Goal: Task Accomplishment & Management: Use online tool/utility

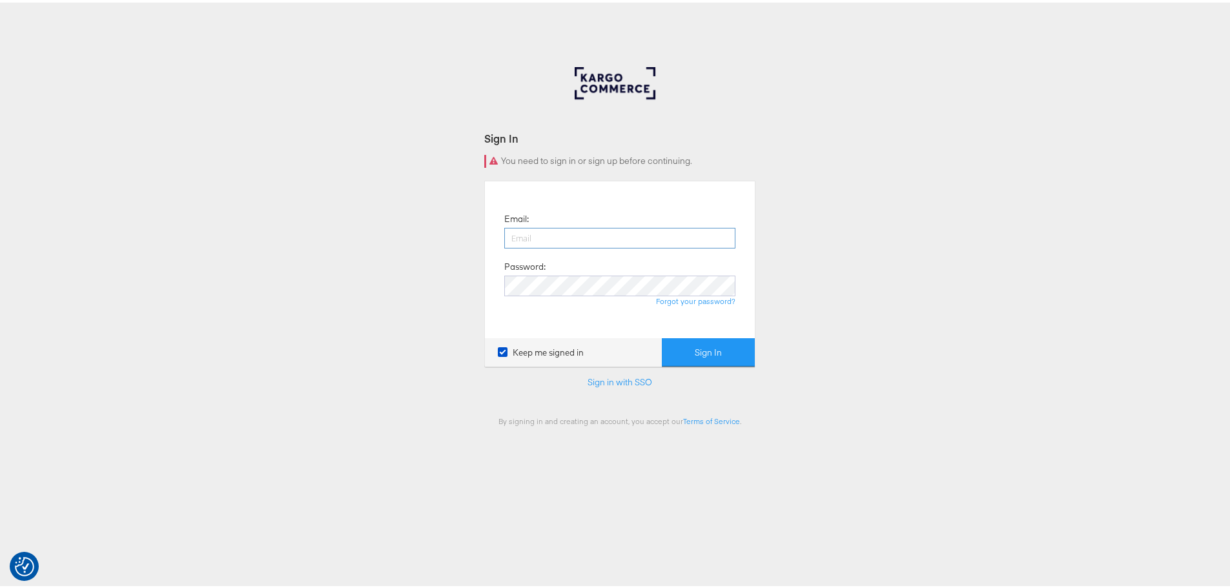
click at [519, 234] on input "email" at bounding box center [619, 235] width 231 height 21
type input "iqra.younis@jdplc.com"
click at [662, 336] on button "Sign In" at bounding box center [708, 350] width 93 height 29
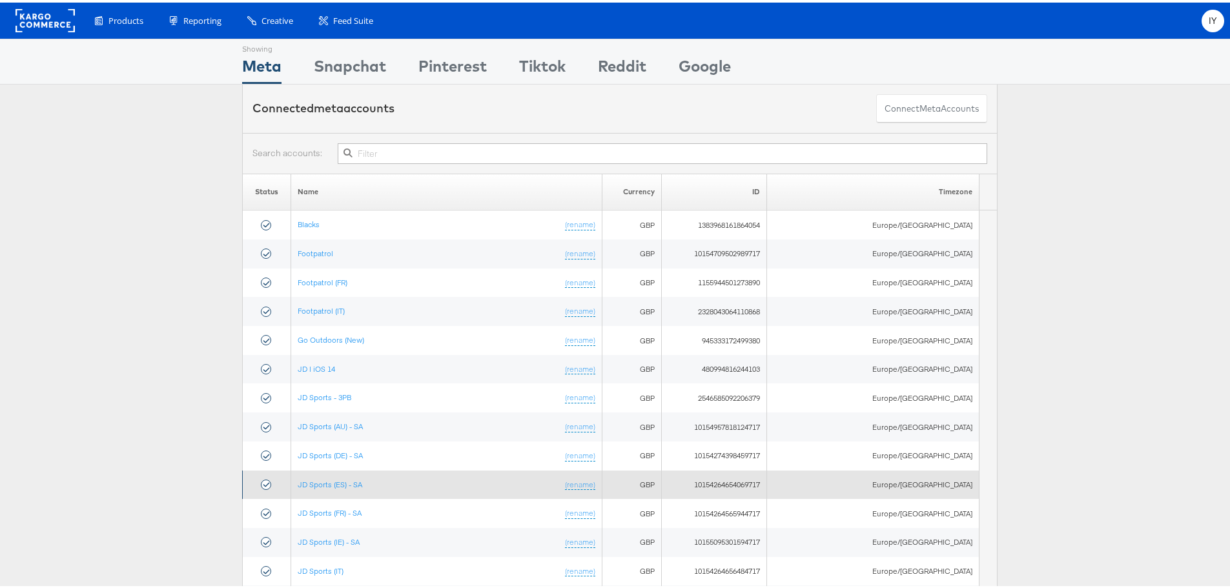
click at [345, 476] on td "JD Sports (ES) - SA (rename)" at bounding box center [446, 482] width 311 height 29
click at [347, 479] on link "JD Sports (ES) - SA" at bounding box center [330, 482] width 65 height 10
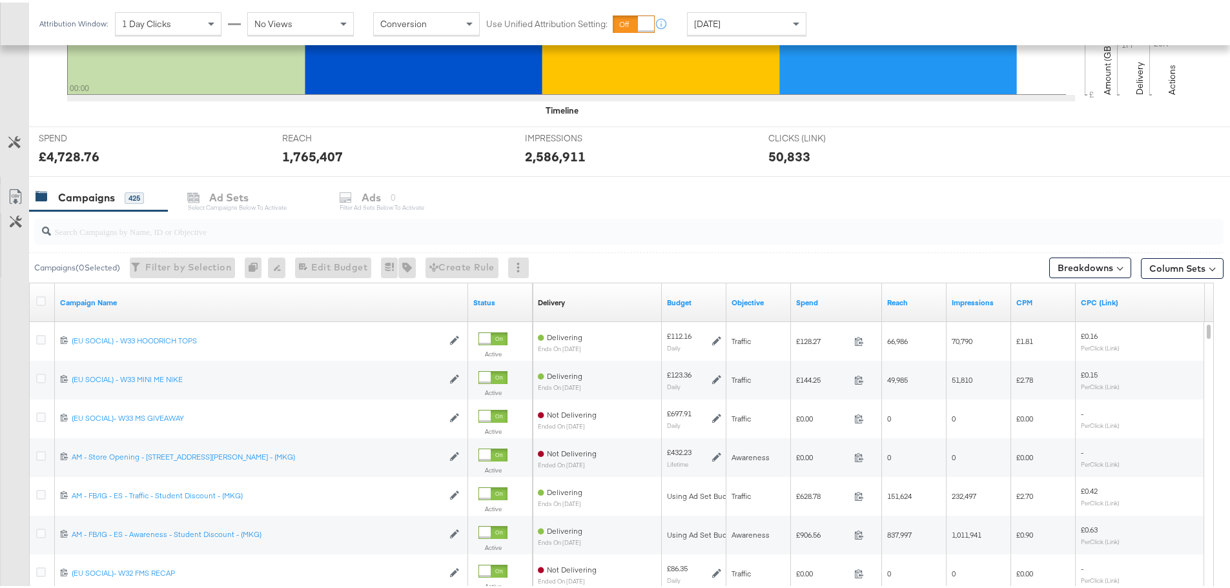
scroll to position [517, 0]
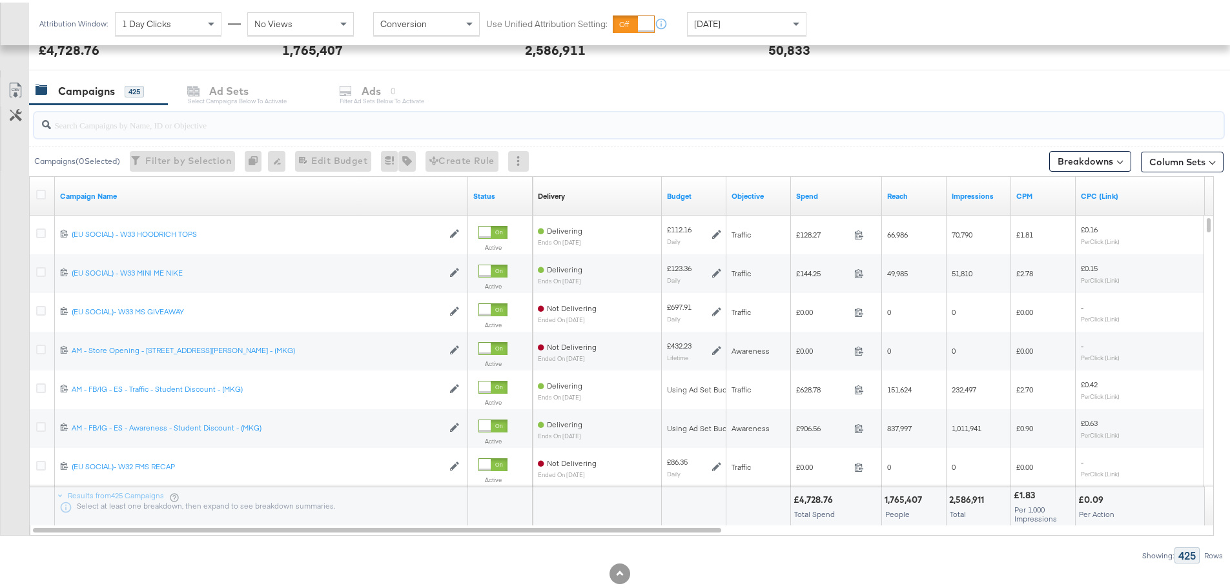
click at [112, 120] on input "search" at bounding box center [583, 117] width 1064 height 25
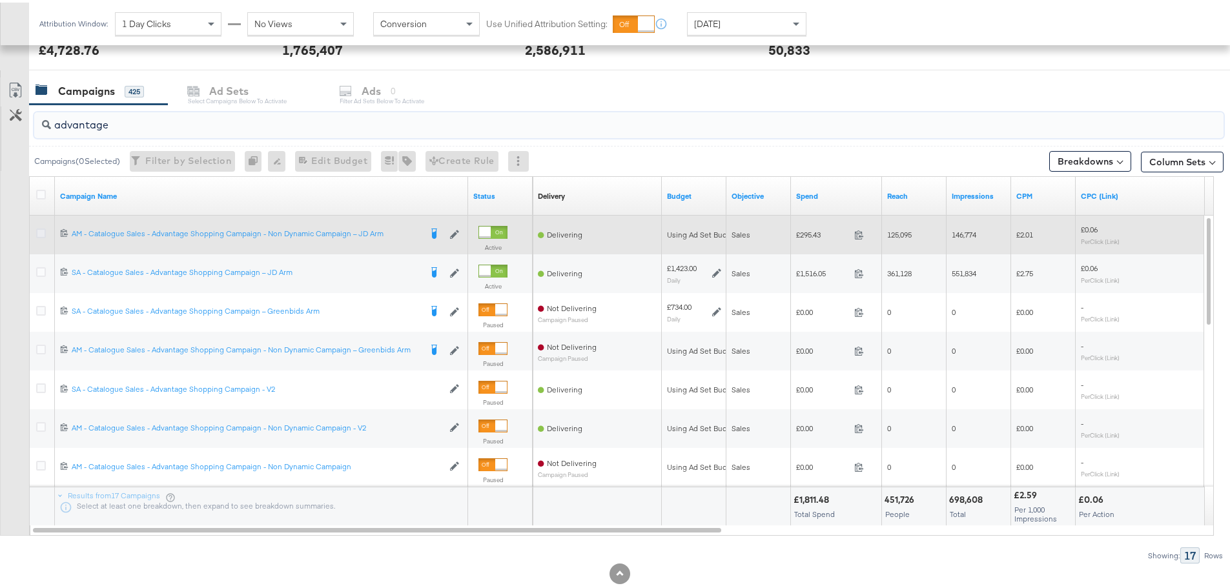
type input "advantage"
click at [40, 231] on icon at bounding box center [41, 231] width 10 height 10
click at [0, 0] on input "checkbox" at bounding box center [0, 0] width 0 height 0
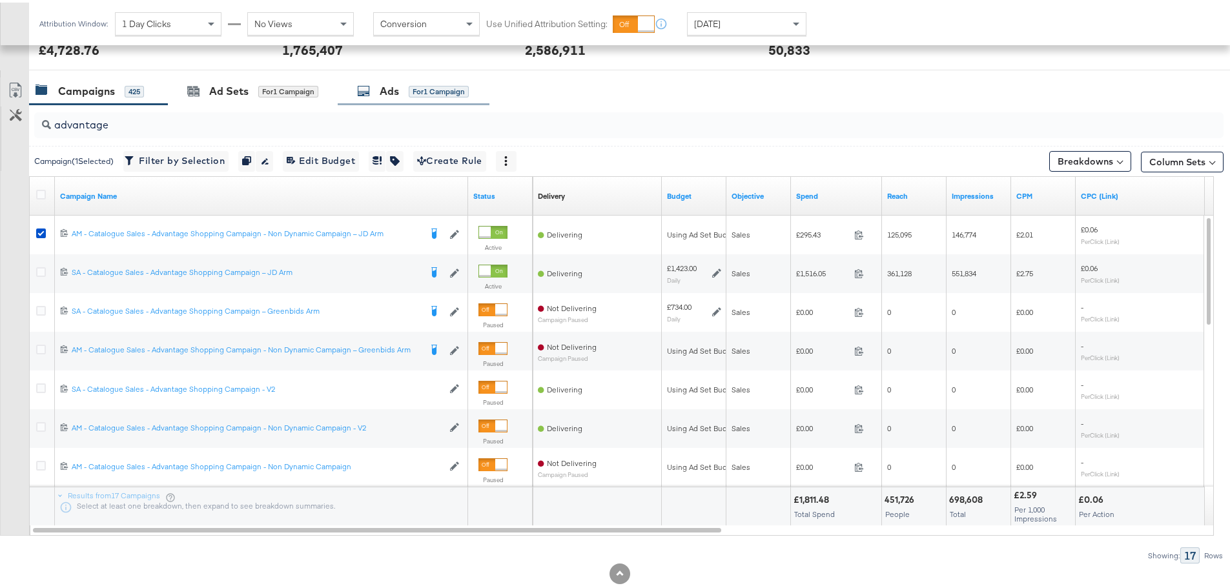
click at [375, 81] on div "Ads for 1 Campaign" at bounding box center [413, 88] width 112 height 15
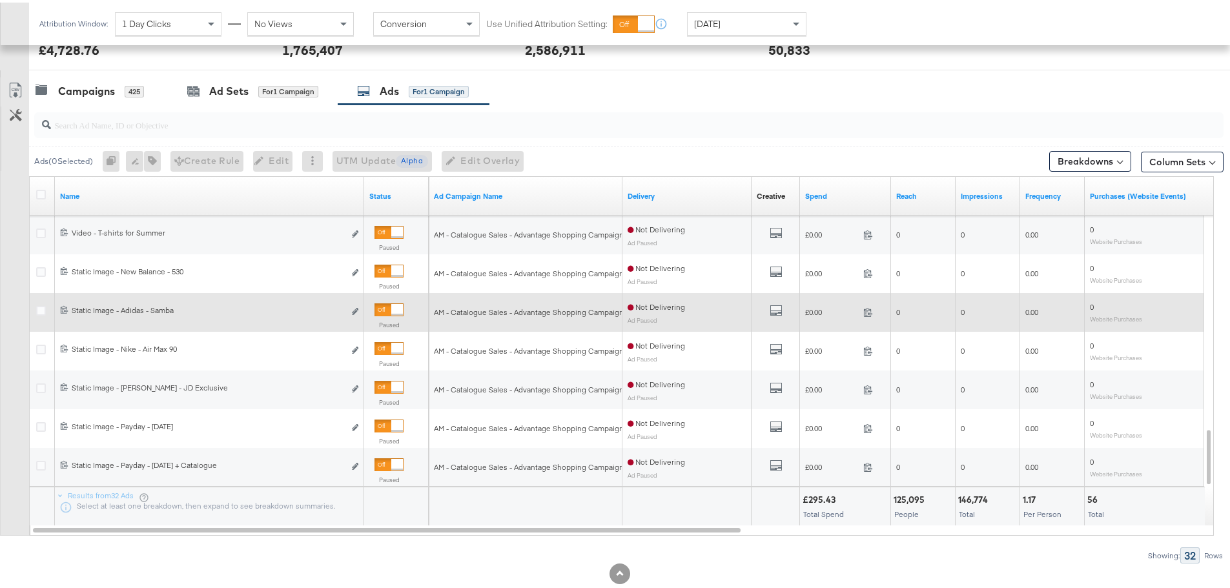
scroll to position [546, 0]
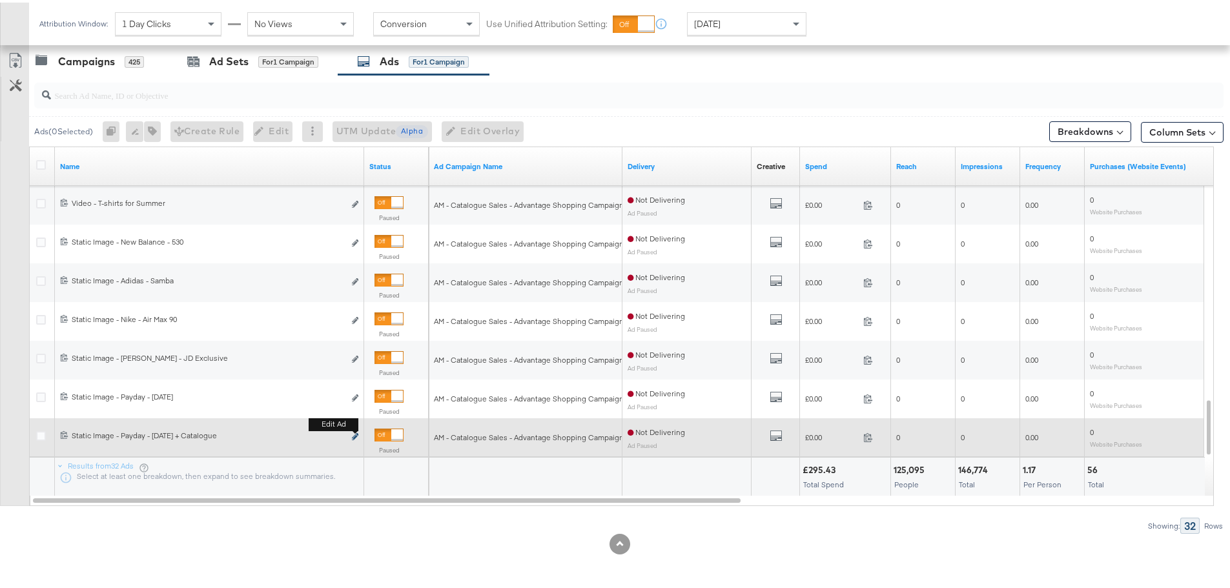
click at [353, 436] on icon "link" at bounding box center [355, 434] width 6 height 7
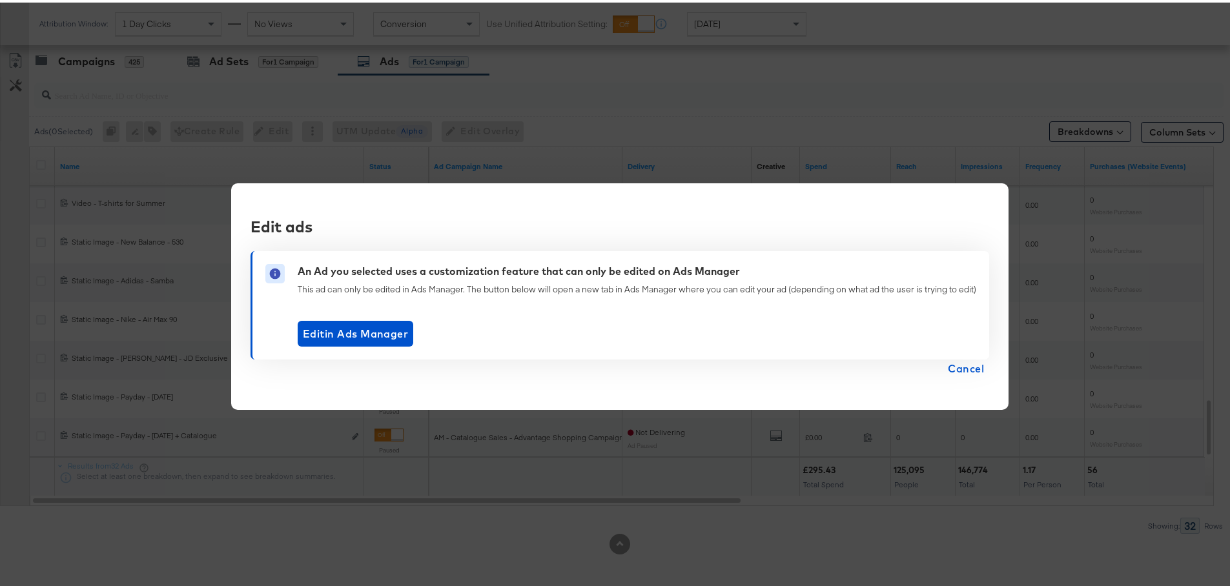
click at [960, 371] on span "Cancel" at bounding box center [966, 366] width 36 height 18
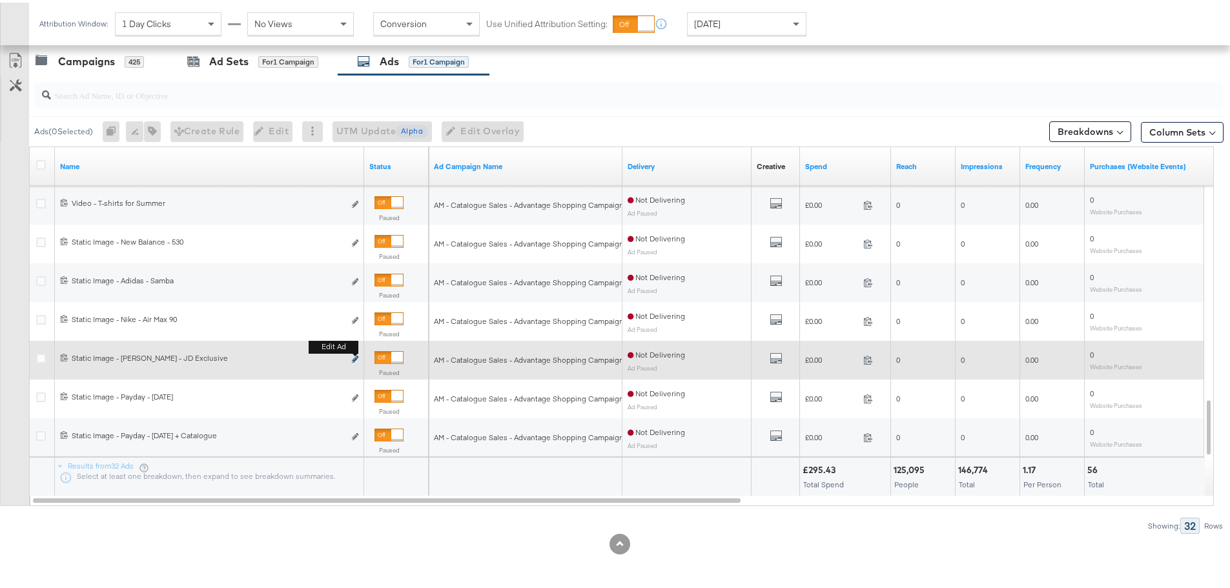
click at [357, 355] on icon "link" at bounding box center [355, 356] width 6 height 7
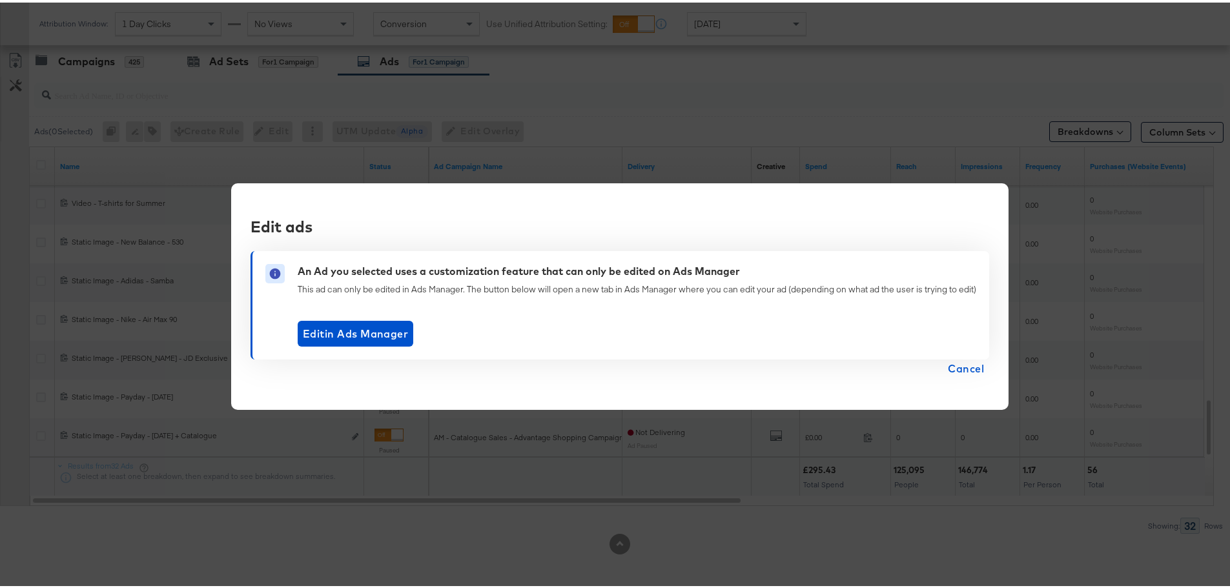
click at [958, 370] on span "Cancel" at bounding box center [966, 366] width 36 height 18
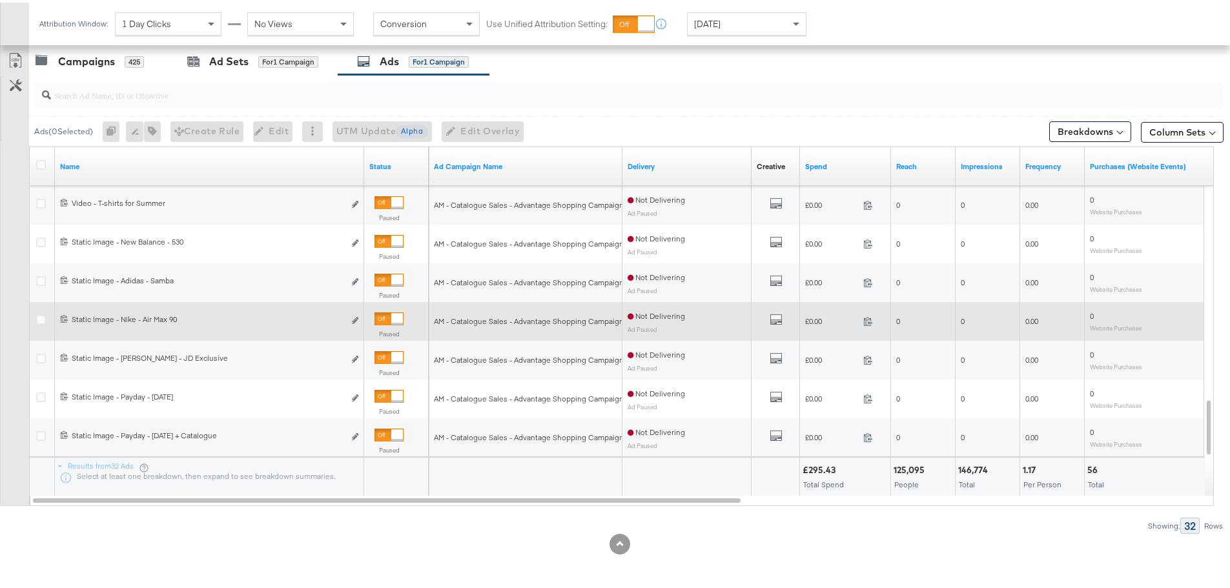
click at [360, 316] on div "6847038385708 Static Image - Nike - Air Max 90 Static Image - Nike - Air Max 90…" at bounding box center [209, 319] width 309 height 24
click at [356, 319] on icon "link" at bounding box center [355, 317] width 6 height 7
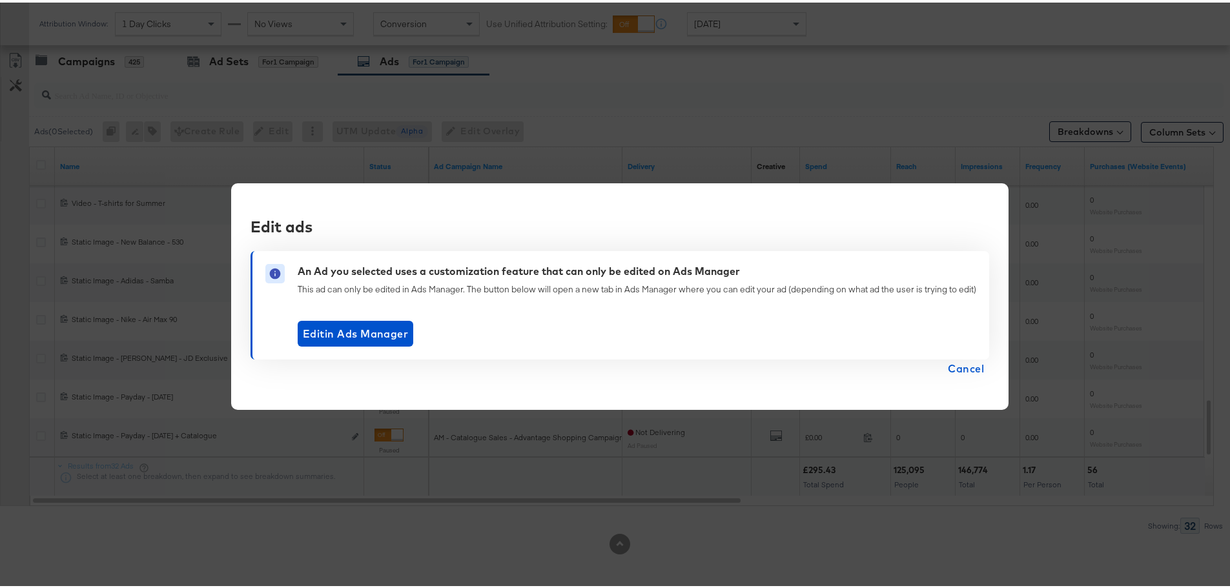
click at [976, 362] on span "Cancel" at bounding box center [966, 366] width 36 height 18
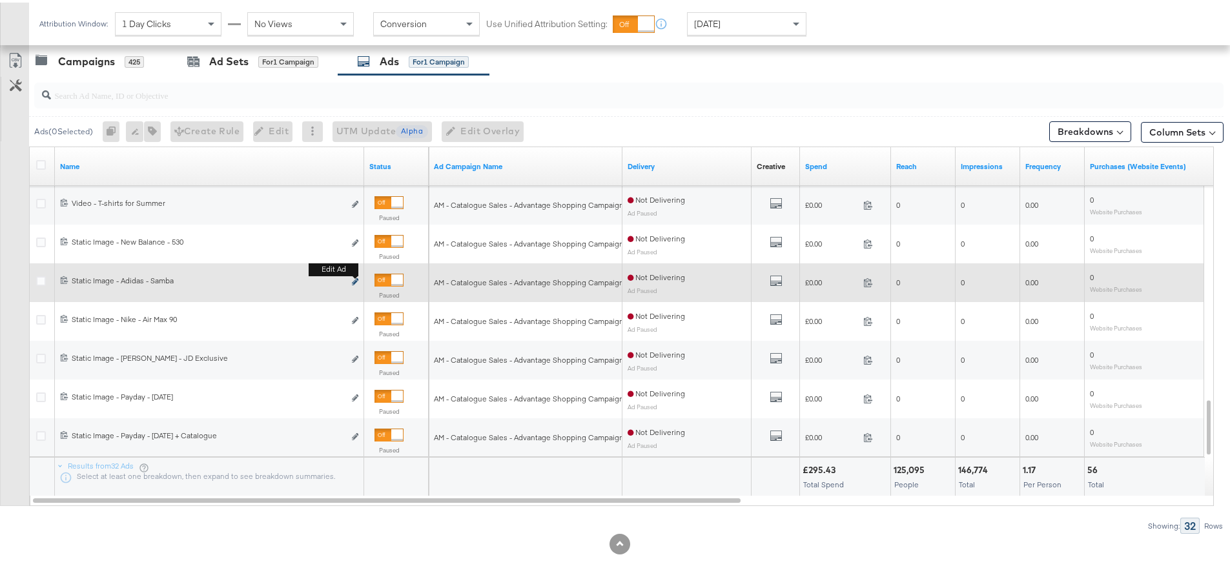
click at [355, 278] on icon "link" at bounding box center [355, 279] width 6 height 7
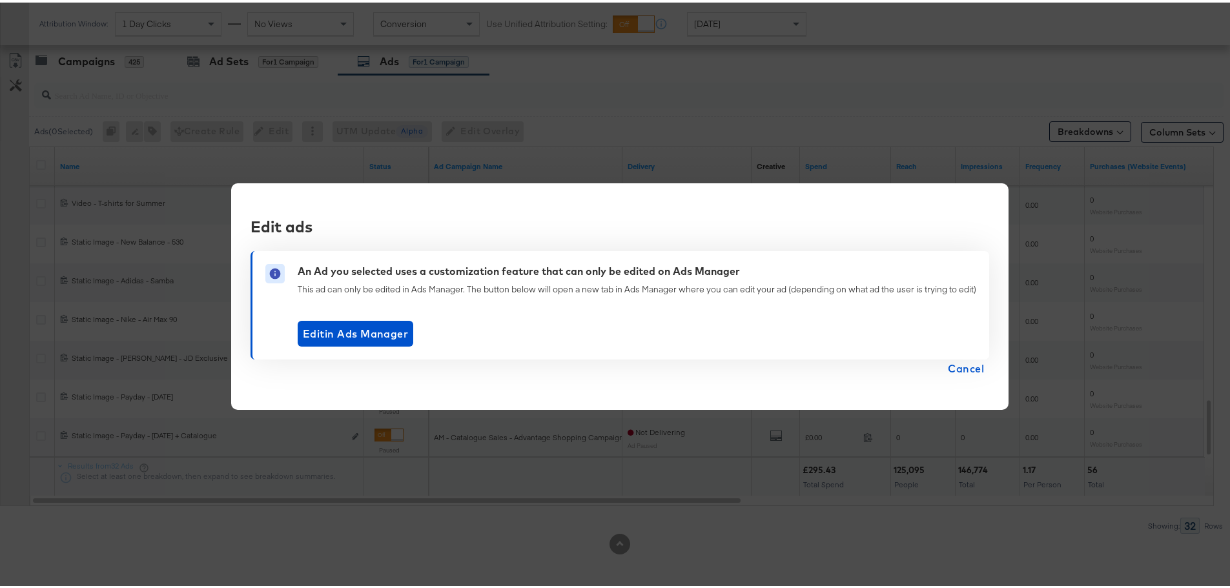
click at [969, 371] on span "Cancel" at bounding box center [966, 366] width 36 height 18
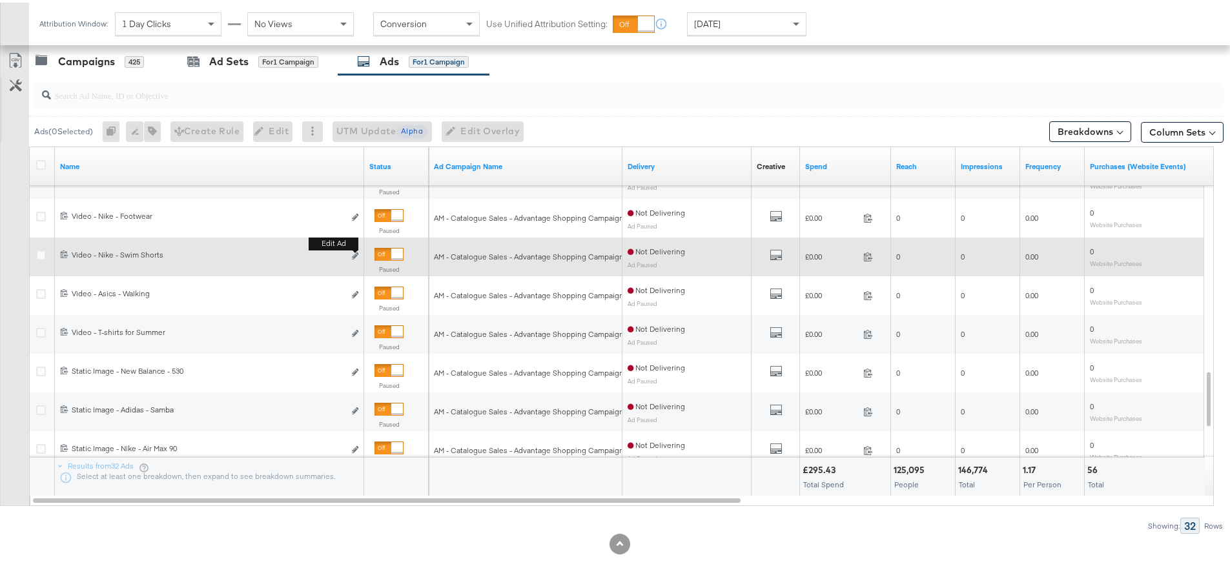
click at [356, 260] on button "Edit ad" at bounding box center [355, 254] width 8 height 14
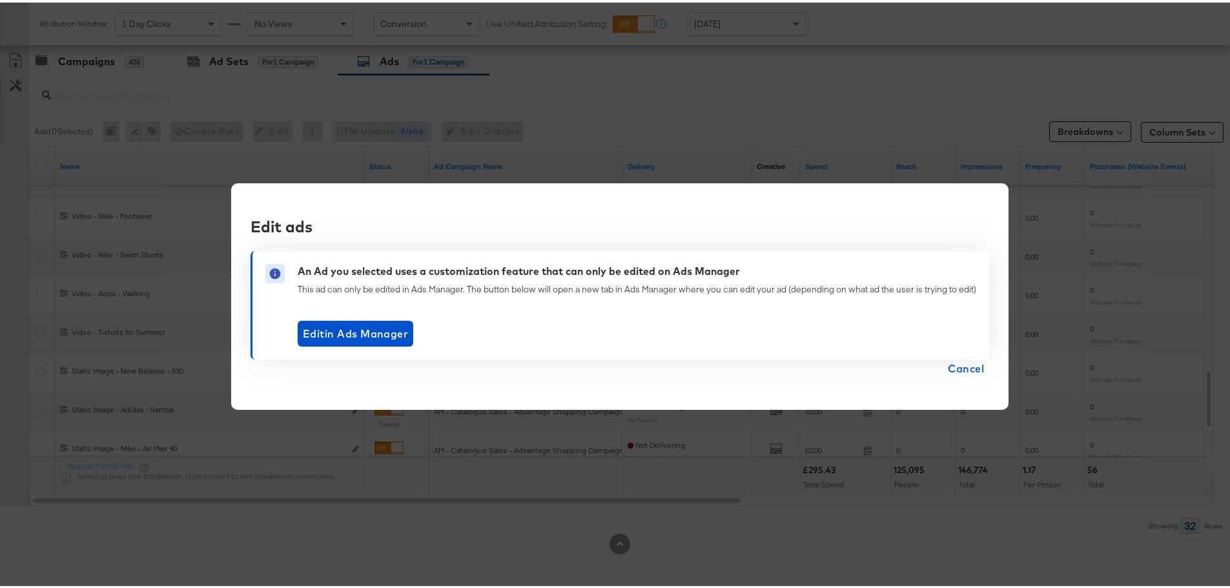
click at [962, 359] on span "Cancel" at bounding box center [966, 366] width 36 height 18
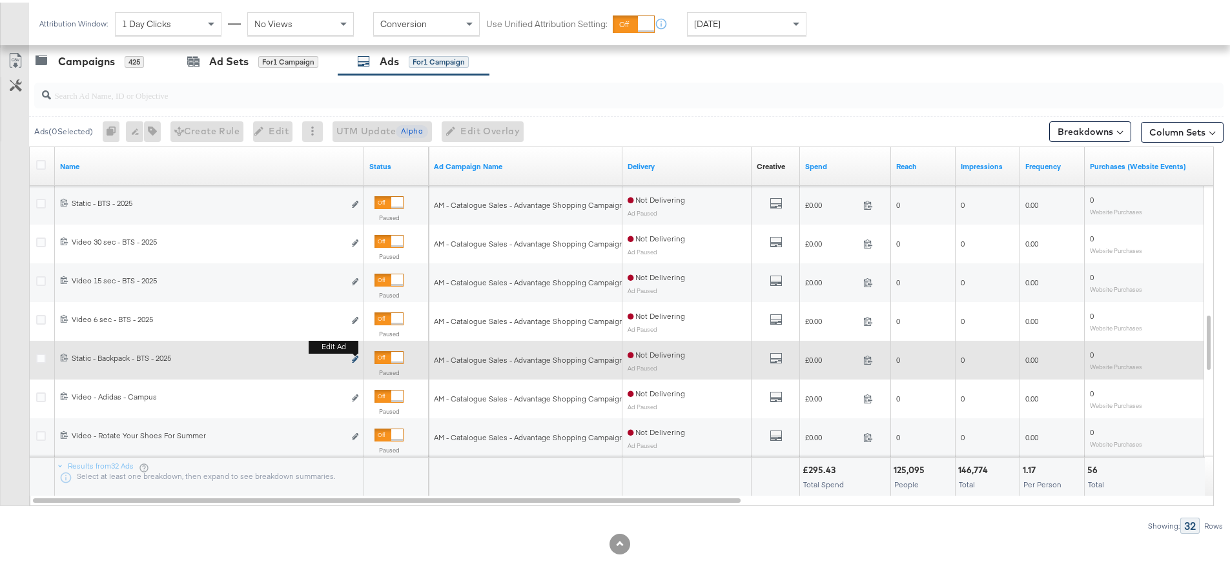
click at [353, 355] on icon "link" at bounding box center [355, 356] width 6 height 7
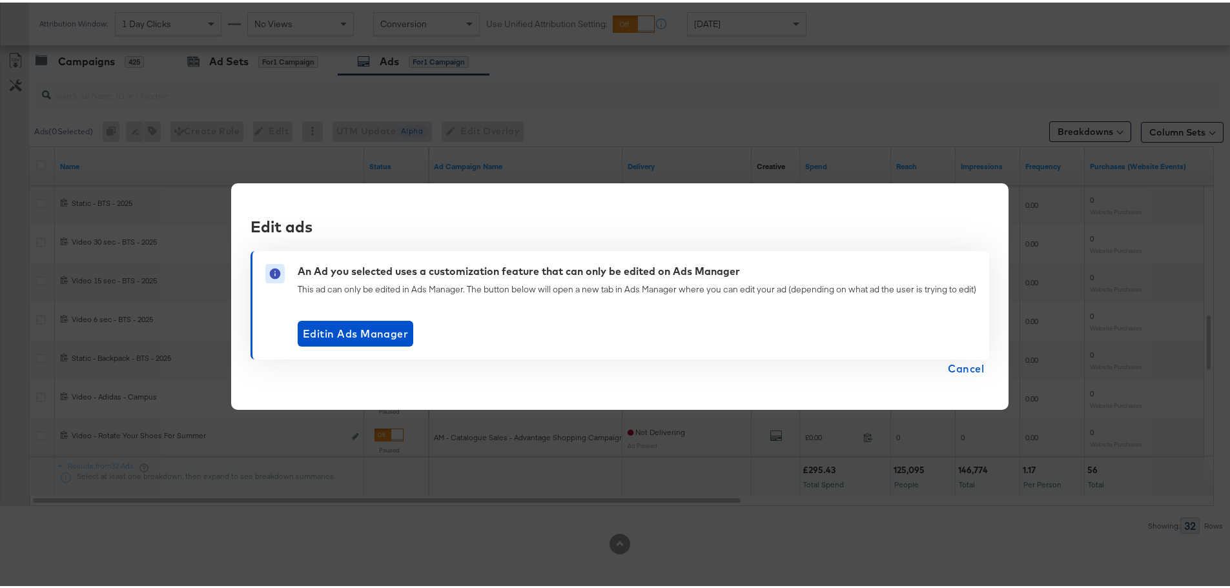
click at [967, 367] on span "Cancel" at bounding box center [966, 366] width 36 height 18
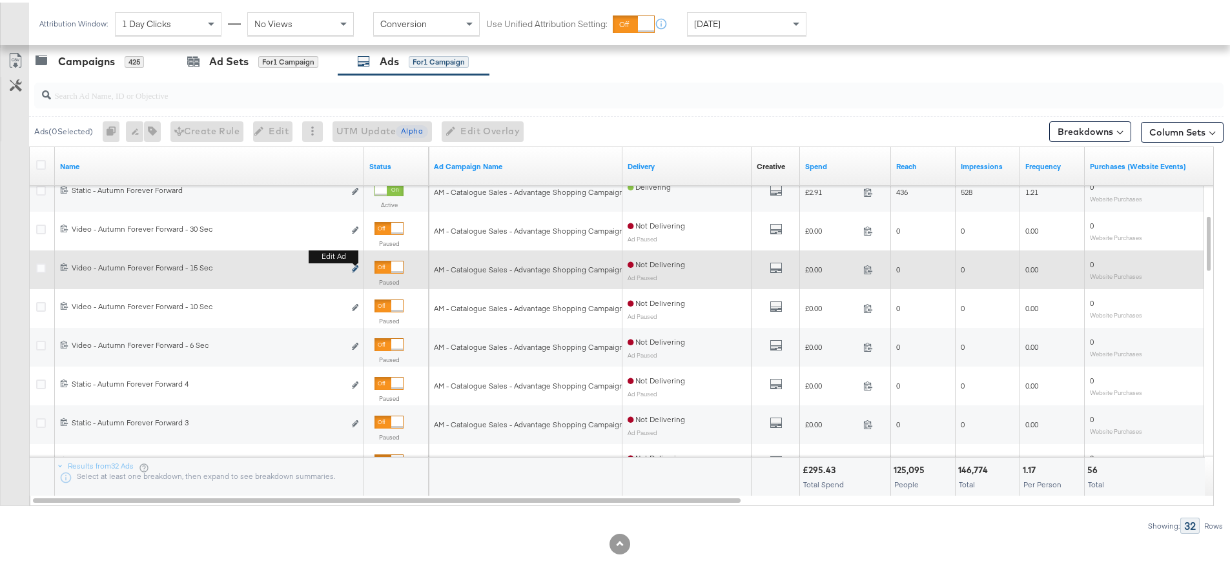
click at [356, 267] on icon "link" at bounding box center [355, 266] width 6 height 7
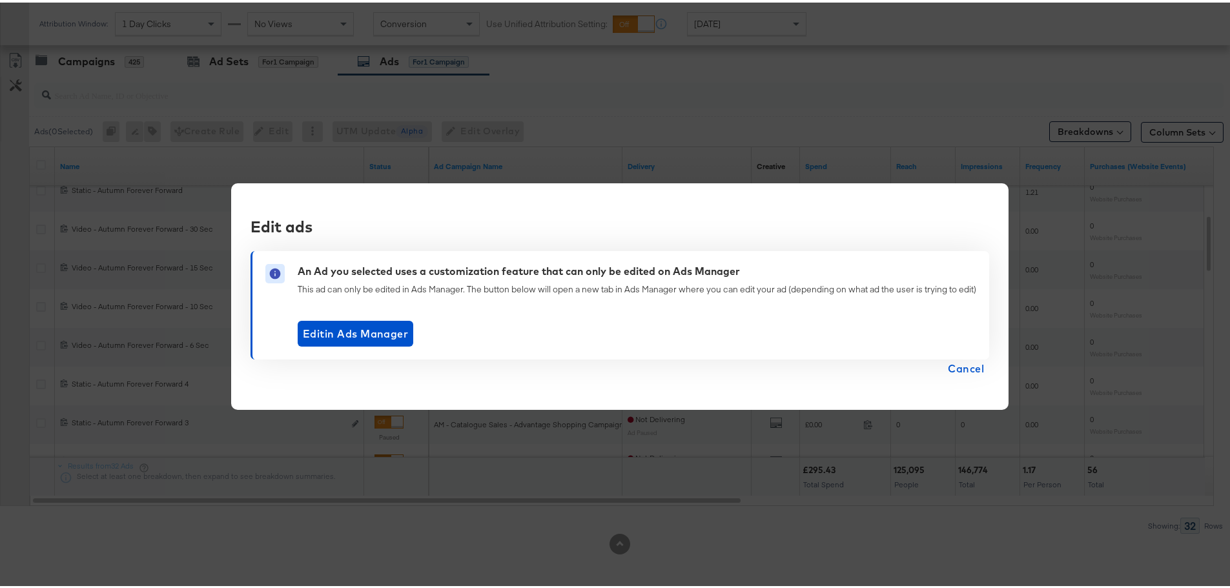
click at [967, 365] on span "Cancel" at bounding box center [966, 366] width 36 height 18
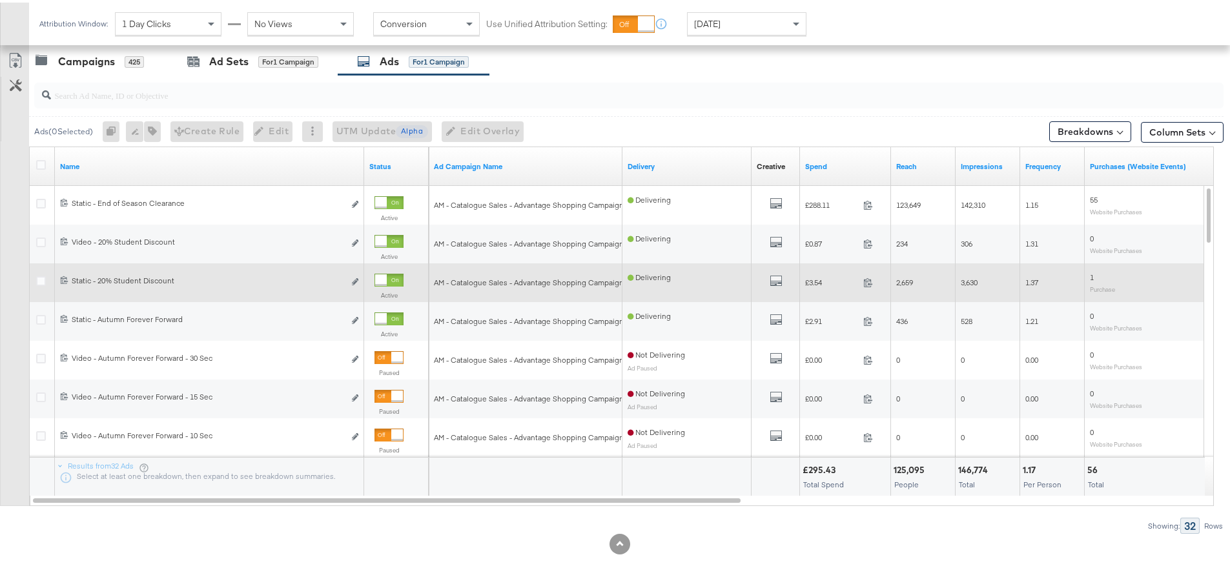
click at [359, 277] on div "6862156906508 Static - 20% Student Discount Static - 20% Student Discount Edit …" at bounding box center [209, 280] width 309 height 24
click at [353, 277] on button "Edit ad" at bounding box center [355, 280] width 8 height 14
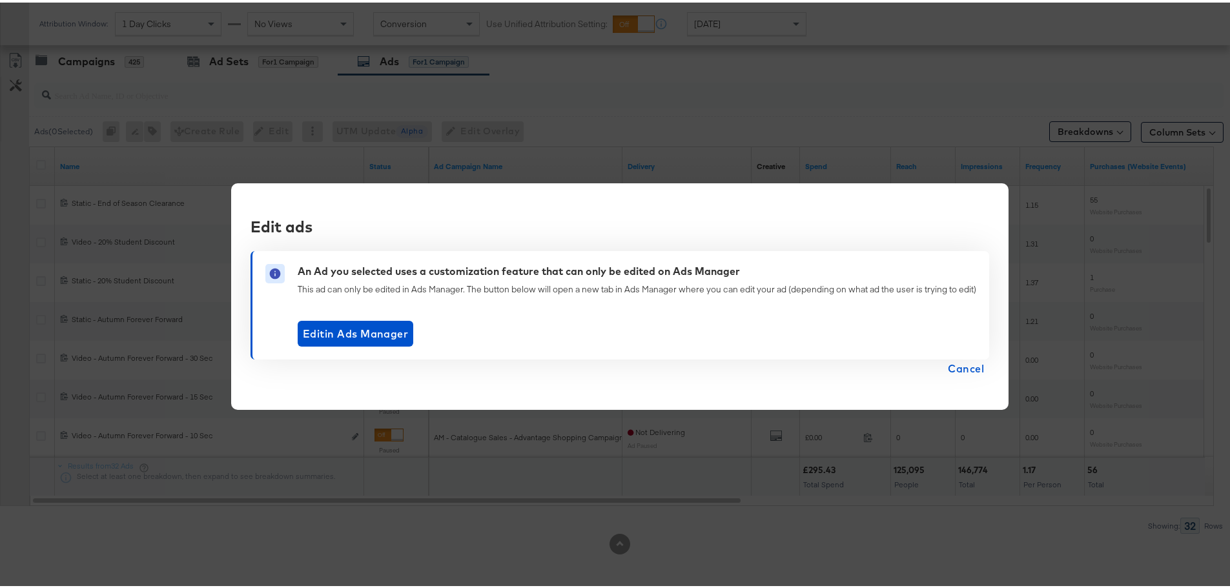
click at [961, 365] on span "Cancel" at bounding box center [966, 366] width 36 height 18
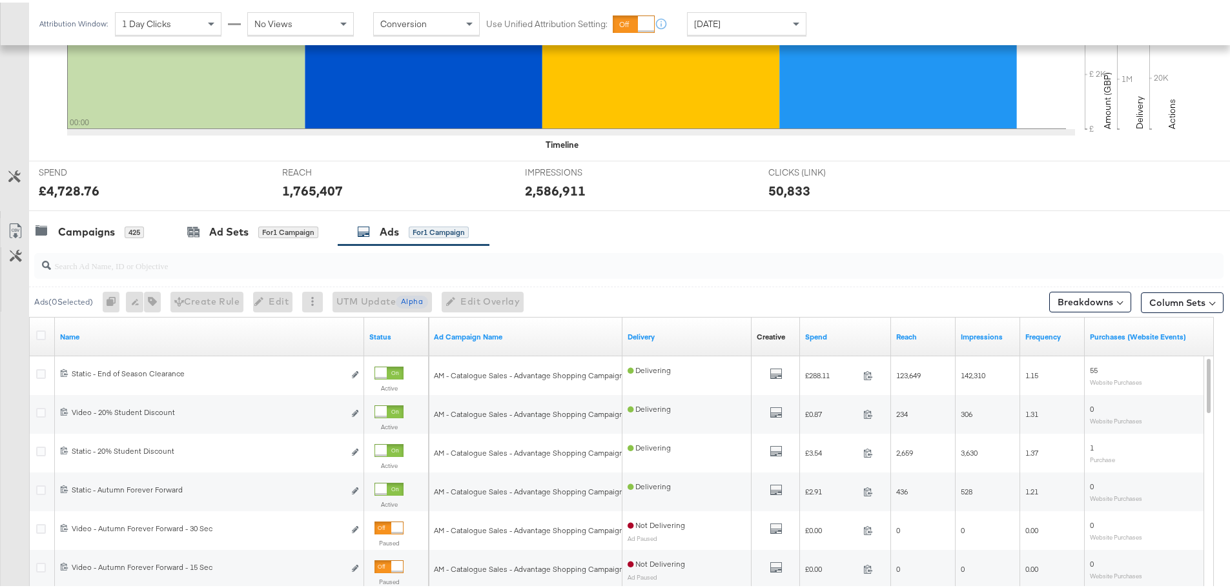
scroll to position [417, 0]
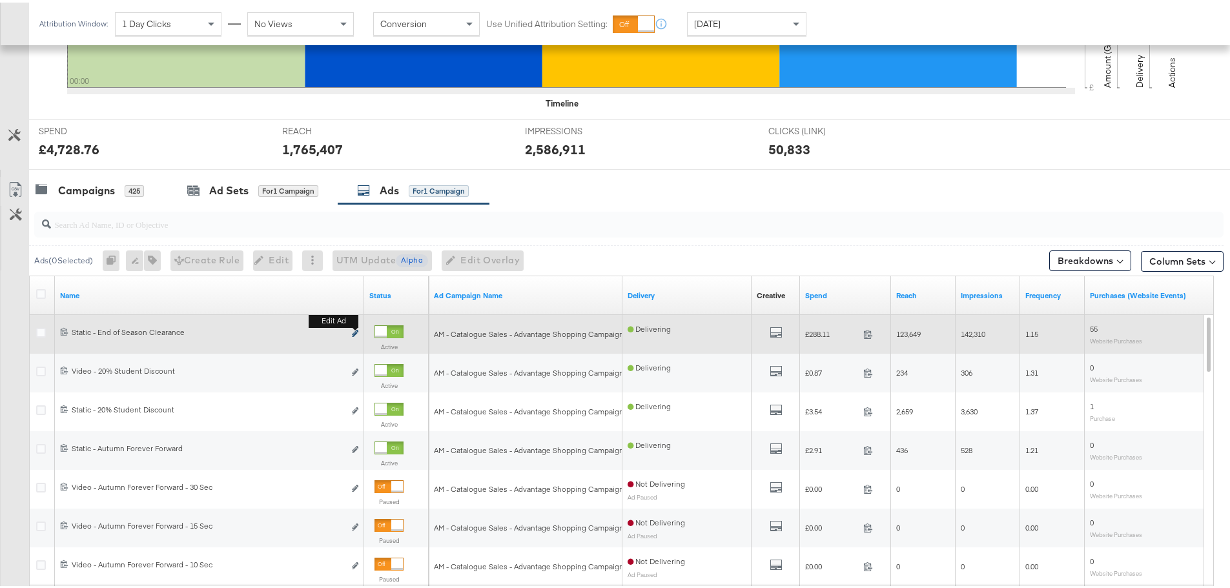
click at [352, 333] on button "Edit ad" at bounding box center [355, 332] width 8 height 14
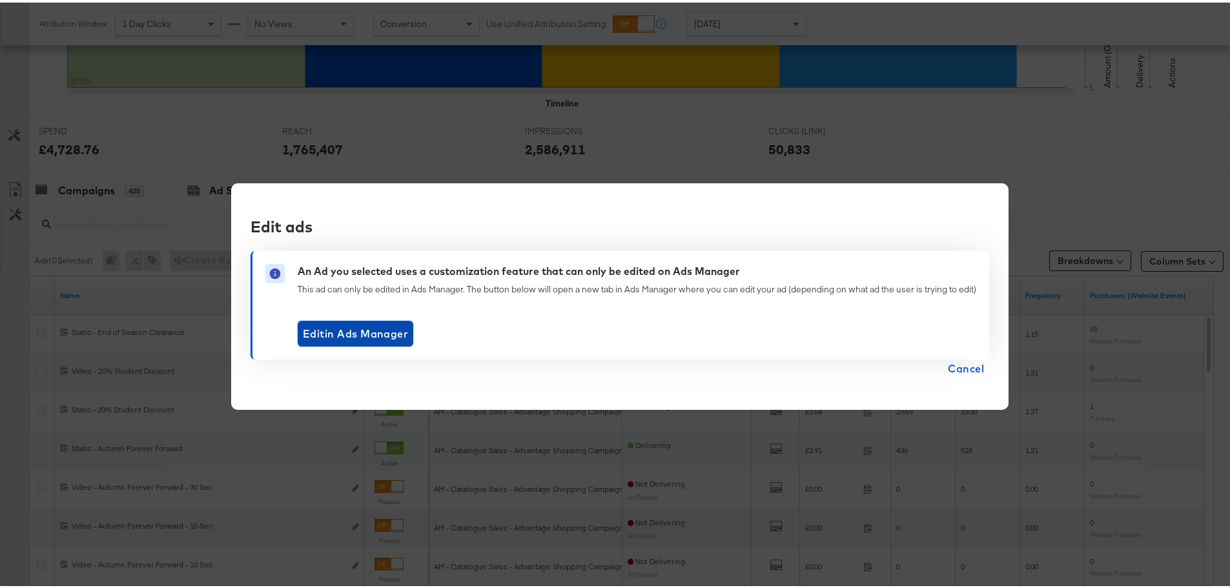
click at [352, 328] on span "Edit in Ads Manager" at bounding box center [355, 331] width 105 height 18
click at [961, 369] on span "Cancel" at bounding box center [966, 366] width 36 height 18
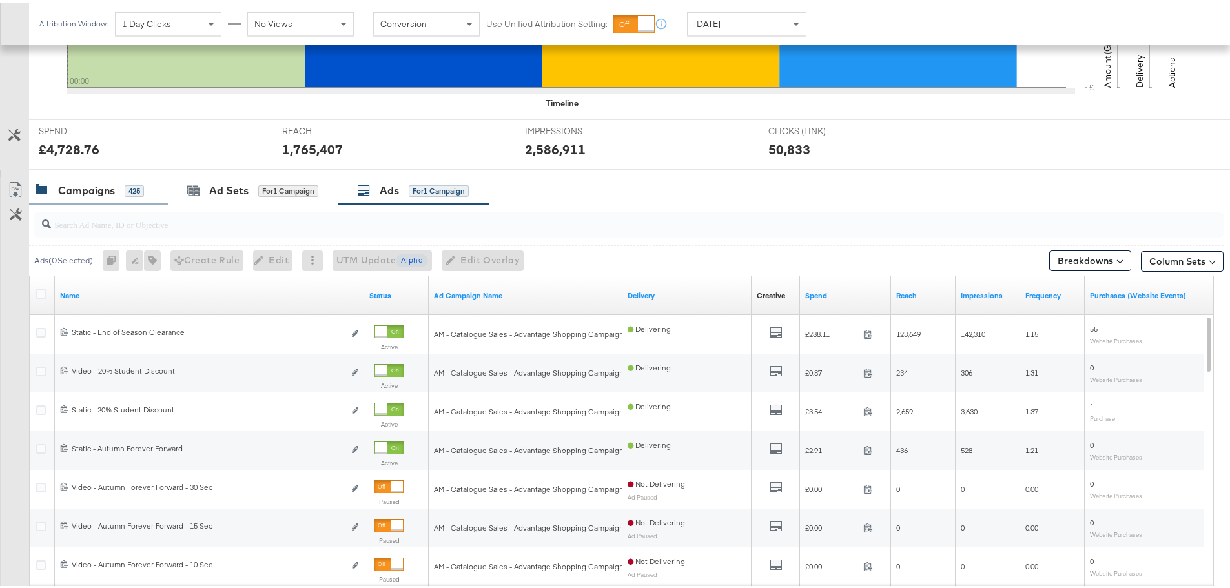
click at [112, 183] on div "Campaigns" at bounding box center [86, 188] width 57 height 15
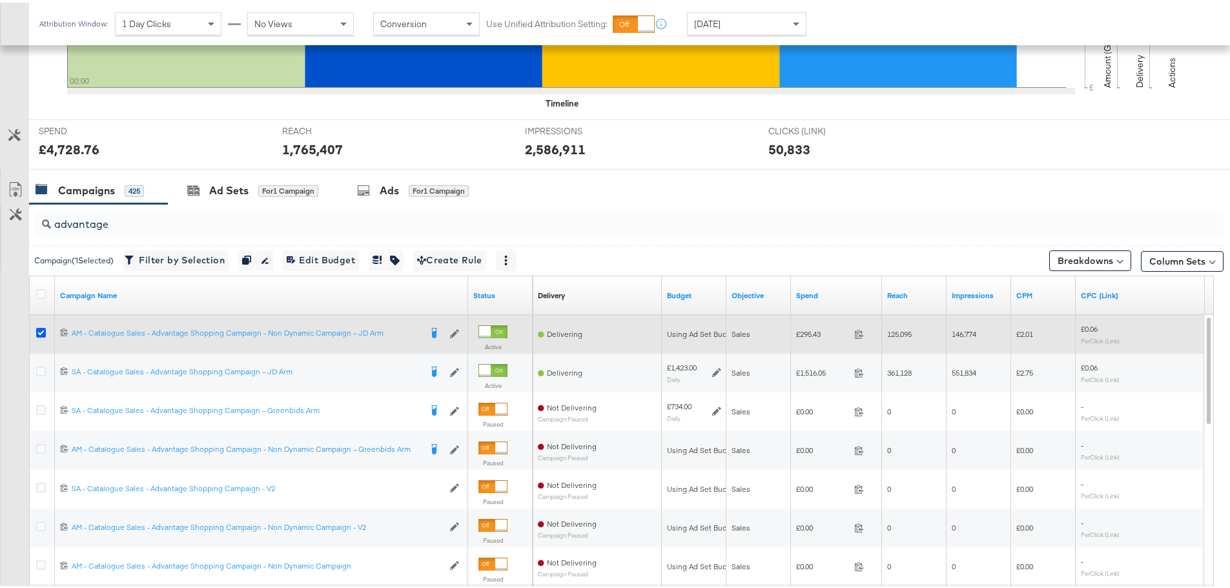
click at [41, 327] on icon at bounding box center [41, 330] width 10 height 10
click at [0, 0] on input "checkbox" at bounding box center [0, 0] width 0 height 0
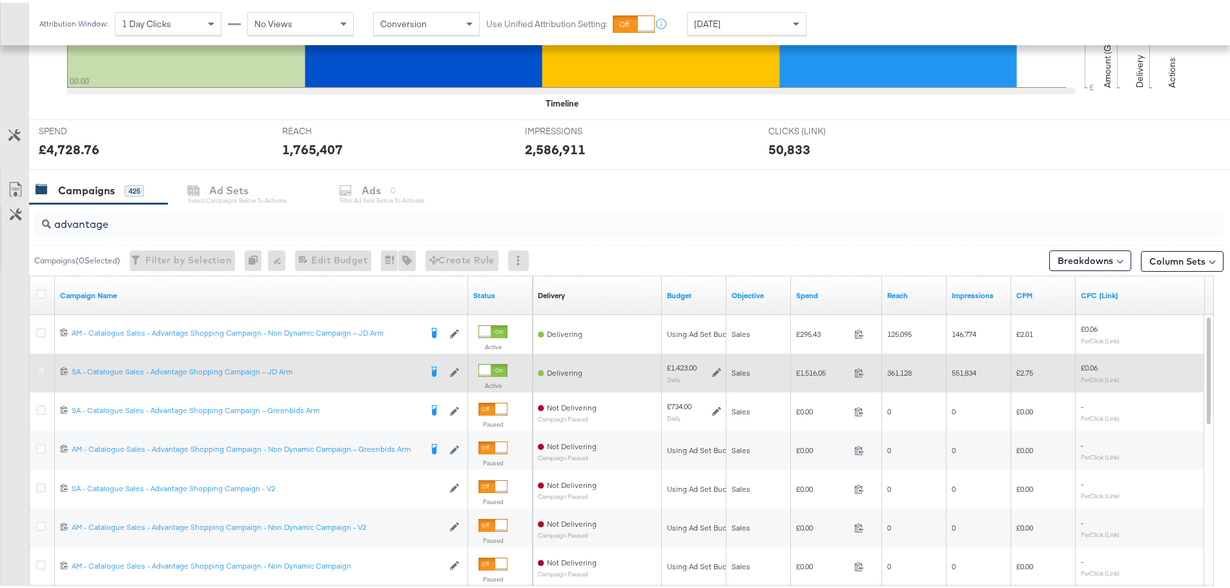
click at [38, 369] on icon at bounding box center [41, 369] width 10 height 10
click at [0, 0] on input "checkbox" at bounding box center [0, 0] width 0 height 0
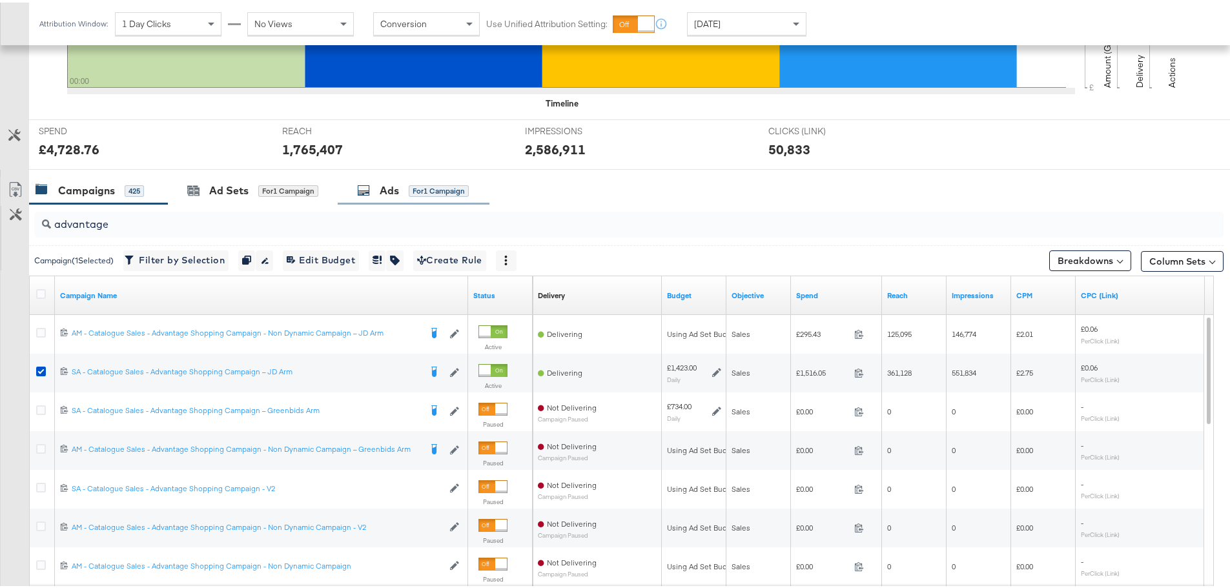
click at [398, 194] on div "Ads" at bounding box center [389, 188] width 19 height 15
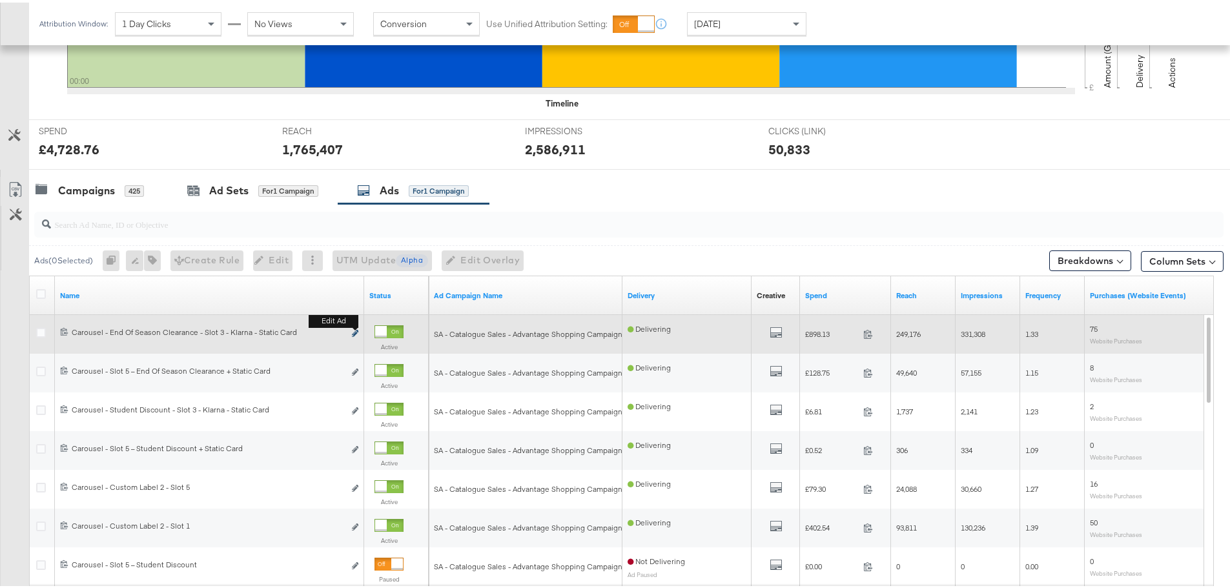
click at [352, 331] on button "Edit ad" at bounding box center [355, 332] width 8 height 14
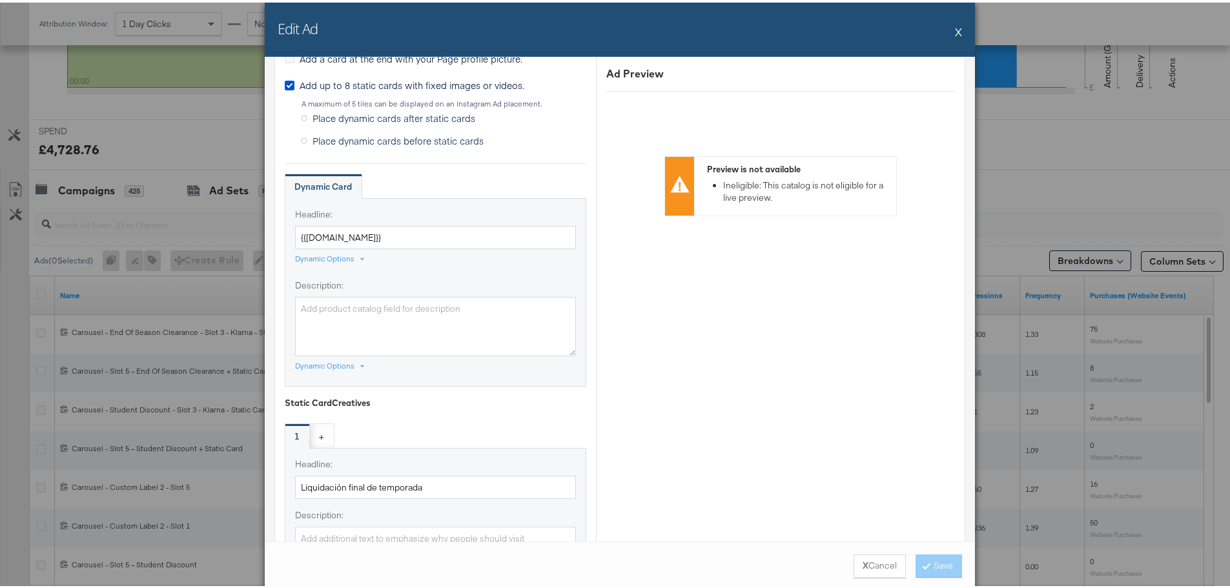
scroll to position [839, 0]
click at [955, 28] on button "X" at bounding box center [958, 29] width 7 height 26
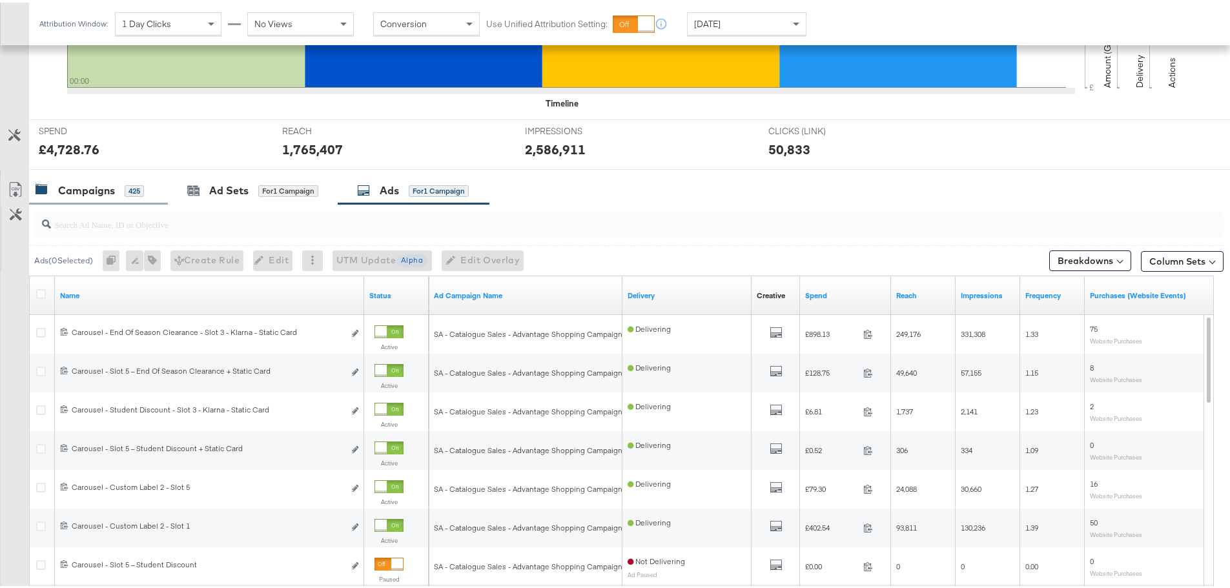
click at [83, 195] on div "Campaigns" at bounding box center [86, 188] width 57 height 15
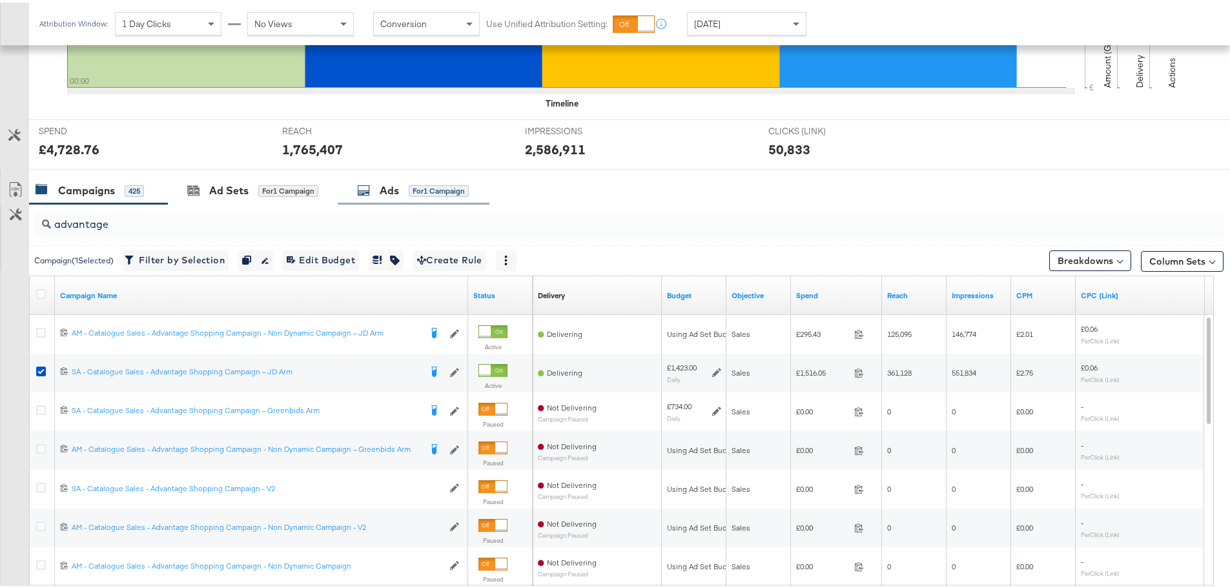
click at [384, 188] on div "Ads" at bounding box center [389, 188] width 19 height 15
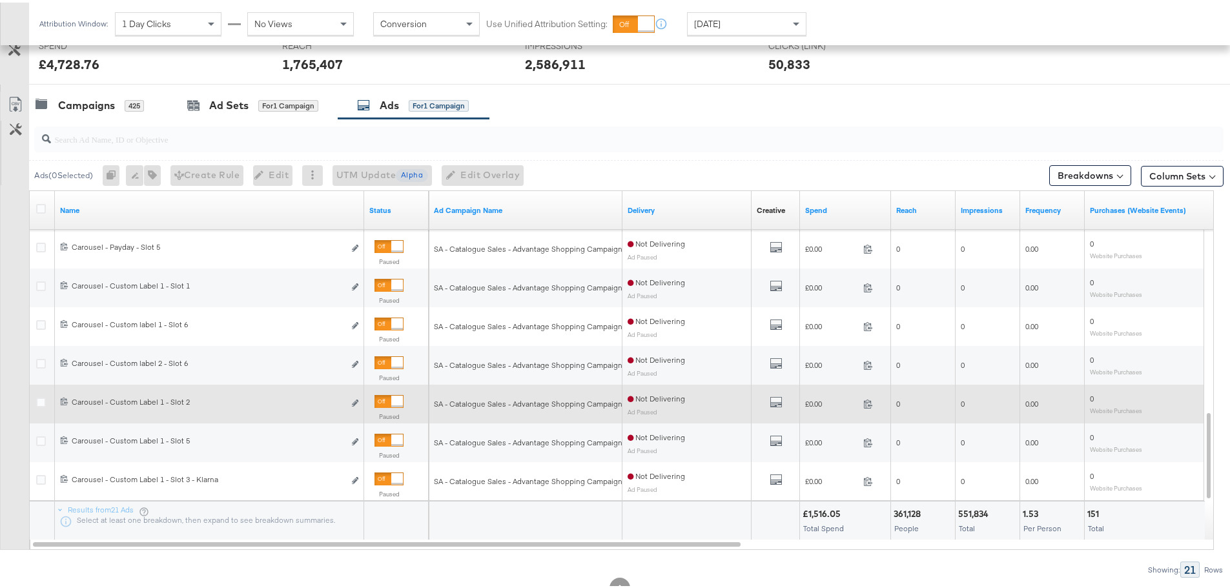
scroll to position [546, 0]
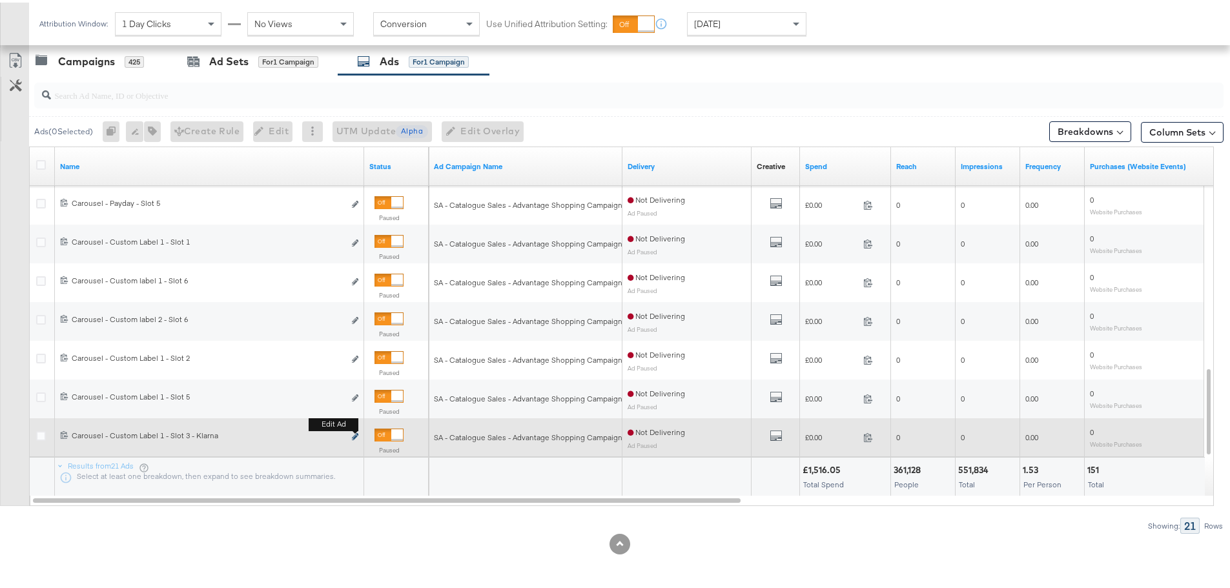
click at [354, 433] on icon "link" at bounding box center [355, 434] width 6 height 7
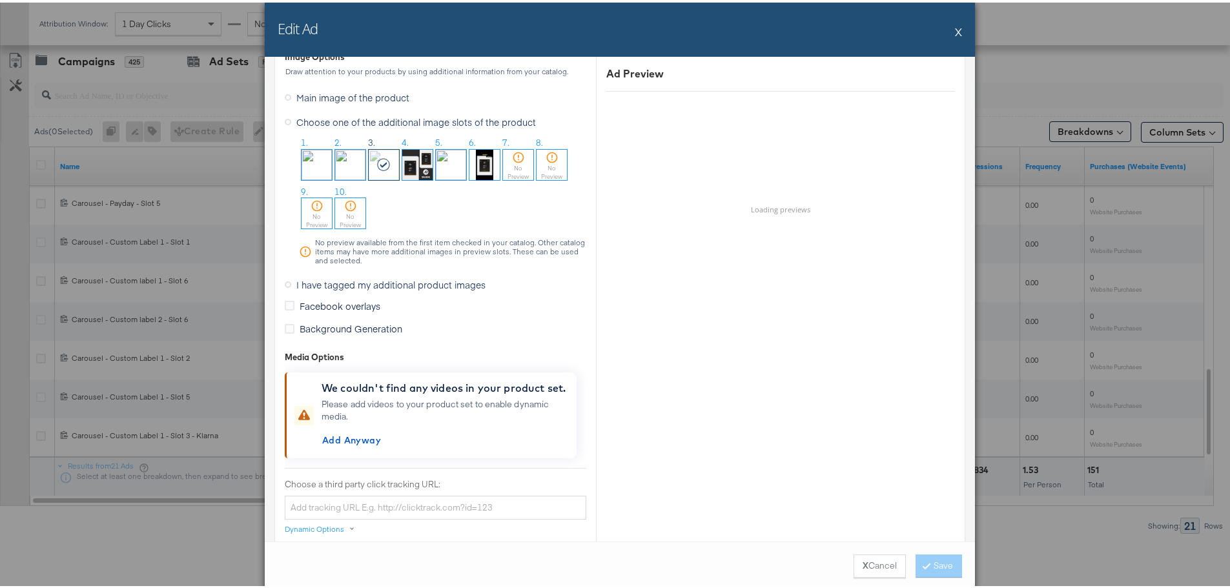
scroll to position [1098, 0]
click at [285, 281] on icon at bounding box center [288, 281] width 6 height 6
click at [0, 0] on input "I have tagged my additional product images" at bounding box center [0, 0] width 0 height 0
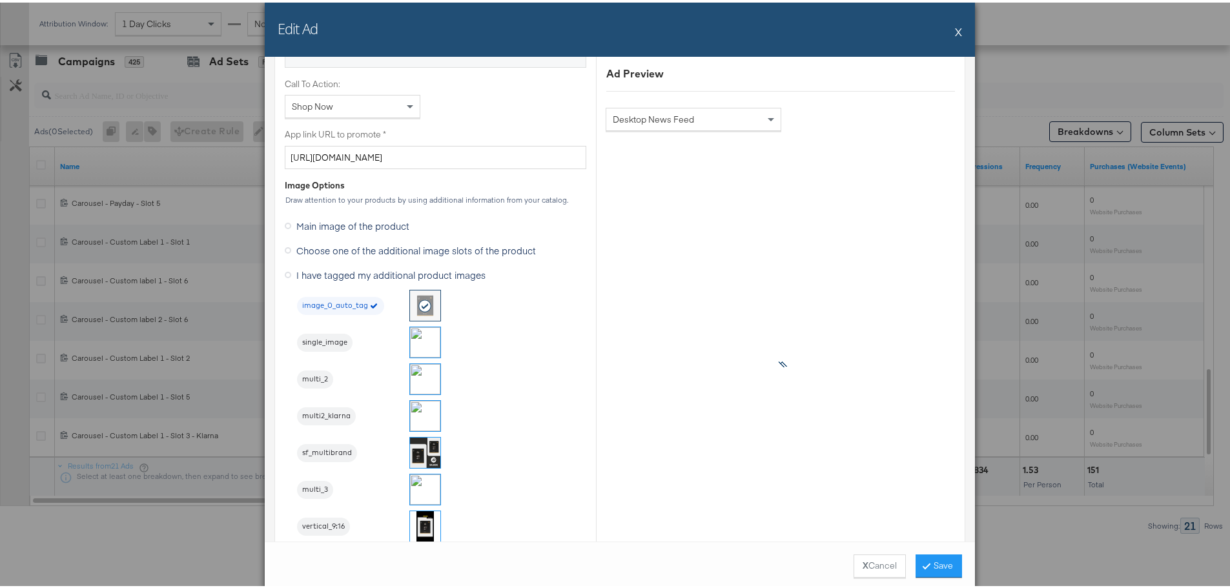
scroll to position [1227, 0]
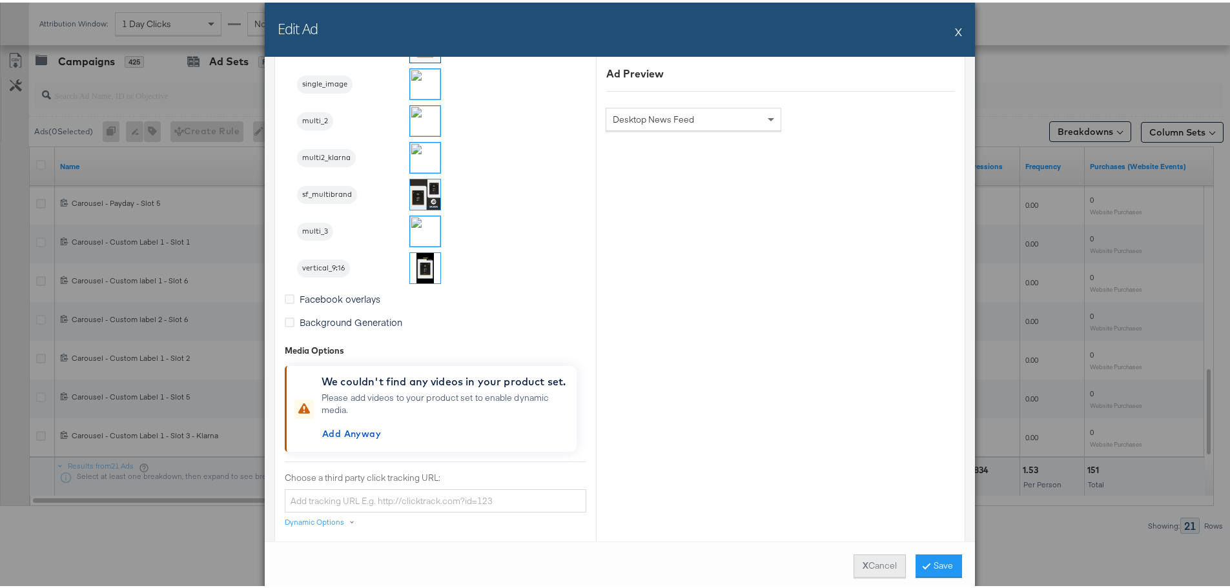
click at [887, 557] on button "X Cancel" at bounding box center [880, 563] width 52 height 23
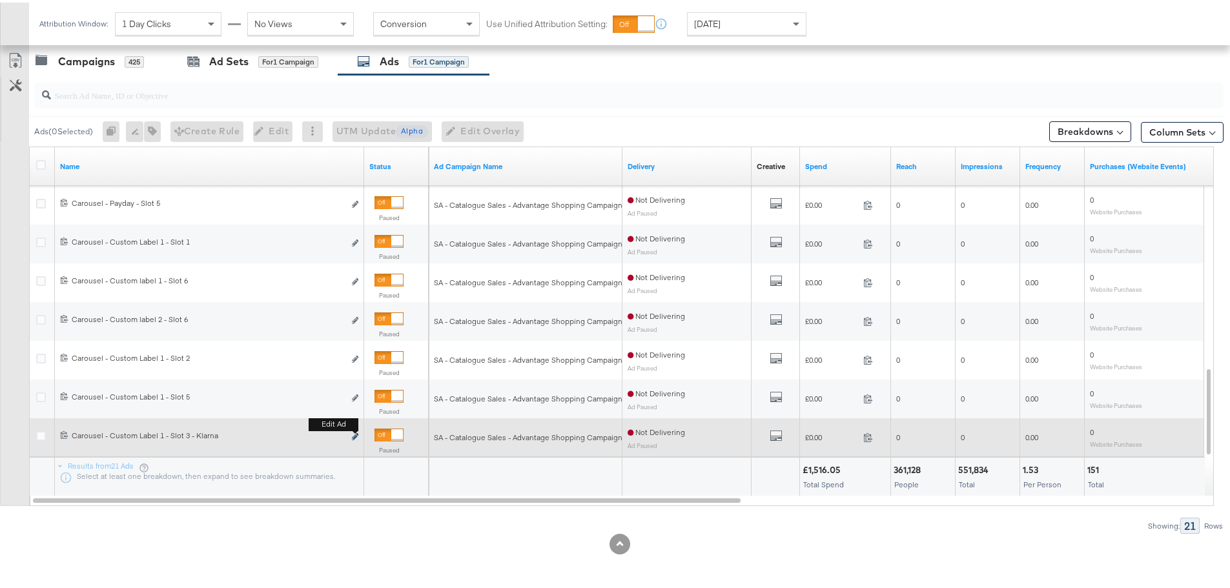
click at [353, 435] on icon "link" at bounding box center [355, 434] width 6 height 7
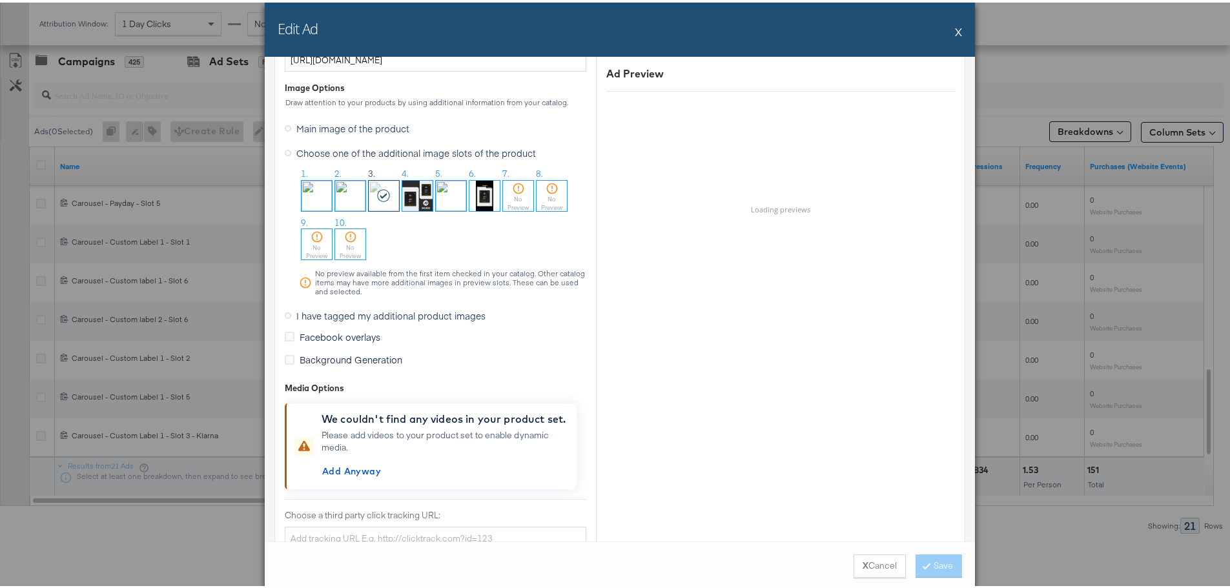
scroll to position [1098, 0]
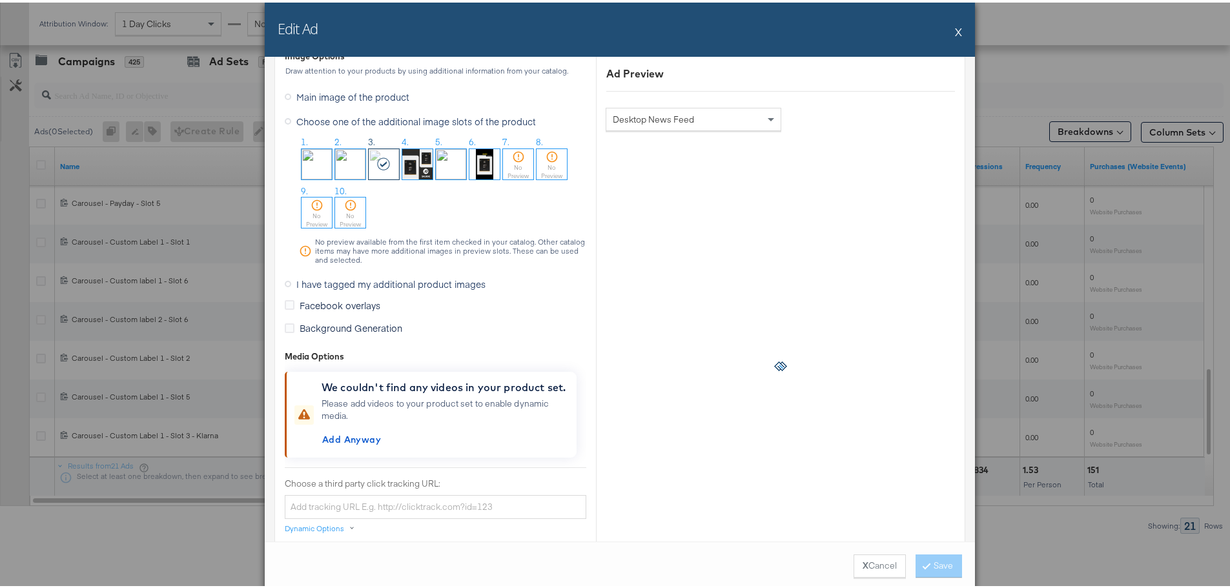
click at [285, 284] on icon at bounding box center [288, 281] width 6 height 6
click at [0, 0] on input "I have tagged my additional product images" at bounding box center [0, 0] width 0 height 0
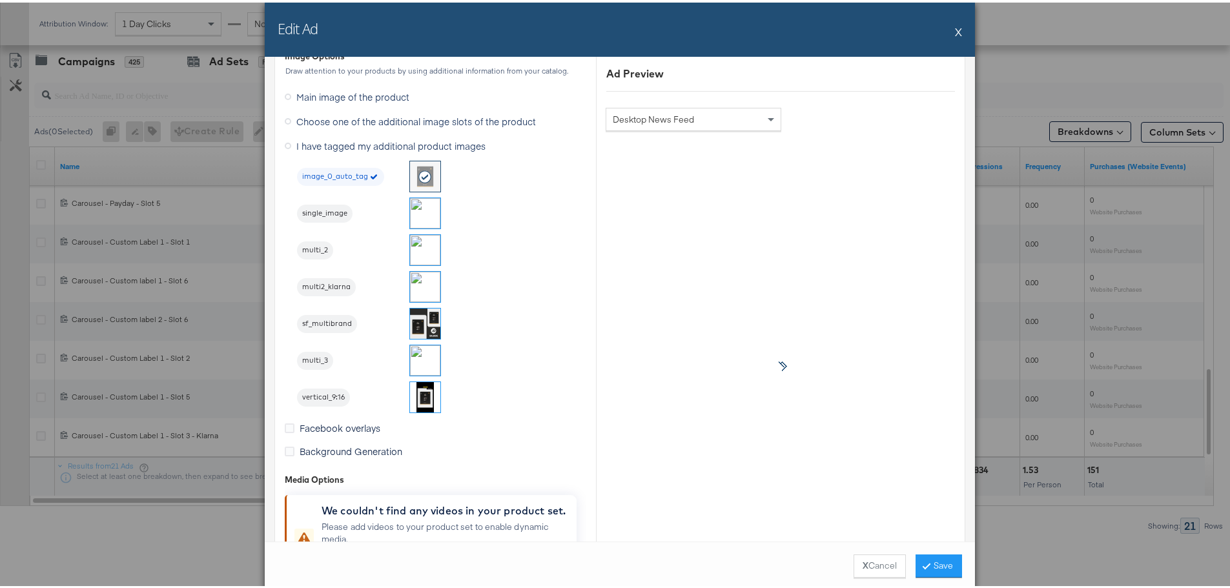
click at [410, 277] on img at bounding box center [425, 284] width 30 height 30
click at [949, 26] on div "Edit Ad X" at bounding box center [620, 27] width 710 height 54
click at [955, 30] on button "X" at bounding box center [958, 29] width 7 height 26
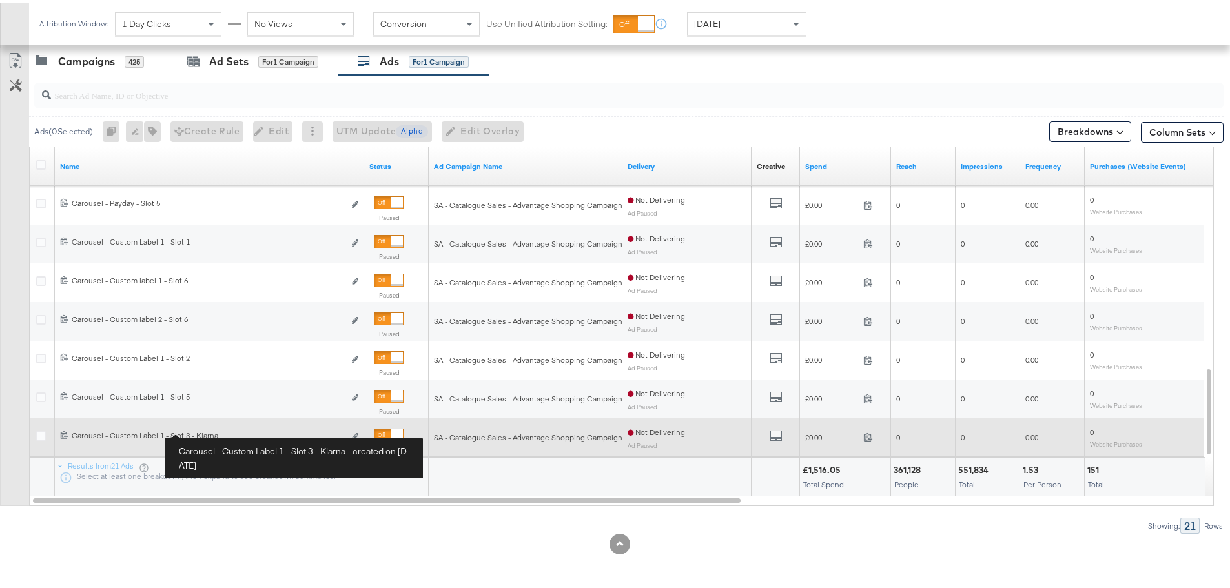
click at [187, 430] on div "Carousel - Custom Label 1 - Slot 3 - Klarna Carousel - Custom Label 1 - Slot 3 …" at bounding box center [208, 433] width 272 height 10
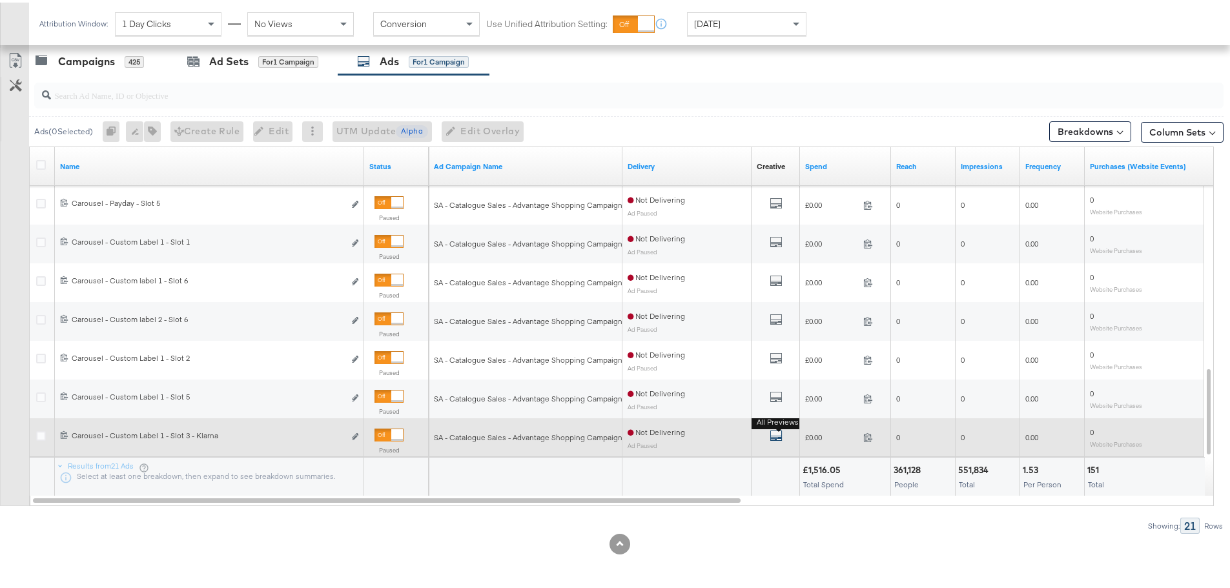
click at [777, 436] on icon "default" at bounding box center [776, 433] width 13 height 13
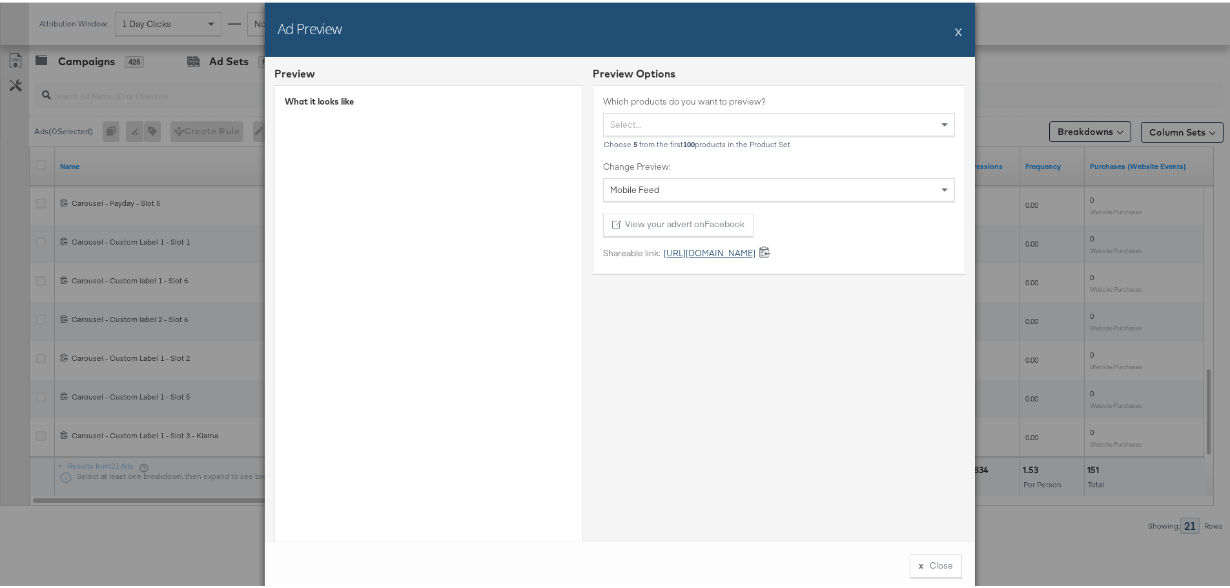
click at [755, 249] on link "https://fb.me/1YdY5iNP8pSVWW8" at bounding box center [708, 251] width 95 height 12
click at [956, 28] on button "X" at bounding box center [958, 29] width 7 height 26
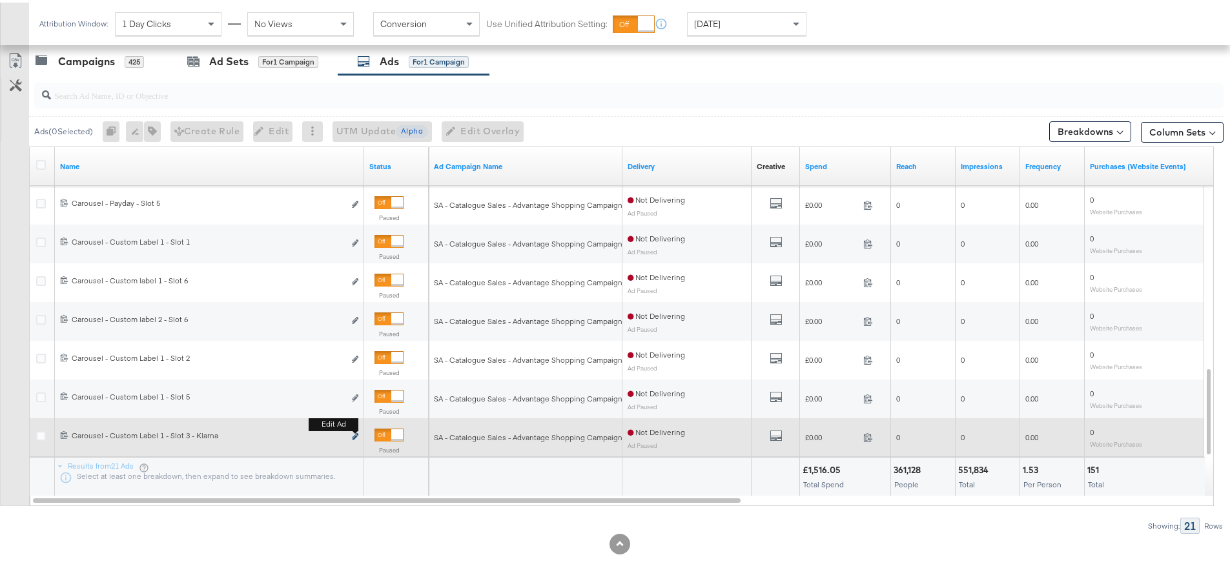
click at [356, 436] on icon "link" at bounding box center [355, 434] width 6 height 7
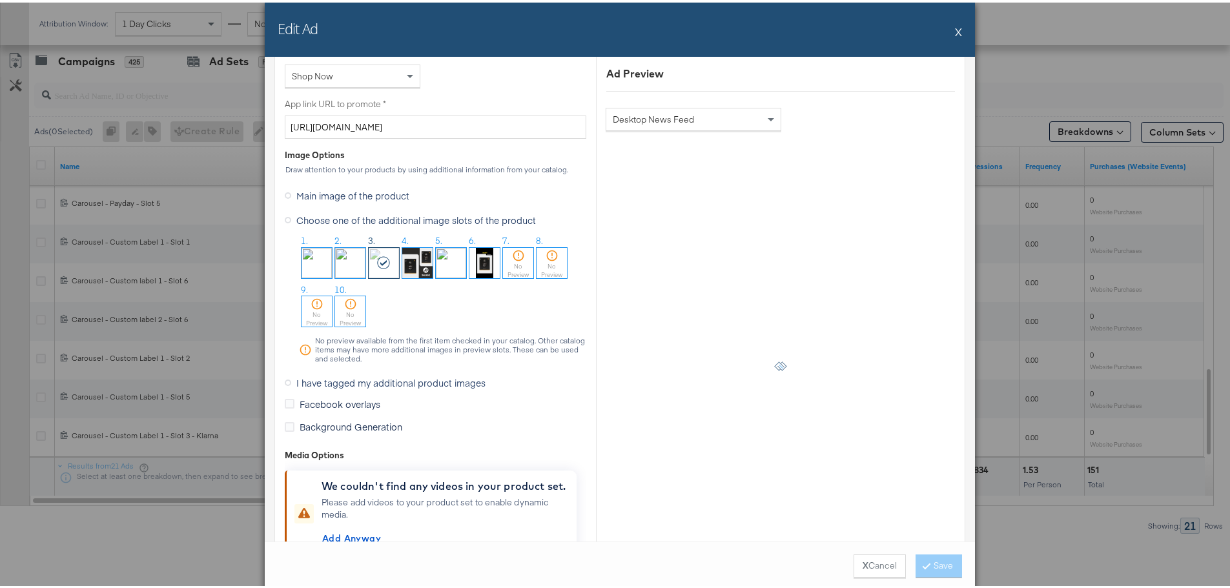
scroll to position [1033, 0]
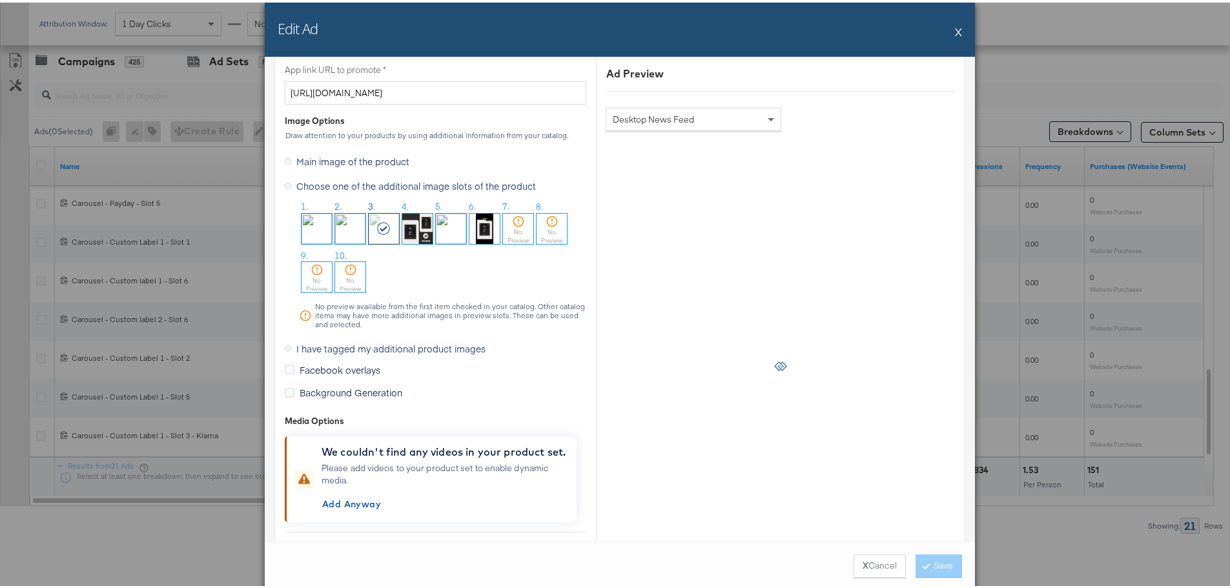
click at [285, 345] on icon at bounding box center [288, 346] width 6 height 6
click at [0, 0] on input "I have tagged my additional product images" at bounding box center [0, 0] width 0 height 0
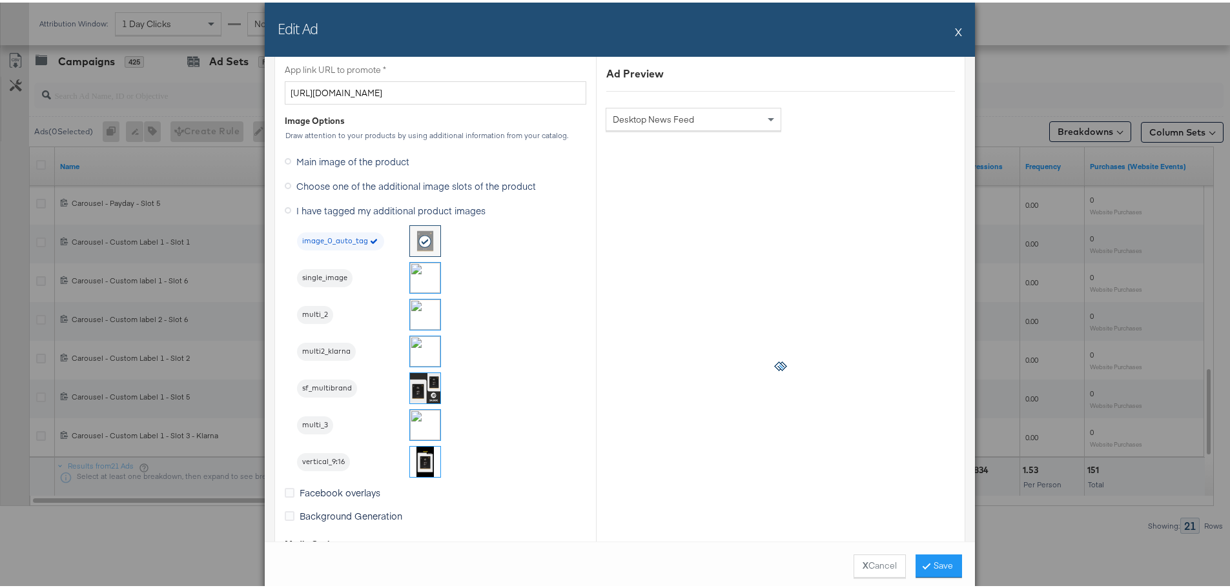
click at [416, 345] on img at bounding box center [425, 349] width 30 height 30
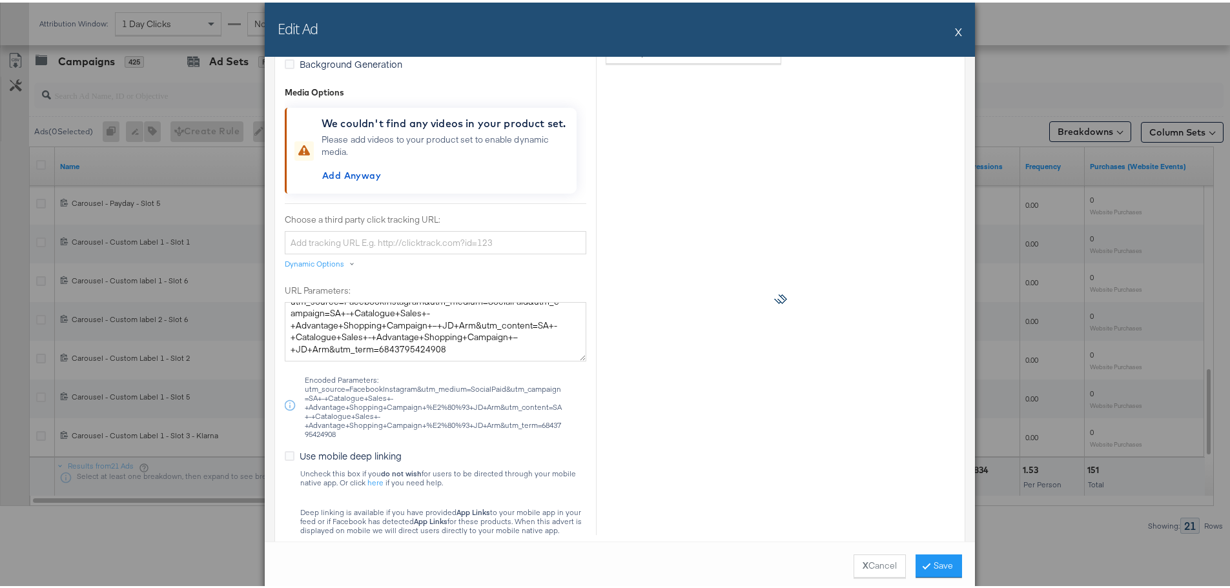
scroll to position [24, 0]
click at [925, 562] on icon at bounding box center [927, 563] width 4 height 8
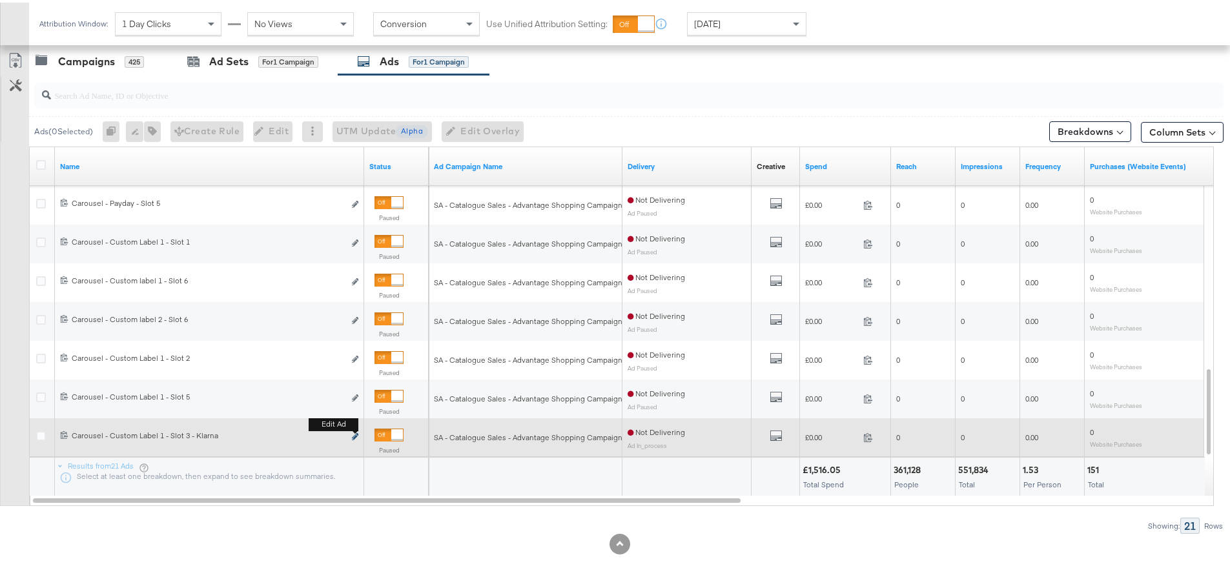
click at [358, 435] on icon "link" at bounding box center [355, 434] width 6 height 7
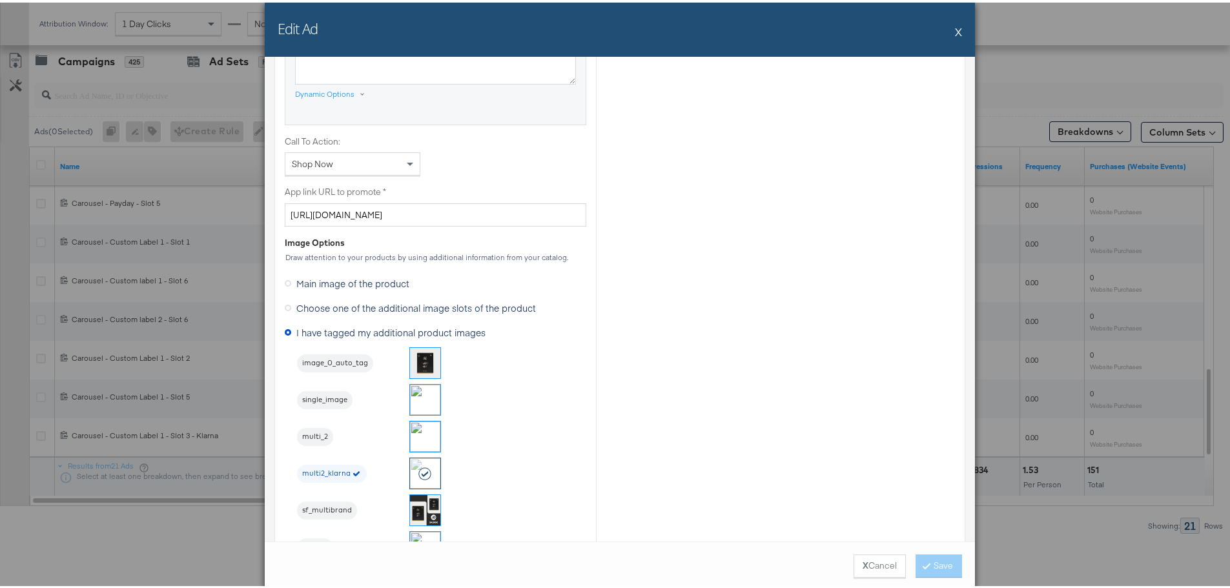
scroll to position [1033, 0]
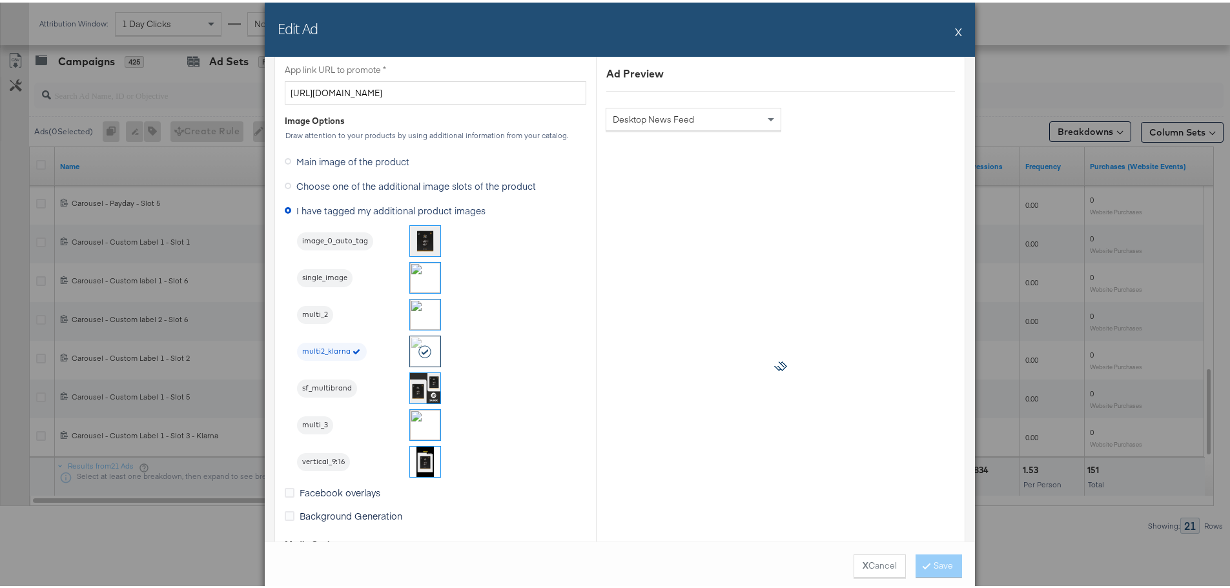
click at [955, 26] on button "X" at bounding box center [958, 29] width 7 height 26
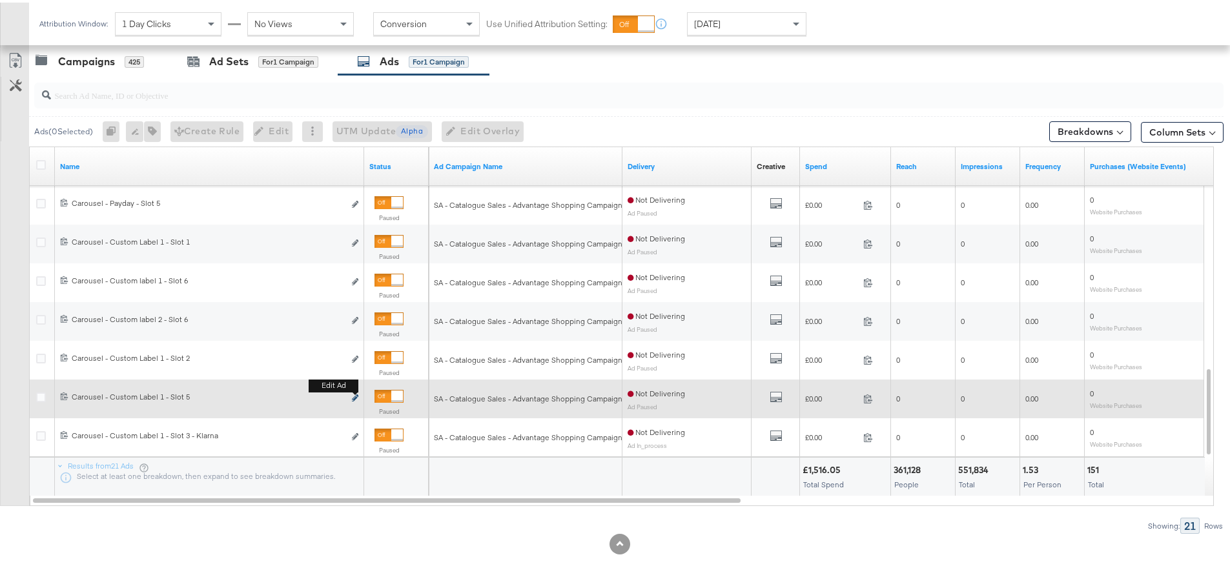
click at [355, 396] on icon "link" at bounding box center [355, 395] width 6 height 7
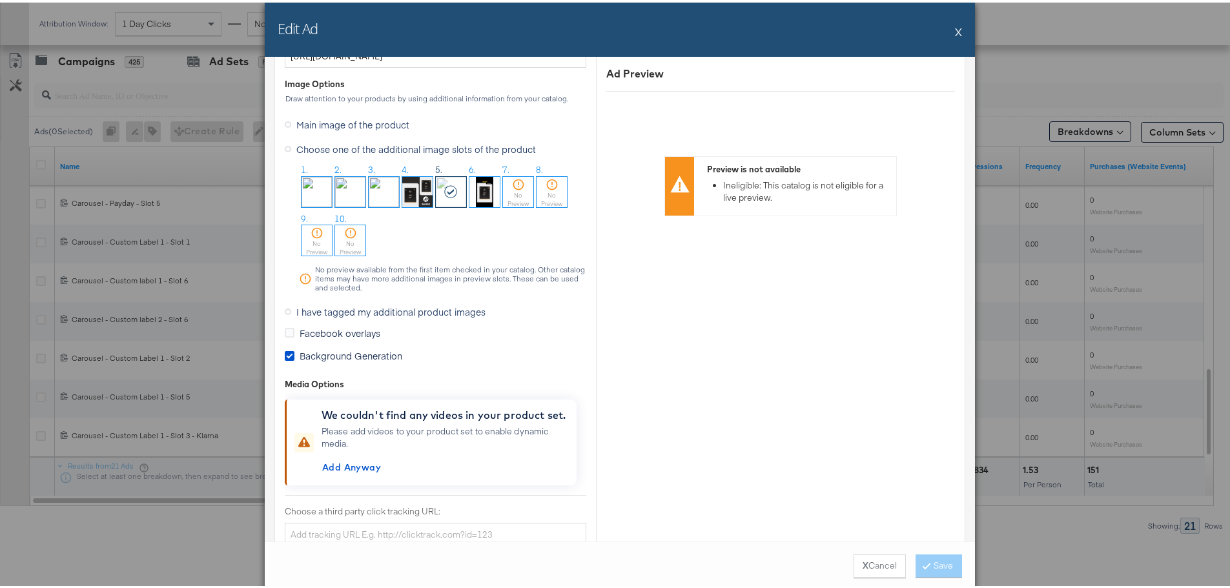
scroll to position [1098, 0]
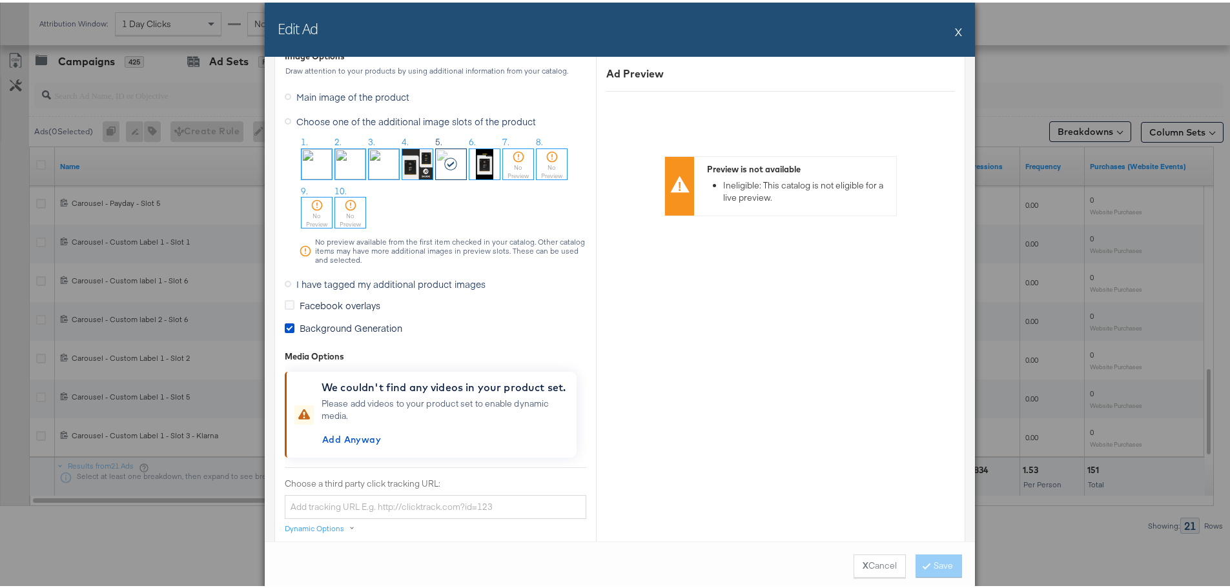
click at [285, 280] on icon at bounding box center [288, 281] width 6 height 6
click at [0, 0] on input "I have tagged my additional product images" at bounding box center [0, 0] width 0 height 0
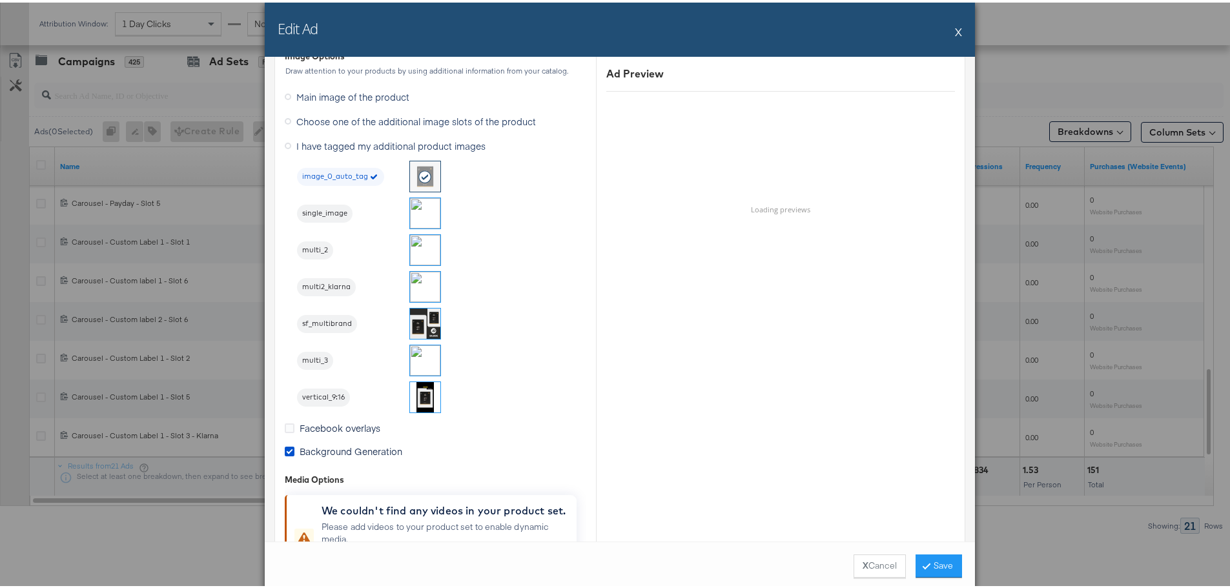
click at [424, 360] on img at bounding box center [425, 358] width 30 height 30
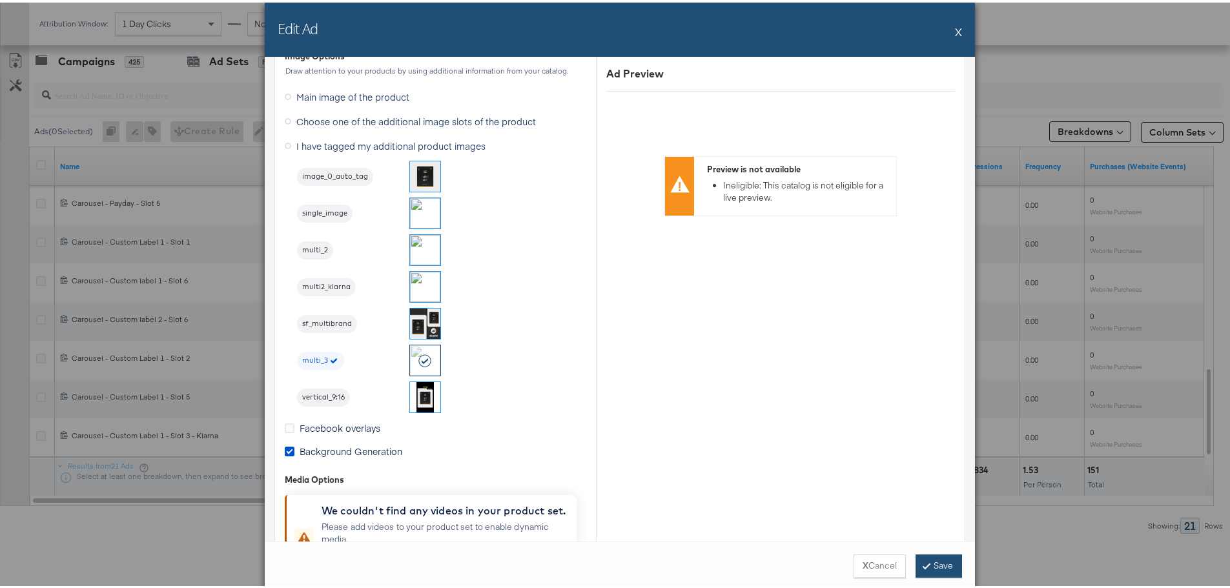
click at [929, 565] on button "Save" at bounding box center [939, 563] width 46 height 23
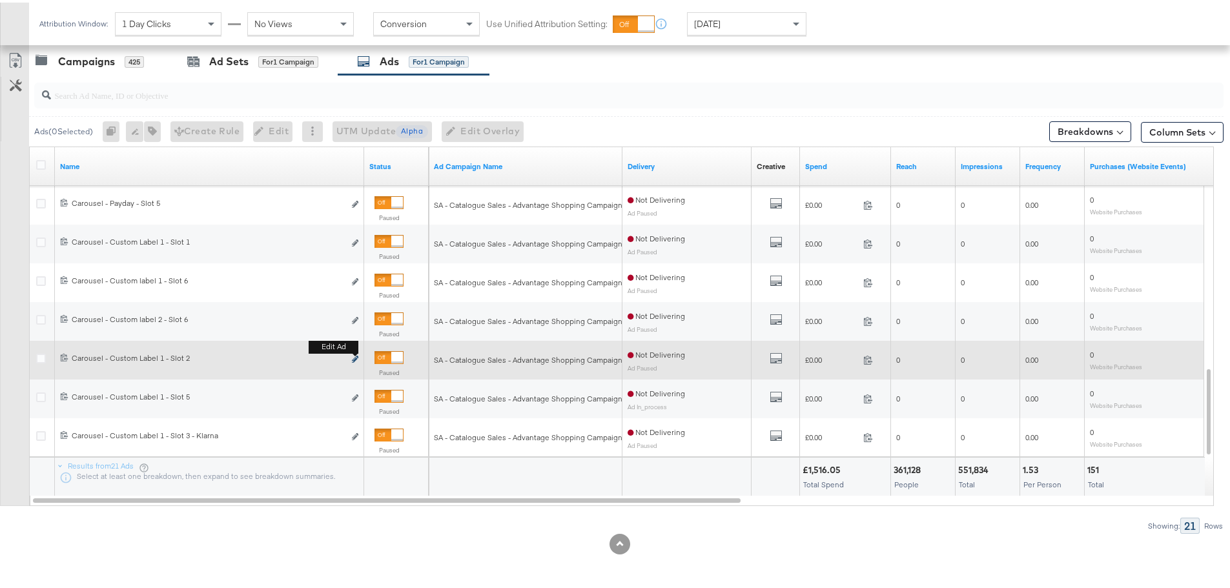
click at [353, 357] on icon "link" at bounding box center [355, 356] width 6 height 7
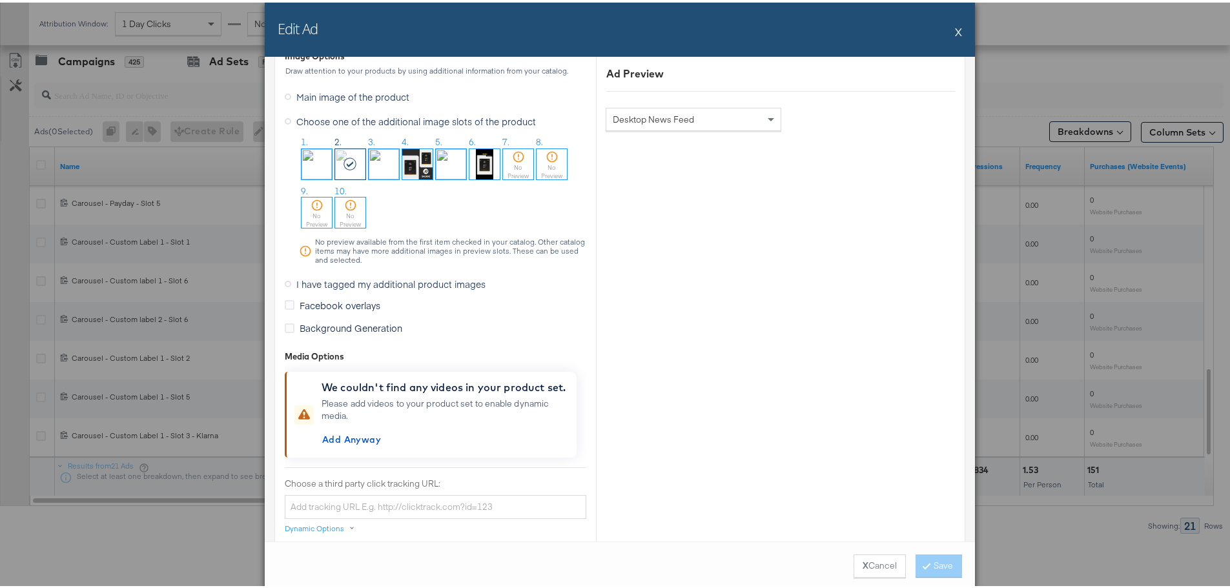
click at [287, 280] on label "I have tagged my additional product images" at bounding box center [388, 281] width 206 height 19
click at [0, 0] on input "I have tagged my additional product images" at bounding box center [0, 0] width 0 height 0
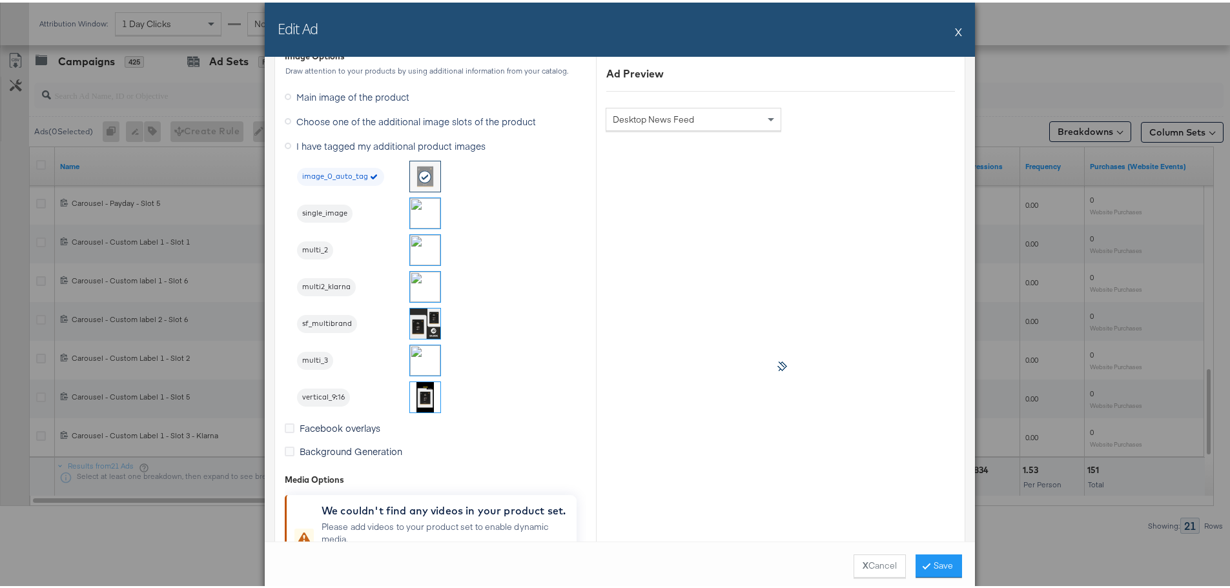
click at [426, 244] on img at bounding box center [425, 247] width 30 height 30
click at [934, 563] on button "Save" at bounding box center [939, 563] width 46 height 23
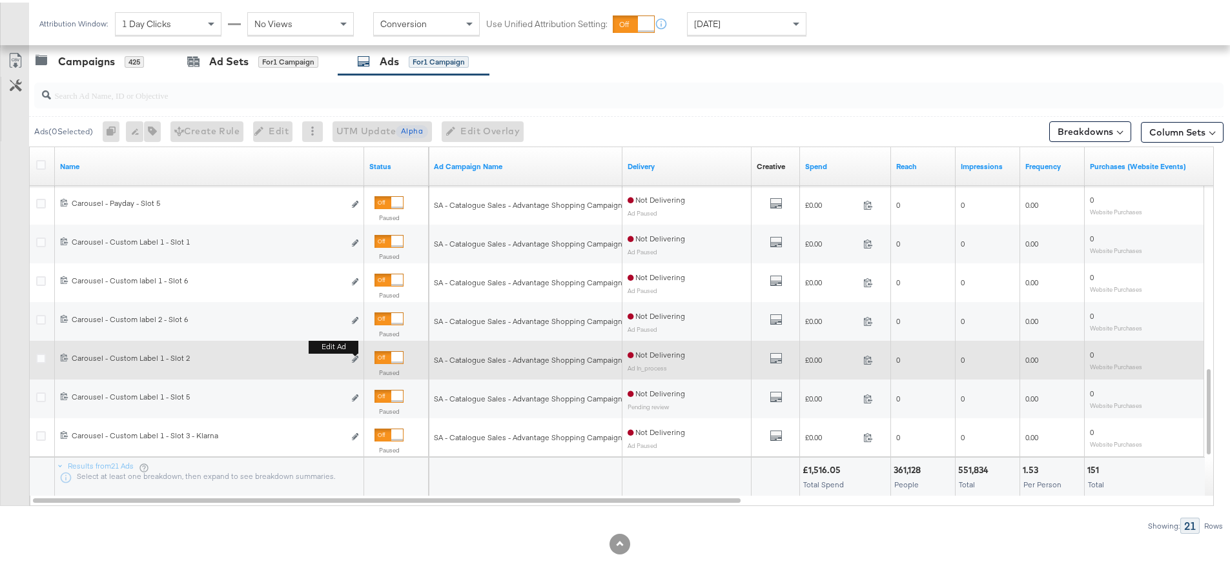
click at [351, 357] on div "Edit ad" at bounding box center [351, 358] width 15 height 14
click at [355, 360] on icon "link" at bounding box center [355, 356] width 6 height 7
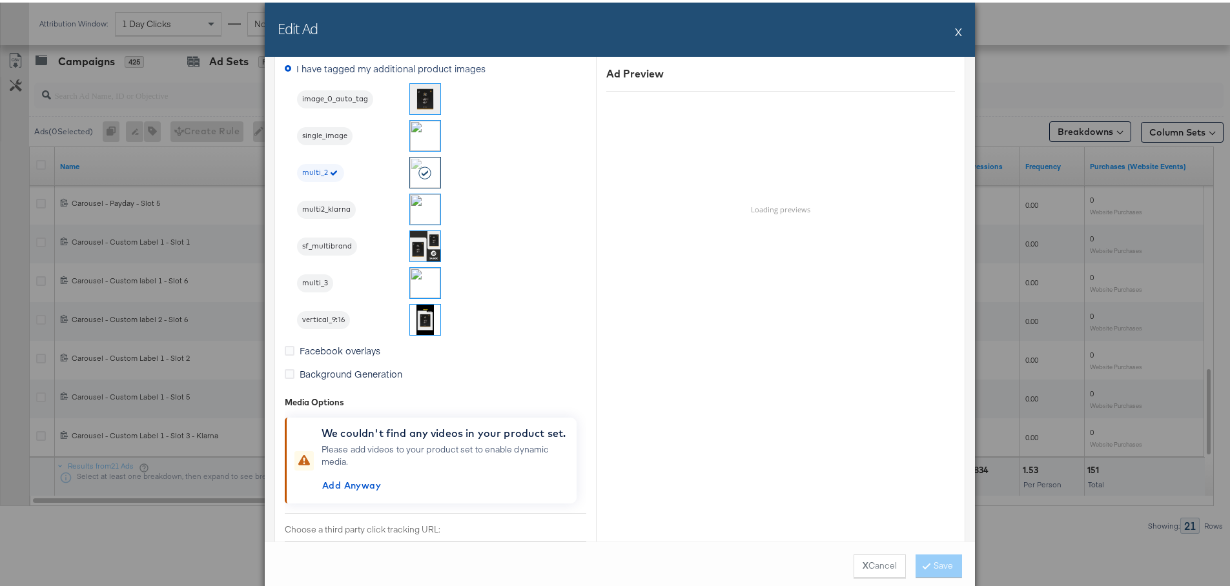
scroll to position [1033, 0]
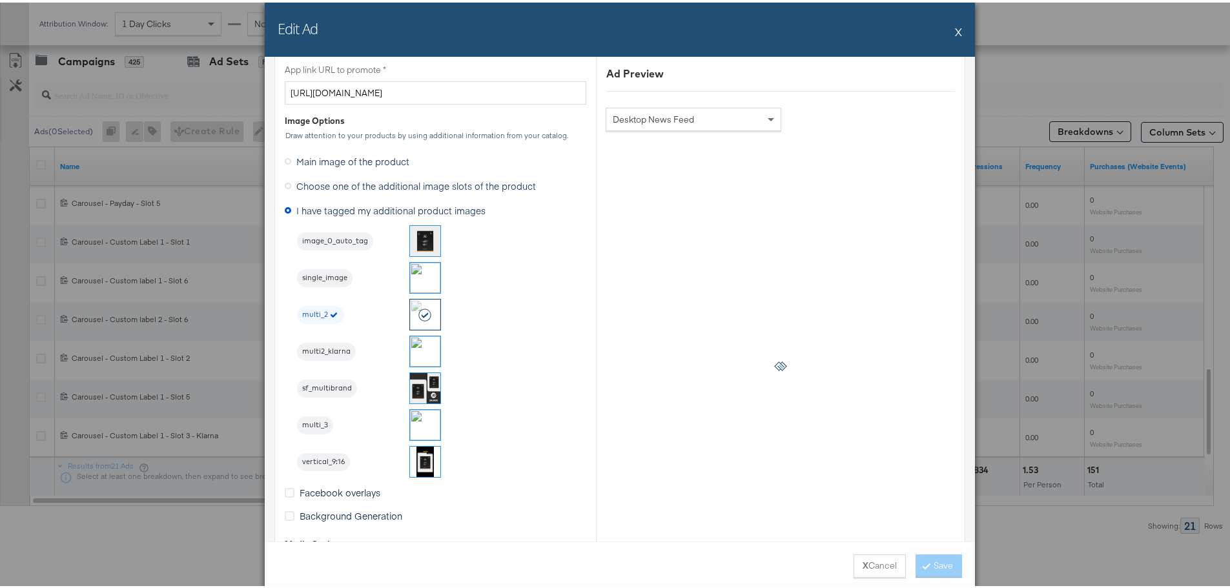
click at [955, 30] on button "X" at bounding box center [958, 29] width 7 height 26
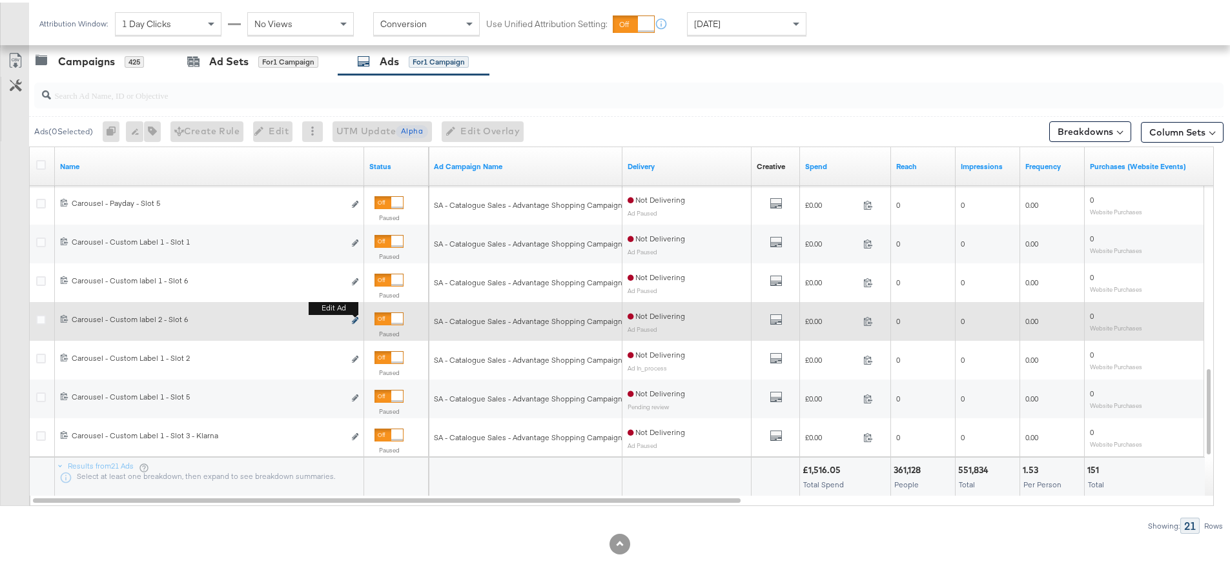
click at [356, 316] on icon "link" at bounding box center [355, 317] width 6 height 7
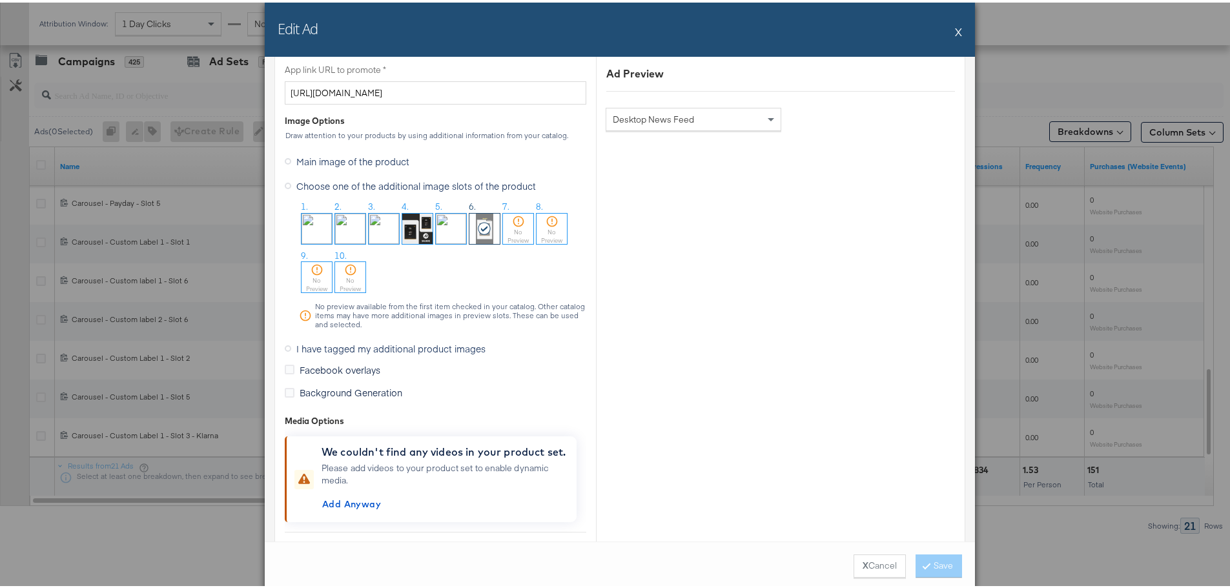
click at [285, 348] on icon at bounding box center [288, 346] width 6 height 6
click at [0, 0] on input "I have tagged my additional product images" at bounding box center [0, 0] width 0 height 0
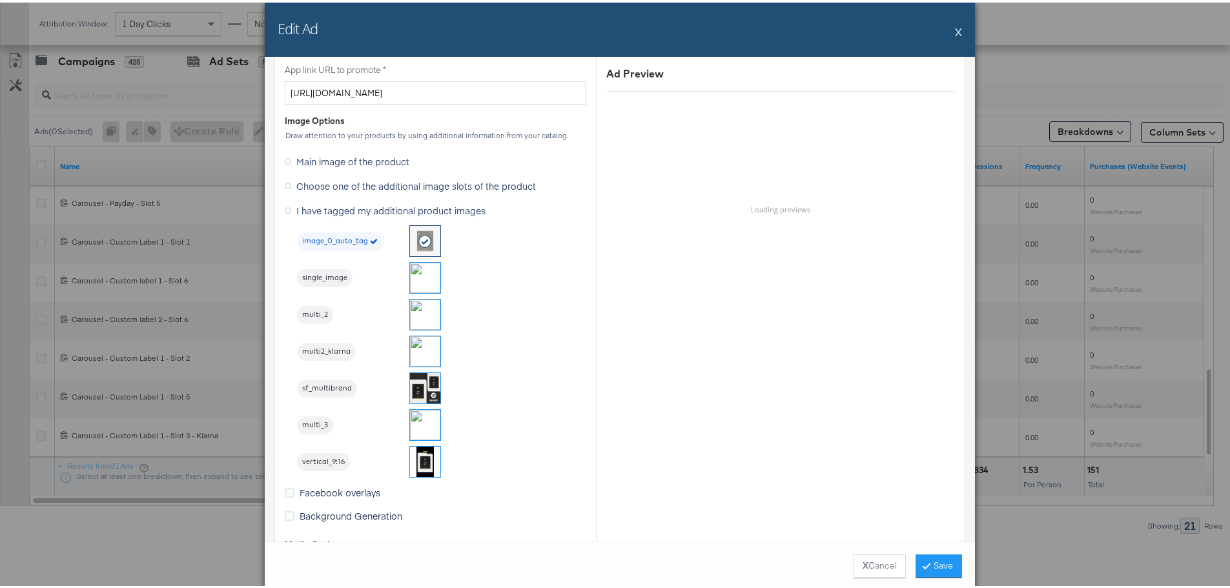
click at [418, 455] on img at bounding box center [425, 459] width 30 height 30
click at [929, 571] on button "Save" at bounding box center [939, 563] width 46 height 23
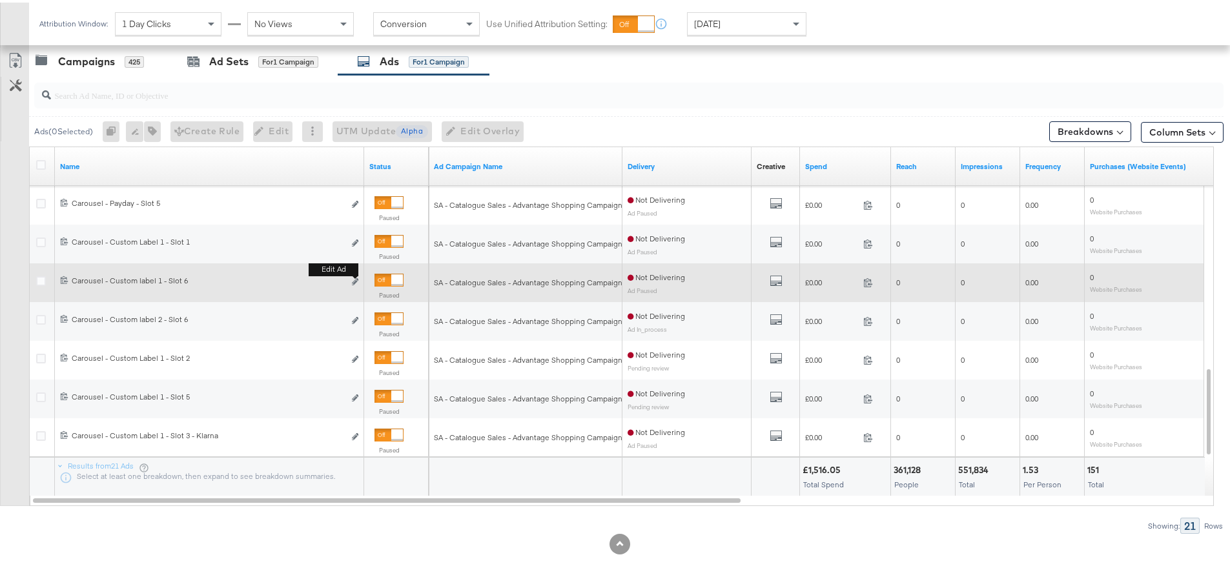
click at [357, 284] on button "Edit ad" at bounding box center [355, 280] width 8 height 14
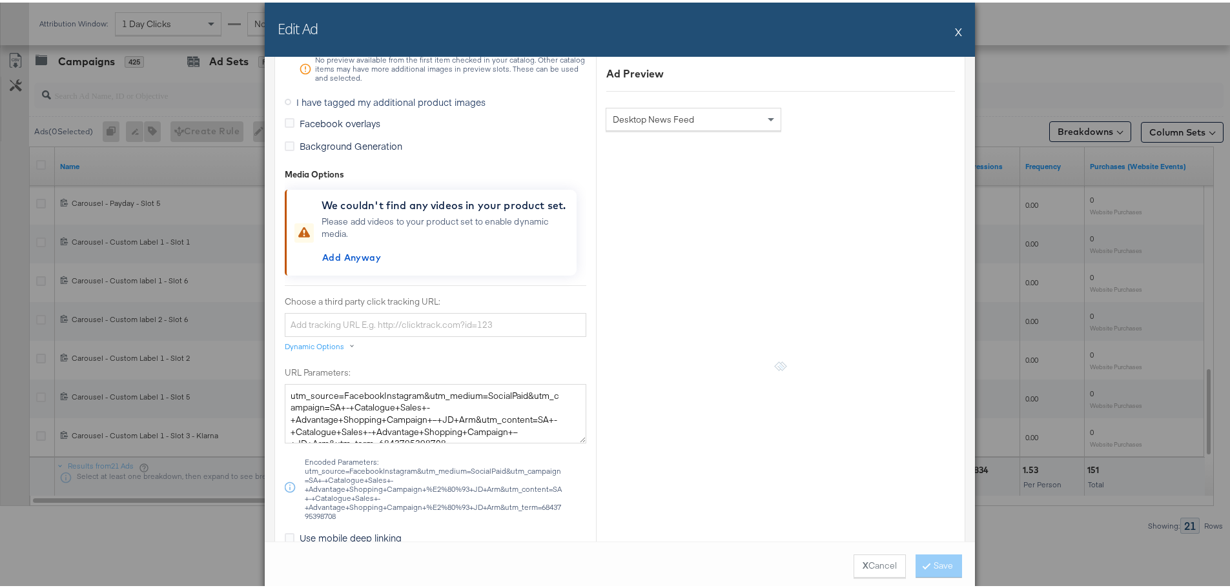
scroll to position [1162, 0]
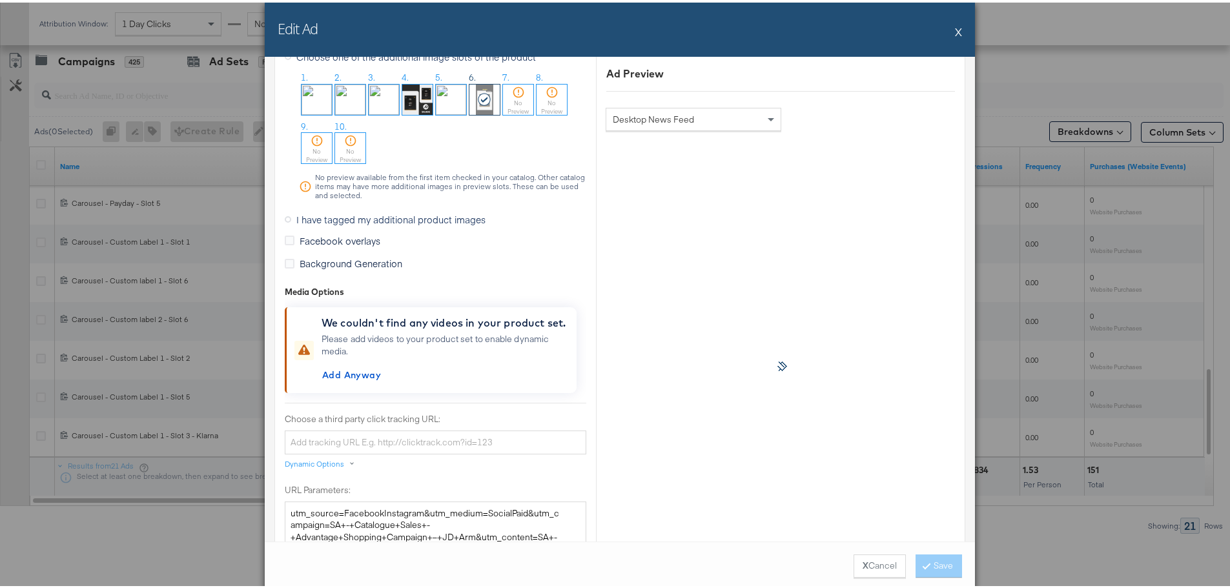
click at [296, 216] on span "I have tagged my additional product images" at bounding box center [390, 217] width 189 height 13
click at [0, 0] on input "I have tagged my additional product images" at bounding box center [0, 0] width 0 height 0
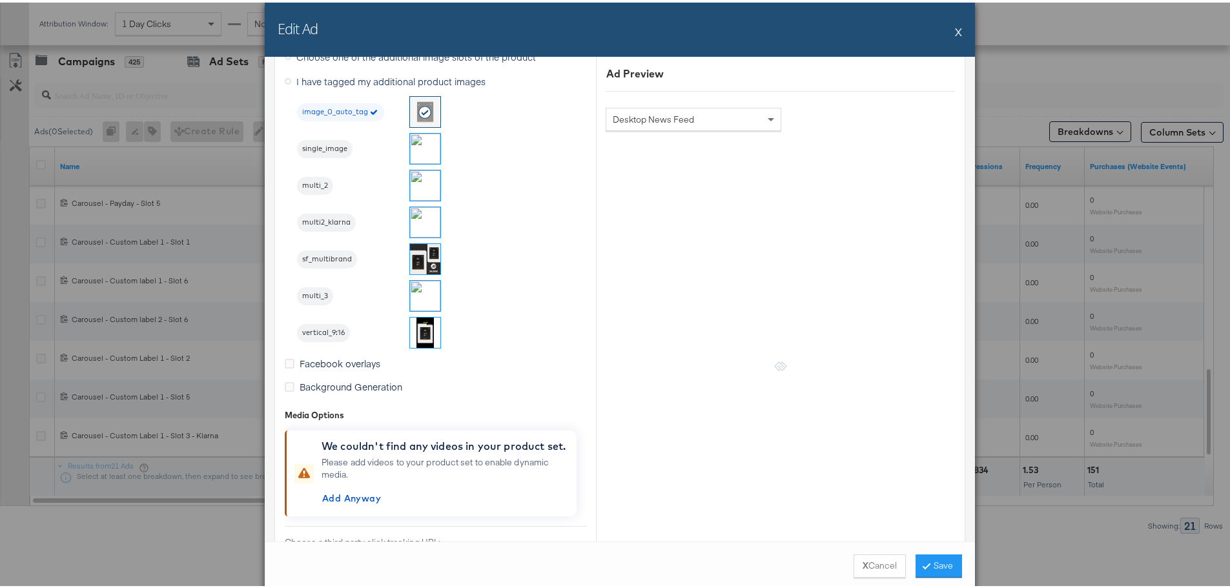
click at [418, 332] on img at bounding box center [425, 330] width 30 height 30
click at [931, 559] on button "Save" at bounding box center [939, 563] width 46 height 23
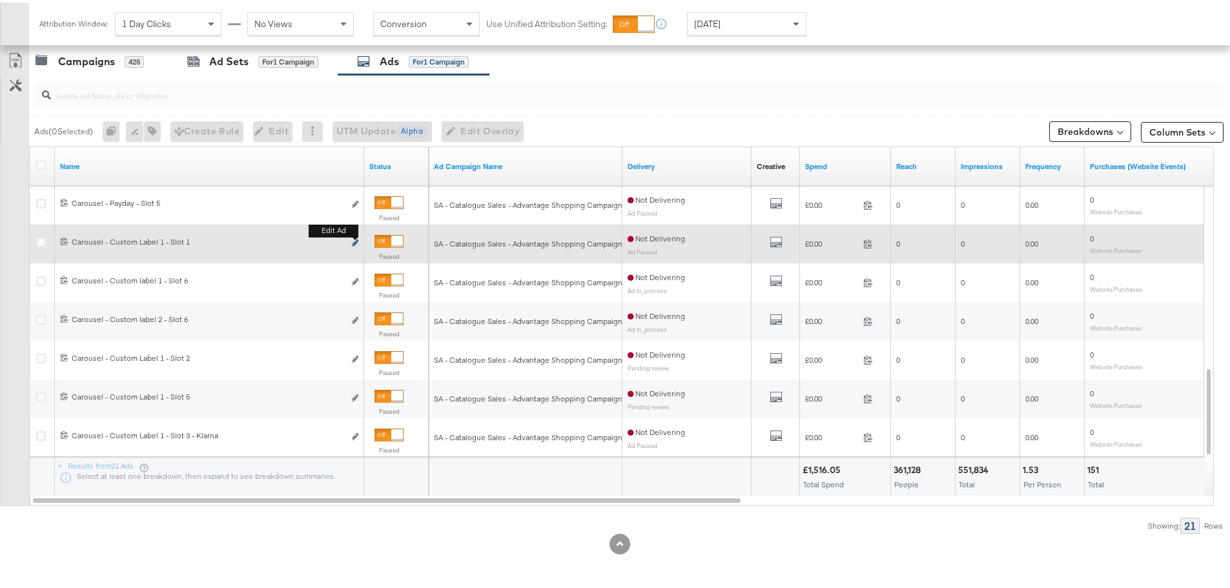
click at [357, 242] on icon "link" at bounding box center [355, 240] width 6 height 7
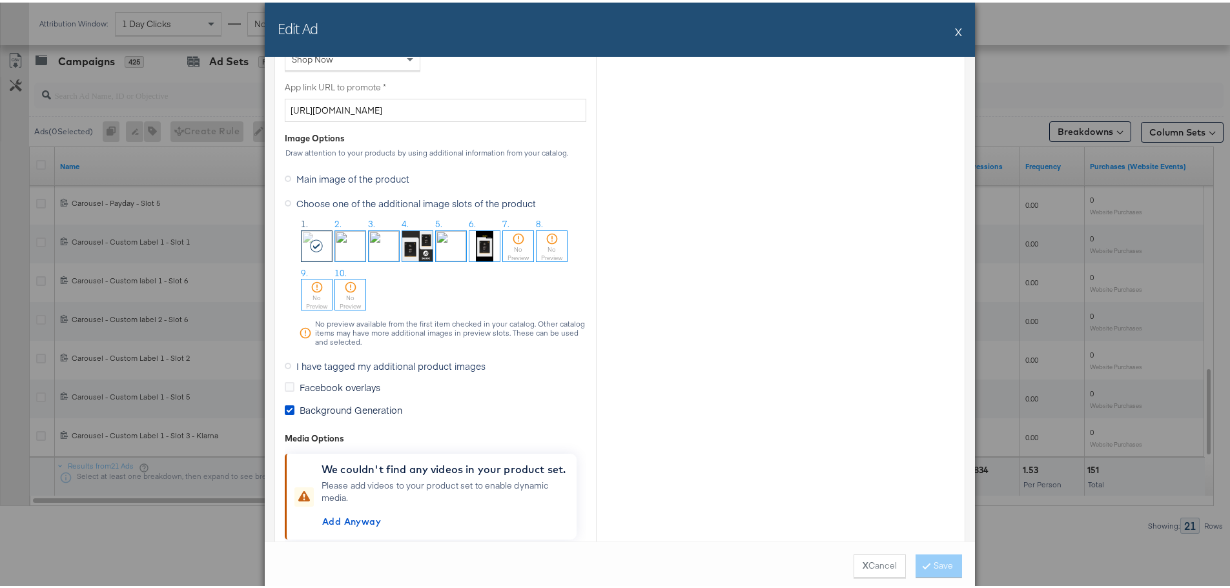
scroll to position [969, 0]
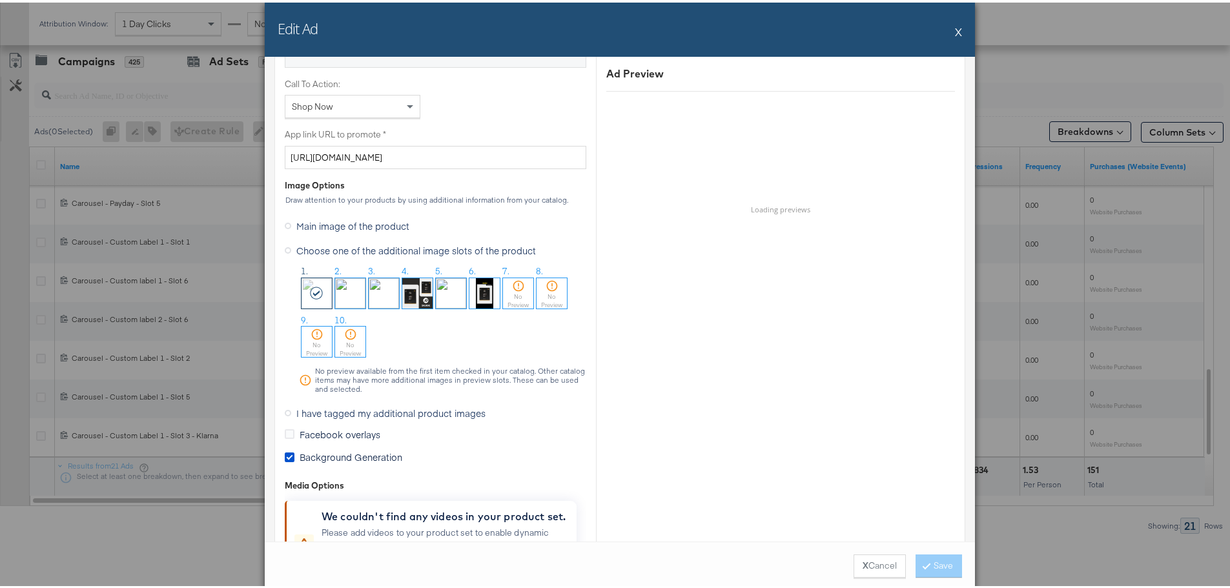
click at [312, 411] on span "I have tagged my additional product images" at bounding box center [390, 410] width 189 height 13
click at [0, 0] on input "I have tagged my additional product images" at bounding box center [0, 0] width 0 height 0
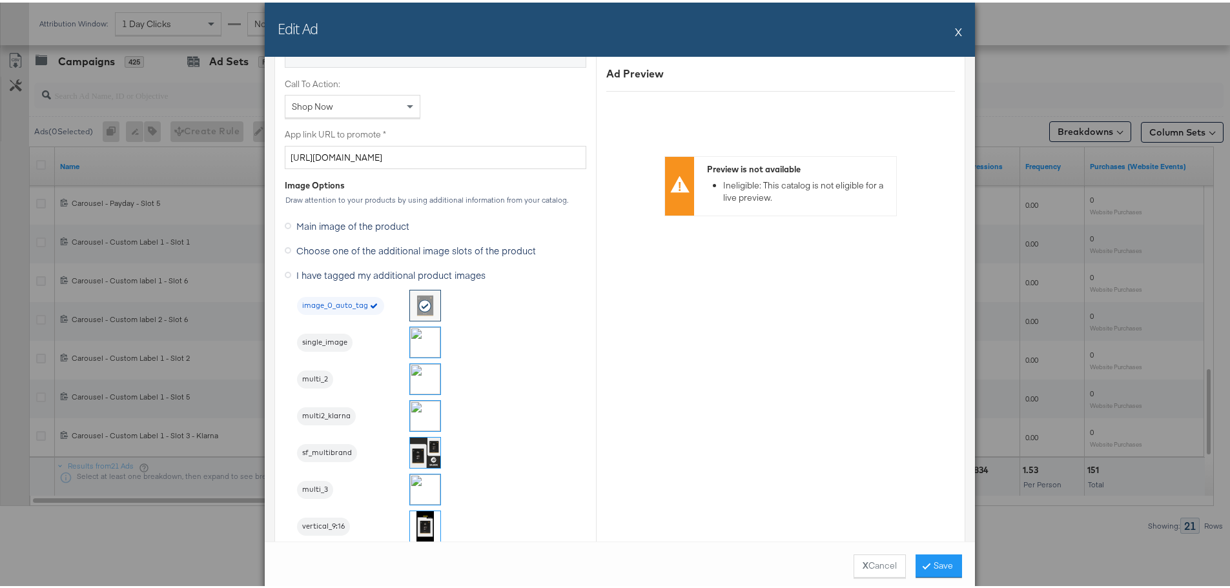
click at [414, 340] on img at bounding box center [425, 340] width 30 height 30
click at [929, 566] on button "Save" at bounding box center [939, 563] width 46 height 23
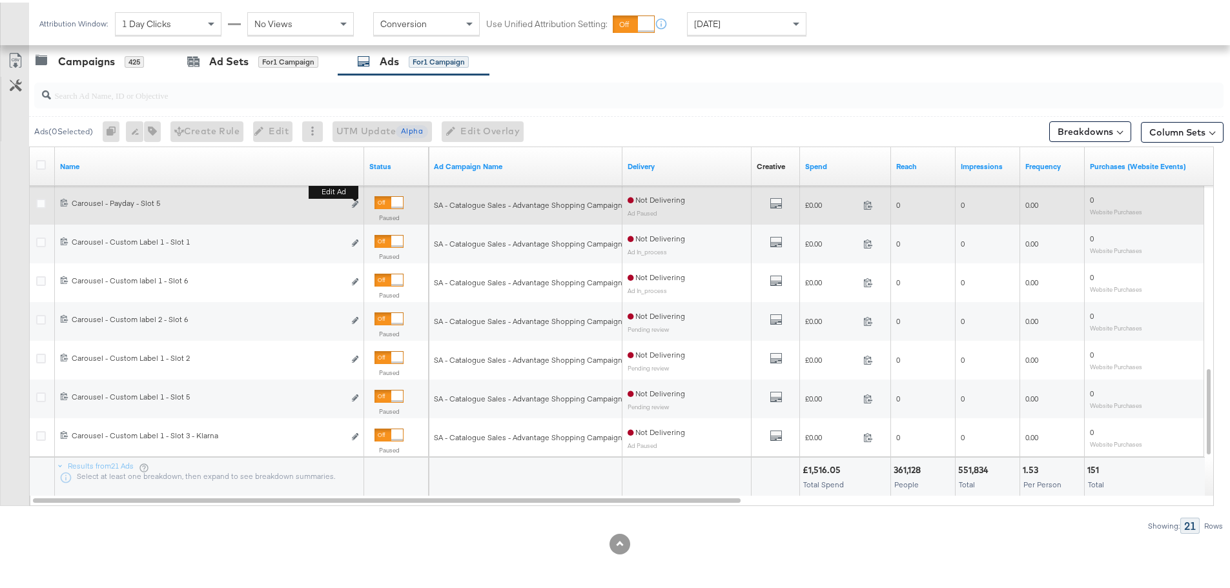
click at [358, 202] on button "Edit ad" at bounding box center [355, 203] width 8 height 14
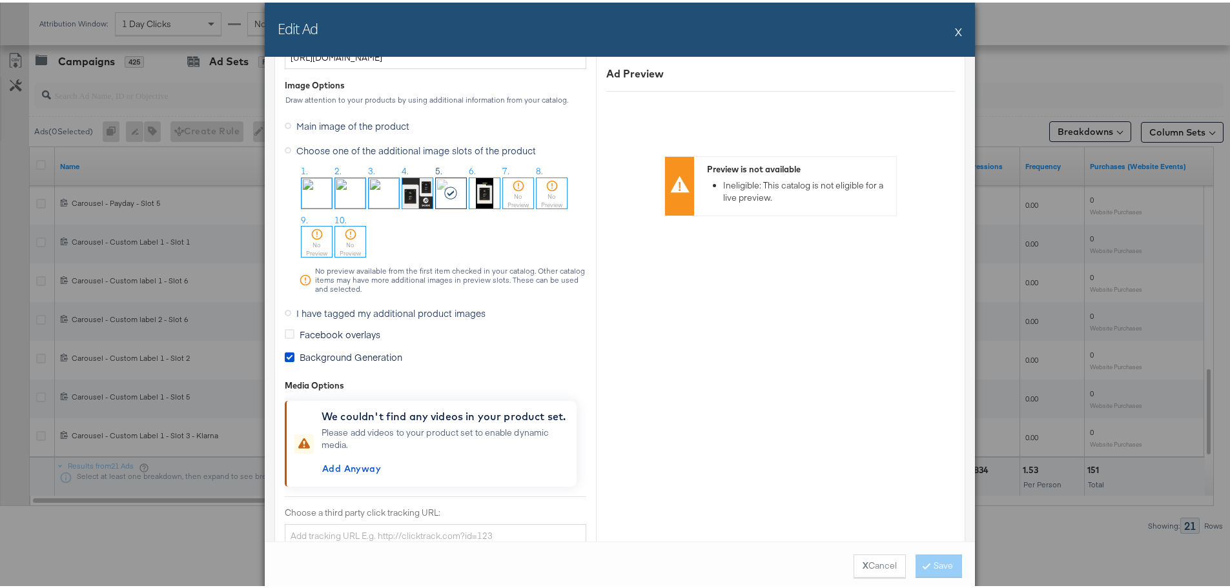
scroll to position [1098, 0]
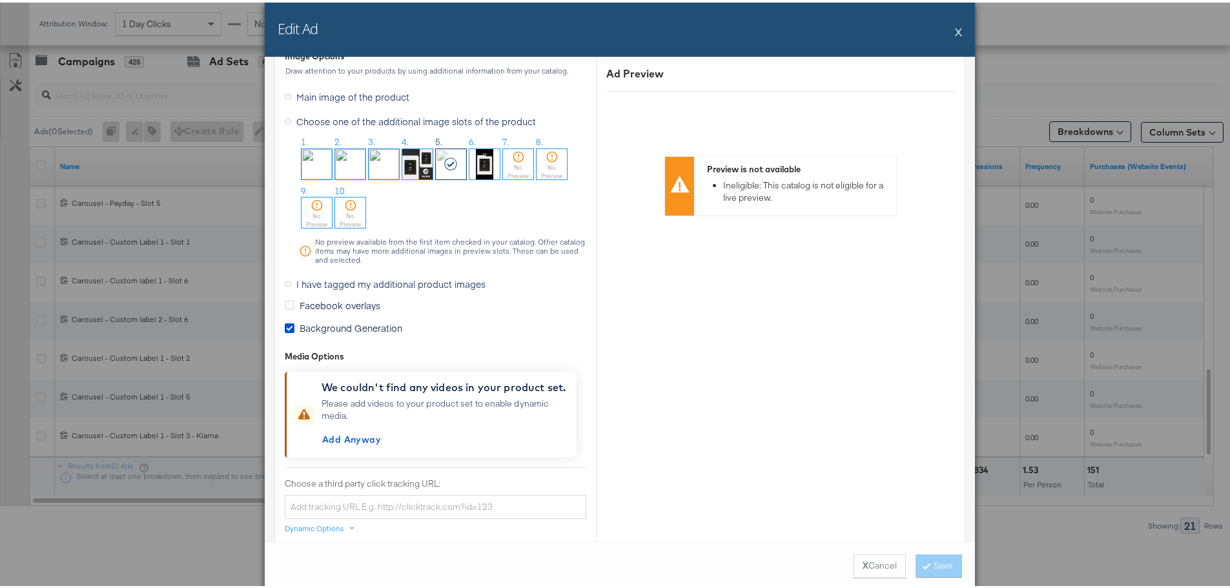
click at [305, 282] on span "I have tagged my additional product images" at bounding box center [390, 281] width 189 height 13
click at [0, 0] on input "I have tagged my additional product images" at bounding box center [0, 0] width 0 height 0
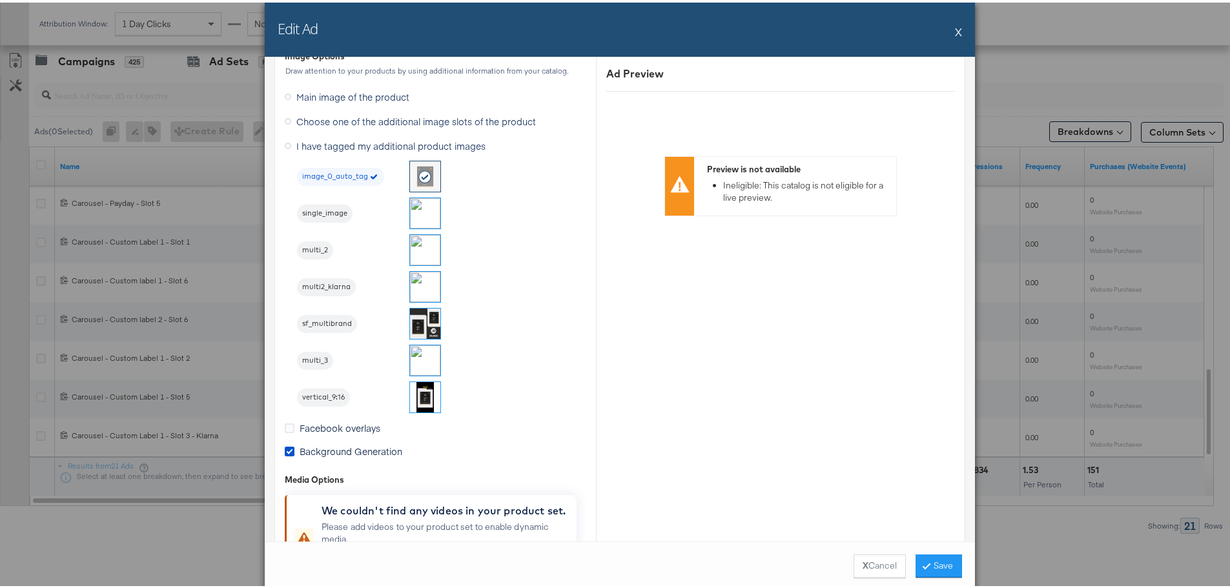
click at [415, 359] on img at bounding box center [425, 358] width 30 height 30
click at [937, 565] on button "Save" at bounding box center [939, 563] width 46 height 23
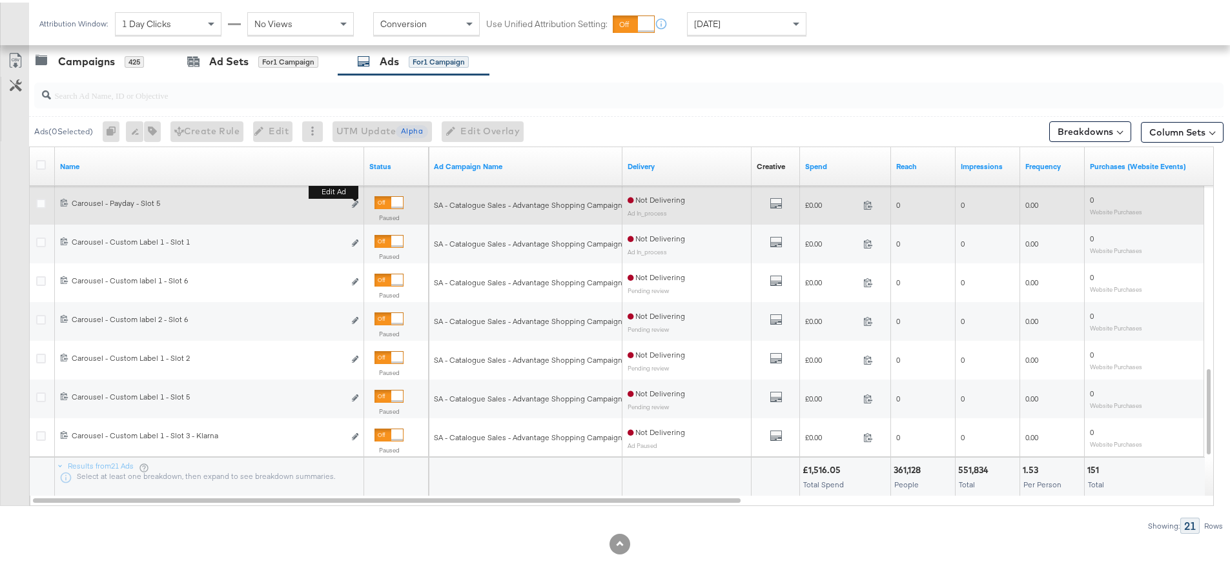
click at [355, 196] on b "Edit ad" at bounding box center [334, 190] width 50 height 14
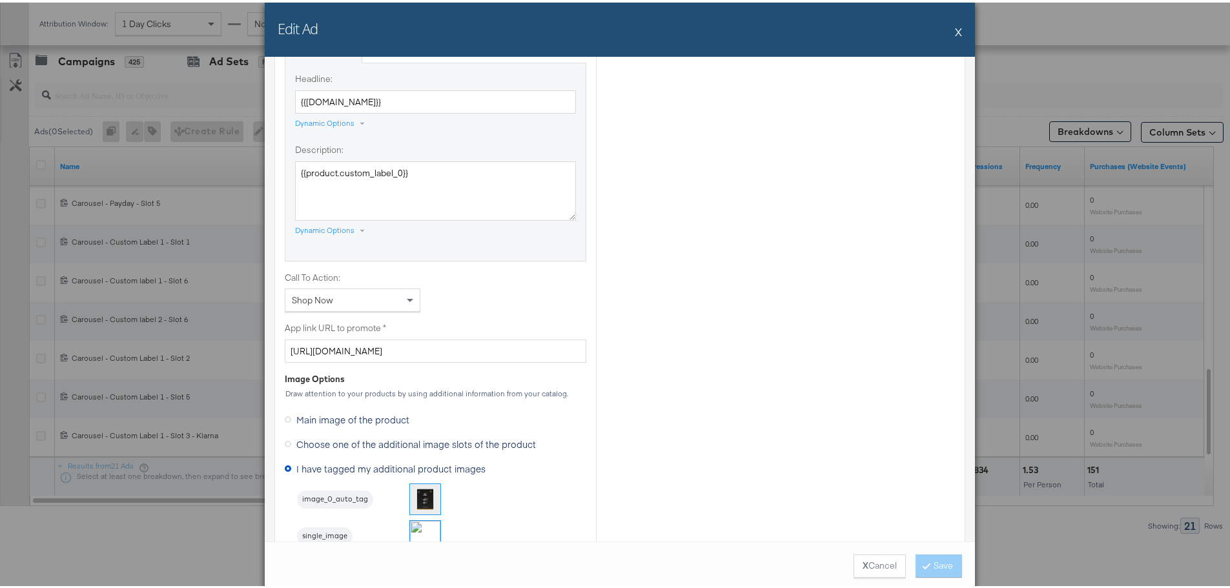
scroll to position [1033, 0]
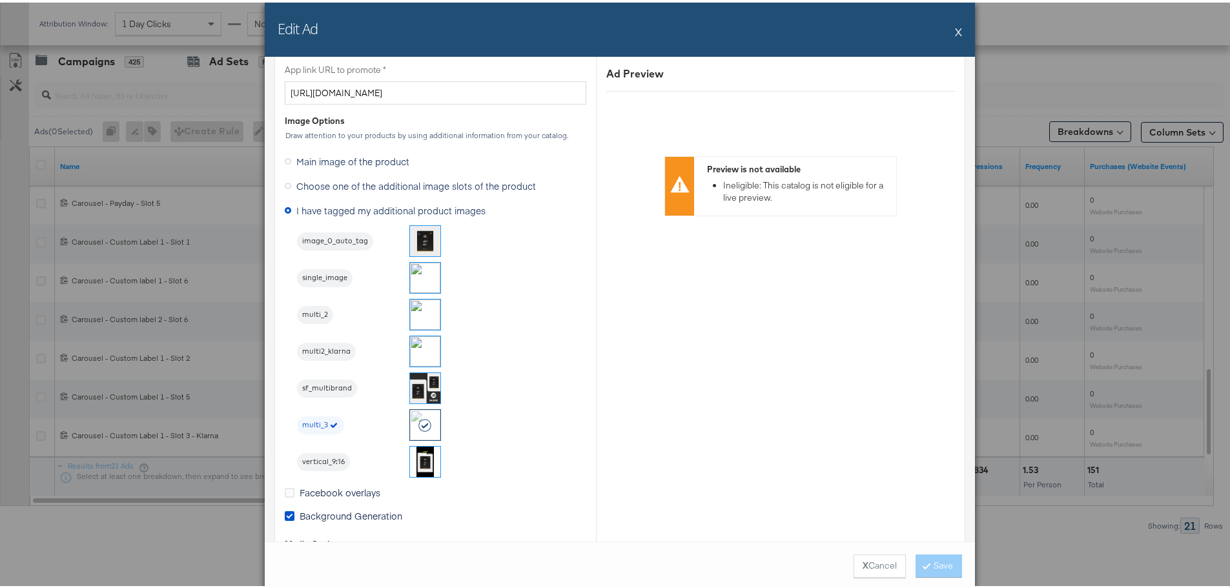
click at [955, 26] on button "X" at bounding box center [958, 29] width 7 height 26
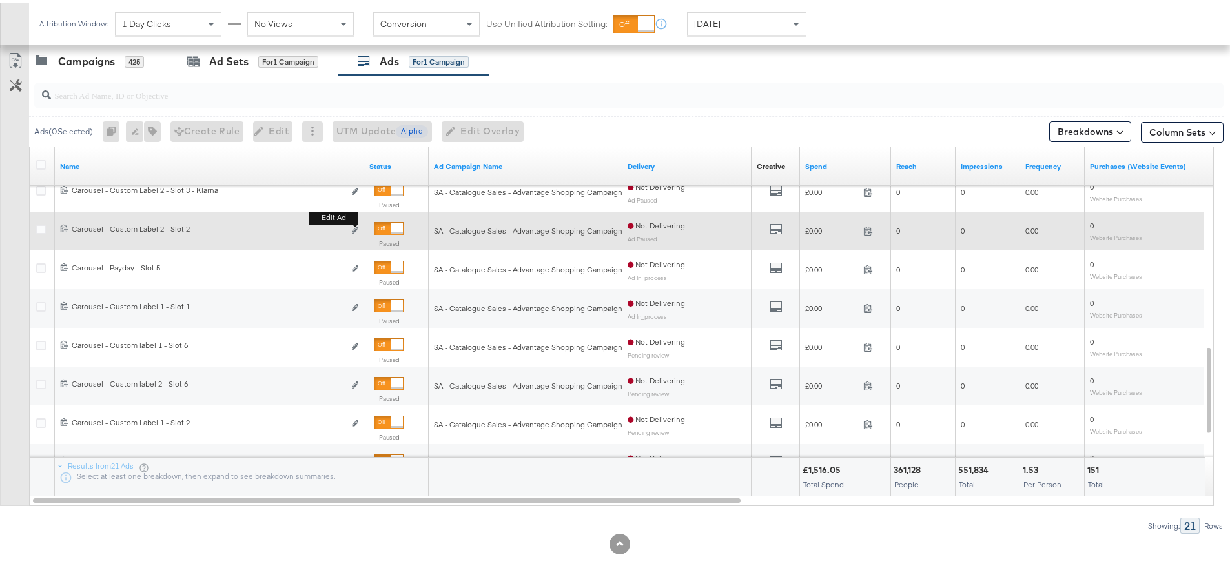
click at [356, 222] on b "Edit ad" at bounding box center [334, 216] width 50 height 14
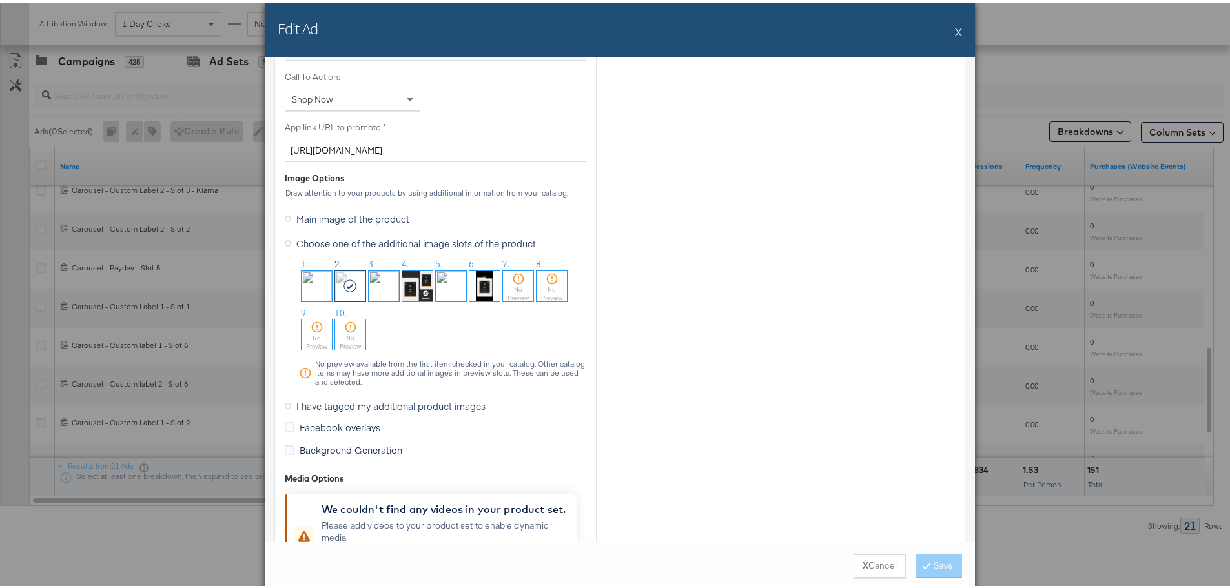
scroll to position [1098, 0]
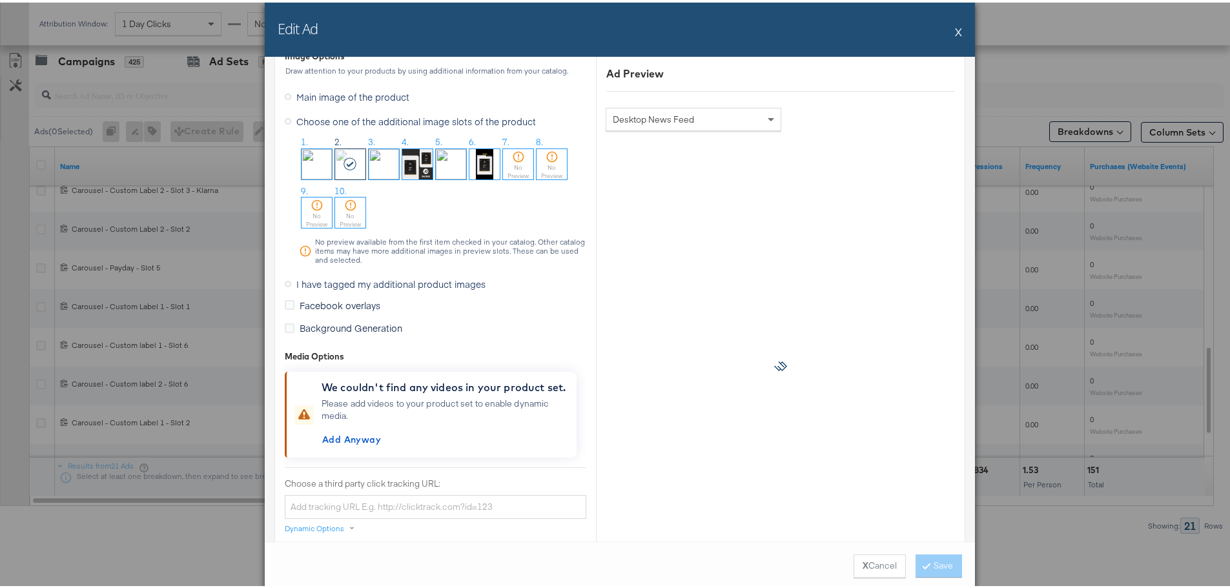
click at [286, 285] on label "I have tagged my additional product images" at bounding box center [388, 281] width 206 height 19
click at [0, 0] on input "I have tagged my additional product images" at bounding box center [0, 0] width 0 height 0
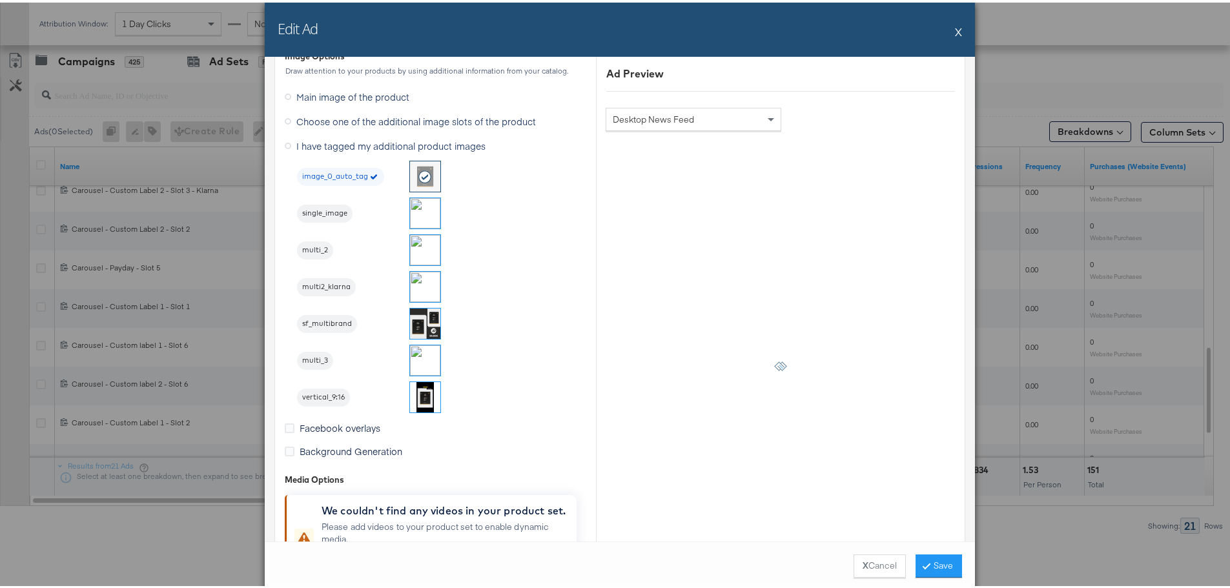
click at [420, 239] on img at bounding box center [425, 247] width 30 height 30
click at [931, 565] on button "Save" at bounding box center [939, 563] width 46 height 23
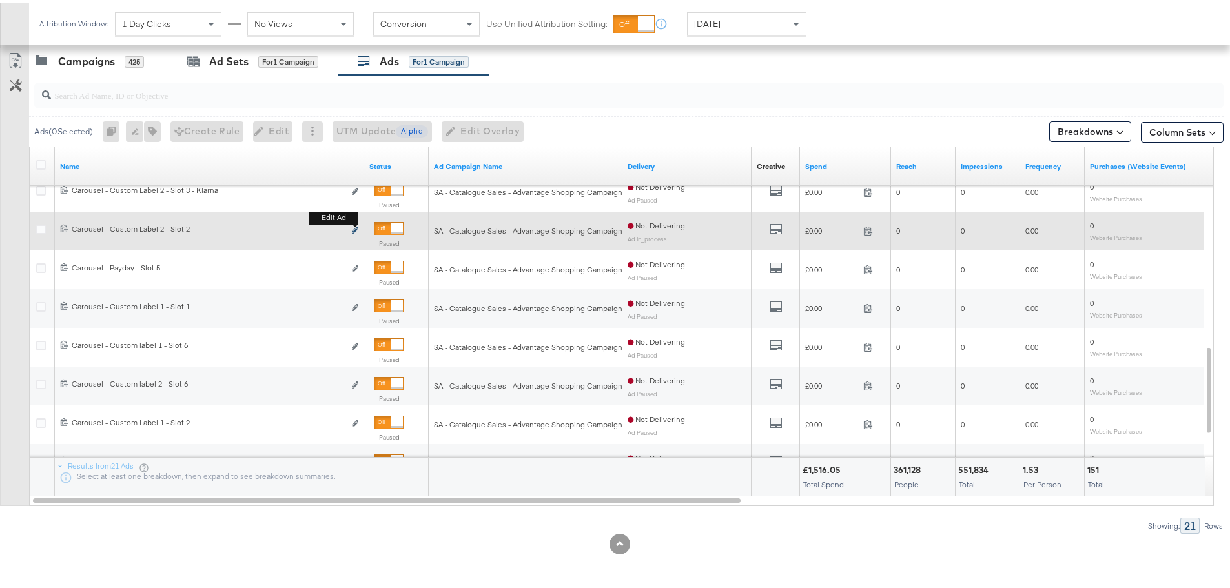
click at [356, 227] on icon "link" at bounding box center [355, 227] width 6 height 7
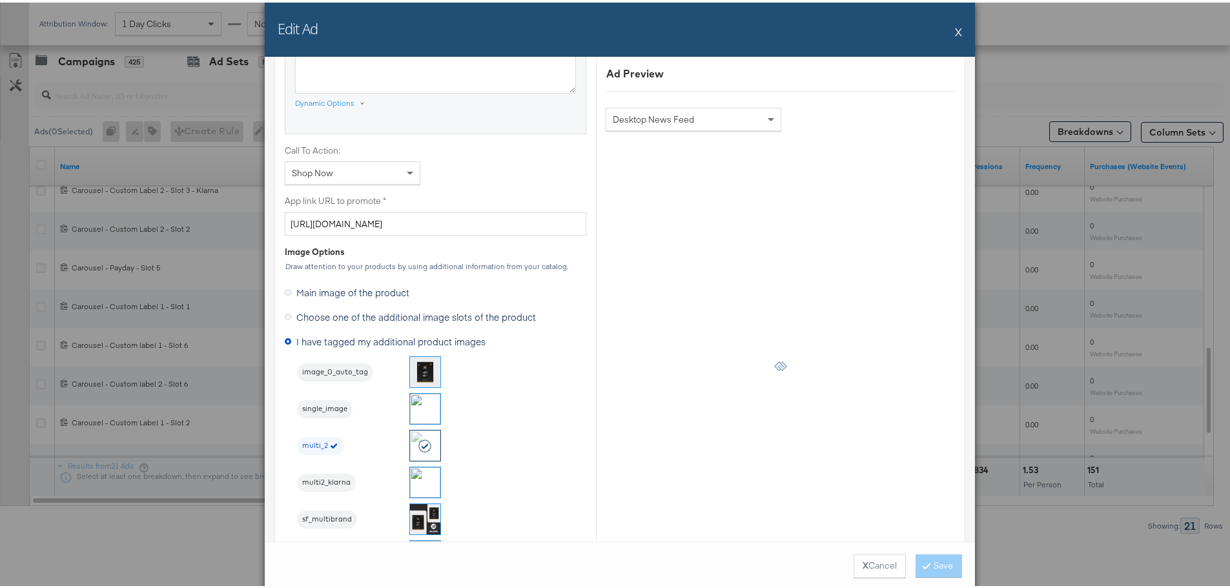
scroll to position [904, 0]
click at [955, 28] on button "X" at bounding box center [958, 29] width 7 height 26
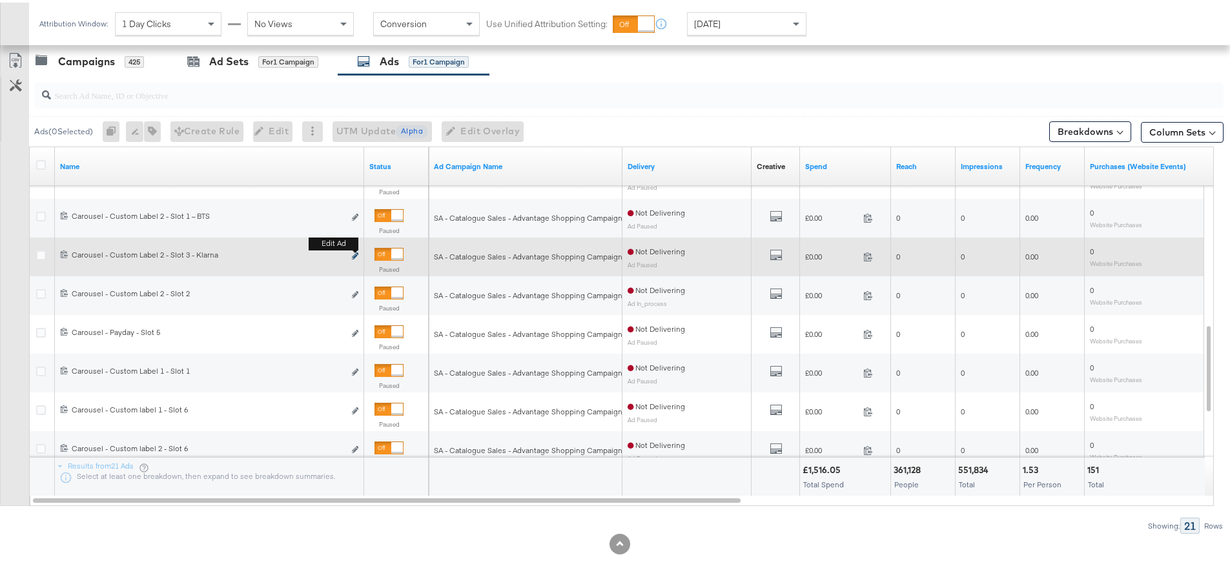
click at [355, 254] on icon "link" at bounding box center [355, 253] width 6 height 7
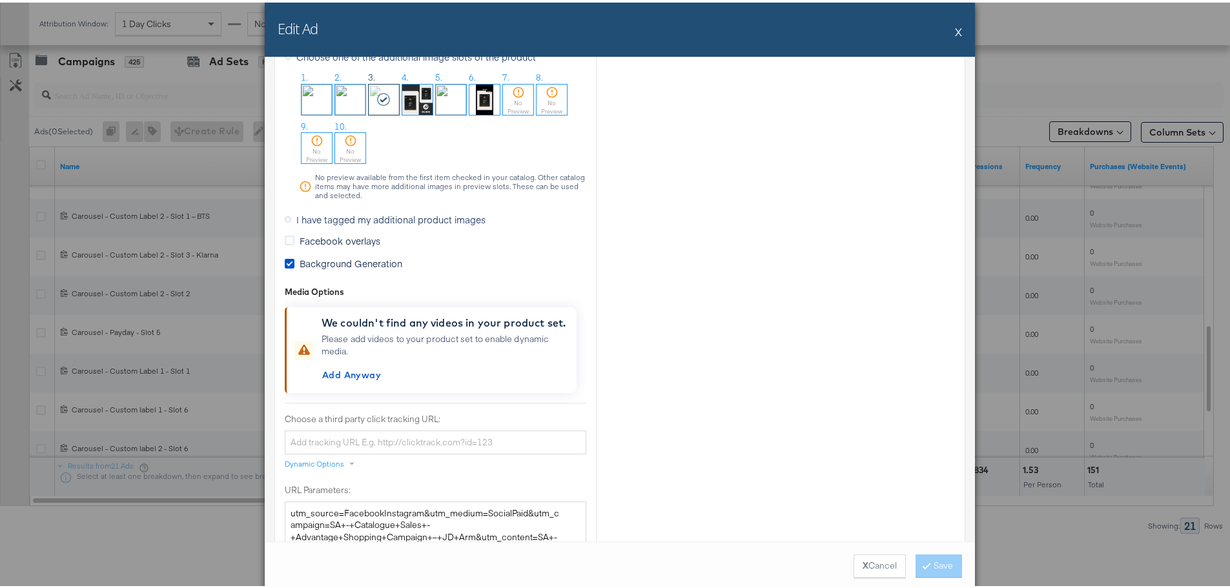
scroll to position [1033, 0]
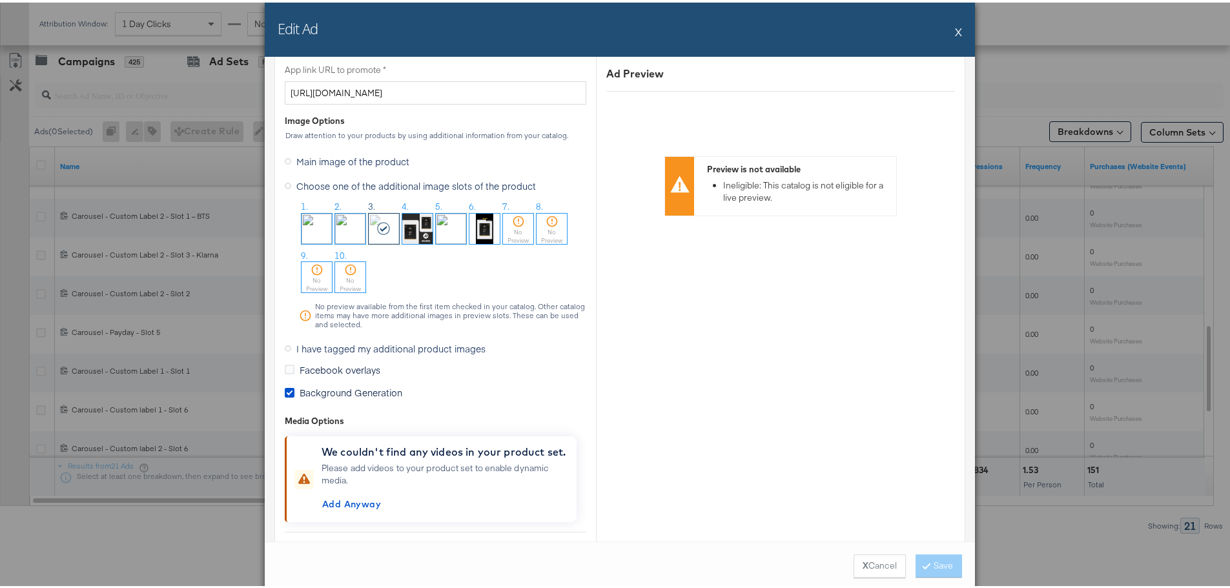
click at [285, 345] on icon at bounding box center [288, 346] width 6 height 6
click at [0, 0] on input "I have tagged my additional product images" at bounding box center [0, 0] width 0 height 0
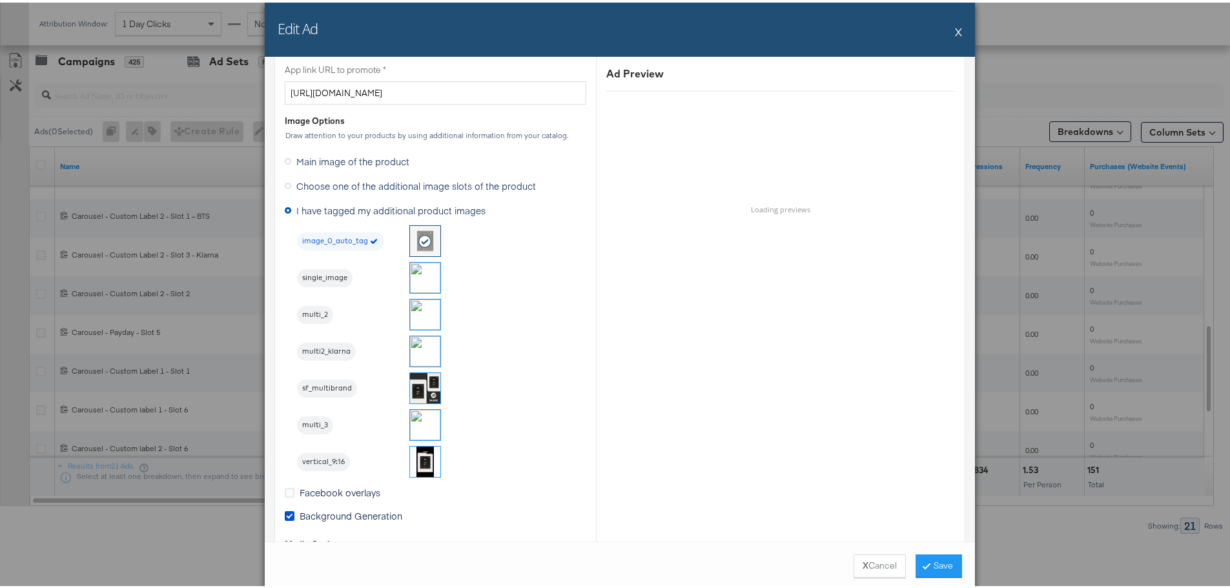
click at [411, 342] on img at bounding box center [425, 349] width 30 height 30
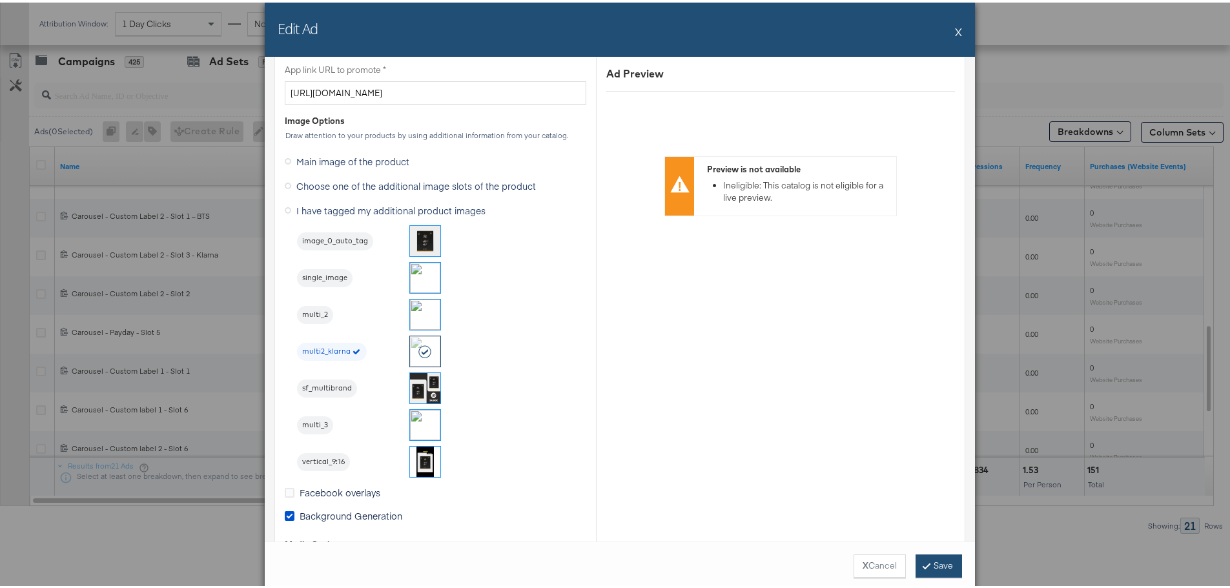
click at [945, 570] on button "Save" at bounding box center [939, 563] width 46 height 23
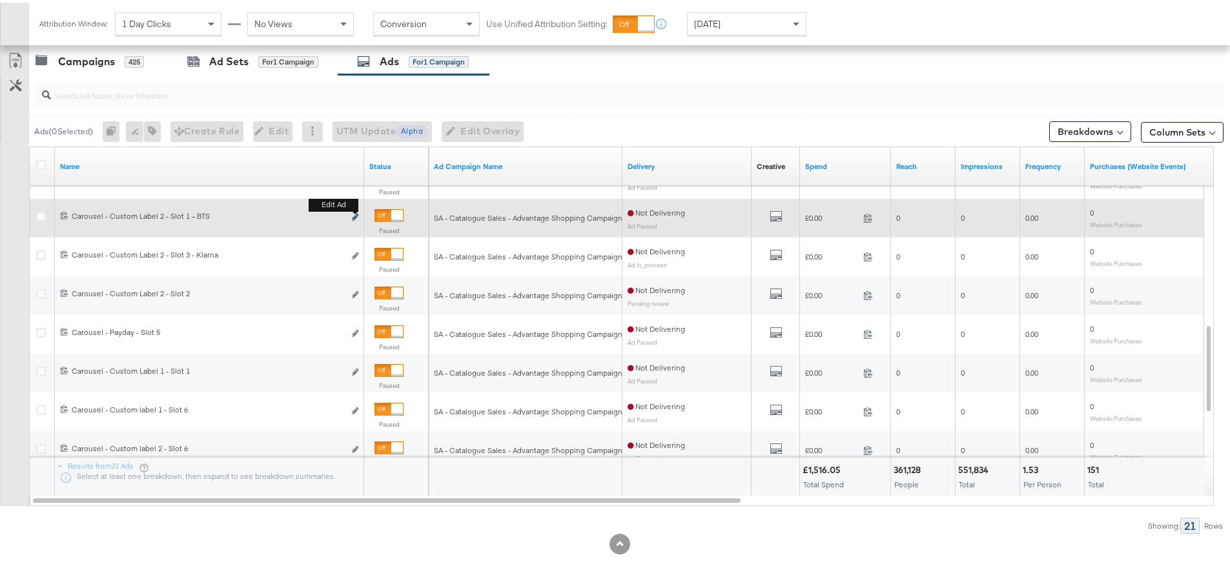
click at [355, 215] on icon "link" at bounding box center [355, 214] width 6 height 7
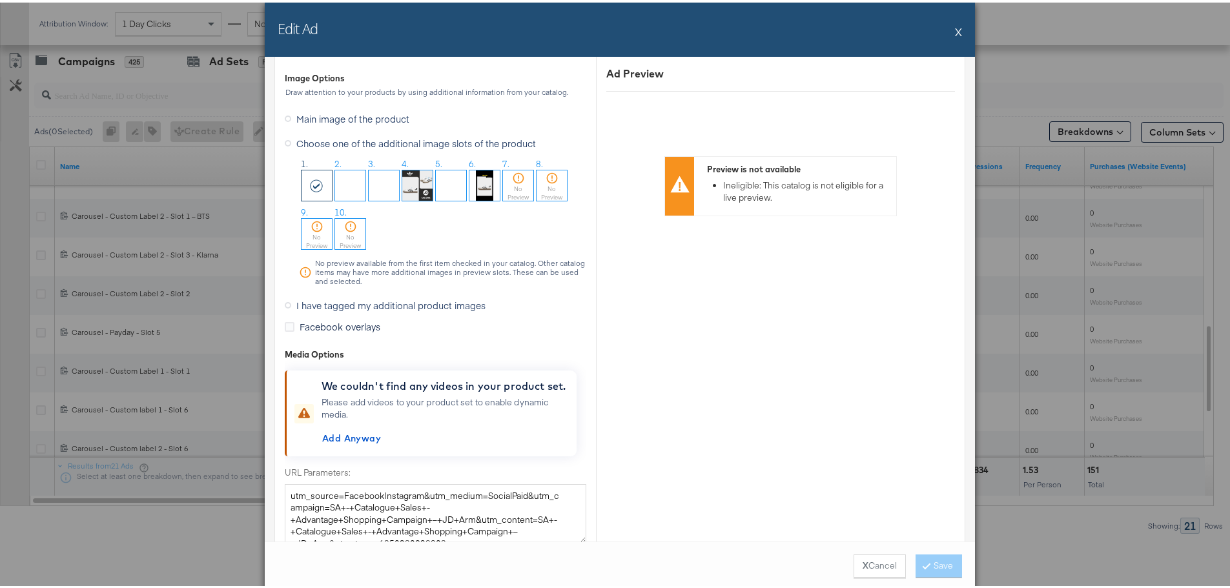
scroll to position [1291, 0]
click at [285, 305] on icon at bounding box center [288, 306] width 6 height 6
click at [0, 0] on input "I have tagged my additional product images" at bounding box center [0, 0] width 0 height 0
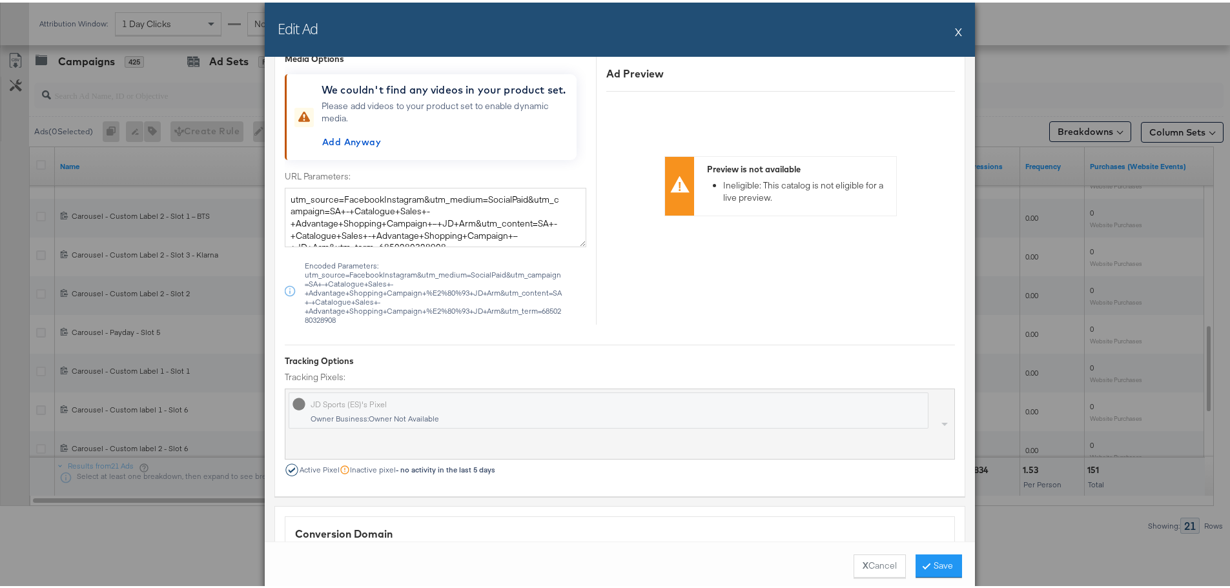
scroll to position [1107, 0]
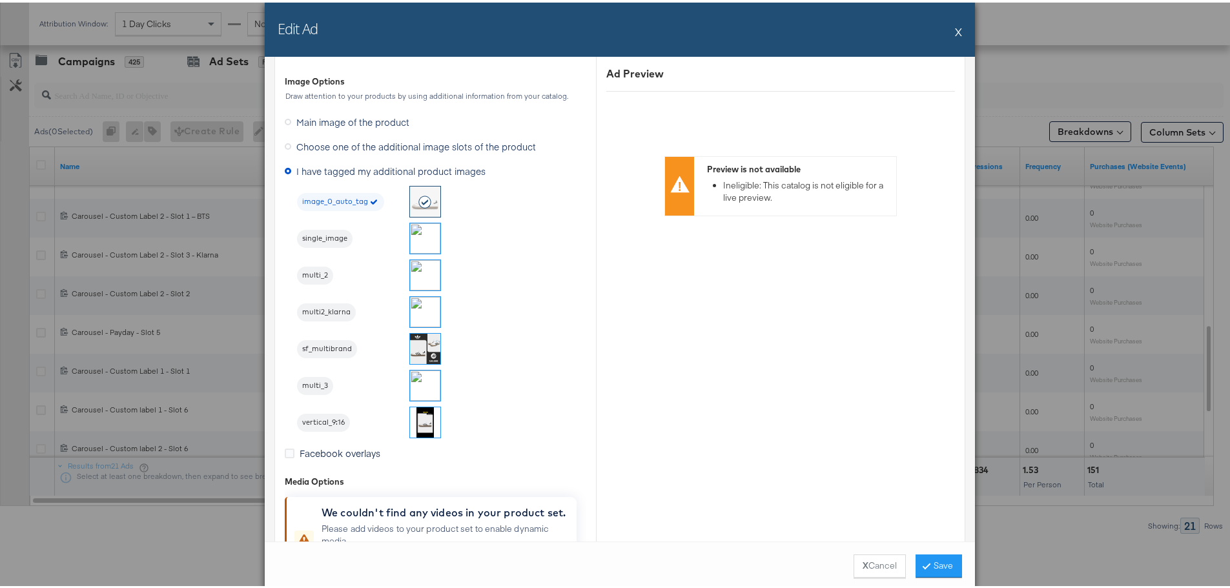
click at [416, 231] on img at bounding box center [425, 236] width 30 height 30
click at [936, 562] on button "Save" at bounding box center [939, 563] width 46 height 23
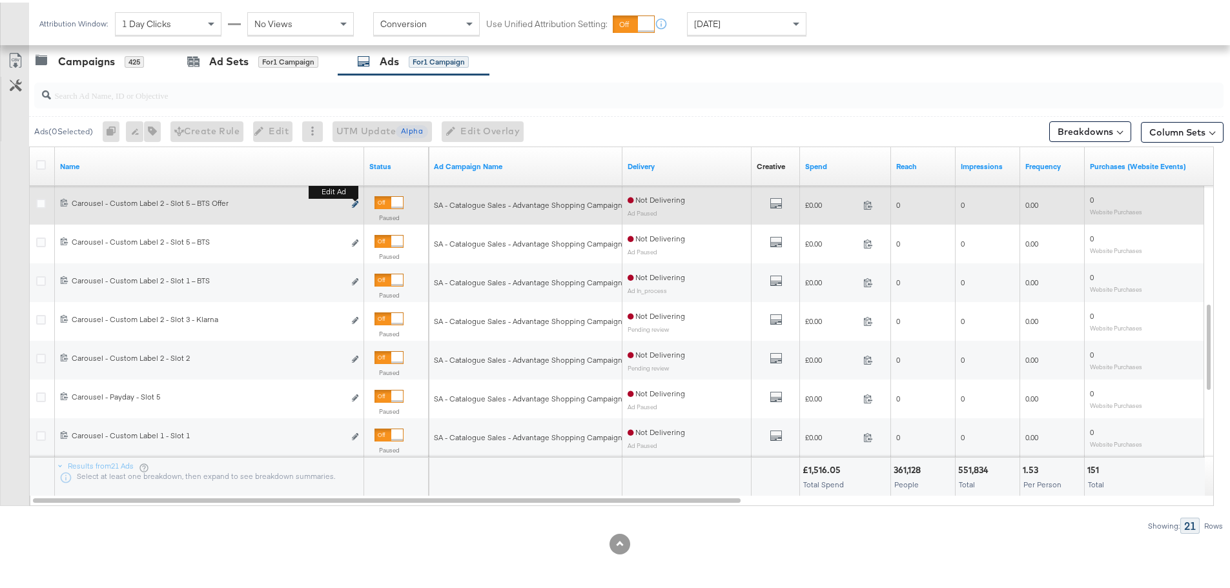
click at [357, 202] on icon "link" at bounding box center [355, 201] width 6 height 7
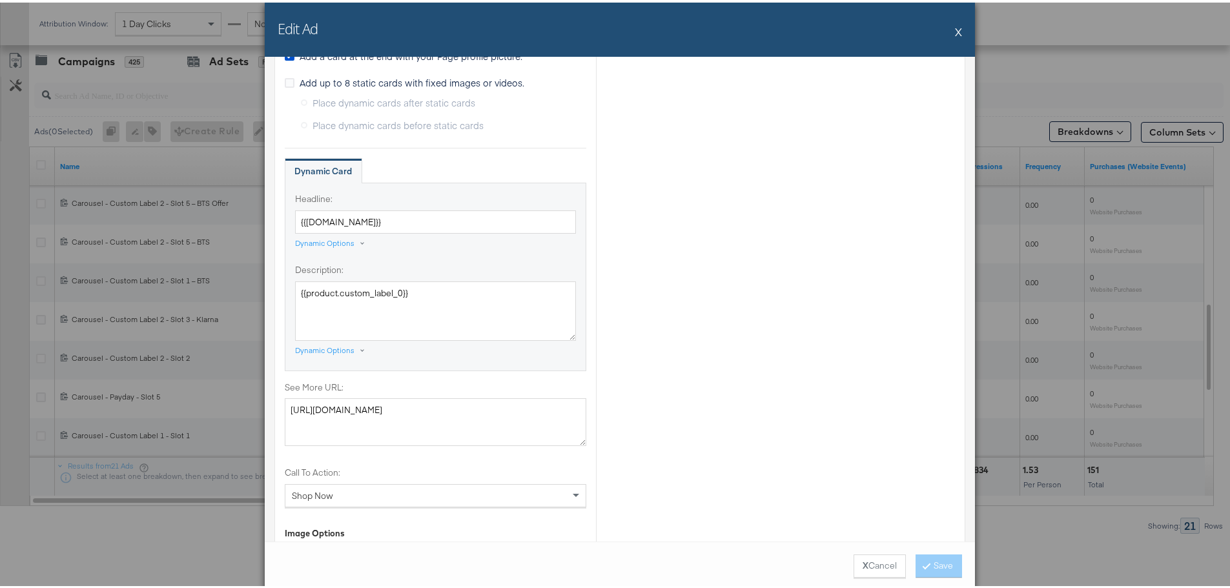
scroll to position [710, 0]
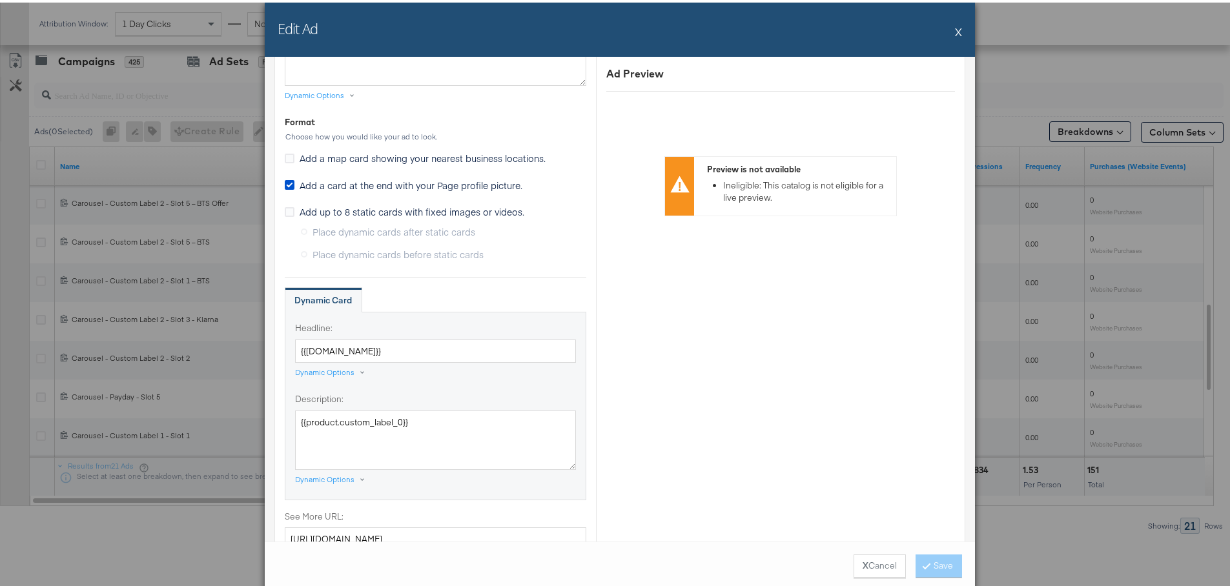
click at [955, 29] on button "X" at bounding box center [958, 29] width 7 height 26
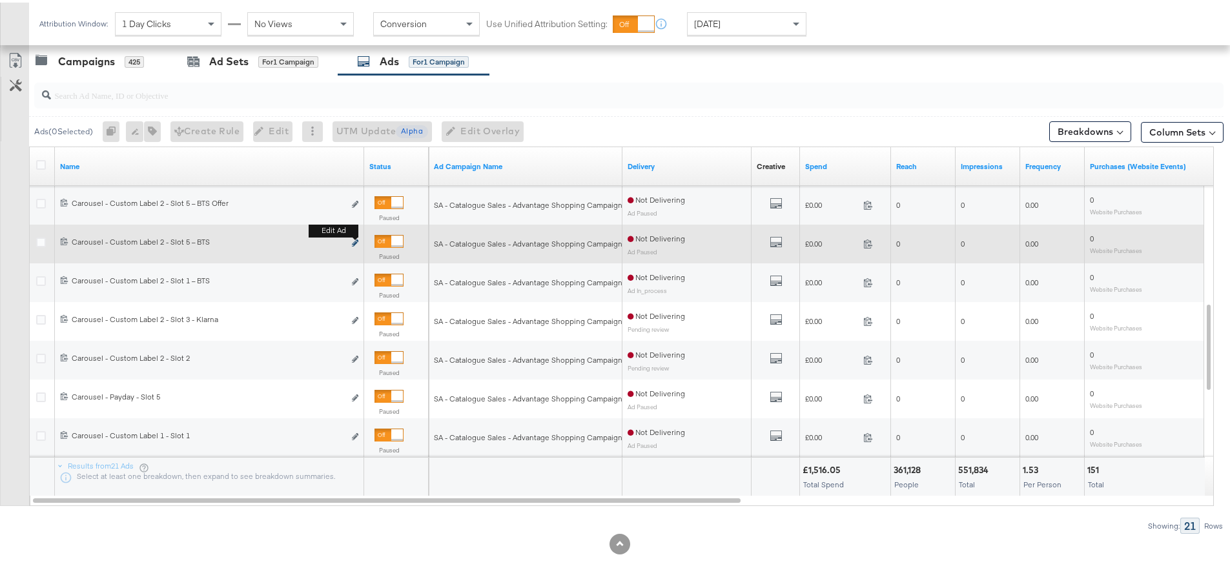
click at [352, 241] on button "Edit ad" at bounding box center [355, 241] width 8 height 14
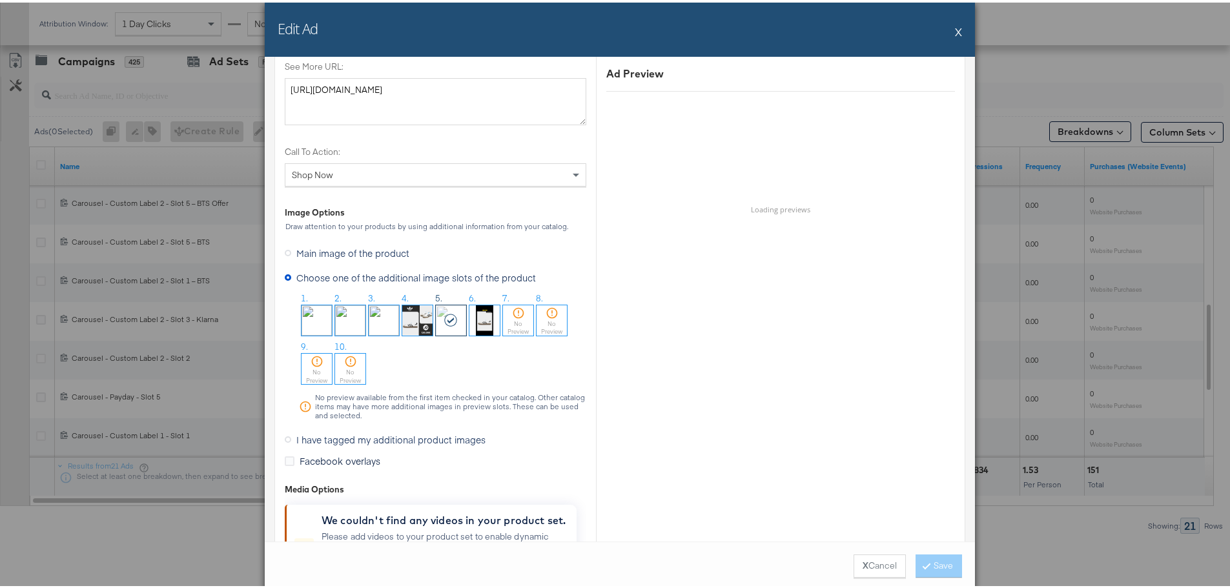
scroll to position [1160, 0]
click at [285, 436] on icon at bounding box center [288, 437] width 6 height 6
click at [0, 0] on input "I have tagged my additional product images" at bounding box center [0, 0] width 0 height 0
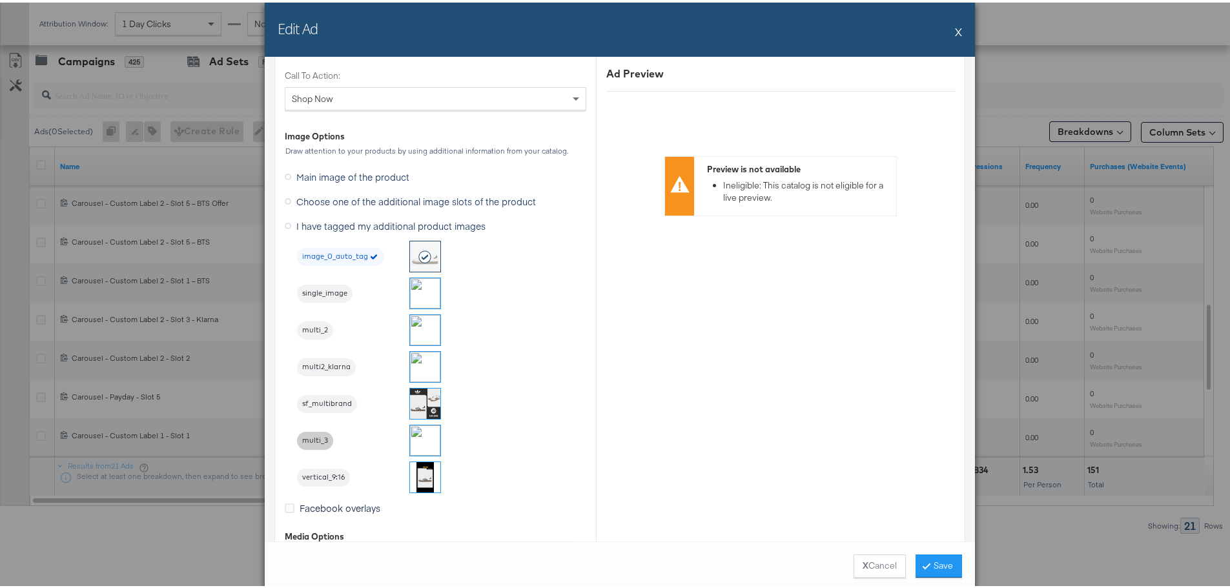
scroll to position [1105, 0]
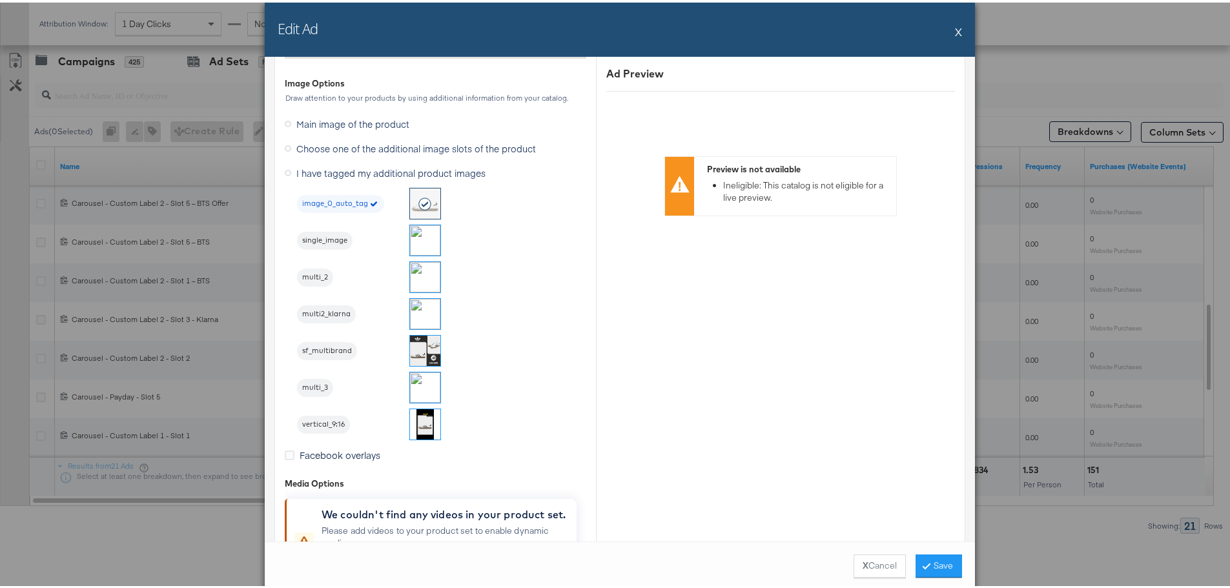
click at [410, 389] on img at bounding box center [425, 385] width 30 height 30
click at [932, 565] on button "Save" at bounding box center [939, 563] width 46 height 23
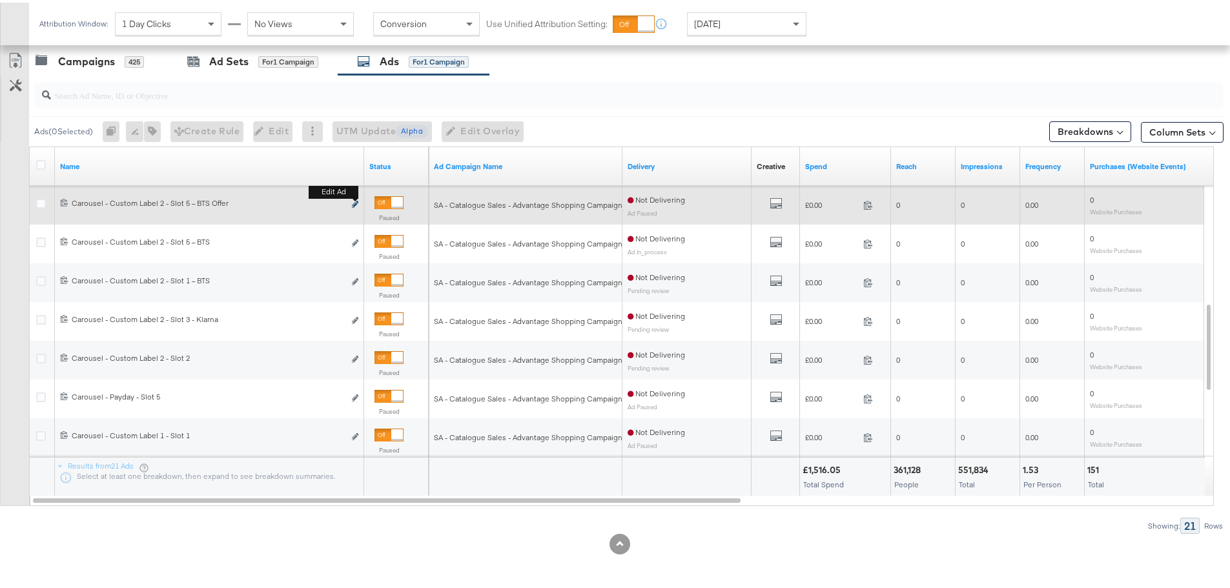
click at [356, 203] on icon "link" at bounding box center [355, 201] width 6 height 7
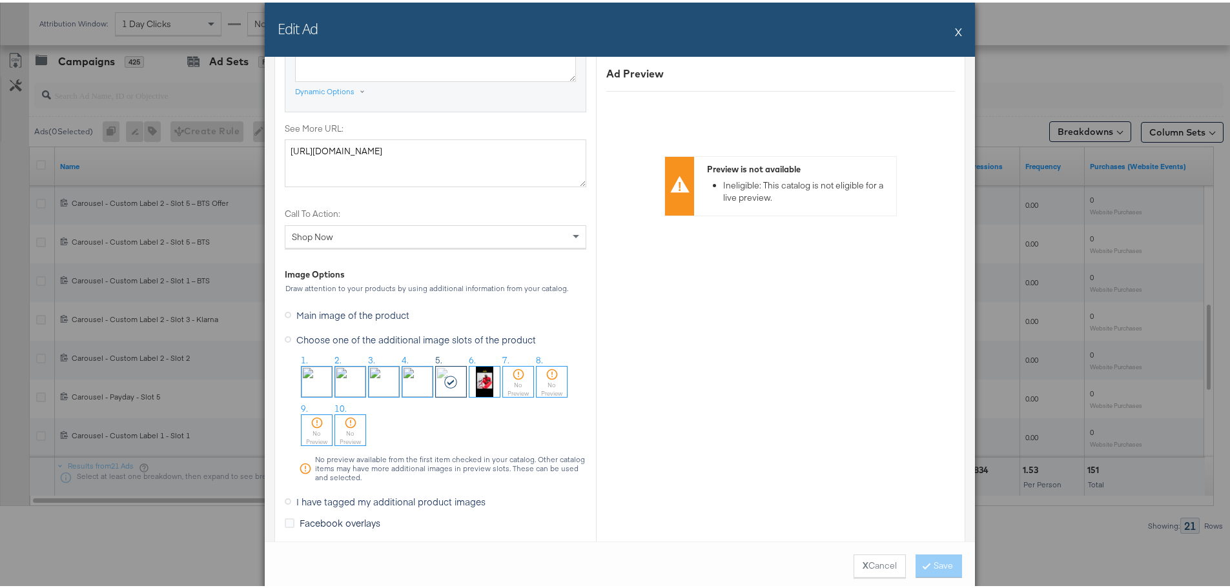
scroll to position [1162, 0]
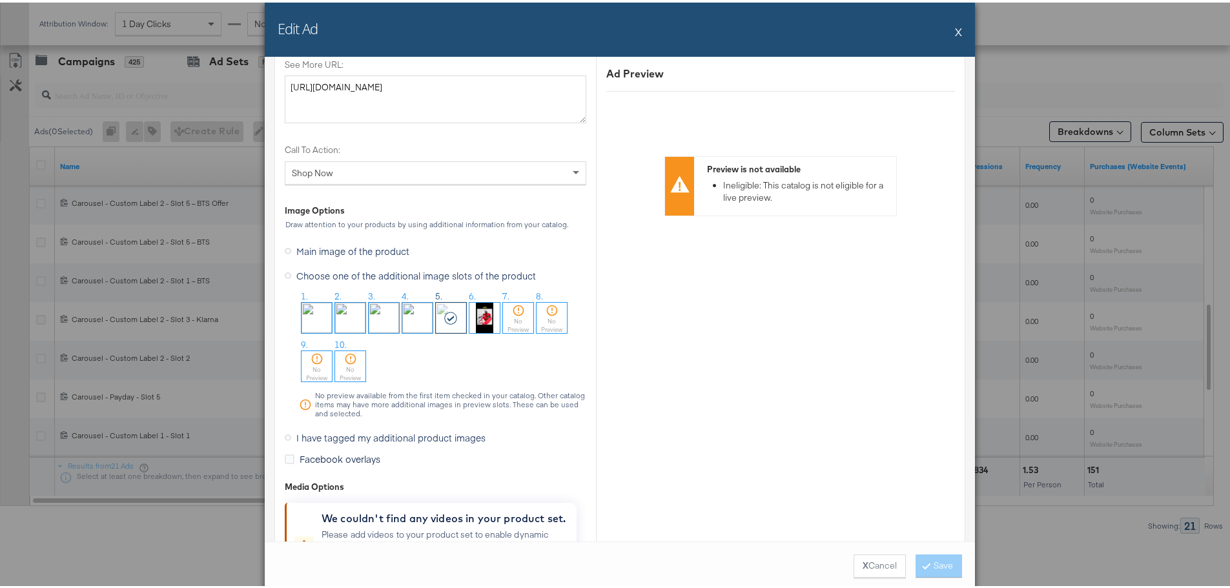
click at [285, 435] on icon at bounding box center [288, 435] width 6 height 6
click at [0, 0] on input "I have tagged my additional product images" at bounding box center [0, 0] width 0 height 0
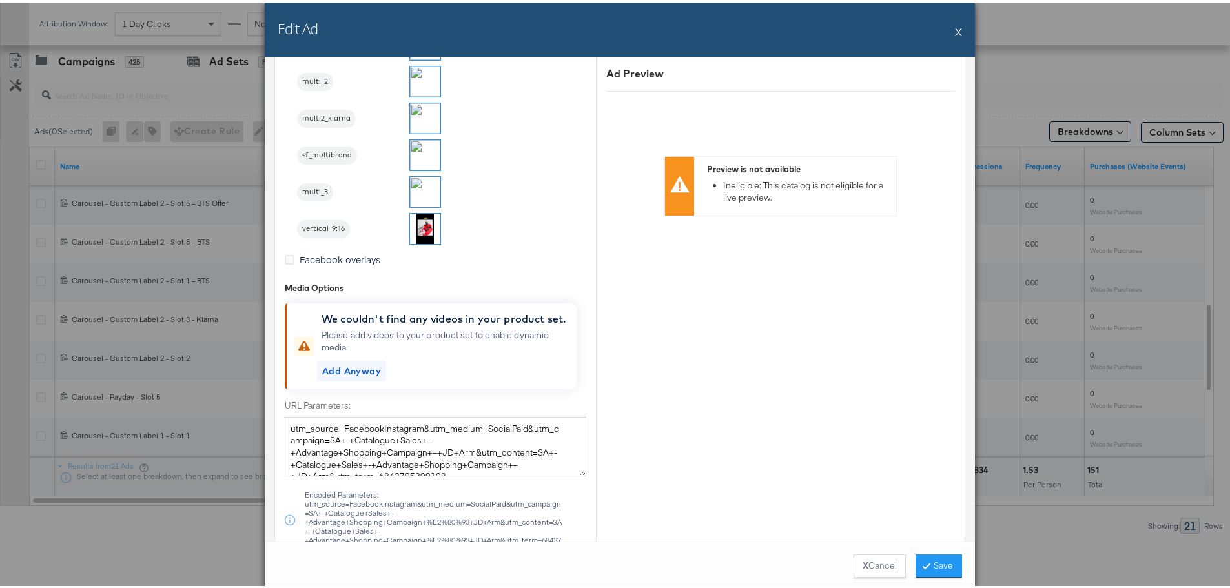
scroll to position [1236, 0]
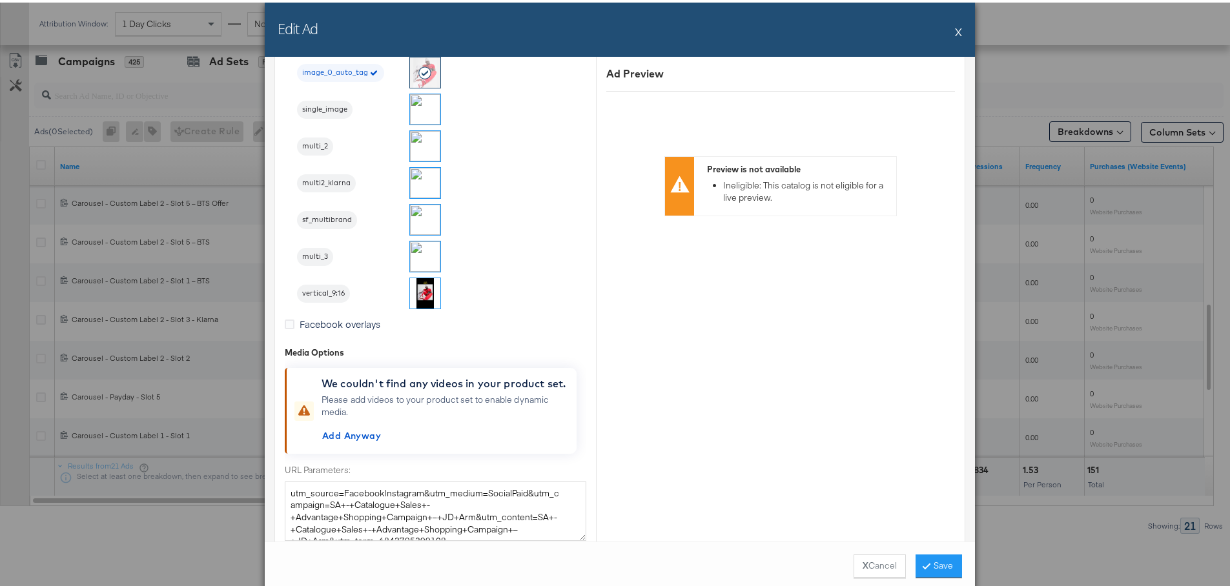
click at [415, 251] on img at bounding box center [425, 254] width 30 height 30
click at [940, 564] on button "Save" at bounding box center [939, 563] width 46 height 23
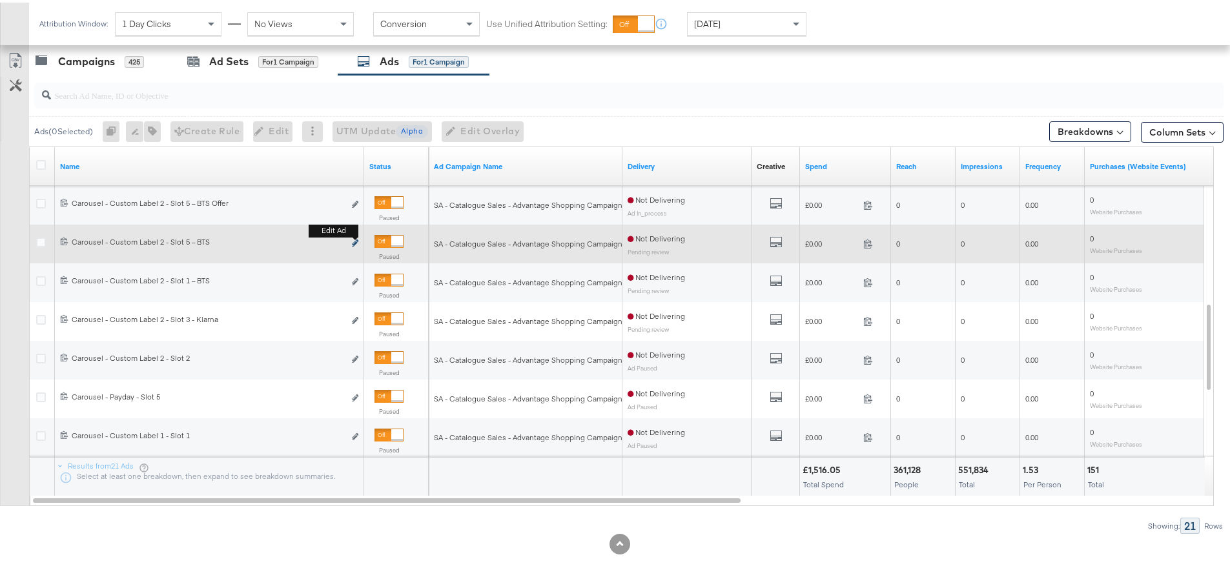
click at [354, 239] on icon "link" at bounding box center [355, 240] width 6 height 7
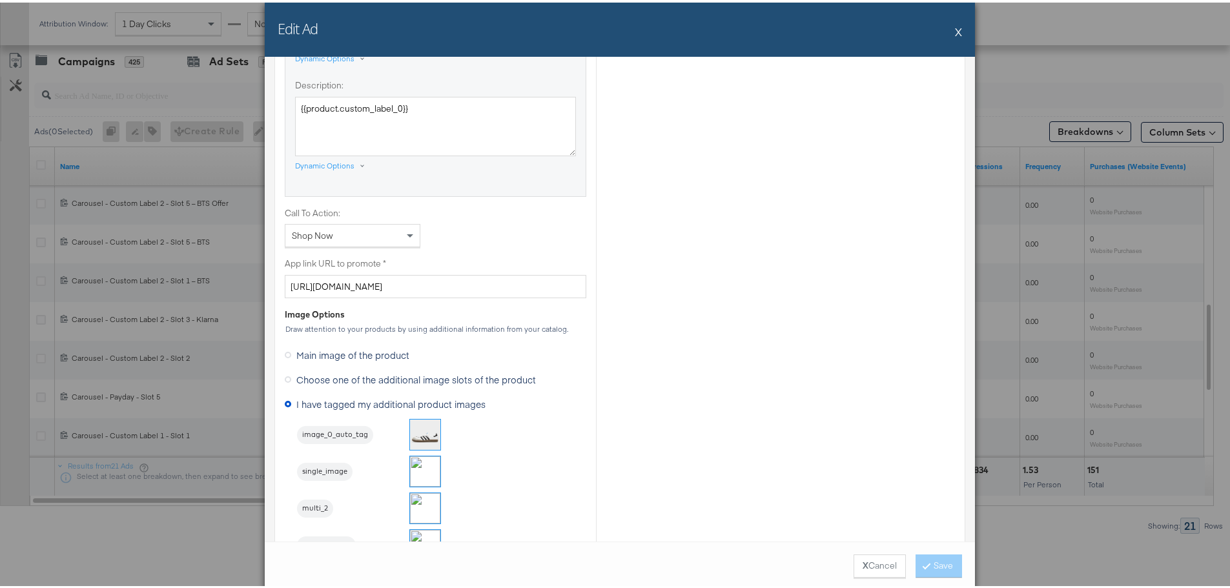
scroll to position [1227, 0]
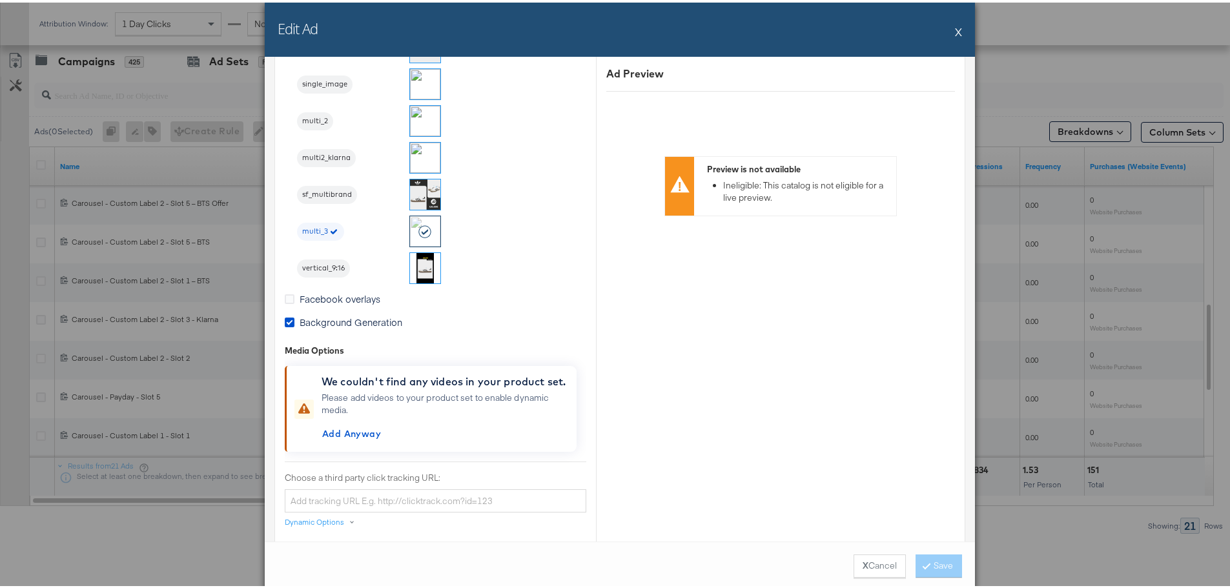
click at [955, 30] on button "X" at bounding box center [958, 29] width 7 height 26
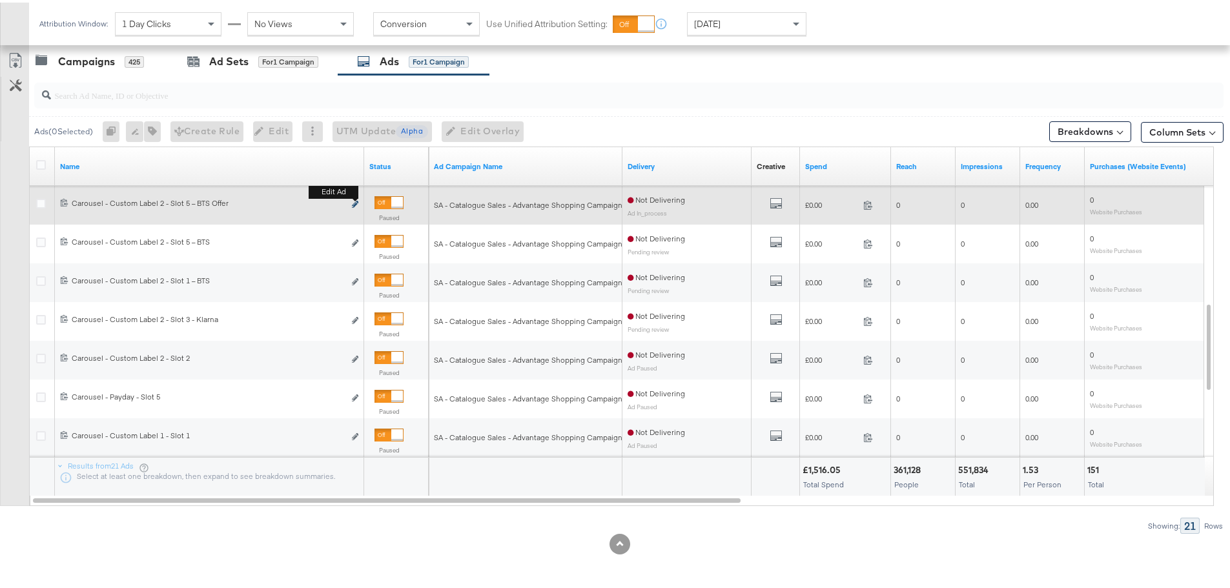
click at [353, 200] on icon "link" at bounding box center [355, 201] width 6 height 7
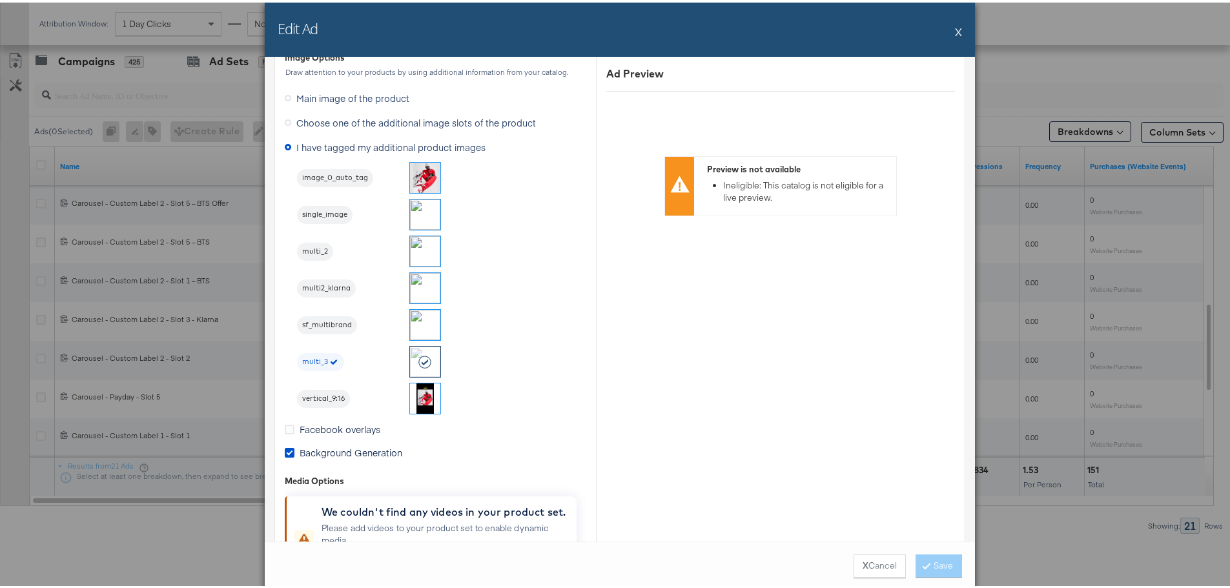
scroll to position [1098, 0]
click at [957, 26] on button "X" at bounding box center [958, 29] width 7 height 26
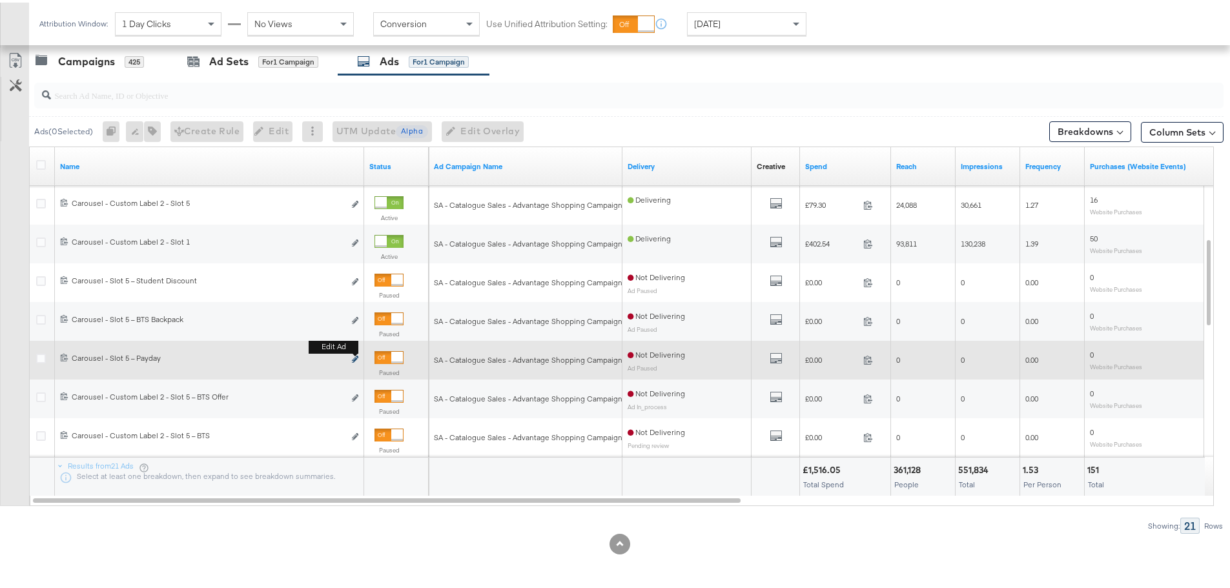
click at [354, 357] on icon "link" at bounding box center [355, 356] width 6 height 7
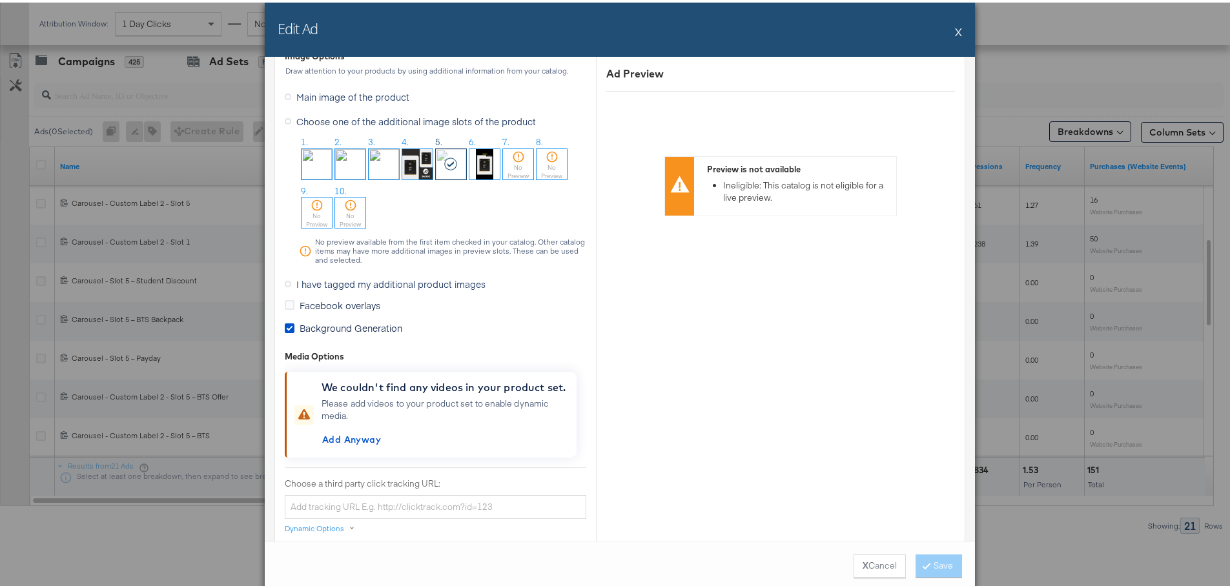
click at [285, 282] on icon at bounding box center [288, 281] width 6 height 6
click at [0, 0] on input "I have tagged my additional product images" at bounding box center [0, 0] width 0 height 0
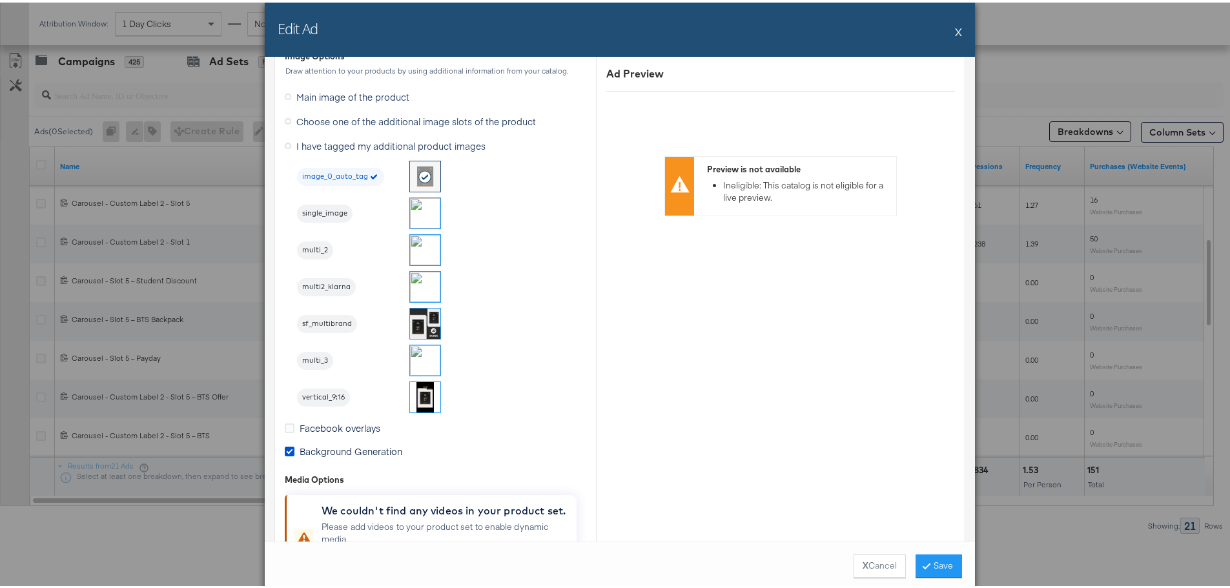
click at [424, 362] on img at bounding box center [425, 358] width 30 height 30
click at [940, 560] on button "Save" at bounding box center [939, 563] width 46 height 23
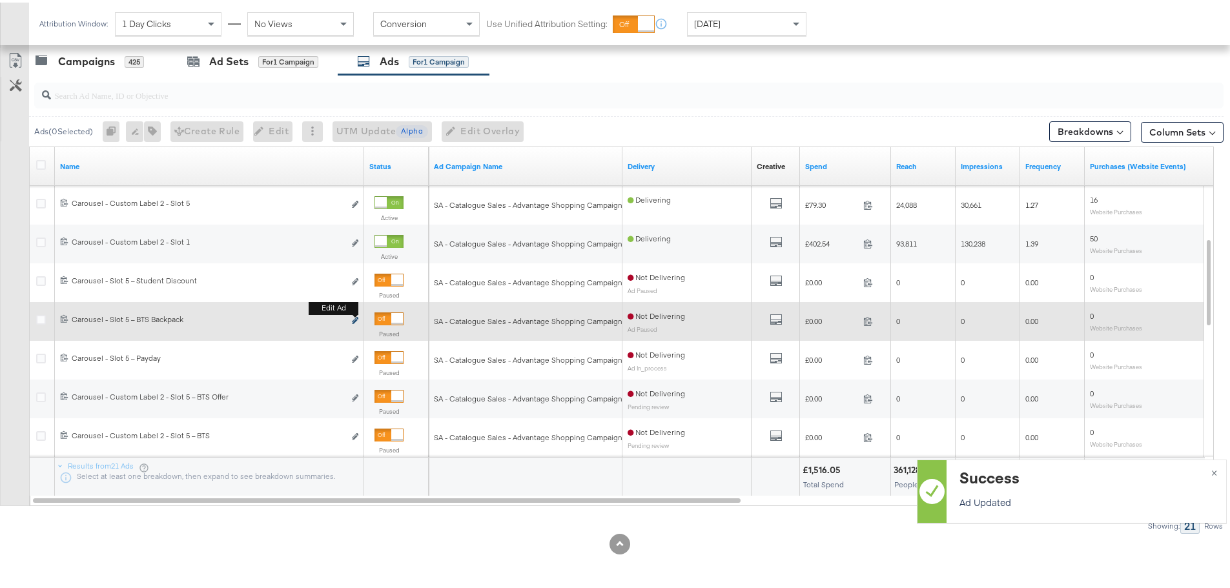
click at [353, 318] on icon "link" at bounding box center [355, 317] width 6 height 7
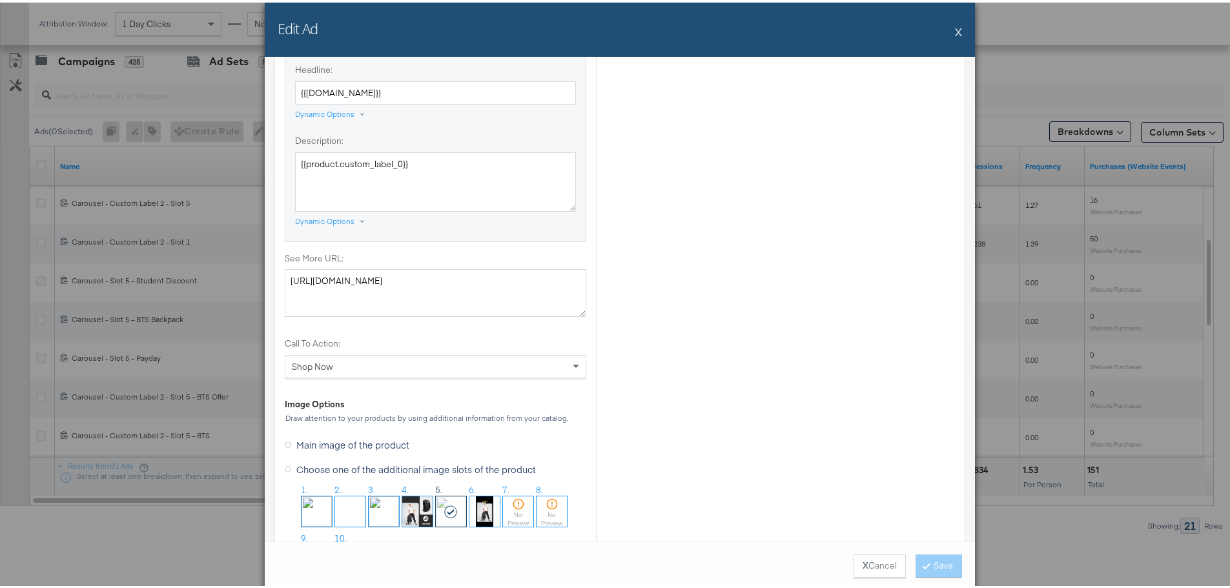
scroll to position [1227, 0]
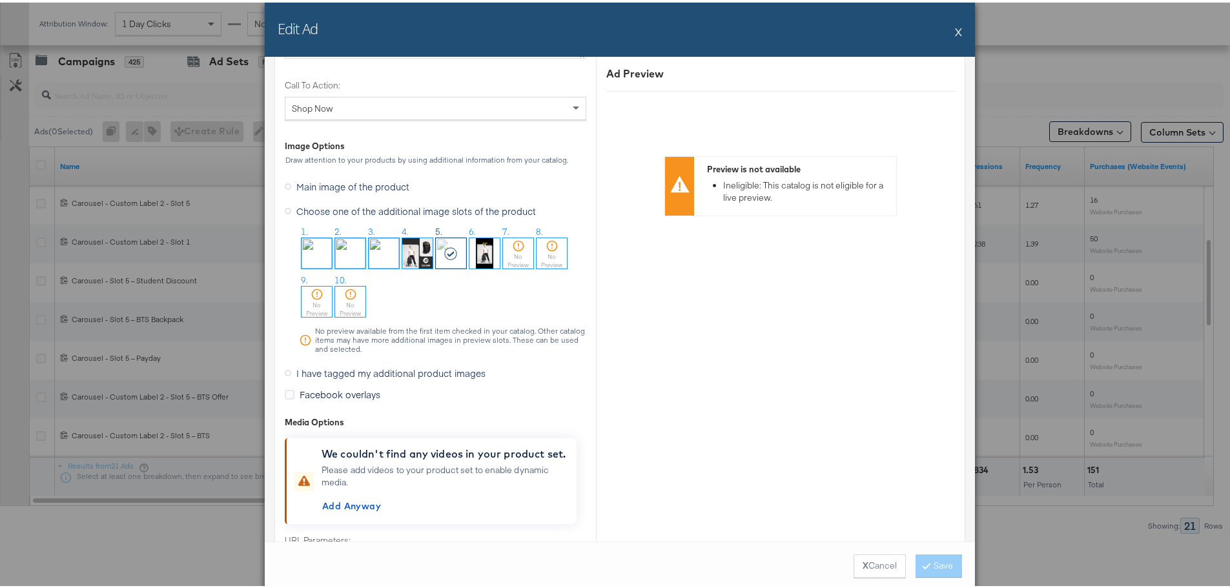
click at [296, 370] on span "I have tagged my additional product images" at bounding box center [390, 370] width 189 height 13
click at [0, 0] on input "I have tagged my additional product images" at bounding box center [0, 0] width 0 height 0
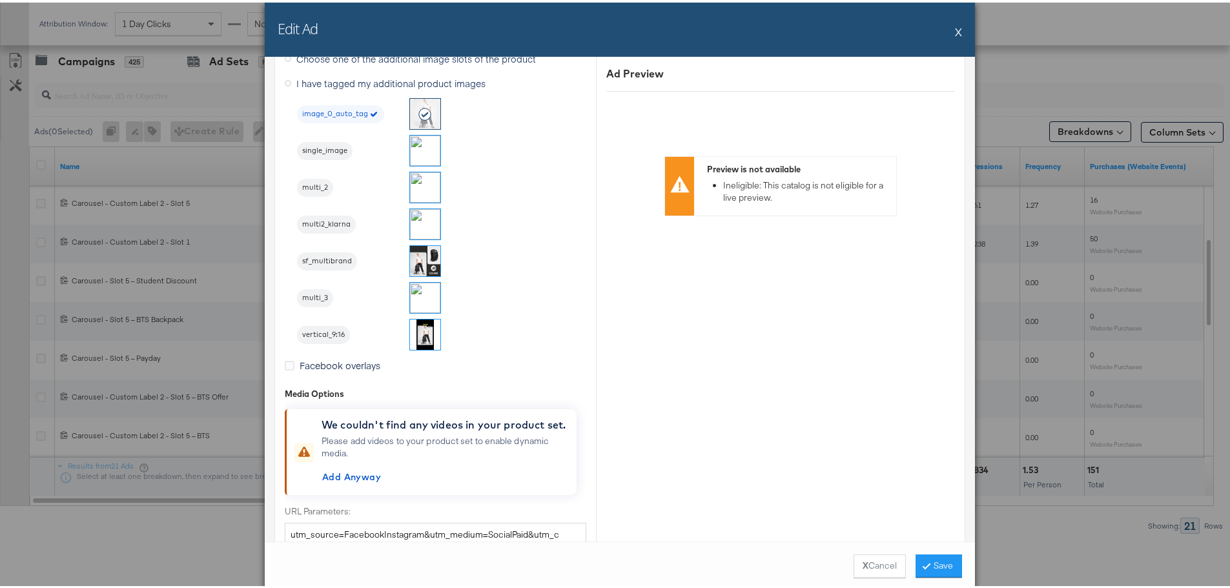
scroll to position [1172, 0]
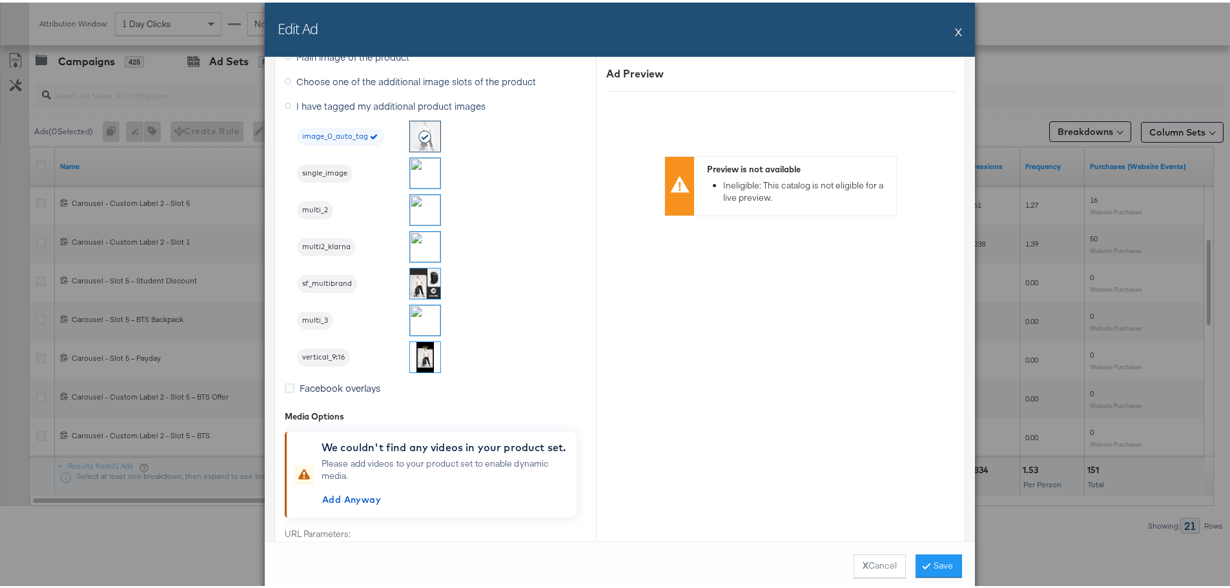
click at [419, 313] on img at bounding box center [425, 318] width 30 height 30
click at [934, 557] on button "Save" at bounding box center [939, 563] width 46 height 23
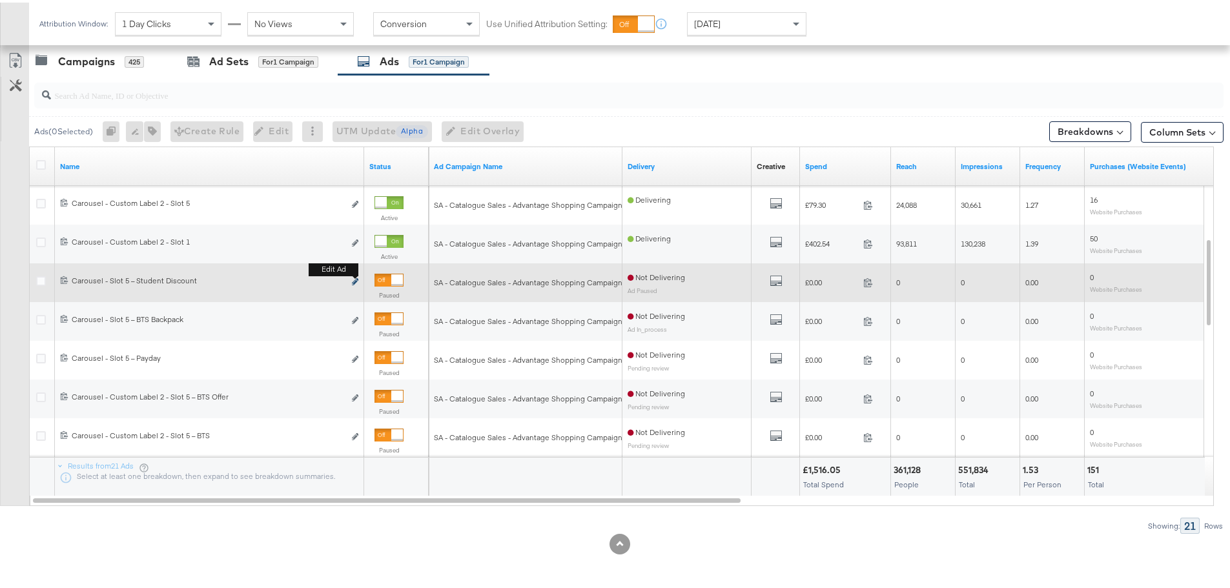
click at [356, 280] on icon "link" at bounding box center [355, 279] width 6 height 7
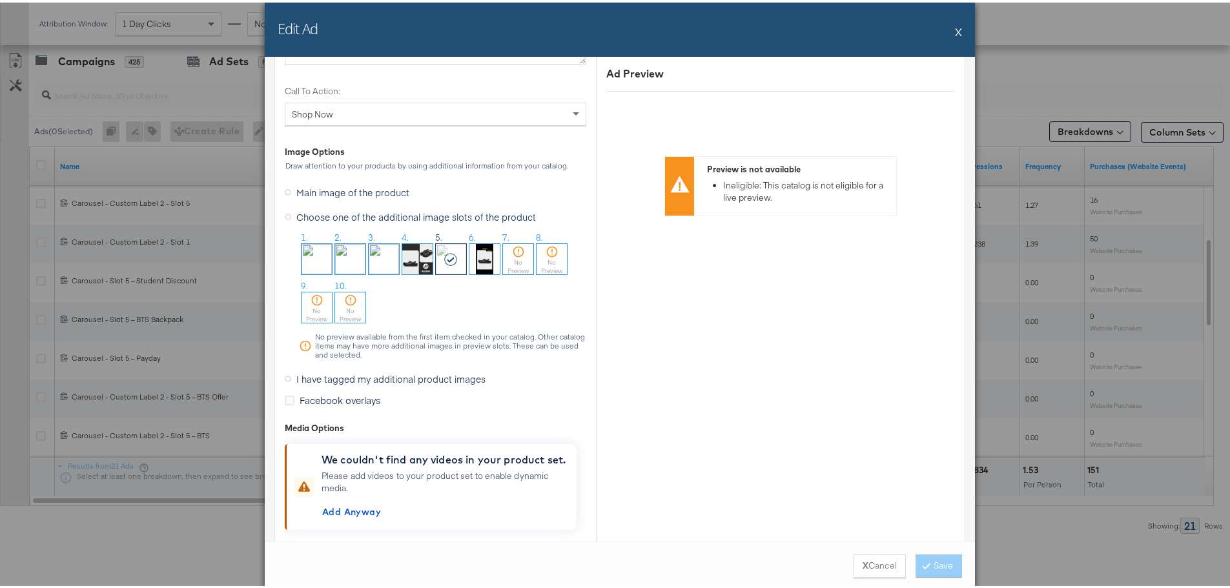
scroll to position [1227, 0]
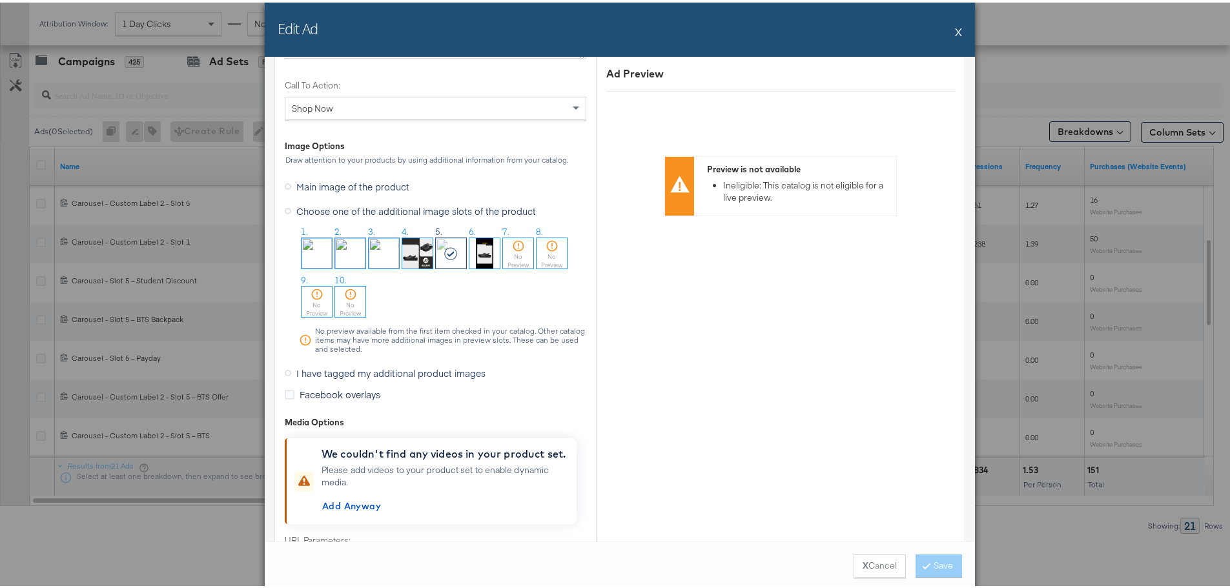
click at [285, 369] on icon at bounding box center [288, 370] width 6 height 6
click at [0, 0] on input "I have tagged my additional product images" at bounding box center [0, 0] width 0 height 0
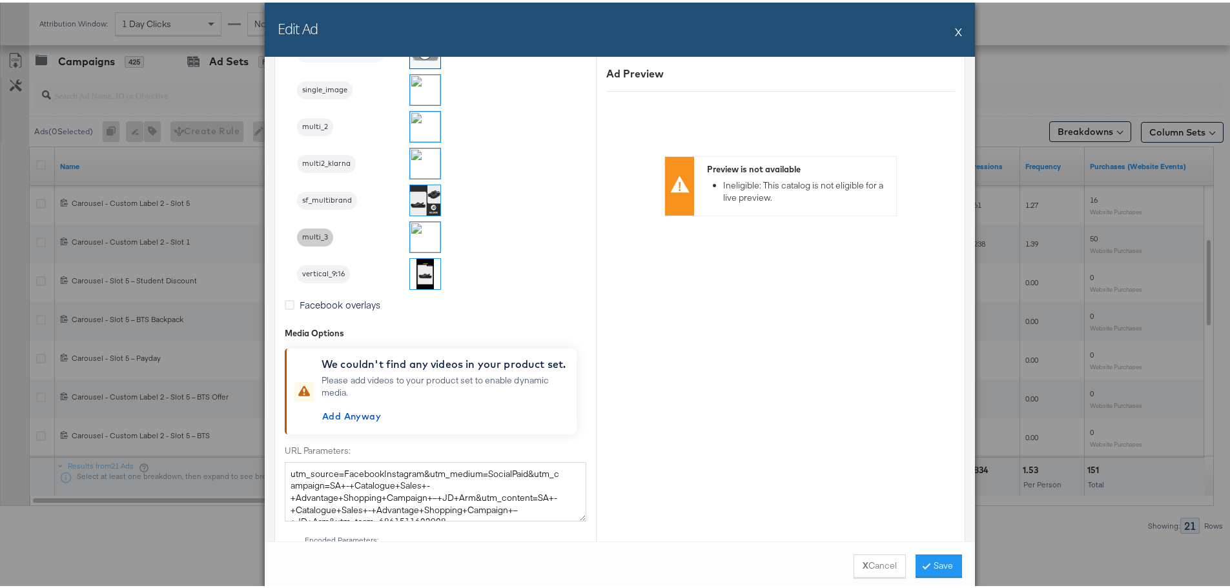
scroll to position [1237, 0]
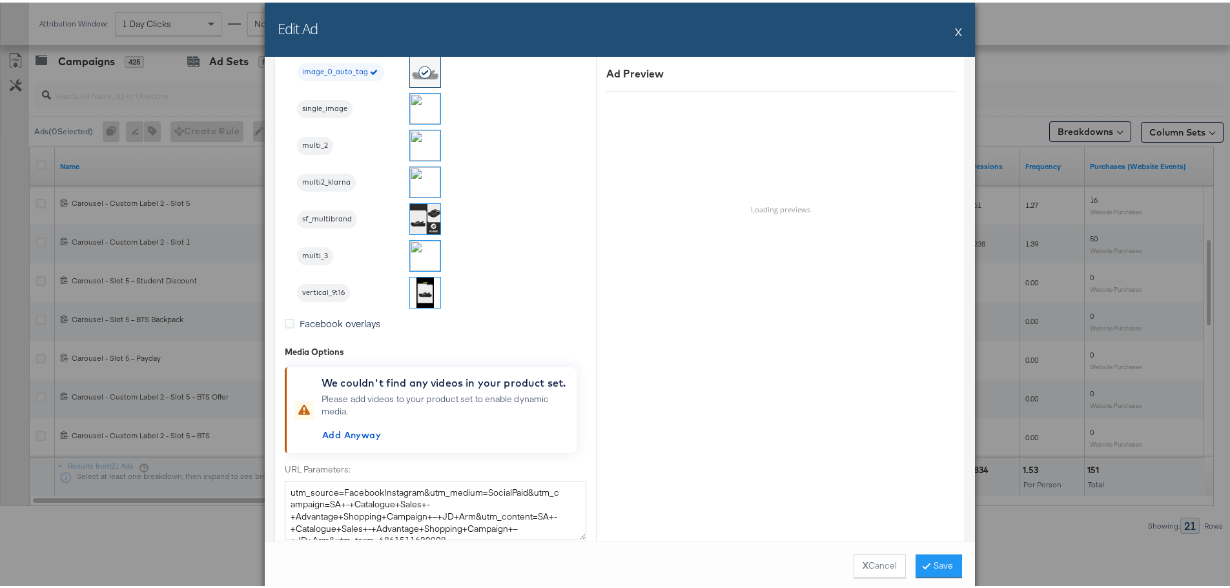
click at [416, 250] on img at bounding box center [425, 253] width 30 height 30
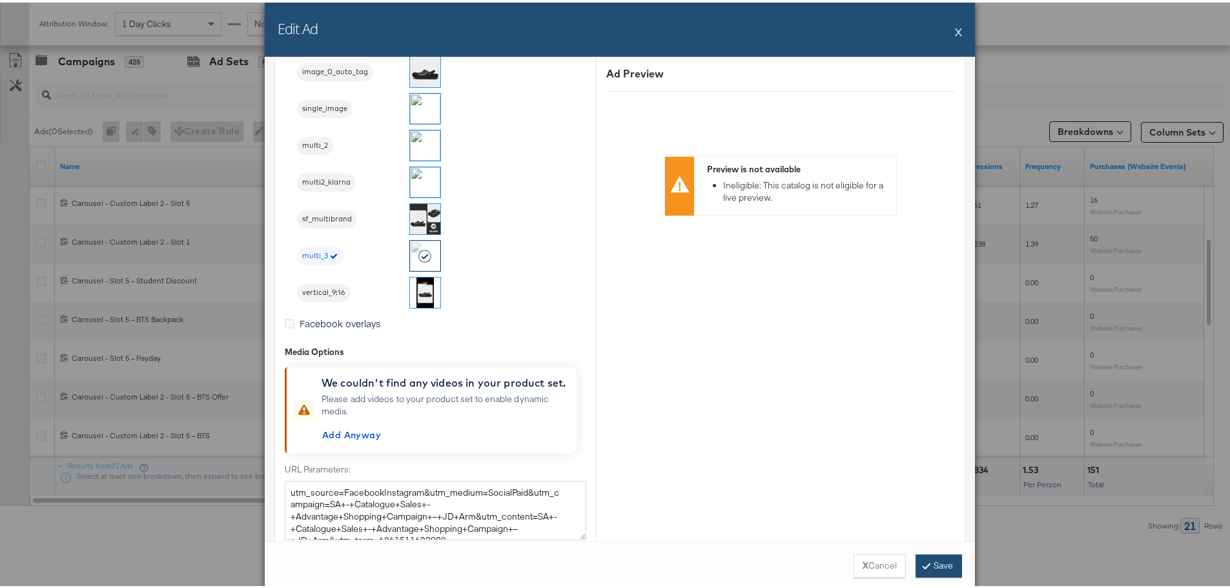
click at [935, 562] on button "Save" at bounding box center [939, 563] width 46 height 23
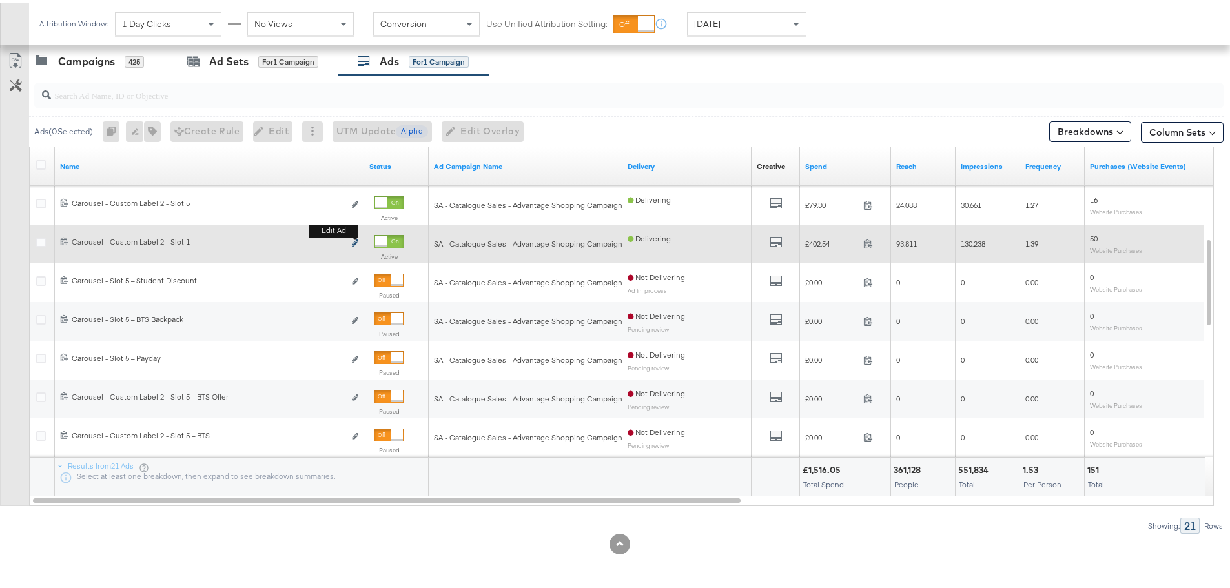
click at [356, 235] on b "Edit ad" at bounding box center [334, 228] width 50 height 14
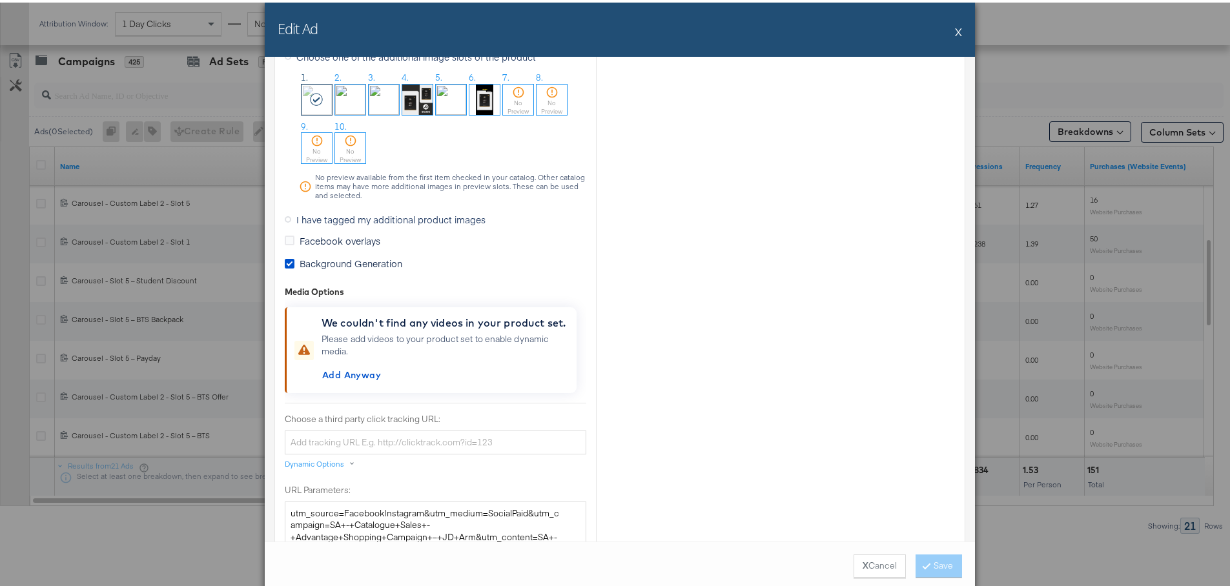
scroll to position [969, 0]
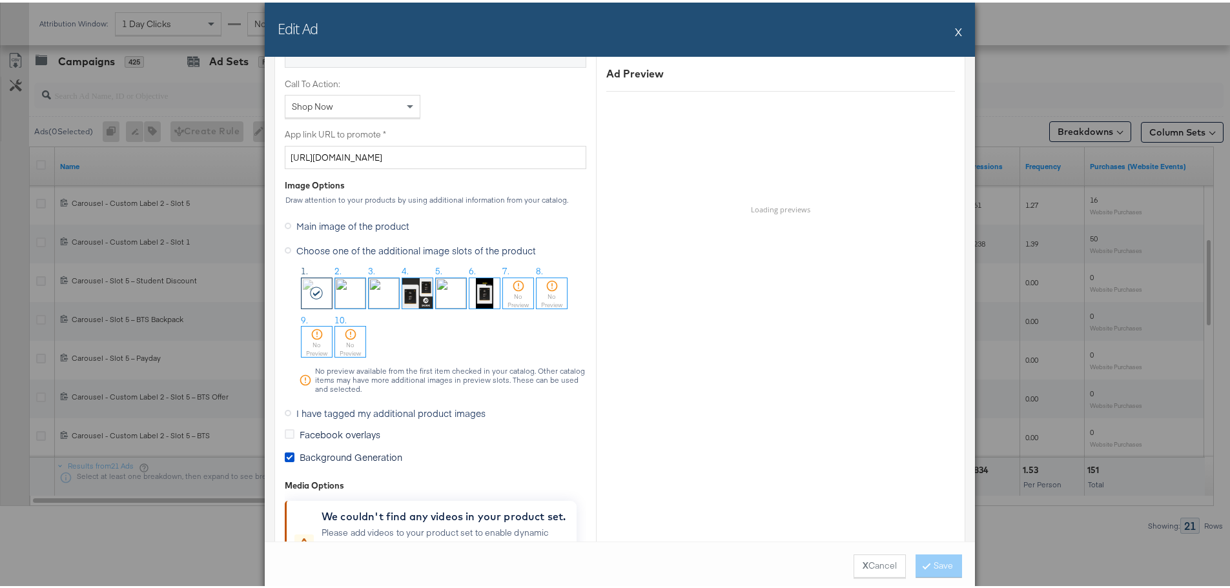
click at [285, 408] on icon at bounding box center [288, 410] width 6 height 6
click at [0, 0] on input "I have tagged my additional product images" at bounding box center [0, 0] width 0 height 0
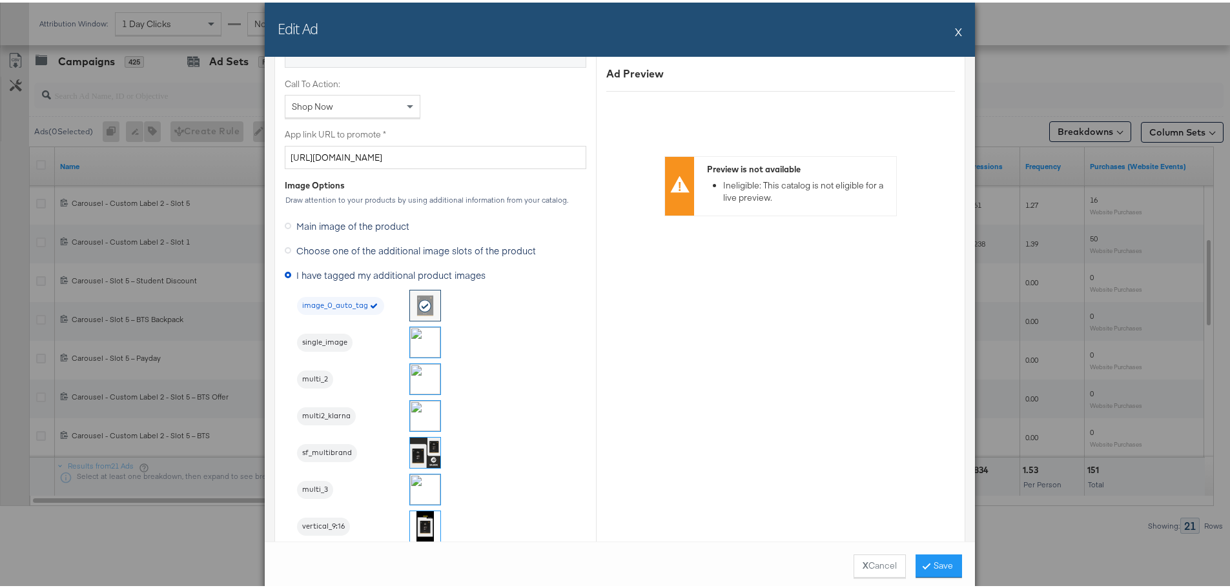
click at [422, 338] on img at bounding box center [425, 340] width 30 height 30
click at [935, 562] on button "Save" at bounding box center [939, 563] width 46 height 23
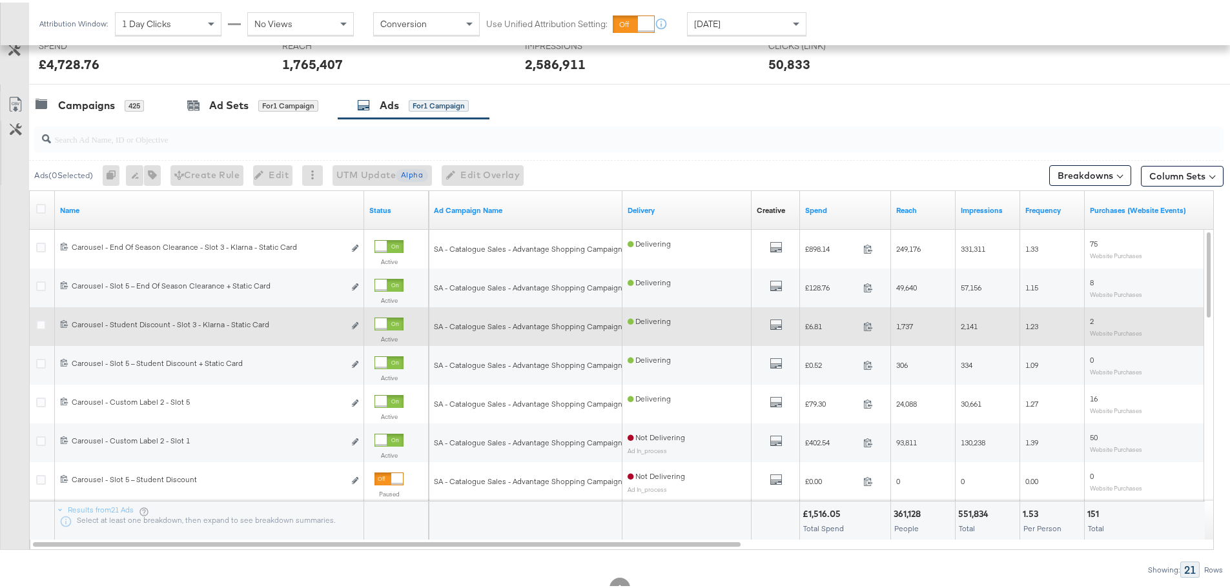
scroll to position [482, 0]
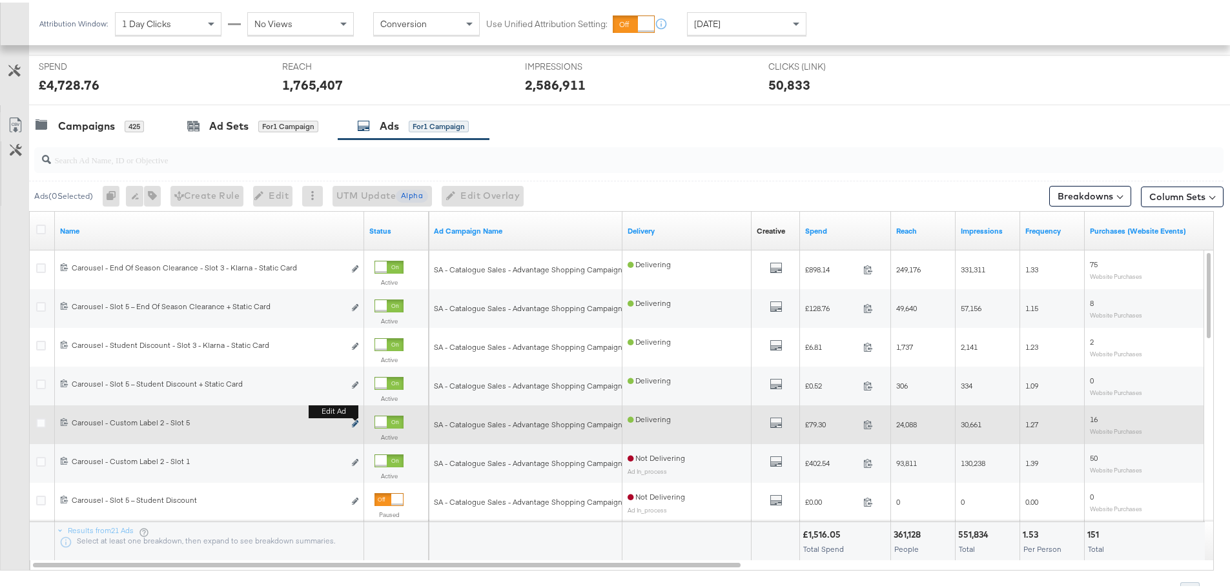
click at [356, 420] on icon "link" at bounding box center [355, 421] width 6 height 7
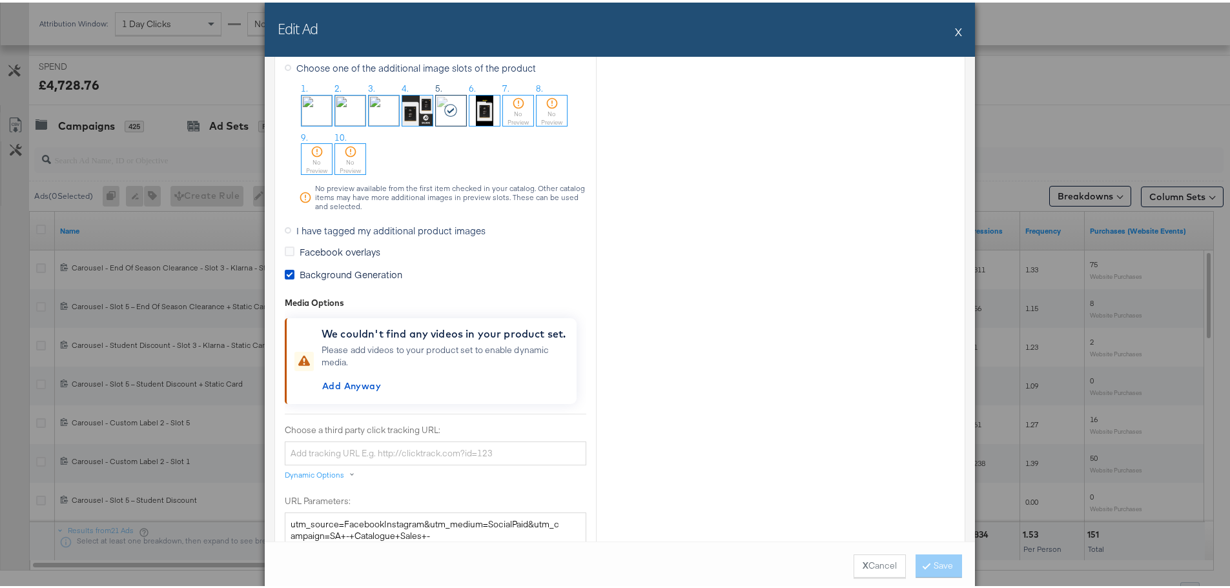
scroll to position [969, 0]
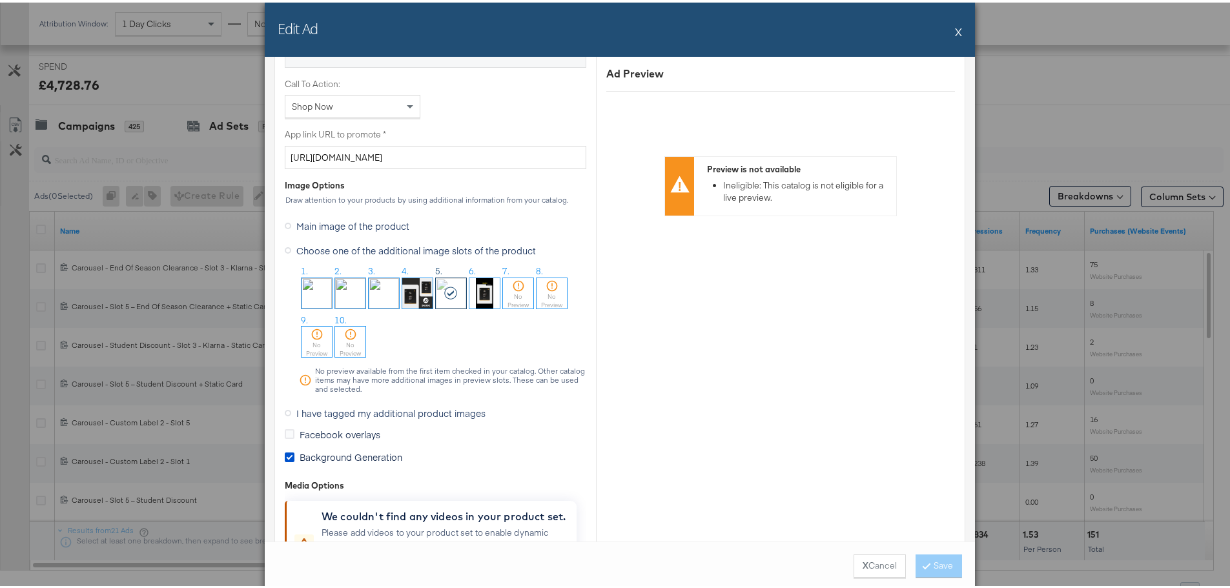
click at [296, 410] on span "I have tagged my additional product images" at bounding box center [390, 410] width 189 height 13
click at [0, 0] on input "I have tagged my additional product images" at bounding box center [0, 0] width 0 height 0
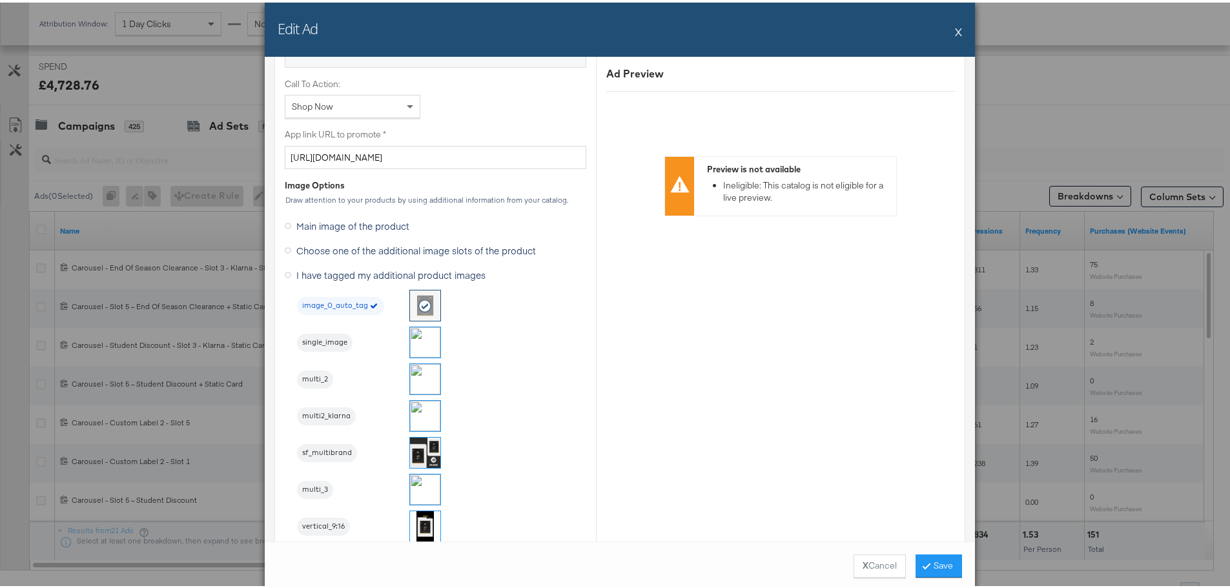
scroll to position [1098, 0]
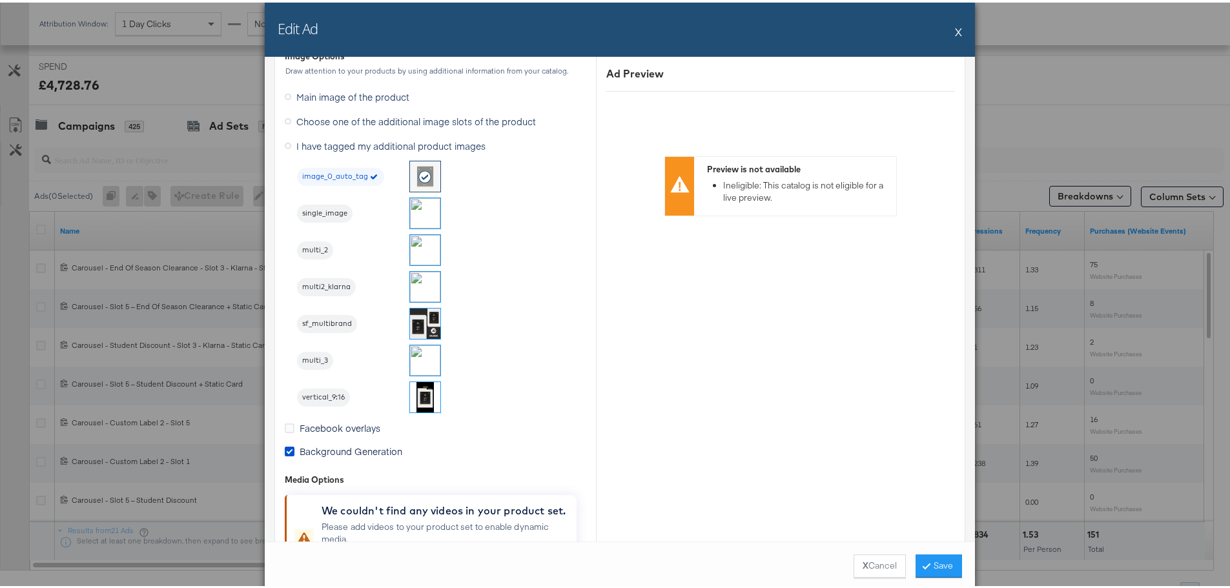
click at [424, 356] on img at bounding box center [425, 358] width 30 height 30
click at [945, 562] on button "Save" at bounding box center [939, 563] width 46 height 23
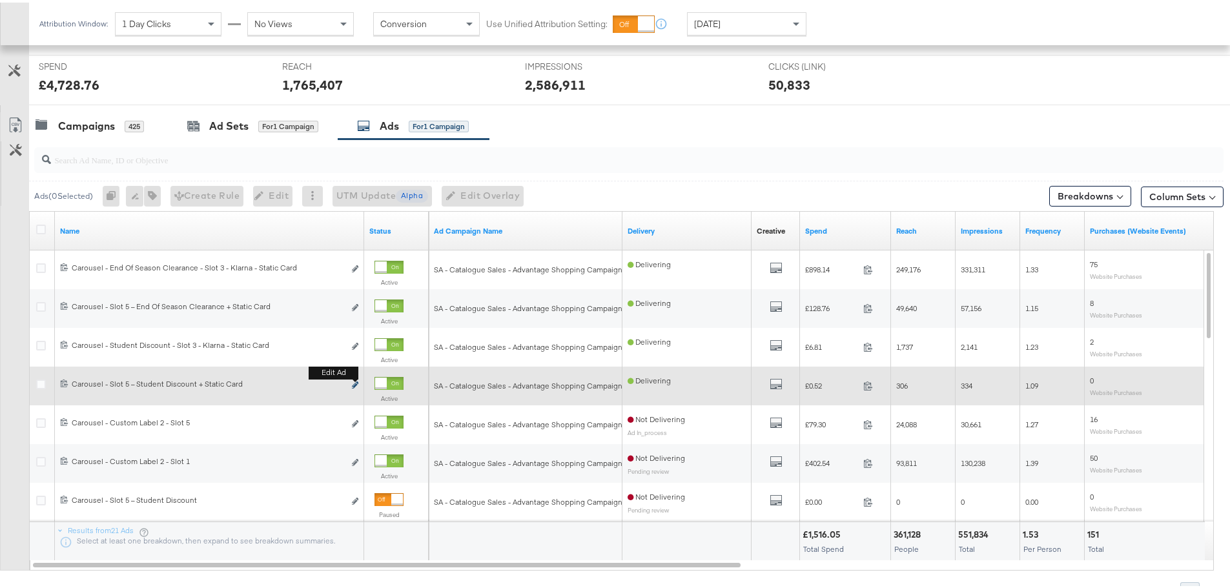
click at [355, 383] on icon "link" at bounding box center [355, 382] width 6 height 7
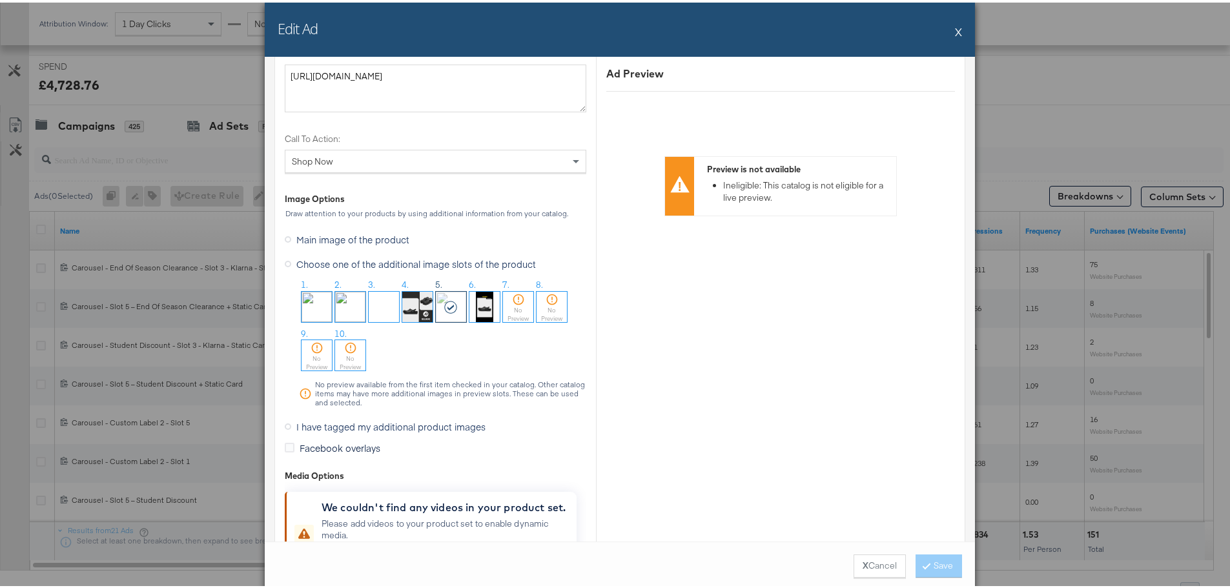
scroll to position [1550, 0]
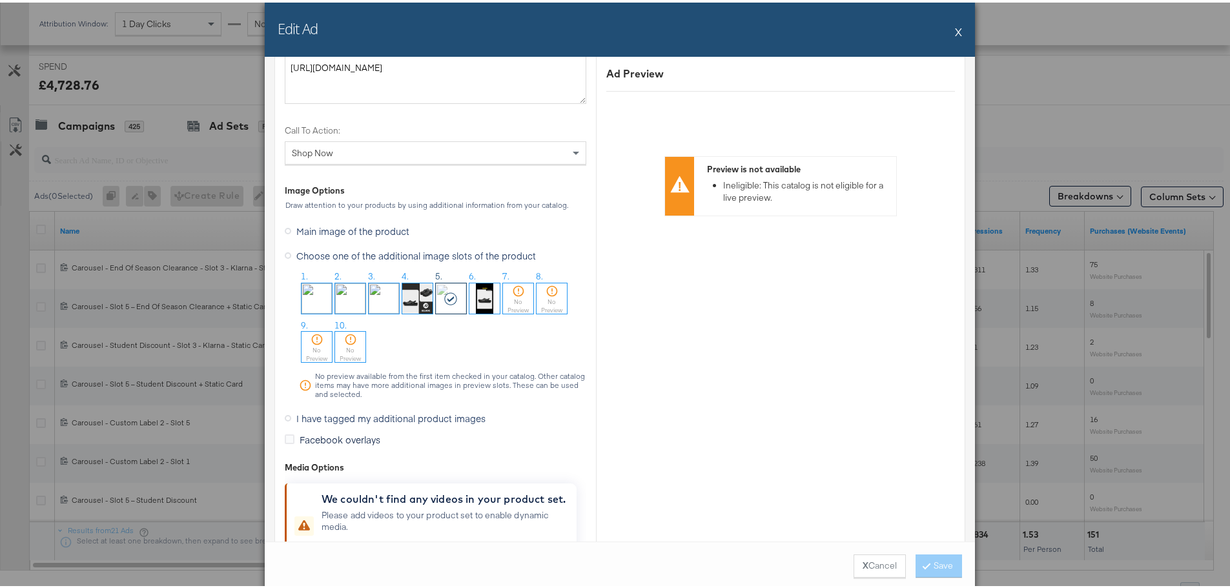
click at [329, 415] on span "I have tagged my additional product images" at bounding box center [390, 415] width 189 height 13
click at [0, 0] on input "I have tagged my additional product images" at bounding box center [0, 0] width 0 height 0
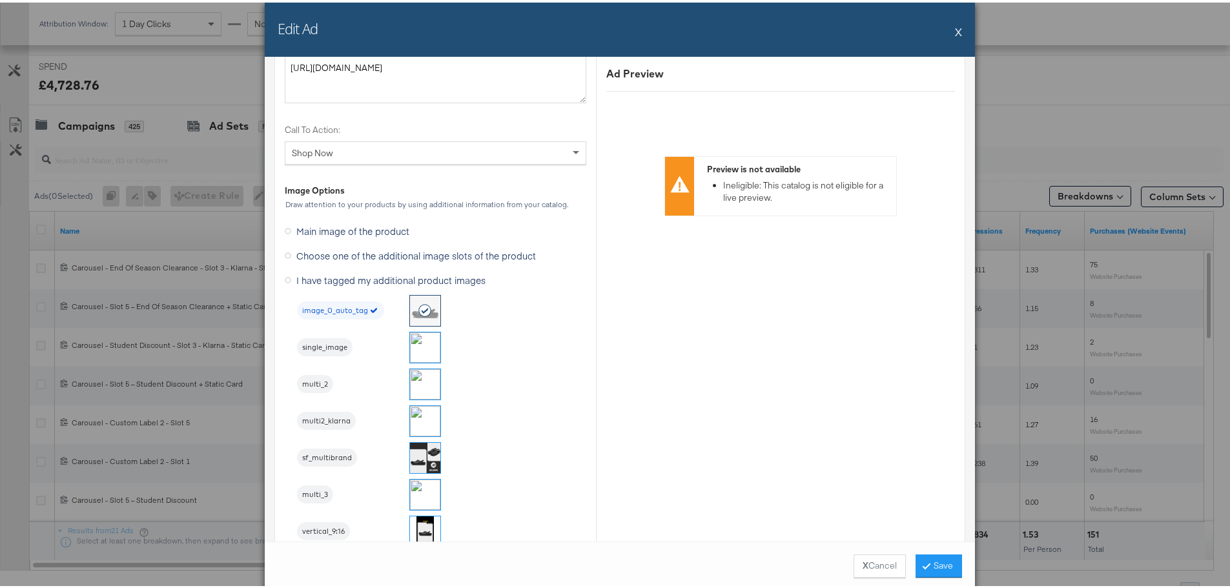
scroll to position [1495, 0]
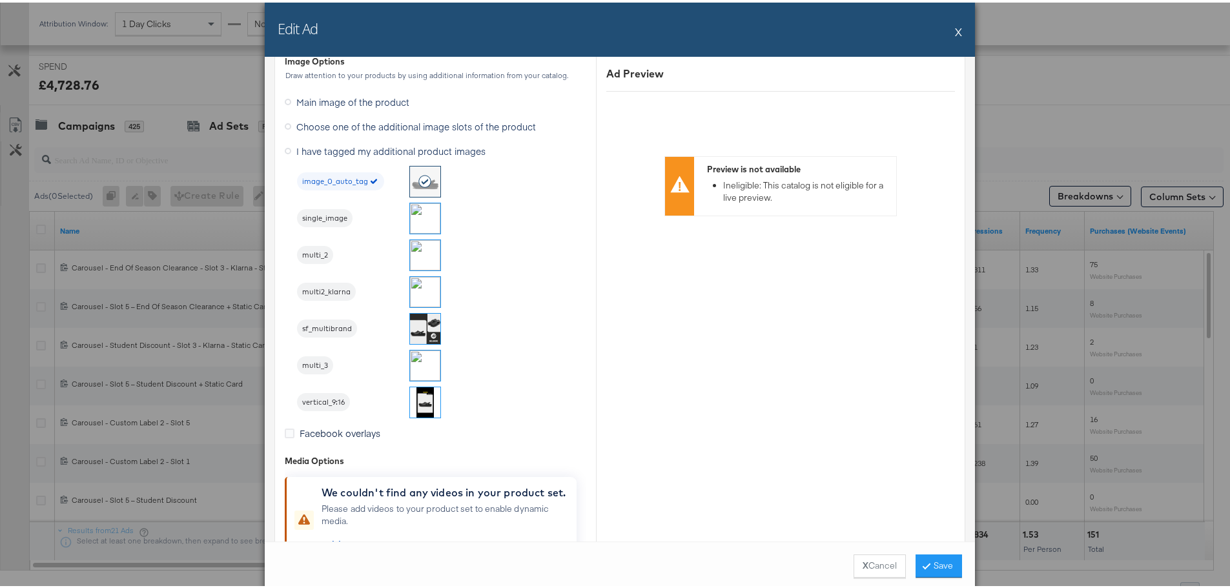
click at [422, 359] on img at bounding box center [425, 363] width 30 height 30
click at [927, 555] on button "Save" at bounding box center [939, 563] width 46 height 23
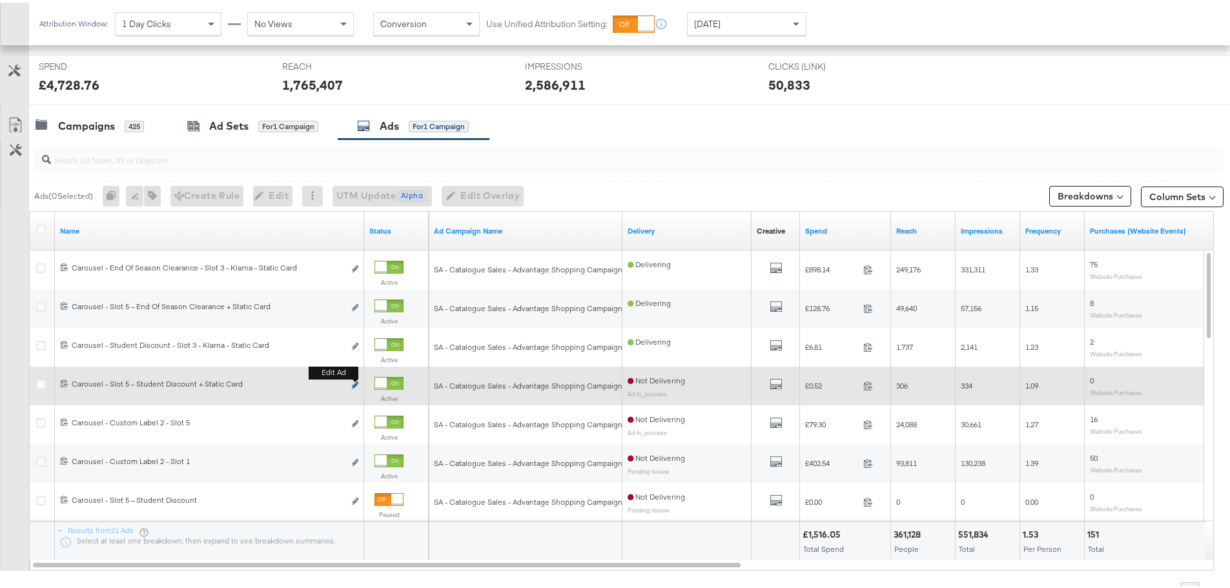
click at [353, 382] on icon "link" at bounding box center [355, 382] width 6 height 7
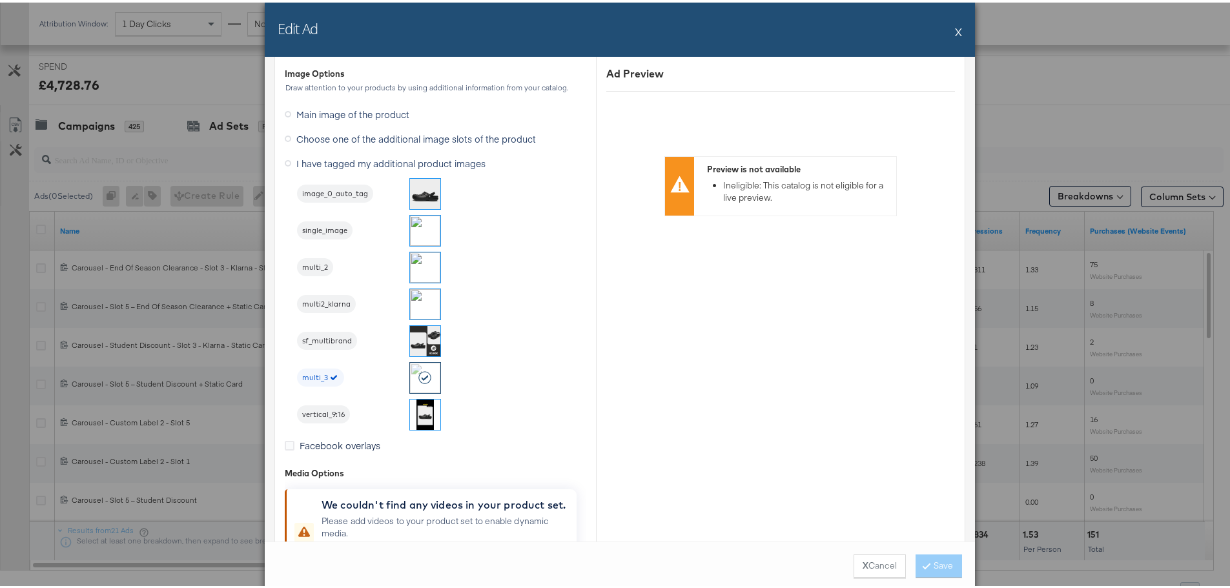
scroll to position [1485, 0]
click at [955, 27] on button "X" at bounding box center [958, 29] width 7 height 26
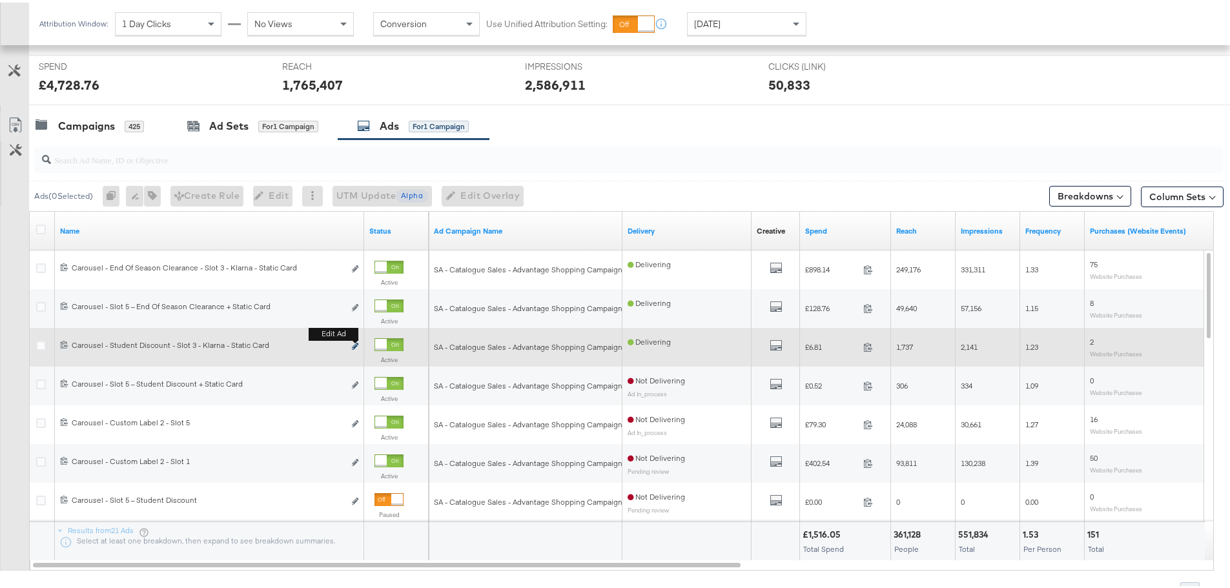
click at [356, 343] on icon "link" at bounding box center [355, 343] width 6 height 7
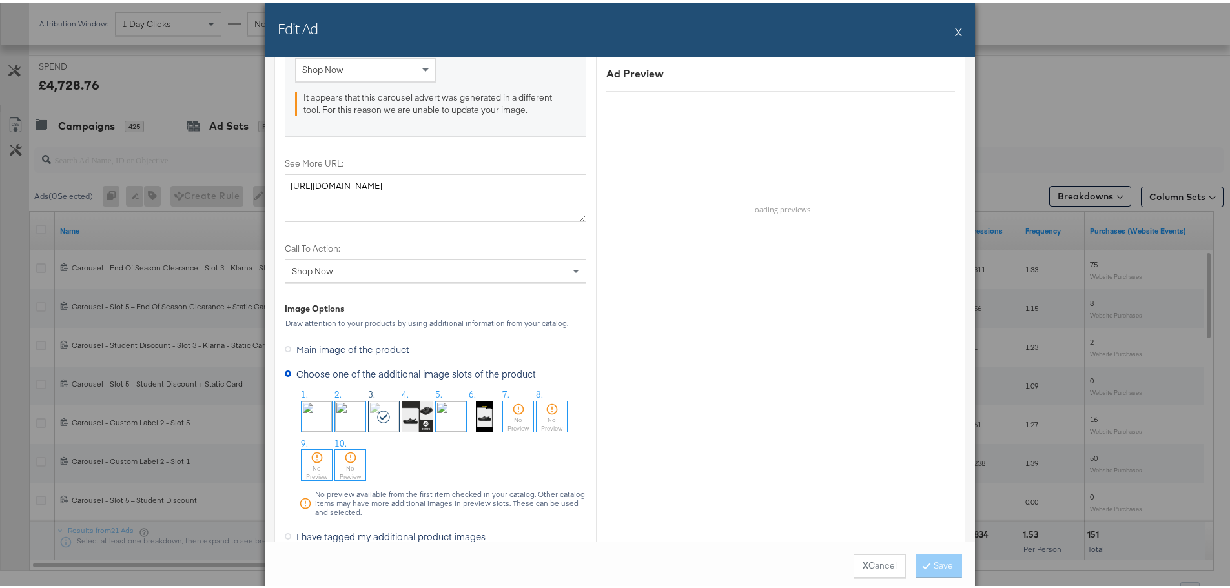
scroll to position [1614, 0]
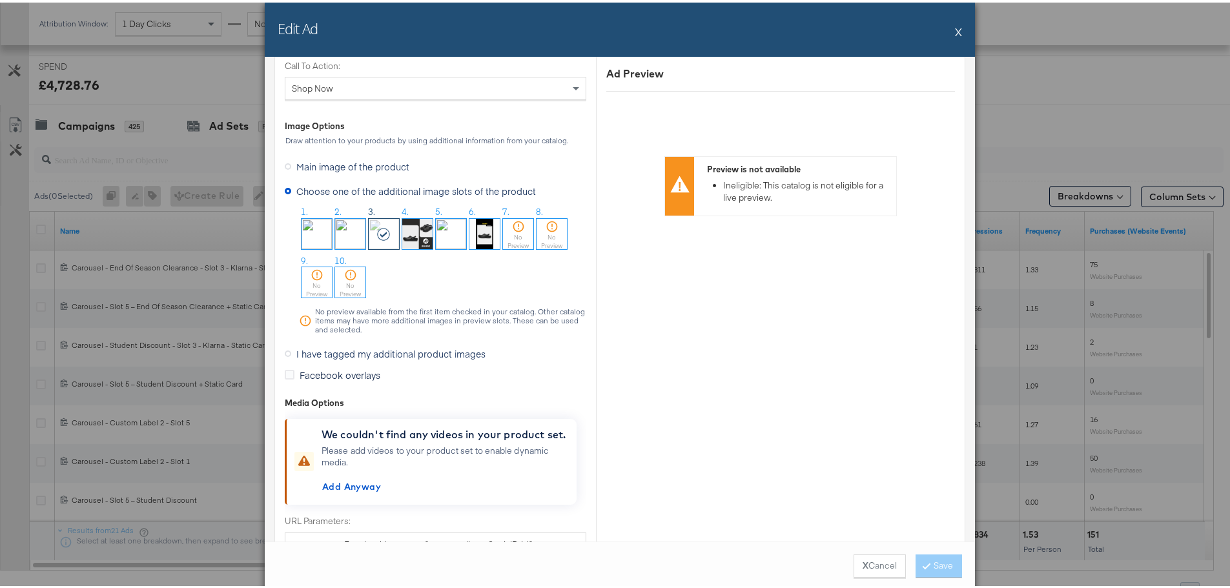
click at [334, 350] on span "I have tagged my additional product images" at bounding box center [390, 351] width 189 height 13
click at [0, 0] on input "I have tagged my additional product images" at bounding box center [0, 0] width 0 height 0
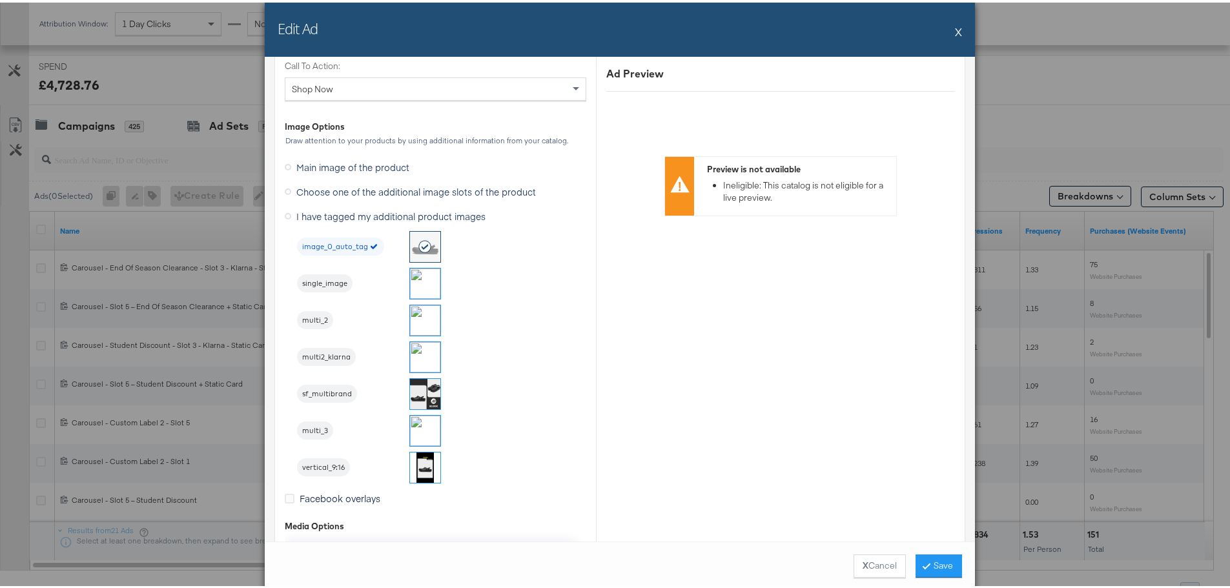
click at [422, 350] on img at bounding box center [425, 355] width 30 height 30
click at [940, 562] on button "Save" at bounding box center [939, 563] width 46 height 23
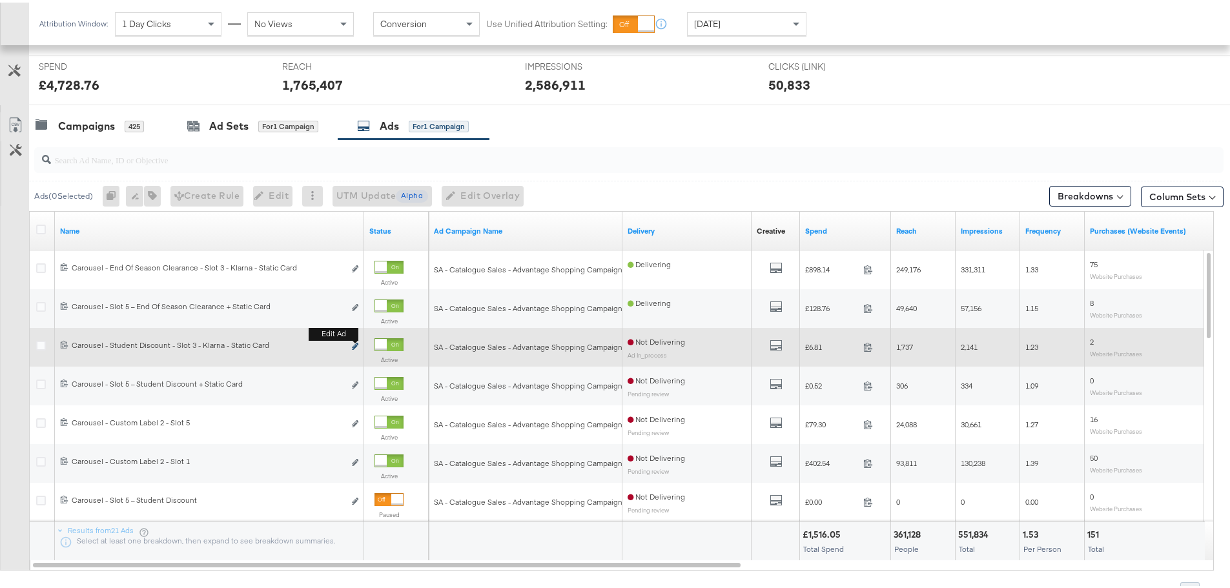
click at [357, 342] on icon "link" at bounding box center [355, 343] width 6 height 7
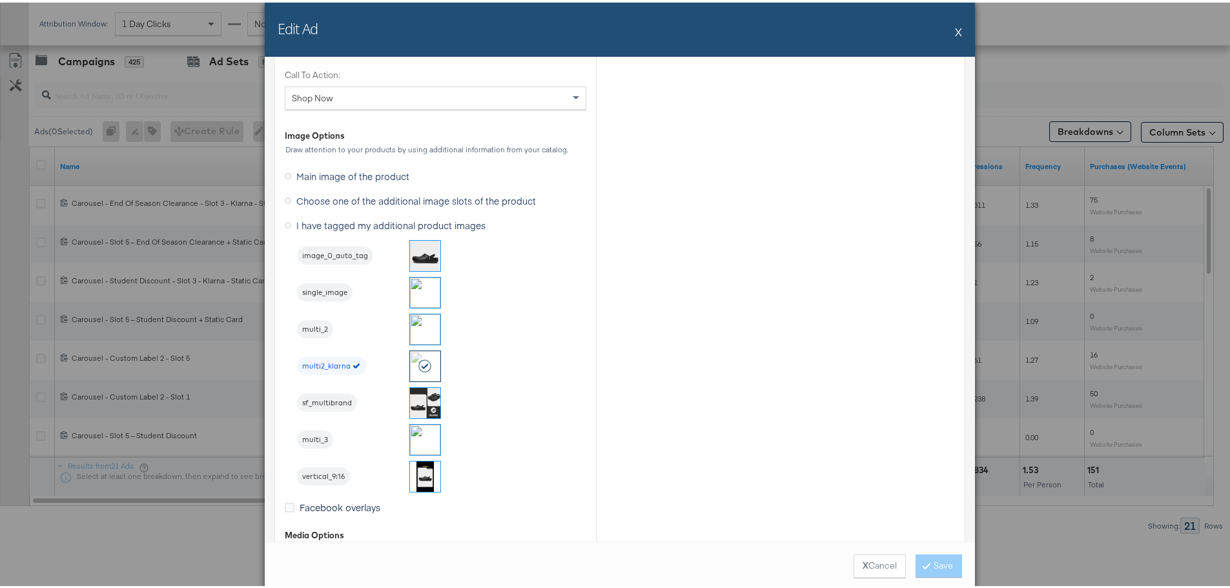
scroll to position [1485, 0]
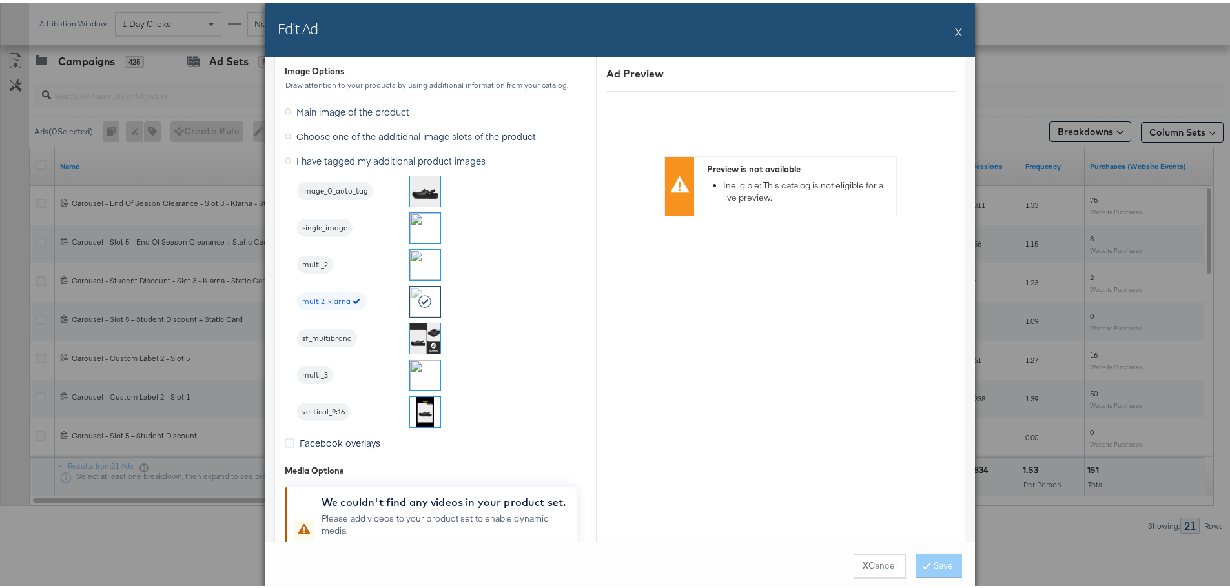
click at [955, 29] on button "X" at bounding box center [958, 29] width 7 height 26
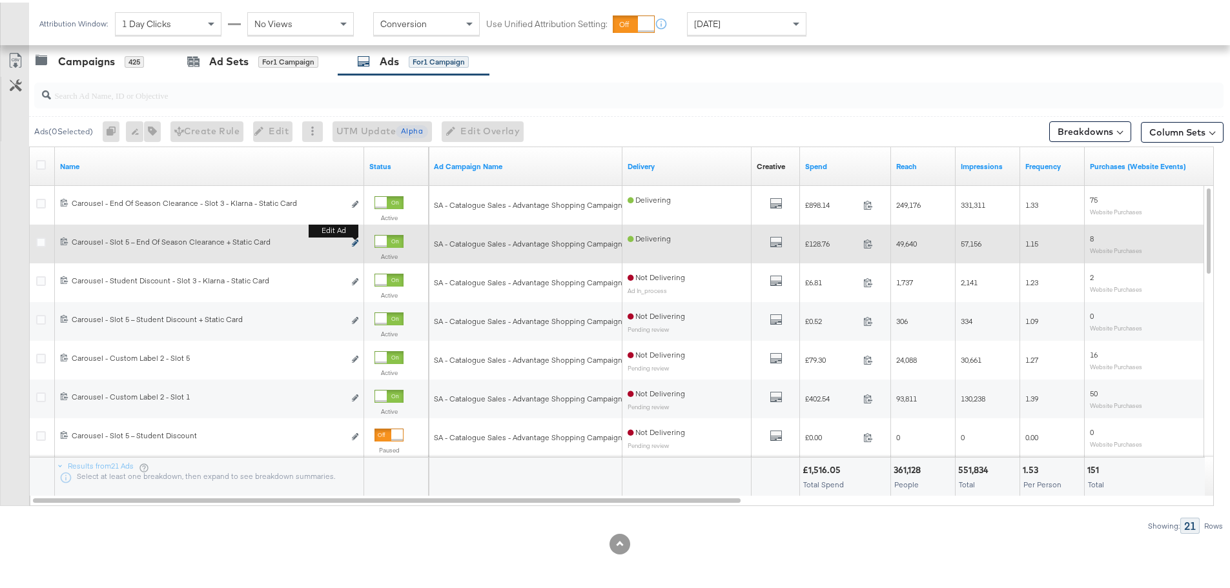
click at [355, 240] on icon "link" at bounding box center [355, 240] width 6 height 7
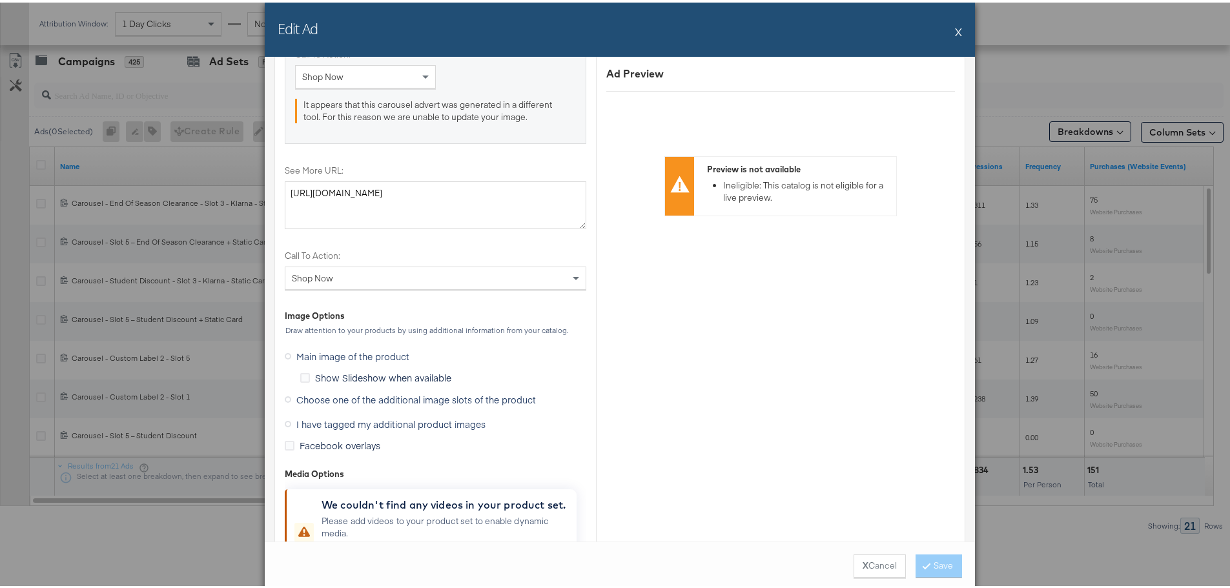
scroll to position [1421, 0]
click at [330, 422] on span "I have tagged my additional product images" at bounding box center [390, 425] width 189 height 13
click at [0, 0] on input "I have tagged my additional product images" at bounding box center [0, 0] width 0 height 0
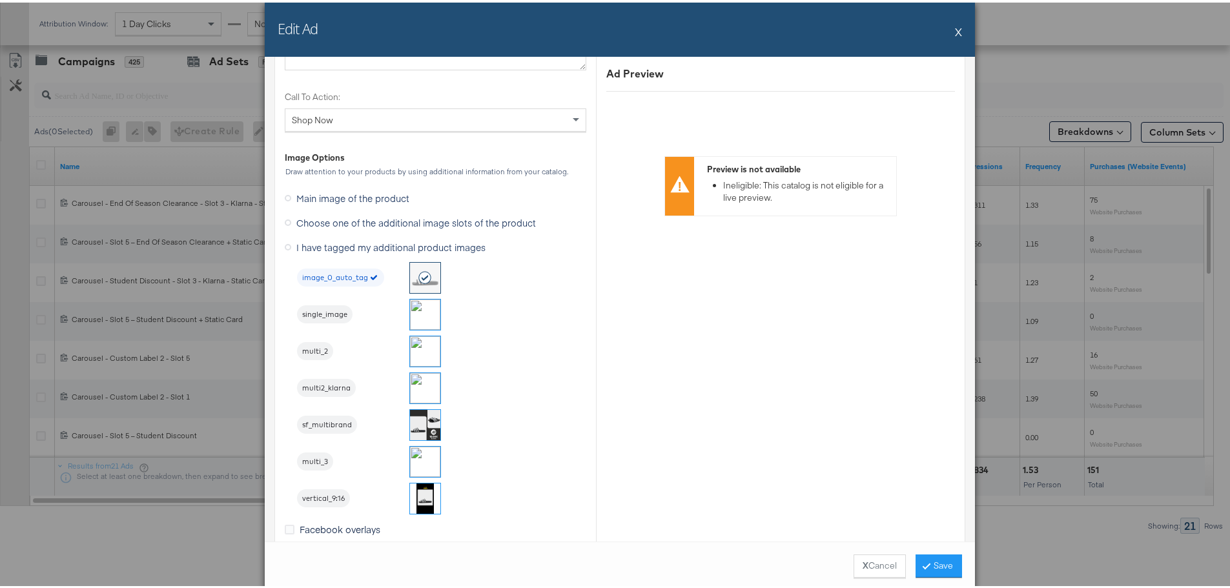
scroll to position [1430, 0]
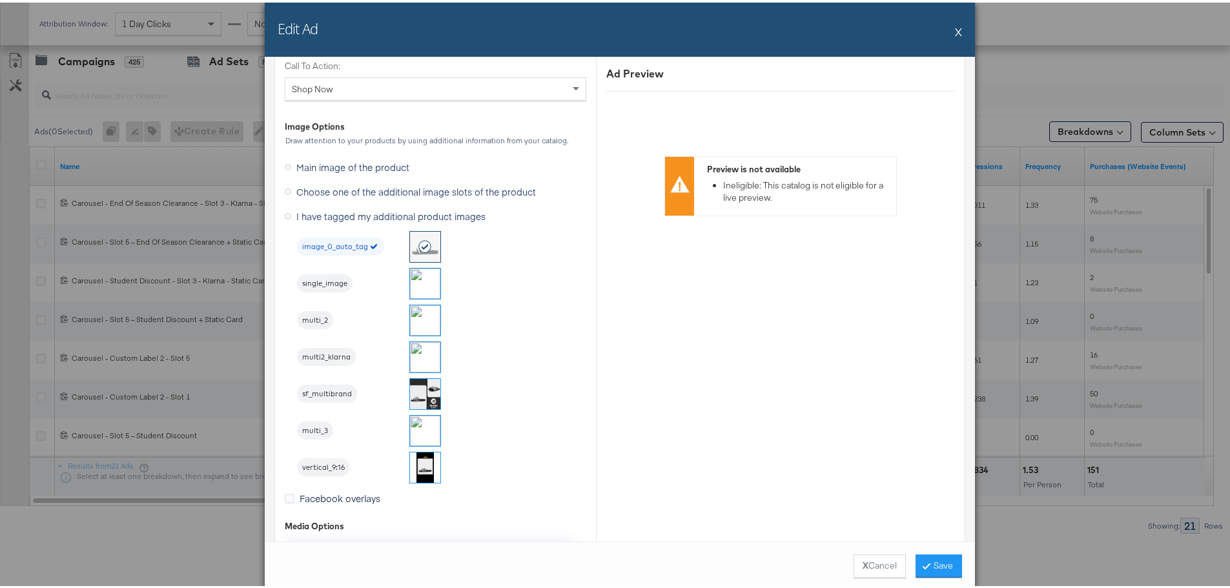
click at [426, 430] on img at bounding box center [425, 428] width 30 height 30
click at [935, 562] on button "Save" at bounding box center [939, 563] width 46 height 23
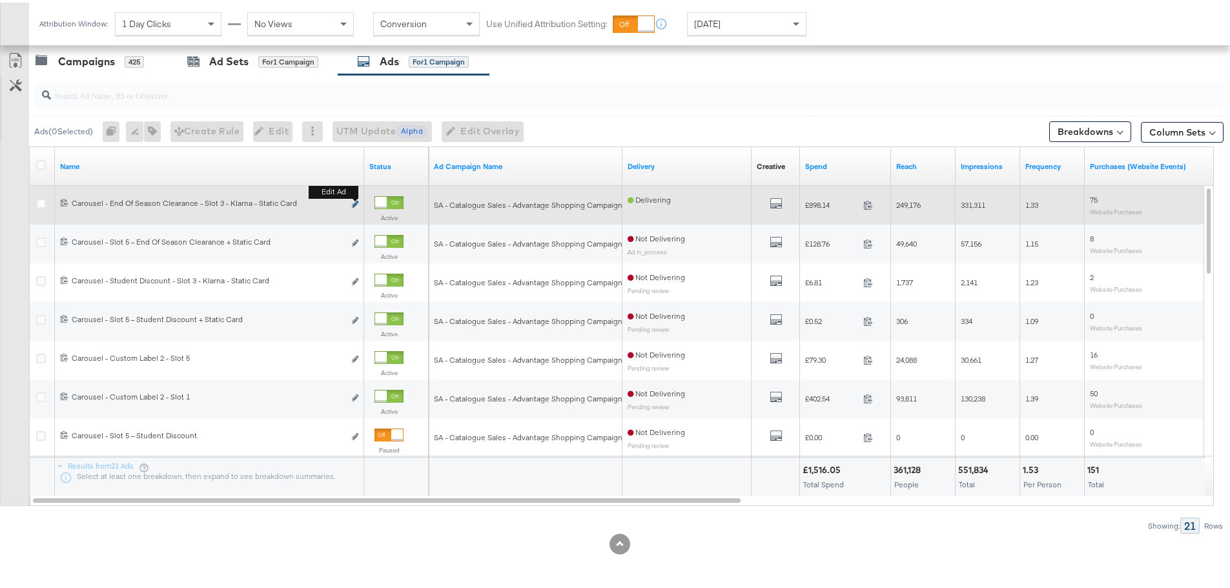
click at [356, 201] on icon "link" at bounding box center [355, 201] width 6 height 7
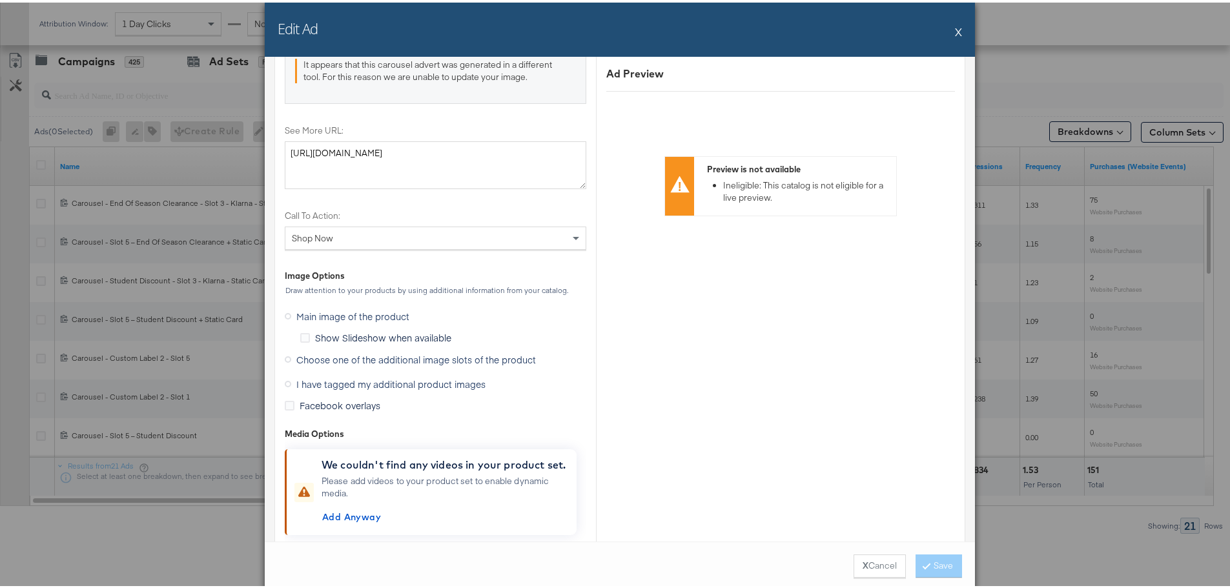
scroll to position [1485, 0]
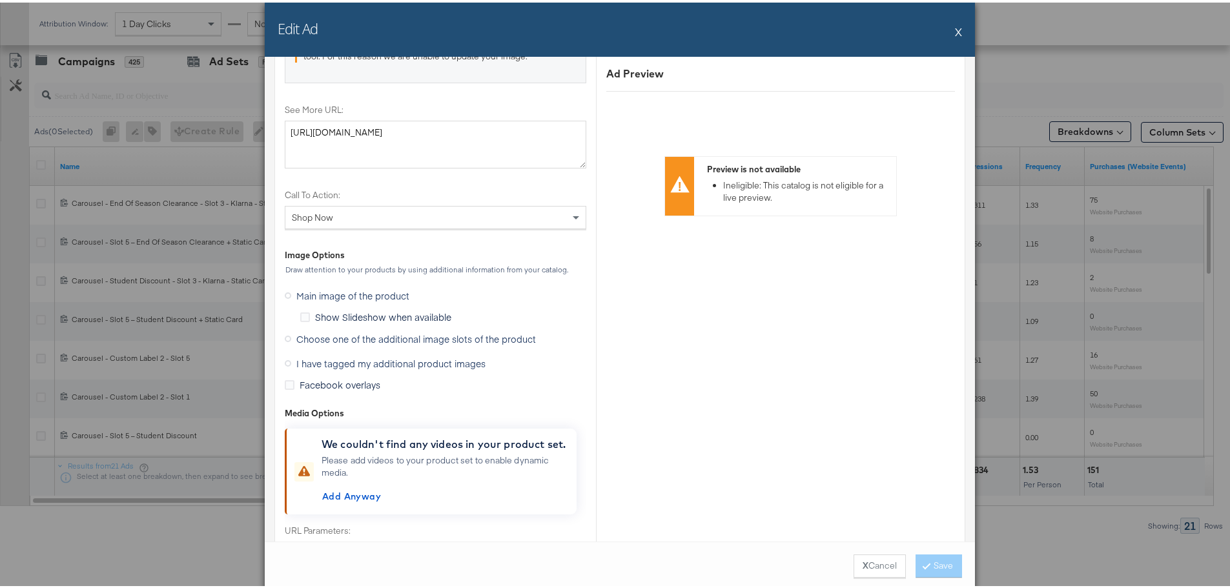
click at [385, 362] on span "I have tagged my additional product images" at bounding box center [390, 361] width 189 height 13
click at [0, 0] on input "I have tagged my additional product images" at bounding box center [0, 0] width 0 height 0
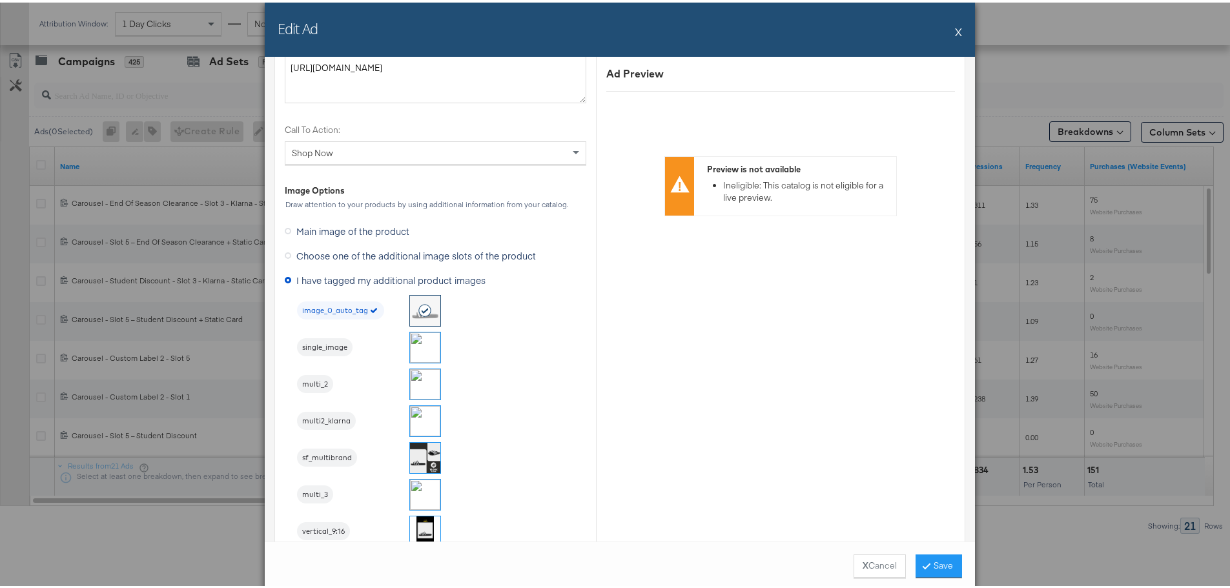
scroll to position [1430, 0]
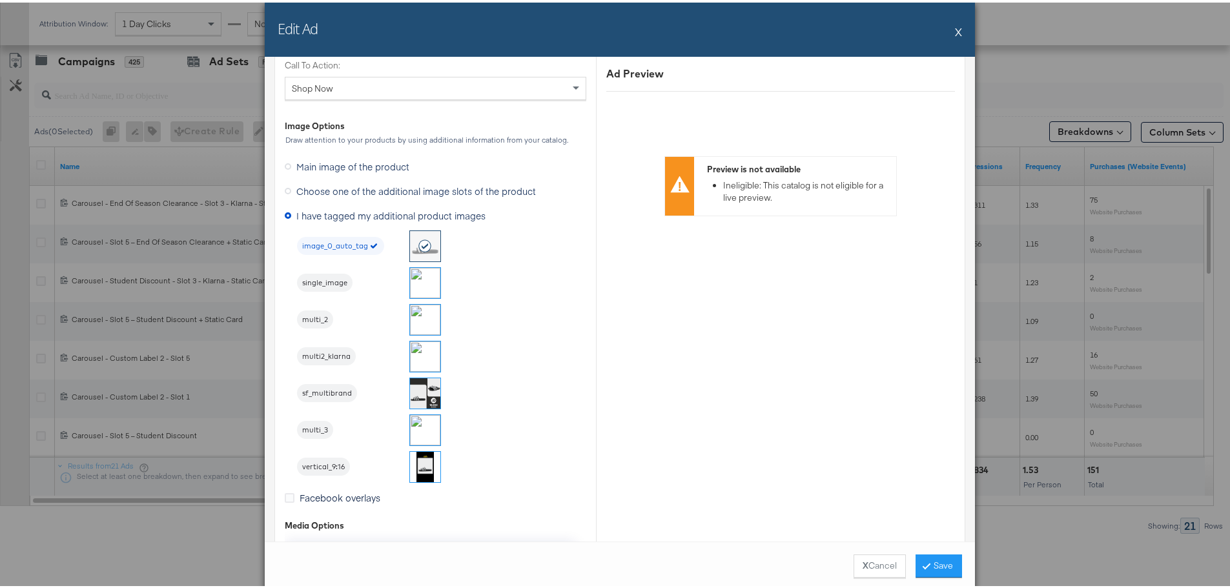
click at [422, 429] on img at bounding box center [425, 428] width 30 height 30
click at [937, 566] on button "Save" at bounding box center [939, 563] width 46 height 23
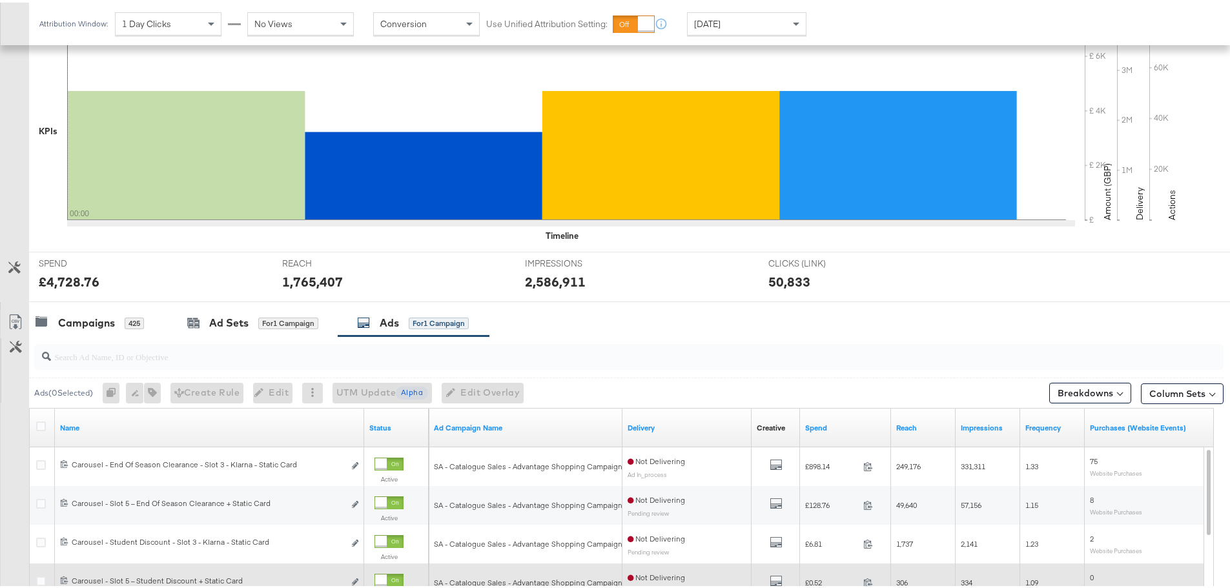
scroll to position [159, 0]
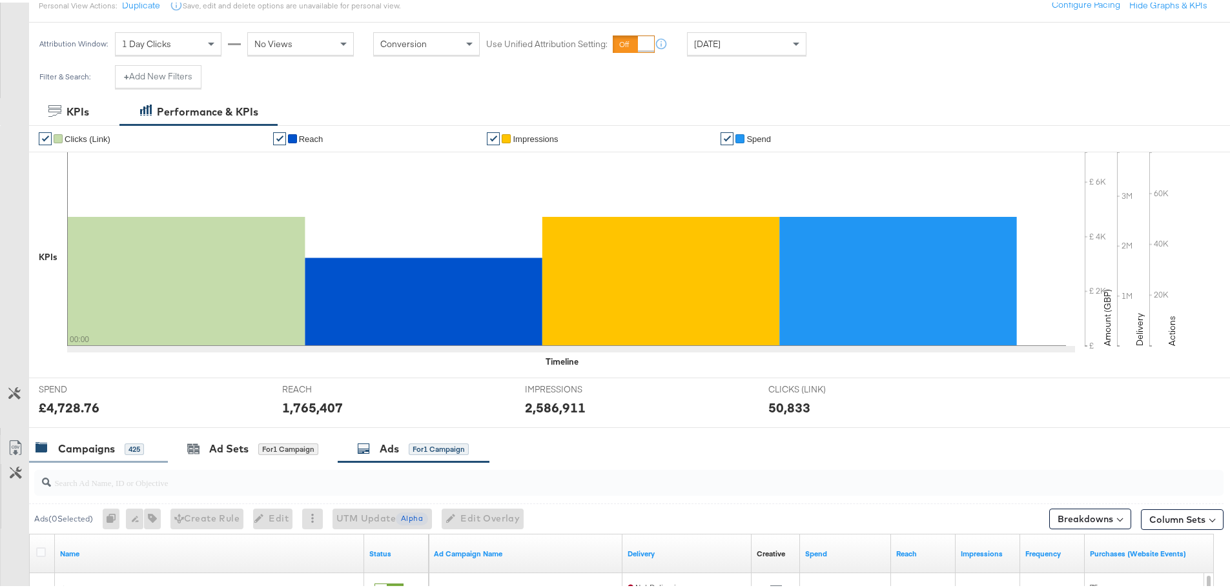
click at [78, 440] on div "Campaigns" at bounding box center [86, 446] width 57 height 15
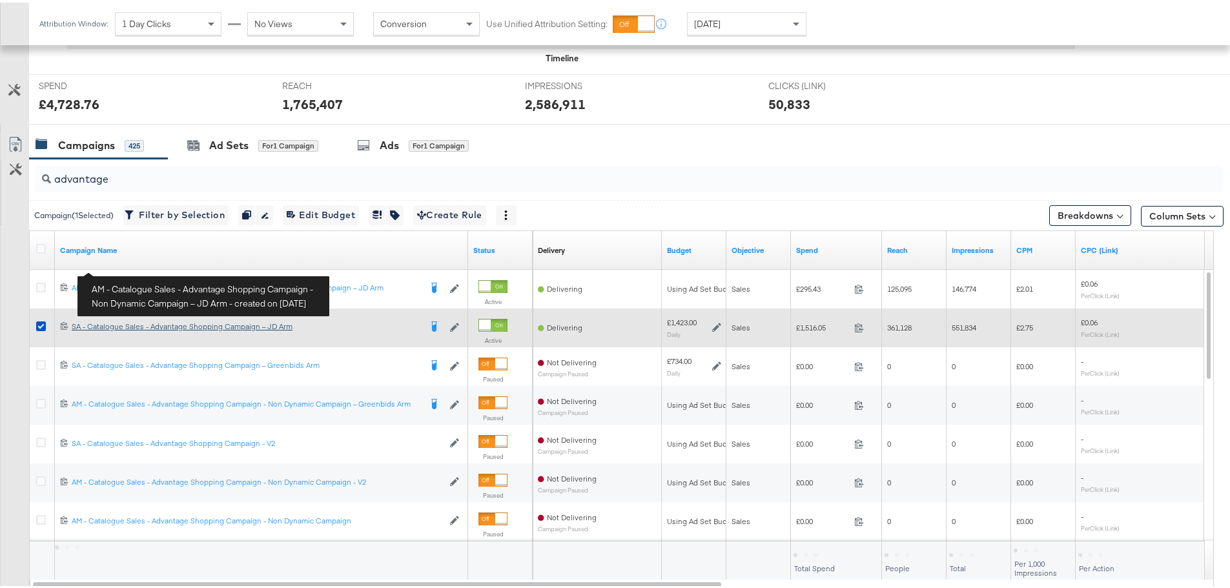
scroll to position [482, 0]
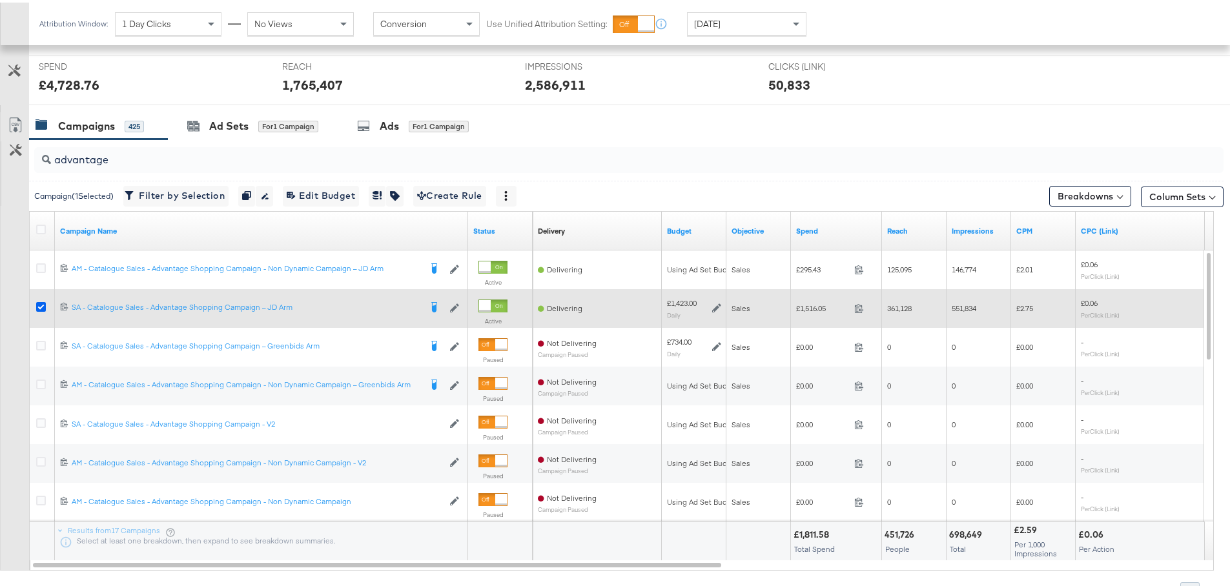
click at [42, 307] on icon at bounding box center [41, 305] width 10 height 10
click at [0, 0] on input "checkbox" at bounding box center [0, 0] width 0 height 0
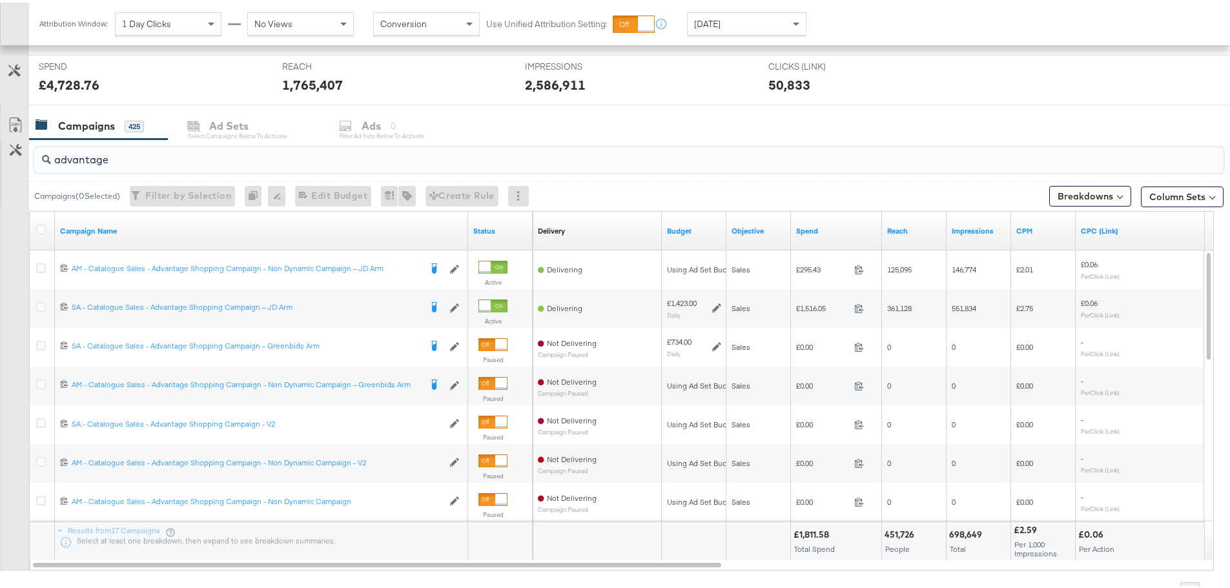
drag, startPoint x: 118, startPoint y: 162, endPoint x: -109, endPoint y: 152, distance: 226.9
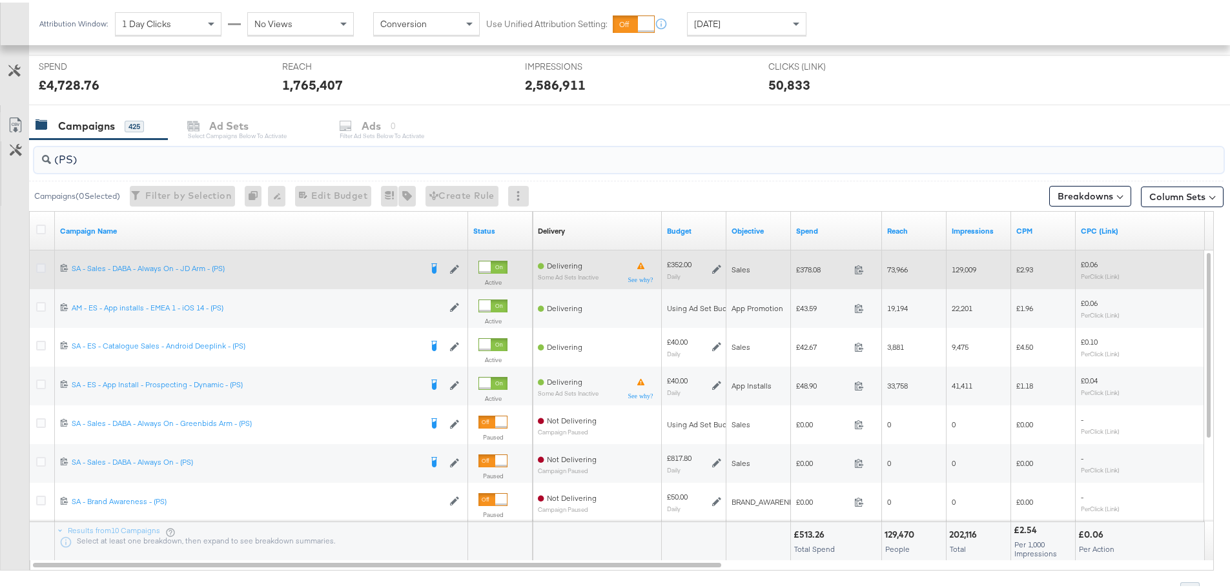
type input "(PS)"
click at [43, 265] on icon at bounding box center [41, 266] width 10 height 10
click at [0, 0] on input "checkbox" at bounding box center [0, 0] width 0 height 0
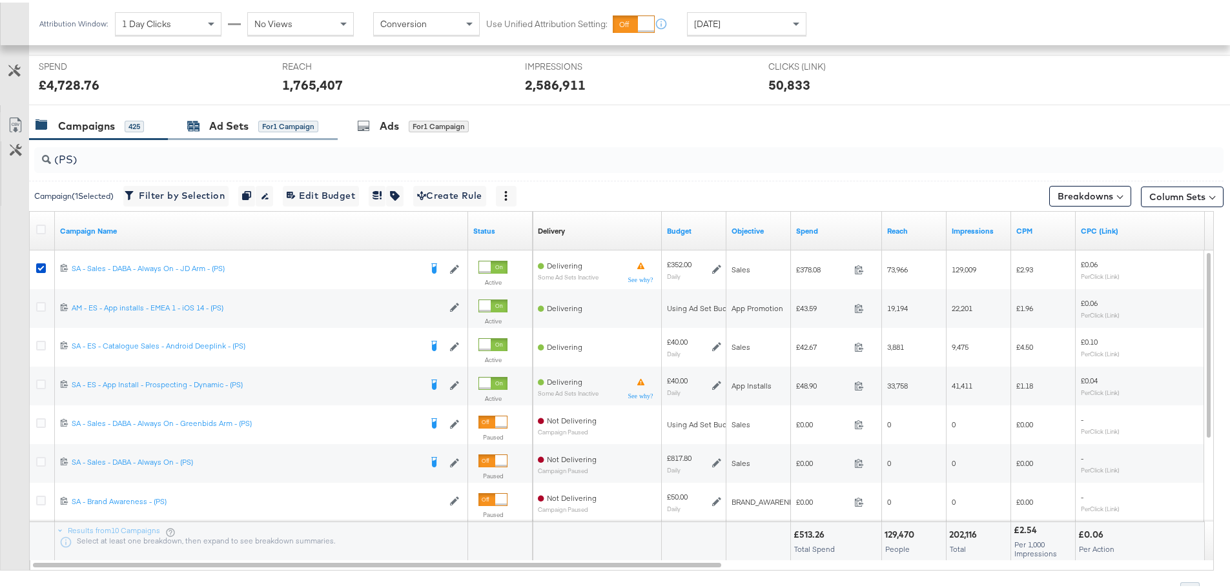
click at [237, 118] on div "Ad Sets" at bounding box center [228, 123] width 39 height 15
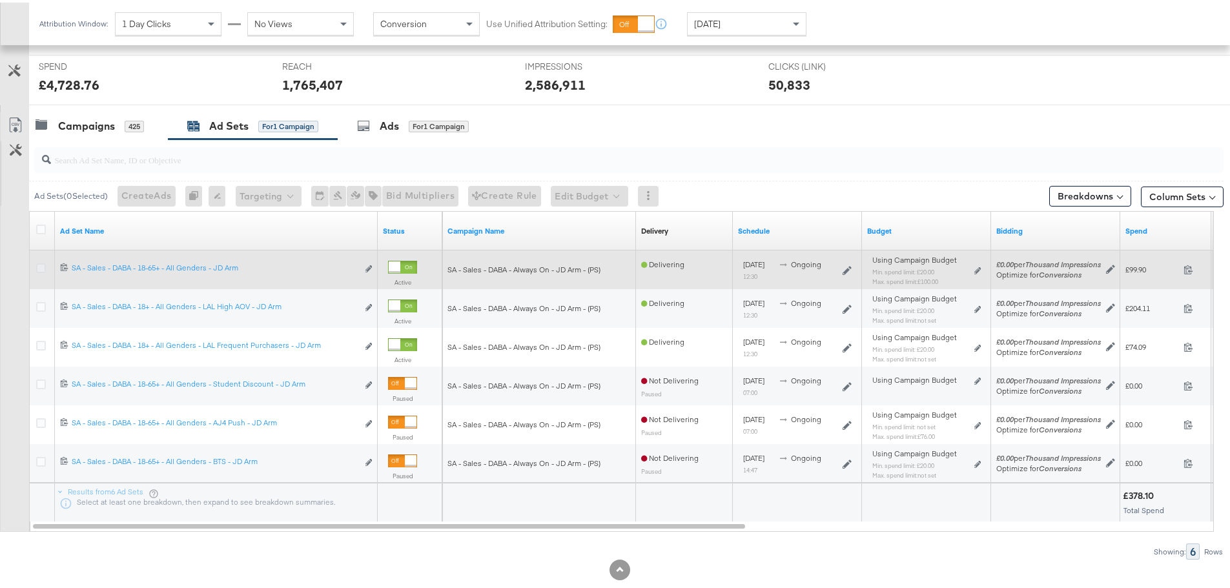
click at [37, 265] on icon at bounding box center [41, 266] width 10 height 10
click at [0, 0] on input "checkbox" at bounding box center [0, 0] width 0 height 0
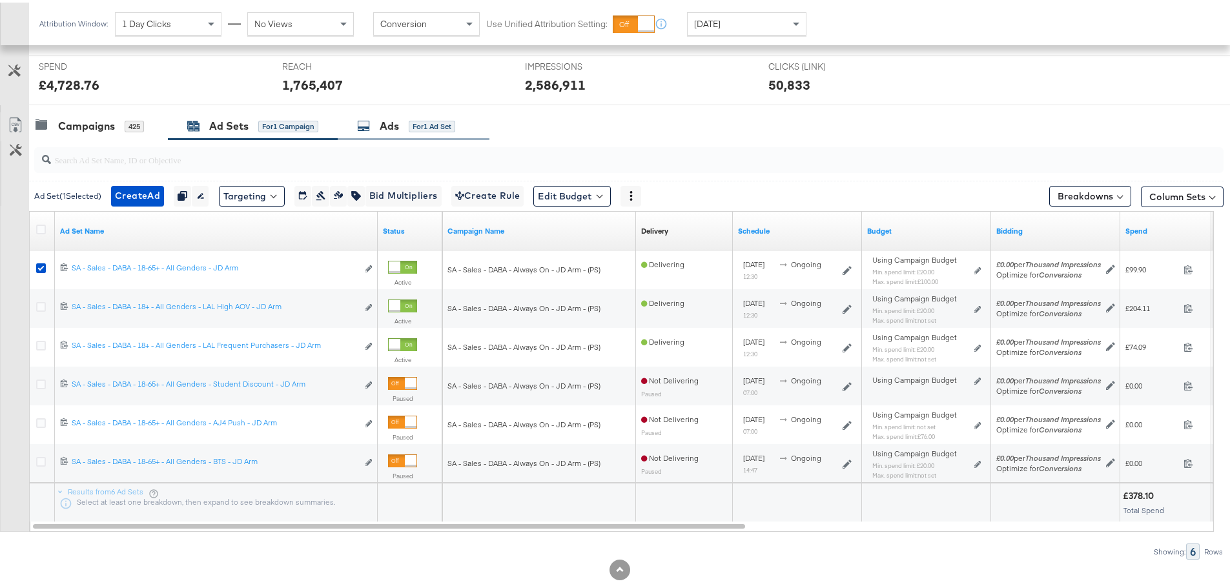
click at [404, 122] on div "Ads for 1 Ad Set" at bounding box center [406, 123] width 98 height 15
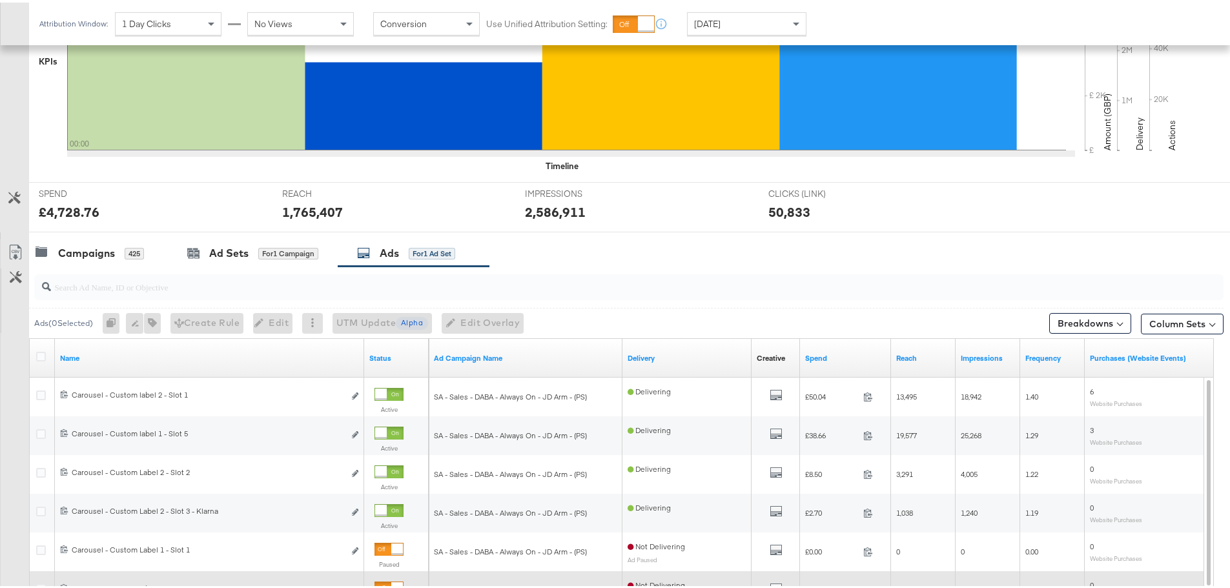
scroll to position [353, 0]
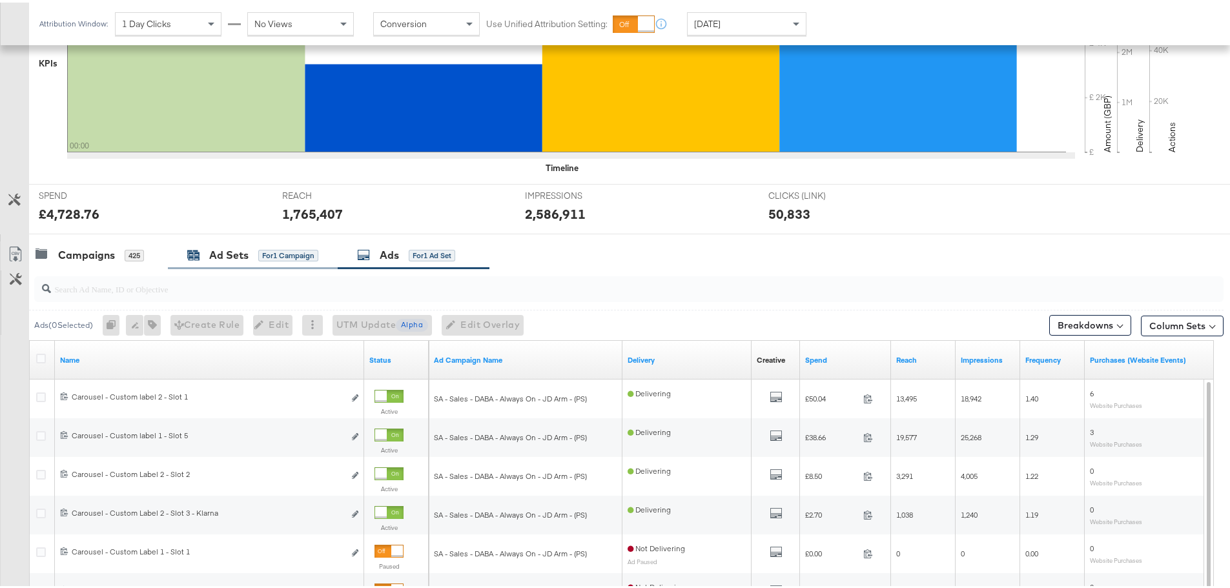
click at [225, 254] on div "Ad Sets" at bounding box center [228, 252] width 39 height 15
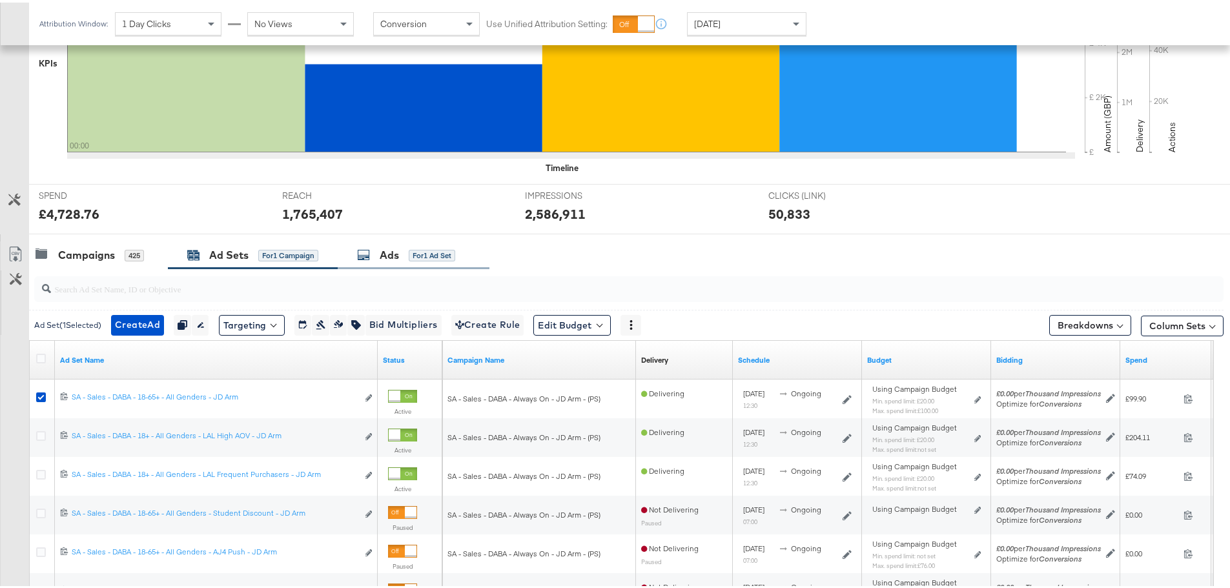
click at [407, 258] on div "Ads for 1 Ad Set" at bounding box center [406, 252] width 98 height 15
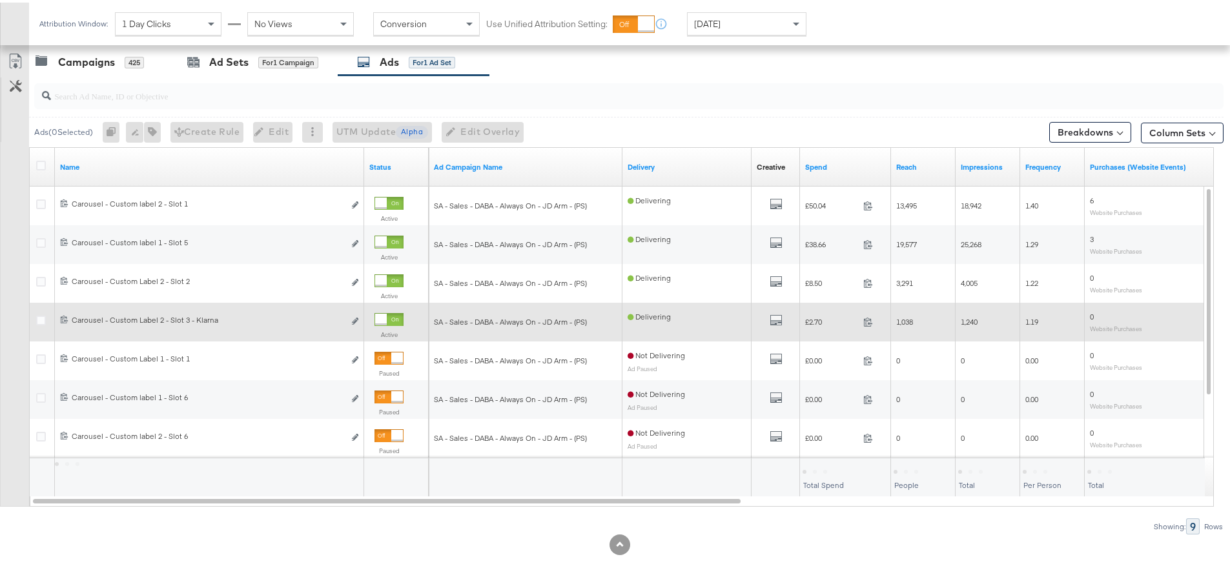
scroll to position [546, 0]
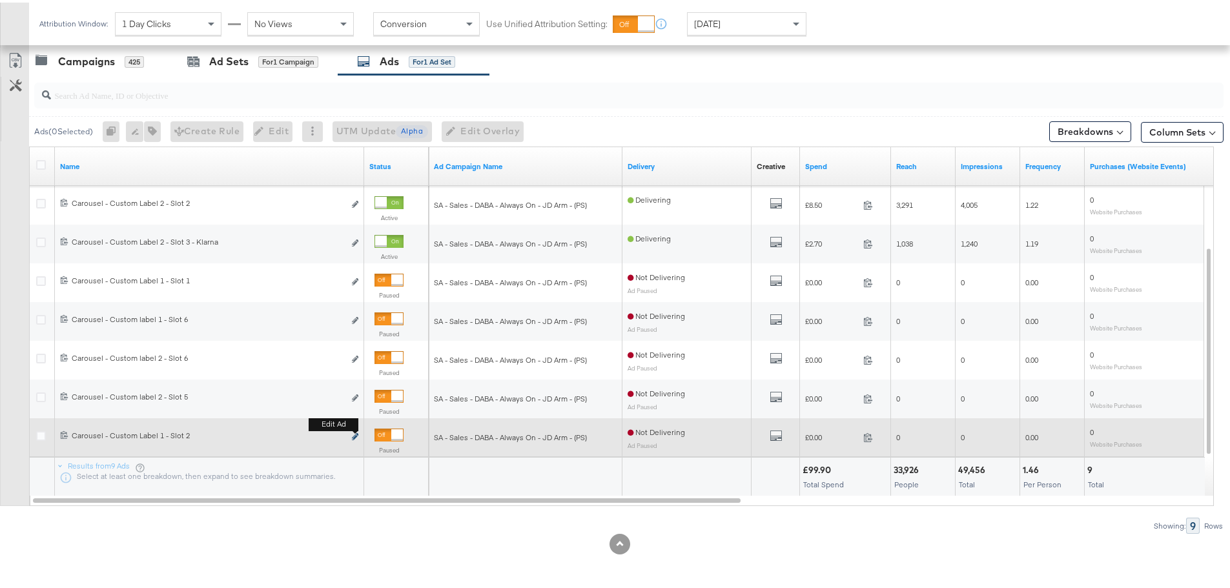
click at [355, 436] on icon "link" at bounding box center [355, 434] width 6 height 7
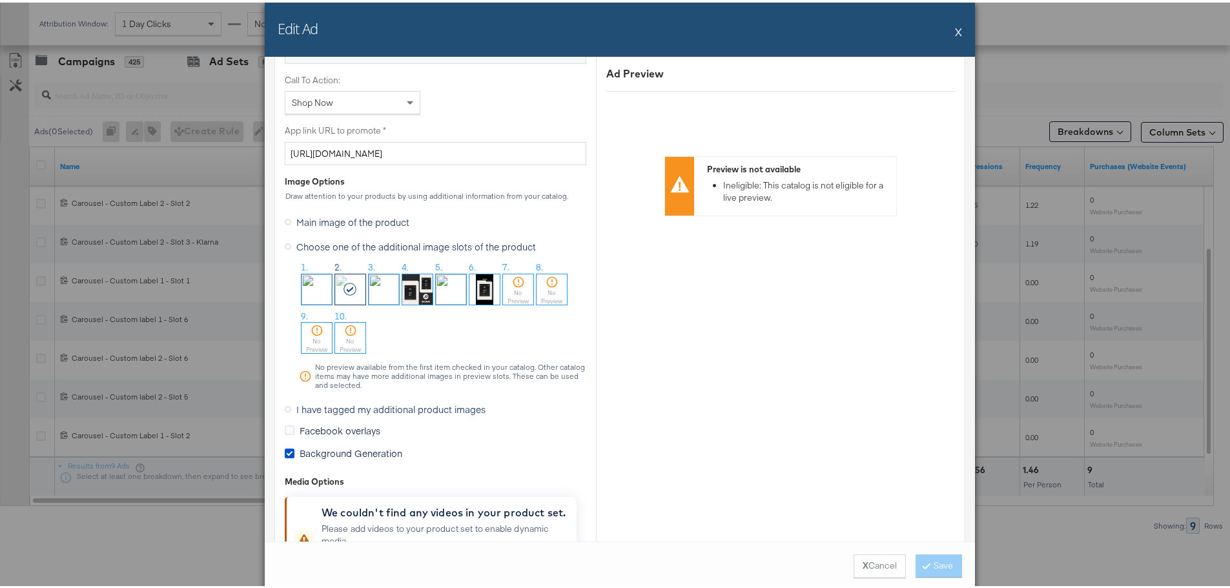
scroll to position [969, 0]
click at [285, 408] on icon at bounding box center [288, 410] width 6 height 6
click at [0, 0] on input "I have tagged my additional product images" at bounding box center [0, 0] width 0 height 0
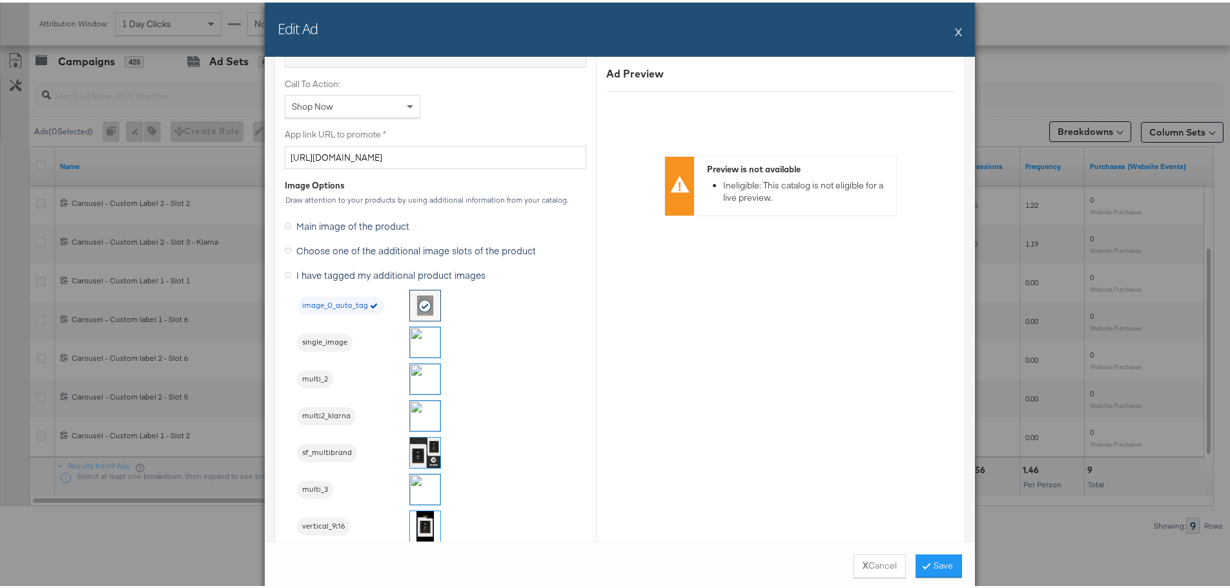
click at [423, 375] on img at bounding box center [425, 377] width 30 height 30
click at [925, 559] on icon at bounding box center [927, 563] width 4 height 8
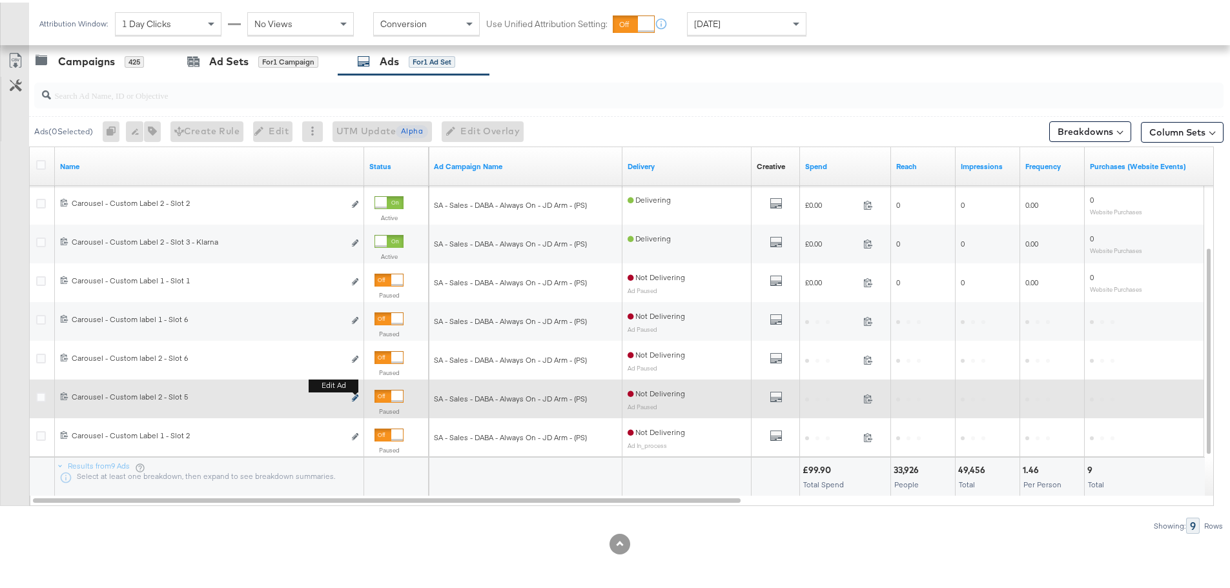
click at [355, 395] on icon "link" at bounding box center [355, 395] width 6 height 7
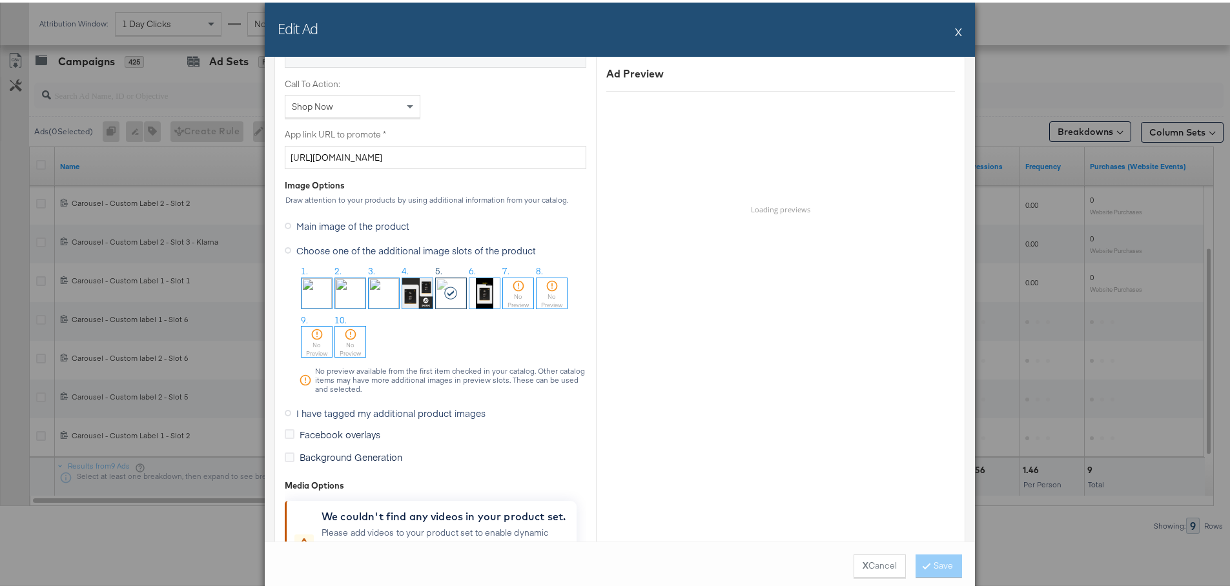
scroll to position [1056, 0]
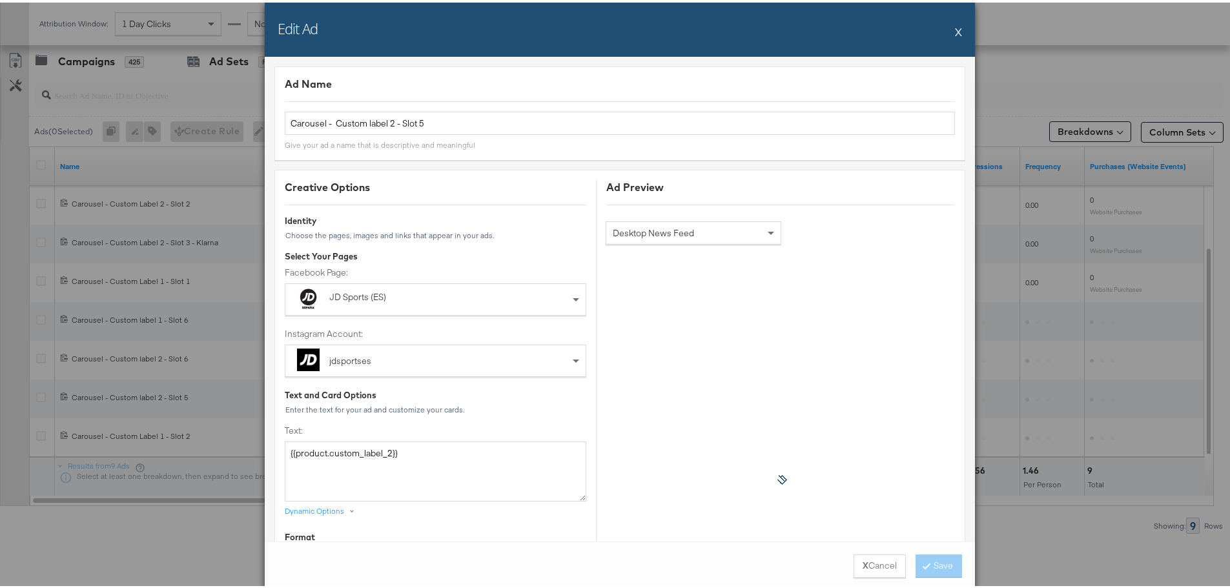
scroll to position [969, 0]
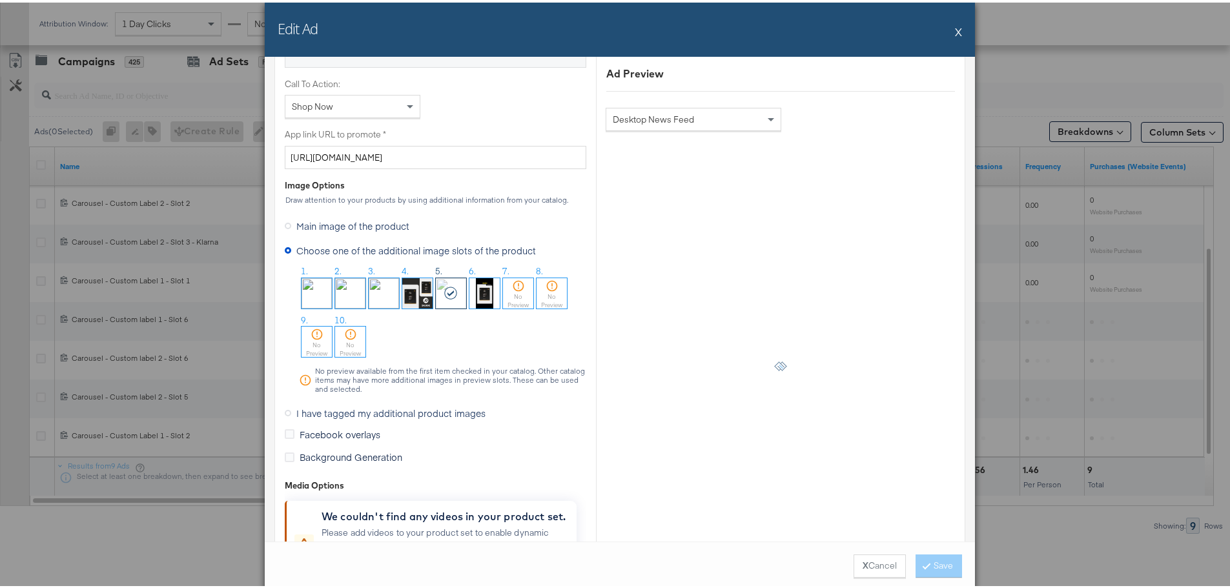
click at [321, 410] on span "I have tagged my additional product images" at bounding box center [390, 410] width 189 height 13
click at [0, 0] on input "I have tagged my additional product images" at bounding box center [0, 0] width 0 height 0
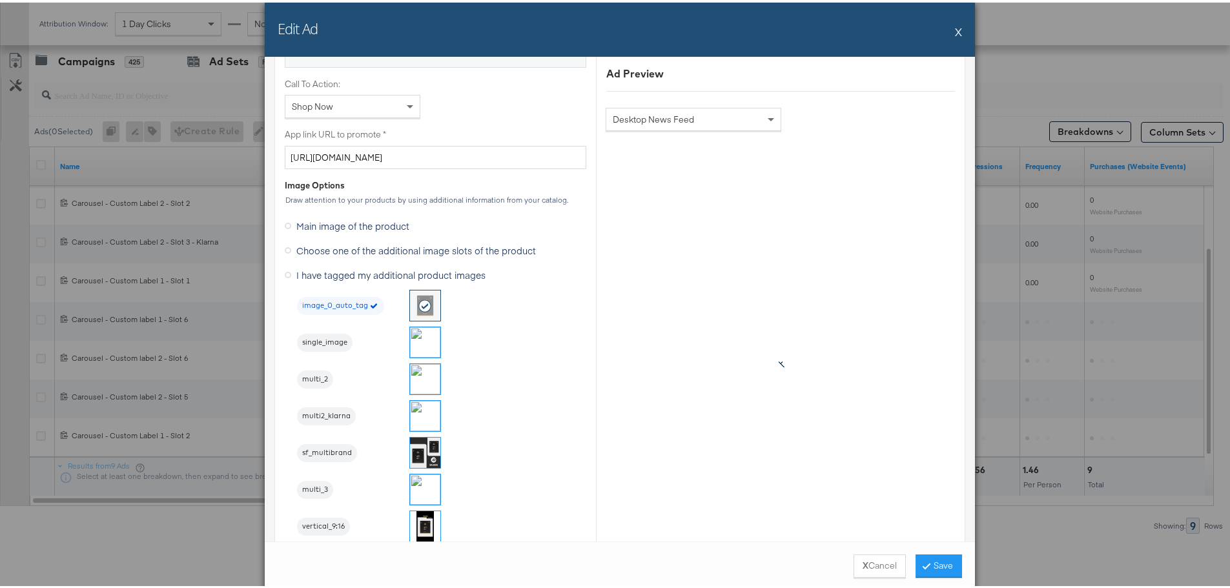
click at [424, 489] on img at bounding box center [425, 487] width 30 height 30
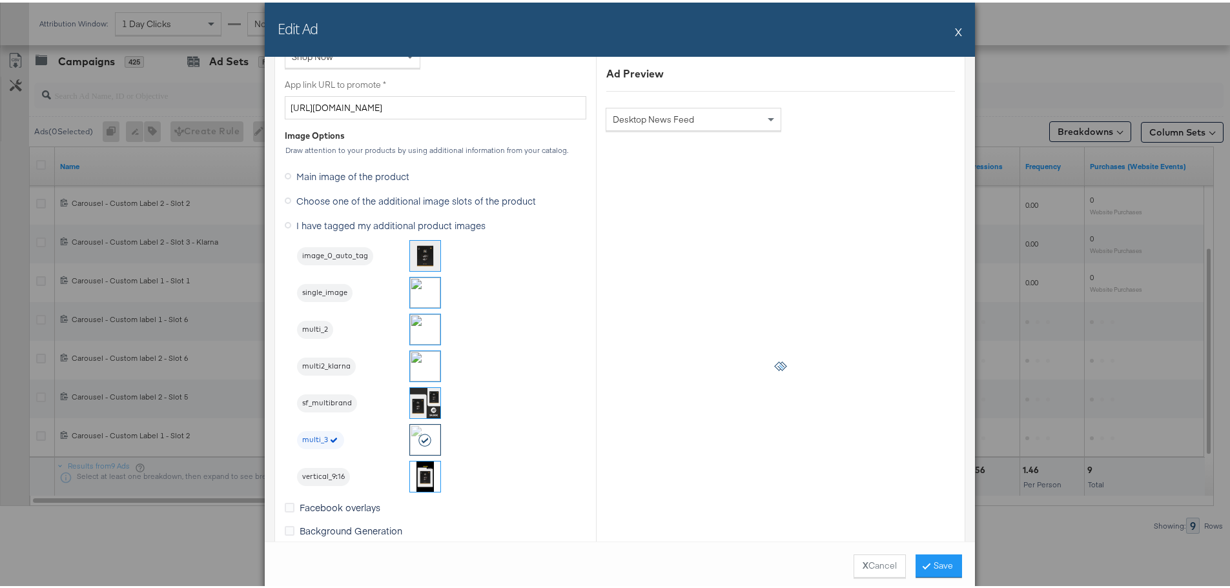
scroll to position [1033, 0]
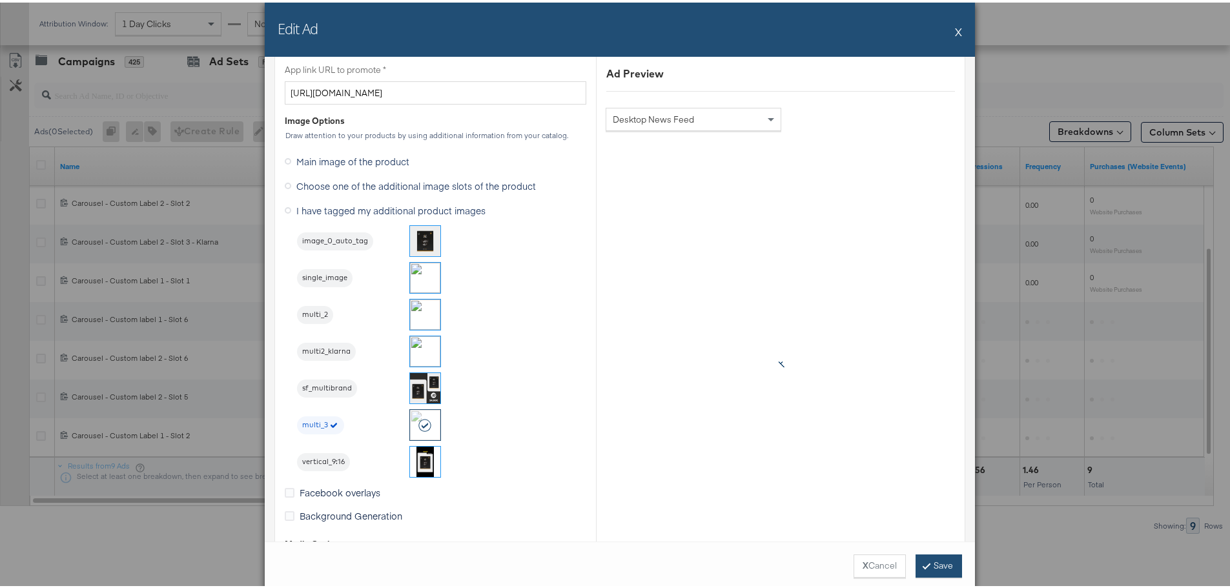
click at [940, 564] on button "Save" at bounding box center [939, 563] width 46 height 23
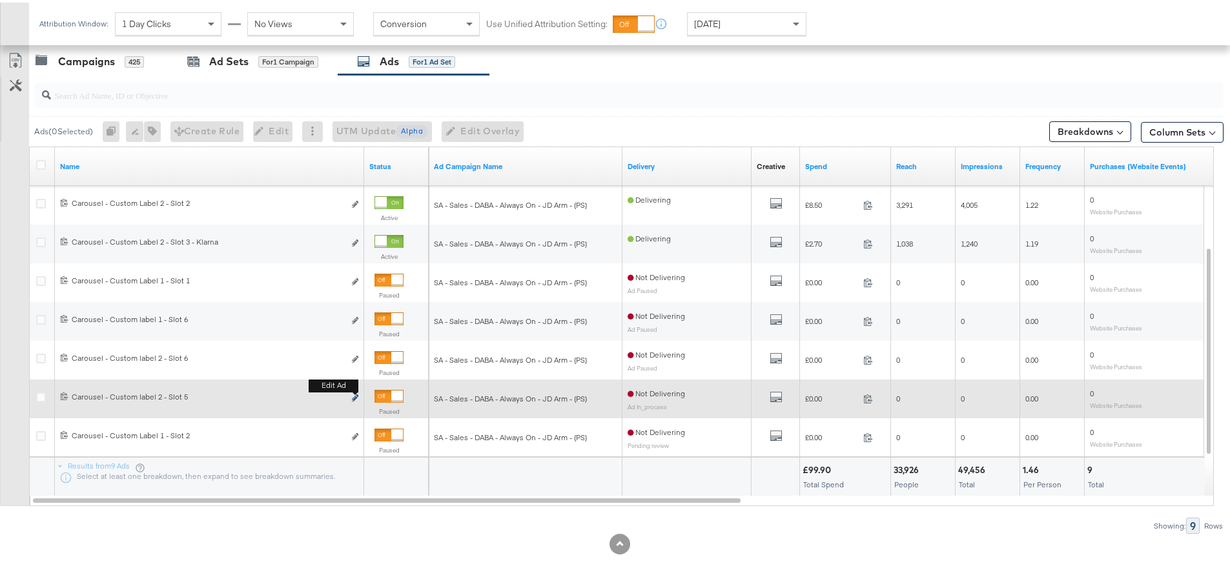
click at [352, 393] on button "Edit ad" at bounding box center [355, 396] width 8 height 14
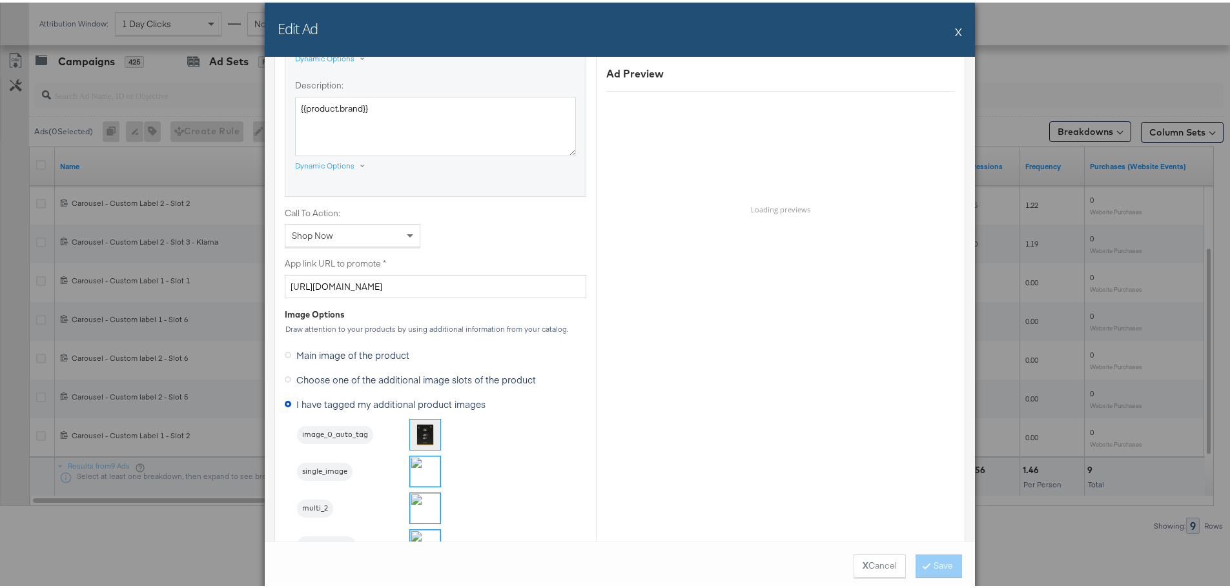
scroll to position [1098, 0]
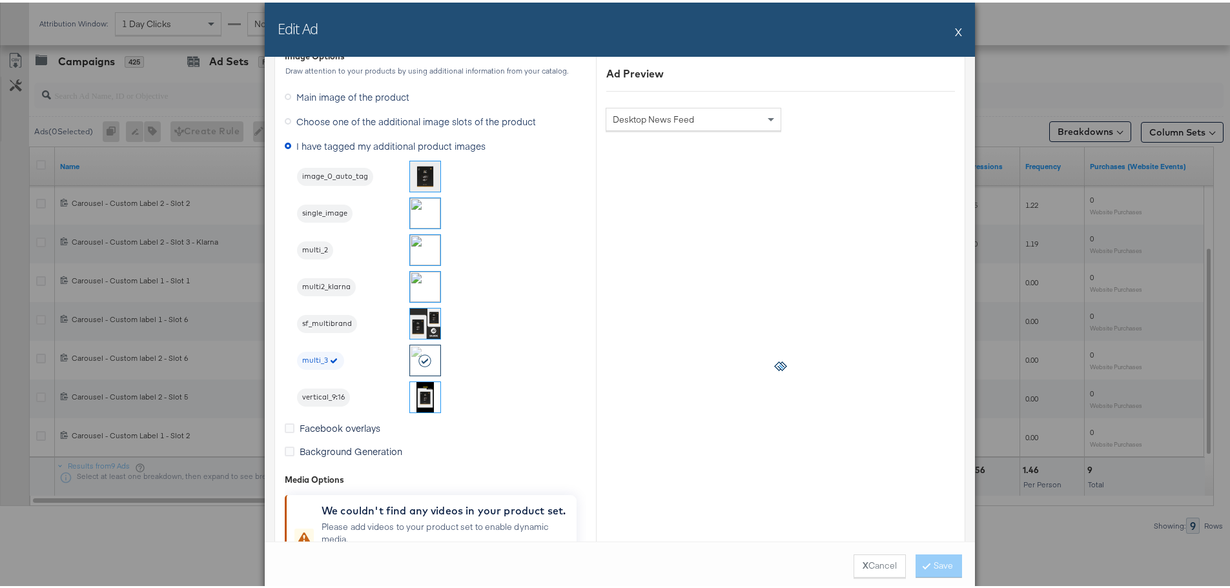
click at [955, 28] on button "X" at bounding box center [958, 29] width 7 height 26
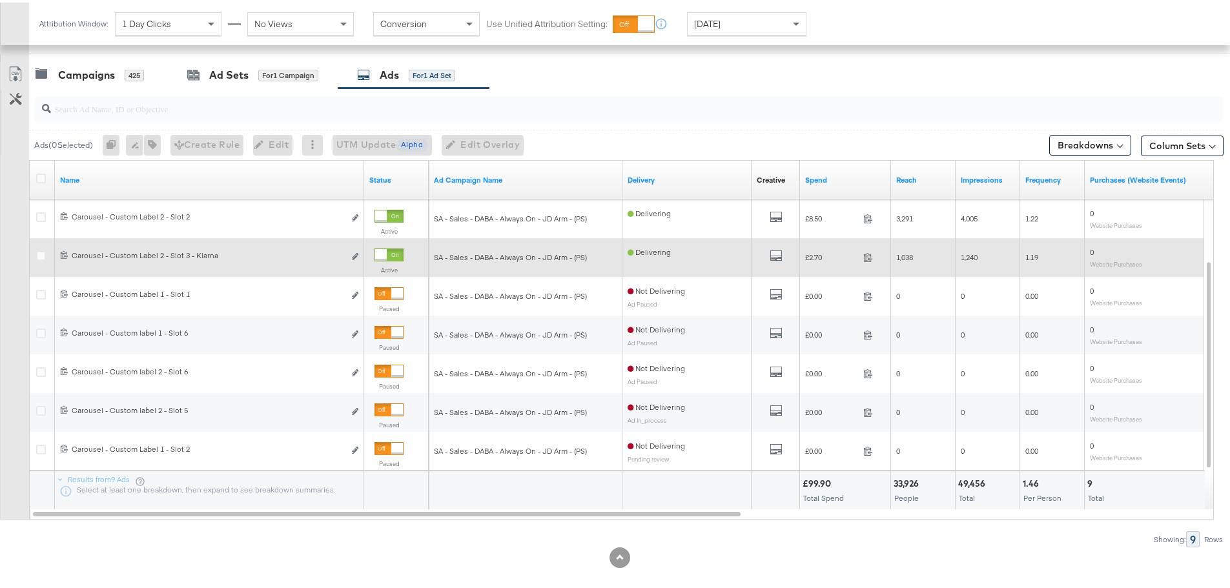
scroll to position [546, 0]
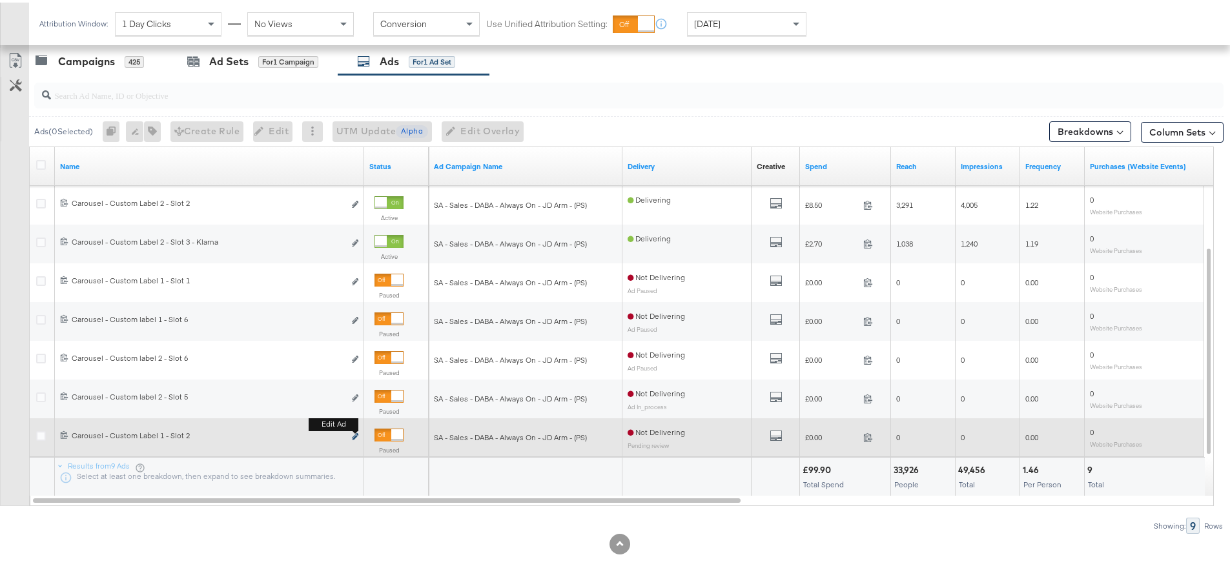
click at [353, 431] on button "Edit ad" at bounding box center [355, 435] width 8 height 14
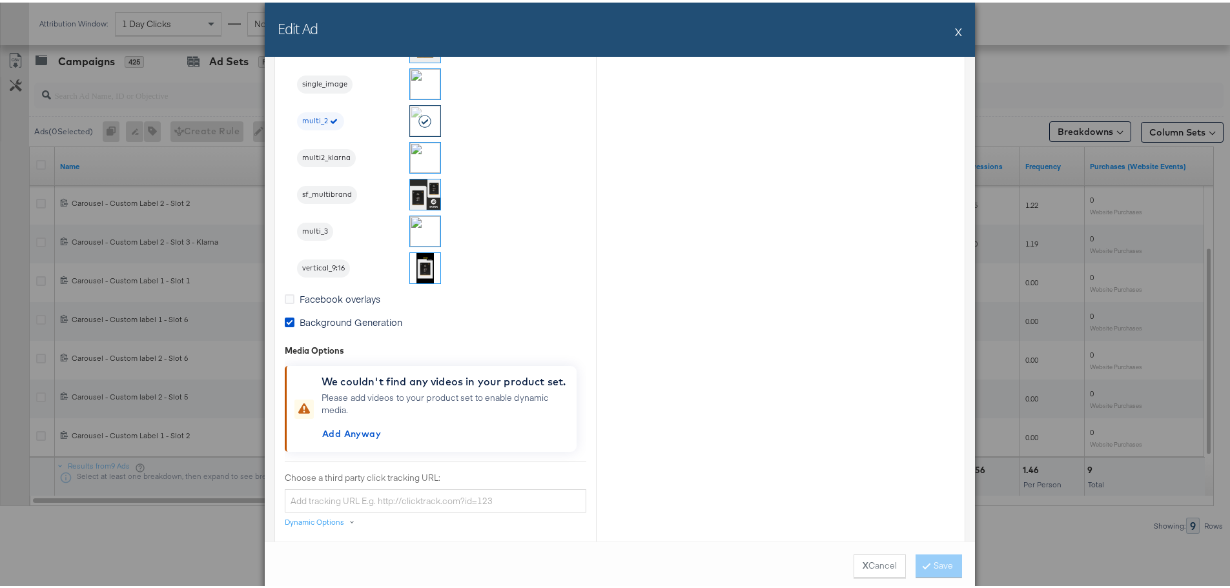
scroll to position [1162, 0]
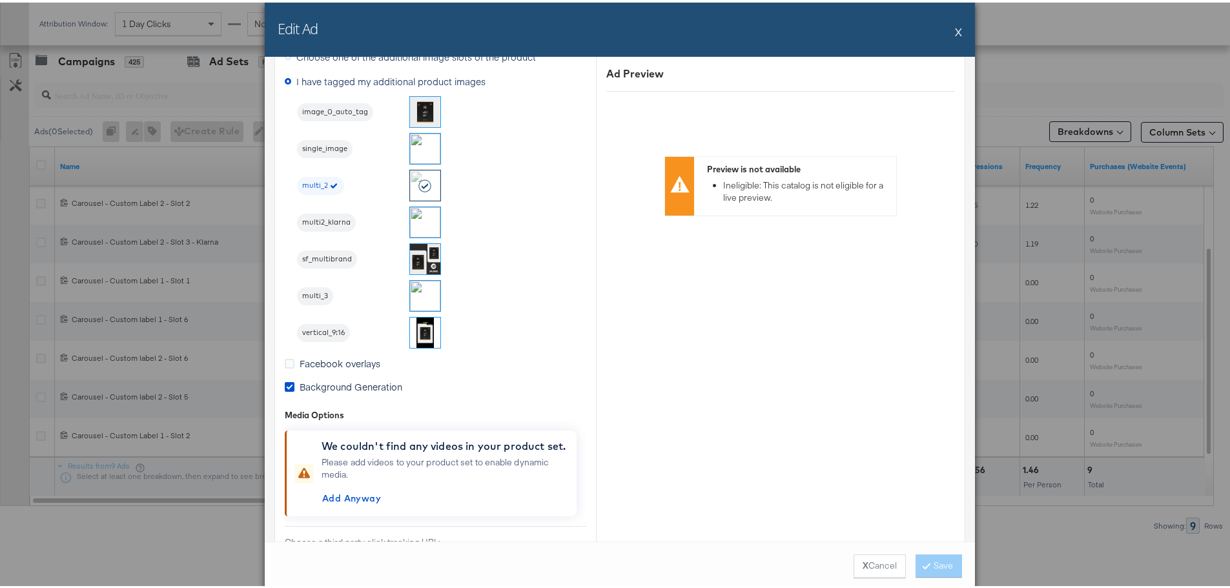
click at [955, 26] on button "X" at bounding box center [958, 29] width 7 height 26
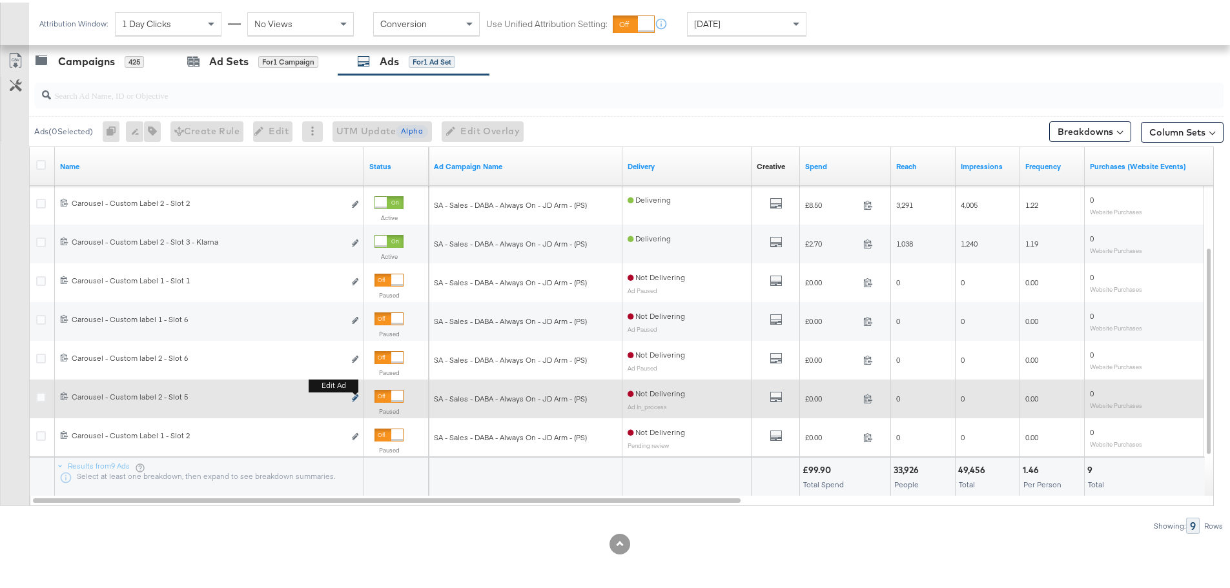
click at [352, 396] on button "Edit ad" at bounding box center [355, 396] width 8 height 14
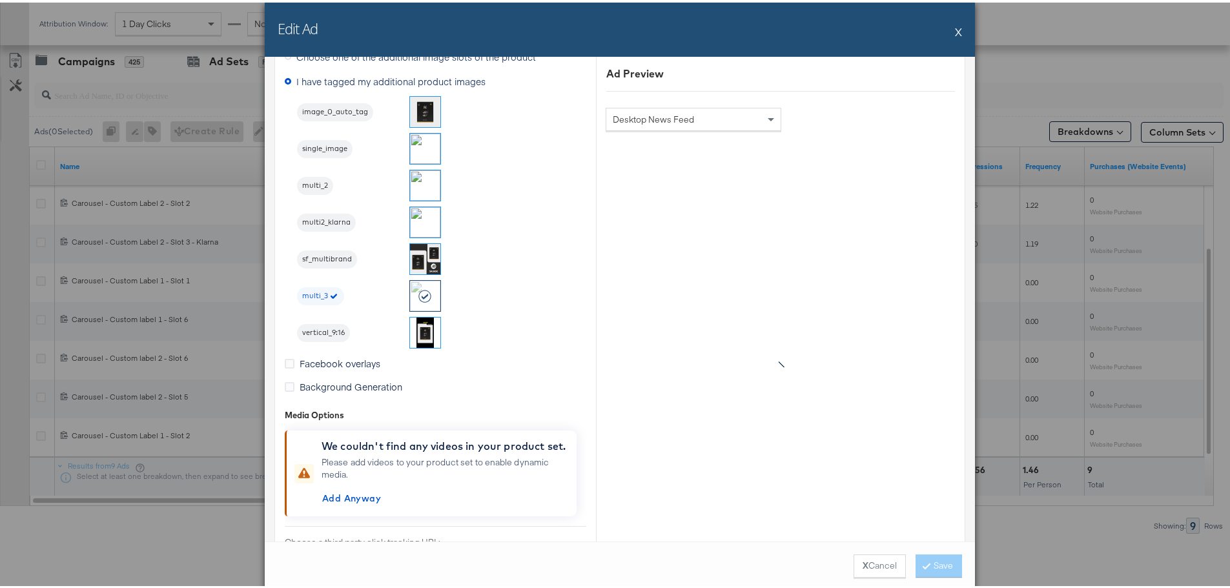
click at [955, 34] on button "X" at bounding box center [958, 29] width 7 height 26
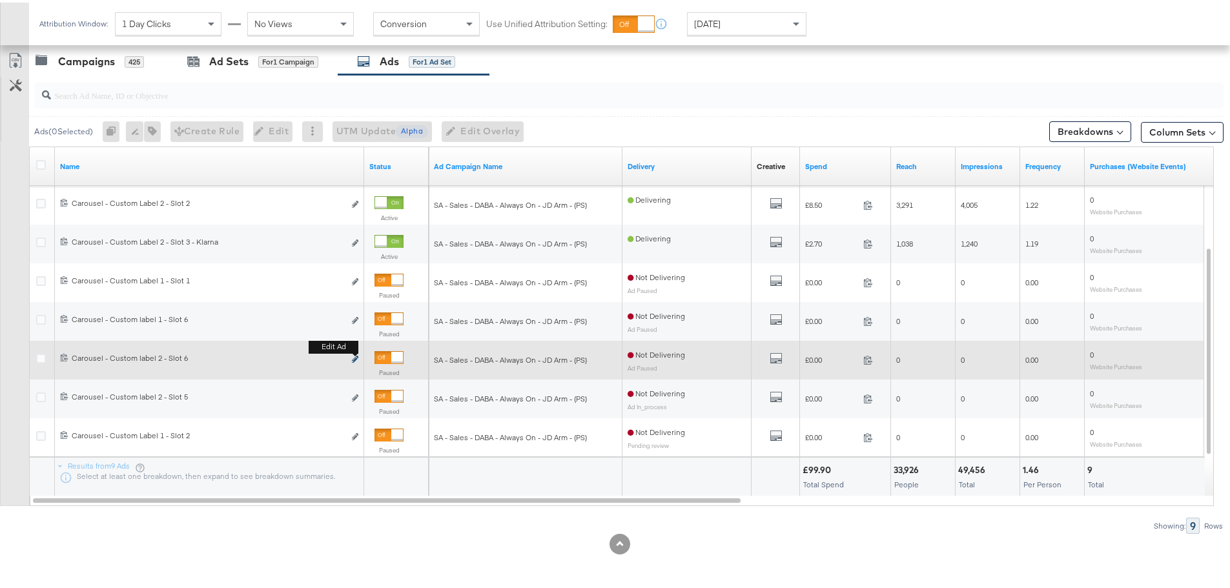
click at [355, 356] on icon "link" at bounding box center [355, 356] width 6 height 7
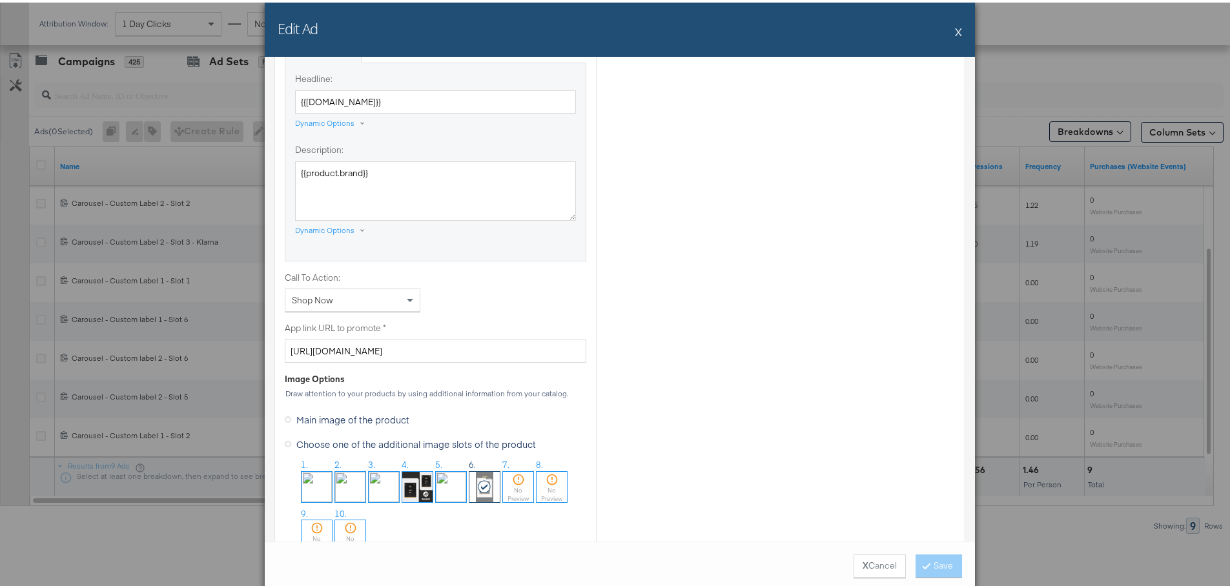
scroll to position [1033, 0]
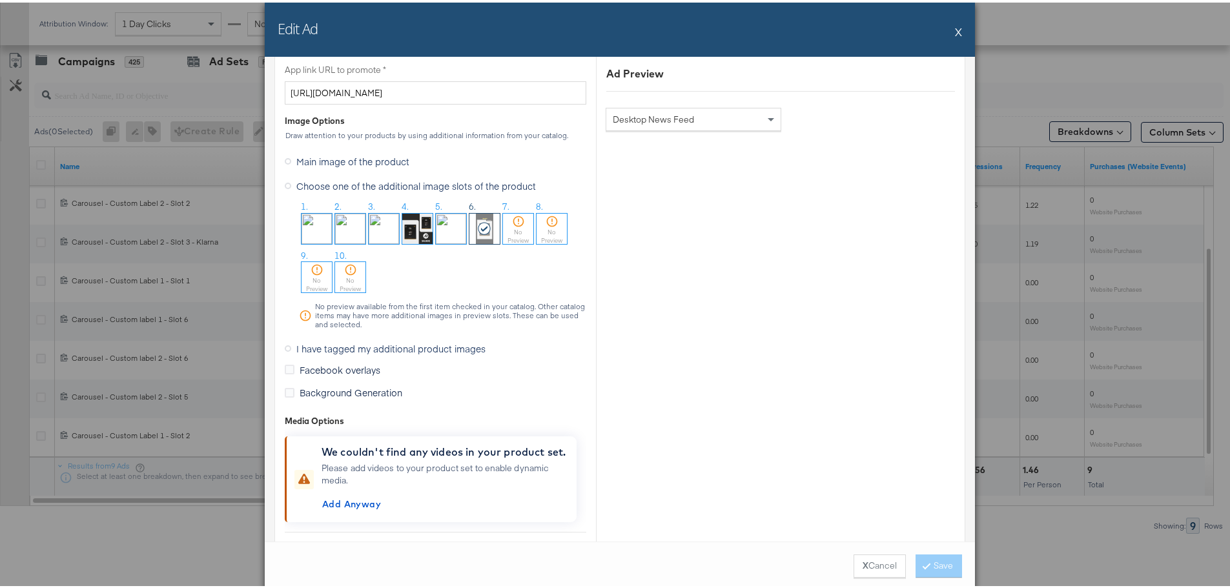
click at [955, 28] on button "X" at bounding box center [958, 29] width 7 height 26
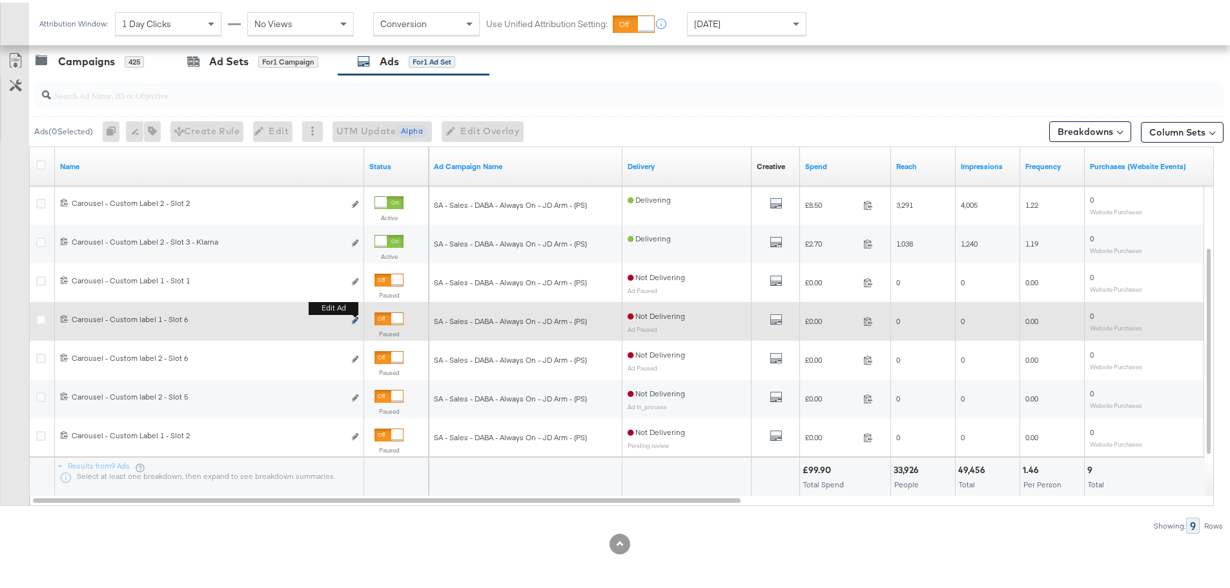
click at [356, 318] on icon "link" at bounding box center [355, 317] width 6 height 7
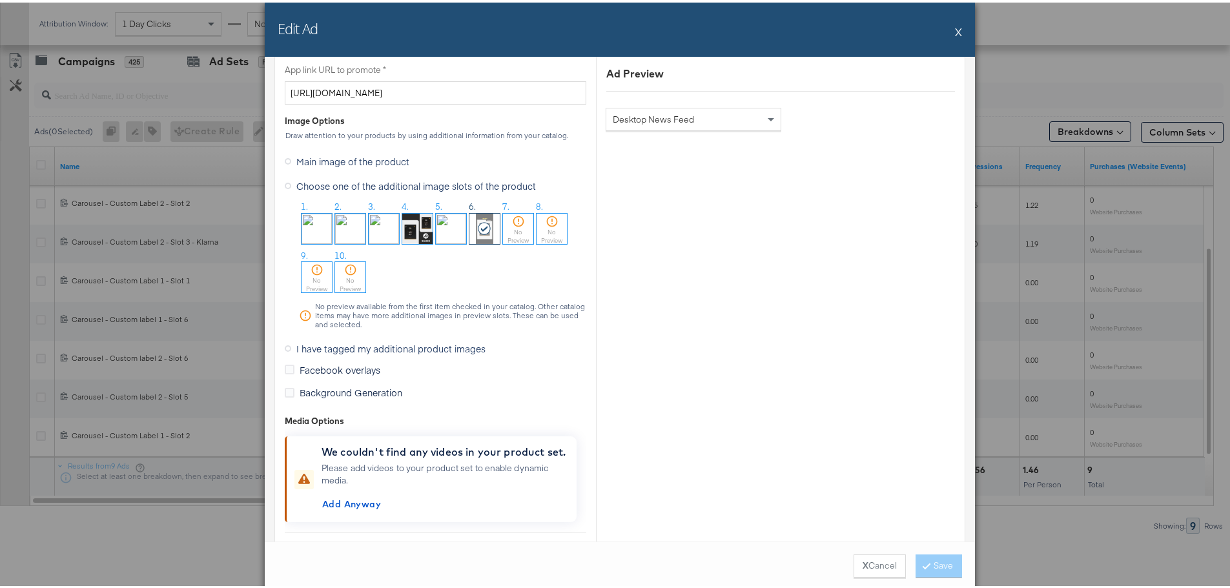
click at [955, 30] on button "X" at bounding box center [958, 29] width 7 height 26
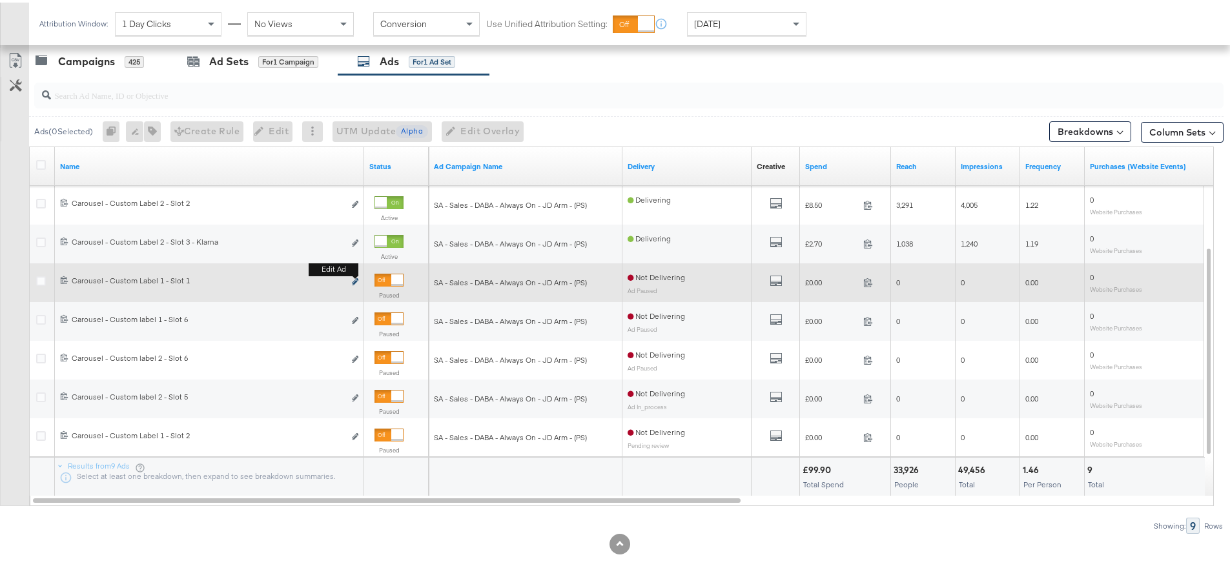
click at [353, 280] on icon "link" at bounding box center [355, 279] width 6 height 7
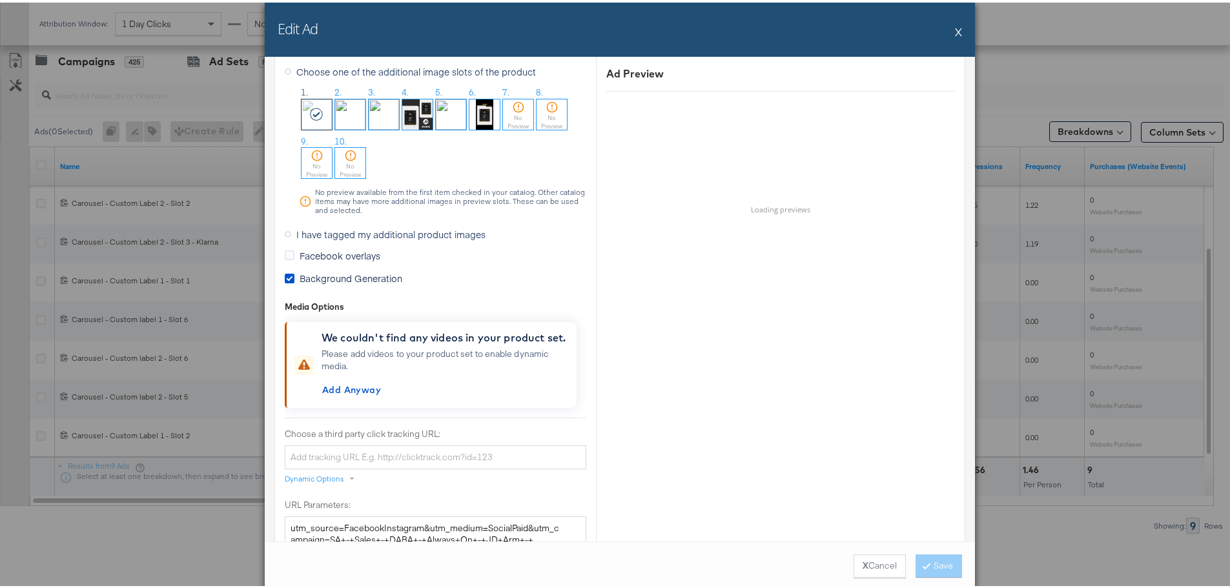
scroll to position [969, 0]
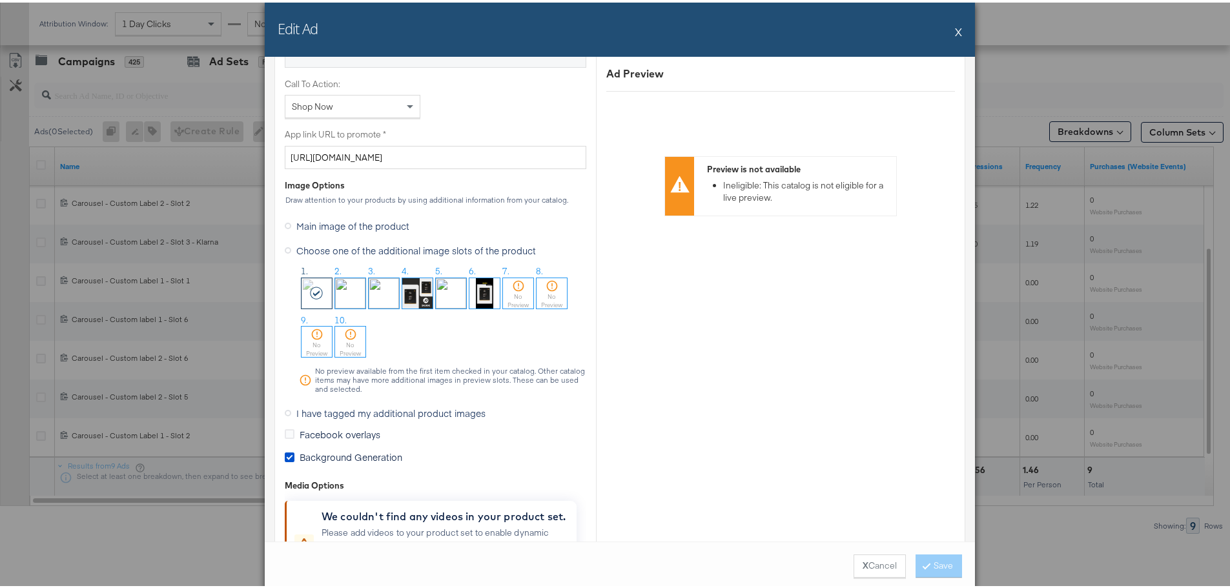
click at [956, 26] on button "X" at bounding box center [958, 29] width 7 height 26
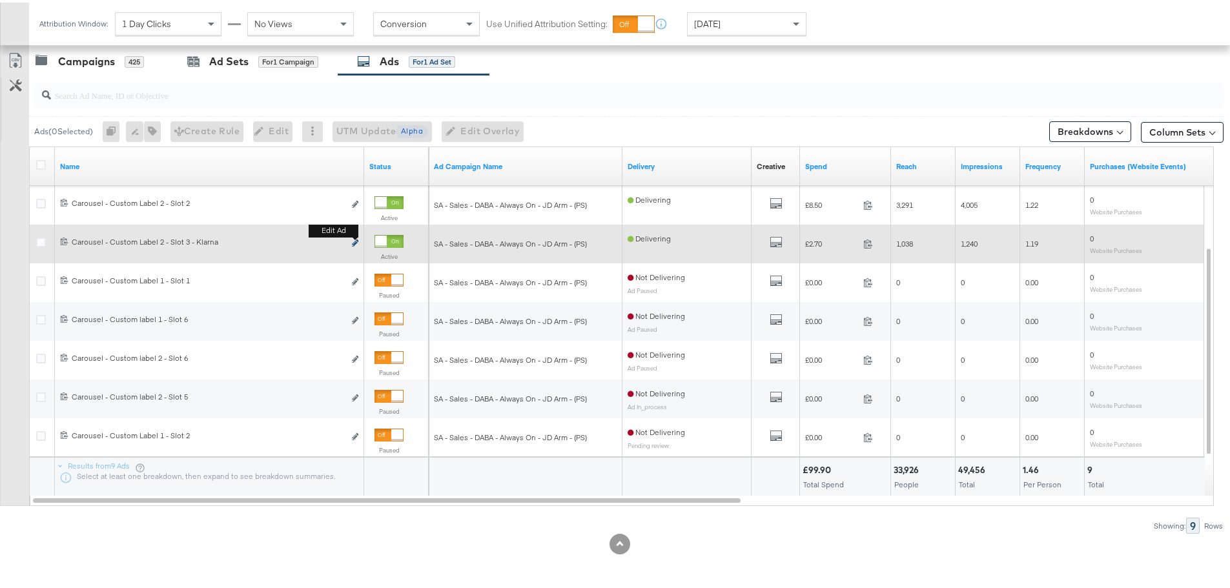
click at [353, 241] on icon "link" at bounding box center [355, 240] width 6 height 7
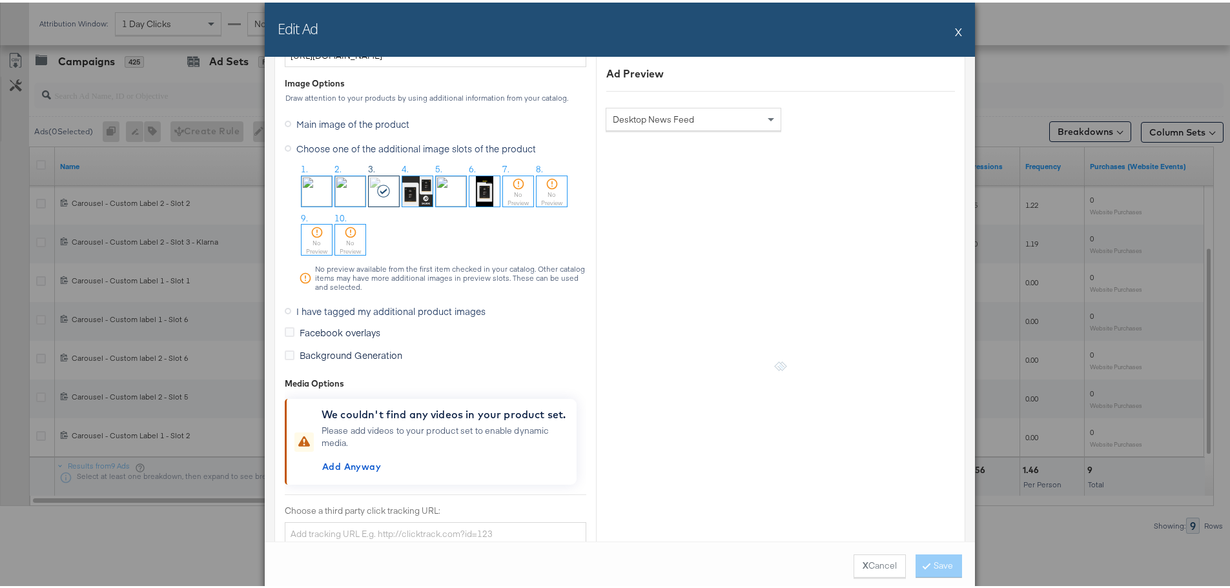
scroll to position [1098, 0]
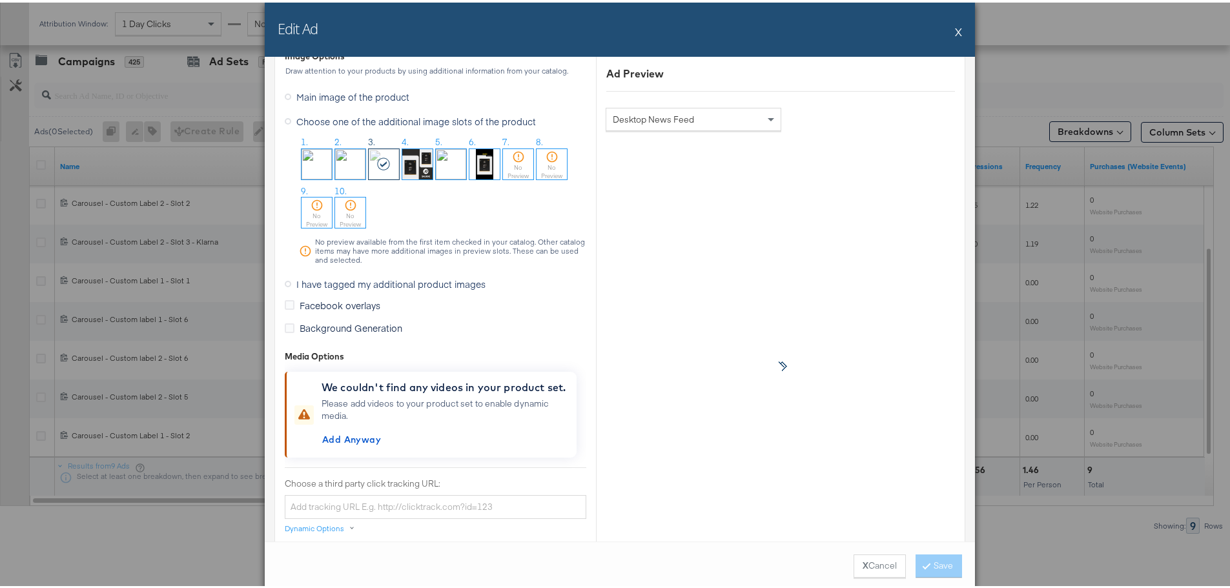
click at [285, 282] on icon at bounding box center [288, 281] width 6 height 6
click at [0, 0] on input "I have tagged my additional product images" at bounding box center [0, 0] width 0 height 0
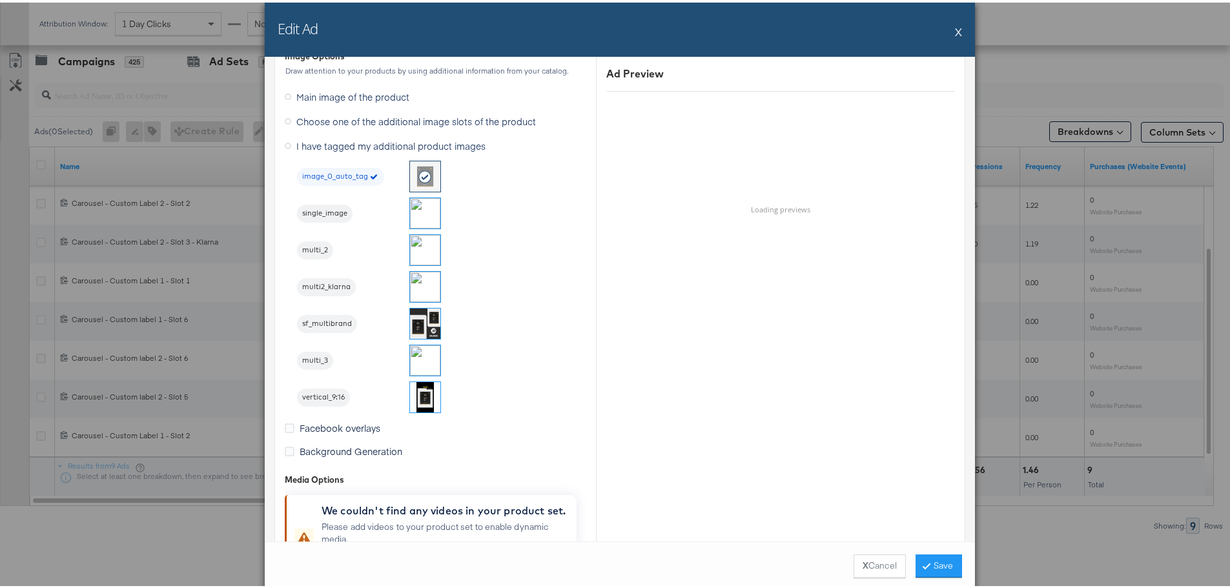
click at [424, 252] on img at bounding box center [425, 247] width 30 height 30
click at [423, 283] on img at bounding box center [425, 284] width 30 height 30
click at [935, 566] on button "Save" at bounding box center [939, 563] width 46 height 23
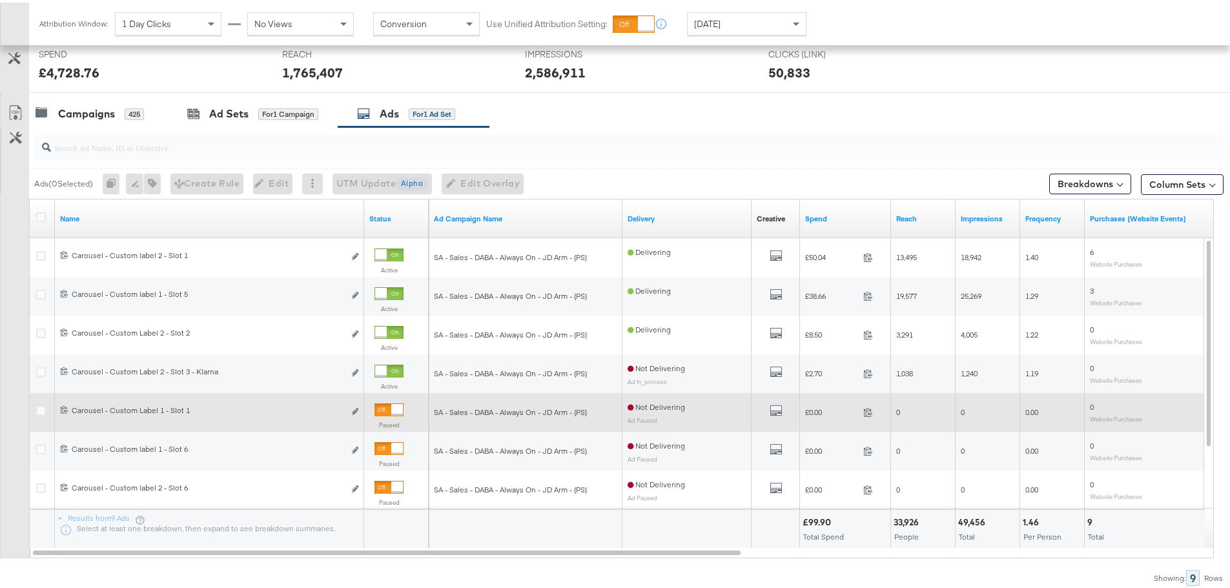
scroll to position [546, 0]
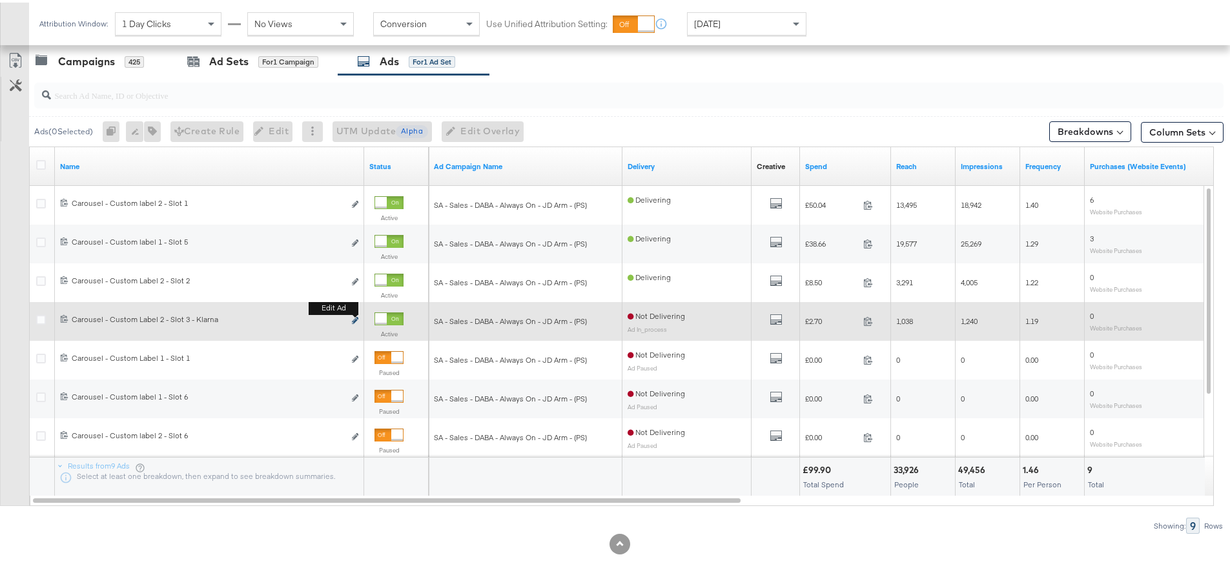
click at [356, 319] on icon "link" at bounding box center [355, 317] width 6 height 7
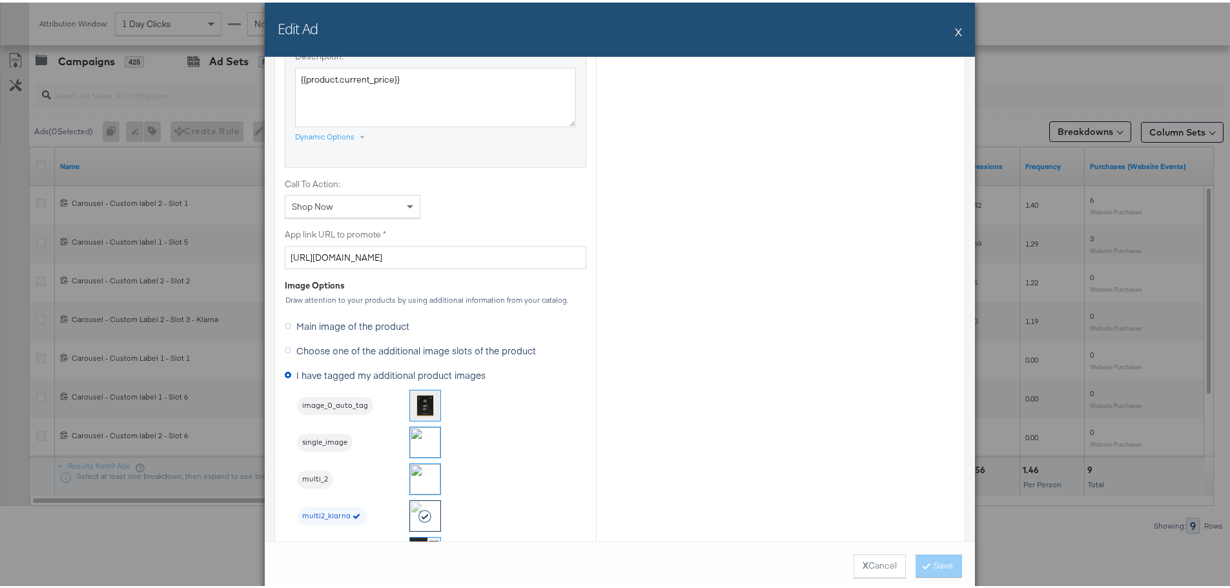
scroll to position [1033, 0]
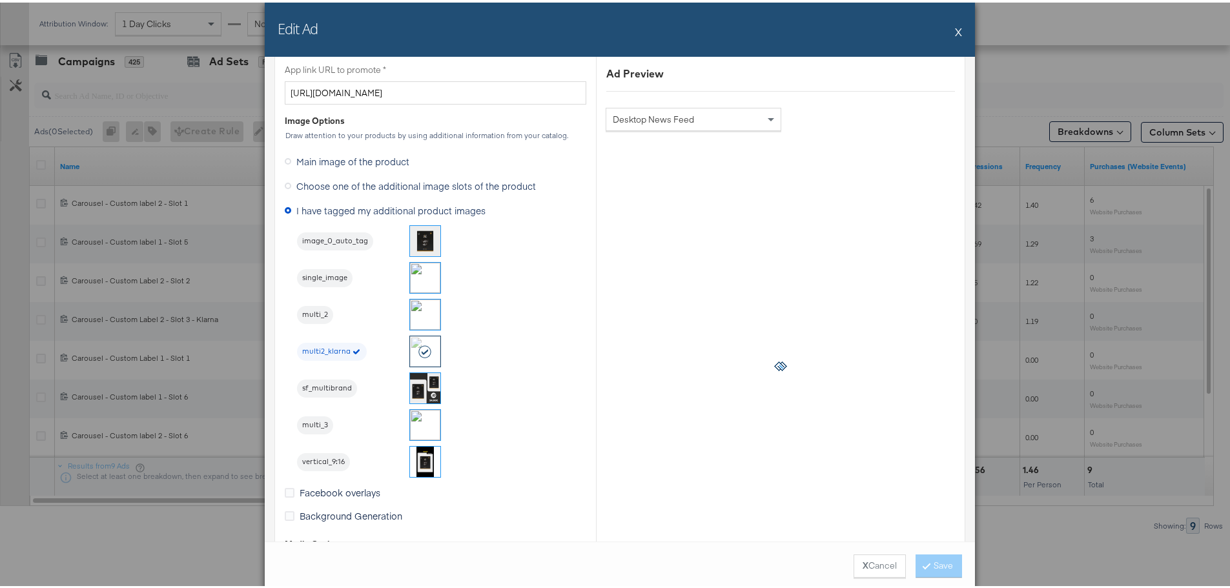
click at [955, 28] on button "X" at bounding box center [958, 29] width 7 height 26
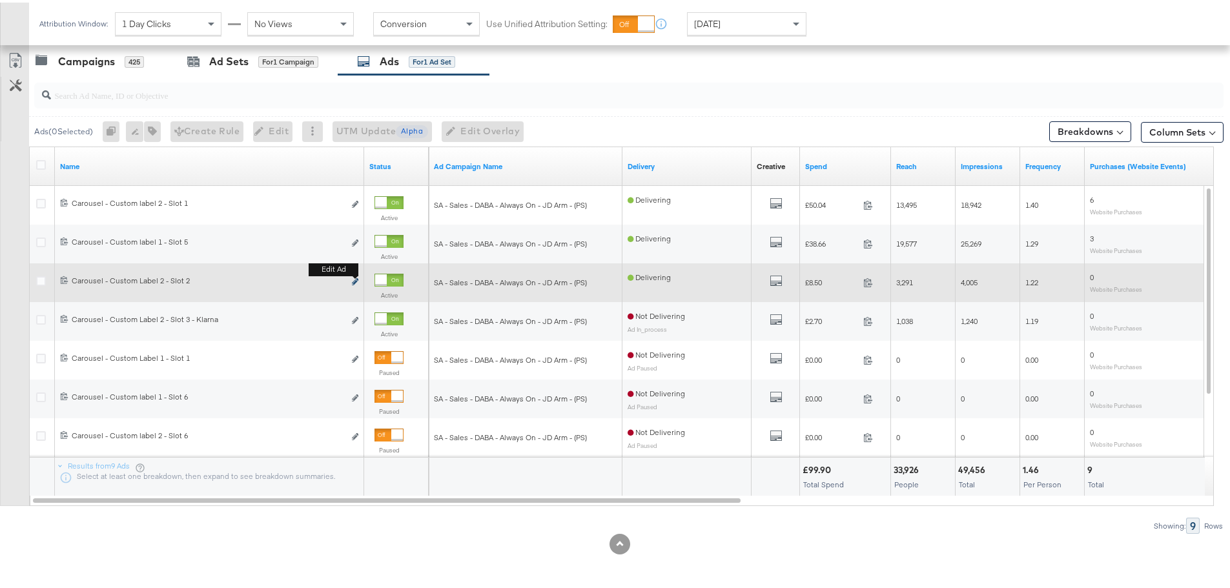
click at [353, 279] on icon "link" at bounding box center [355, 279] width 6 height 7
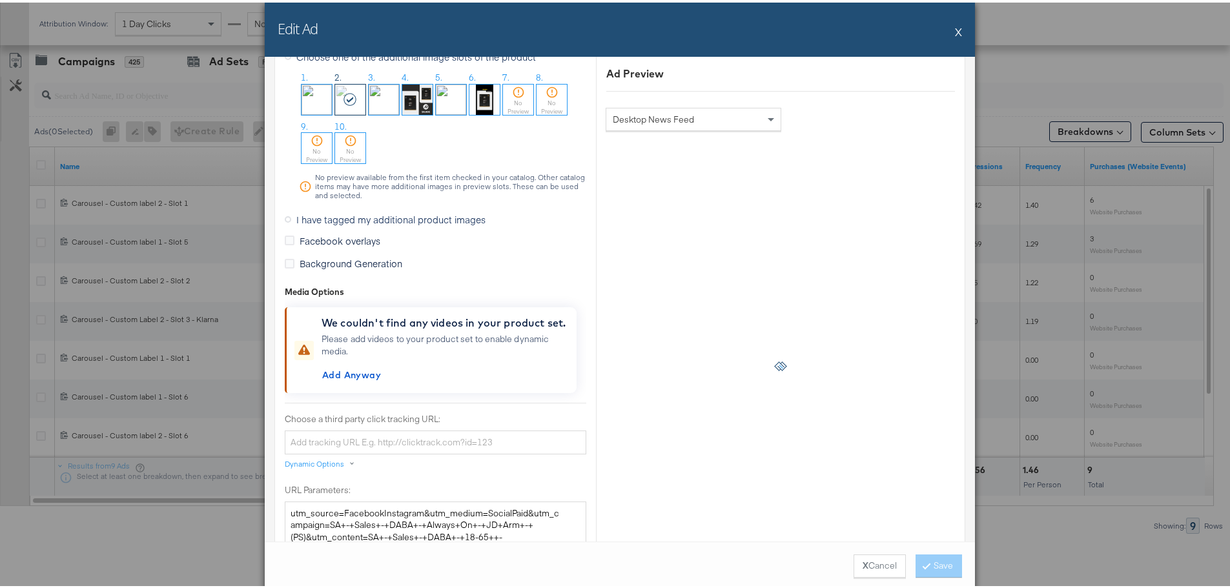
scroll to position [1098, 0]
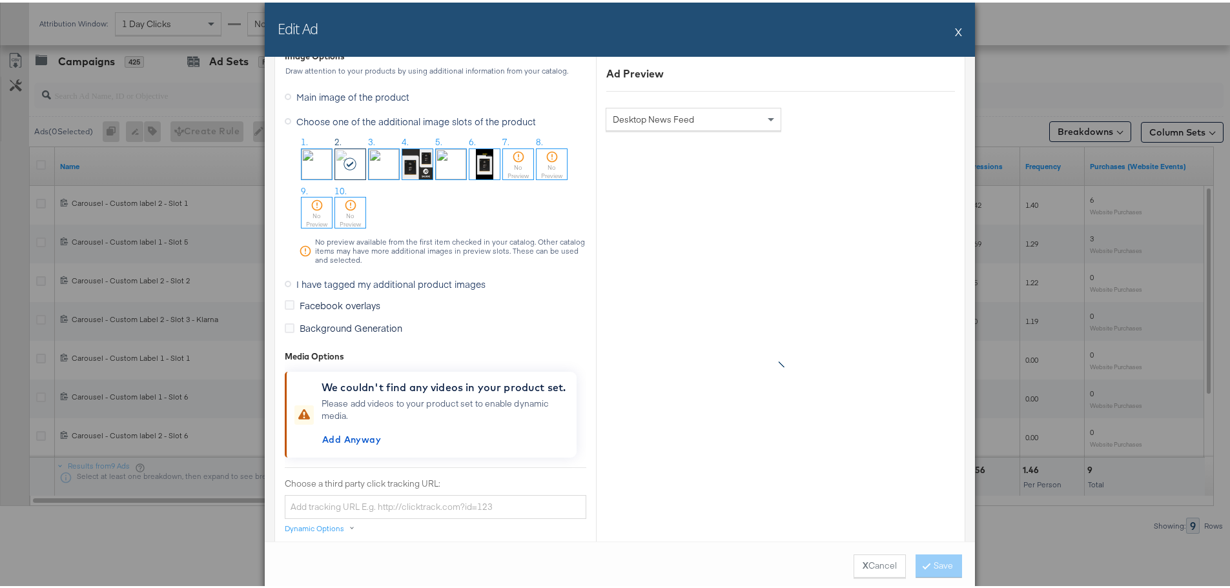
click at [285, 280] on icon at bounding box center [288, 281] width 6 height 6
click at [0, 0] on input "I have tagged my additional product images" at bounding box center [0, 0] width 0 height 0
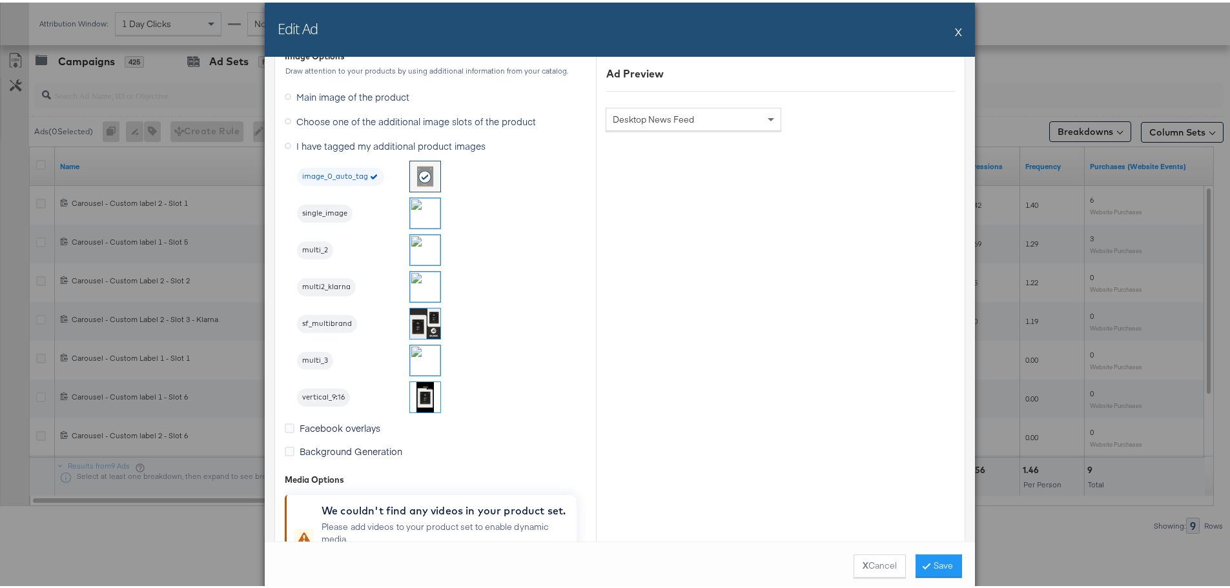
click at [414, 249] on img at bounding box center [425, 247] width 30 height 30
click at [929, 566] on button "Save" at bounding box center [939, 563] width 46 height 23
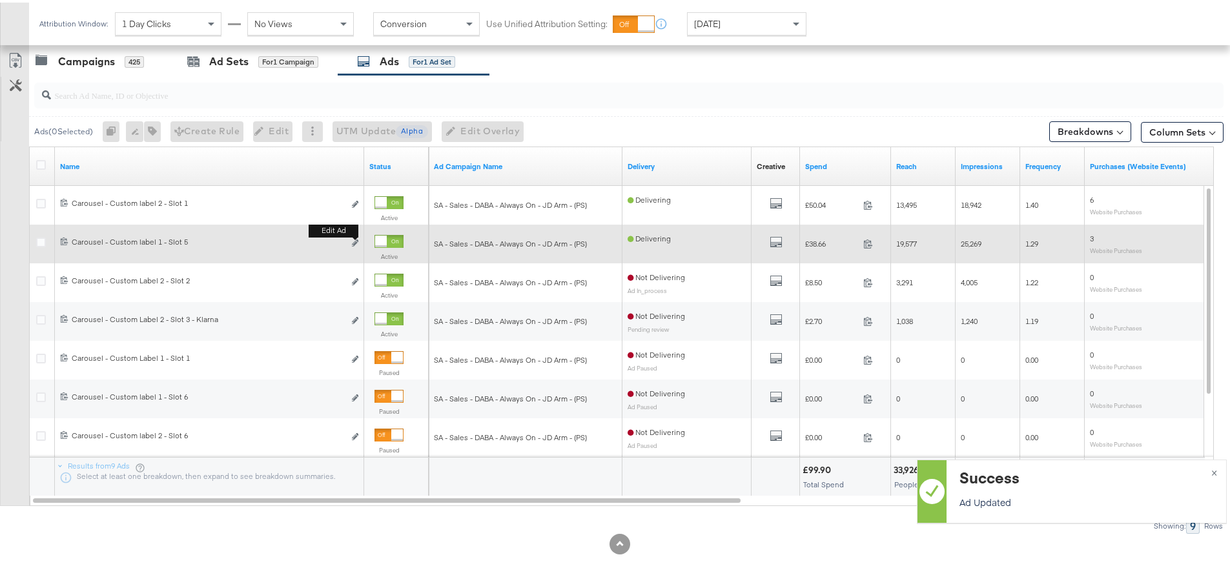
click at [358, 238] on button "Edit ad" at bounding box center [355, 241] width 8 height 14
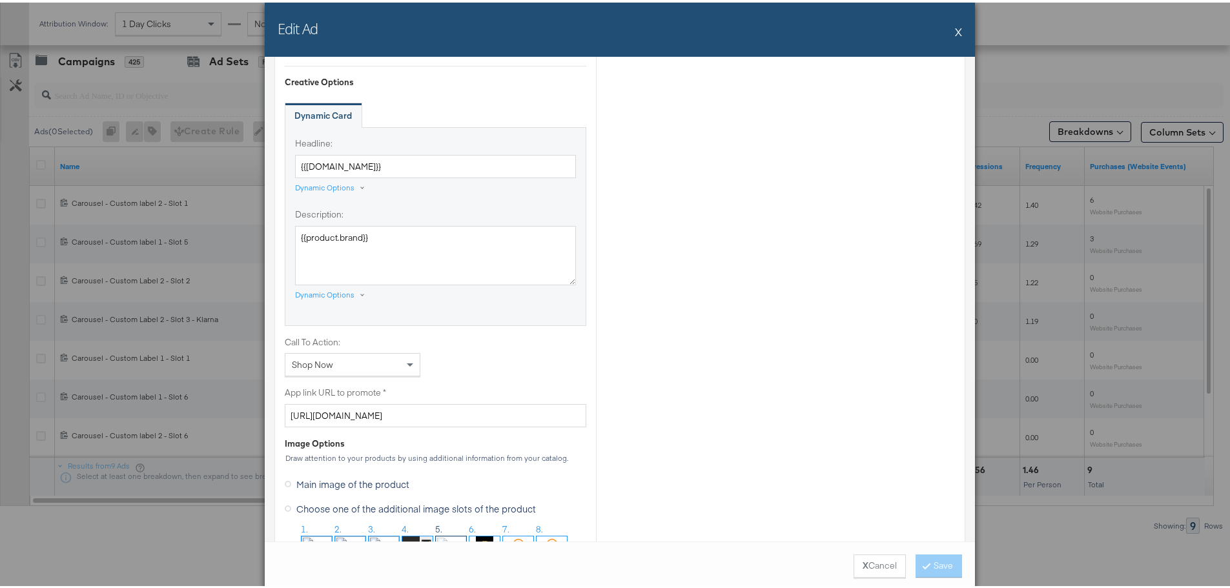
scroll to position [1033, 0]
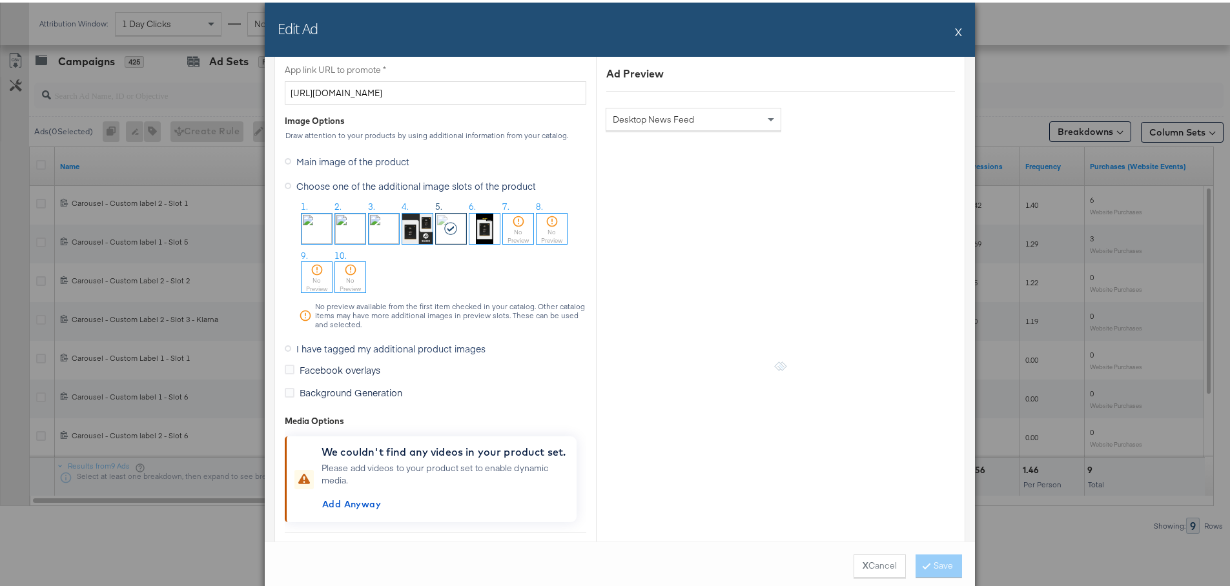
click at [302, 349] on span "I have tagged my additional product images" at bounding box center [390, 346] width 189 height 13
click at [0, 0] on input "I have tagged my additional product images" at bounding box center [0, 0] width 0 height 0
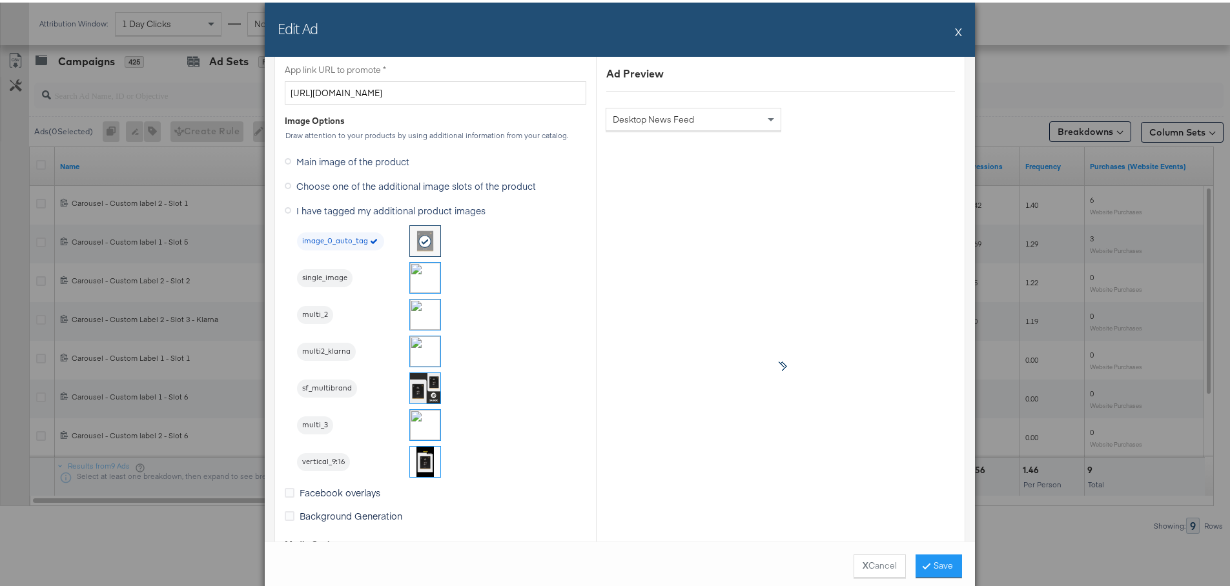
click at [426, 424] on img at bounding box center [425, 422] width 30 height 30
click at [949, 562] on button "Save" at bounding box center [939, 563] width 46 height 23
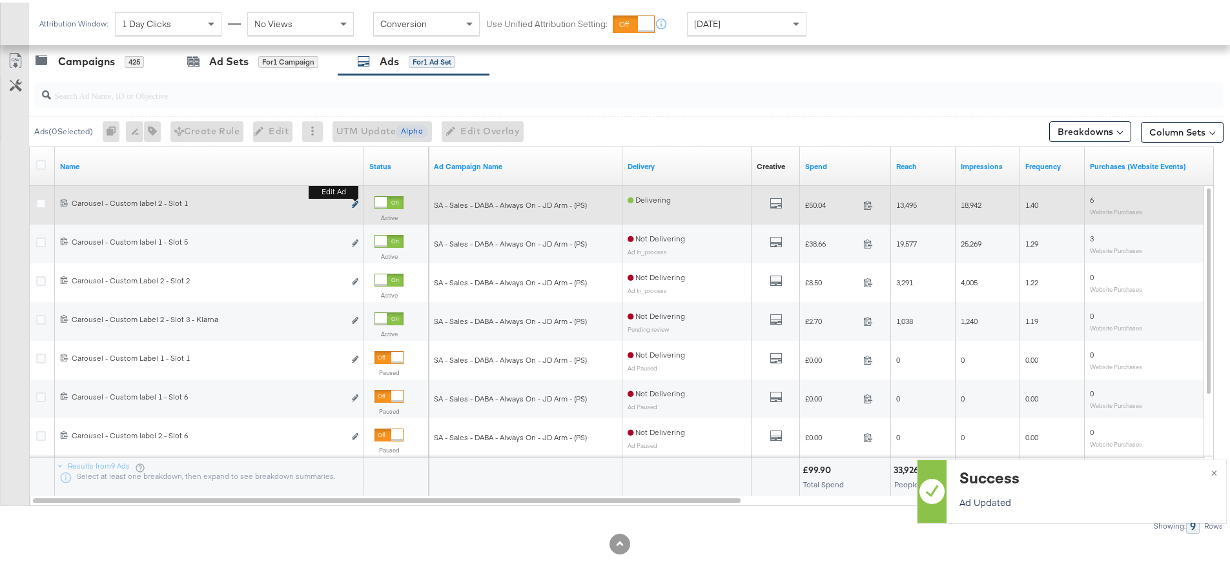
click at [353, 201] on icon "link" at bounding box center [355, 201] width 6 height 7
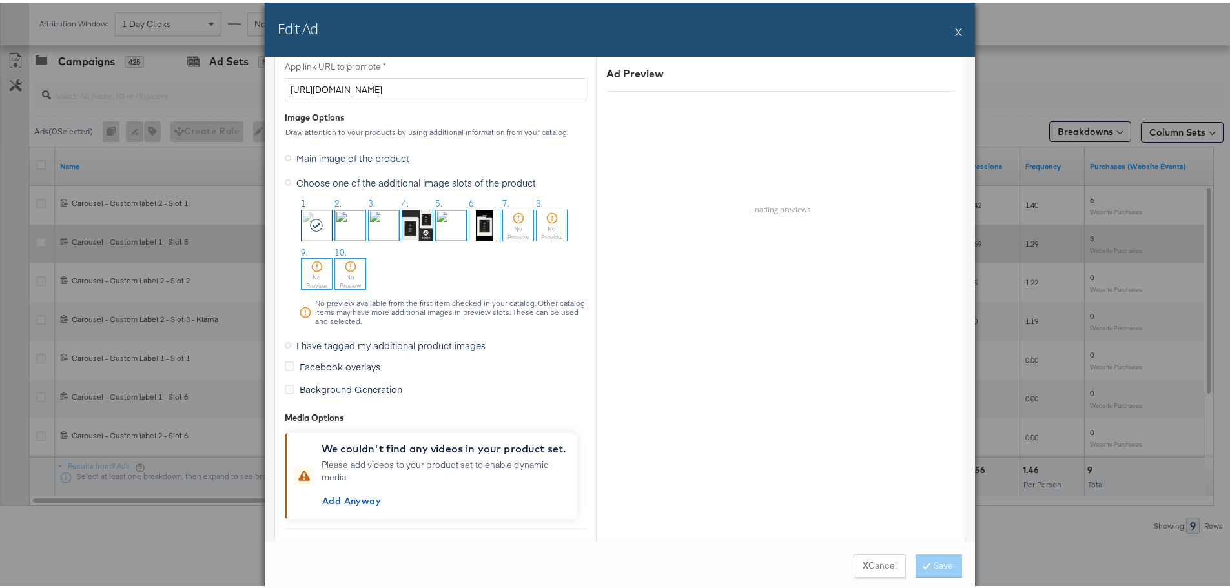
scroll to position [1098, 0]
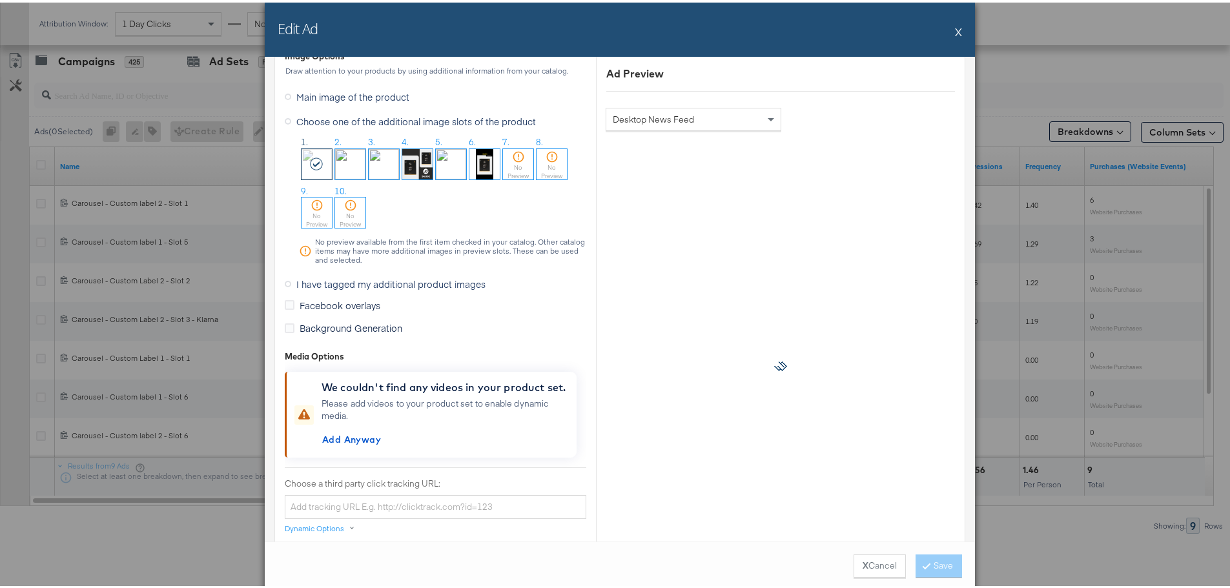
click at [301, 280] on span "I have tagged my additional product images" at bounding box center [390, 281] width 189 height 13
click at [0, 0] on input "I have tagged my additional product images" at bounding box center [0, 0] width 0 height 0
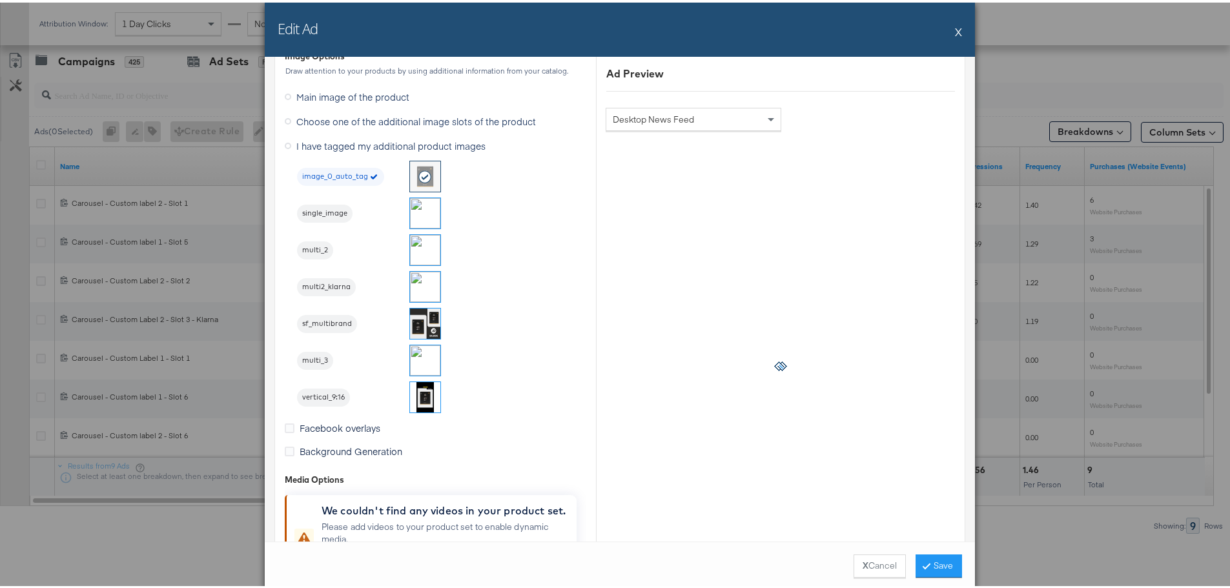
click at [426, 213] on img at bounding box center [425, 211] width 30 height 30
click at [944, 564] on button "Save" at bounding box center [939, 563] width 46 height 23
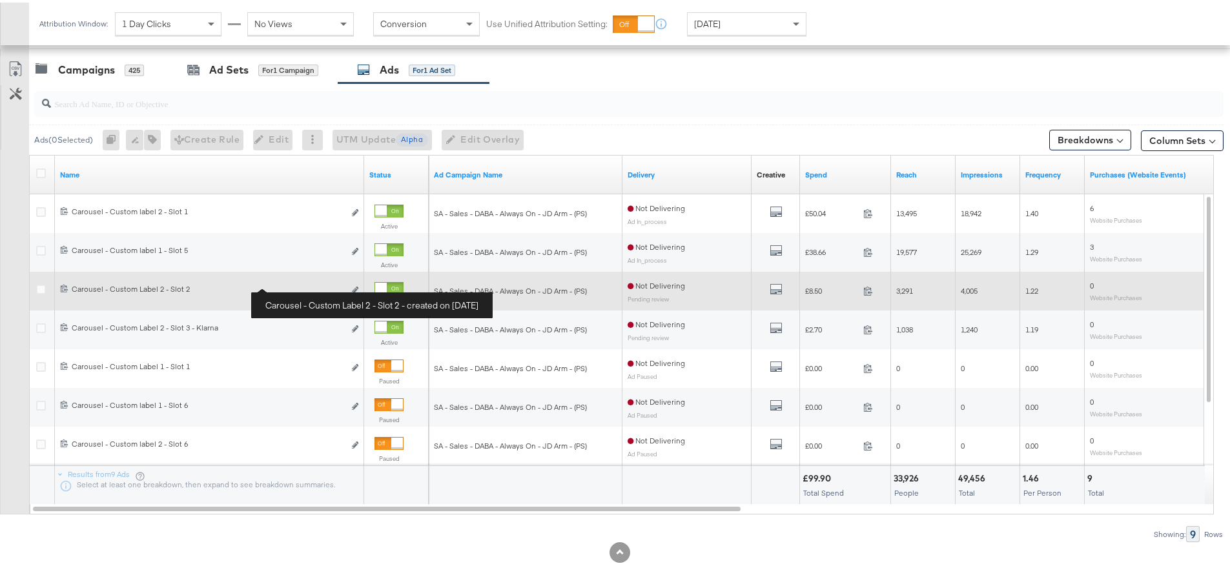
scroll to position [482, 0]
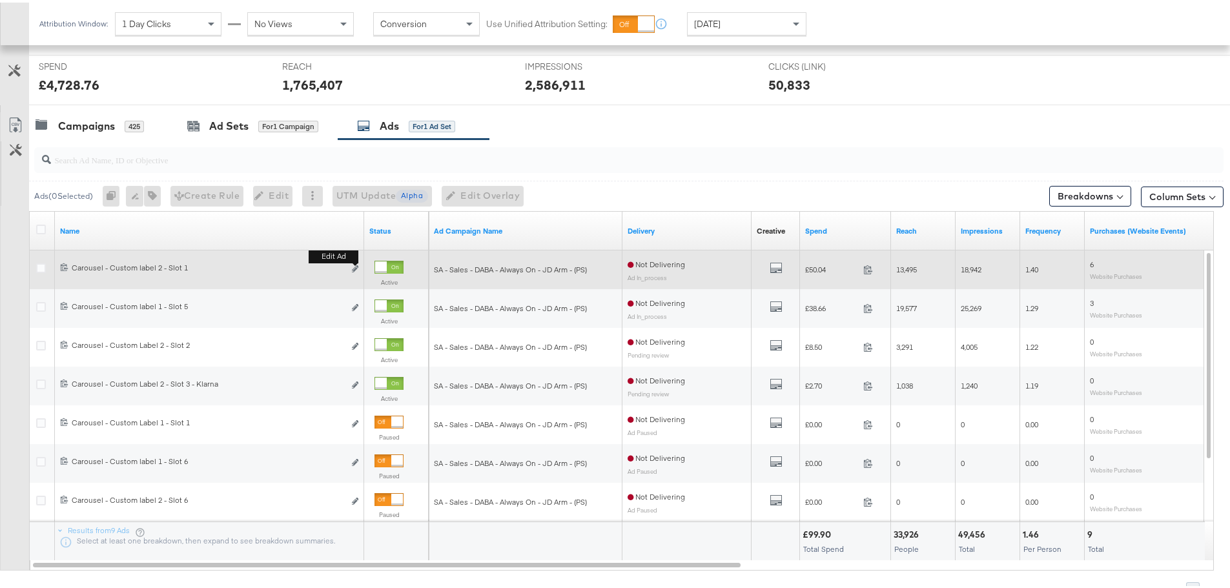
click at [357, 261] on b "Edit ad" at bounding box center [334, 254] width 50 height 14
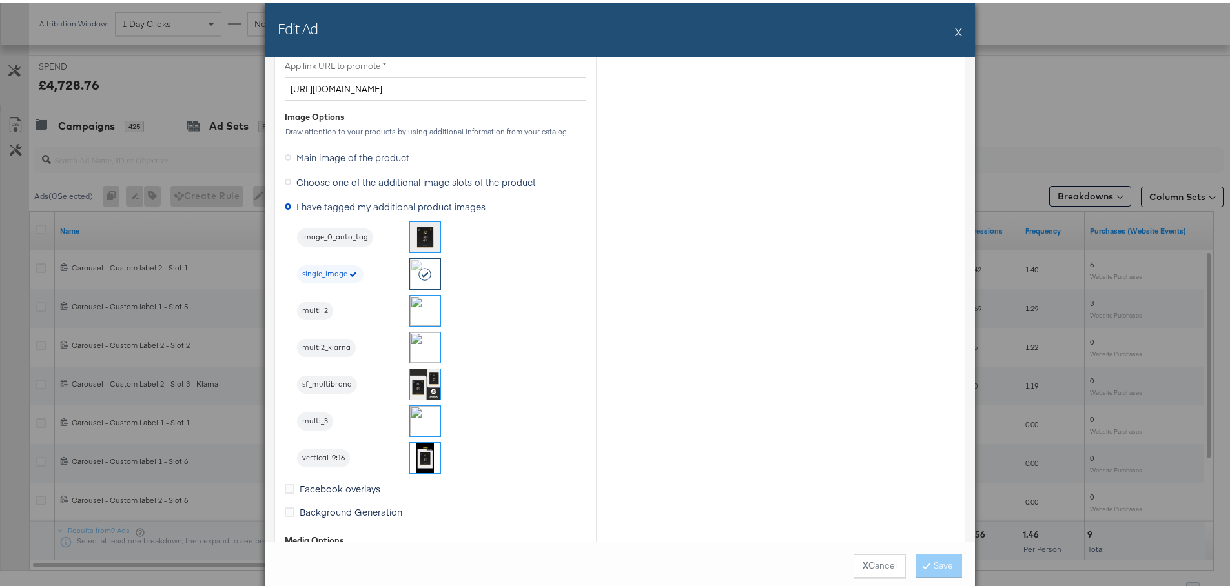
scroll to position [1162, 0]
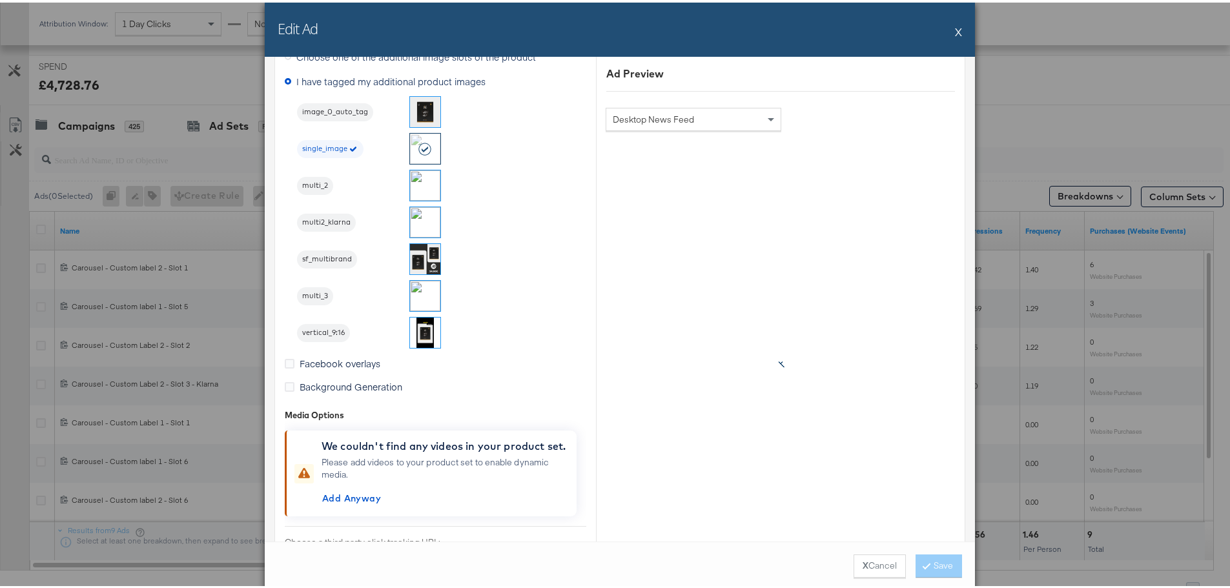
click at [955, 28] on button "X" at bounding box center [958, 29] width 7 height 26
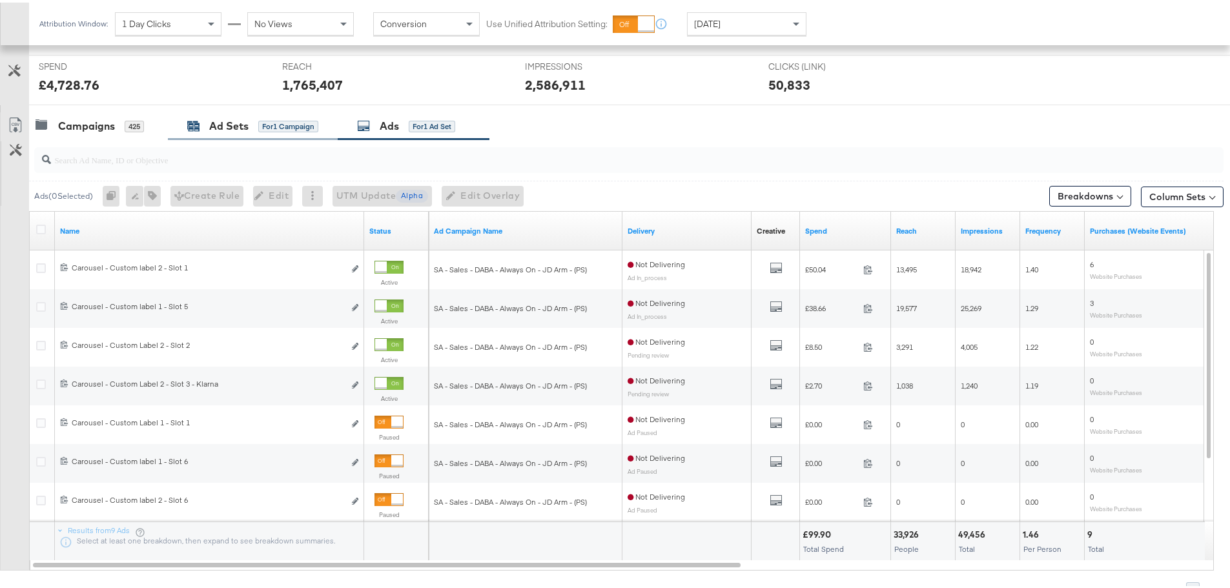
click at [253, 123] on div "Ad Sets for 1 Campaign" at bounding box center [252, 123] width 131 height 15
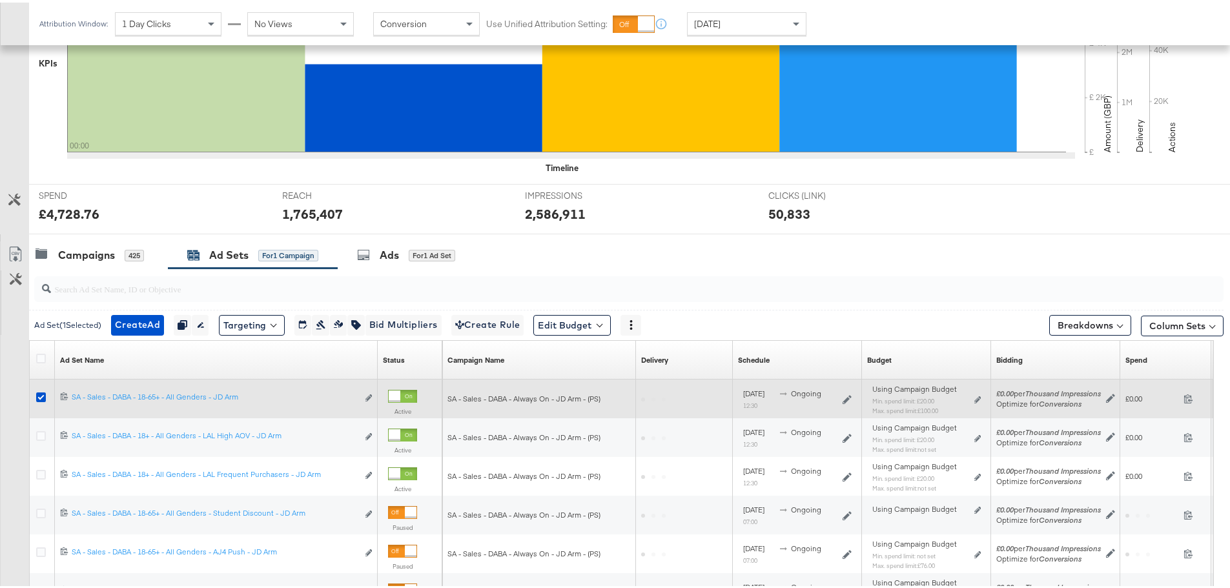
scroll to position [482, 0]
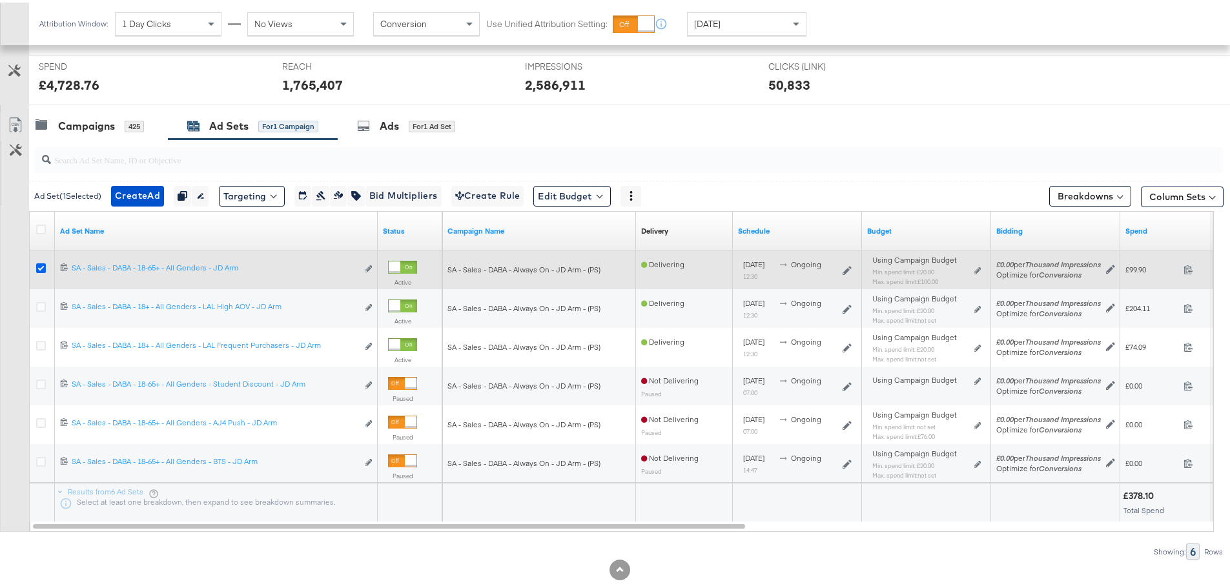
click at [40, 266] on icon at bounding box center [41, 266] width 10 height 10
click at [0, 0] on input "checkbox" at bounding box center [0, 0] width 0 height 0
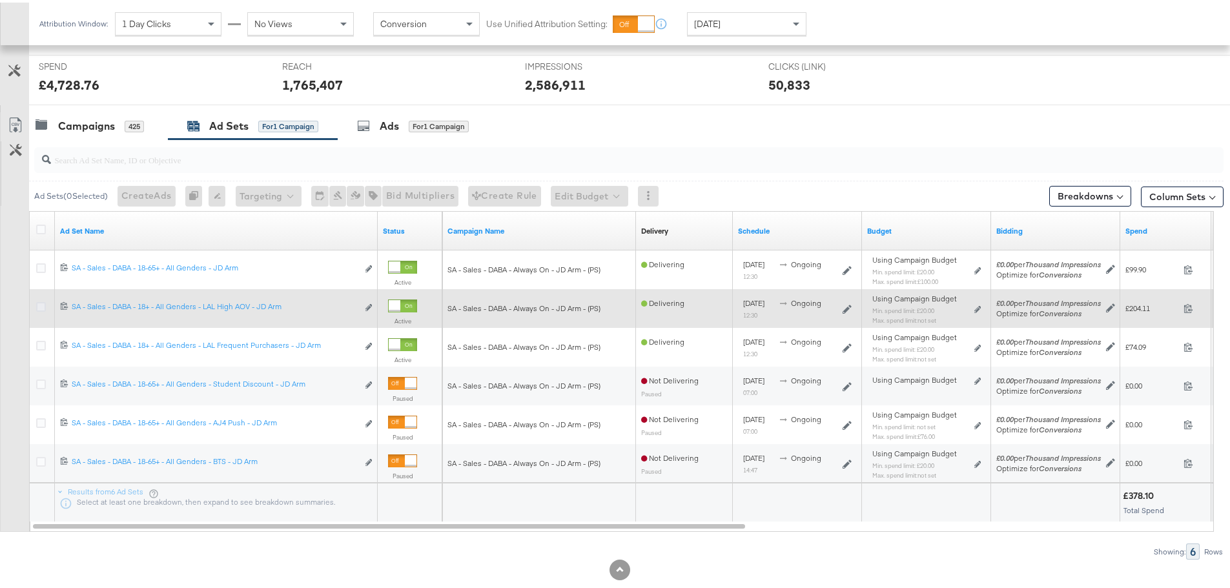
click at [42, 302] on icon at bounding box center [41, 305] width 10 height 10
click at [0, 0] on input "checkbox" at bounding box center [0, 0] width 0 height 0
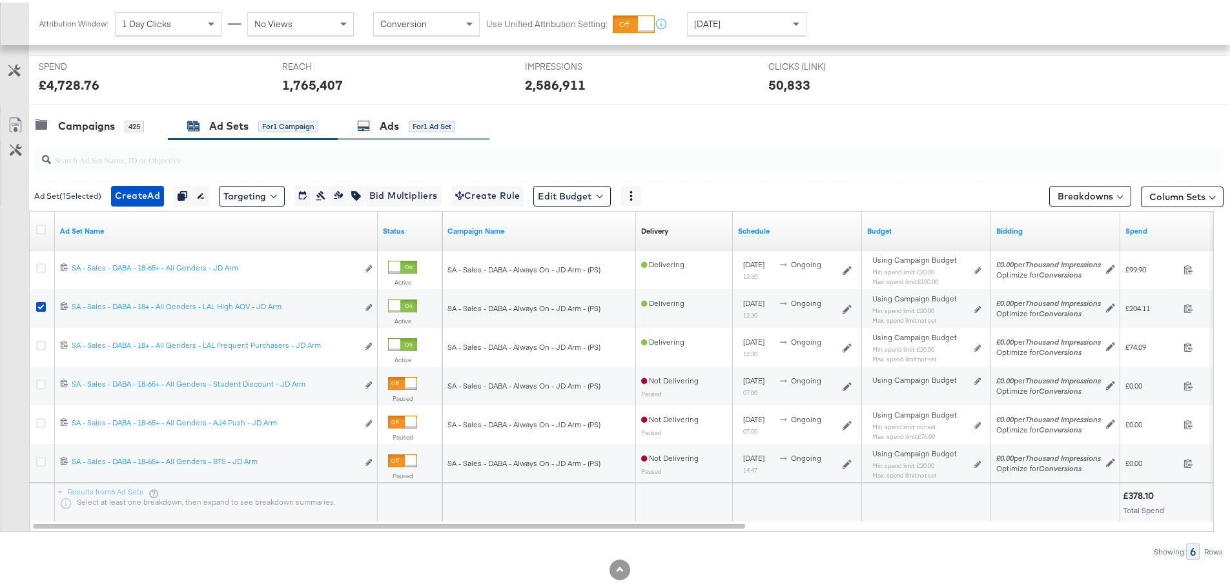
click at [399, 125] on div "Ads" at bounding box center [389, 123] width 19 height 15
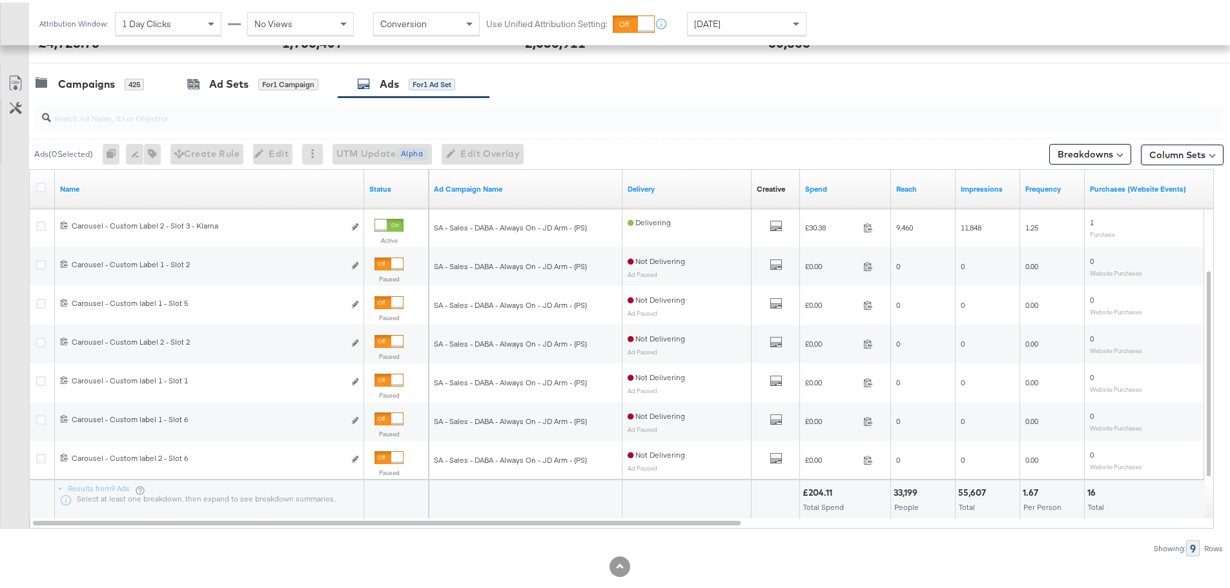
scroll to position [546, 0]
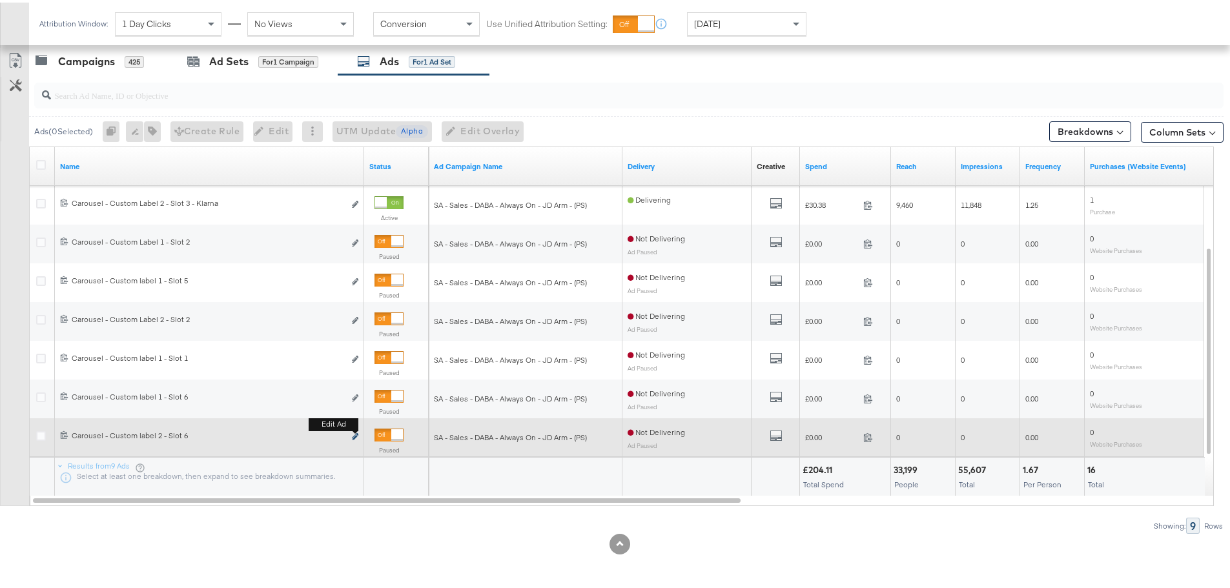
click at [355, 434] on icon "link" at bounding box center [355, 434] width 6 height 7
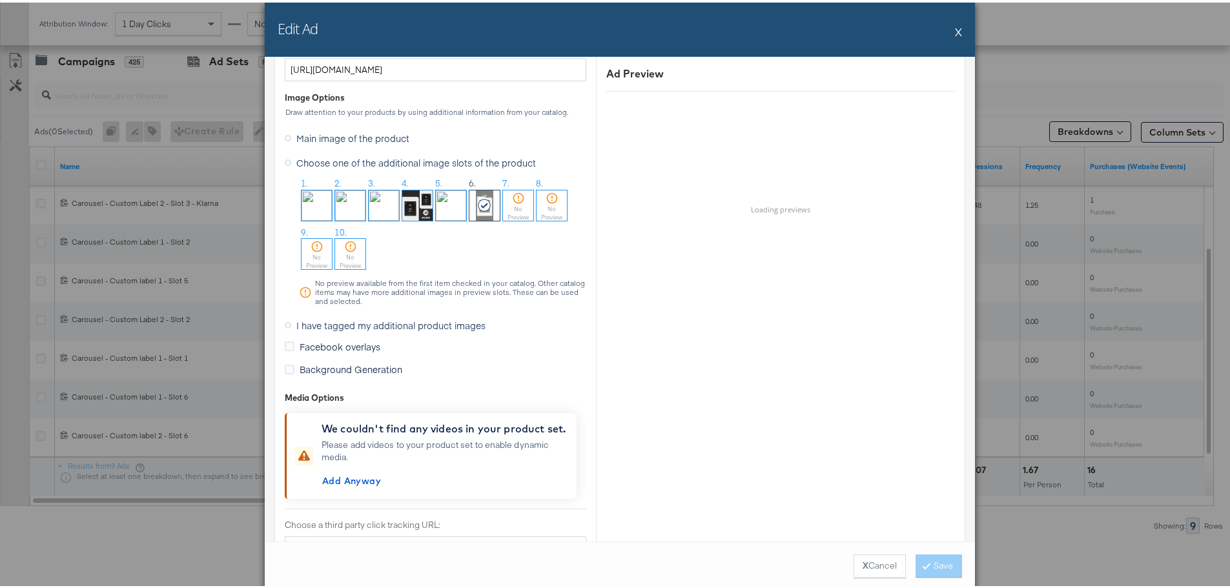
scroll to position [1033, 0]
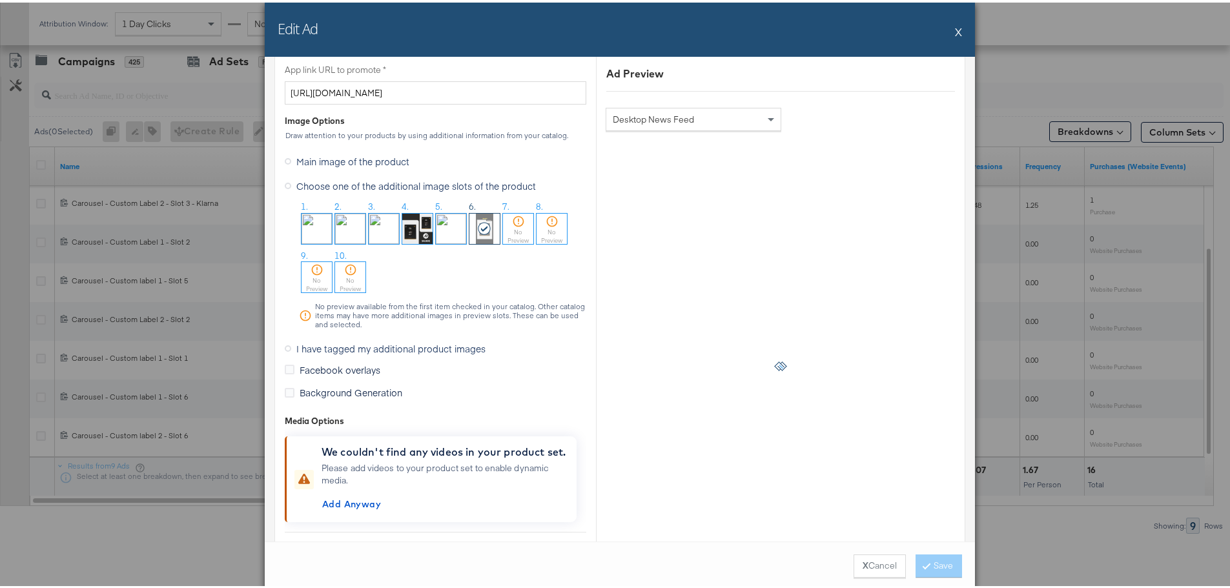
click at [315, 342] on span "I have tagged my additional product images" at bounding box center [390, 346] width 189 height 13
click at [0, 0] on input "I have tagged my additional product images" at bounding box center [0, 0] width 0 height 0
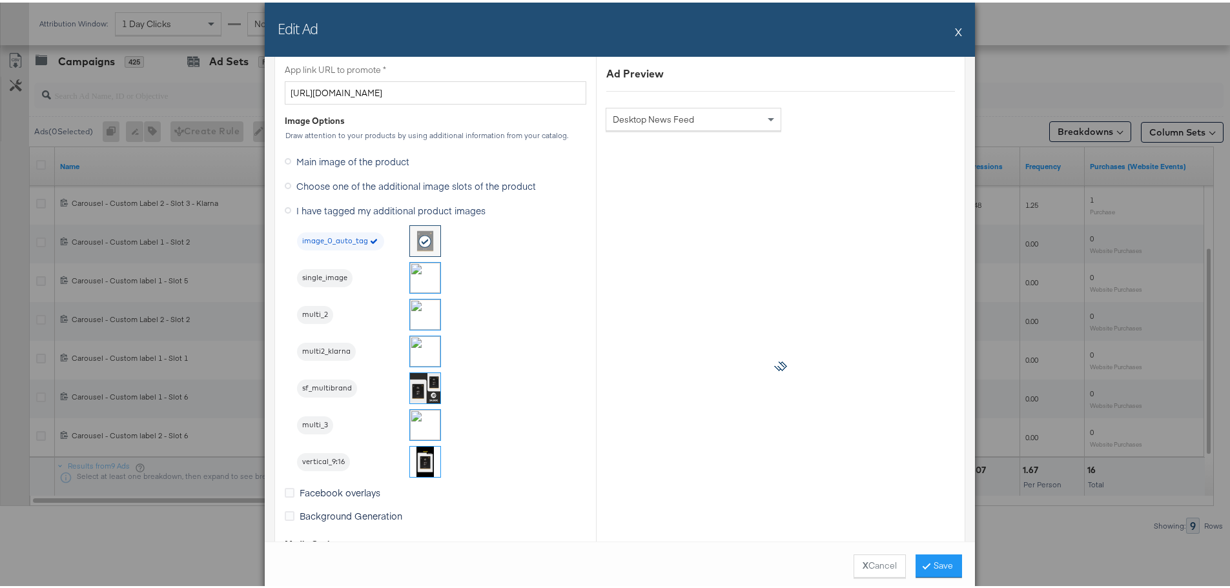
click at [422, 460] on img at bounding box center [425, 459] width 30 height 30
click at [943, 560] on button "Save" at bounding box center [939, 563] width 46 height 23
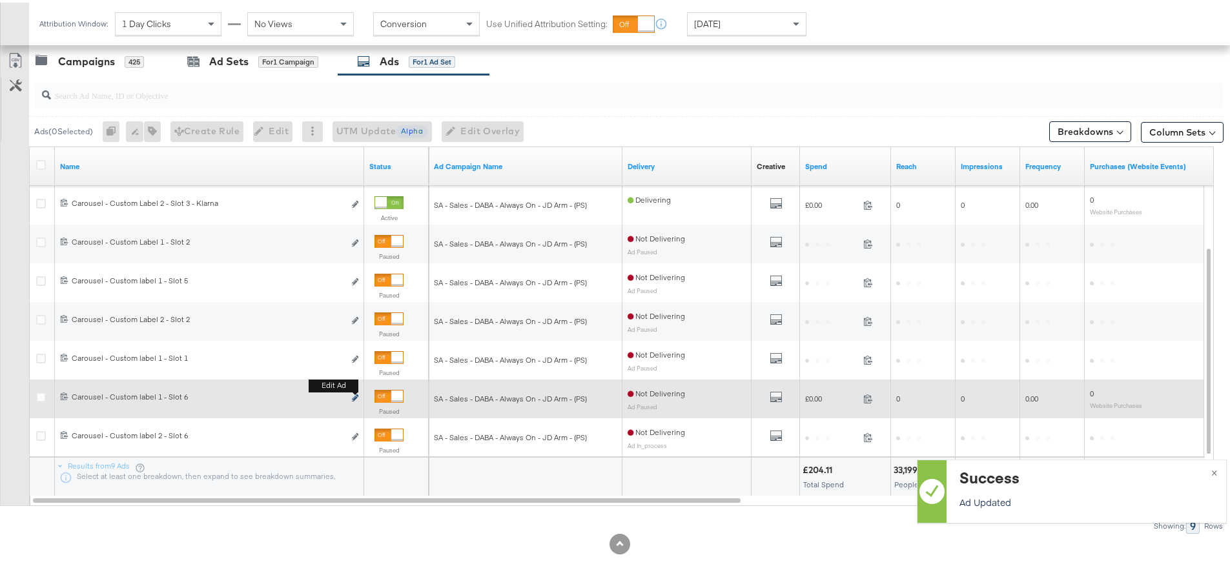
click at [358, 396] on icon "link" at bounding box center [355, 395] width 6 height 7
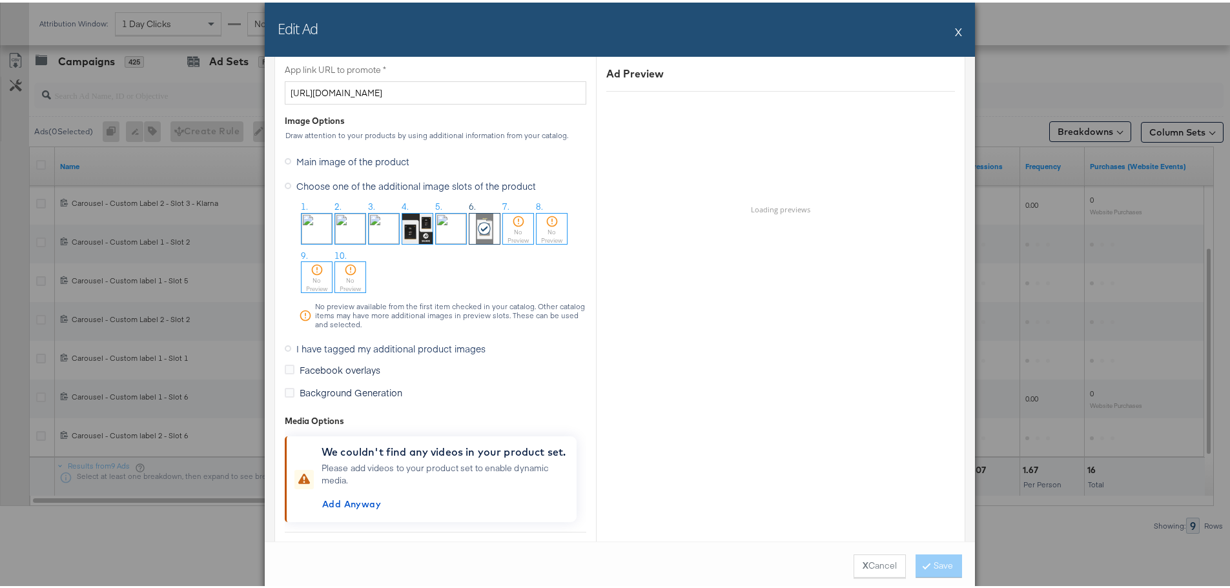
click at [325, 345] on span "I have tagged my additional product images" at bounding box center [390, 346] width 189 height 13
click at [0, 0] on input "I have tagged my additional product images" at bounding box center [0, 0] width 0 height 0
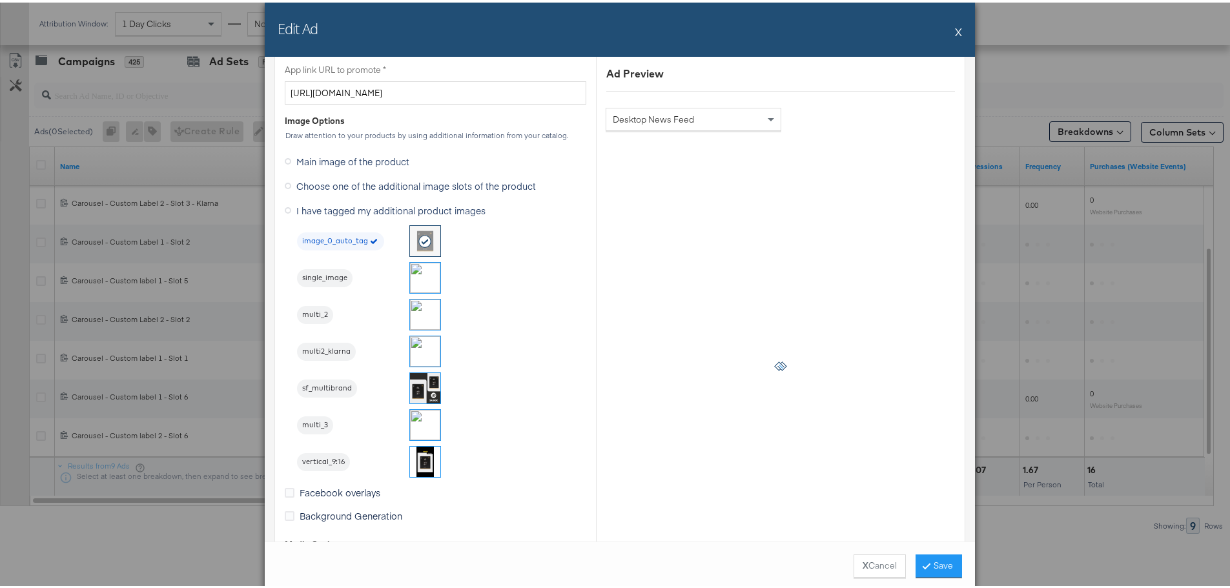
click at [413, 458] on img at bounding box center [425, 459] width 30 height 30
click at [923, 567] on button "Save" at bounding box center [939, 563] width 46 height 23
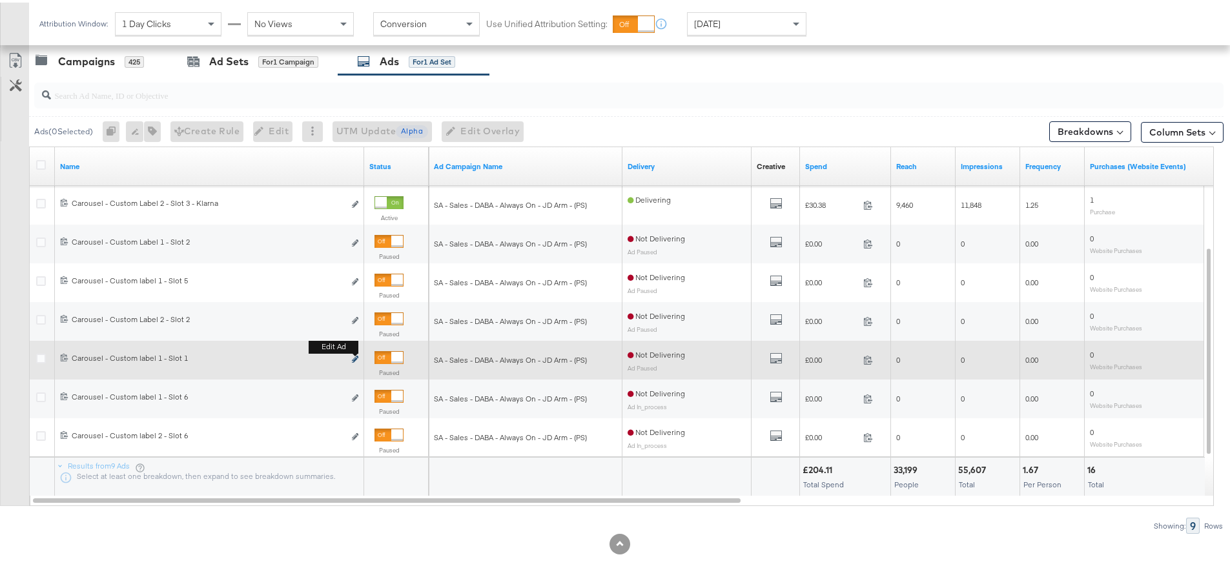
click at [356, 357] on icon "link" at bounding box center [355, 356] width 6 height 7
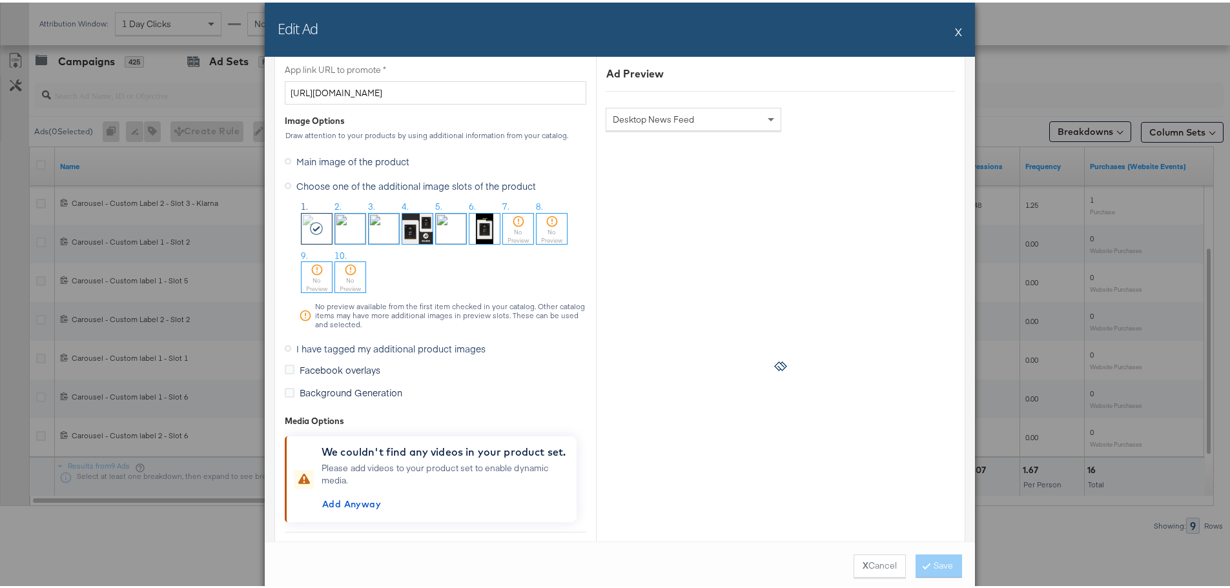
click at [349, 349] on span "I have tagged my additional product images" at bounding box center [390, 346] width 189 height 13
click at [0, 0] on input "I have tagged my additional product images" at bounding box center [0, 0] width 0 height 0
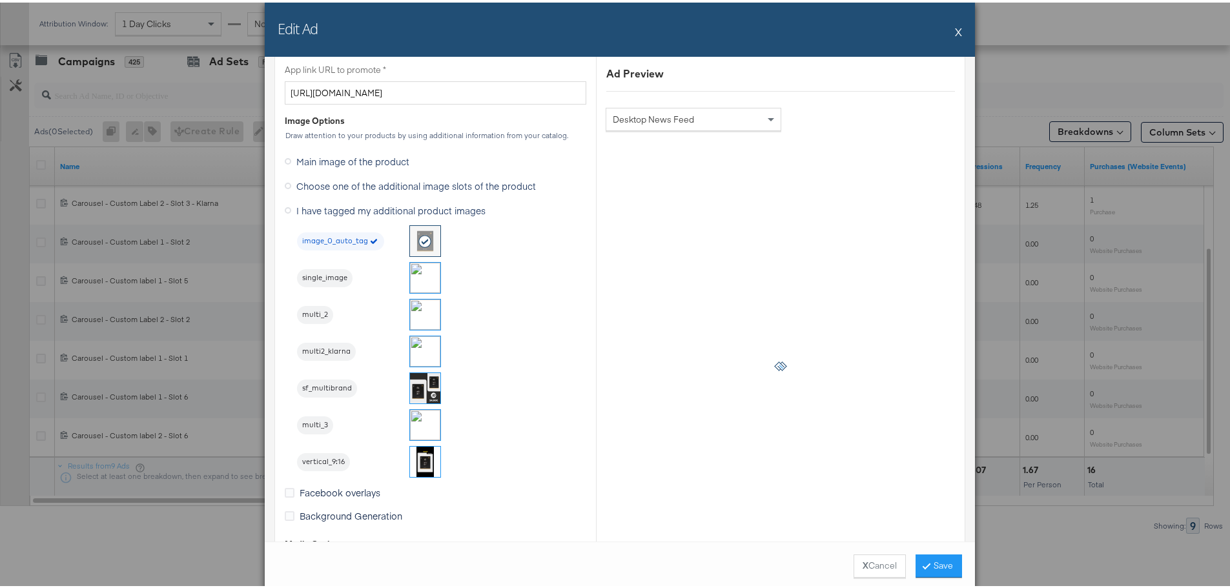
click at [410, 276] on img at bounding box center [425, 275] width 30 height 30
click at [934, 556] on button "Save" at bounding box center [939, 563] width 46 height 23
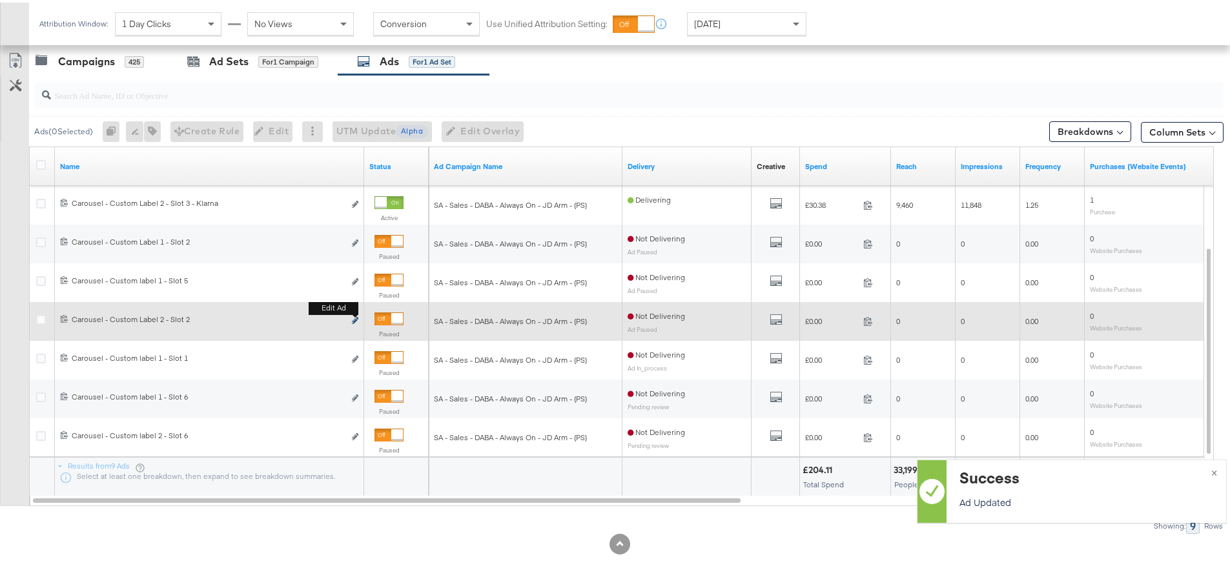
click at [358, 315] on button "Edit ad" at bounding box center [355, 319] width 8 height 14
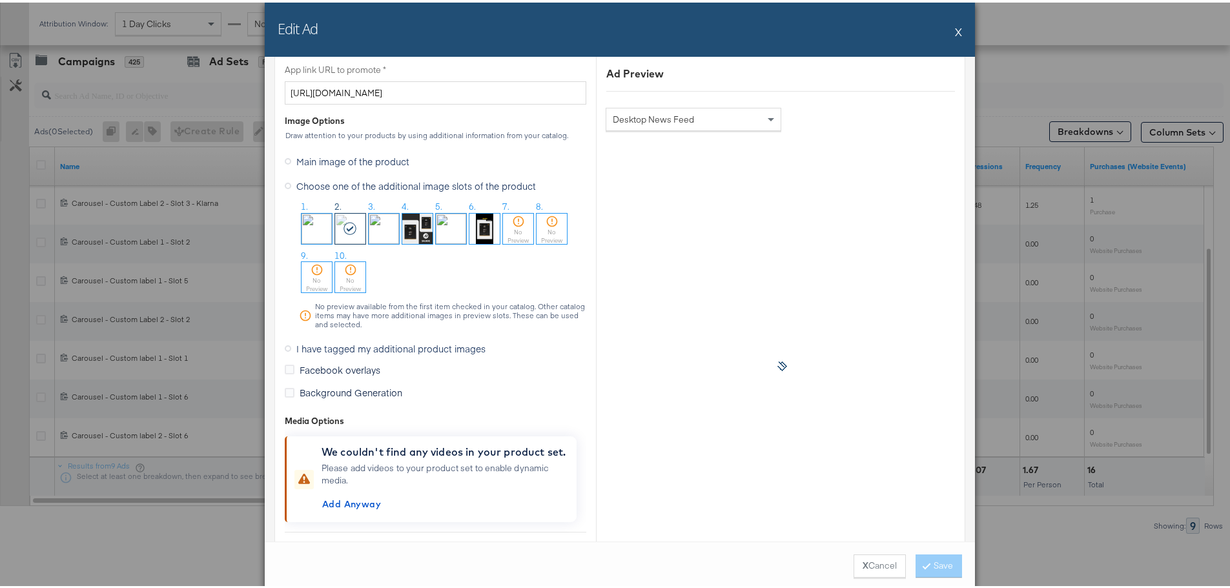
click at [303, 345] on span "I have tagged my additional product images" at bounding box center [390, 346] width 189 height 13
click at [0, 0] on input "I have tagged my additional product images" at bounding box center [0, 0] width 0 height 0
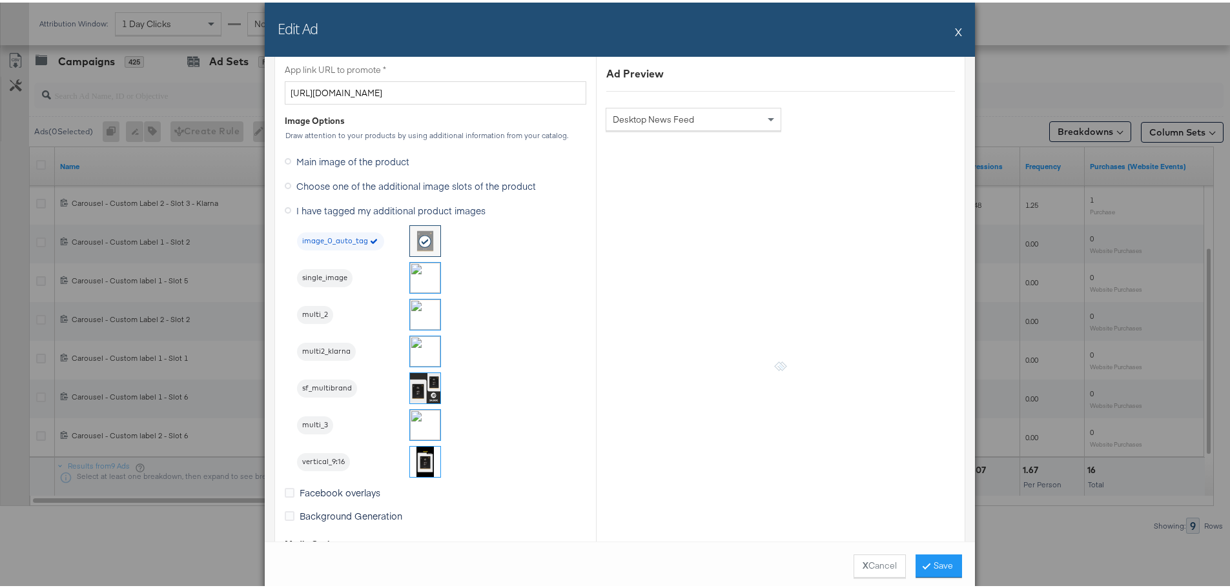
click at [428, 312] on img at bounding box center [425, 312] width 30 height 30
click at [926, 559] on button "Save" at bounding box center [939, 563] width 46 height 23
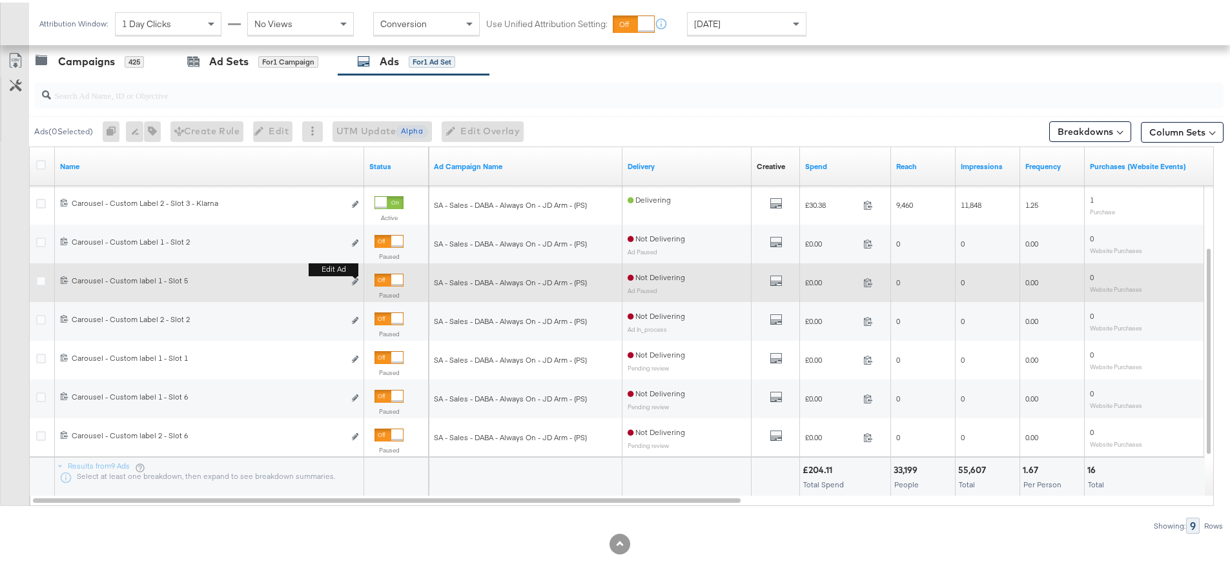
click at [354, 277] on button "Edit ad" at bounding box center [355, 280] width 8 height 14
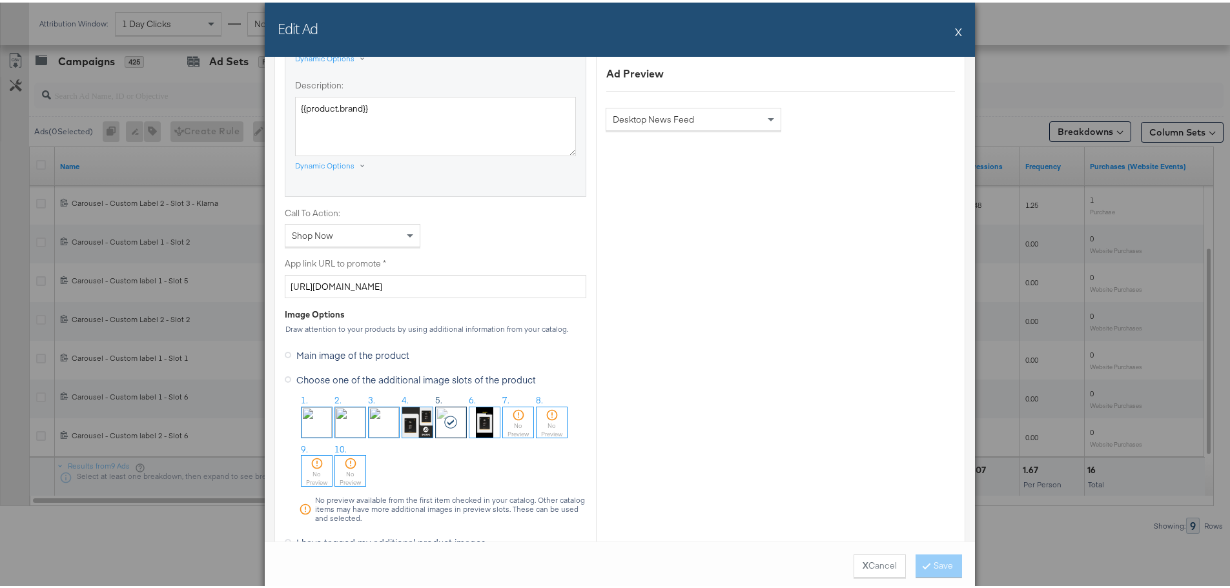
scroll to position [969, 0]
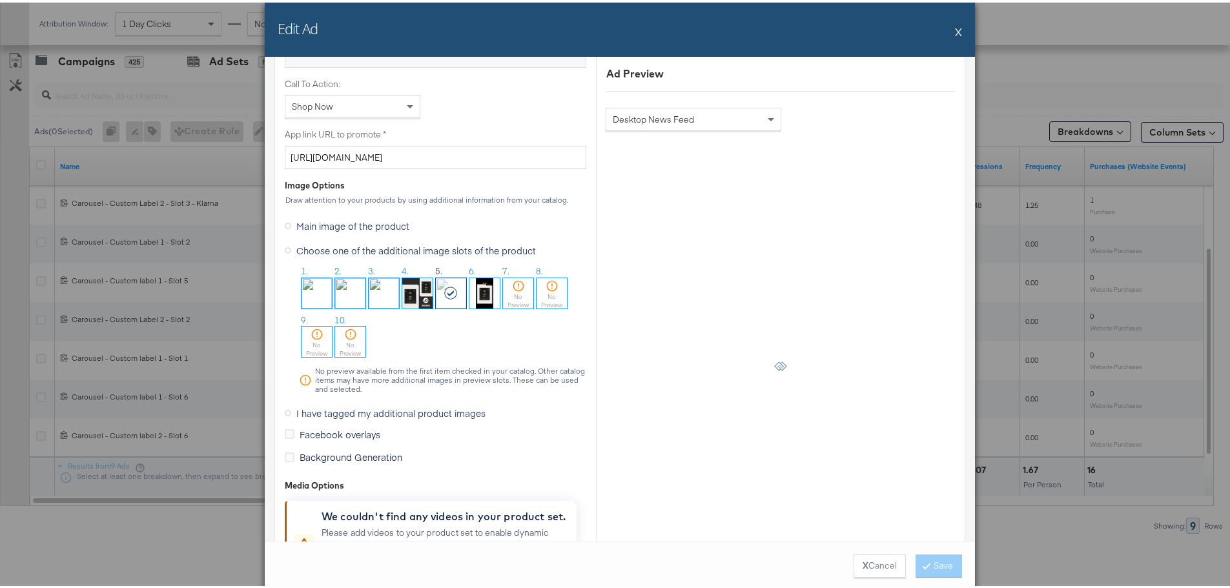
click at [306, 410] on span "I have tagged my additional product images" at bounding box center [390, 410] width 189 height 13
click at [0, 0] on input "I have tagged my additional product images" at bounding box center [0, 0] width 0 height 0
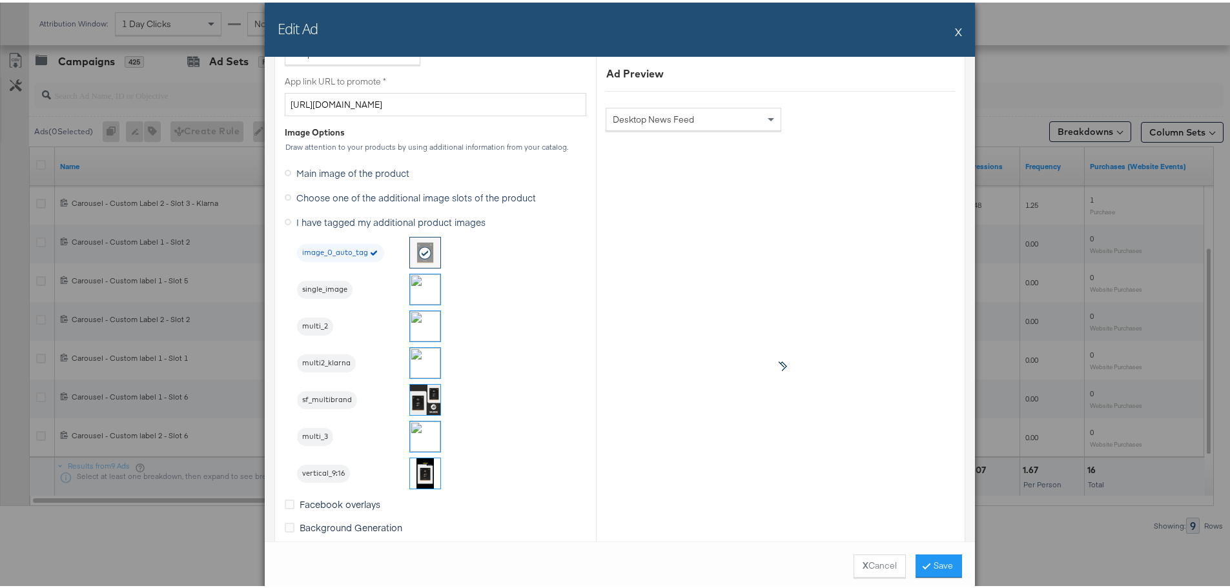
scroll to position [1098, 0]
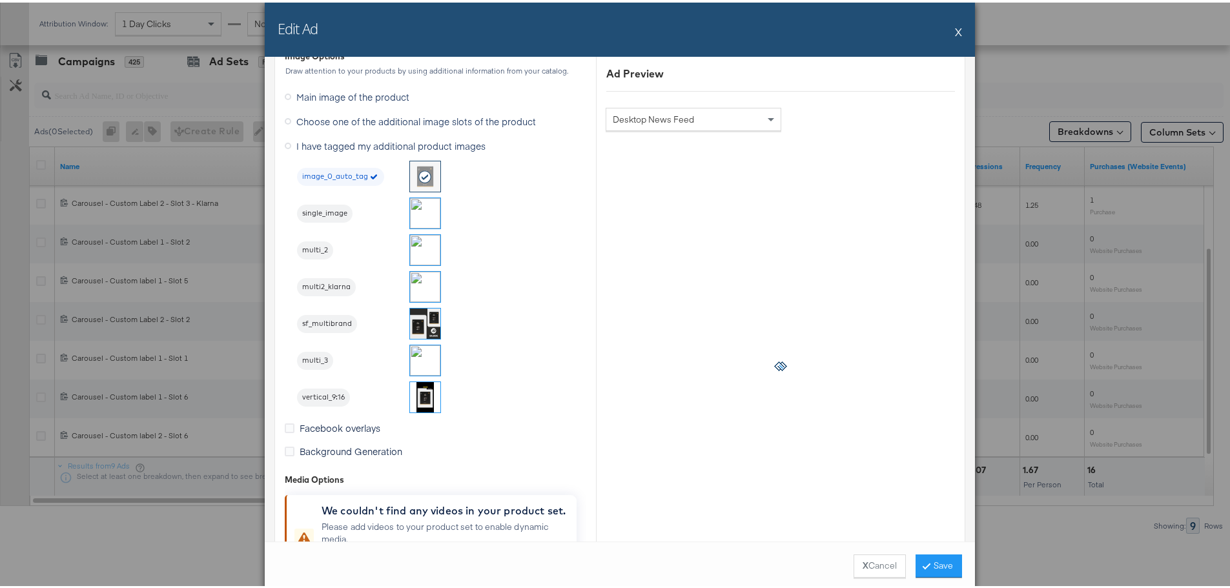
click at [420, 362] on img at bounding box center [425, 358] width 30 height 30
click at [934, 562] on button "Save" at bounding box center [939, 563] width 46 height 23
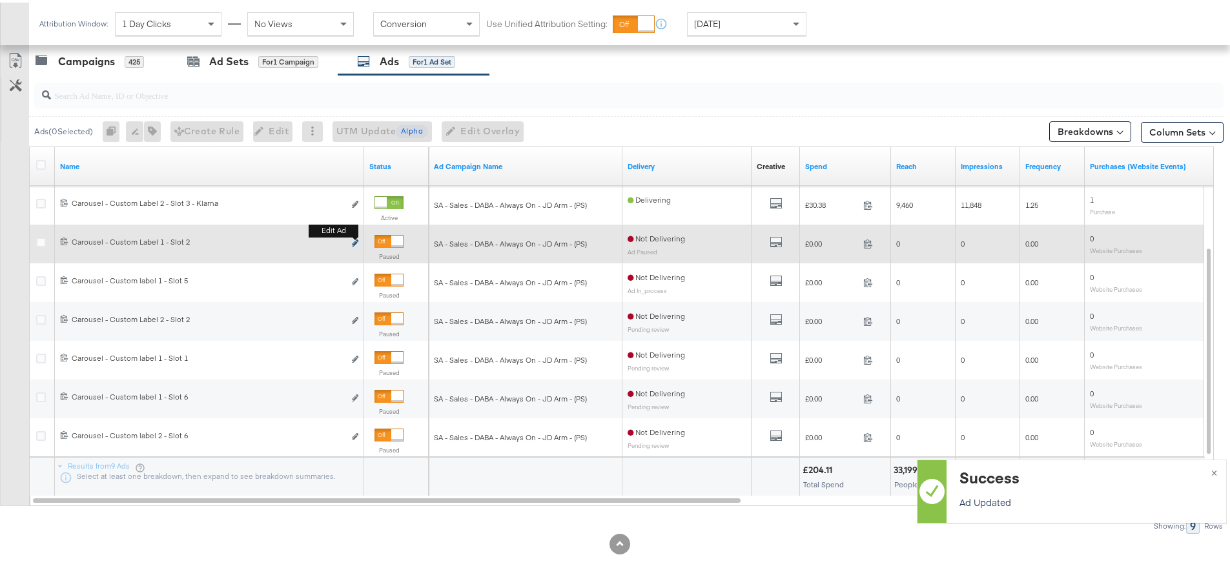
click at [353, 242] on icon "link" at bounding box center [355, 240] width 6 height 7
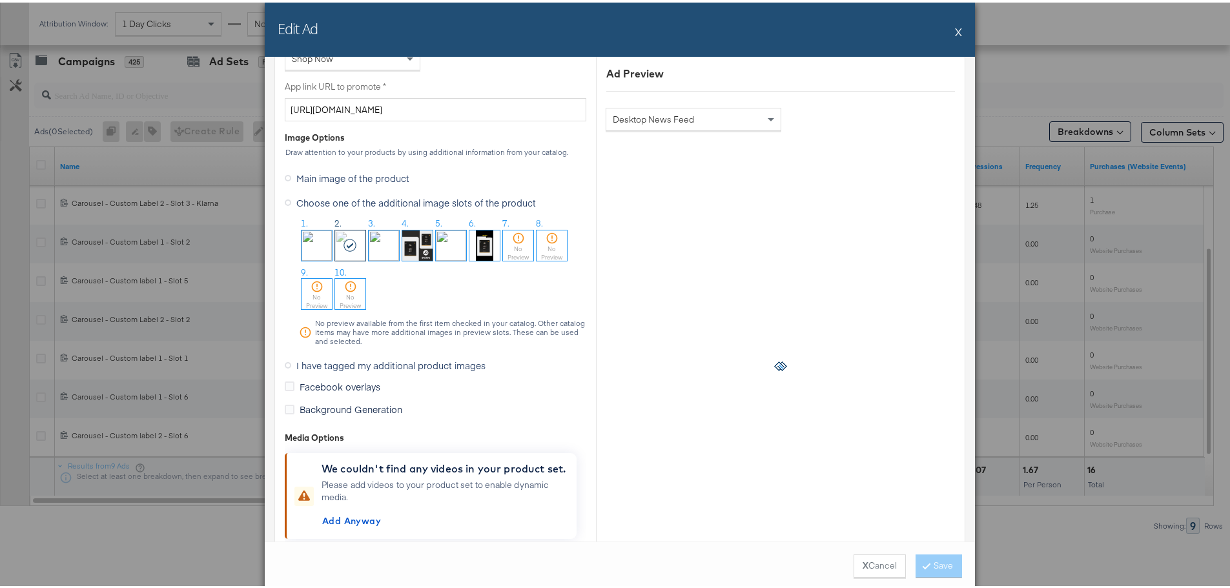
scroll to position [1033, 0]
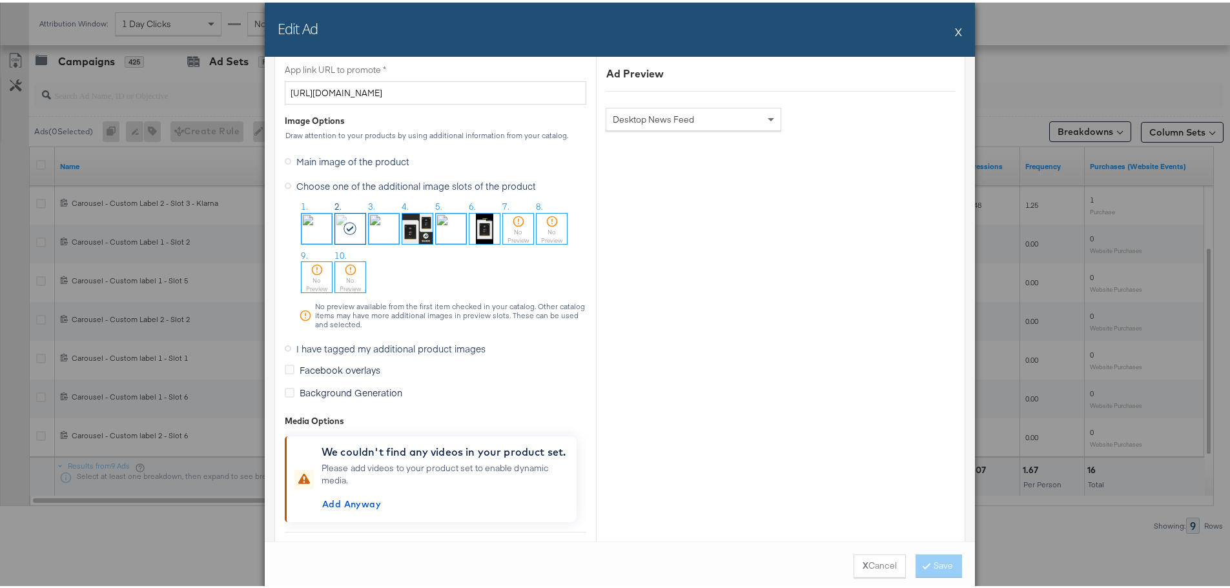
click at [338, 343] on span "I have tagged my additional product images" at bounding box center [390, 346] width 189 height 13
click at [0, 0] on input "I have tagged my additional product images" at bounding box center [0, 0] width 0 height 0
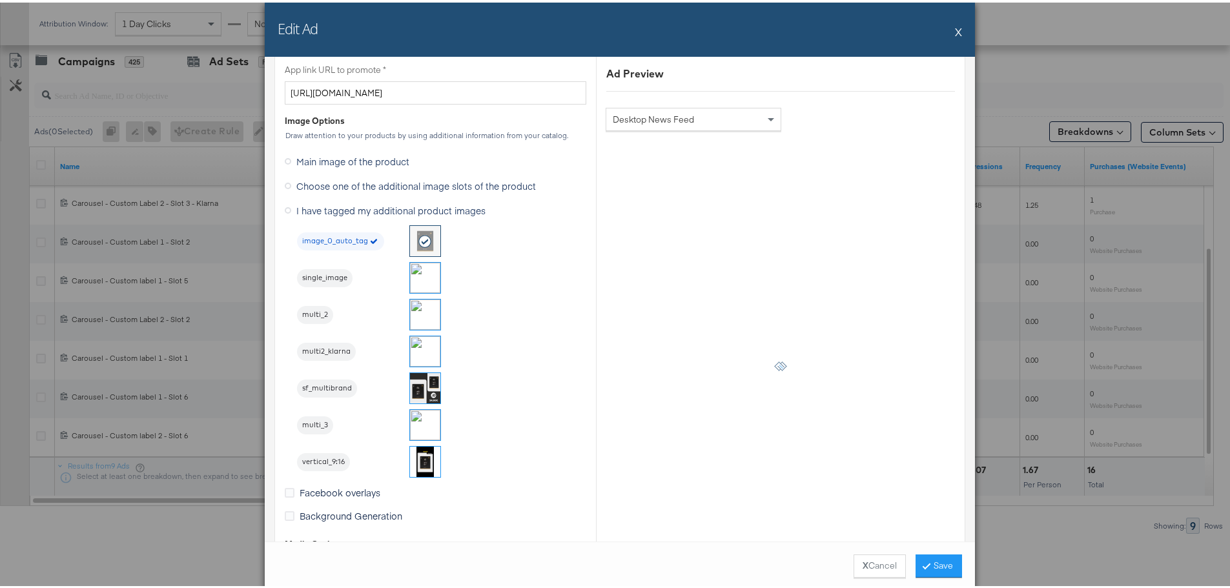
click at [427, 307] on img at bounding box center [425, 312] width 30 height 30
click at [943, 562] on button "Save" at bounding box center [939, 563] width 46 height 23
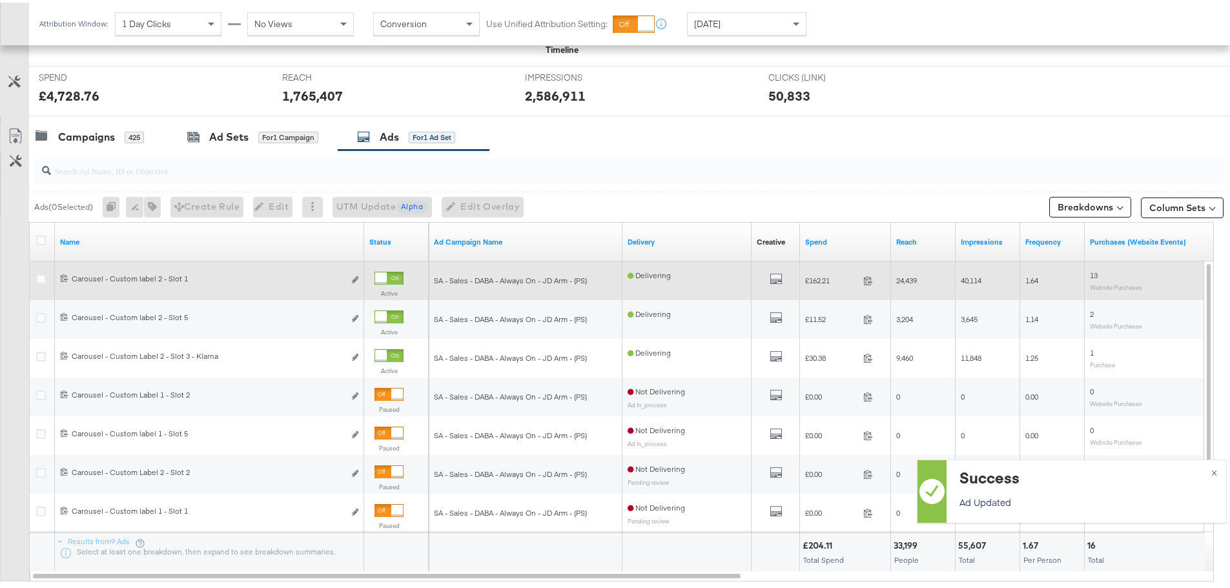
scroll to position [417, 0]
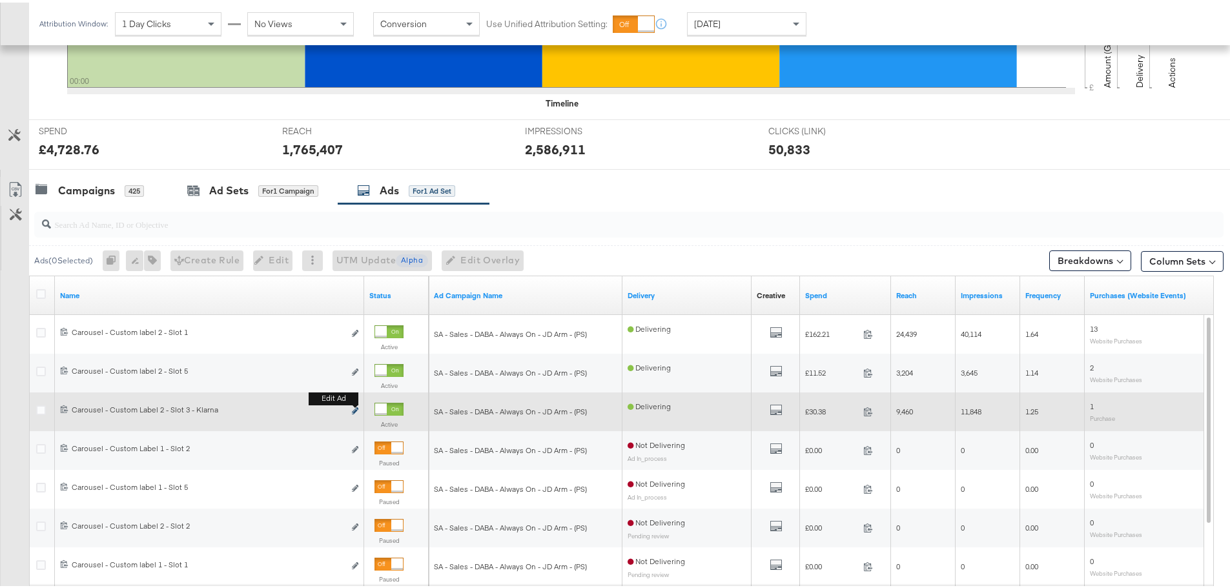
click at [355, 411] on icon "link" at bounding box center [355, 408] width 6 height 7
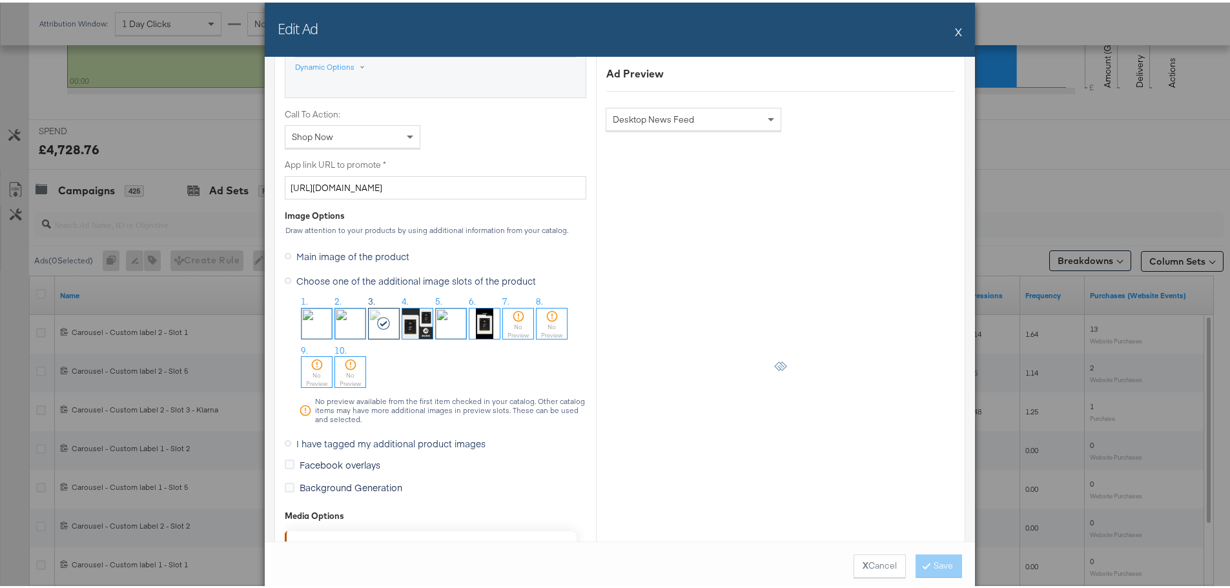
scroll to position [969, 0]
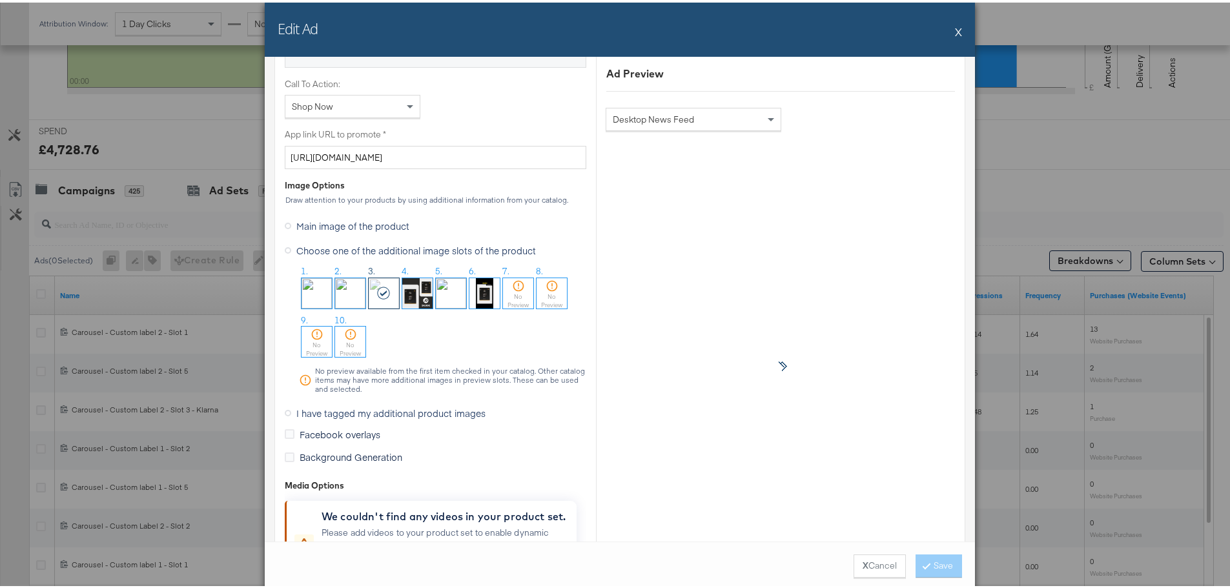
click at [343, 414] on span "I have tagged my additional product images" at bounding box center [390, 410] width 189 height 13
click at [0, 0] on input "I have tagged my additional product images" at bounding box center [0, 0] width 0 height 0
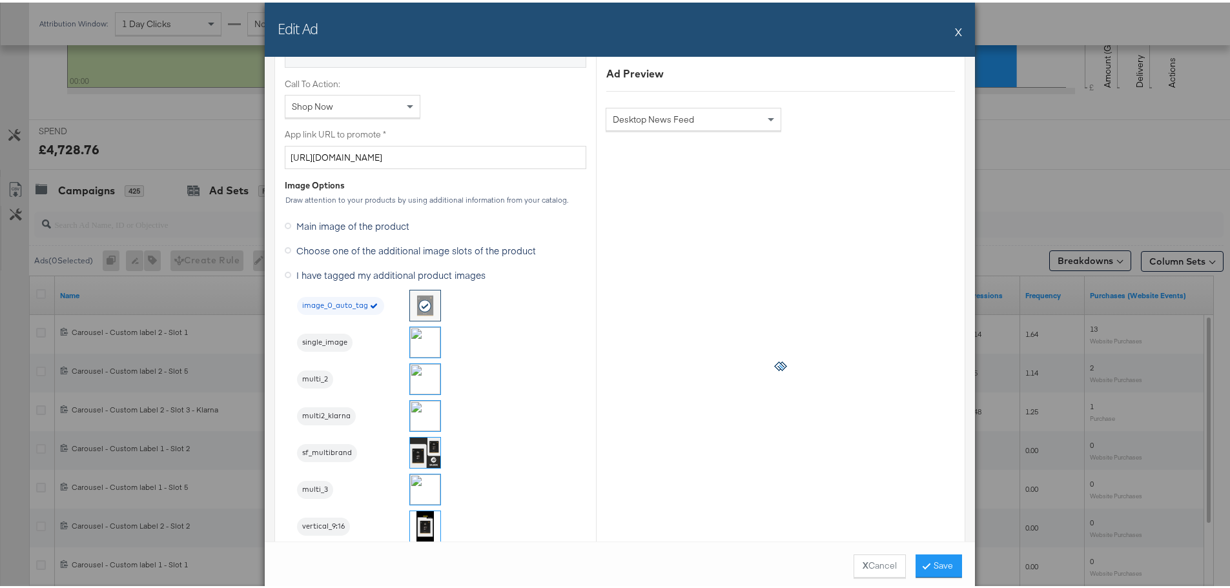
click at [425, 422] on img at bounding box center [425, 413] width 30 height 30
click at [938, 560] on button "Save" at bounding box center [939, 563] width 46 height 23
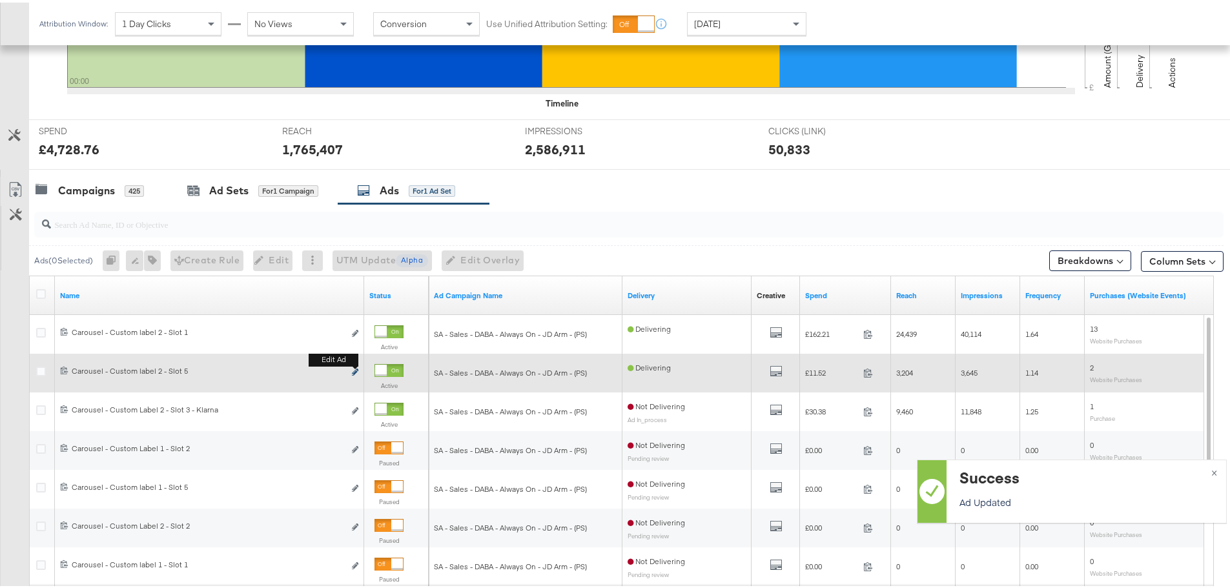
click at [356, 371] on icon "link" at bounding box center [355, 369] width 6 height 7
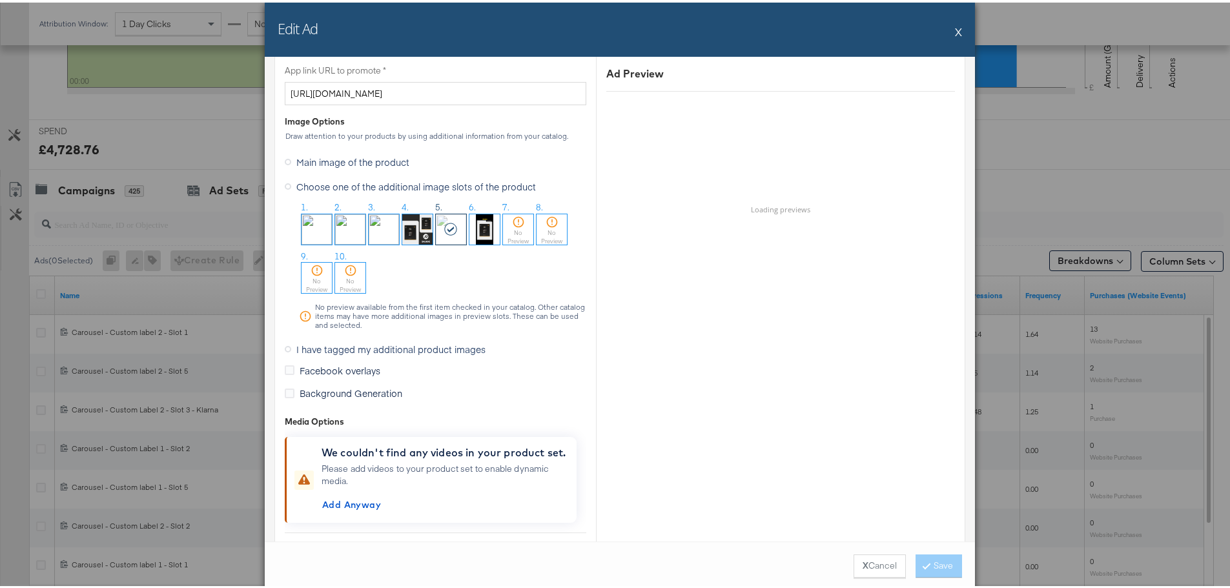
scroll to position [1033, 0]
click at [301, 345] on span "I have tagged my additional product images" at bounding box center [390, 346] width 189 height 13
click at [0, 0] on input "I have tagged my additional product images" at bounding box center [0, 0] width 0 height 0
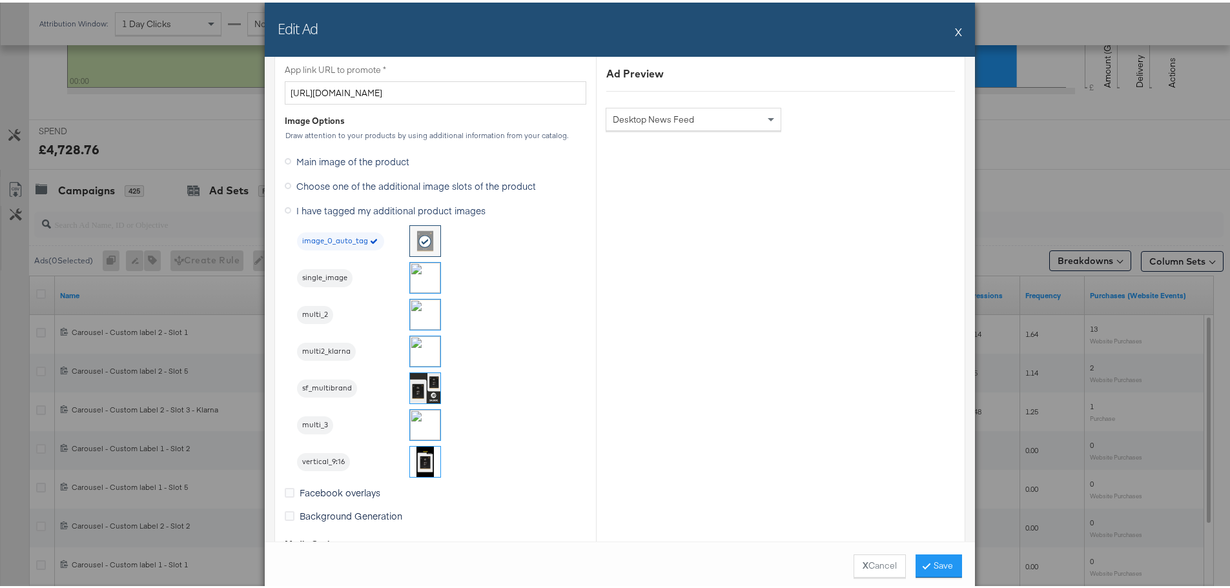
click at [415, 418] on img at bounding box center [425, 422] width 30 height 30
click at [944, 560] on button "Save" at bounding box center [939, 563] width 46 height 23
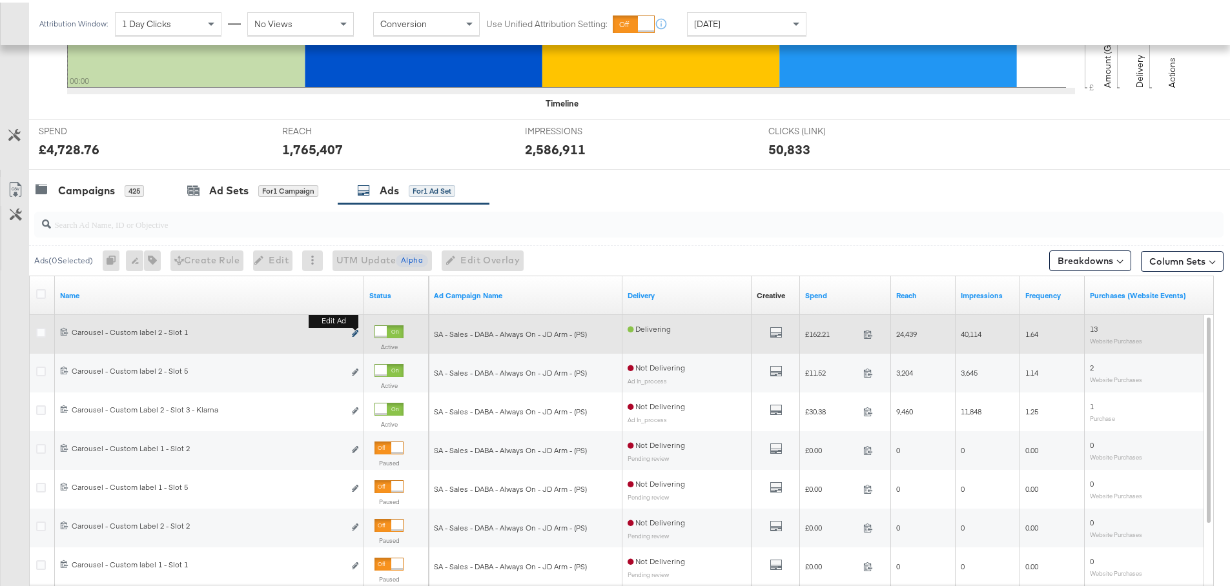
click at [356, 329] on icon "link" at bounding box center [355, 330] width 6 height 7
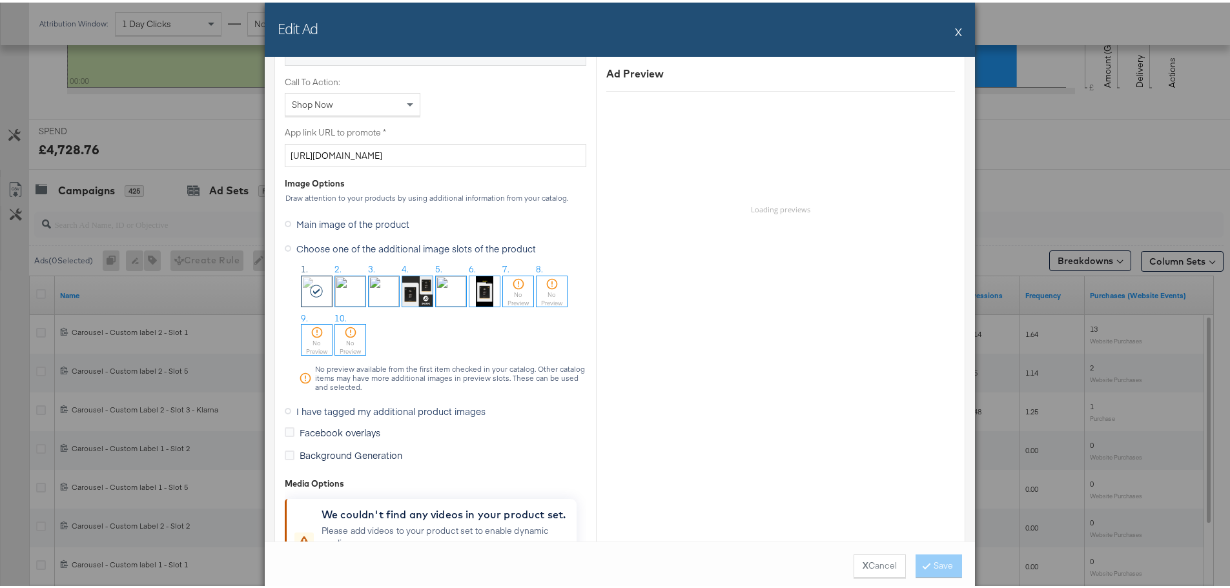
scroll to position [969, 0]
click at [326, 413] on span "I have tagged my additional product images" at bounding box center [390, 410] width 189 height 13
click at [0, 0] on input "I have tagged my additional product images" at bounding box center [0, 0] width 0 height 0
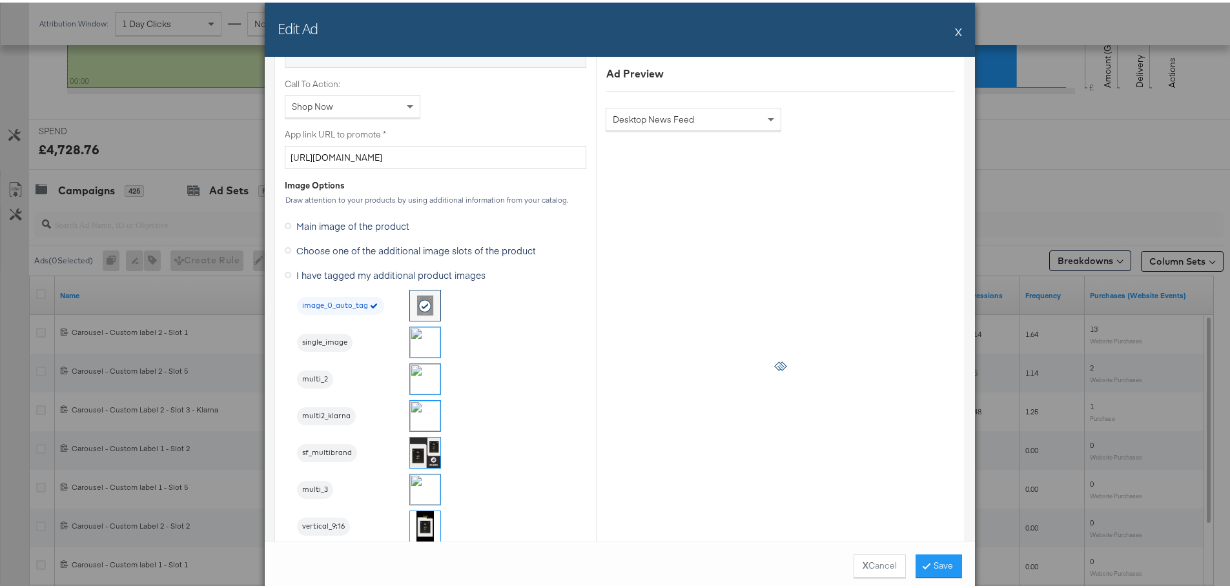
click at [426, 340] on img at bounding box center [425, 340] width 30 height 30
click at [945, 564] on button "Save" at bounding box center [939, 563] width 46 height 23
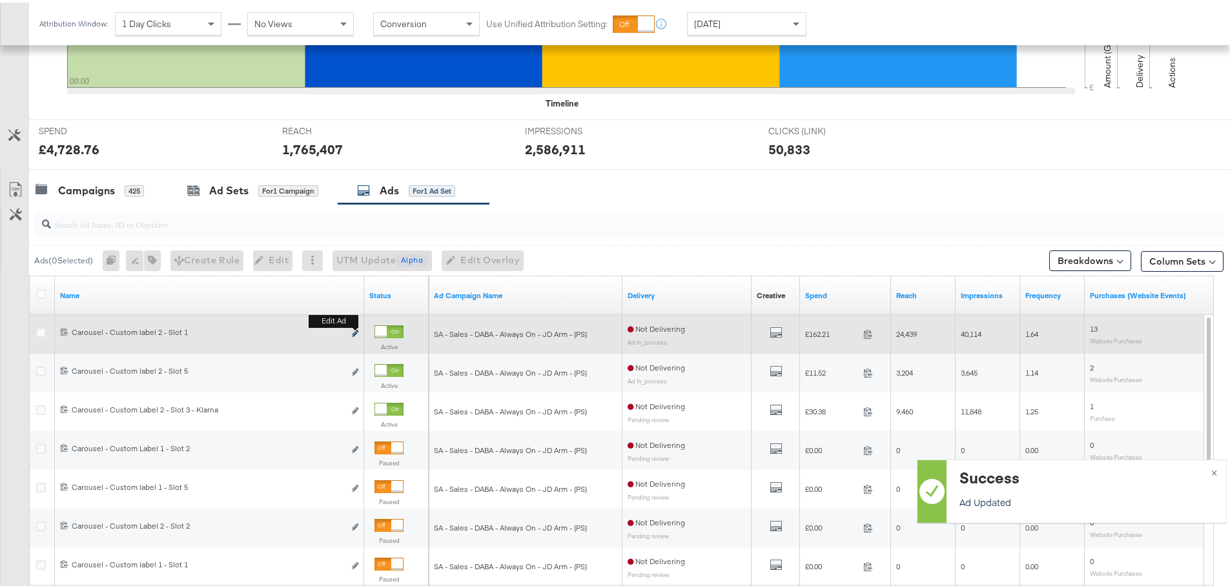
click at [355, 331] on icon "link" at bounding box center [355, 330] width 6 height 7
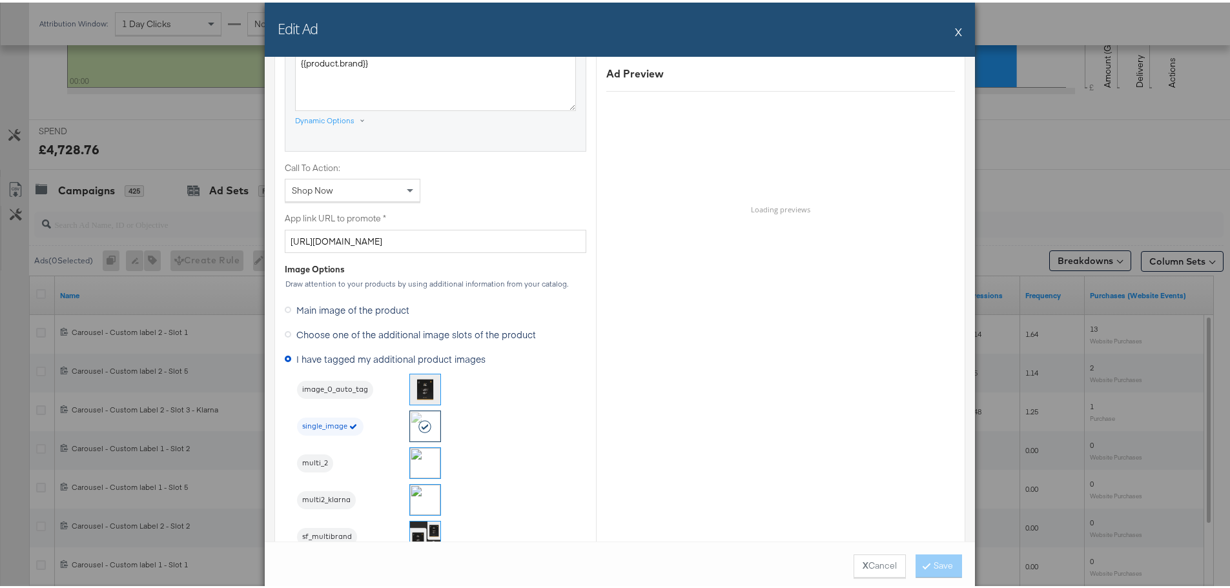
scroll to position [904, 0]
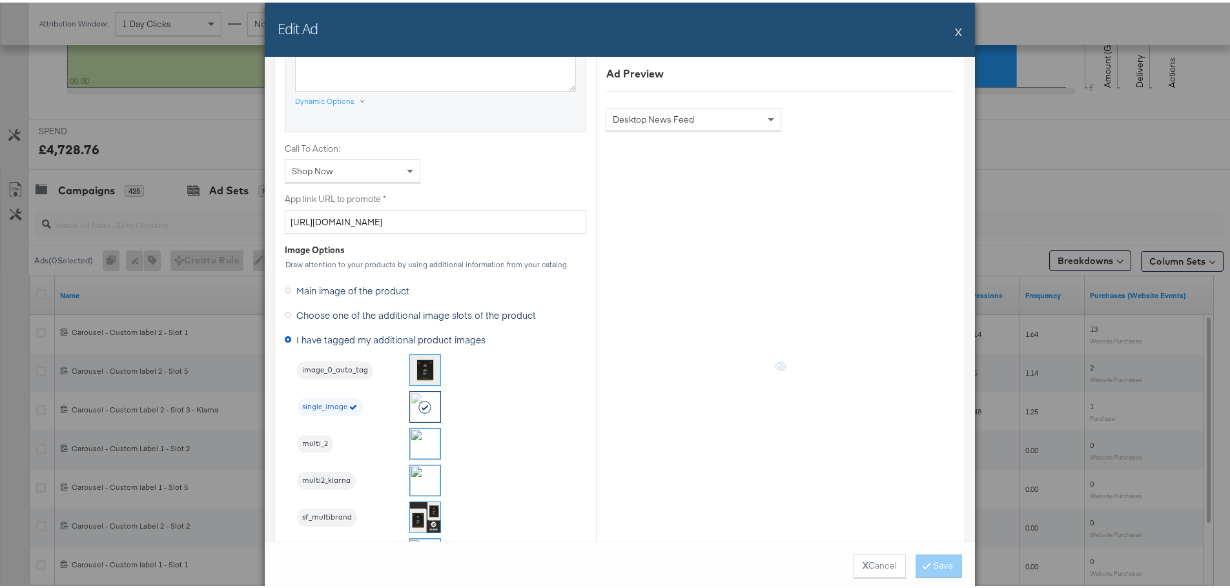
click at [955, 29] on button "X" at bounding box center [958, 29] width 7 height 26
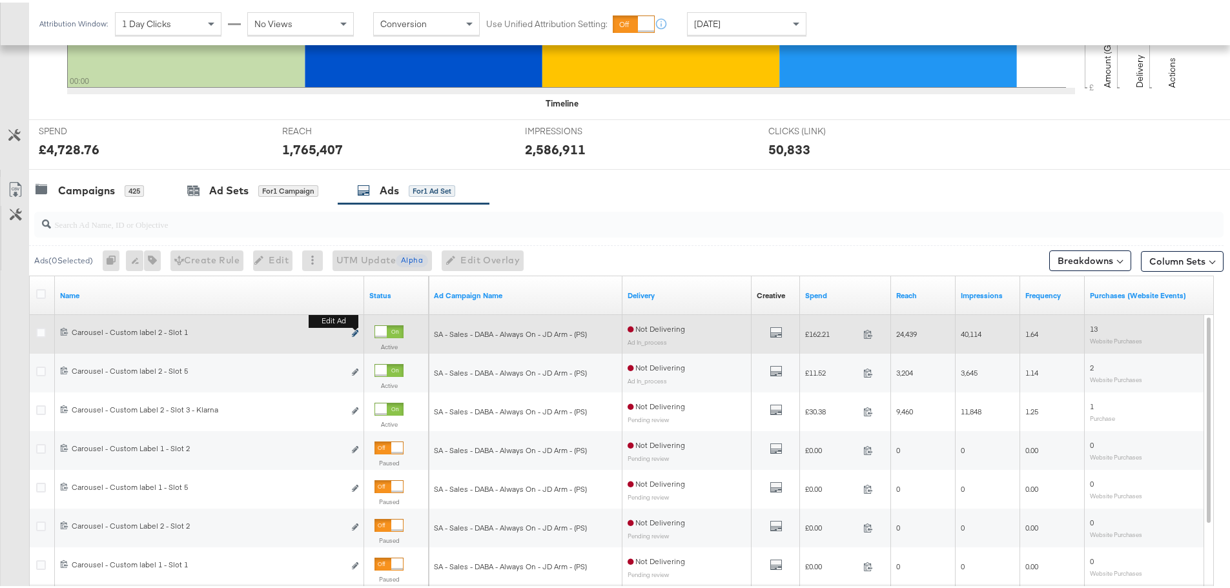
click at [355, 331] on icon "link" at bounding box center [355, 330] width 6 height 7
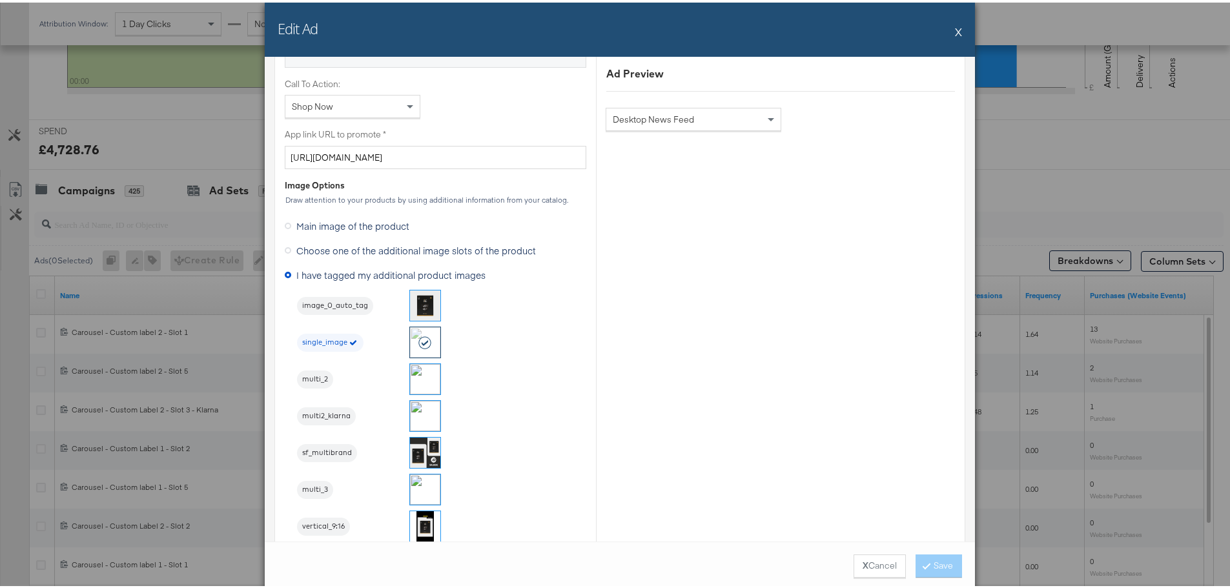
scroll to position [1033, 0]
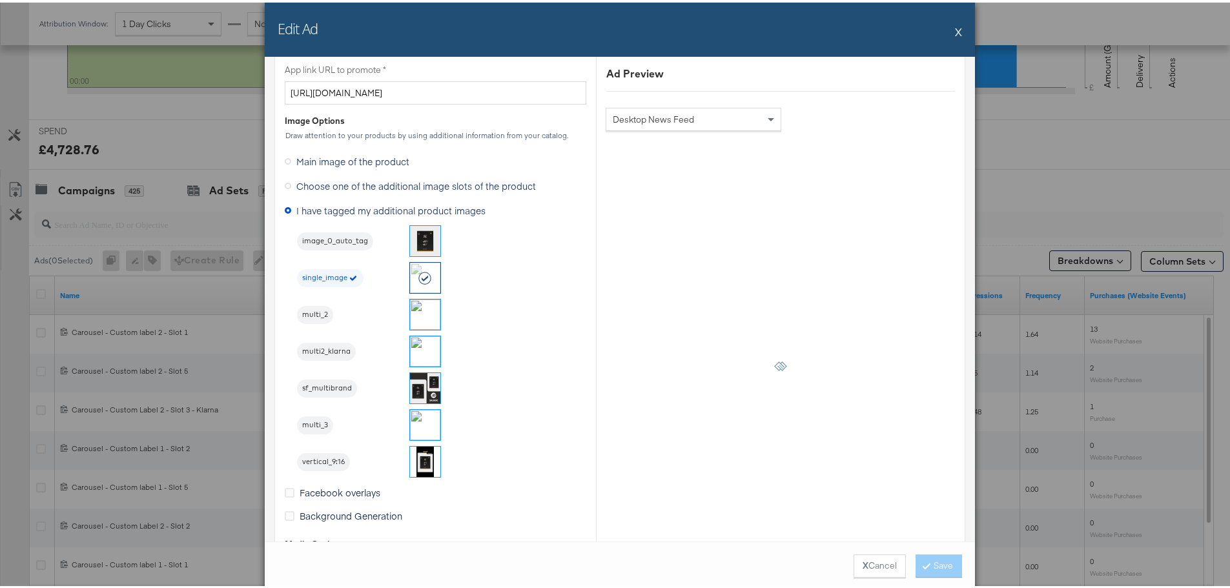
click at [956, 23] on button "X" at bounding box center [958, 29] width 7 height 26
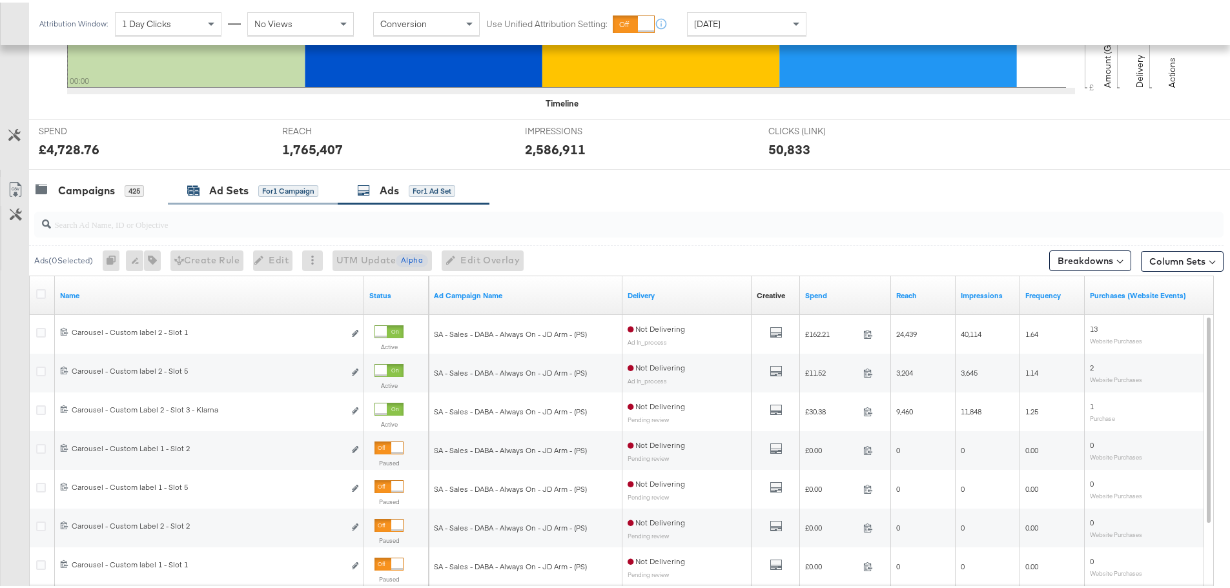
click at [231, 191] on div "Ad Sets" at bounding box center [228, 188] width 39 height 15
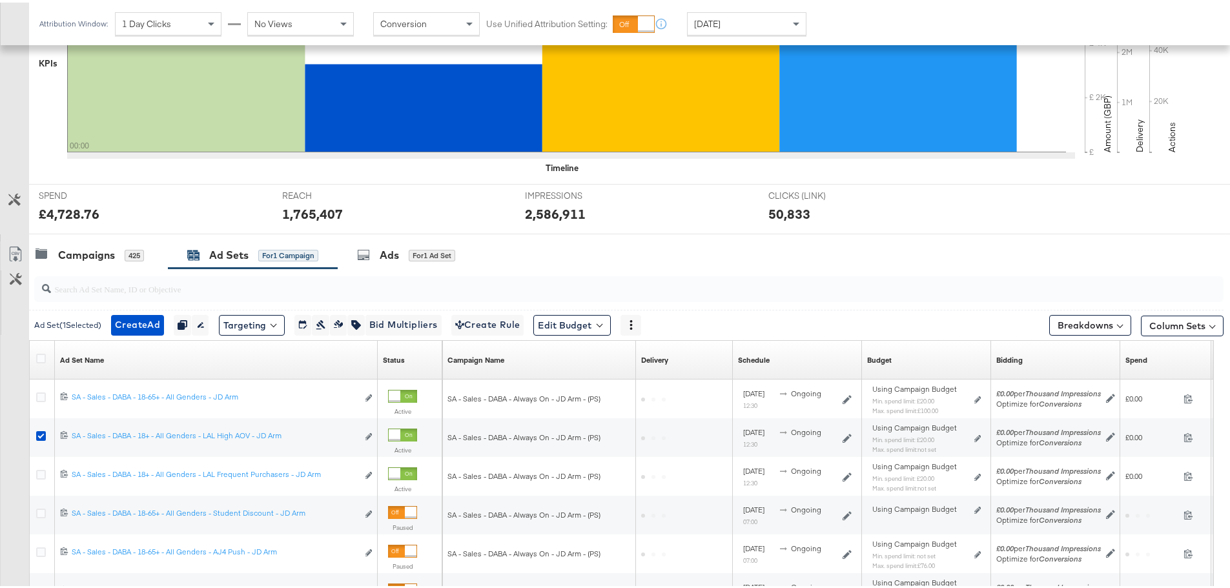
scroll to position [417, 0]
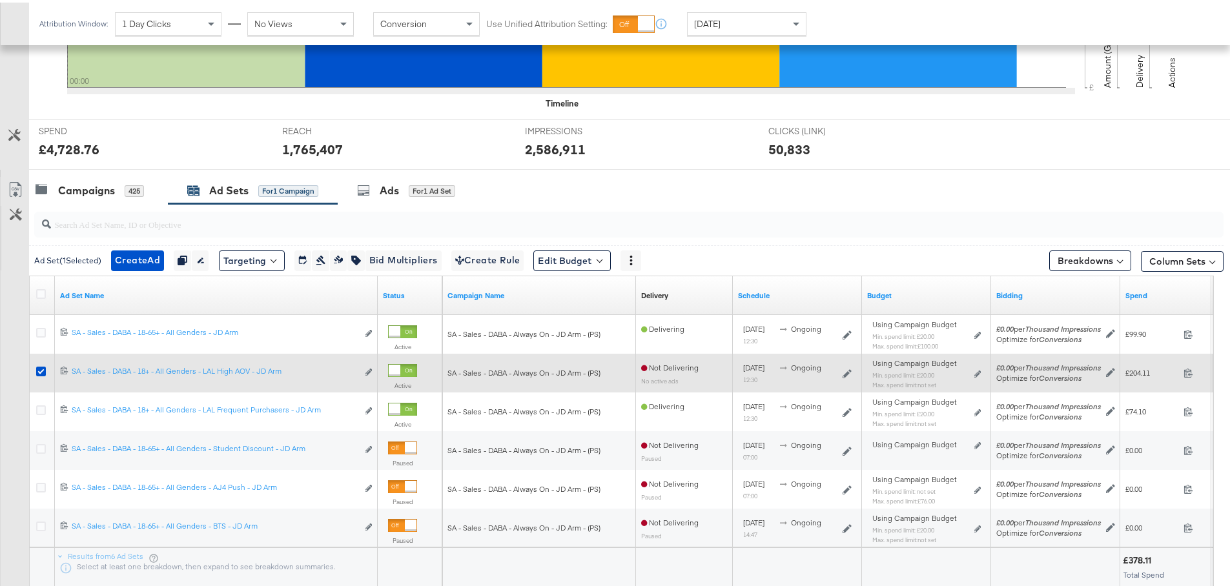
drag, startPoint x: 40, startPoint y: 368, endPoint x: 39, endPoint y: 376, distance: 8.4
click at [40, 368] on icon at bounding box center [41, 369] width 10 height 10
click at [0, 0] on input "checkbox" at bounding box center [0, 0] width 0 height 0
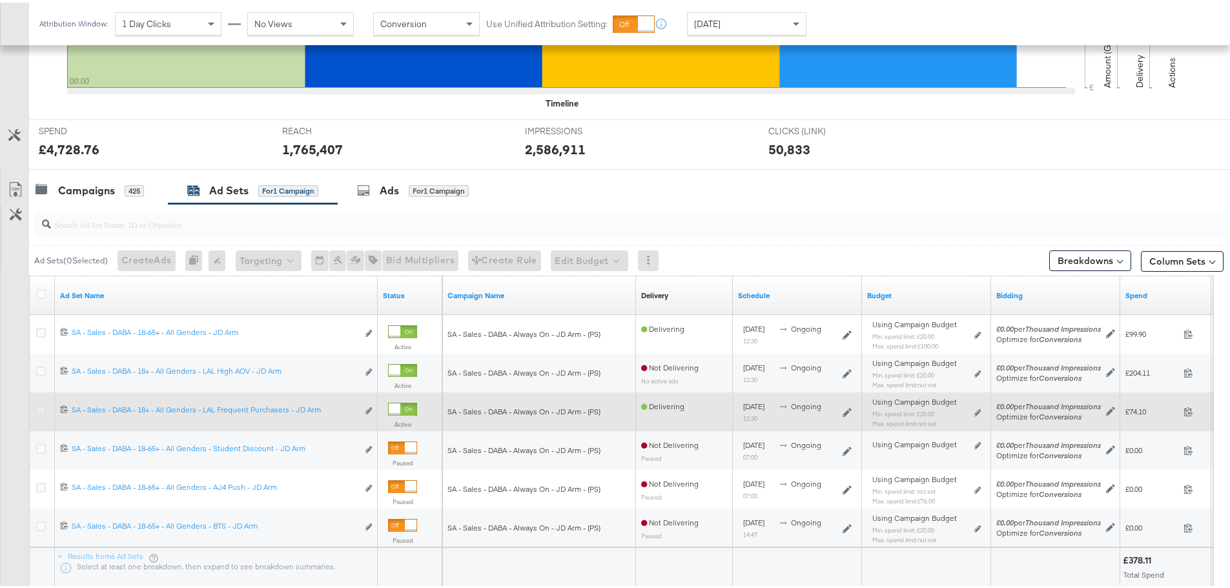
click at [39, 407] on icon at bounding box center [41, 408] width 10 height 10
click at [0, 0] on input "checkbox" at bounding box center [0, 0] width 0 height 0
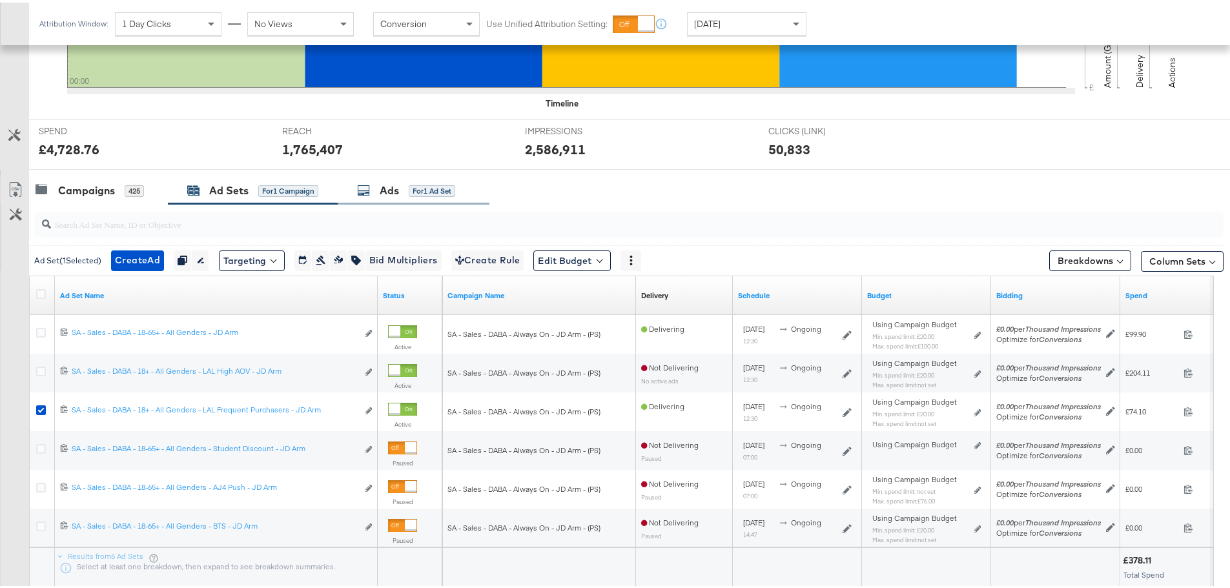
click at [398, 185] on div "Ads" at bounding box center [389, 188] width 19 height 15
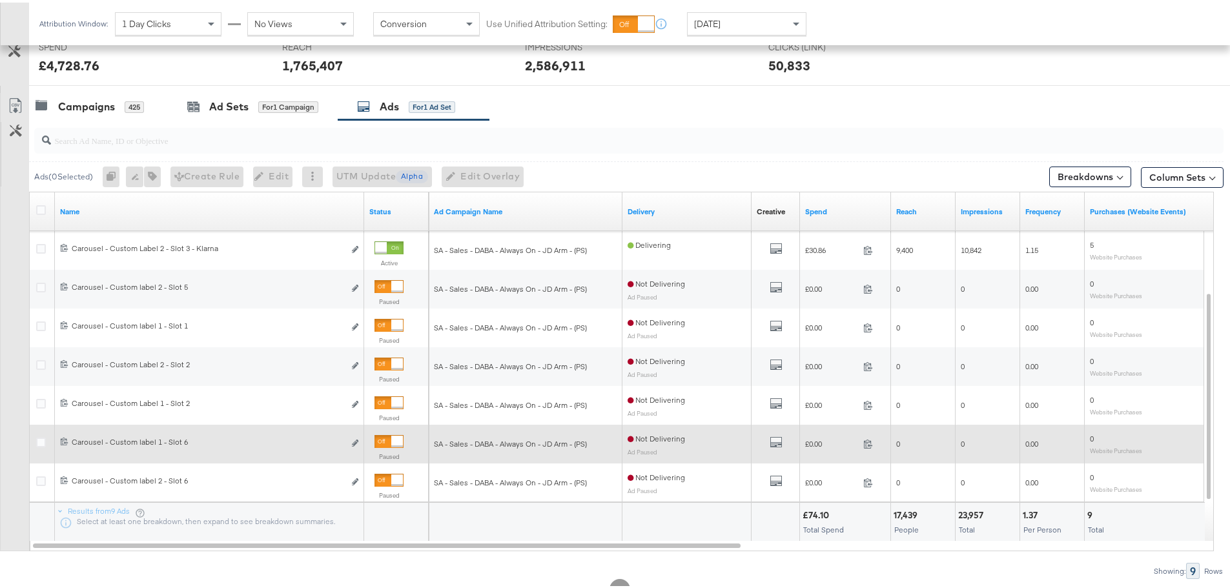
scroll to position [546, 0]
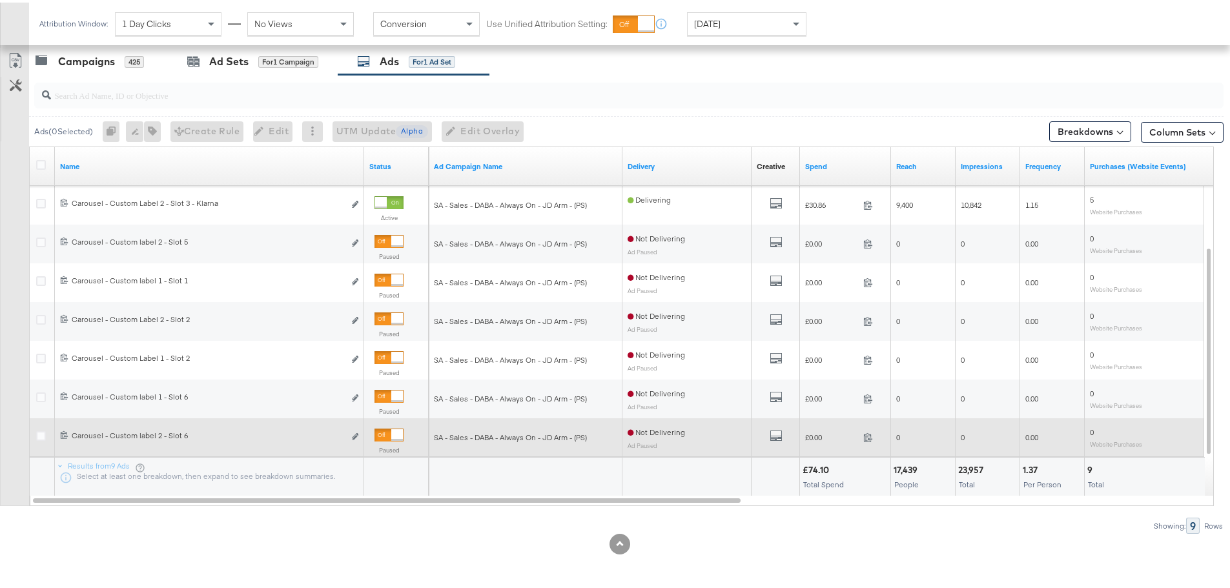
click at [360, 435] on div "6844334360508 Carousel - Custom label 2 - Slot 6 Carousel - Custom label 2 - Sl…" at bounding box center [209, 435] width 309 height 24
click at [356, 435] on icon "link" at bounding box center [355, 434] width 6 height 7
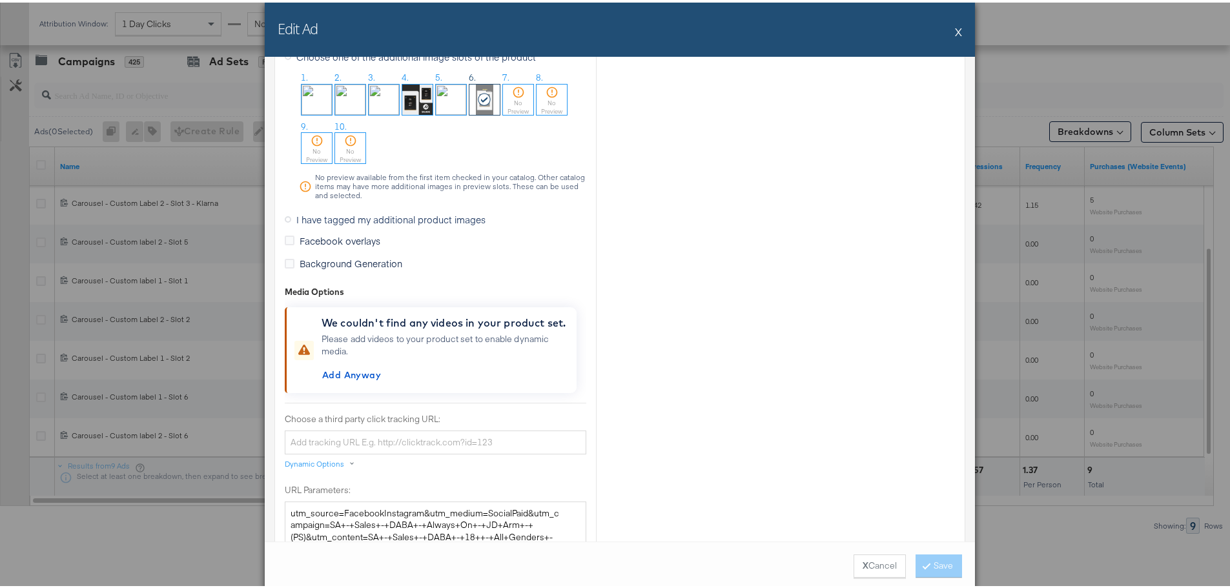
scroll to position [969, 0]
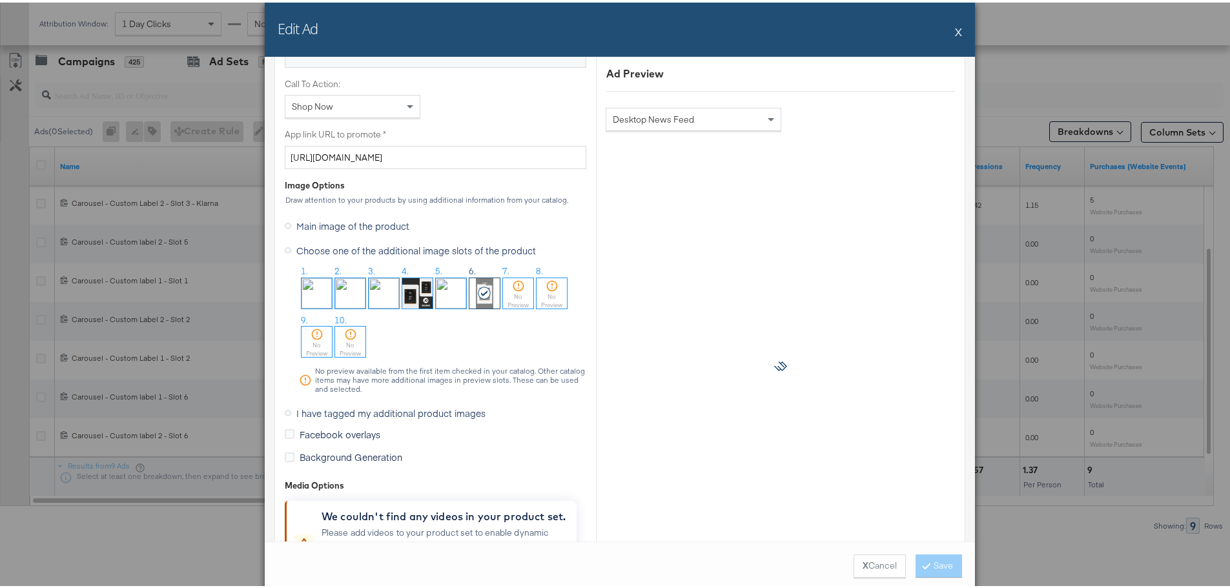
click at [407, 413] on span "I have tagged my additional product images" at bounding box center [390, 410] width 189 height 13
click at [0, 0] on input "I have tagged my additional product images" at bounding box center [0, 0] width 0 height 0
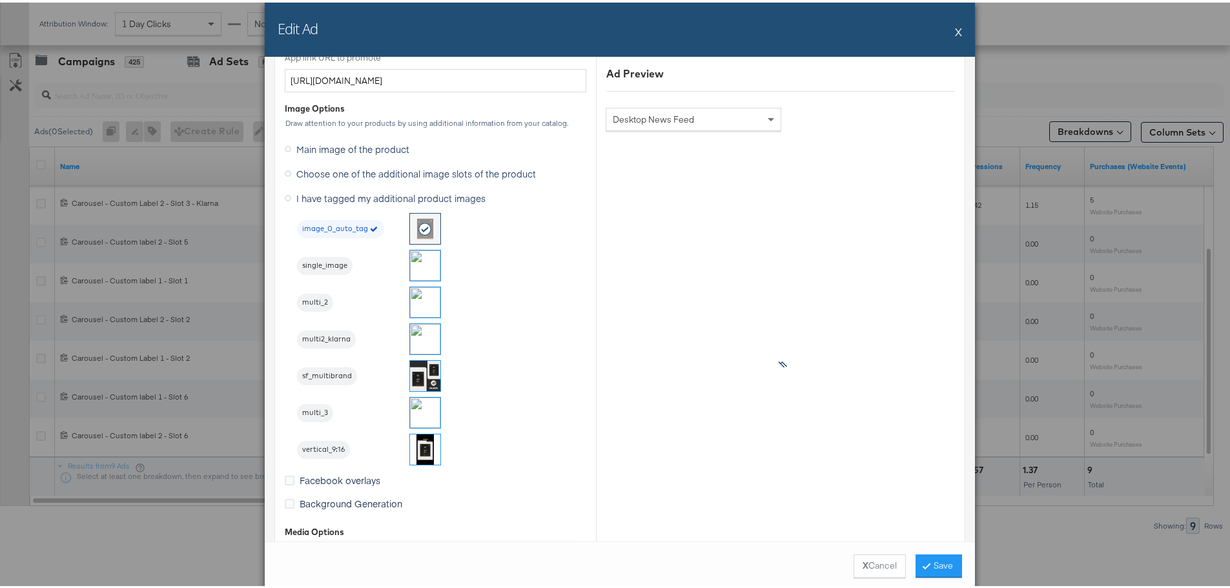
scroll to position [1098, 0]
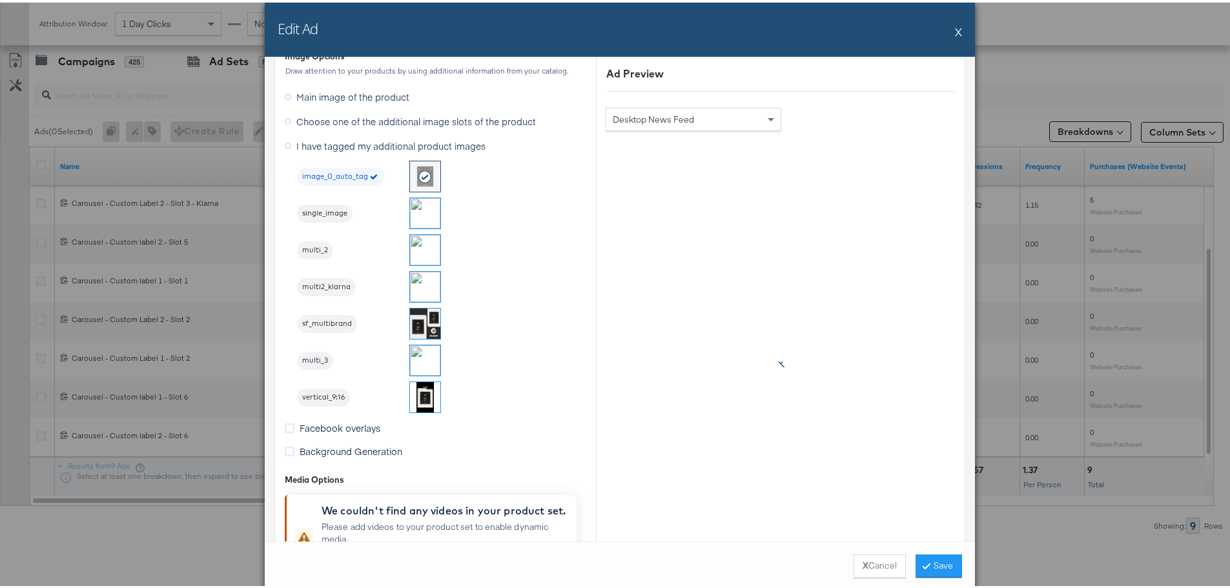
click at [421, 399] on img at bounding box center [425, 395] width 30 height 30
click at [943, 563] on button "Save" at bounding box center [939, 563] width 46 height 23
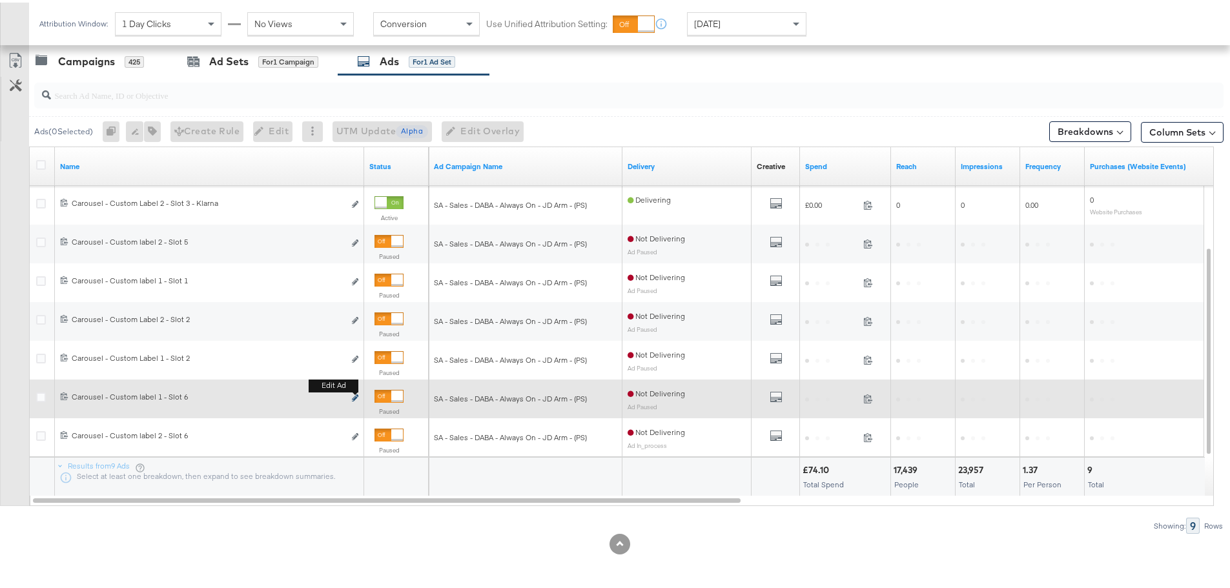
click at [353, 395] on icon "link" at bounding box center [355, 395] width 6 height 7
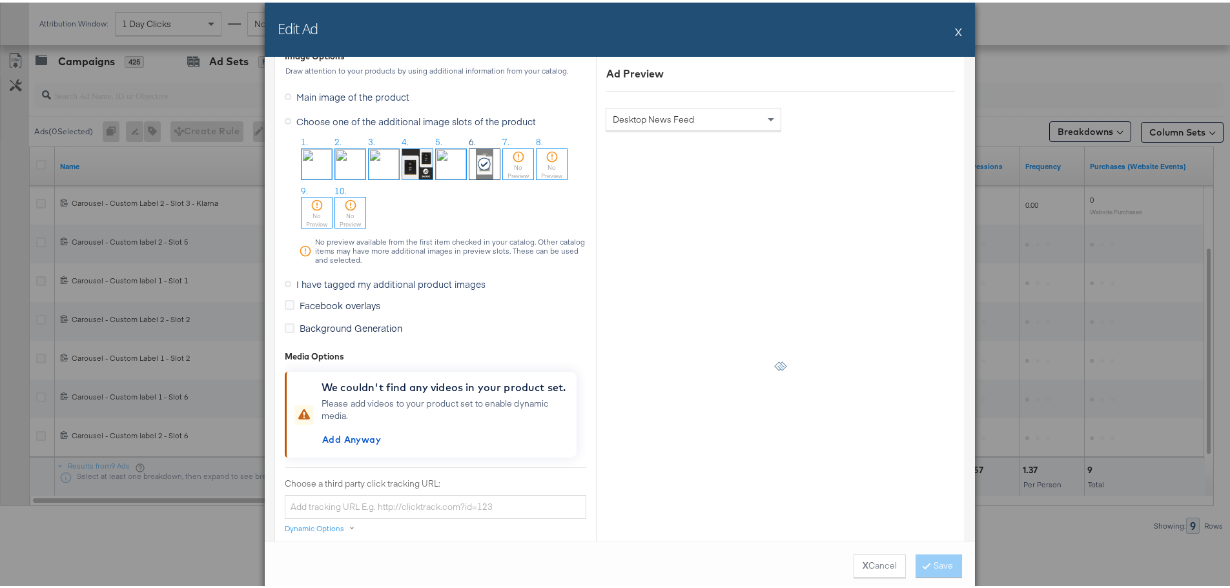
click at [302, 280] on span "I have tagged my additional product images" at bounding box center [390, 281] width 189 height 13
click at [0, 0] on input "I have tagged my additional product images" at bounding box center [0, 0] width 0 height 0
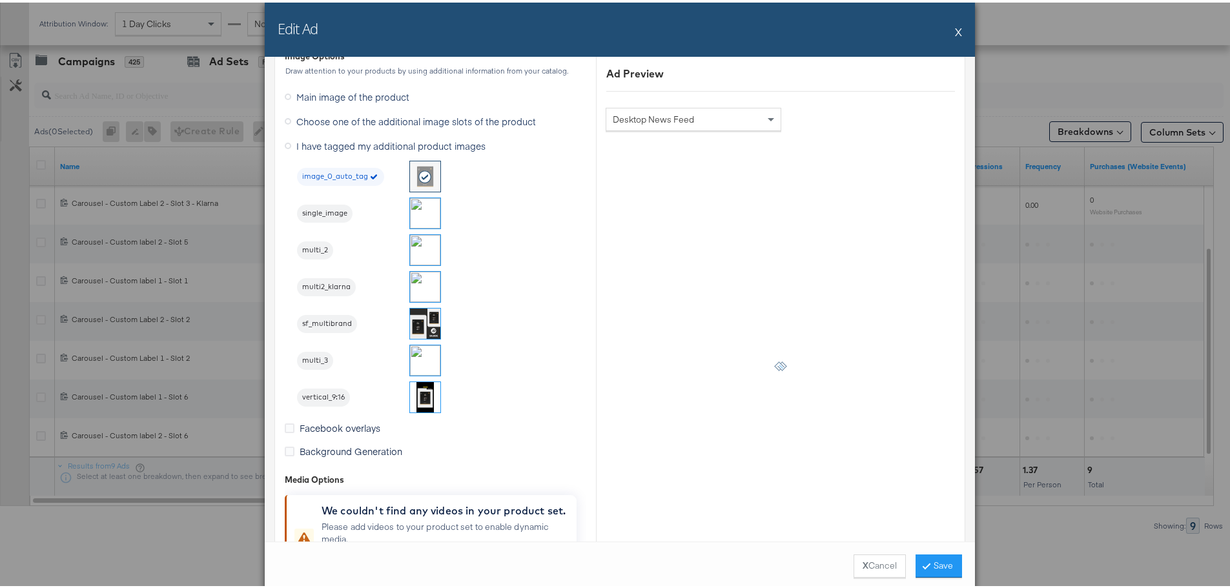
click at [423, 400] on img at bounding box center [425, 395] width 30 height 30
click at [927, 563] on button "Save" at bounding box center [939, 563] width 46 height 23
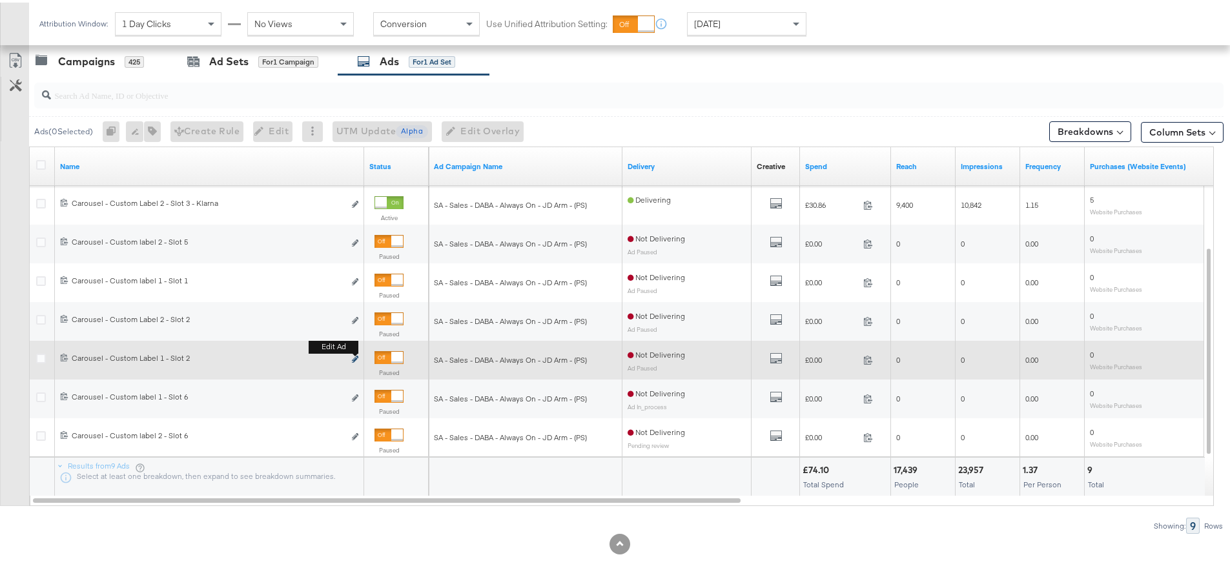
click at [357, 355] on icon "link" at bounding box center [355, 356] width 6 height 7
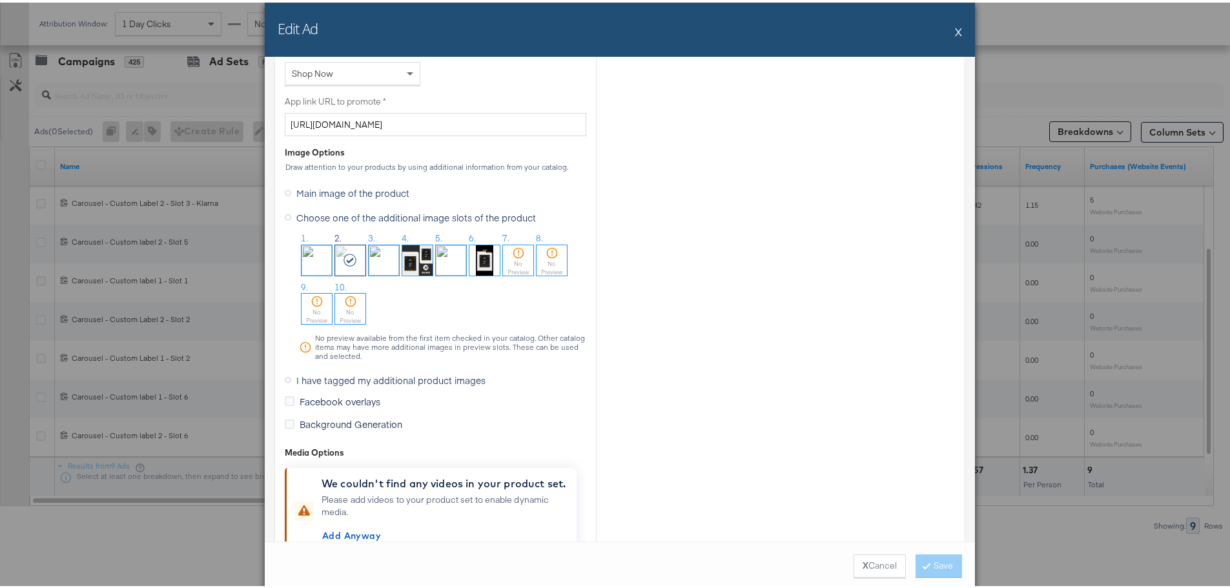
scroll to position [969, 0]
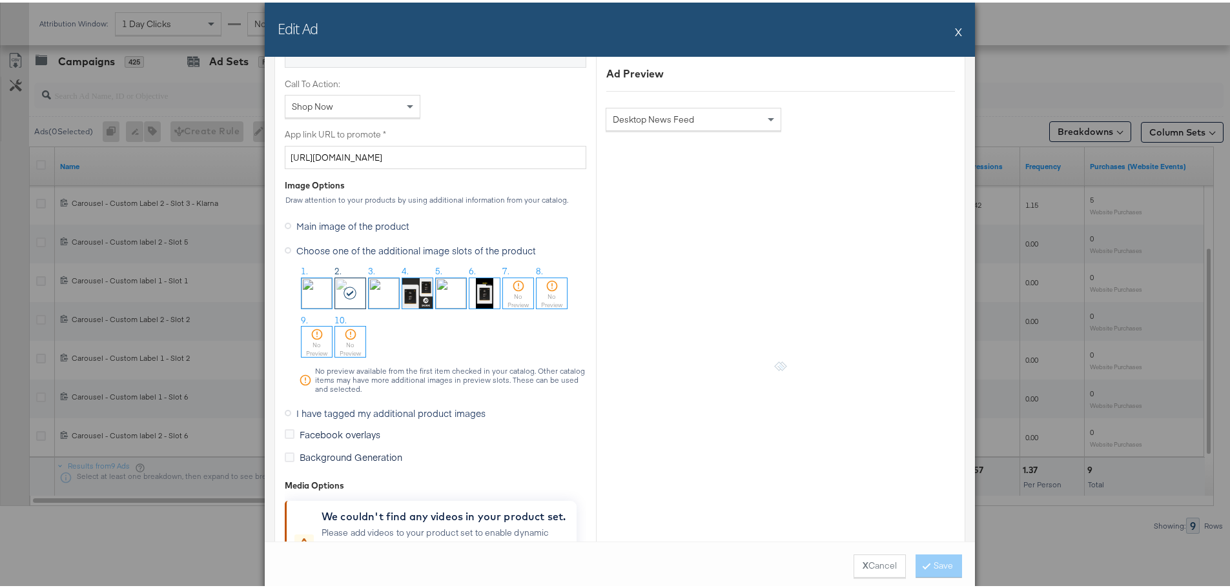
click at [328, 413] on span "I have tagged my additional product images" at bounding box center [390, 410] width 189 height 13
click at [0, 0] on input "I have tagged my additional product images" at bounding box center [0, 0] width 0 height 0
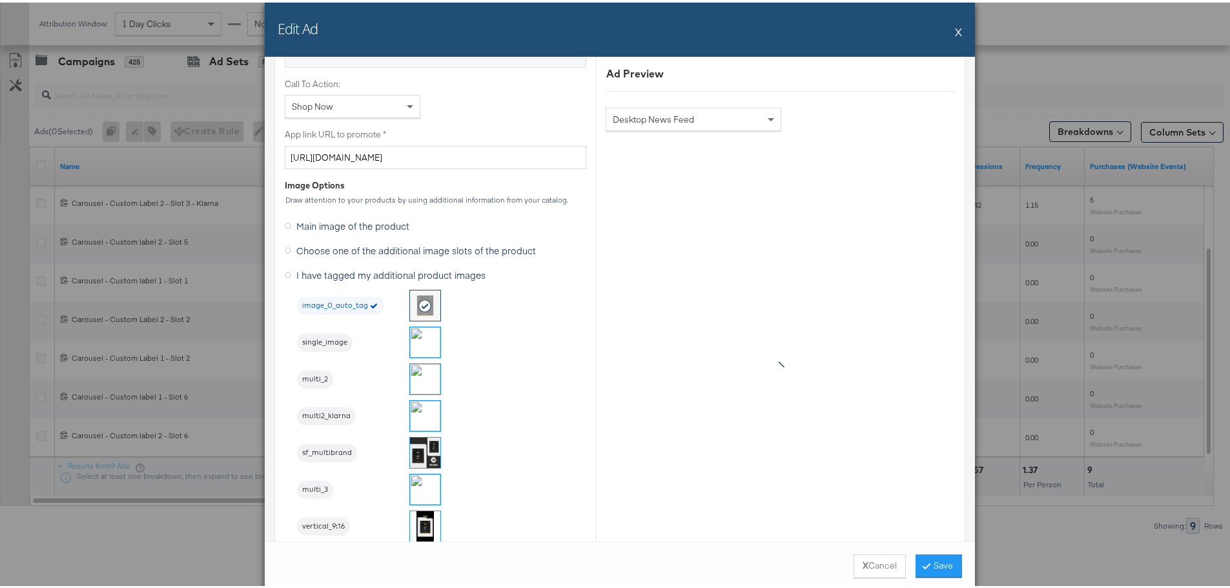
click at [424, 371] on img at bounding box center [425, 377] width 30 height 30
click at [939, 561] on button "Save" at bounding box center [939, 563] width 46 height 23
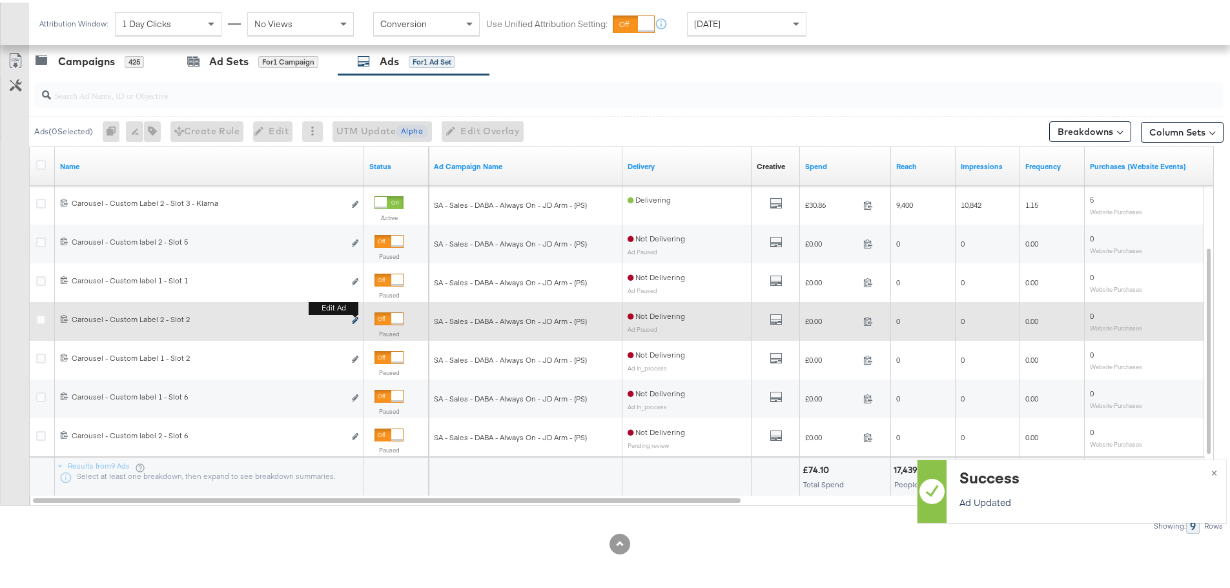
click at [355, 318] on icon "link" at bounding box center [355, 317] width 6 height 7
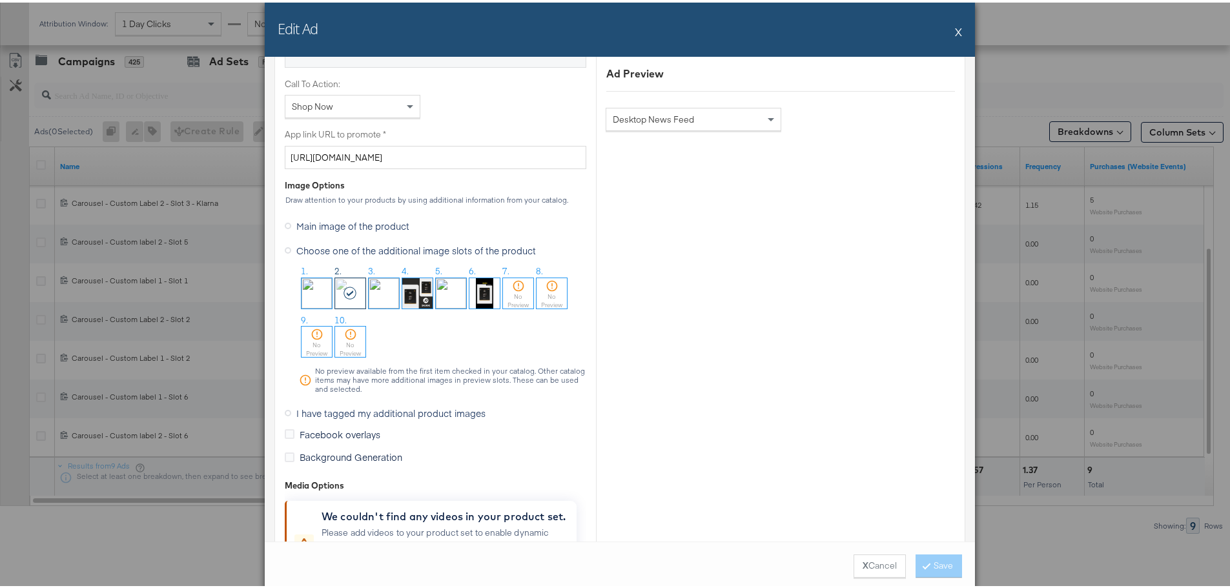
click at [313, 407] on span "I have tagged my additional product images" at bounding box center [390, 410] width 189 height 13
click at [0, 0] on input "I have tagged my additional product images" at bounding box center [0, 0] width 0 height 0
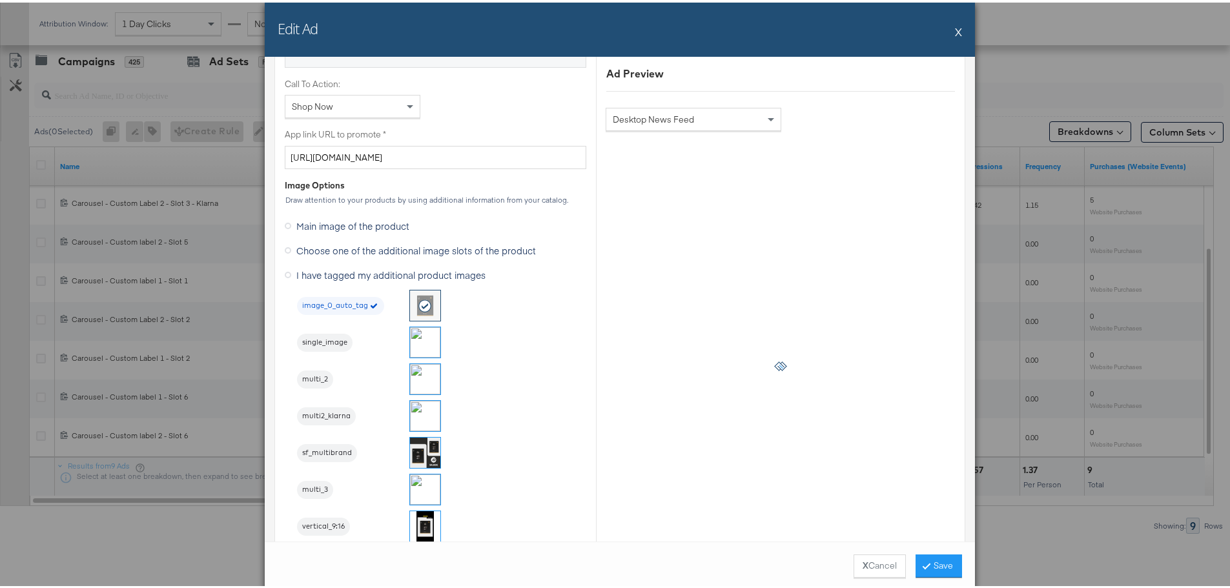
click at [426, 379] on img at bounding box center [425, 377] width 30 height 30
click at [929, 562] on button "Save" at bounding box center [939, 563] width 46 height 23
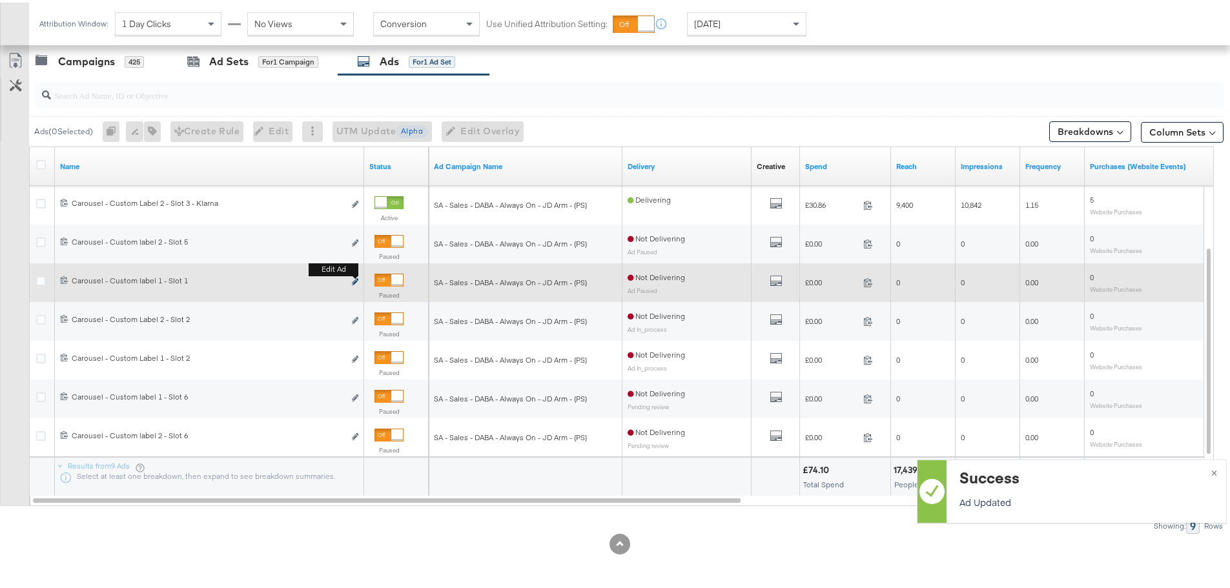
click at [354, 280] on icon "link" at bounding box center [355, 279] width 6 height 7
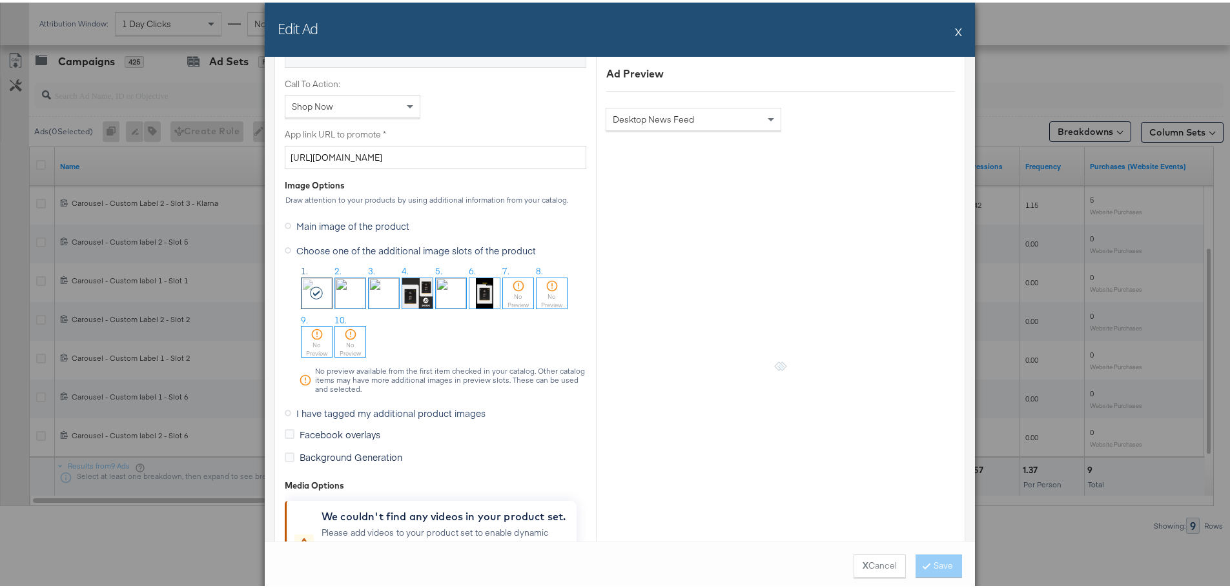
click at [343, 410] on span "I have tagged my additional product images" at bounding box center [390, 410] width 189 height 13
click at [0, 0] on input "I have tagged my additional product images" at bounding box center [0, 0] width 0 height 0
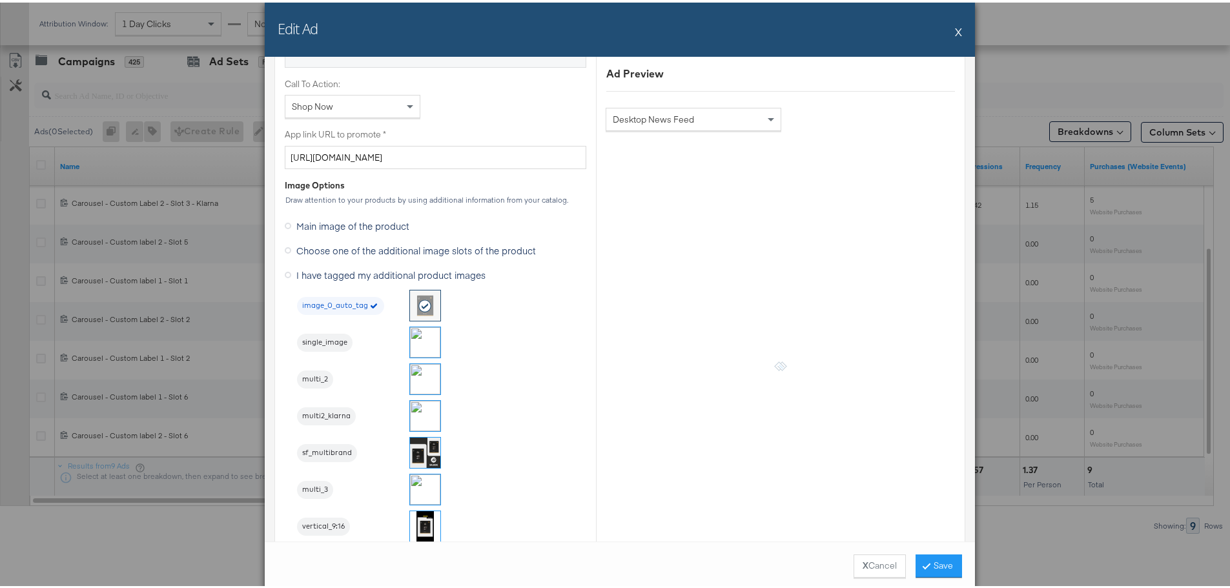
click at [420, 344] on img at bounding box center [425, 340] width 30 height 30
click at [925, 562] on icon at bounding box center [927, 563] width 4 height 8
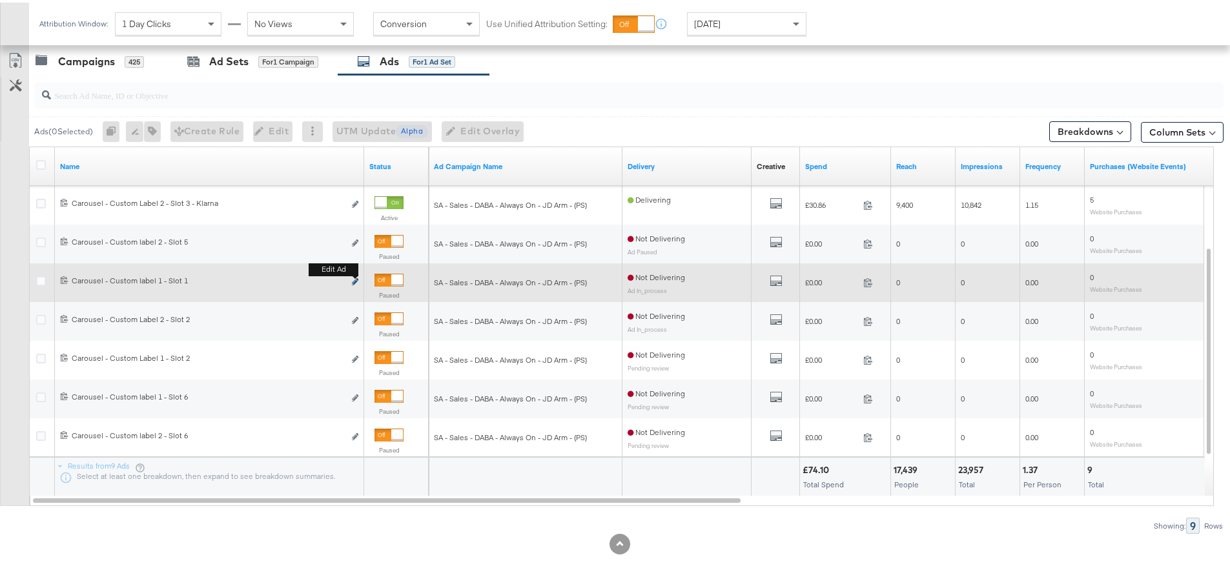
click at [353, 279] on icon "link" at bounding box center [355, 279] width 6 height 7
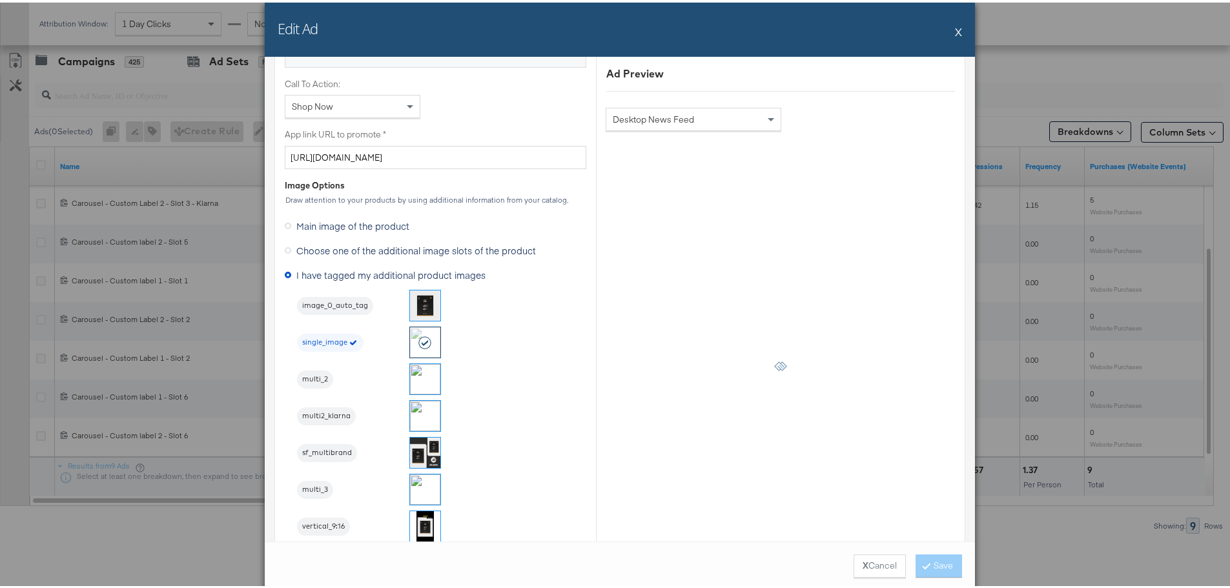
click at [958, 28] on div "Edit Ad X" at bounding box center [620, 27] width 710 height 54
click at [872, 560] on button "X Cancel" at bounding box center [880, 563] width 52 height 23
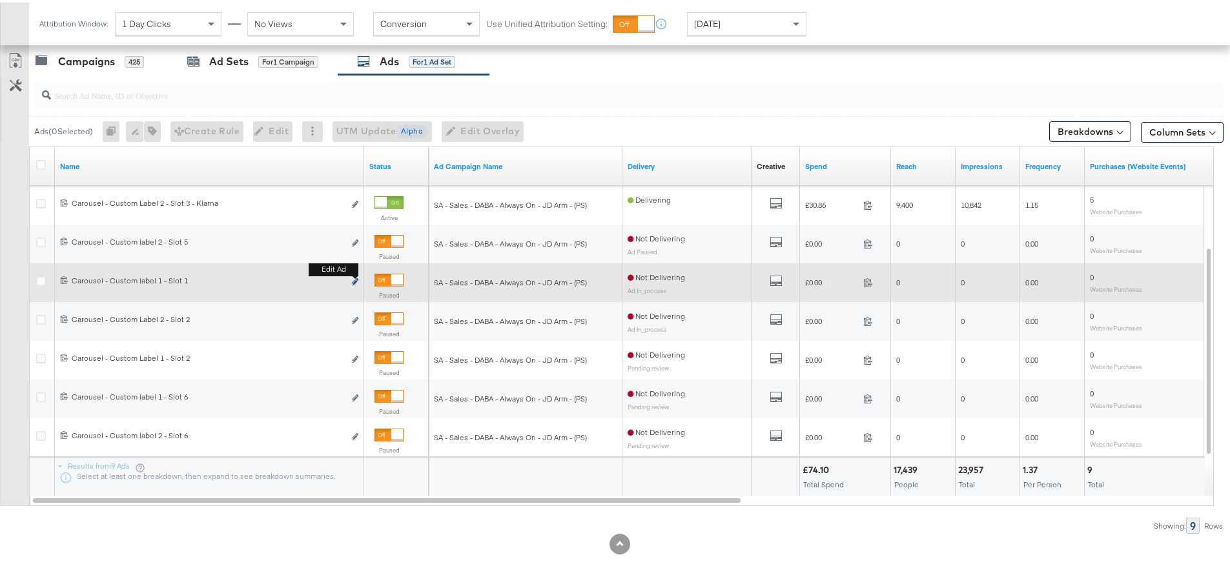
click at [355, 280] on icon "link" at bounding box center [355, 279] width 6 height 7
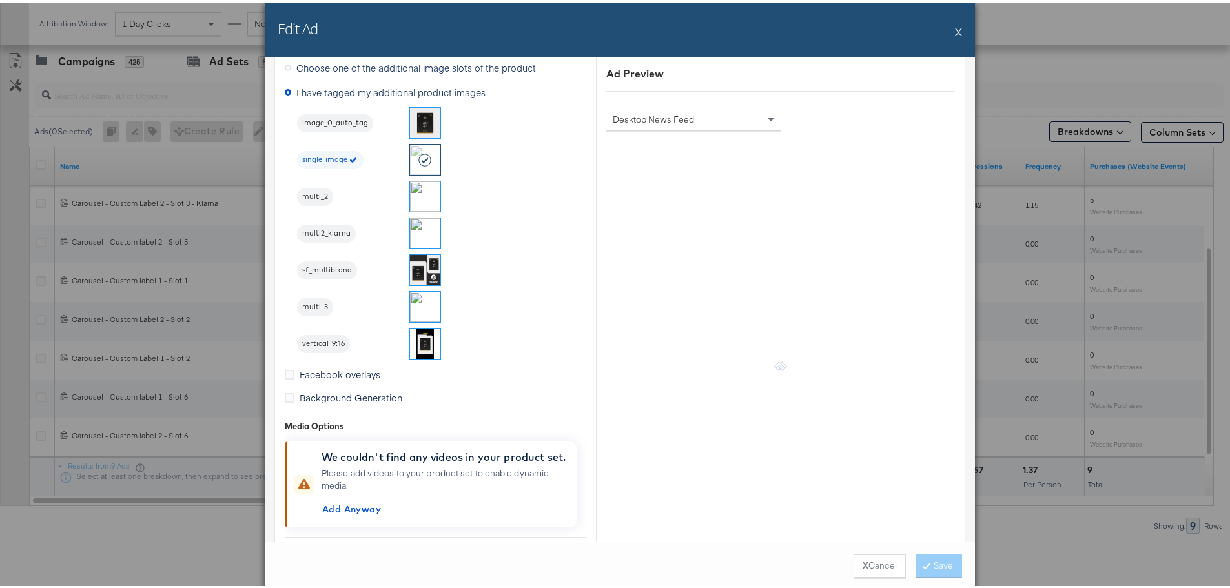
scroll to position [1162, 0]
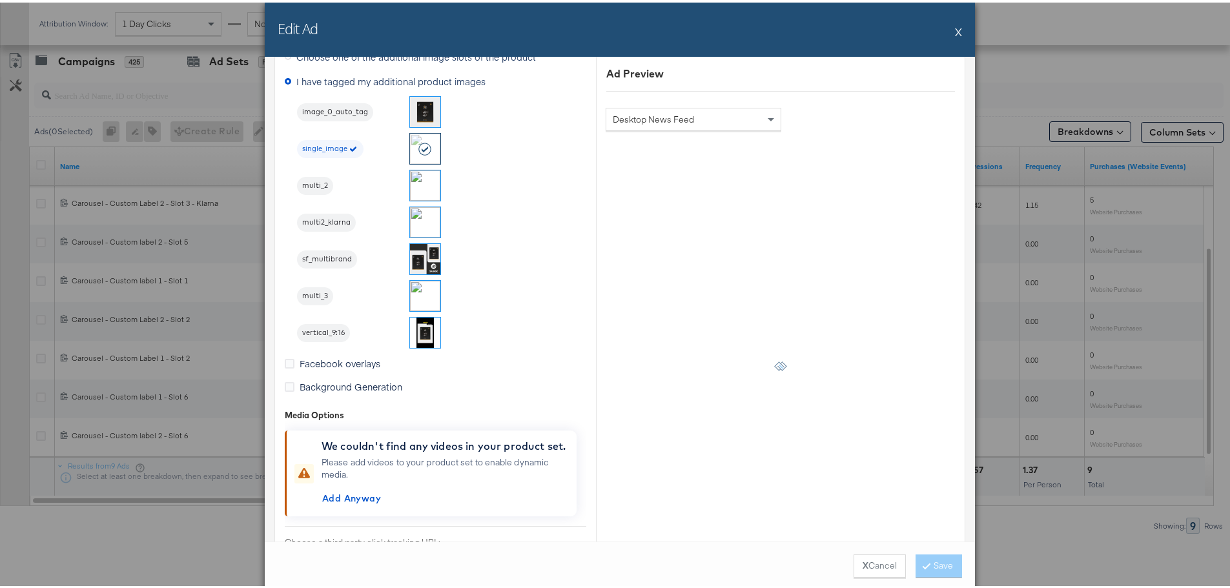
click at [955, 30] on button "X" at bounding box center [958, 29] width 7 height 26
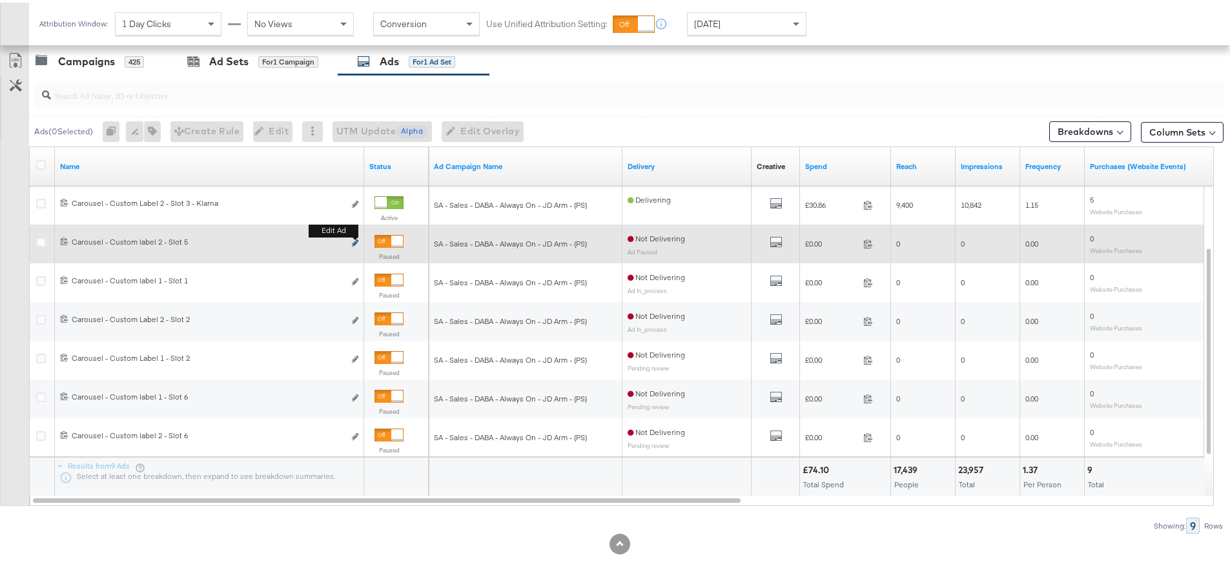
click at [357, 235] on b "Edit ad" at bounding box center [334, 228] width 50 height 14
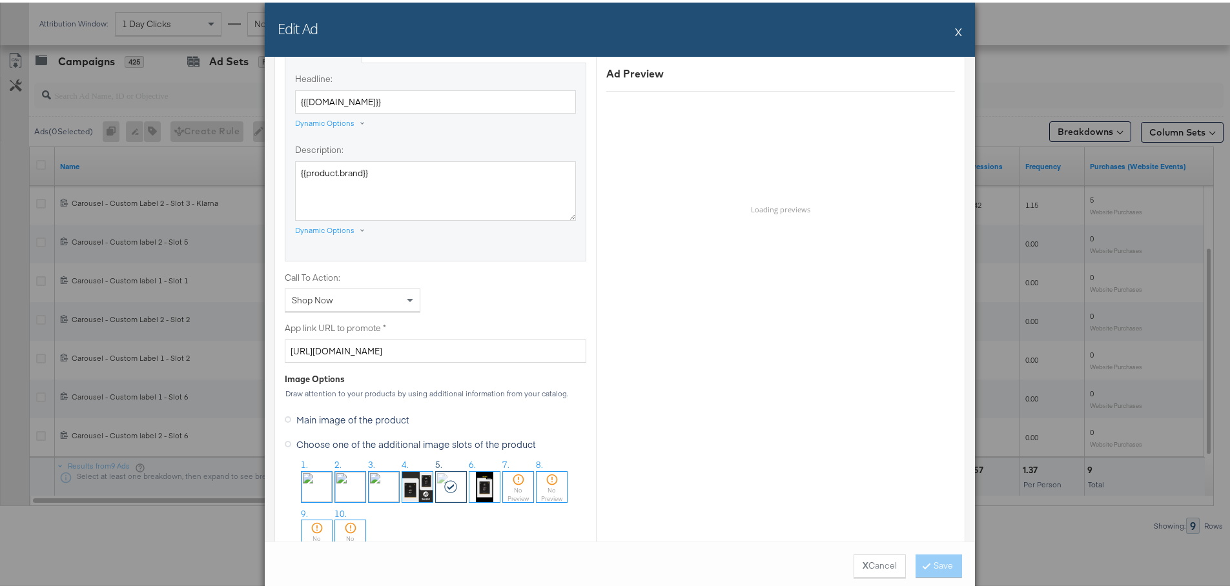
scroll to position [1033, 0]
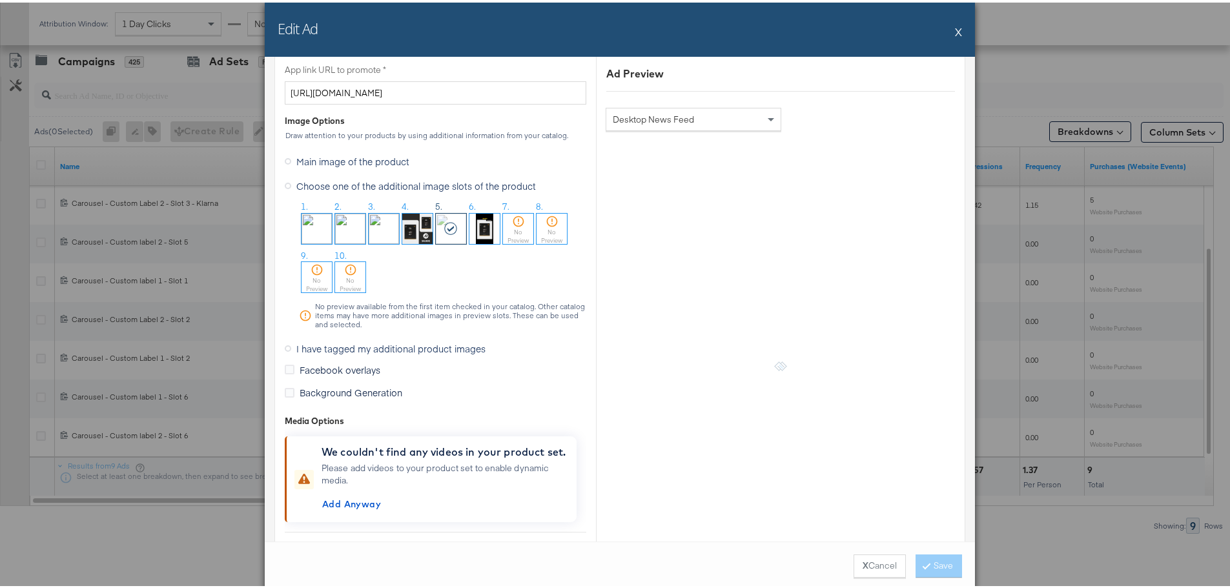
click at [324, 347] on span "I have tagged my additional product images" at bounding box center [390, 346] width 189 height 13
click at [0, 0] on input "I have tagged my additional product images" at bounding box center [0, 0] width 0 height 0
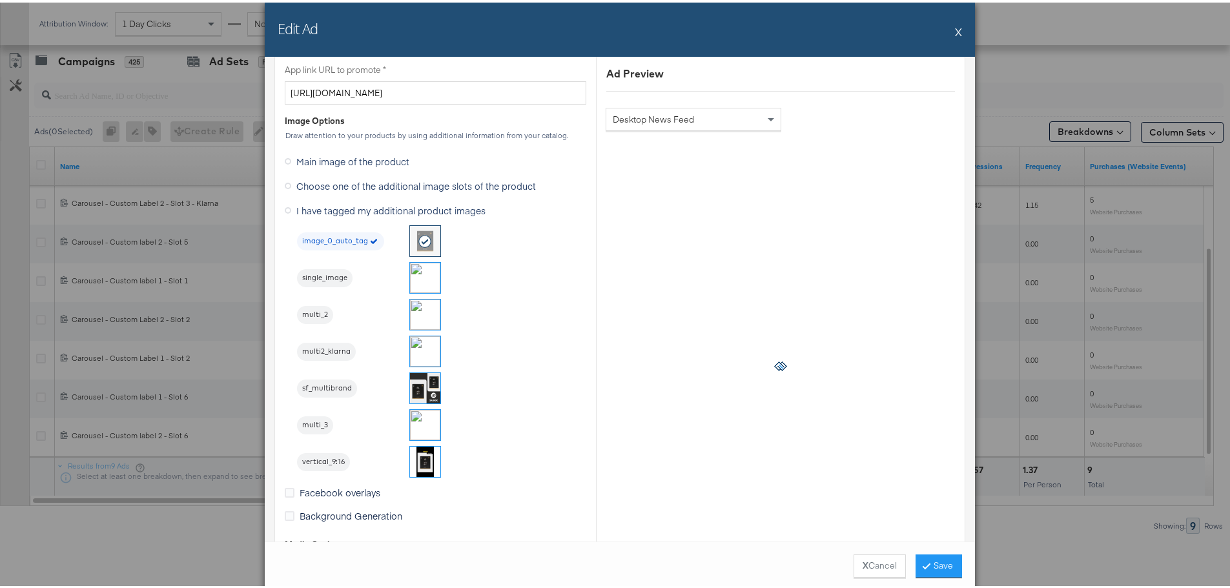
click at [422, 421] on img at bounding box center [425, 422] width 30 height 30
click at [945, 564] on button "Save" at bounding box center [939, 563] width 46 height 23
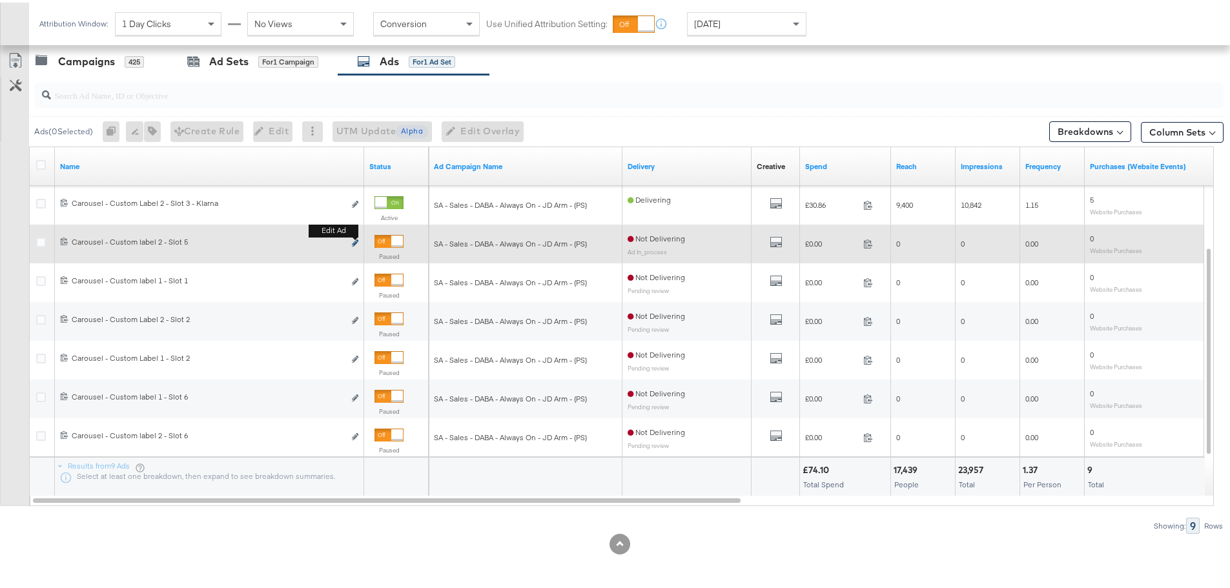
click at [357, 243] on icon "link" at bounding box center [355, 240] width 6 height 7
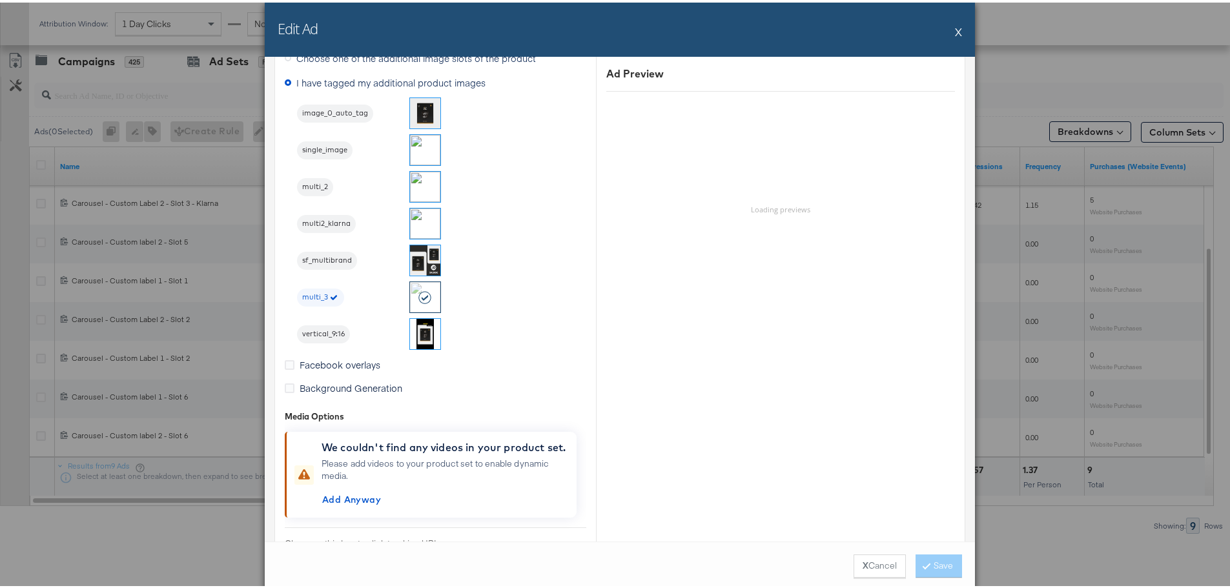
scroll to position [1162, 0]
click at [956, 26] on button "X" at bounding box center [958, 29] width 7 height 26
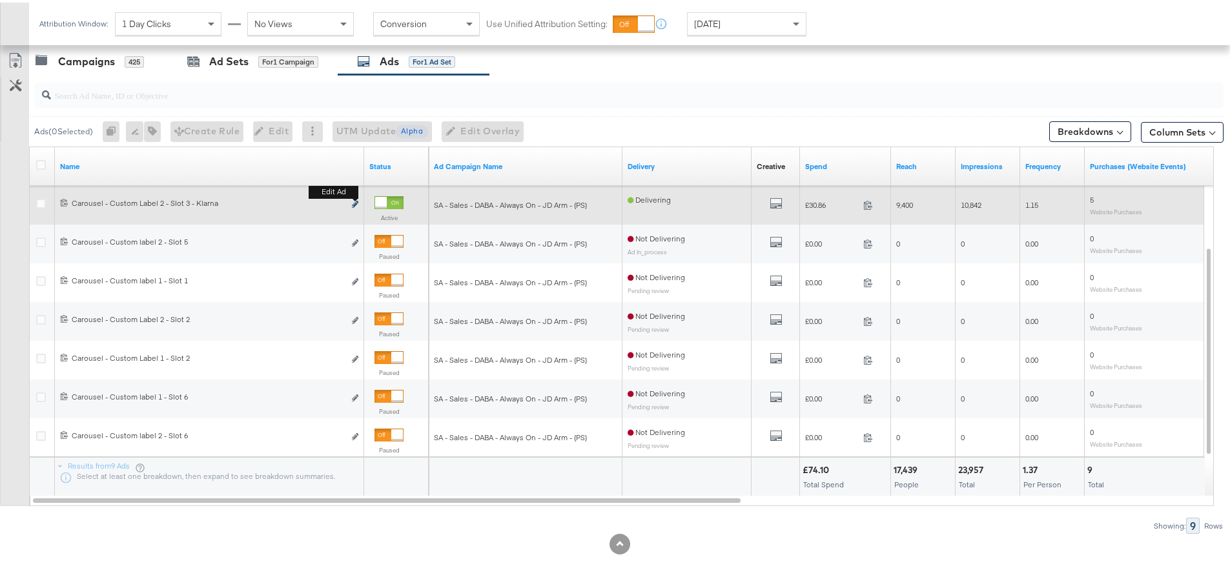
click at [355, 201] on icon "link" at bounding box center [355, 201] width 6 height 7
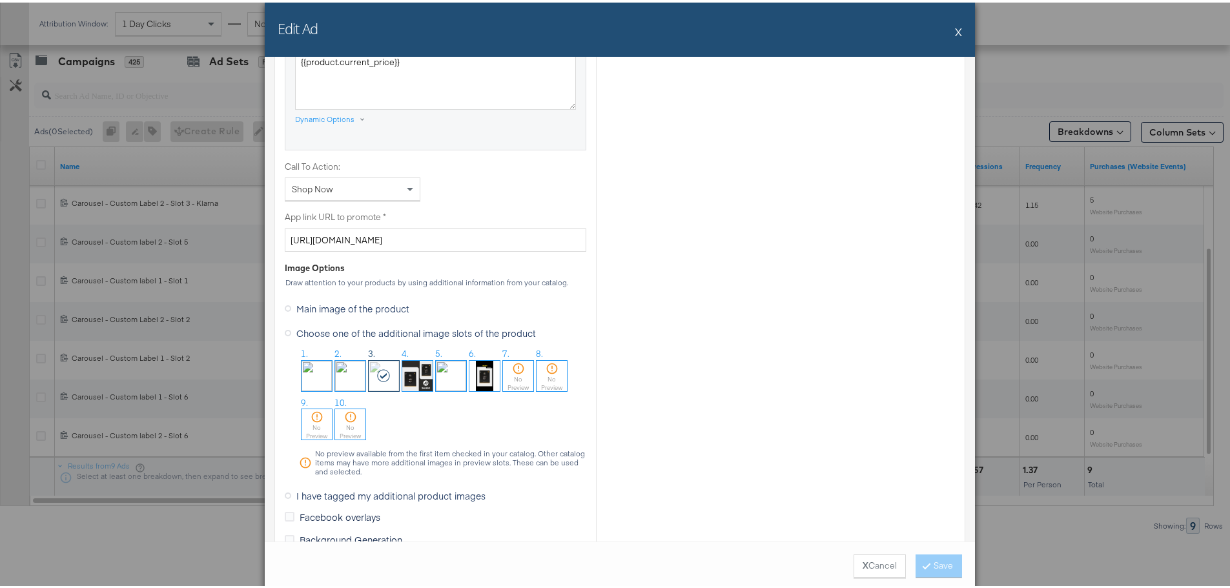
scroll to position [969, 0]
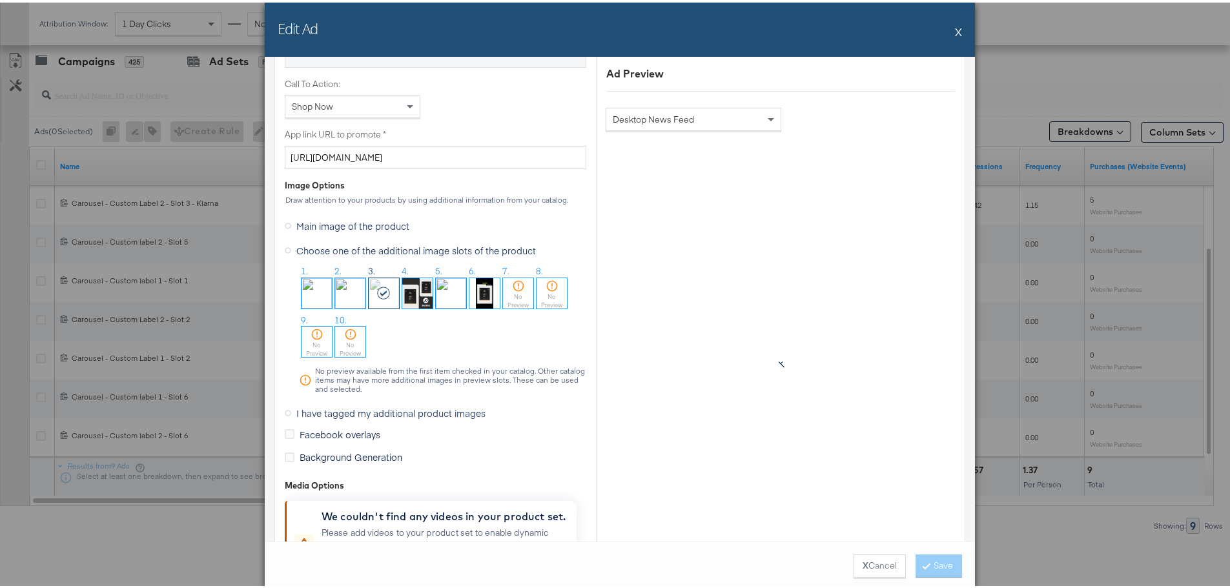
click at [309, 411] on span "I have tagged my additional product images" at bounding box center [390, 410] width 189 height 13
click at [0, 0] on input "I have tagged my additional product images" at bounding box center [0, 0] width 0 height 0
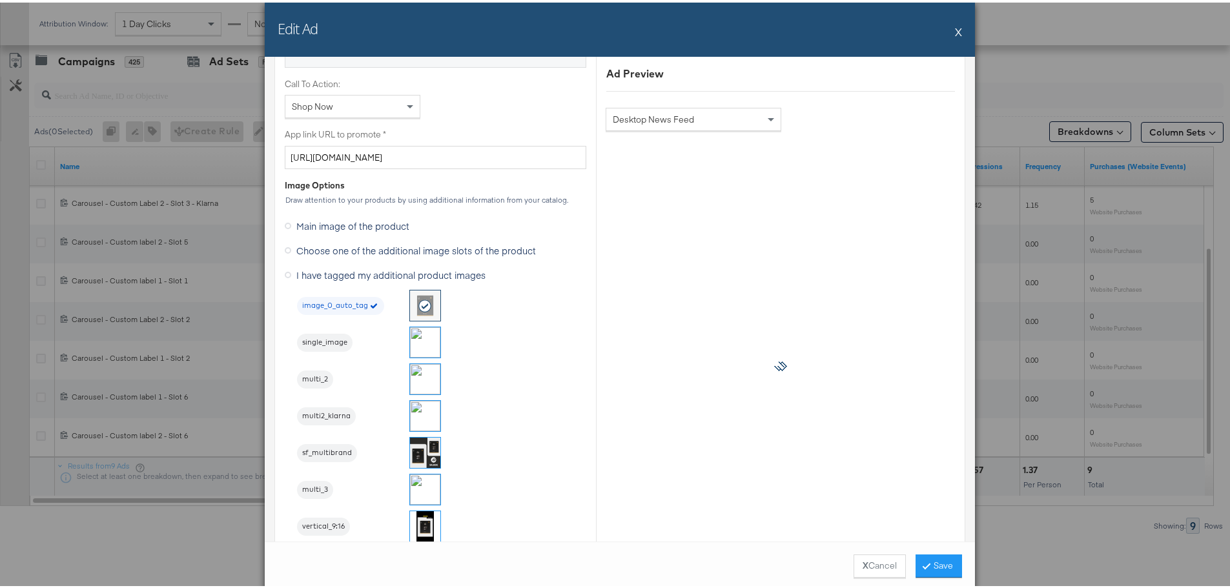
click at [422, 419] on img at bounding box center [425, 413] width 30 height 30
click at [930, 563] on button "Save" at bounding box center [939, 563] width 46 height 23
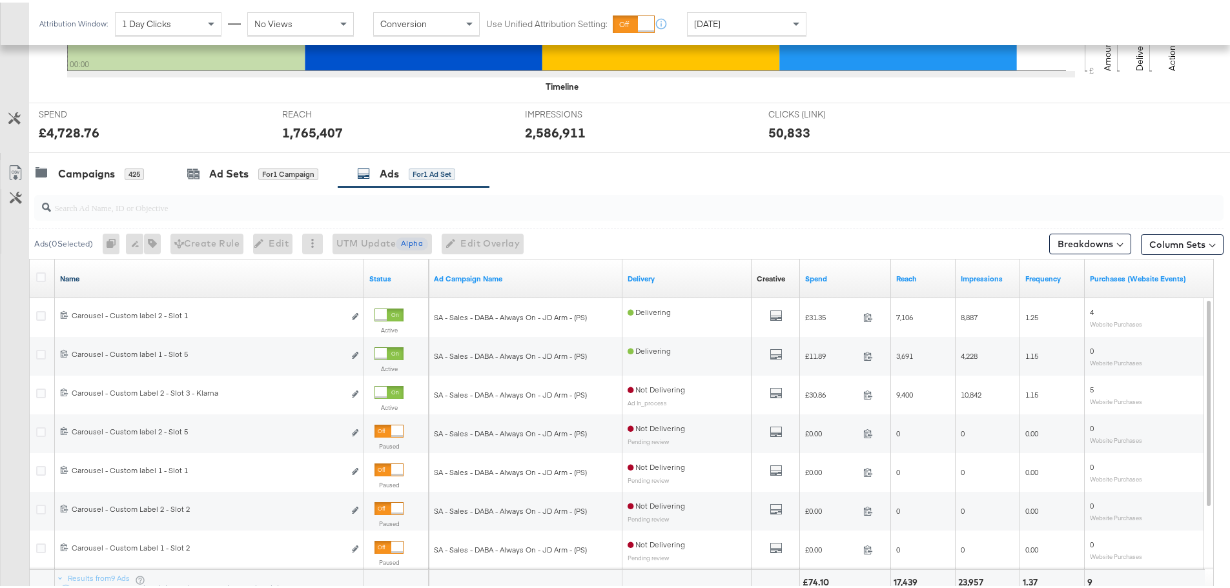
scroll to position [417, 0]
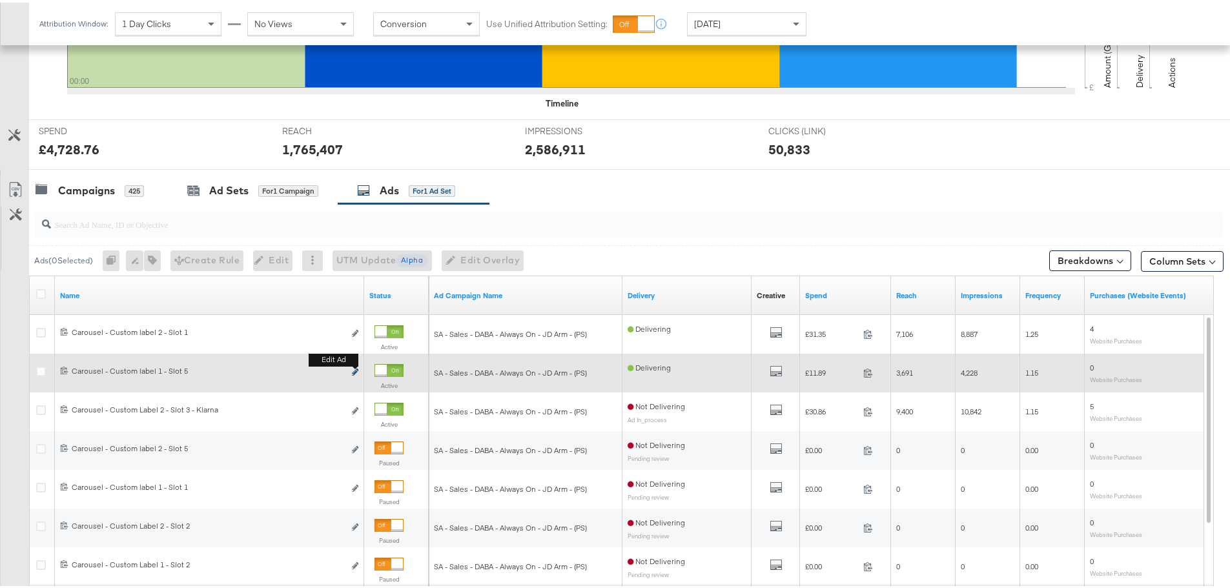
click at [356, 368] on icon "link" at bounding box center [355, 369] width 6 height 7
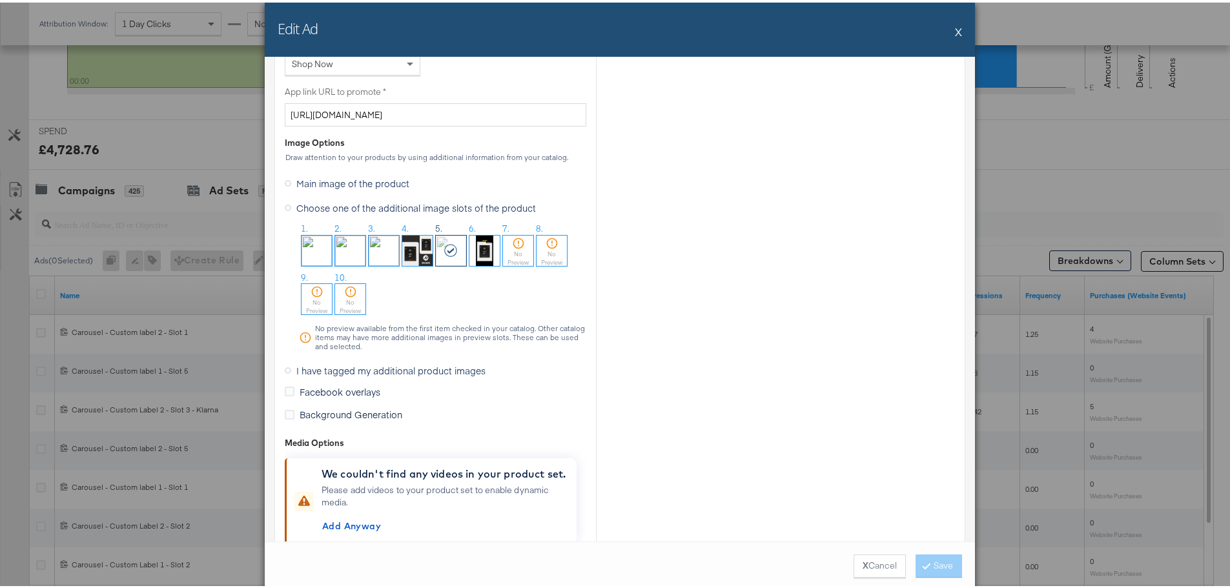
scroll to position [1033, 0]
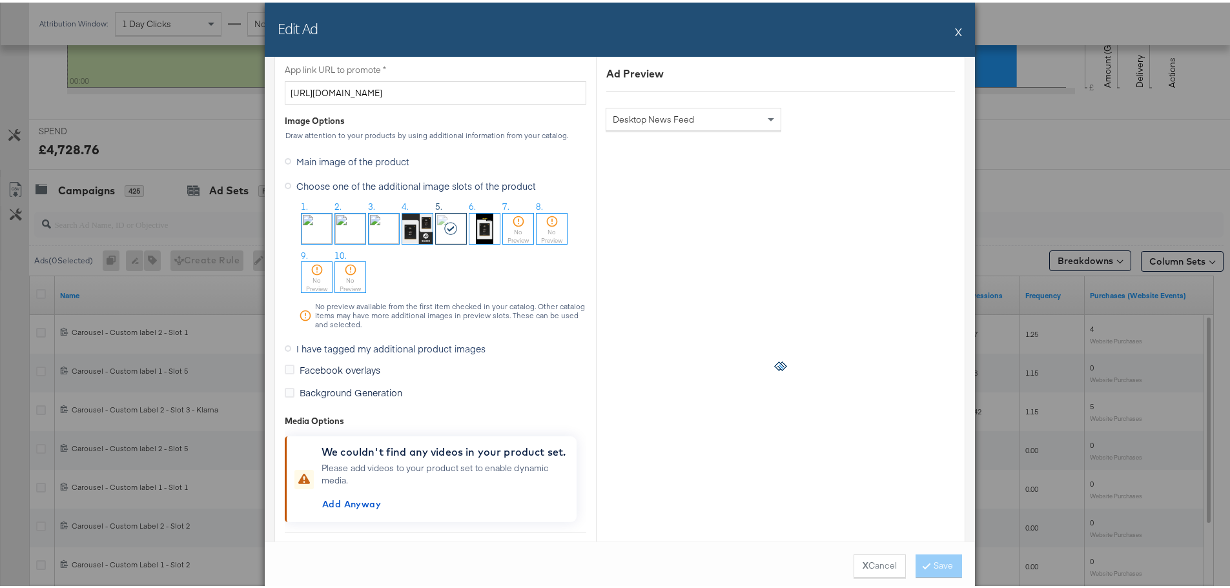
click at [321, 349] on span "I have tagged my additional product images" at bounding box center [390, 346] width 189 height 13
click at [0, 0] on input "I have tagged my additional product images" at bounding box center [0, 0] width 0 height 0
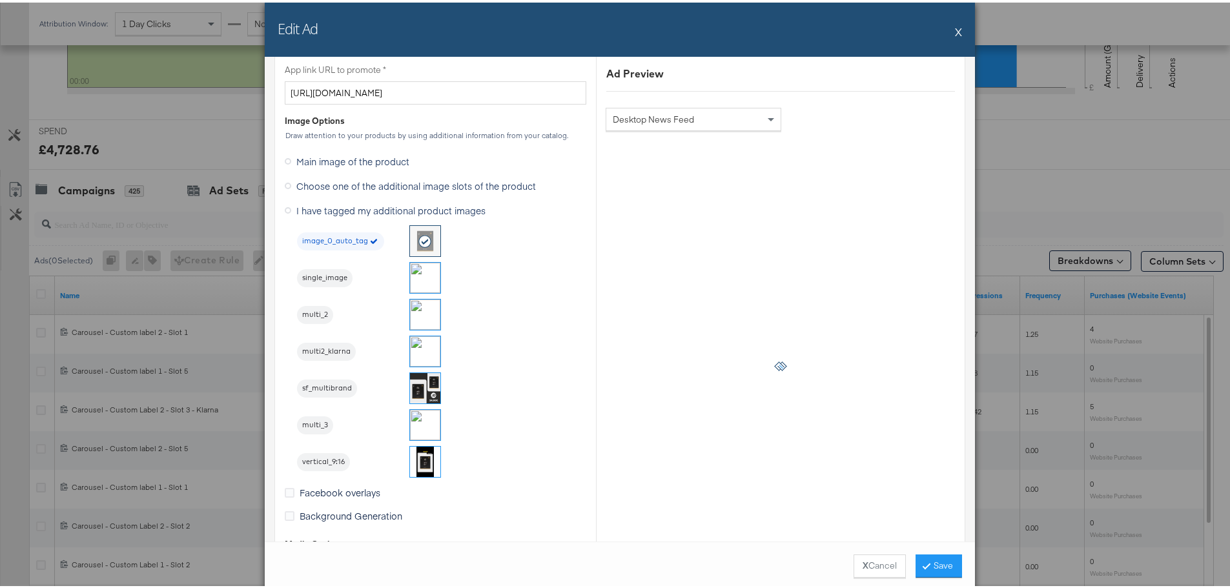
click at [424, 424] on img at bounding box center [425, 422] width 30 height 30
click at [932, 559] on button "Save" at bounding box center [939, 563] width 46 height 23
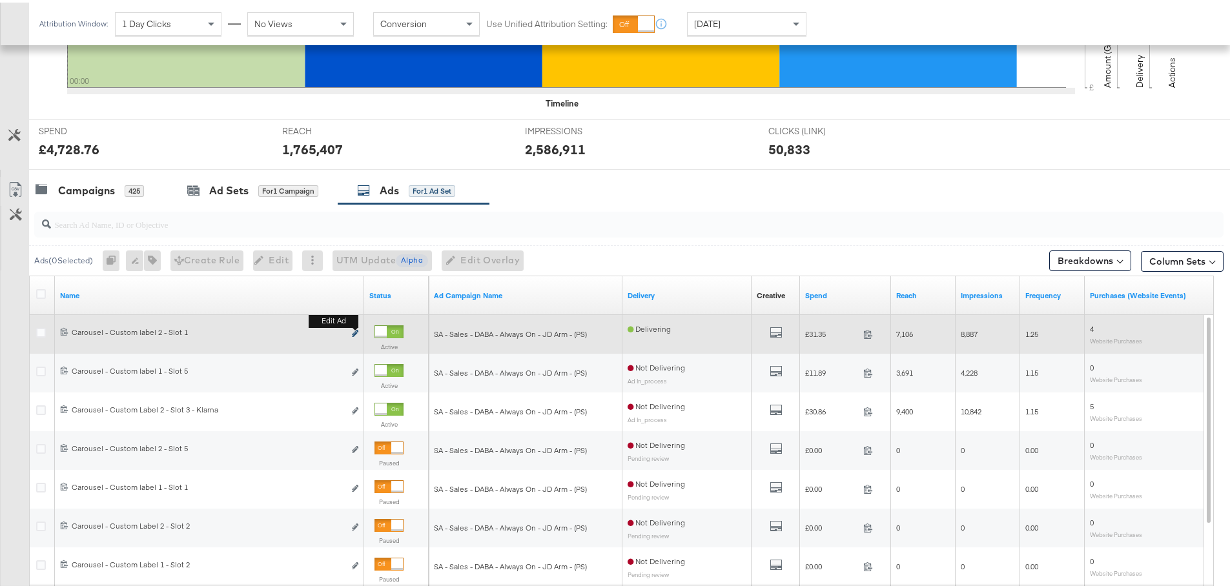
click at [357, 331] on icon "link" at bounding box center [355, 330] width 6 height 7
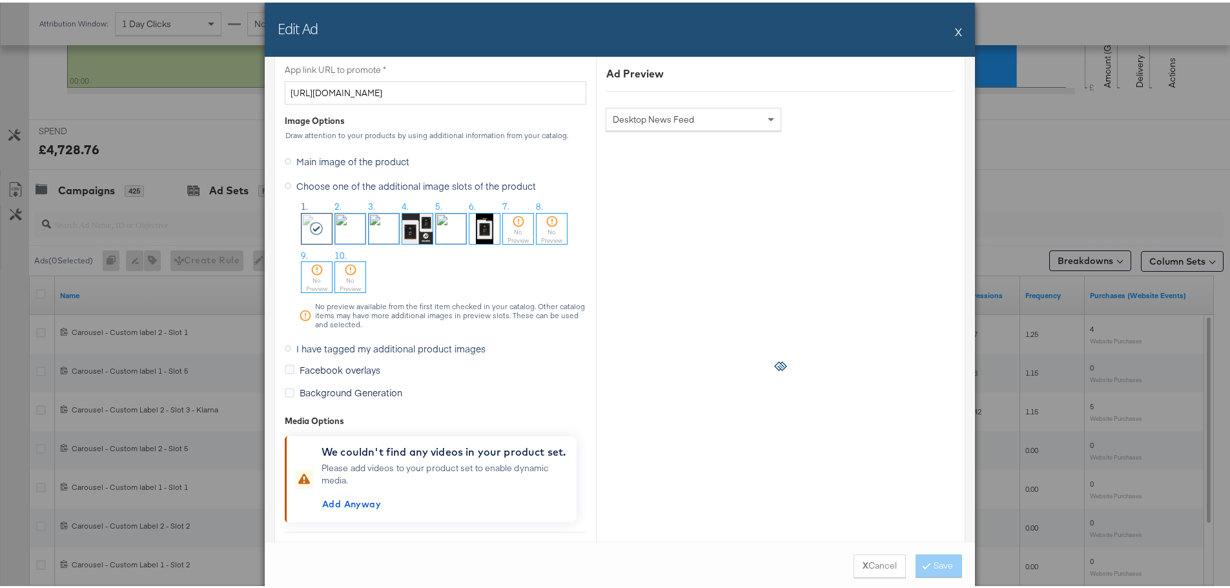
click at [344, 349] on span "I have tagged my additional product images" at bounding box center [390, 346] width 189 height 13
click at [0, 0] on input "I have tagged my additional product images" at bounding box center [0, 0] width 0 height 0
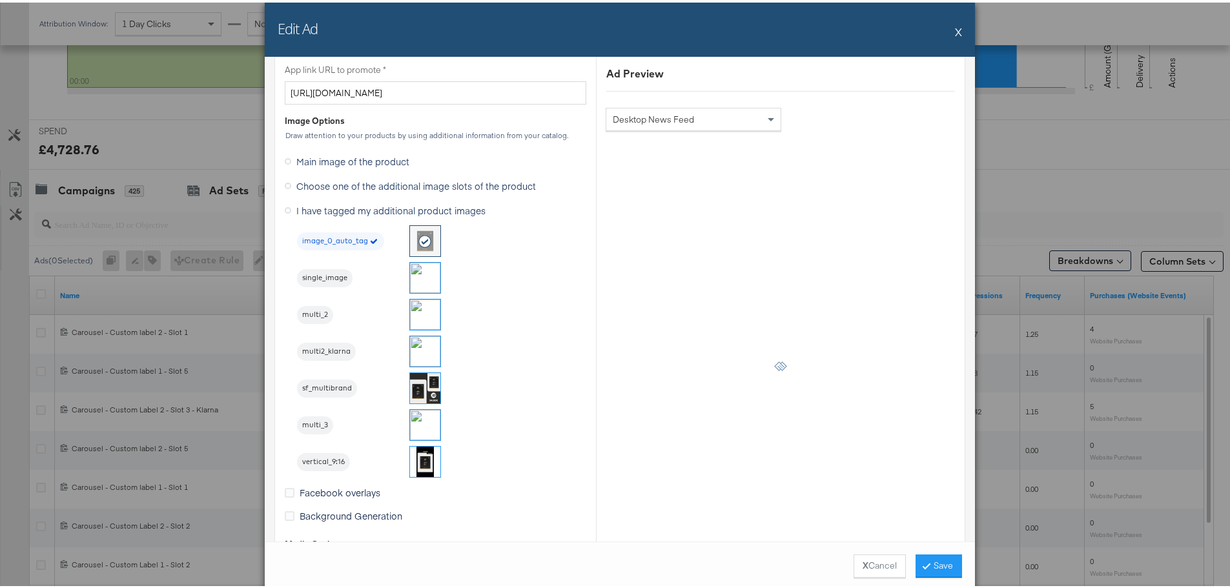
click at [423, 281] on img at bounding box center [425, 275] width 30 height 30
click at [939, 564] on button "Save" at bounding box center [939, 563] width 46 height 23
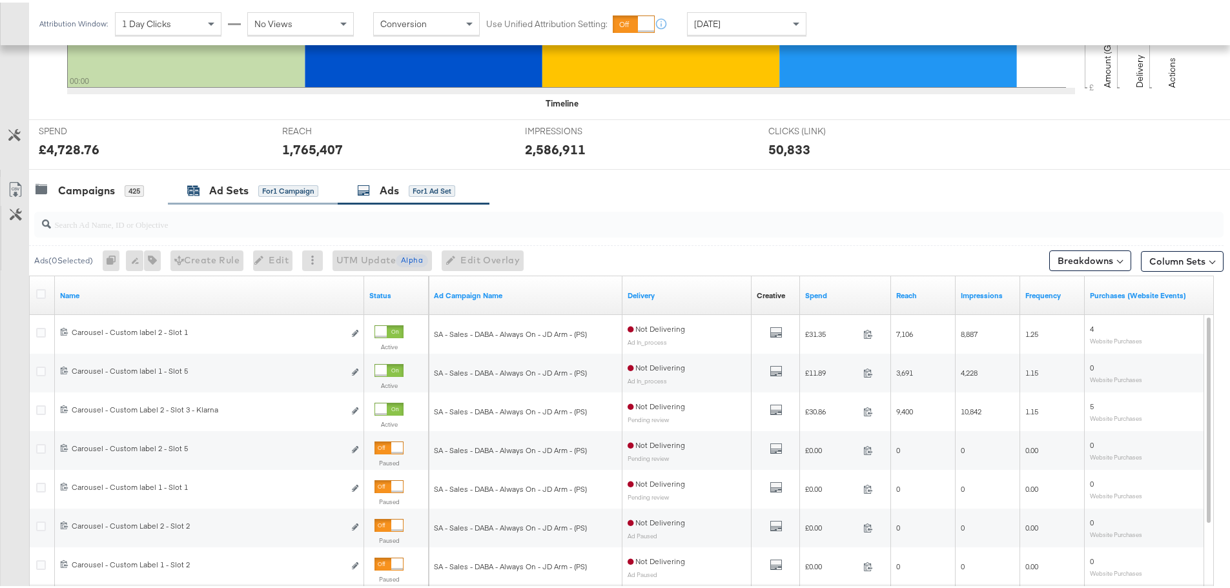
click at [207, 185] on div "Ad Sets for 1 Campaign" at bounding box center [252, 188] width 131 height 15
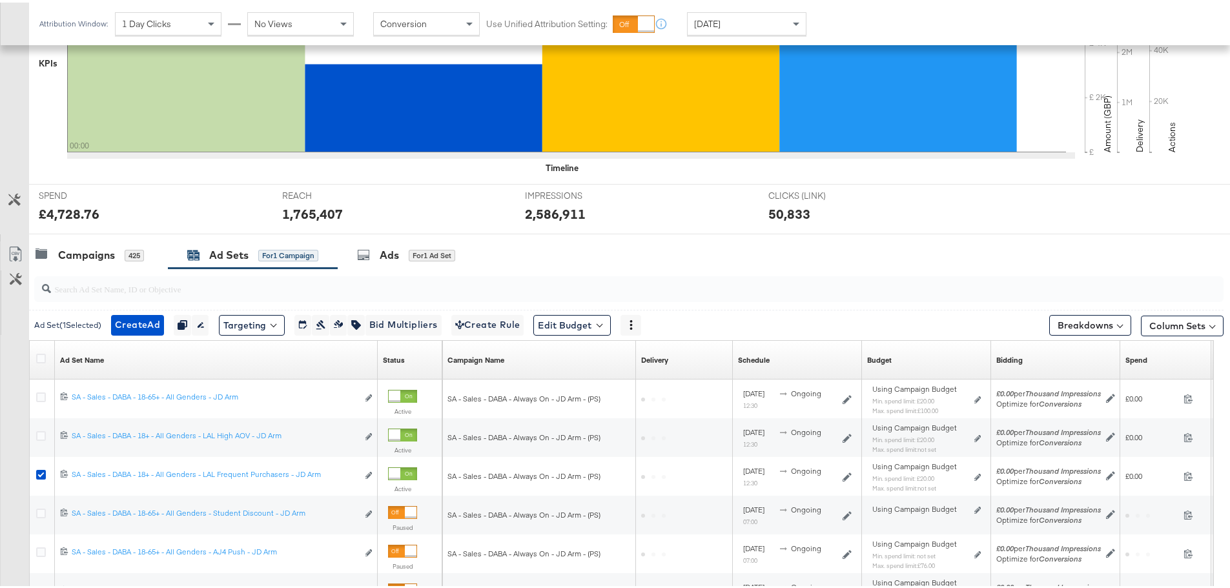
scroll to position [417, 0]
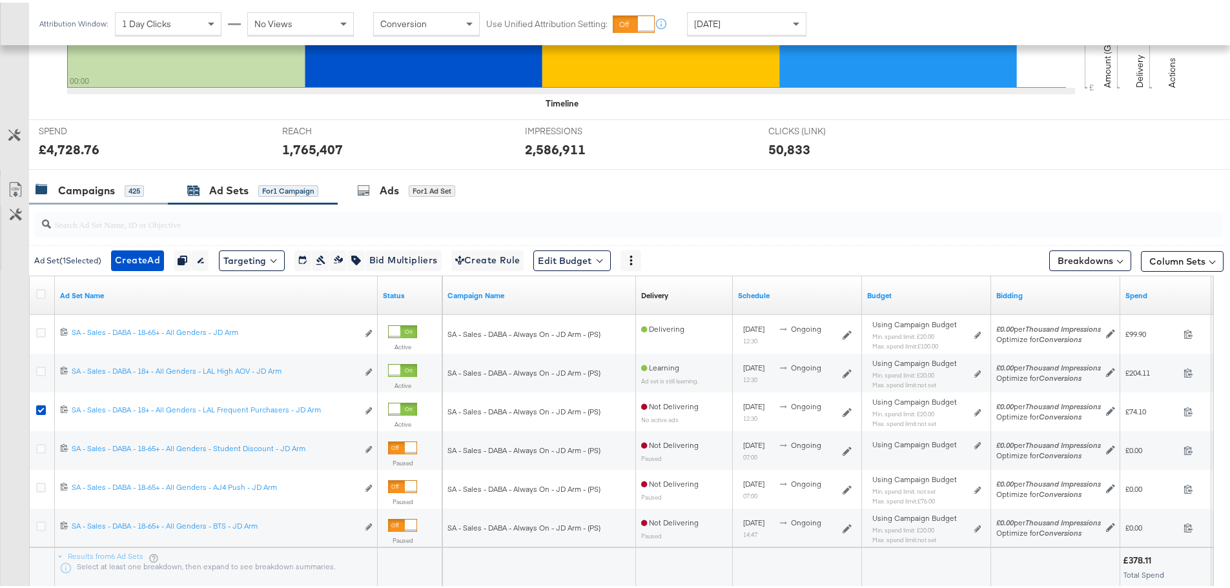
click at [87, 190] on div "Campaigns" at bounding box center [86, 188] width 57 height 15
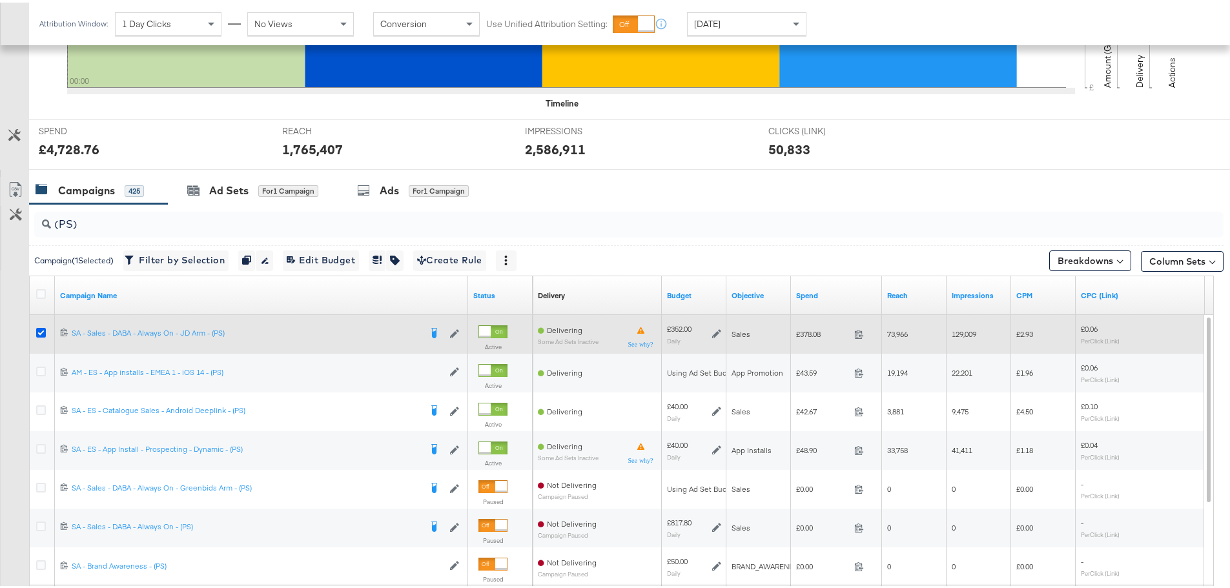
click at [41, 329] on icon at bounding box center [41, 330] width 10 height 10
click at [0, 0] on input "checkbox" at bounding box center [0, 0] width 0 height 0
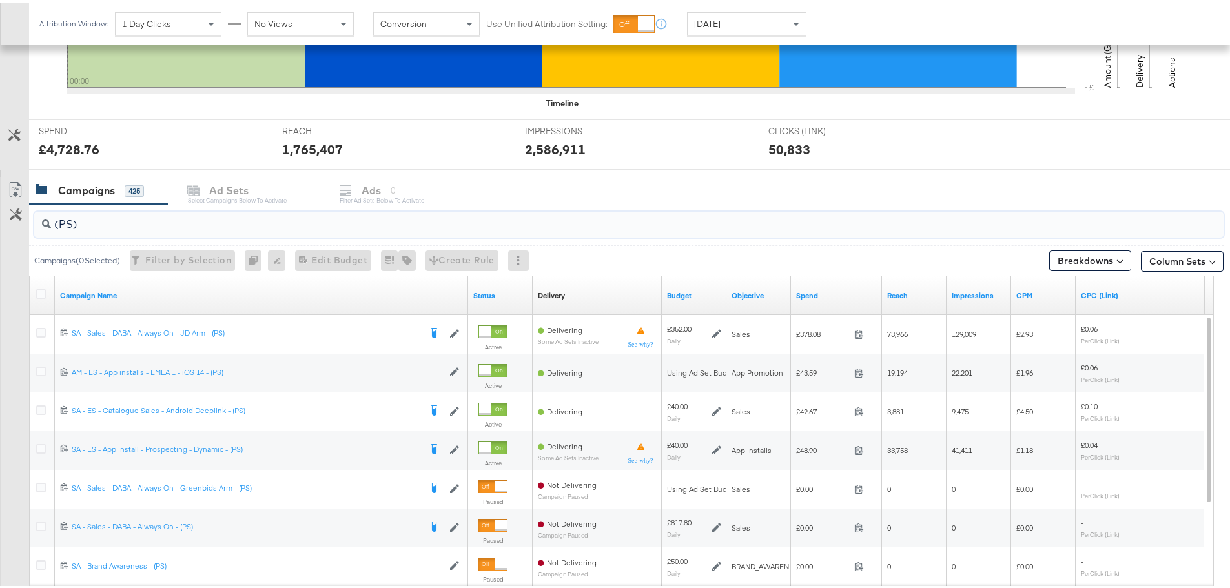
drag, startPoint x: 84, startPoint y: 223, endPoint x: 61, endPoint y: 221, distance: 23.3
click at [61, 221] on input "(PS)" at bounding box center [583, 216] width 1064 height 25
click at [72, 221] on input "(PS)" at bounding box center [583, 216] width 1064 height 25
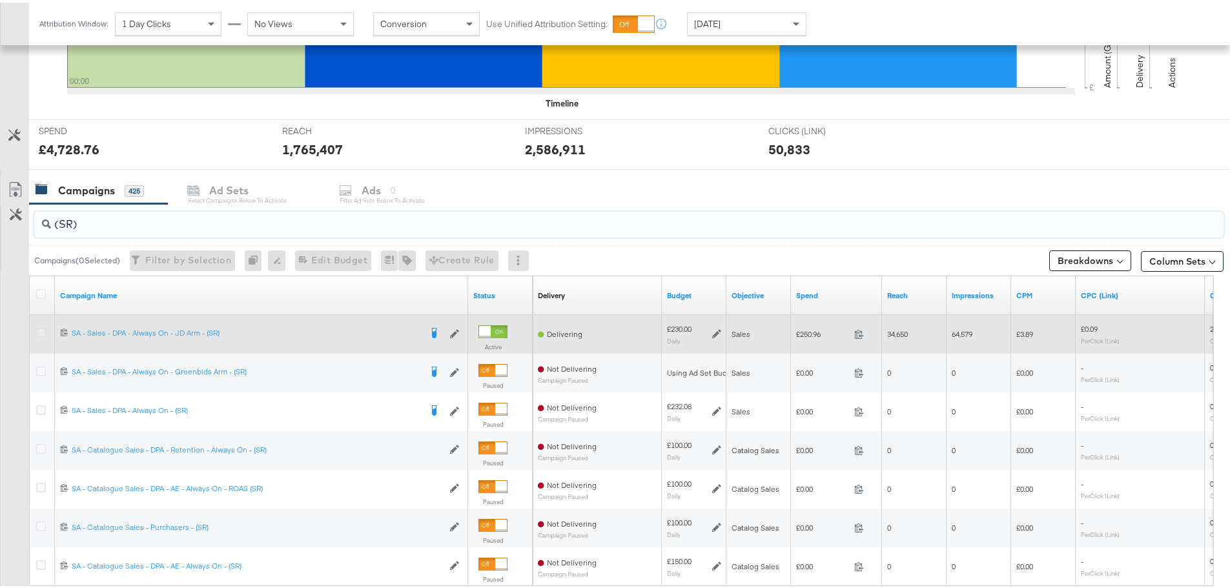
type input "(SR)"
click at [43, 330] on icon at bounding box center [41, 330] width 10 height 10
click at [0, 0] on input "checkbox" at bounding box center [0, 0] width 0 height 0
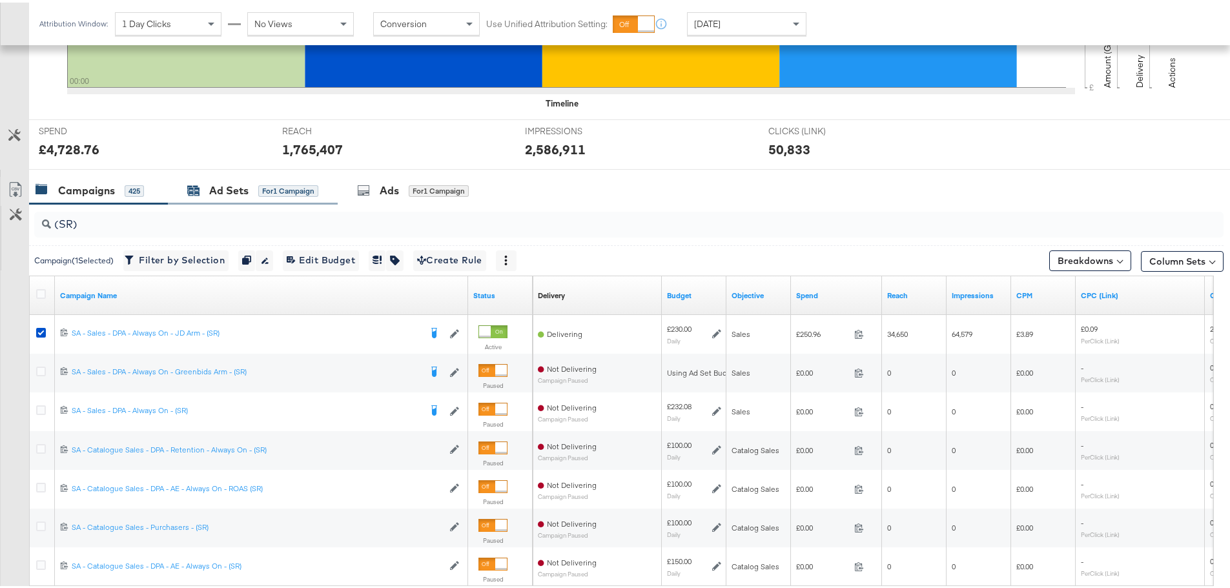
click at [231, 184] on div "Ad Sets" at bounding box center [228, 188] width 39 height 15
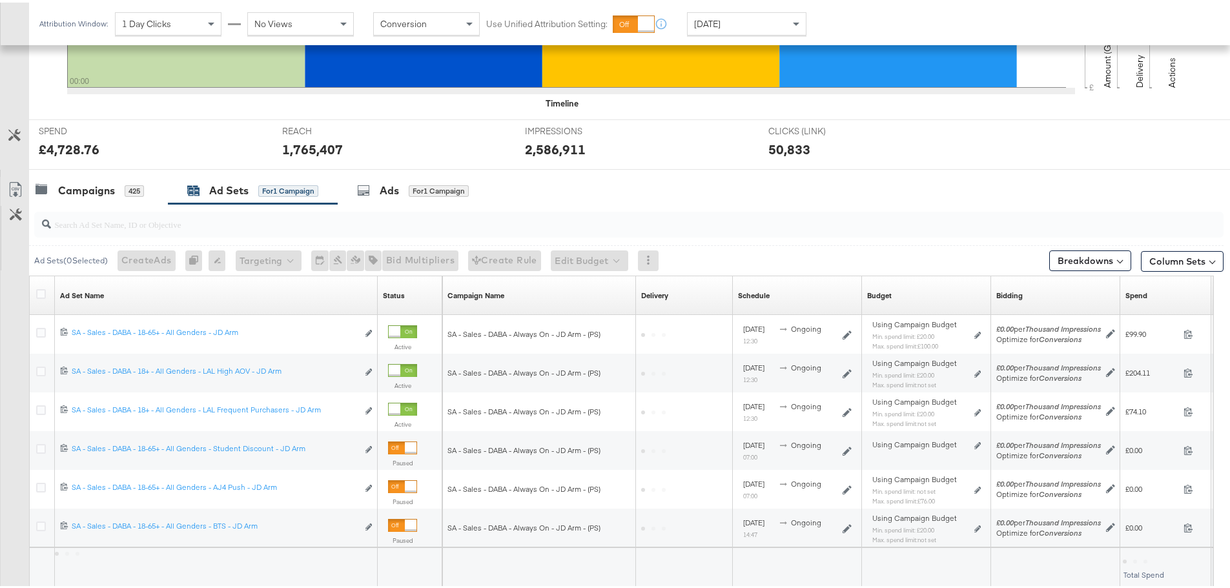
scroll to position [353, 0]
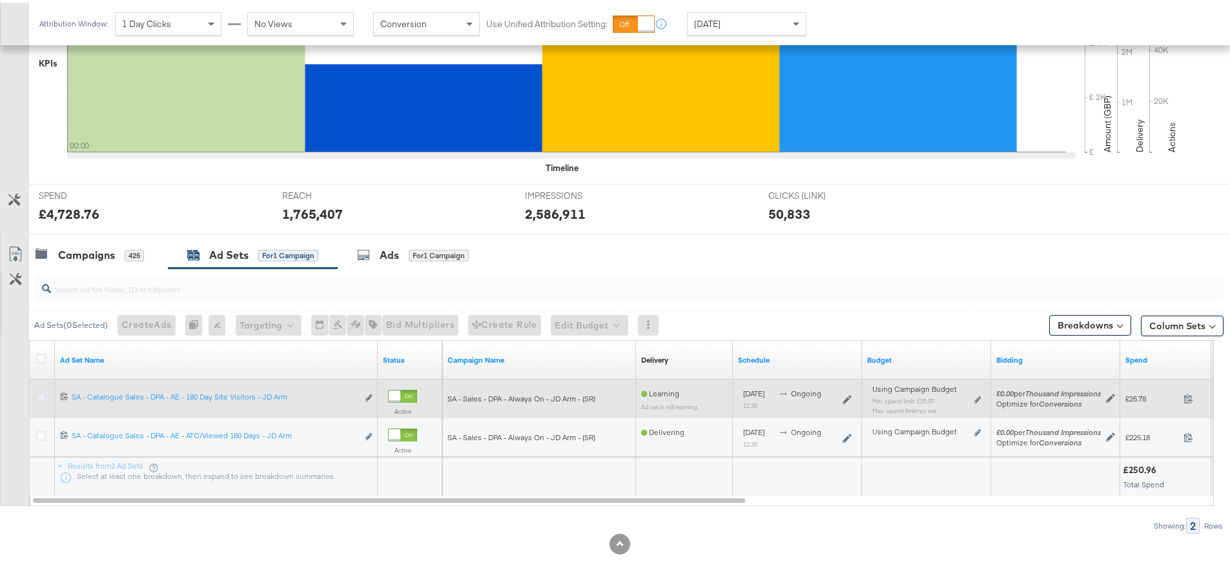
click at [41, 394] on icon at bounding box center [41, 395] width 10 height 10
click at [0, 0] on input "checkbox" at bounding box center [0, 0] width 0 height 0
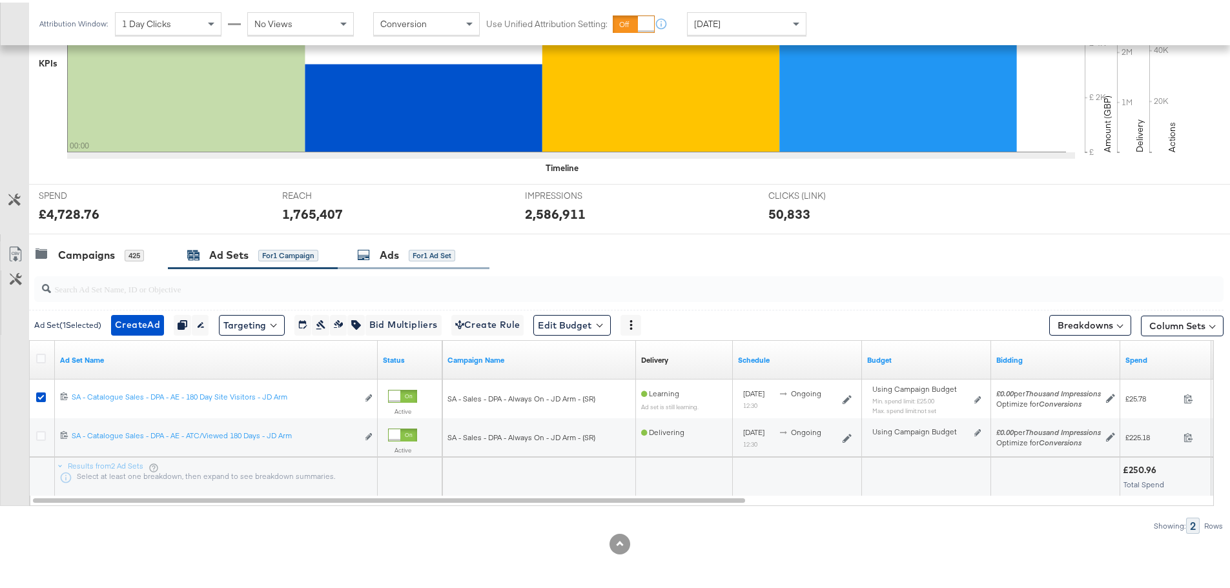
click at [387, 256] on div "Ads" at bounding box center [389, 252] width 19 height 15
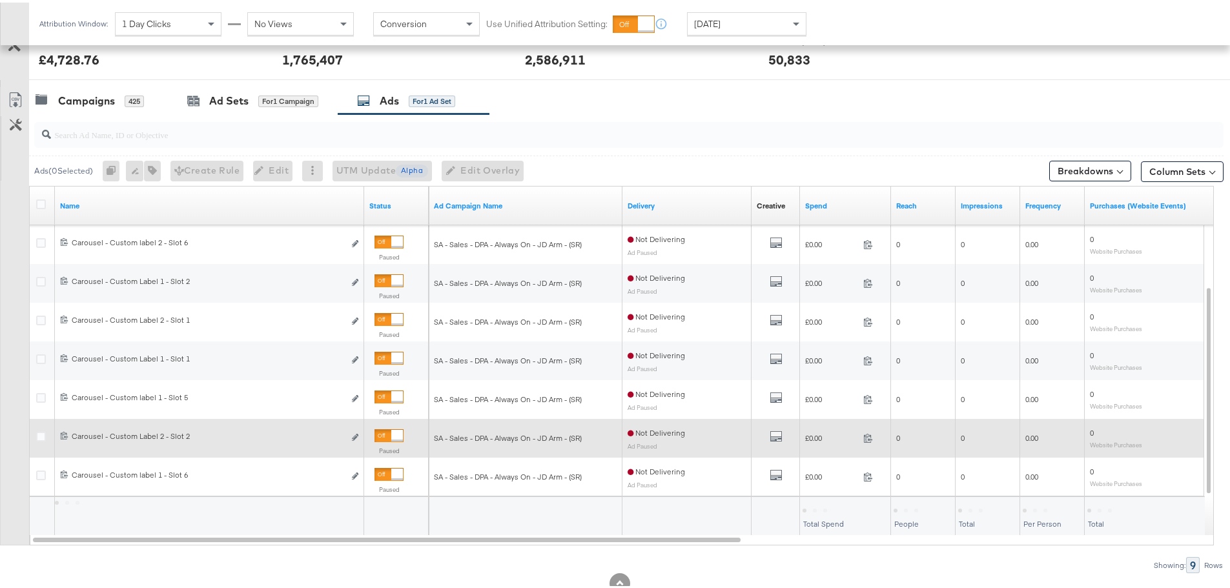
scroll to position [546, 0]
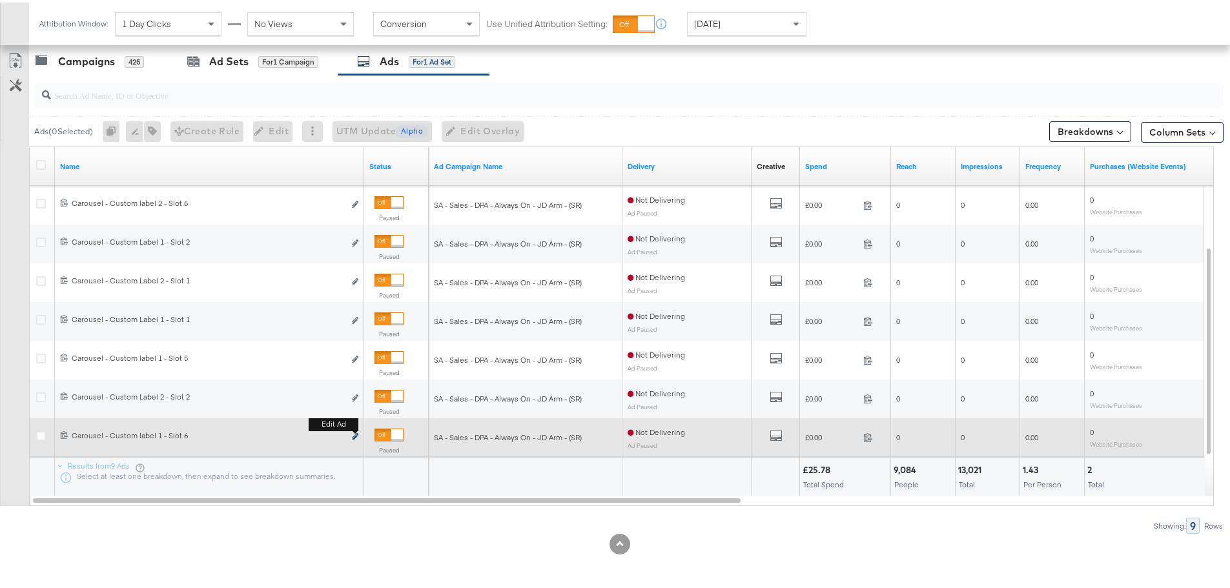
click at [356, 434] on icon "link" at bounding box center [355, 434] width 6 height 7
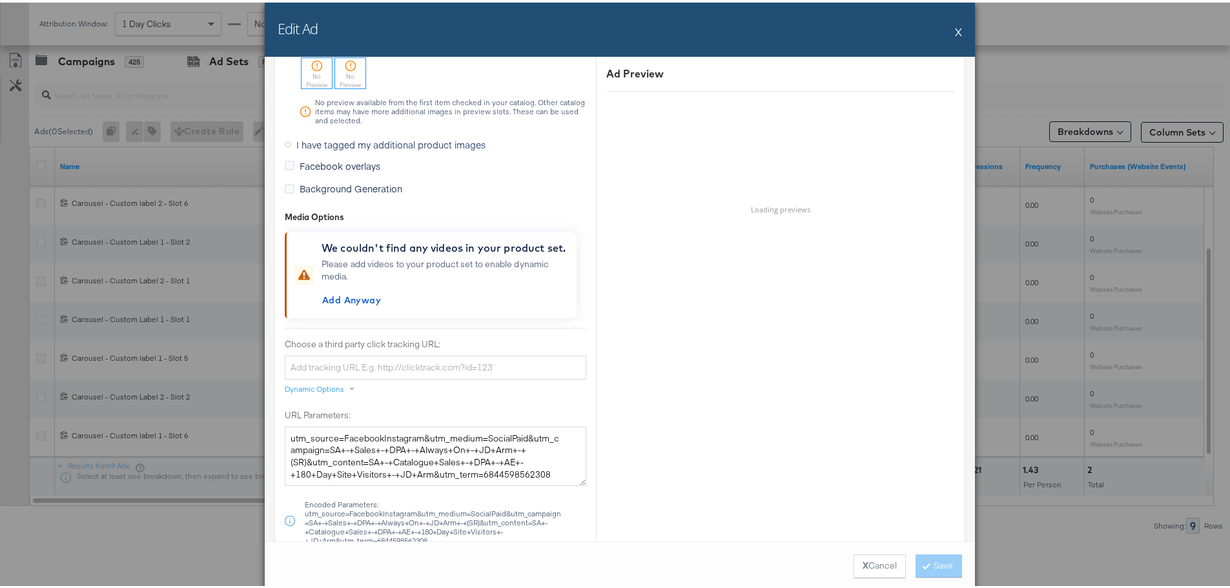
scroll to position [1098, 0]
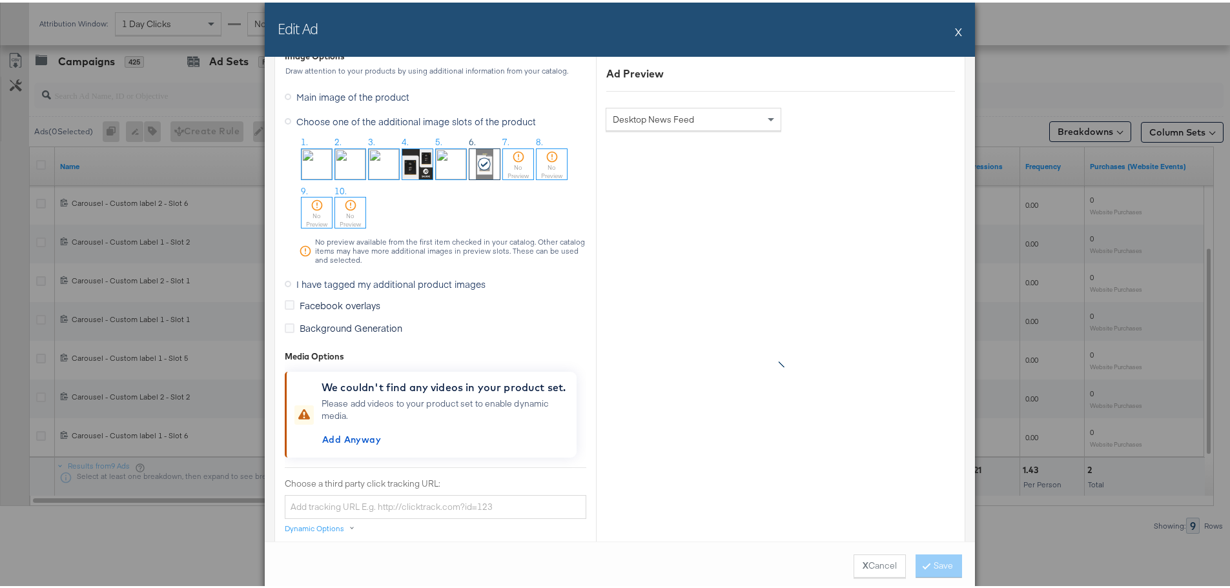
click at [324, 285] on span "I have tagged my additional product images" at bounding box center [390, 281] width 189 height 13
click at [0, 0] on input "I have tagged my additional product images" at bounding box center [0, 0] width 0 height 0
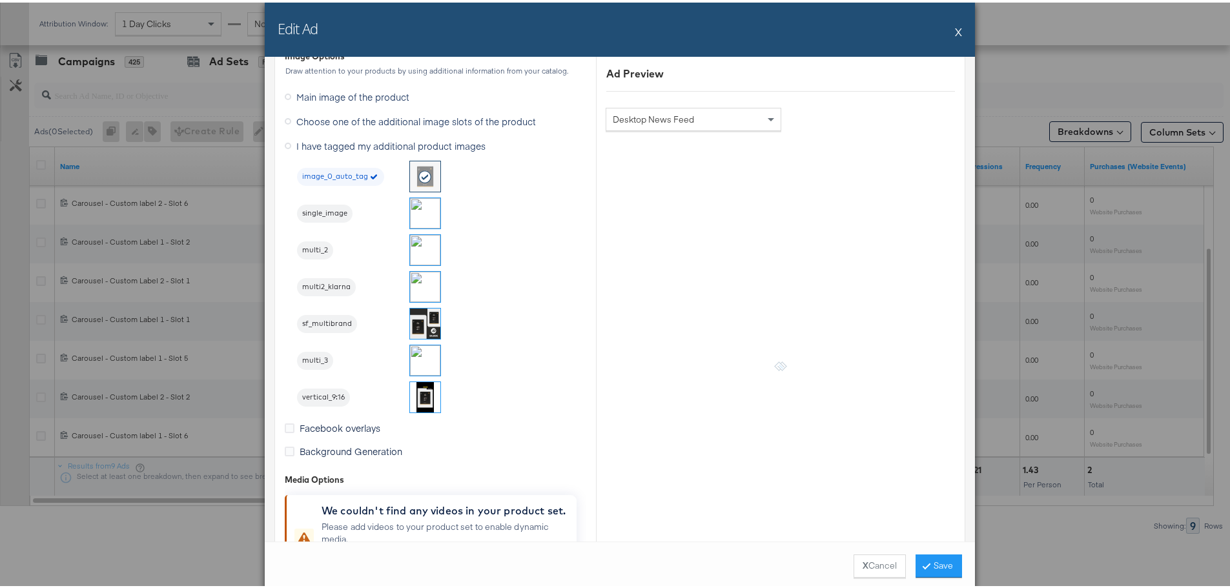
click at [426, 394] on img at bounding box center [425, 395] width 30 height 30
click at [939, 568] on button "Save" at bounding box center [939, 563] width 46 height 23
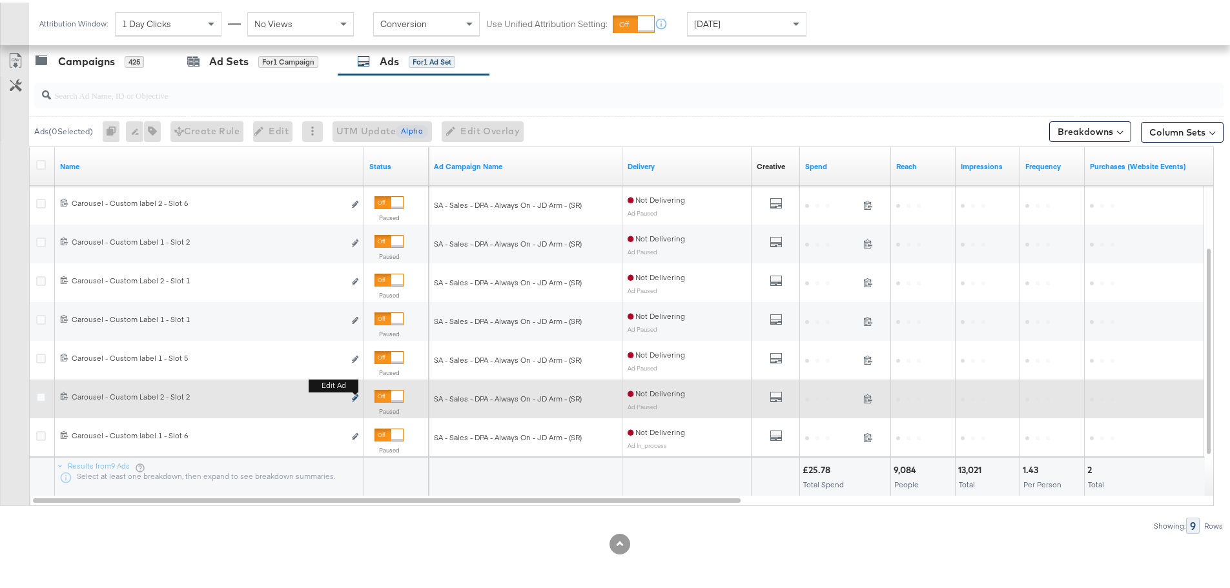
click at [356, 395] on icon "link" at bounding box center [355, 395] width 6 height 7
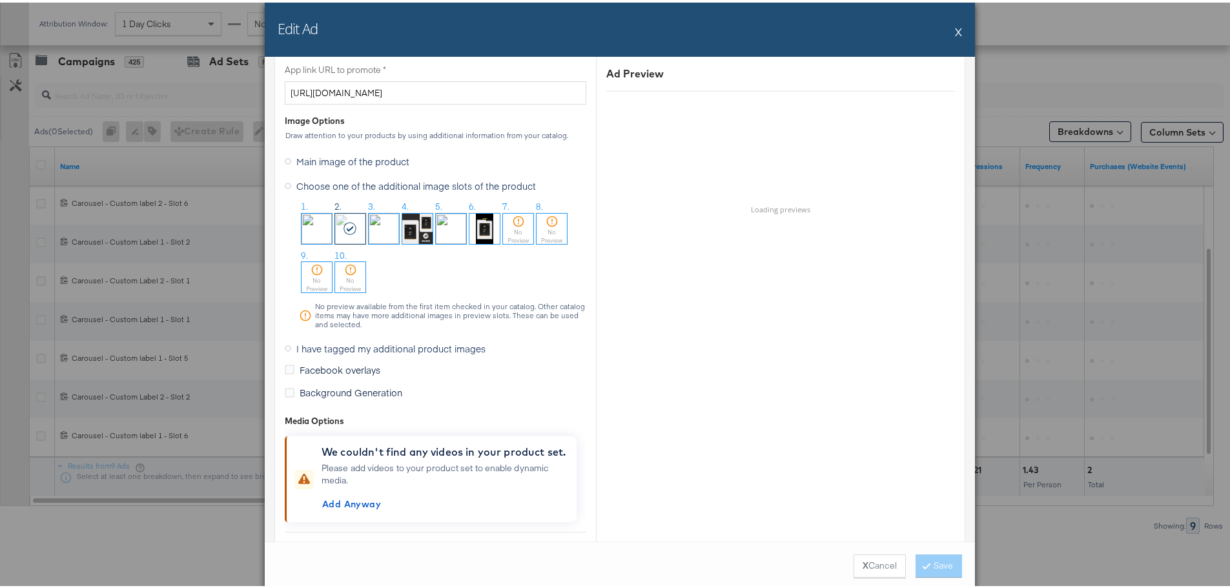
scroll to position [969, 0]
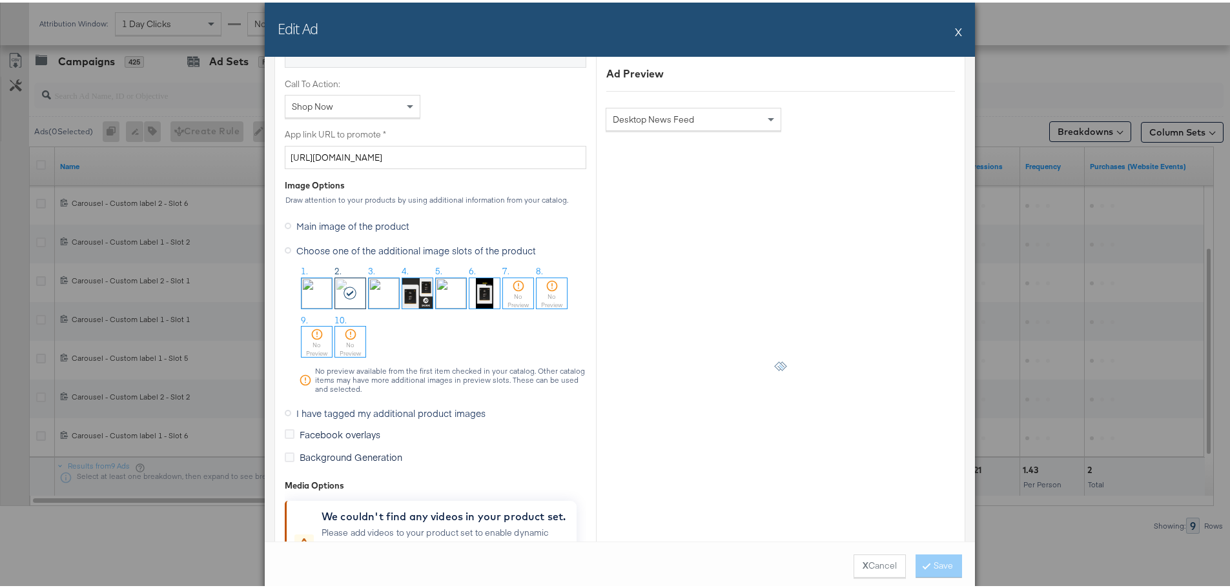
click at [359, 409] on span "I have tagged my additional product images" at bounding box center [390, 410] width 189 height 13
click at [0, 0] on input "I have tagged my additional product images" at bounding box center [0, 0] width 0 height 0
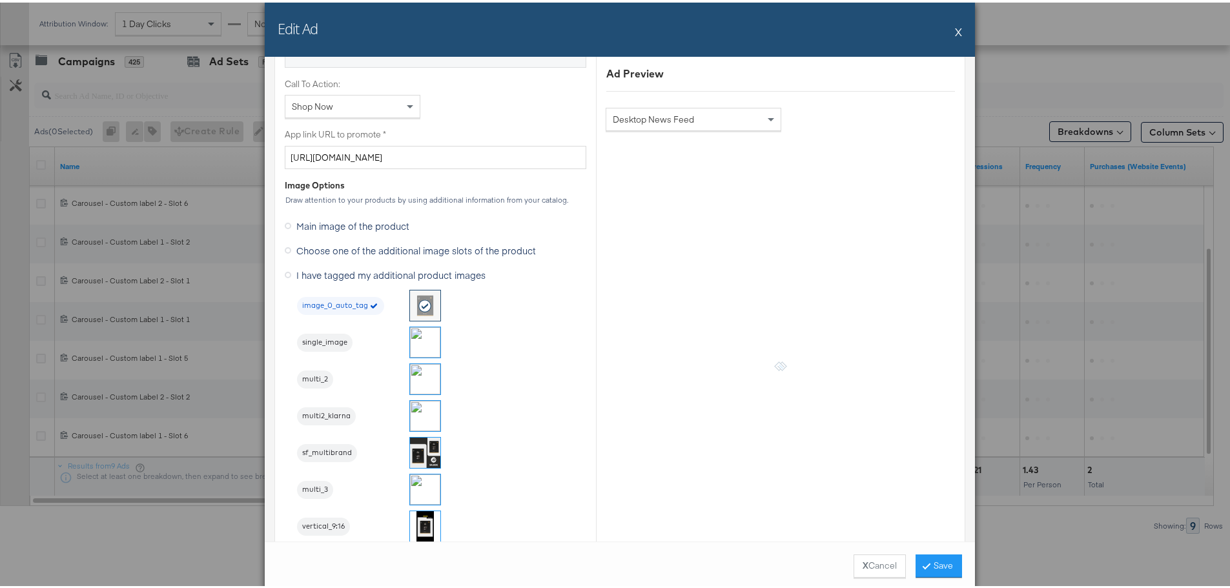
click at [423, 374] on img at bounding box center [425, 377] width 30 height 30
click at [929, 560] on button "Save" at bounding box center [939, 563] width 46 height 23
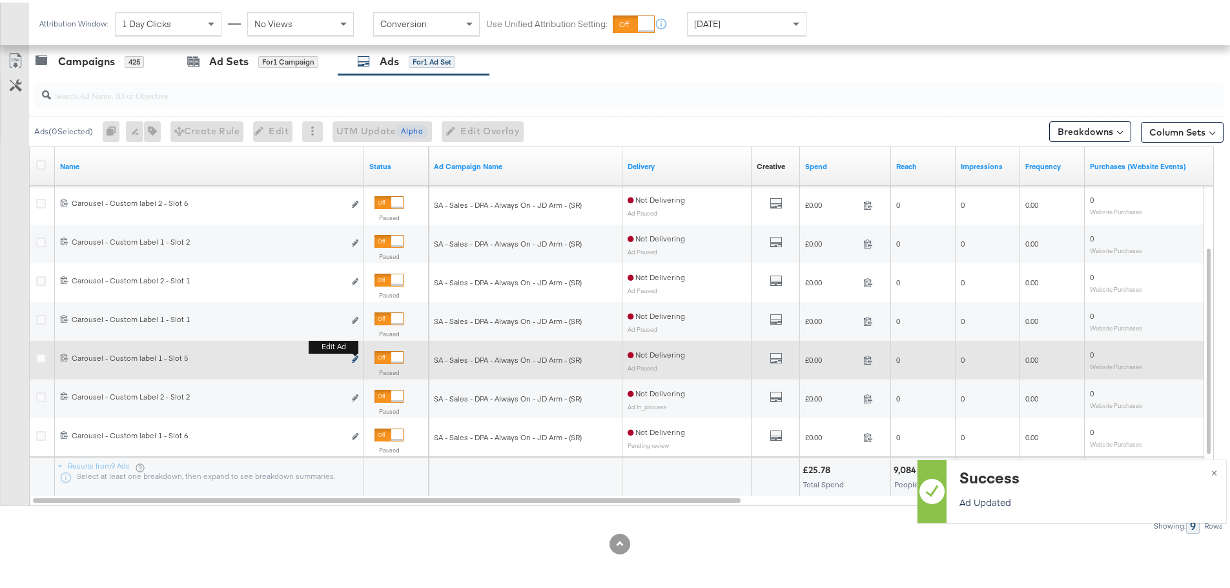
click at [355, 356] on icon "link" at bounding box center [355, 356] width 6 height 7
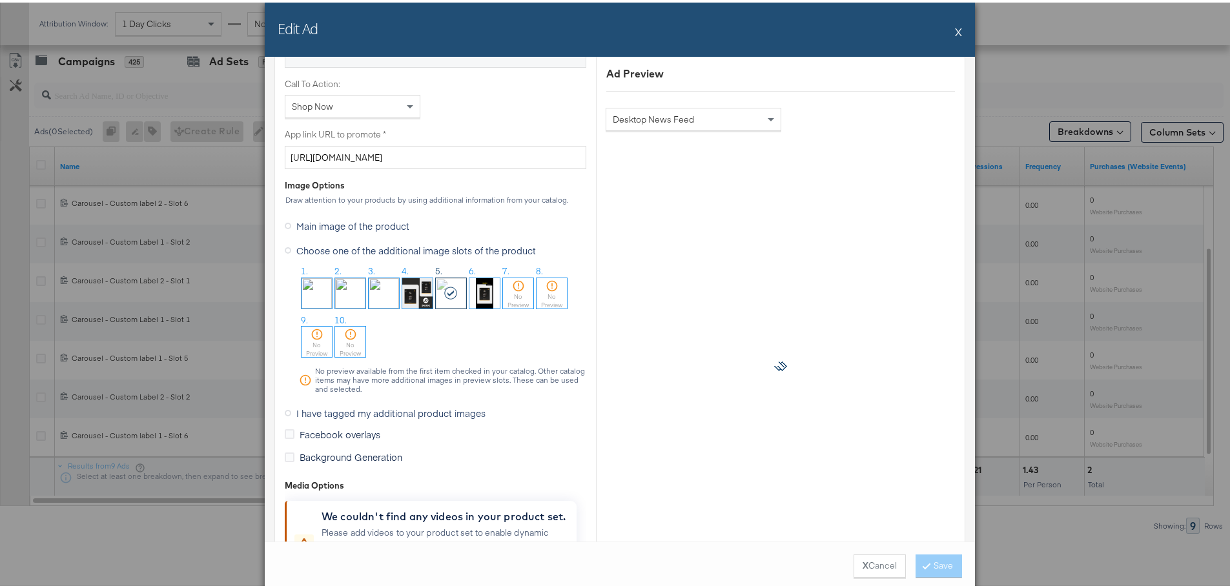
click at [338, 409] on span "I have tagged my additional product images" at bounding box center [390, 410] width 189 height 13
click at [0, 0] on input "I have tagged my additional product images" at bounding box center [0, 0] width 0 height 0
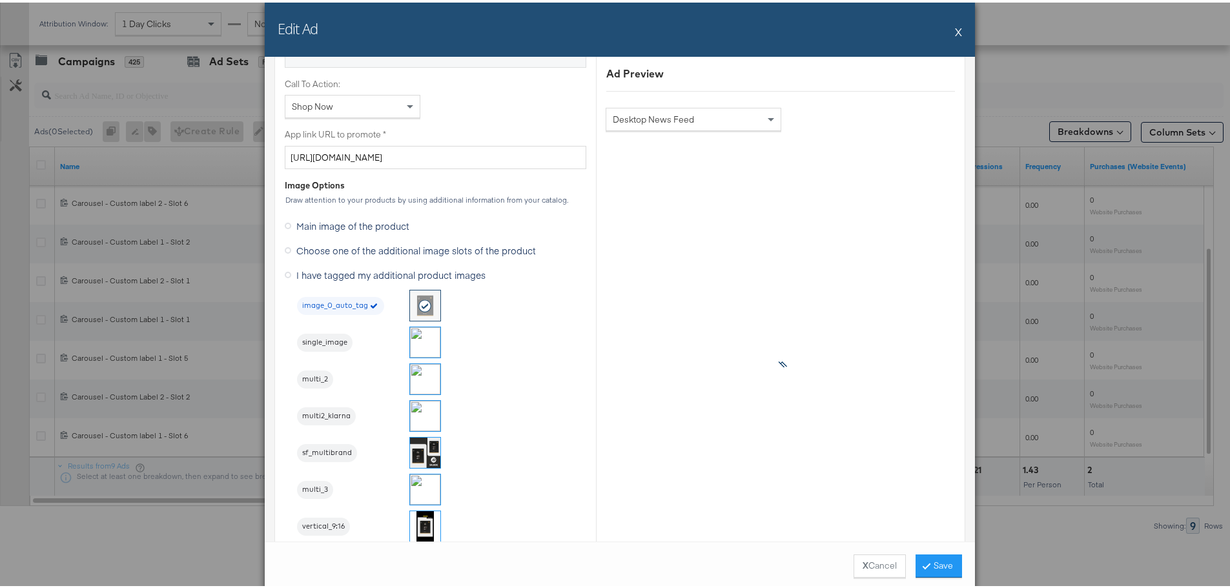
click at [426, 477] on img at bounding box center [425, 487] width 30 height 30
click at [939, 562] on button "Save" at bounding box center [939, 563] width 46 height 23
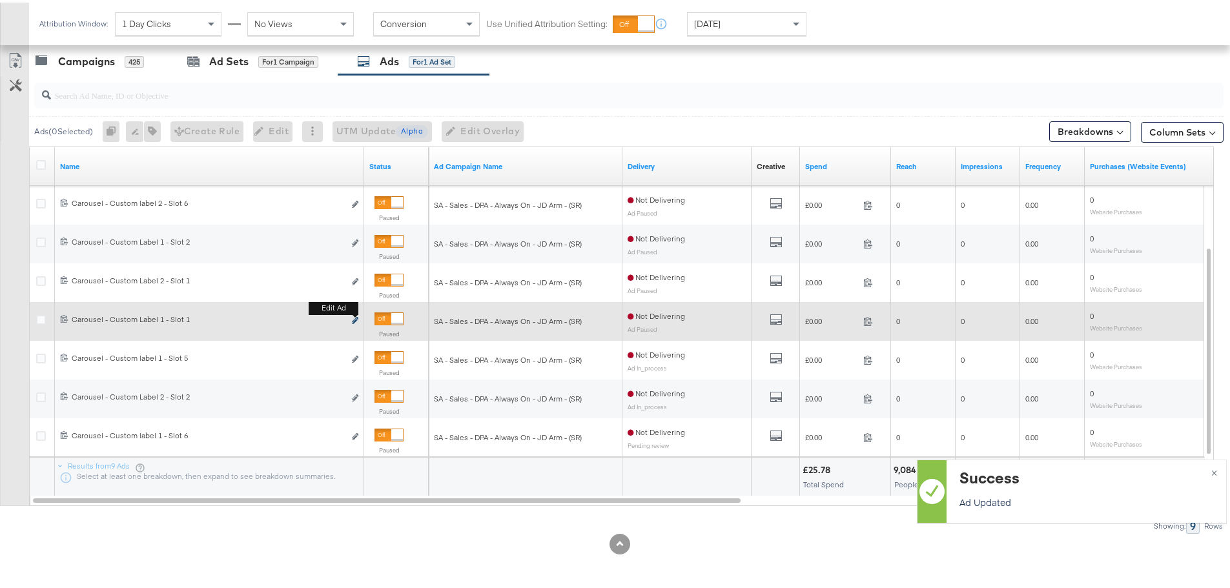
click at [355, 319] on icon "link" at bounding box center [355, 317] width 6 height 7
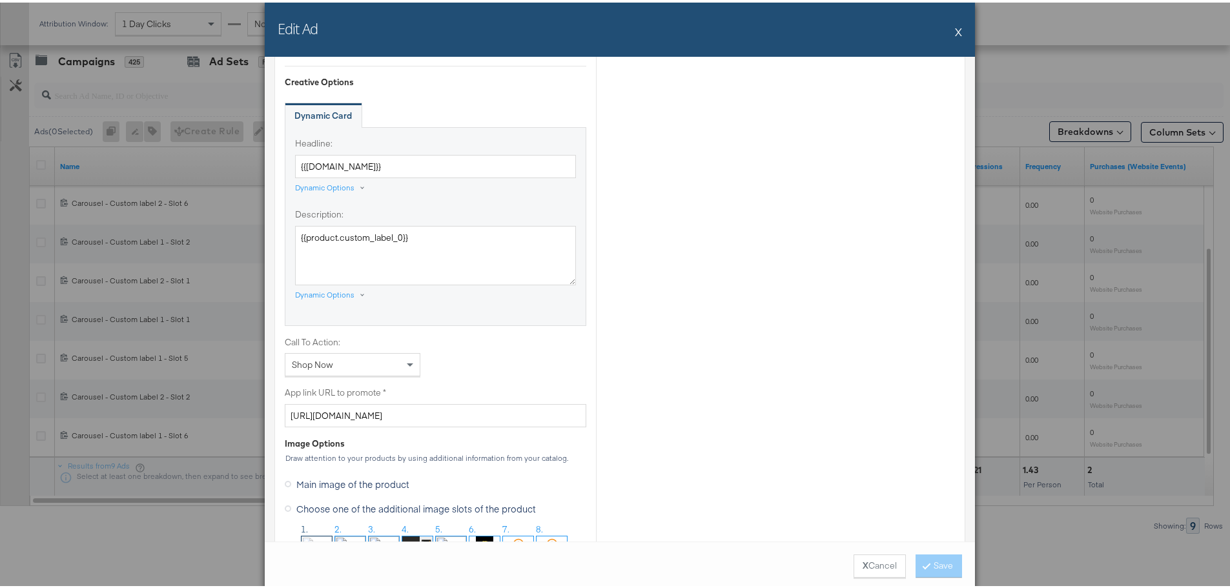
scroll to position [1033, 0]
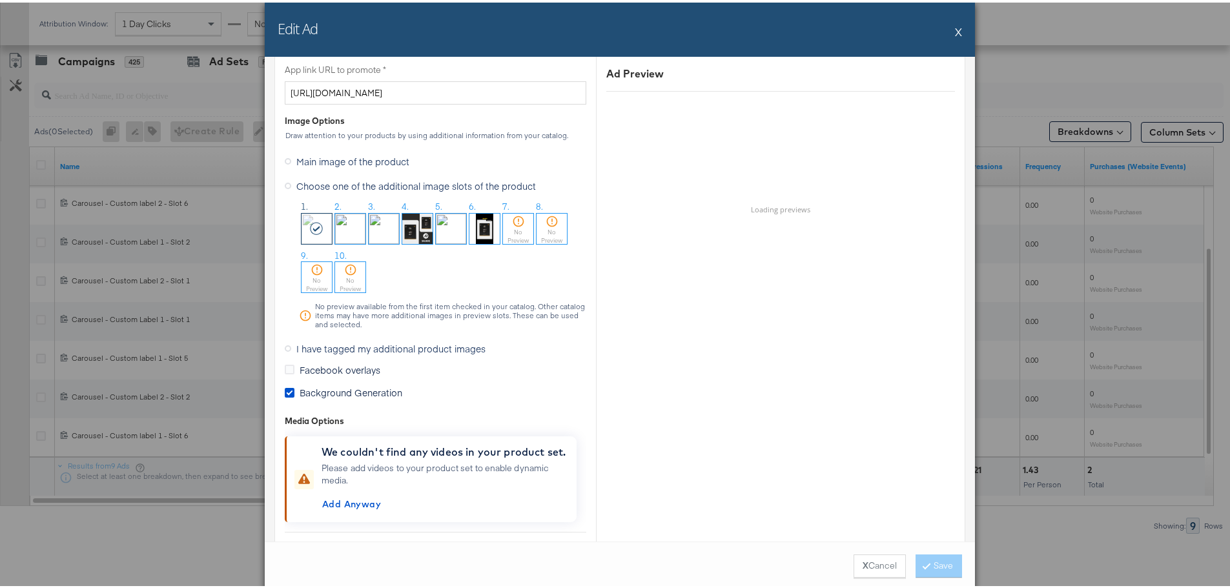
click at [336, 345] on span "I have tagged my additional product images" at bounding box center [390, 346] width 189 height 13
click at [0, 0] on input "I have tagged my additional product images" at bounding box center [0, 0] width 0 height 0
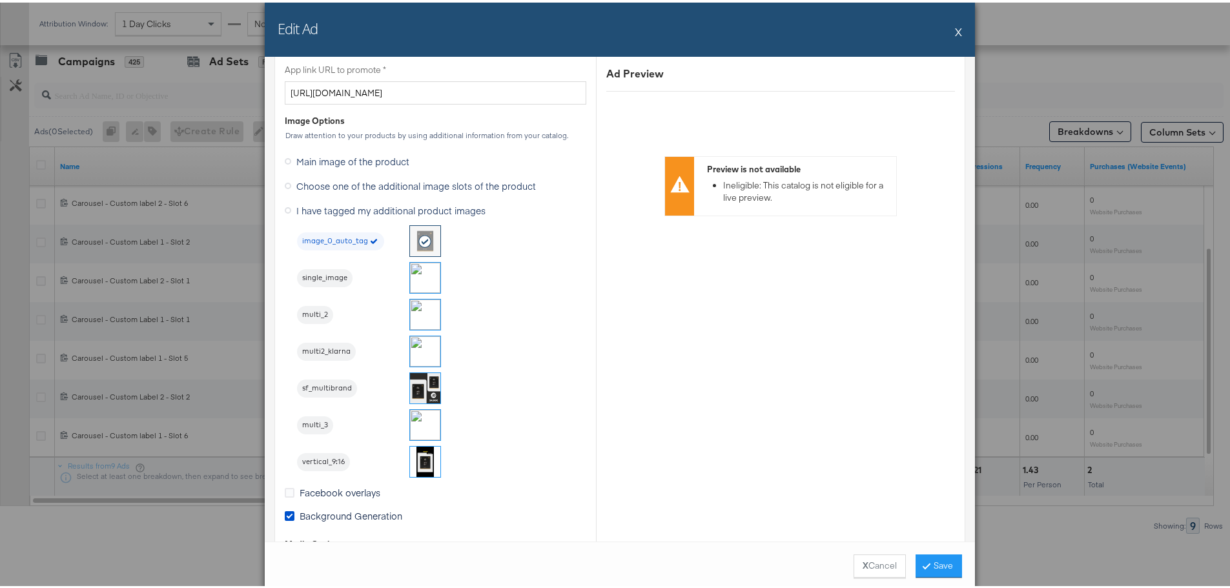
click at [421, 282] on img at bounding box center [425, 275] width 30 height 30
click at [934, 565] on button "Save" at bounding box center [939, 563] width 46 height 23
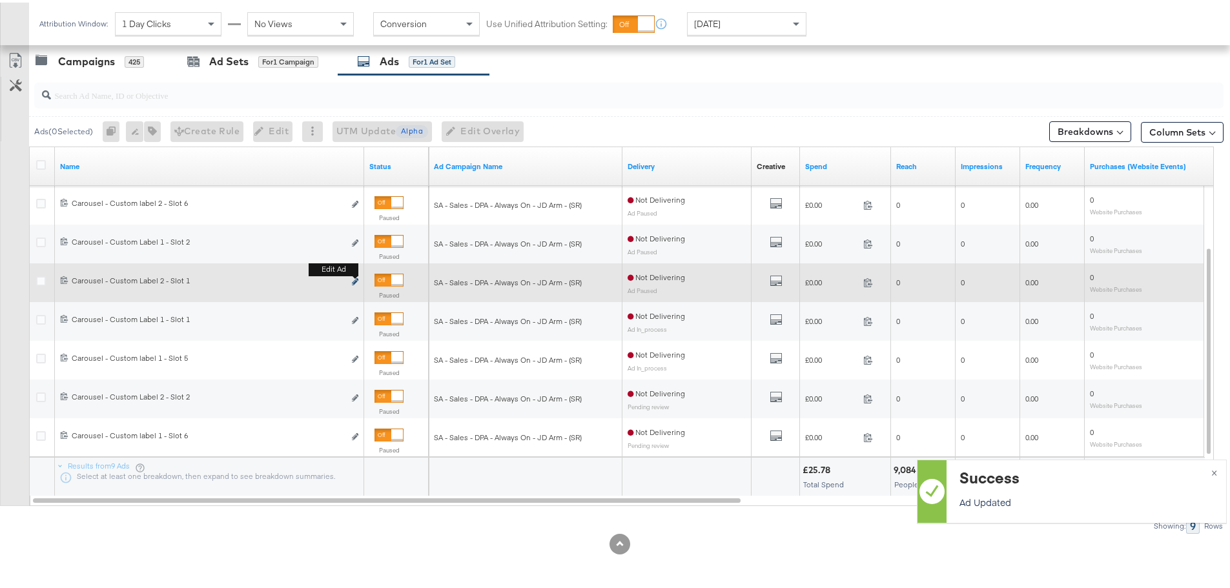
click at [355, 280] on icon "link" at bounding box center [355, 279] width 6 height 7
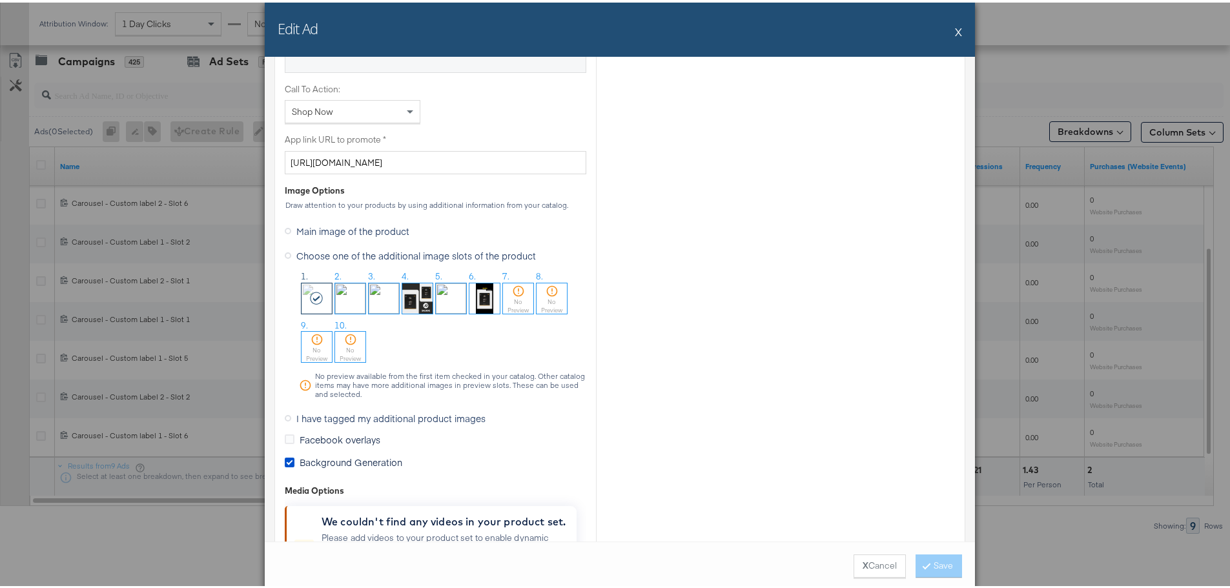
scroll to position [969, 0]
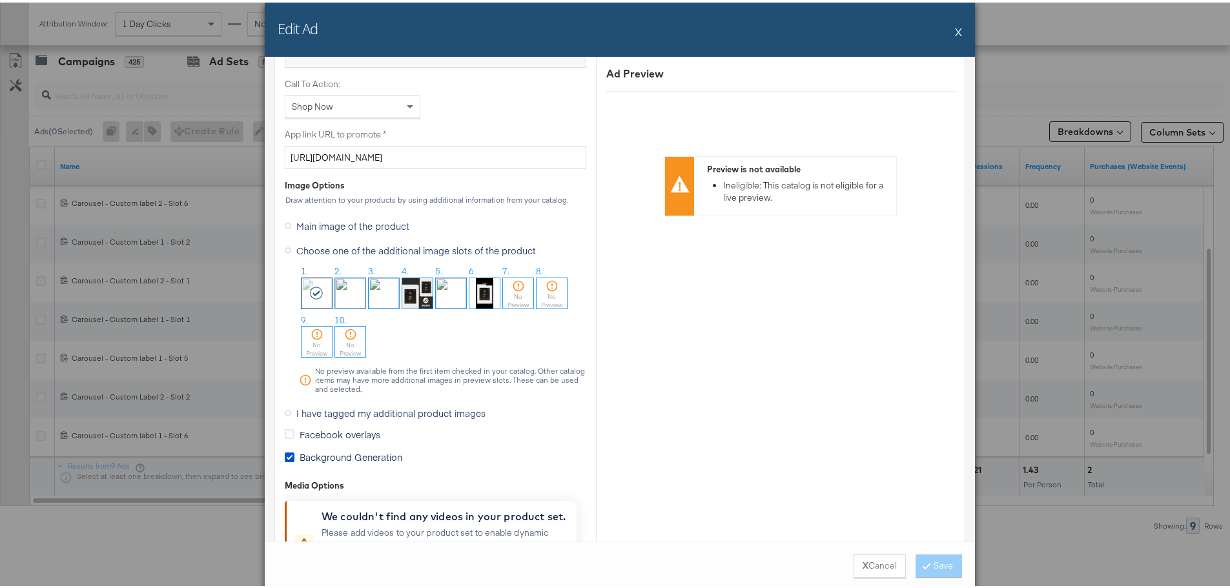
click at [325, 407] on span "I have tagged my additional product images" at bounding box center [390, 410] width 189 height 13
click at [0, 0] on input "I have tagged my additional product images" at bounding box center [0, 0] width 0 height 0
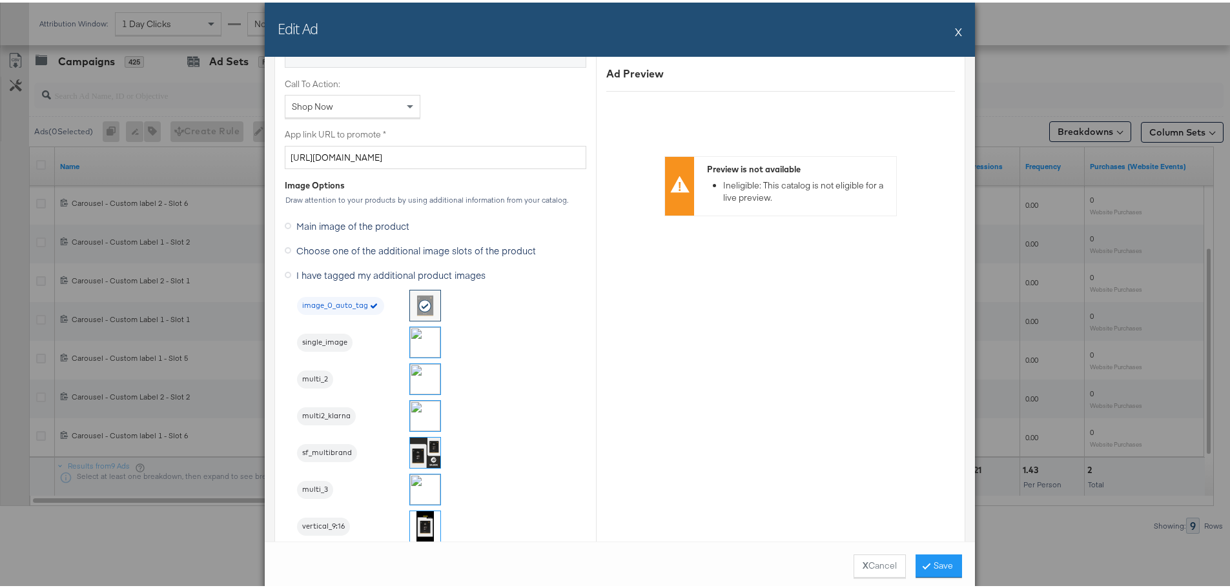
click at [417, 334] on img at bounding box center [425, 340] width 30 height 30
click at [943, 562] on button "Save" at bounding box center [939, 563] width 46 height 23
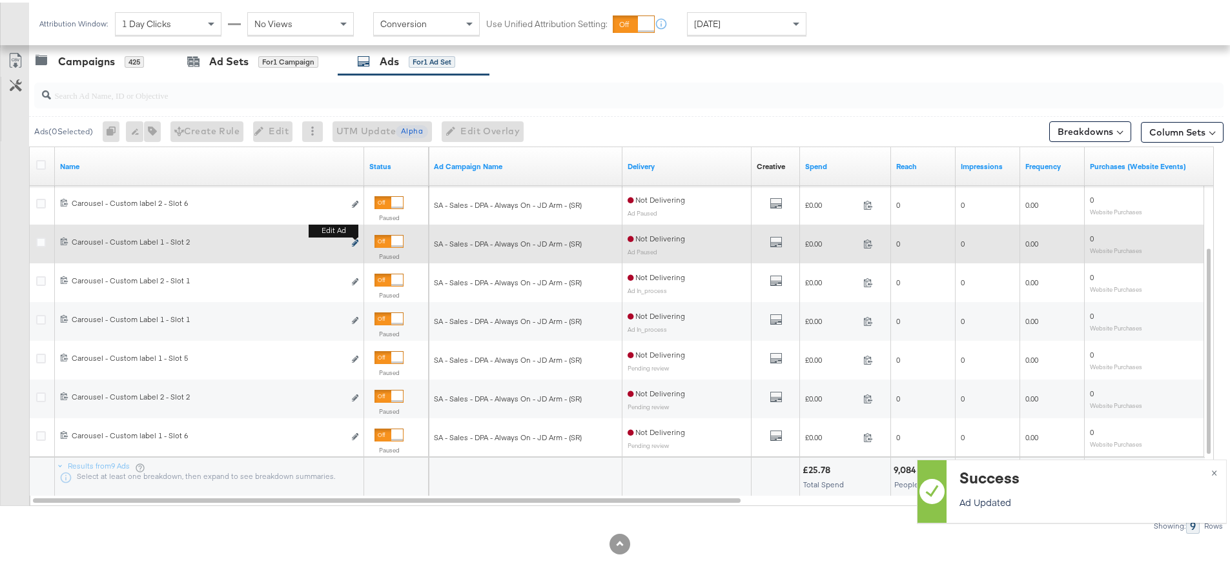
click at [357, 243] on icon "link" at bounding box center [355, 240] width 6 height 7
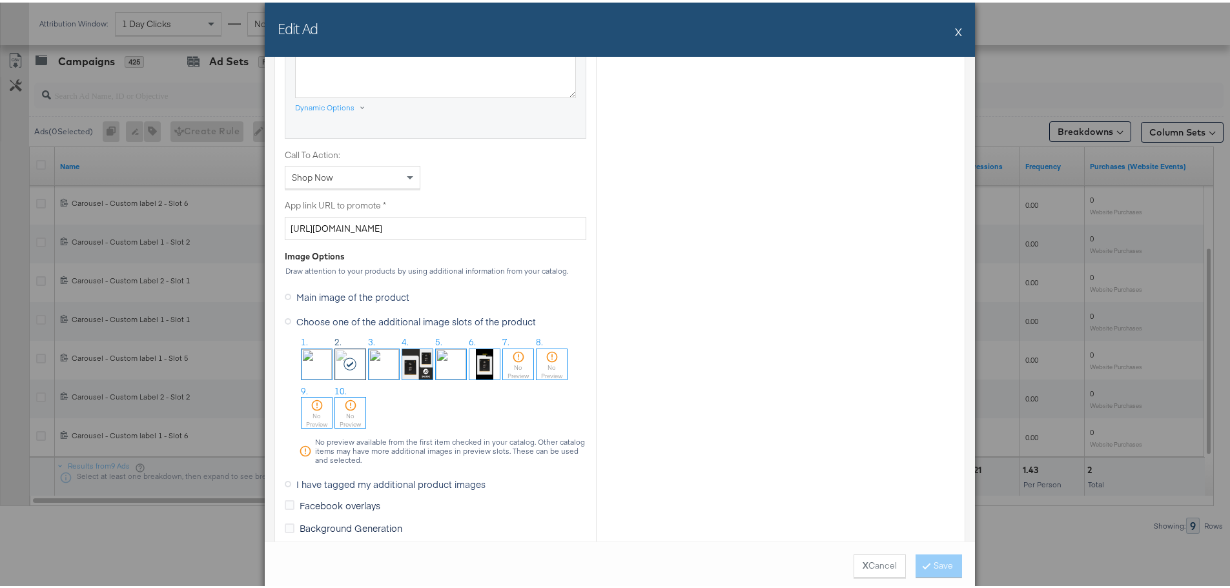
scroll to position [904, 0]
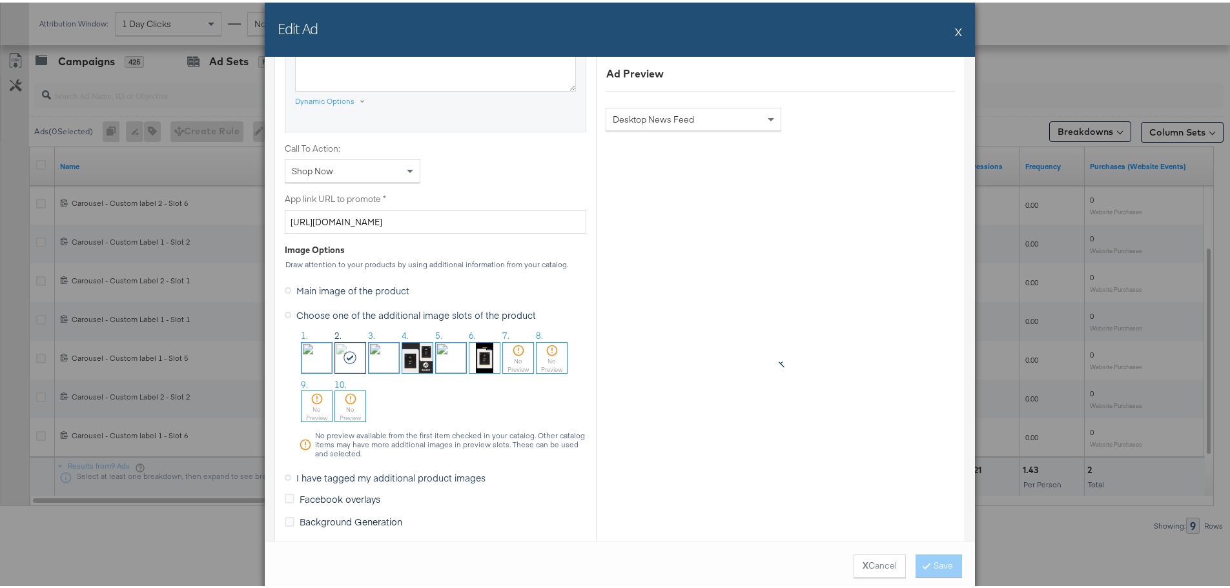
click at [341, 469] on span "I have tagged my additional product images" at bounding box center [390, 475] width 189 height 13
click at [0, 0] on input "I have tagged my additional product images" at bounding box center [0, 0] width 0 height 0
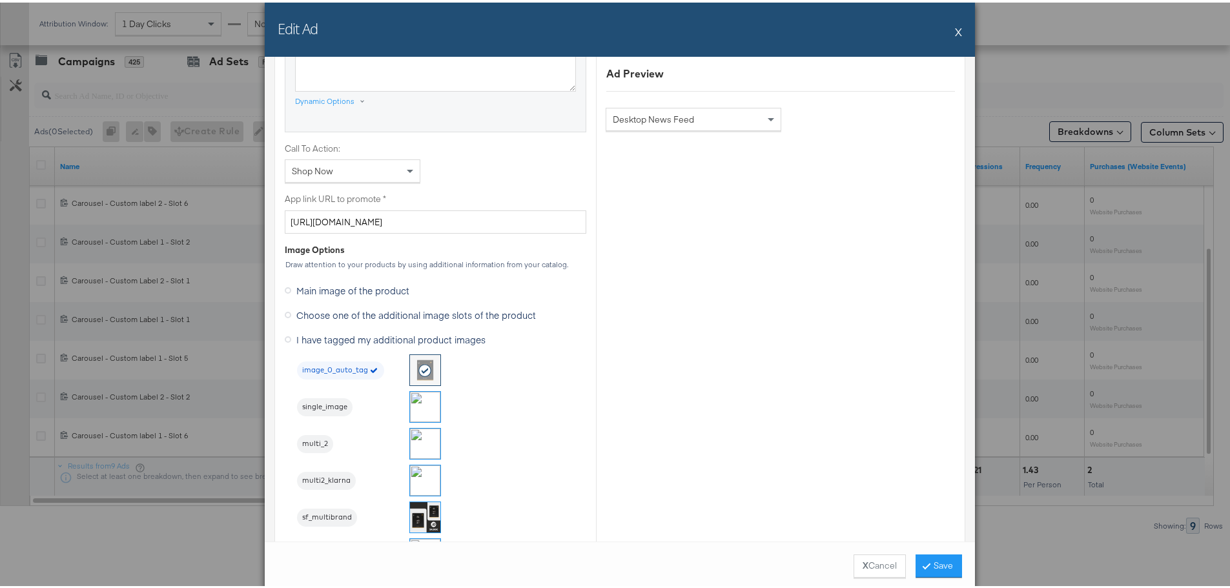
click at [423, 442] on img at bounding box center [425, 441] width 30 height 30
click at [932, 560] on button "Save" at bounding box center [939, 563] width 46 height 23
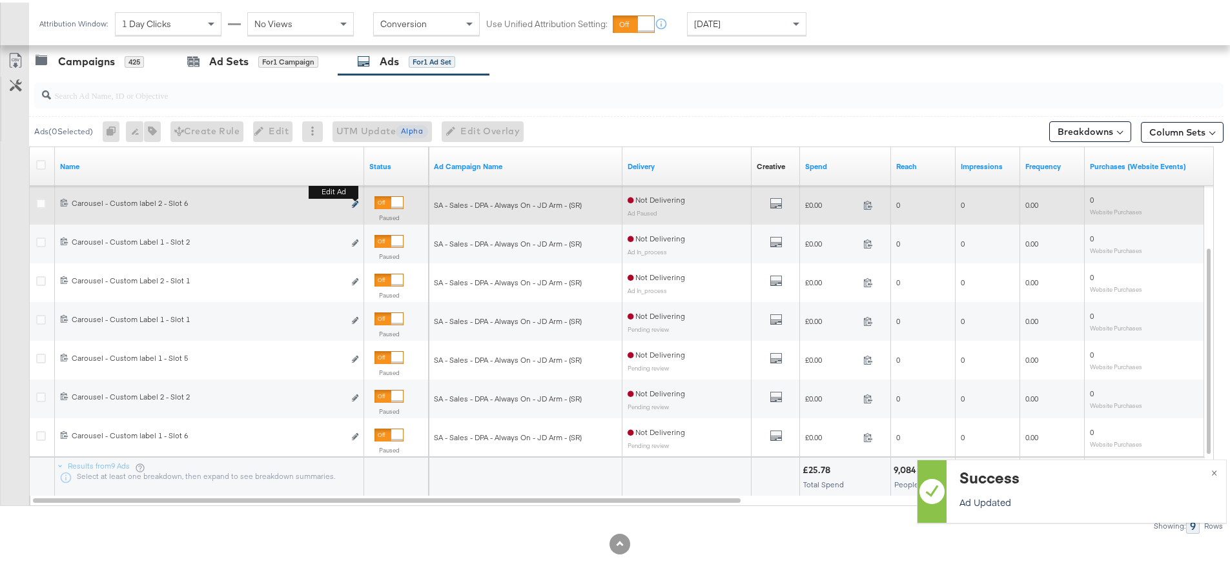
click at [355, 200] on icon "link" at bounding box center [355, 201] width 6 height 7
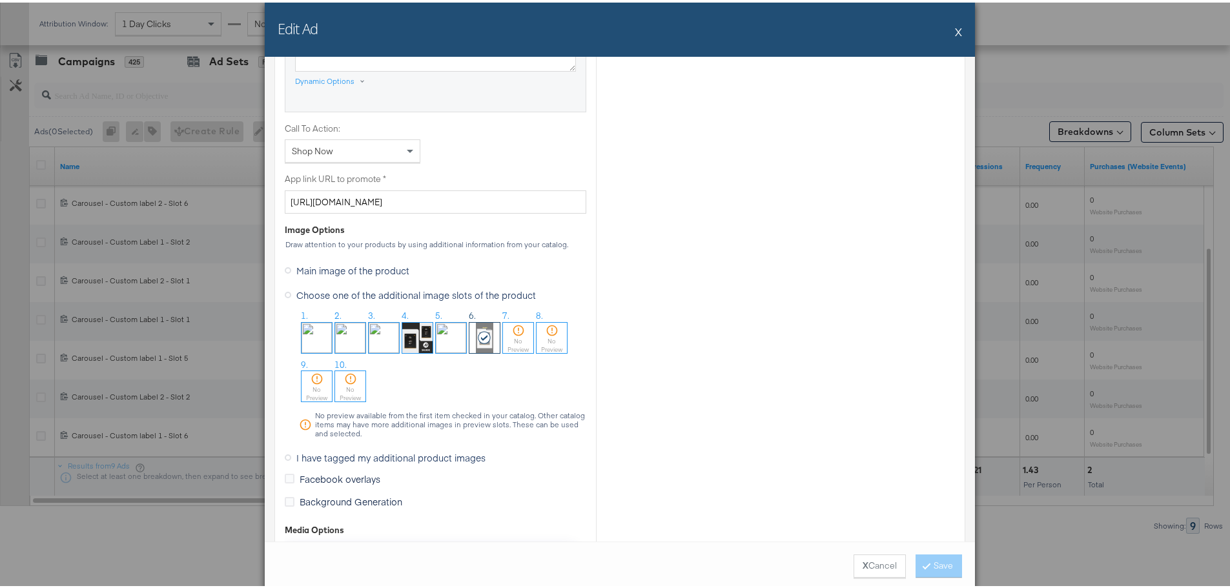
scroll to position [1033, 0]
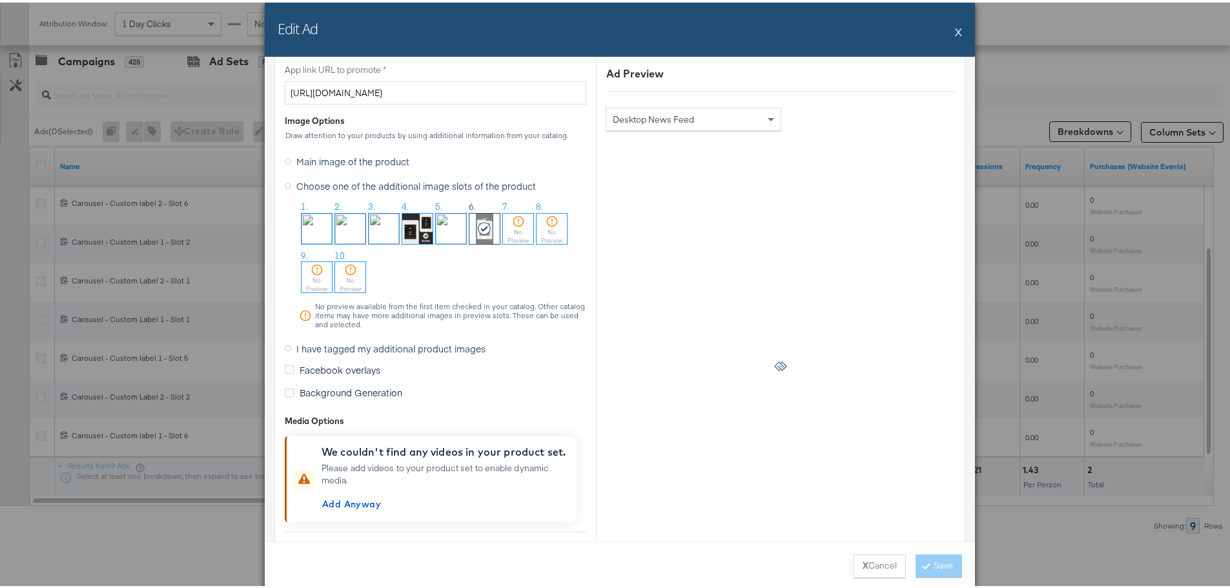
click at [305, 349] on span "I have tagged my additional product images" at bounding box center [390, 346] width 189 height 13
click at [0, 0] on input "I have tagged my additional product images" at bounding box center [0, 0] width 0 height 0
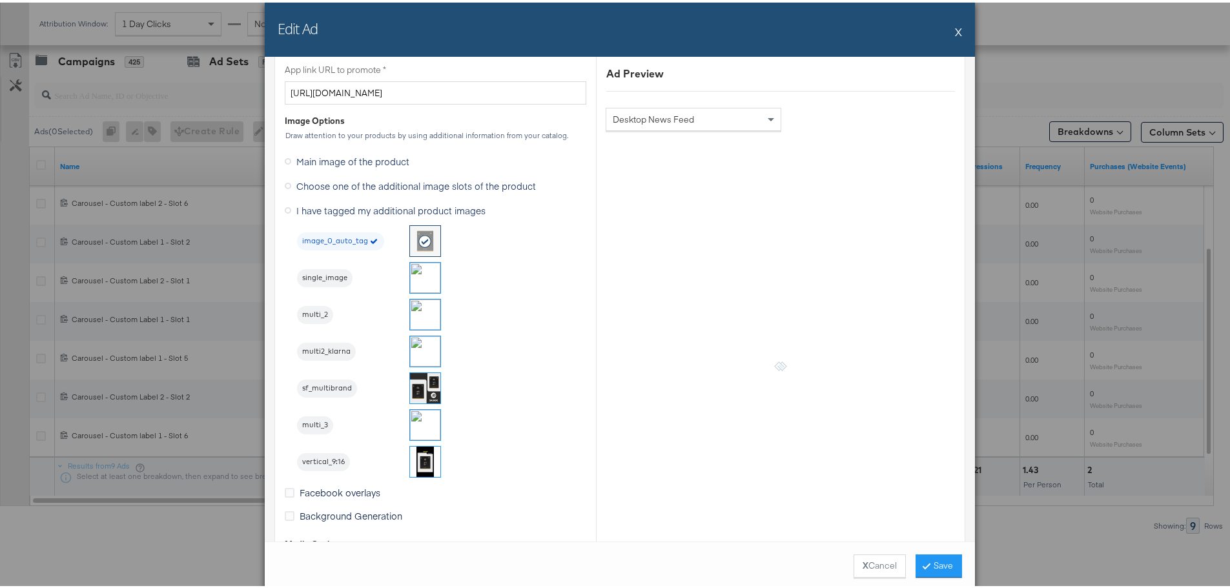
click at [415, 458] on img at bounding box center [425, 459] width 30 height 30
click at [937, 551] on div "X Cancel Save" at bounding box center [620, 563] width 710 height 49
click at [938, 560] on button "Save" at bounding box center [939, 563] width 46 height 23
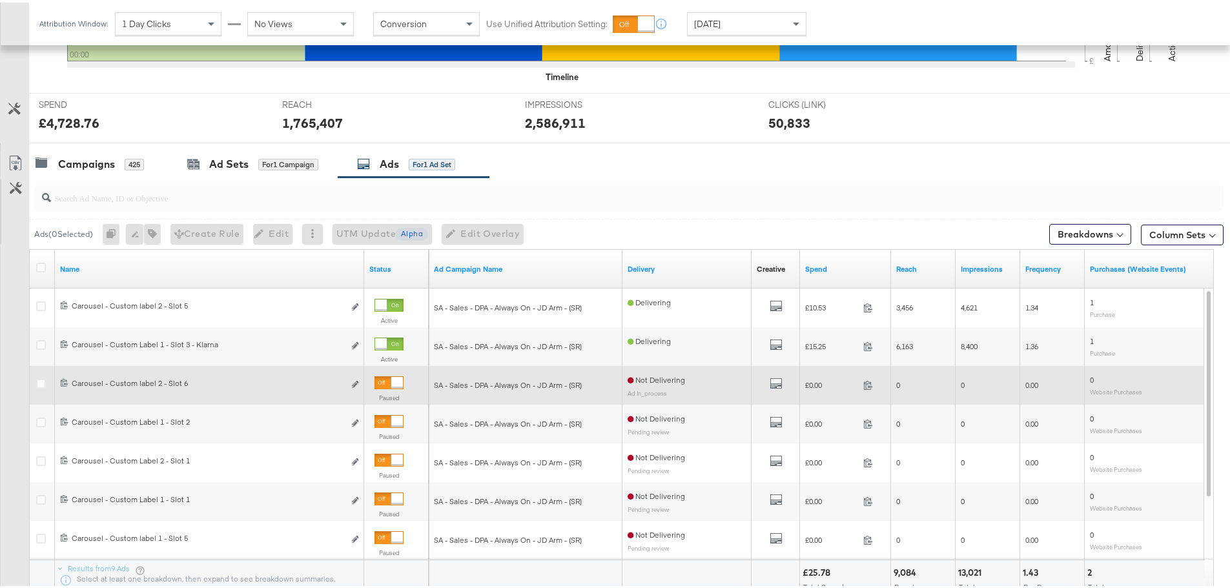
scroll to position [417, 0]
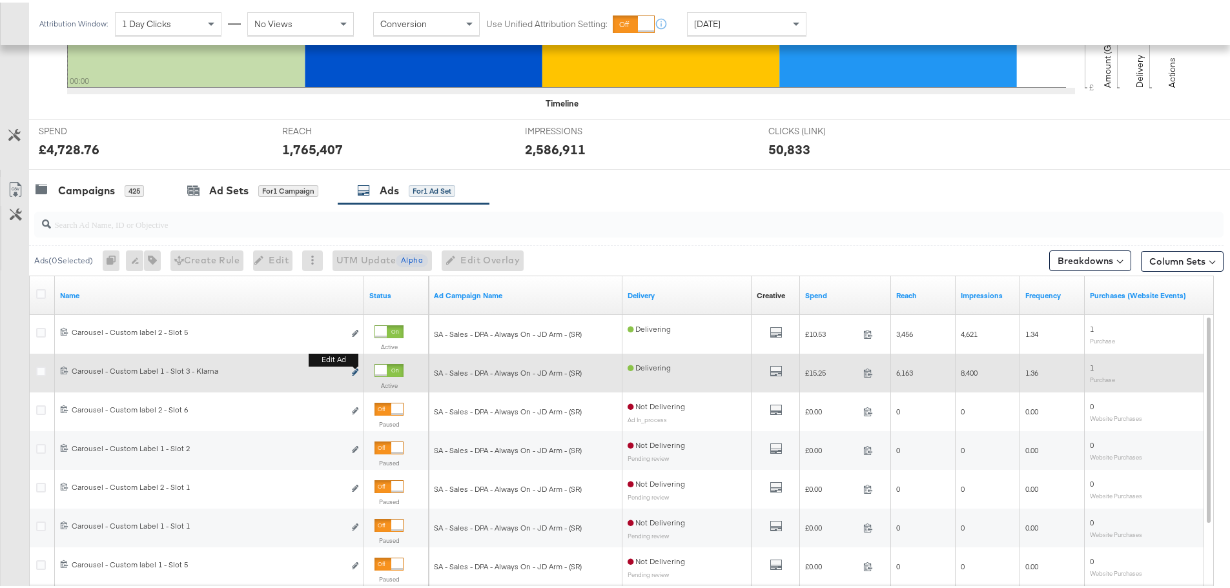
click at [356, 370] on icon "link" at bounding box center [355, 369] width 6 height 7
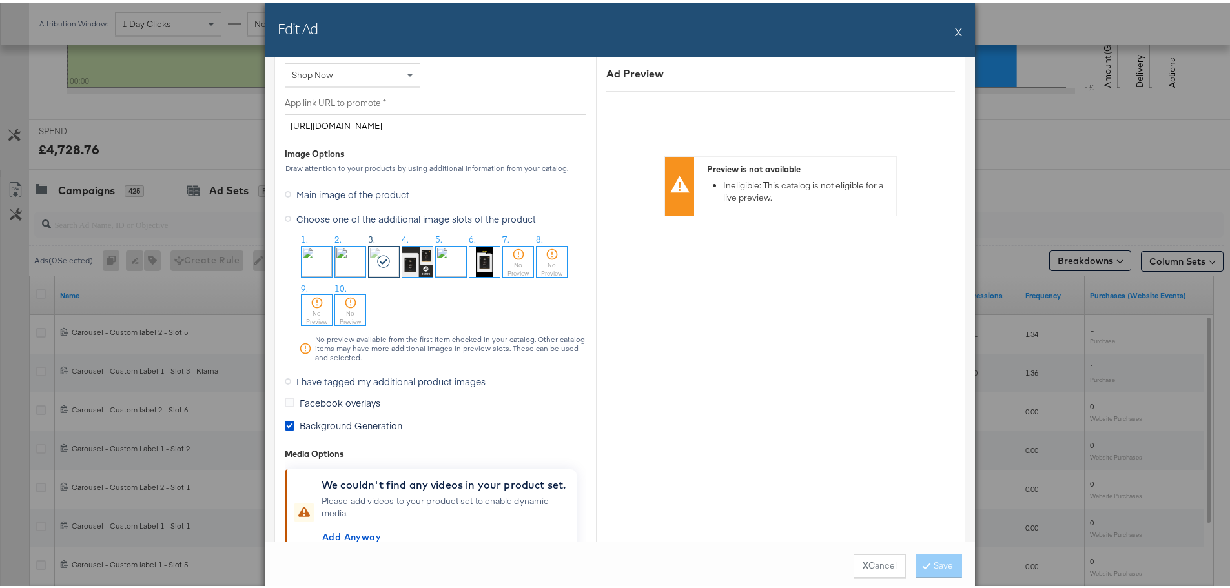
scroll to position [1098, 0]
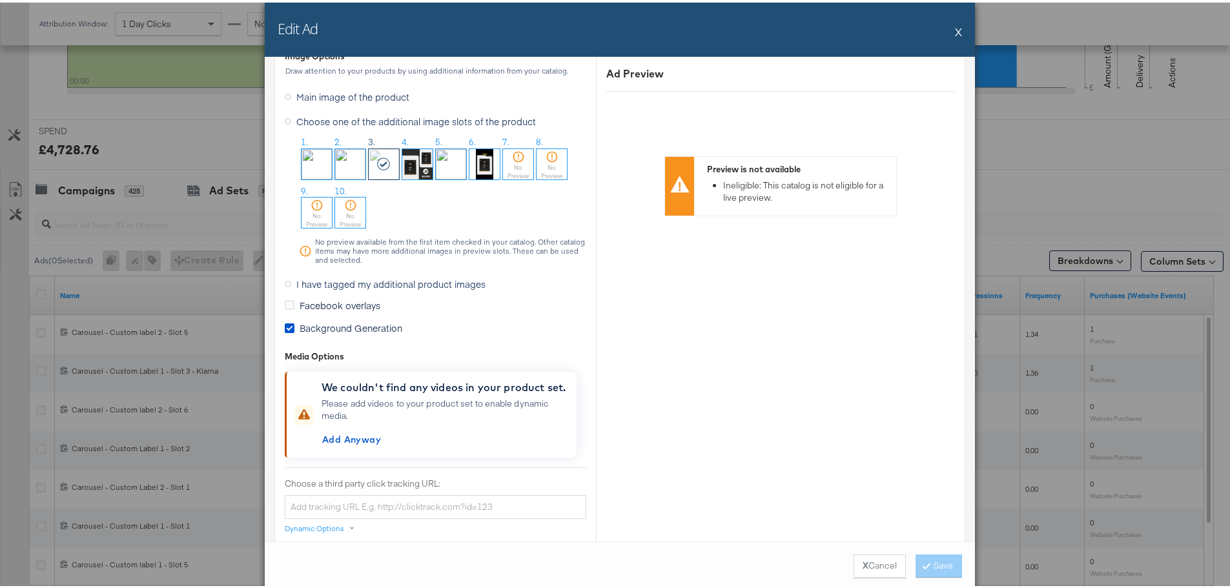
click at [322, 280] on span "I have tagged my additional product images" at bounding box center [390, 281] width 189 height 13
click at [0, 0] on input "I have tagged my additional product images" at bounding box center [0, 0] width 0 height 0
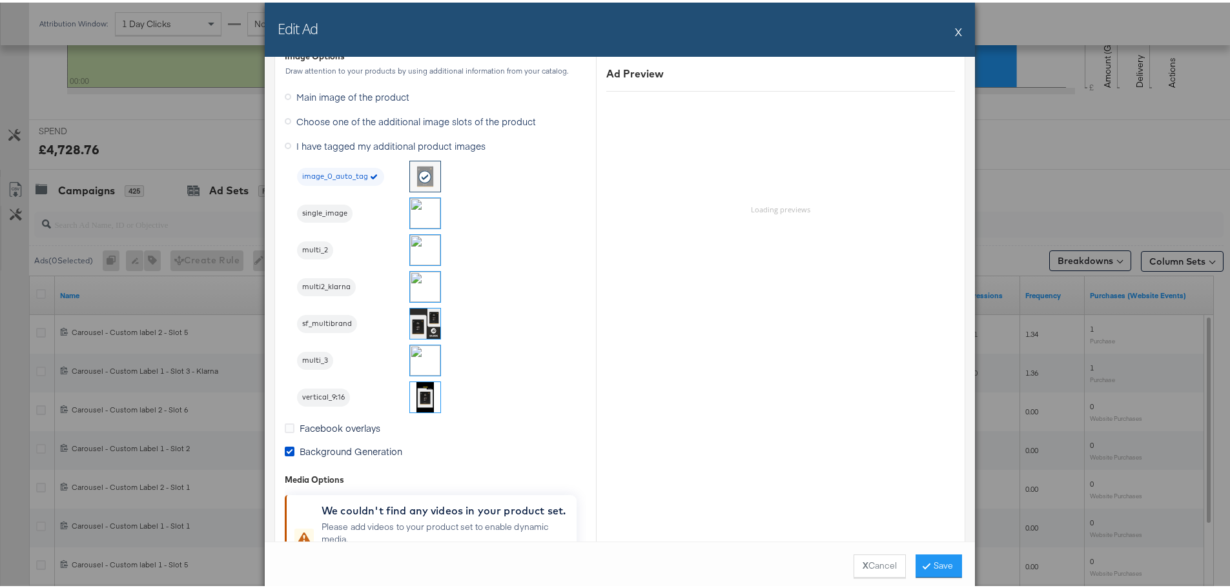
click at [426, 287] on img at bounding box center [425, 284] width 30 height 30
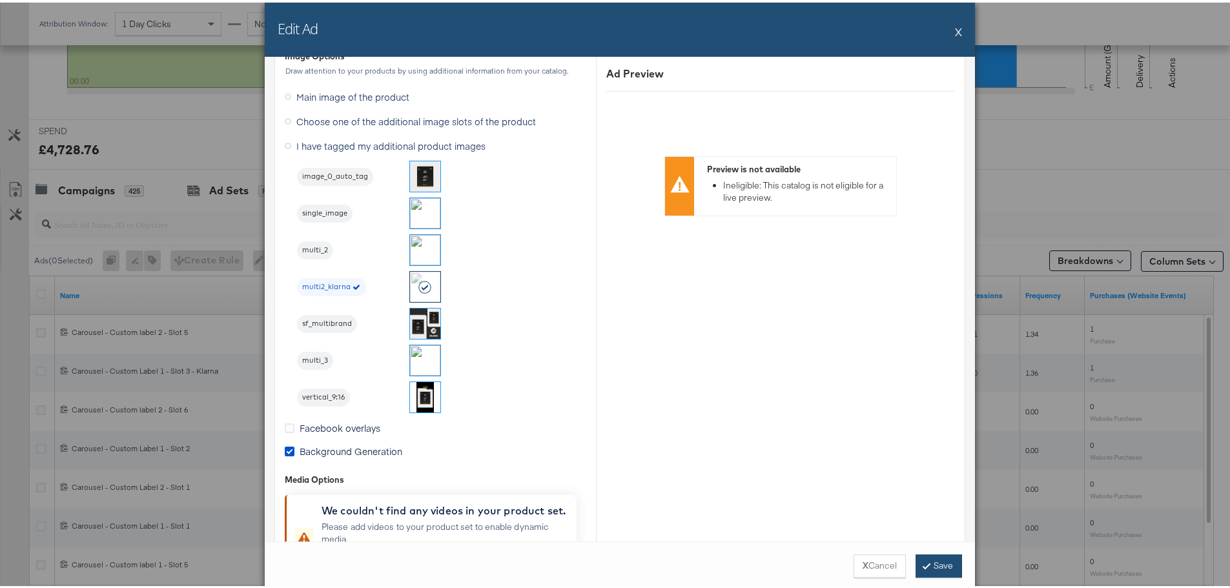
click at [935, 563] on button "Save" at bounding box center [939, 563] width 46 height 23
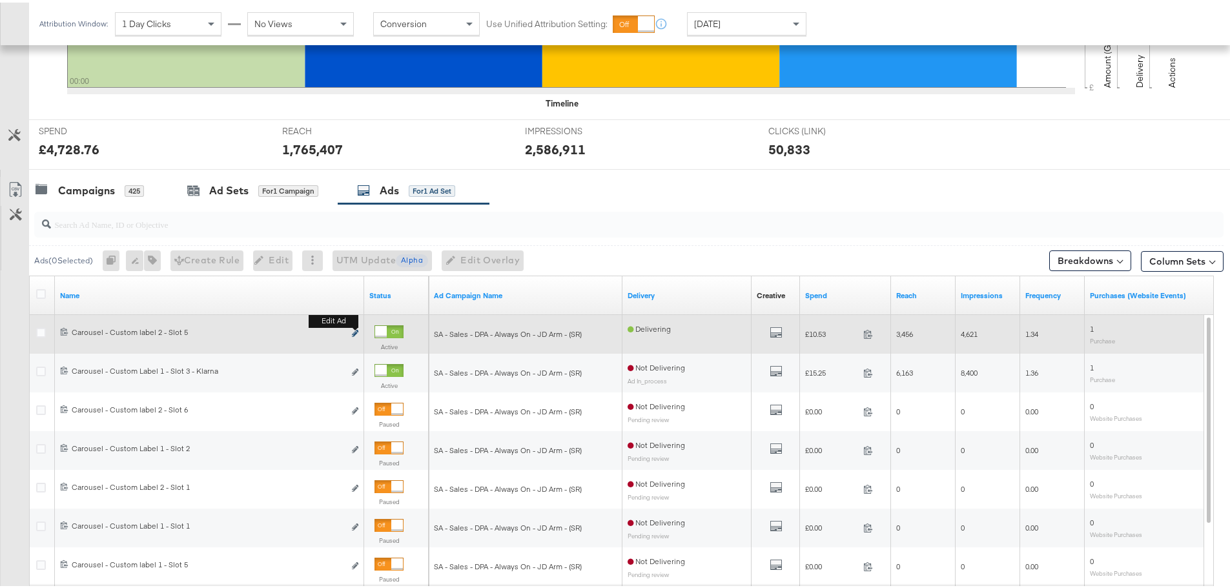
click at [355, 329] on icon "link" at bounding box center [355, 330] width 6 height 7
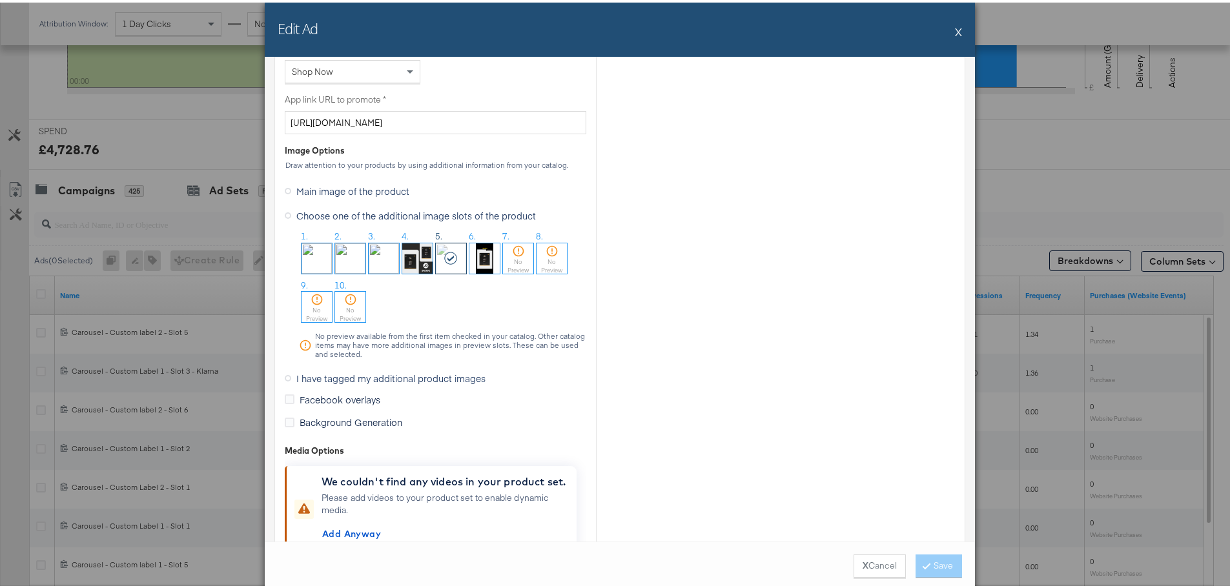
scroll to position [1033, 0]
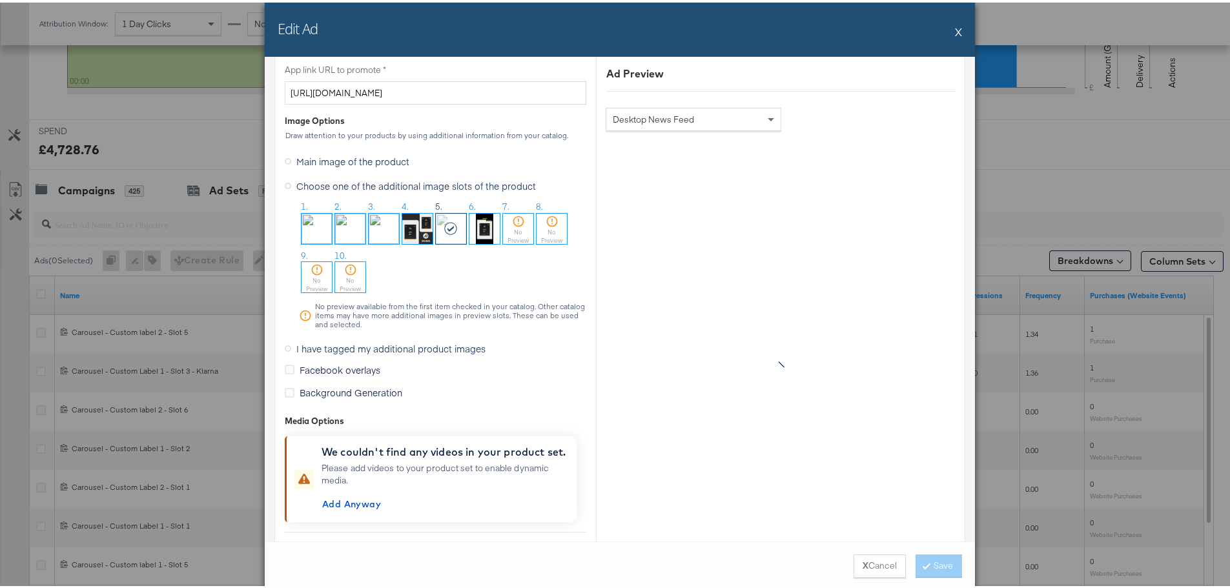
click at [364, 344] on span "I have tagged my additional product images" at bounding box center [390, 346] width 189 height 13
click at [0, 0] on input "I have tagged my additional product images" at bounding box center [0, 0] width 0 height 0
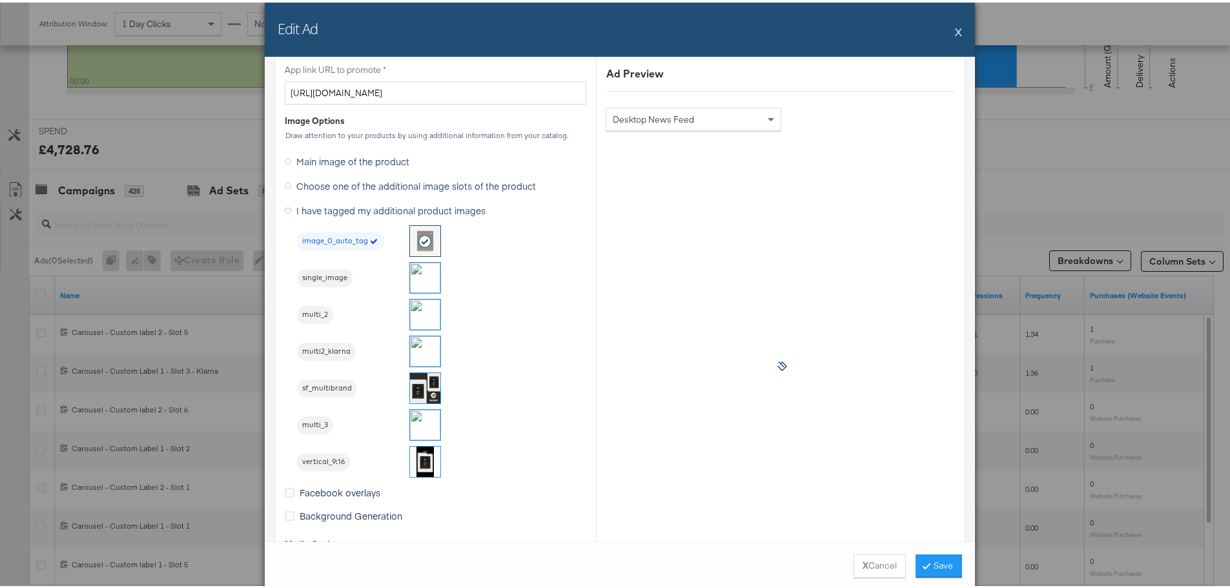
click at [428, 419] on img at bounding box center [425, 422] width 30 height 30
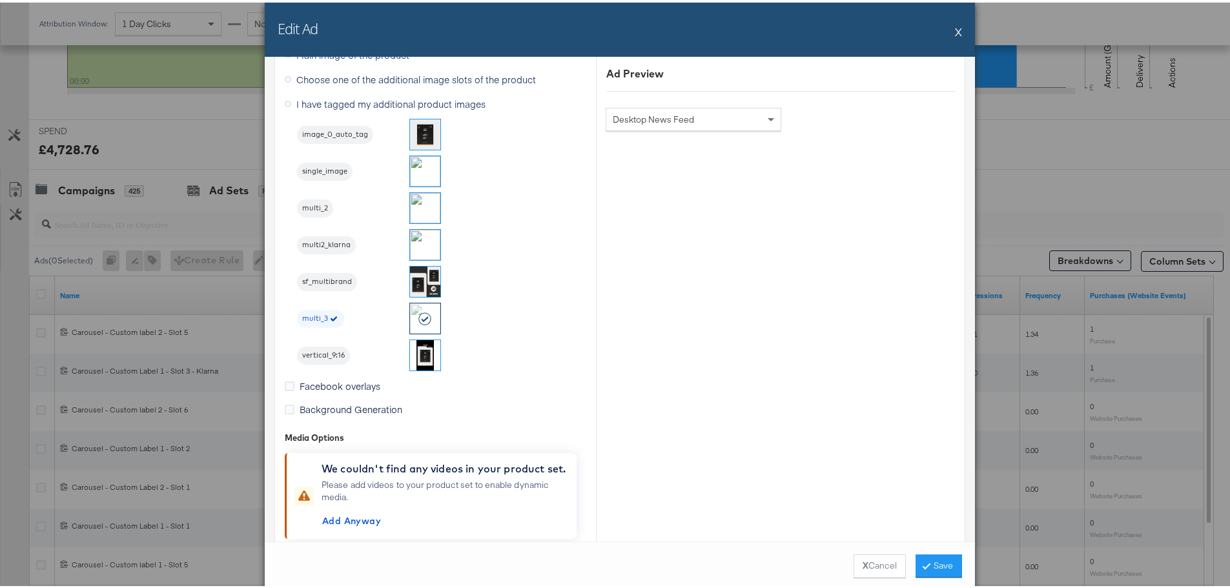
scroll to position [1227, 0]
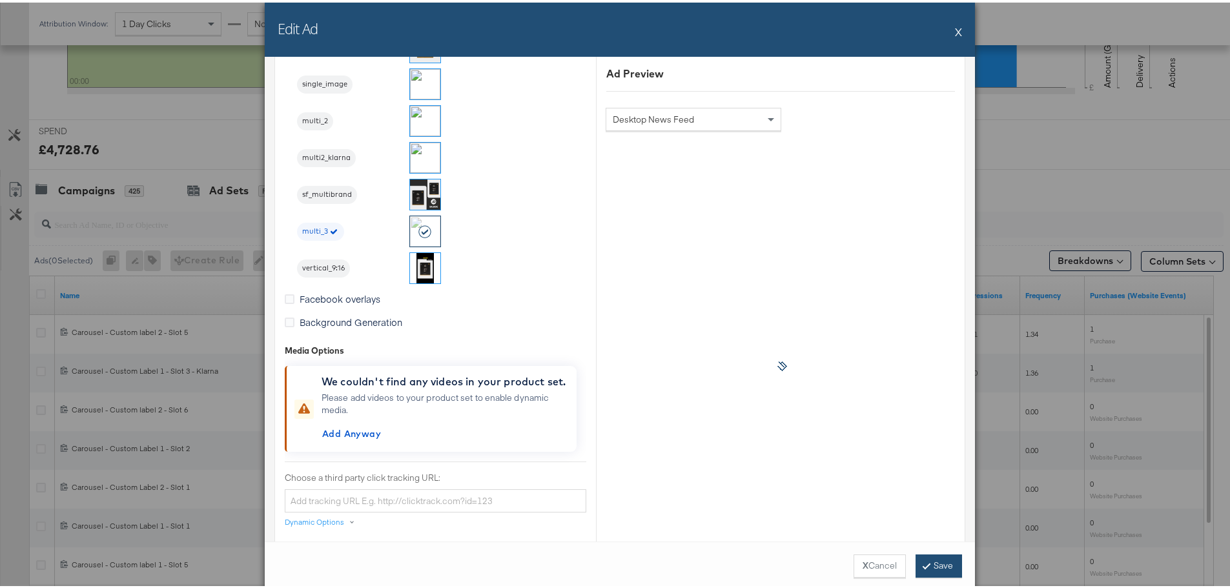
click at [936, 563] on button "Save" at bounding box center [939, 563] width 46 height 23
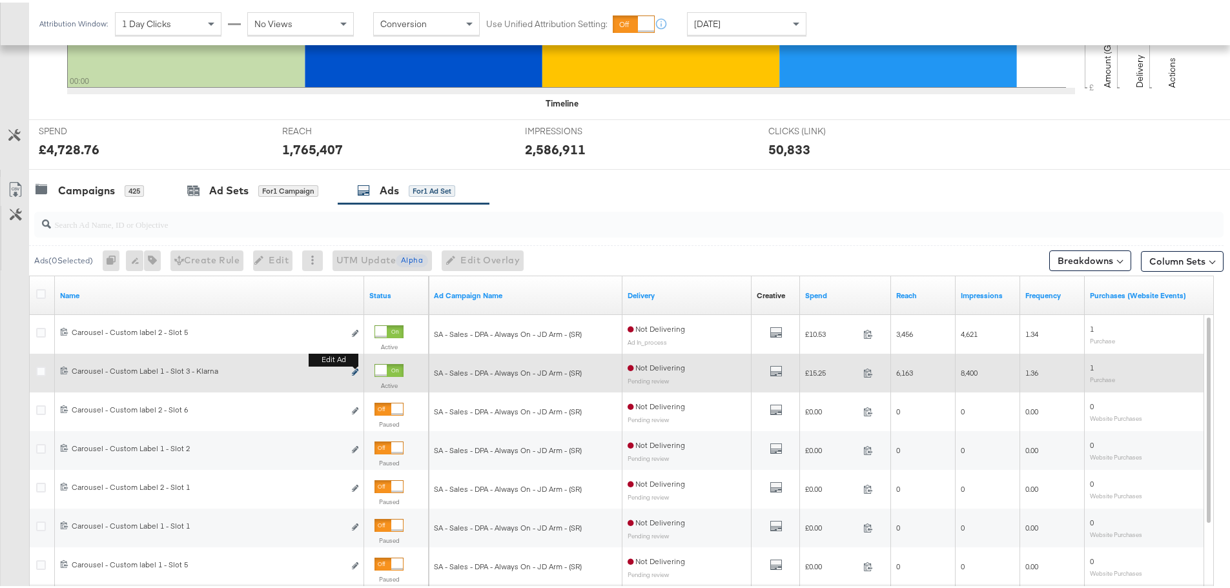
click at [357, 368] on icon "link" at bounding box center [355, 369] width 6 height 7
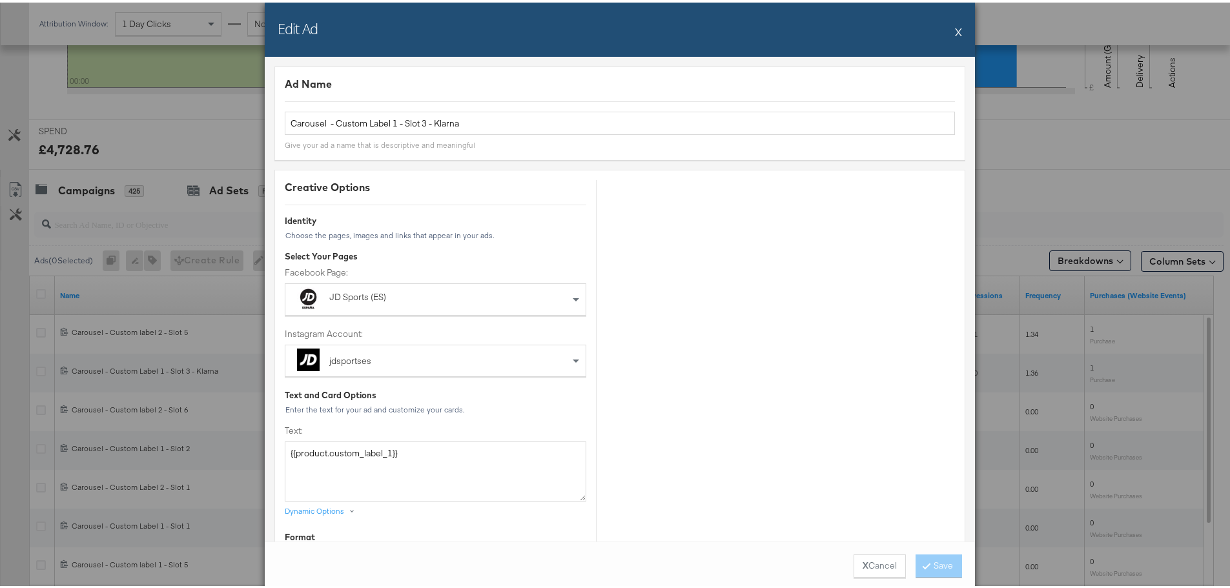
click at [955, 30] on button "X" at bounding box center [958, 29] width 7 height 26
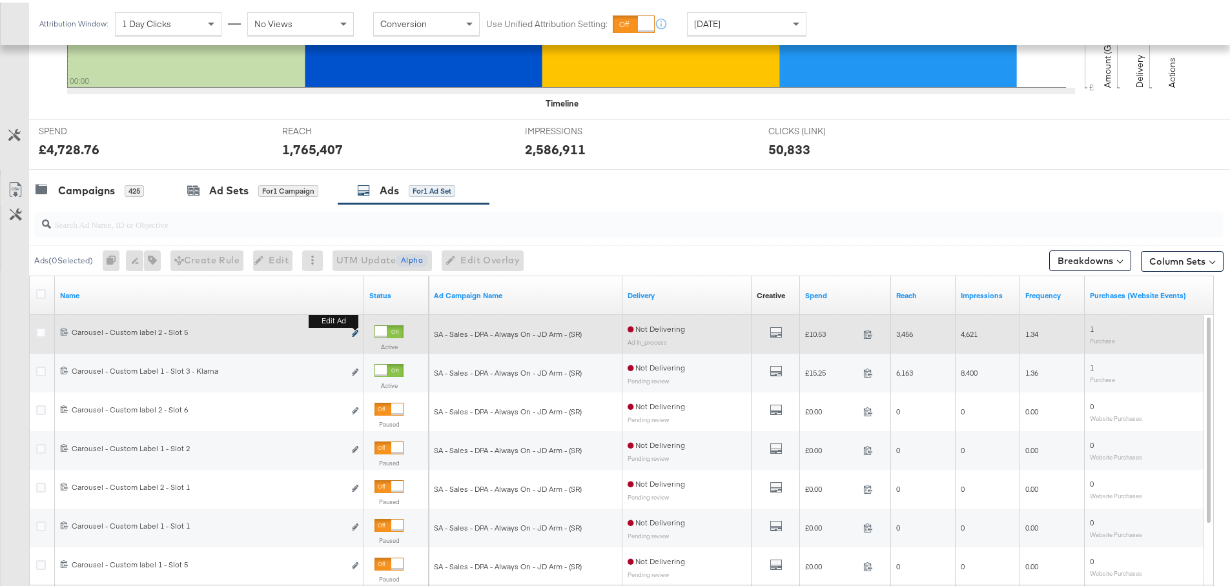
click at [355, 331] on icon "link" at bounding box center [355, 330] width 6 height 7
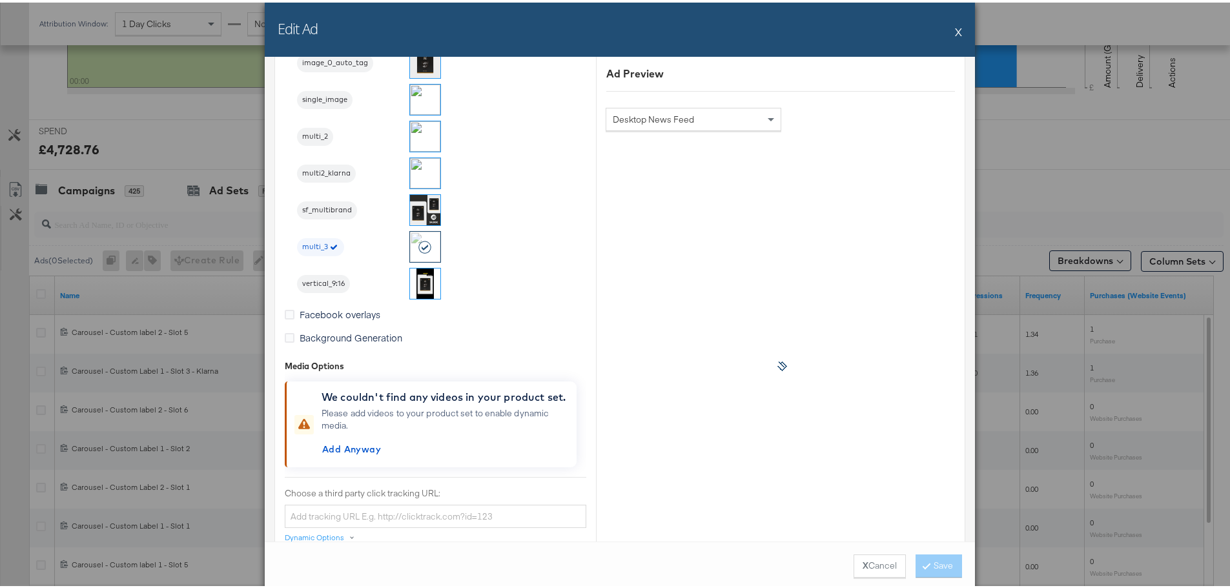
scroll to position [1227, 0]
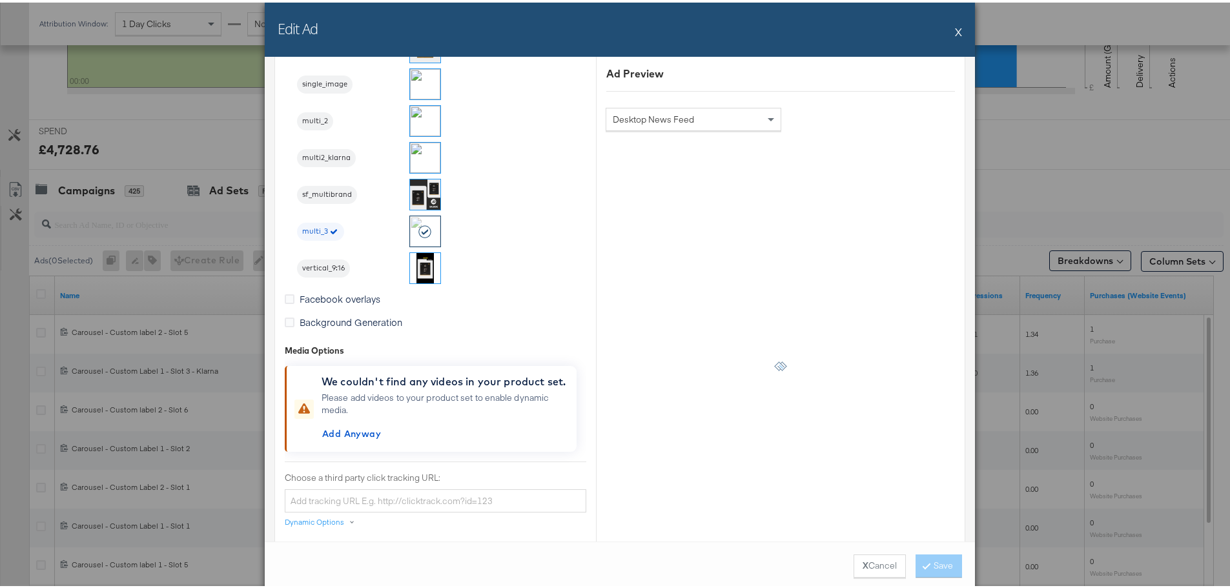
click at [955, 28] on button "X" at bounding box center [958, 29] width 7 height 26
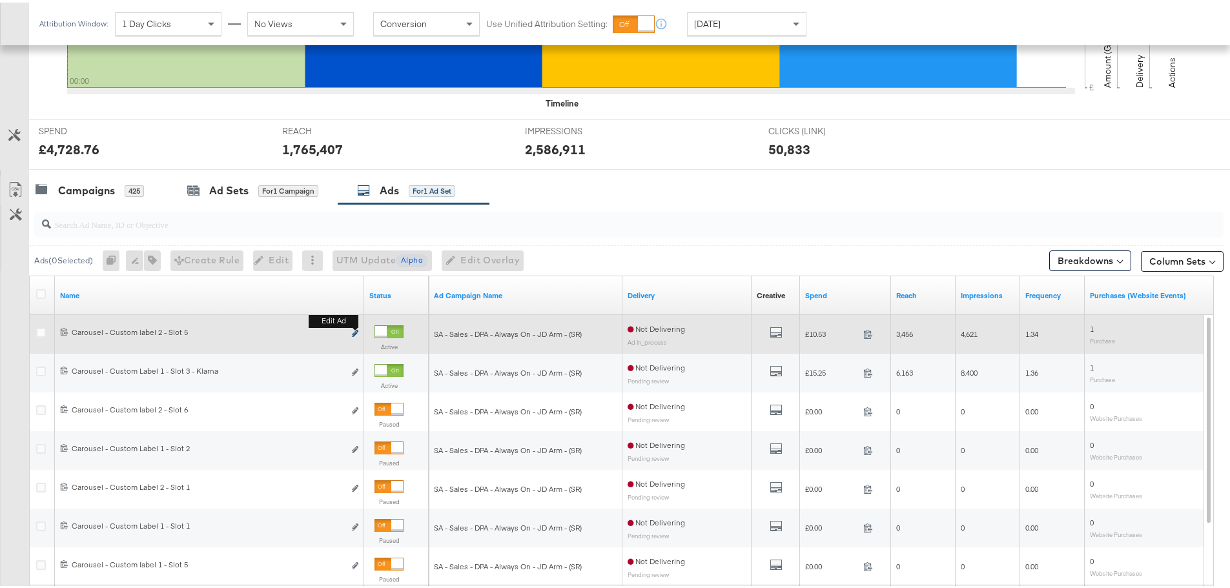
click at [354, 330] on icon "link" at bounding box center [355, 330] width 6 height 7
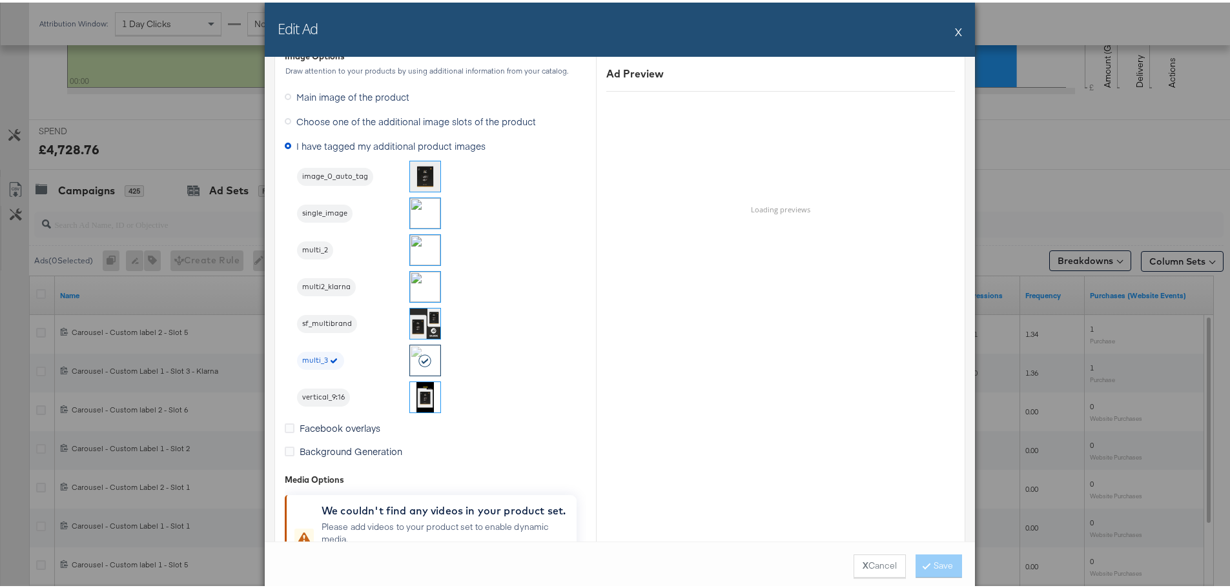
scroll to position [1356, 0]
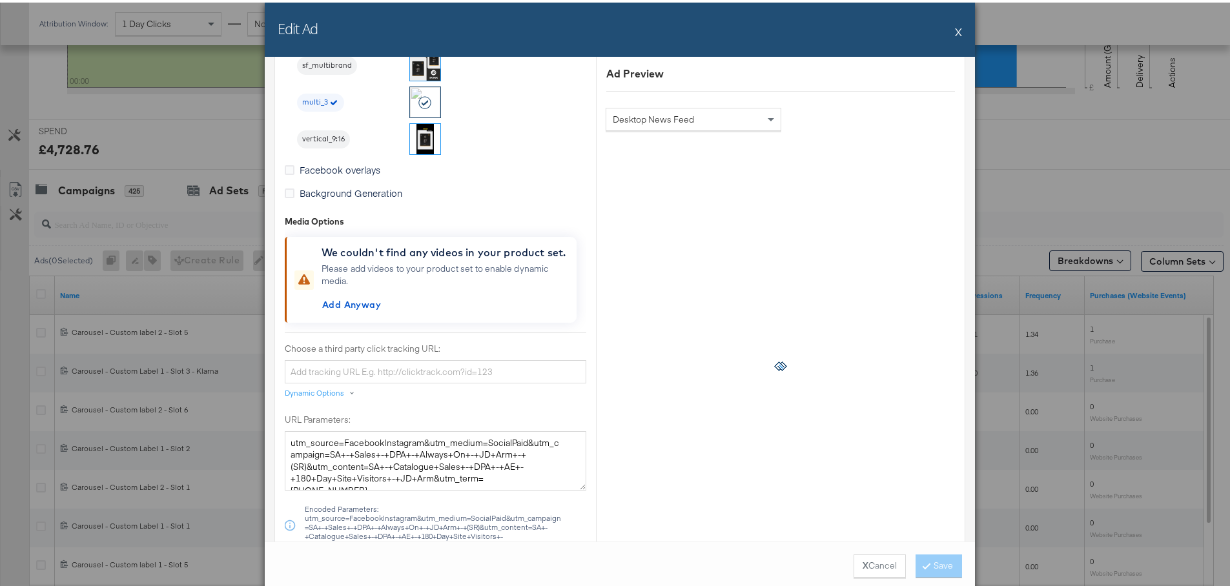
click at [955, 32] on button "X" at bounding box center [958, 29] width 7 height 26
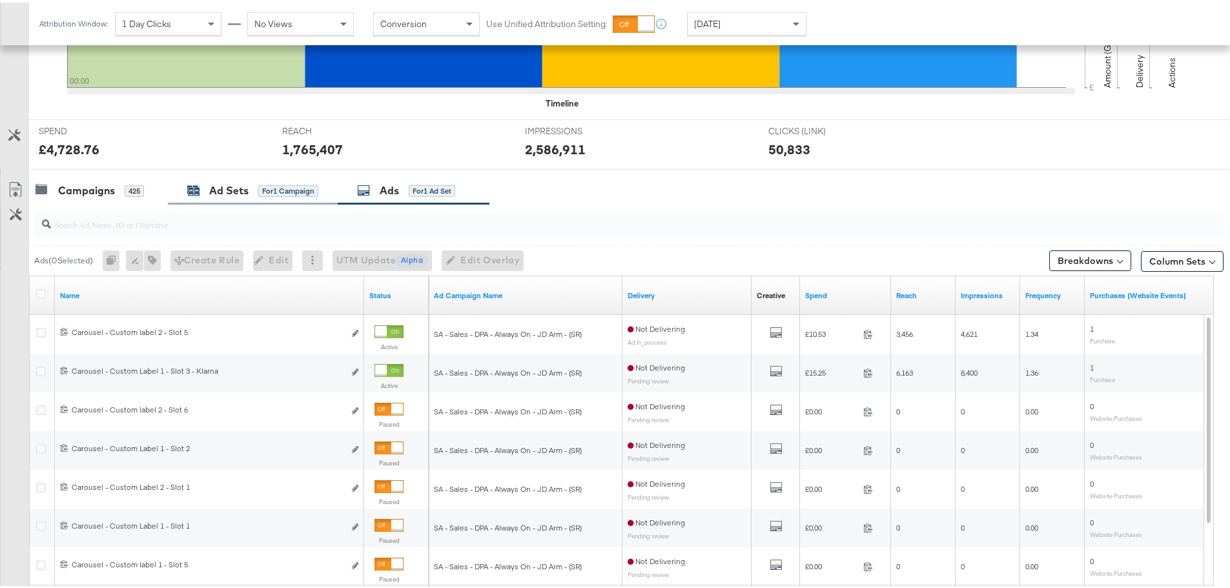
click at [200, 187] on div "Ad Sets for 1 Campaign" at bounding box center [252, 188] width 131 height 15
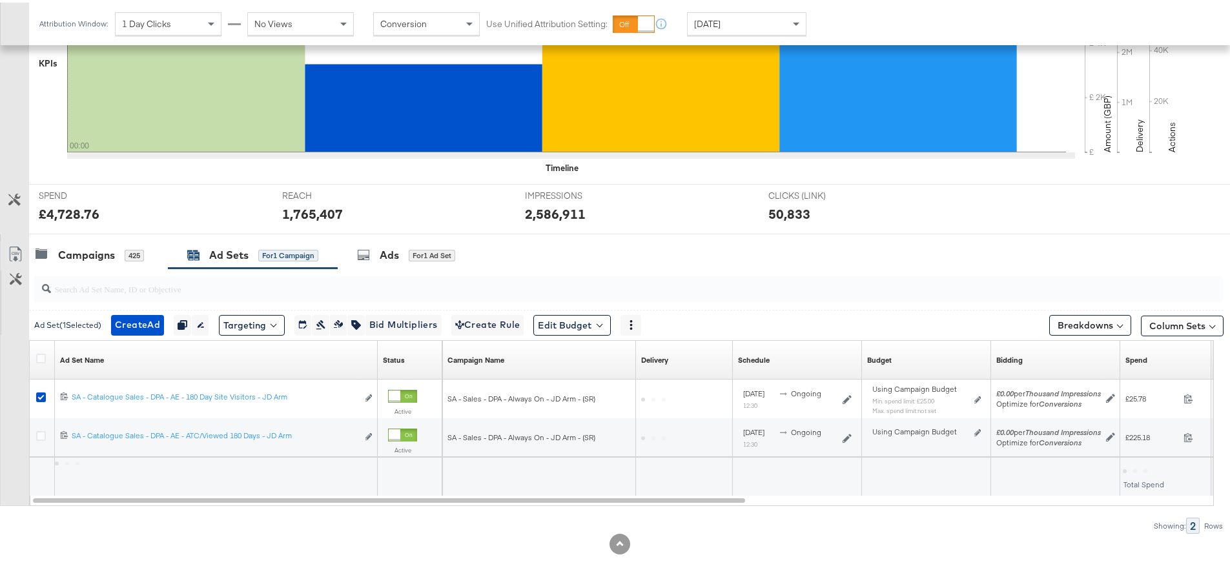
scroll to position [353, 0]
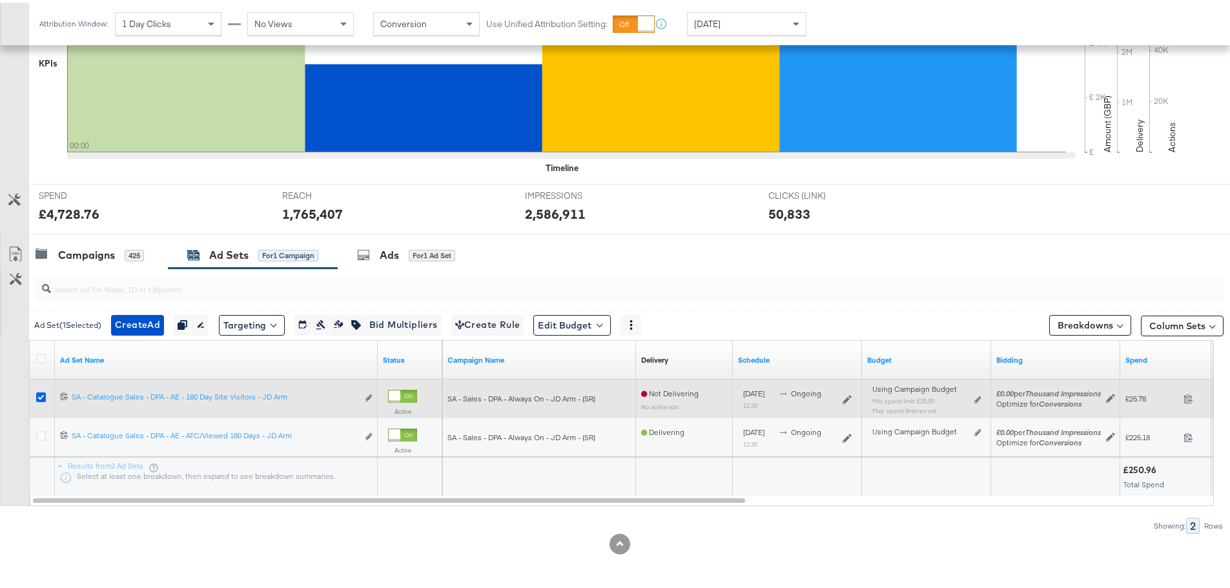
click at [43, 394] on icon at bounding box center [41, 395] width 10 height 10
click at [0, 0] on input "checkbox" at bounding box center [0, 0] width 0 height 0
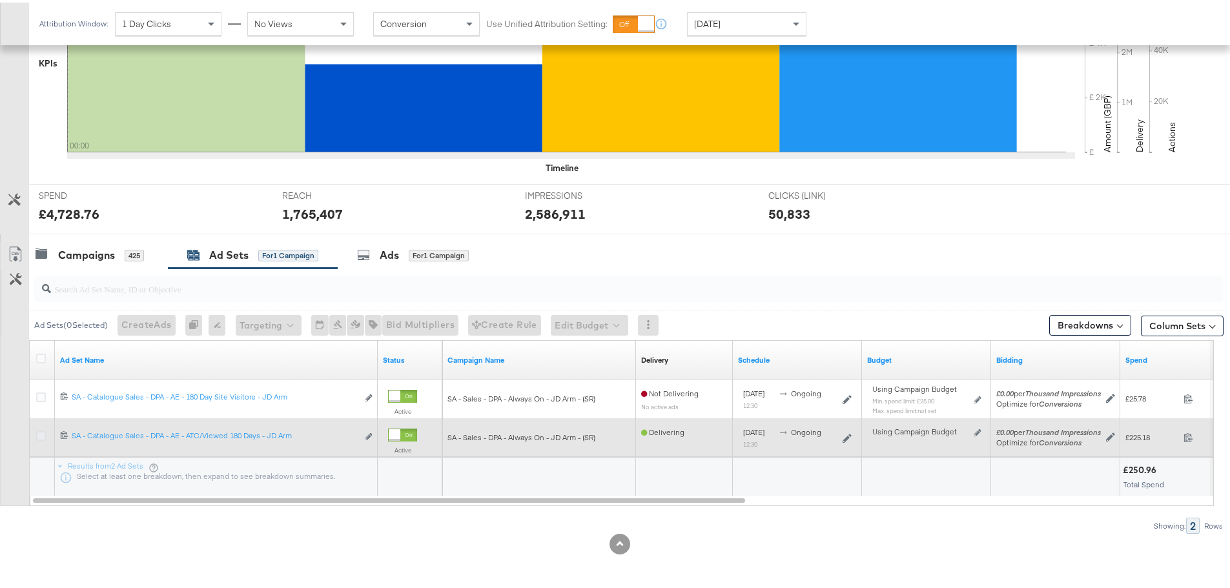
click at [37, 435] on icon at bounding box center [41, 434] width 10 height 10
click at [0, 0] on input "checkbox" at bounding box center [0, 0] width 0 height 0
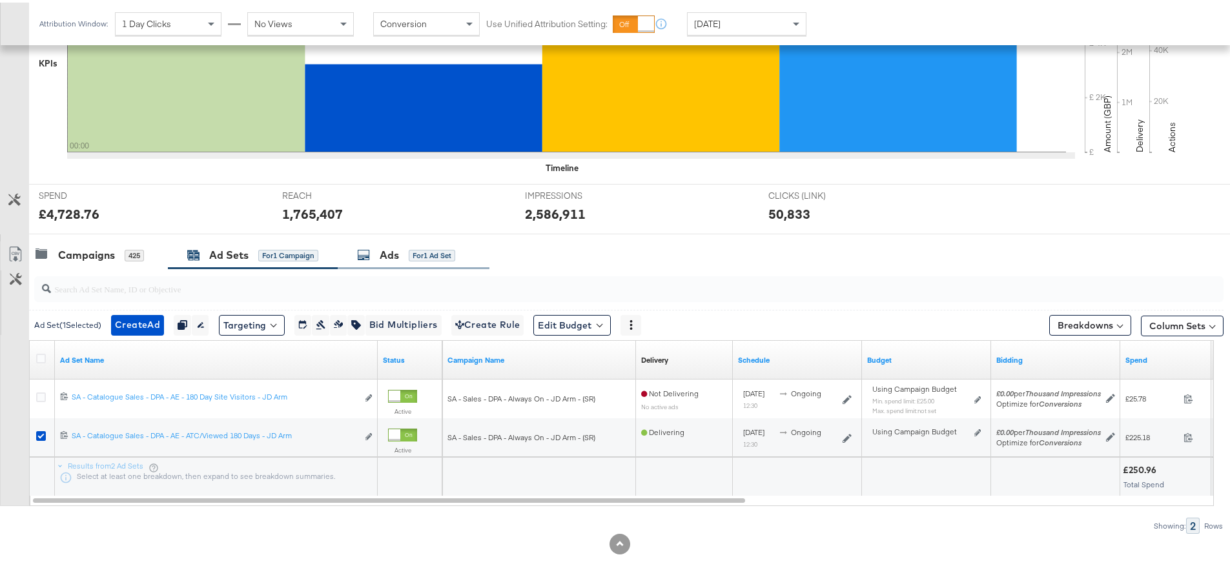
click at [396, 242] on div "Ads for 1 Ad Set" at bounding box center [414, 253] width 152 height 28
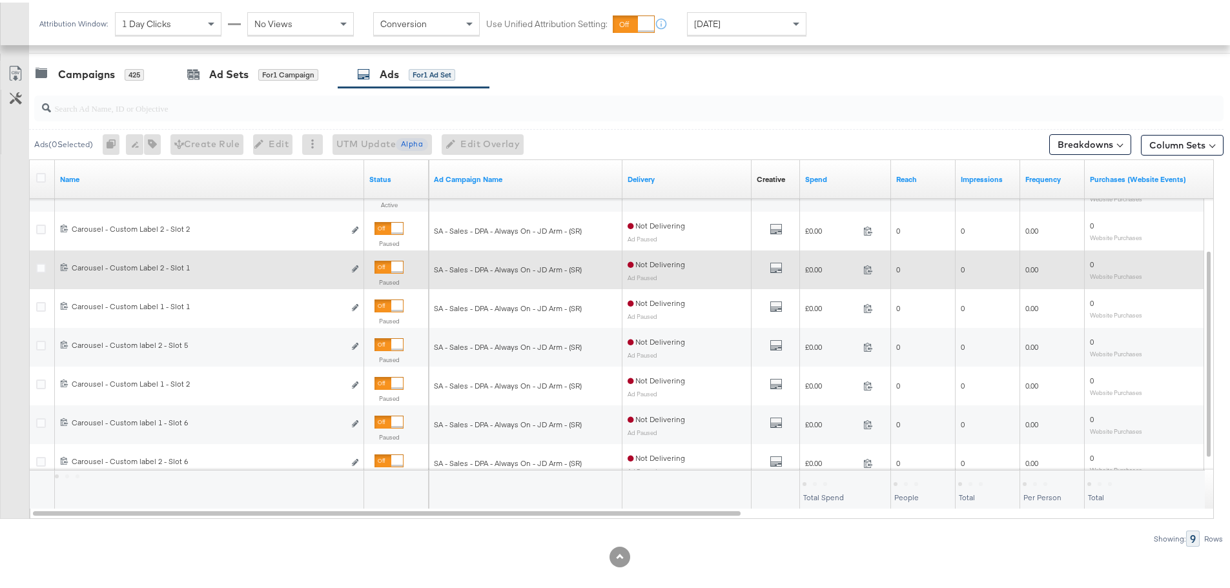
scroll to position [546, 0]
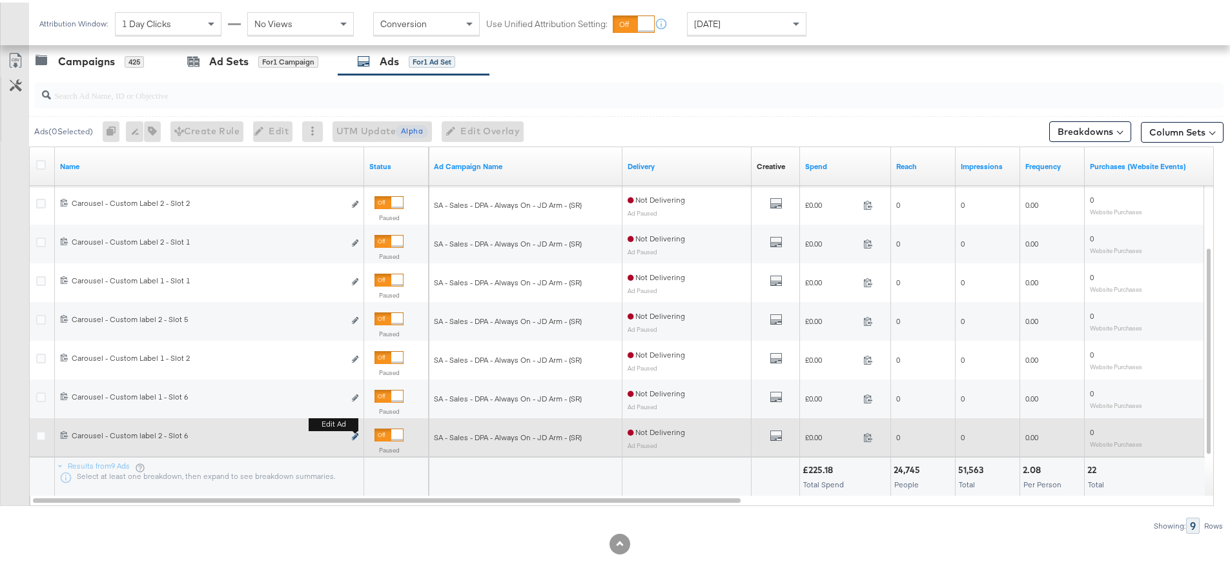
click at [356, 434] on icon "link" at bounding box center [355, 434] width 6 height 7
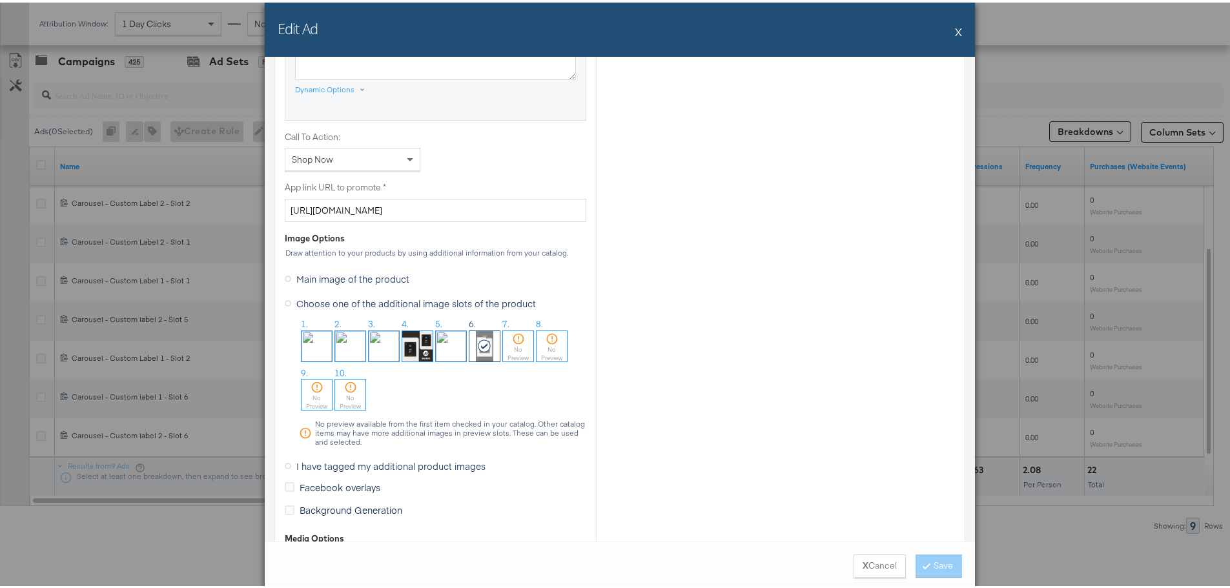
scroll to position [1033, 0]
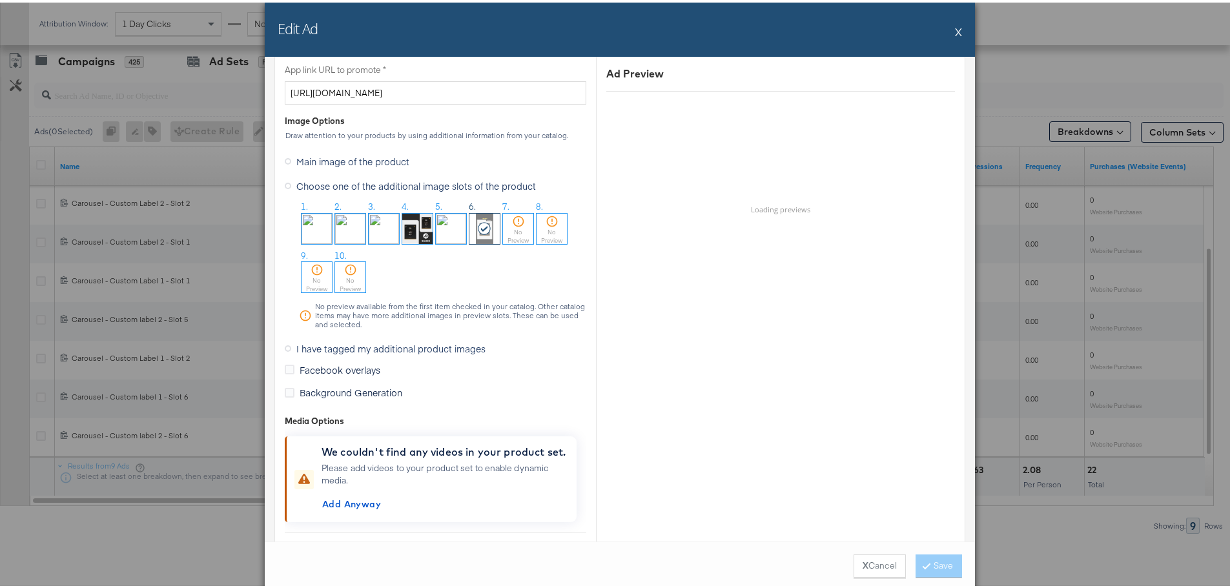
click at [298, 350] on span "I have tagged my additional product images" at bounding box center [390, 346] width 189 height 13
click at [0, 0] on input "I have tagged my additional product images" at bounding box center [0, 0] width 0 height 0
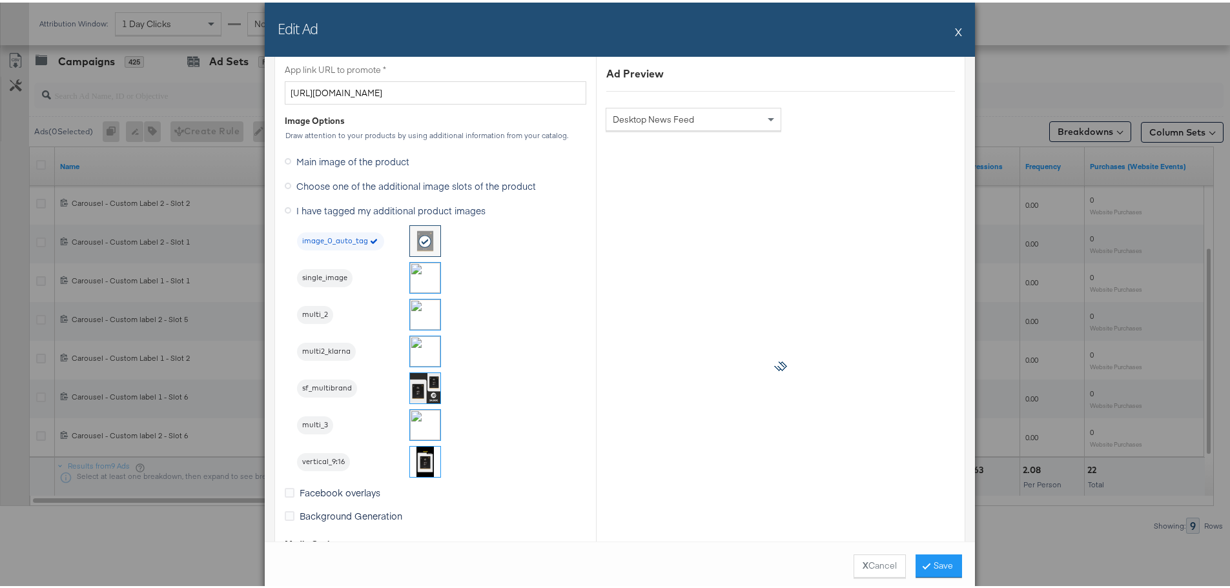
scroll to position [1162, 0]
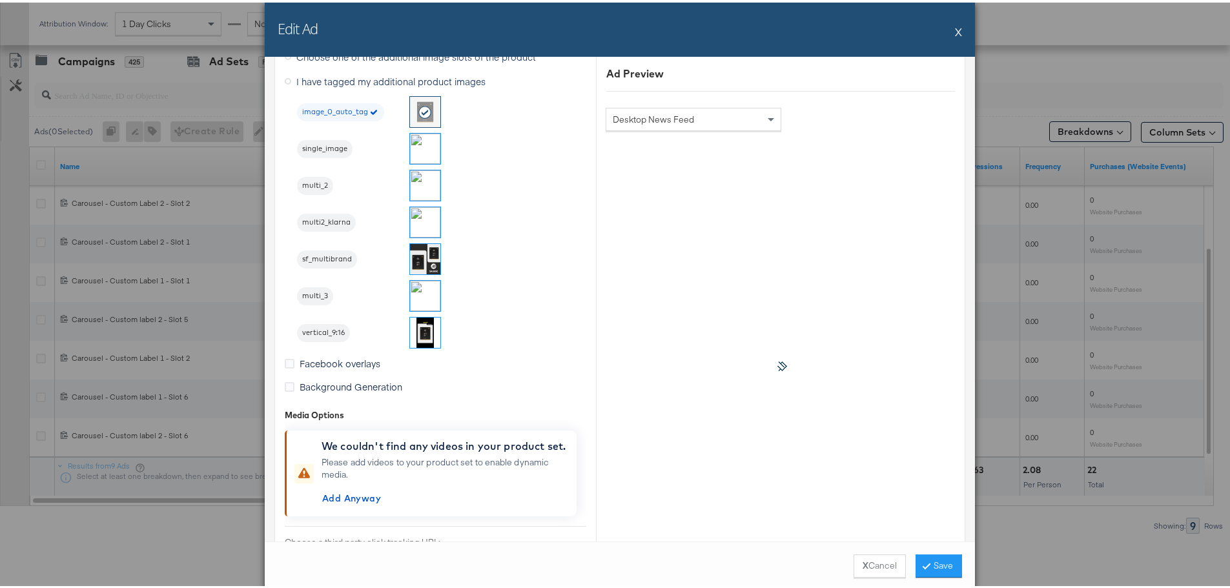
click at [423, 327] on img at bounding box center [425, 330] width 30 height 30
click at [929, 559] on button "Save" at bounding box center [939, 563] width 46 height 23
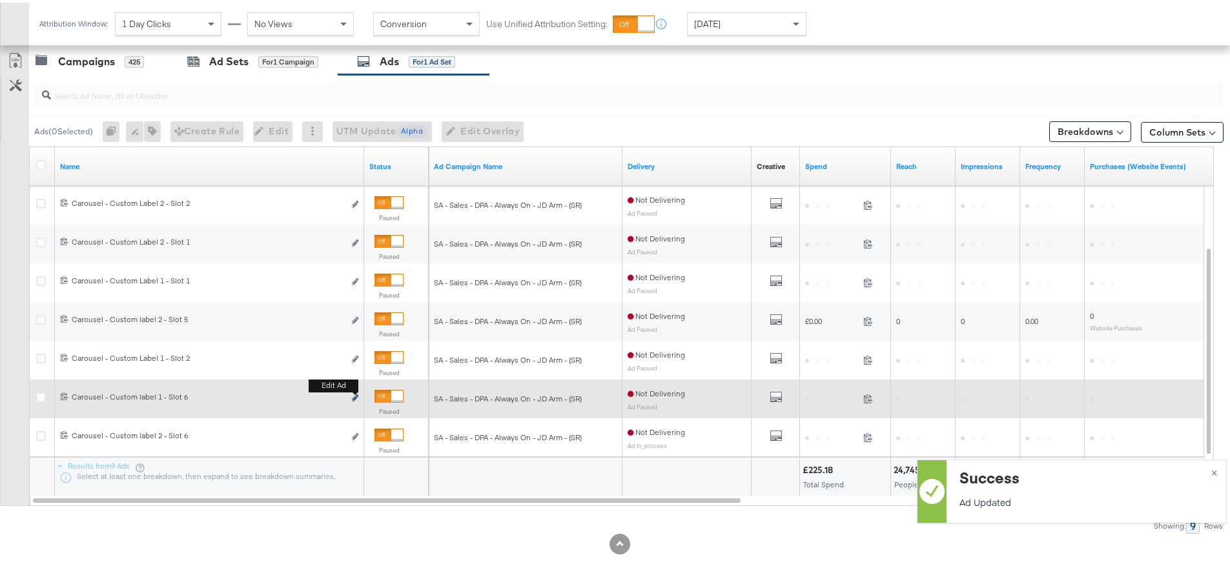
click at [353, 394] on icon "link" at bounding box center [355, 395] width 6 height 7
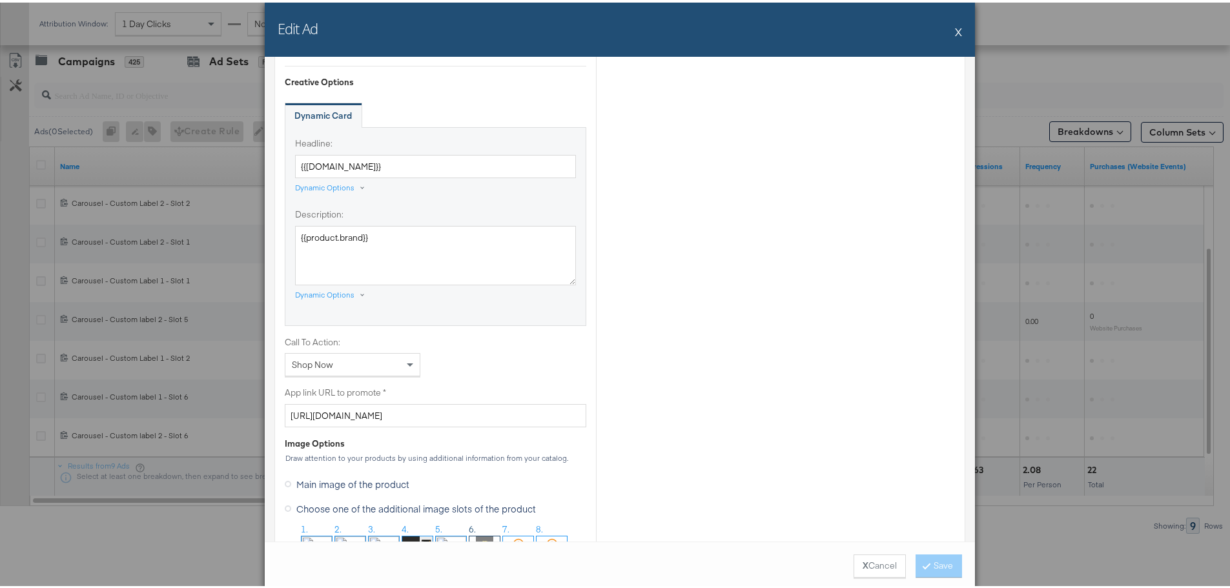
scroll to position [1033, 0]
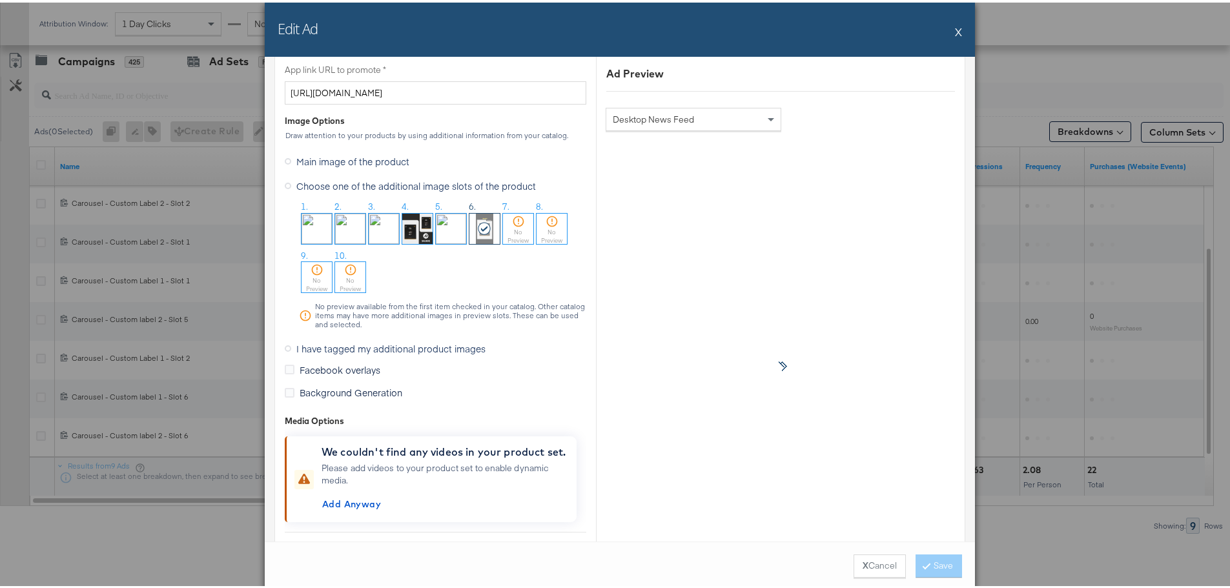
click at [314, 346] on span "I have tagged my additional product images" at bounding box center [390, 346] width 189 height 13
click at [0, 0] on input "I have tagged my additional product images" at bounding box center [0, 0] width 0 height 0
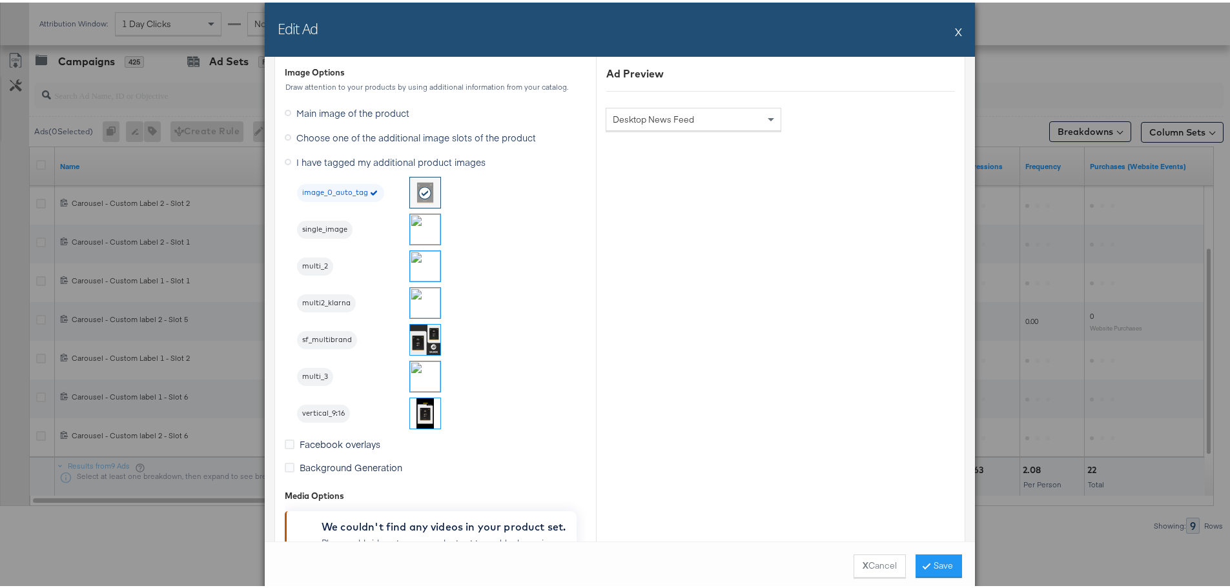
scroll to position [1162, 0]
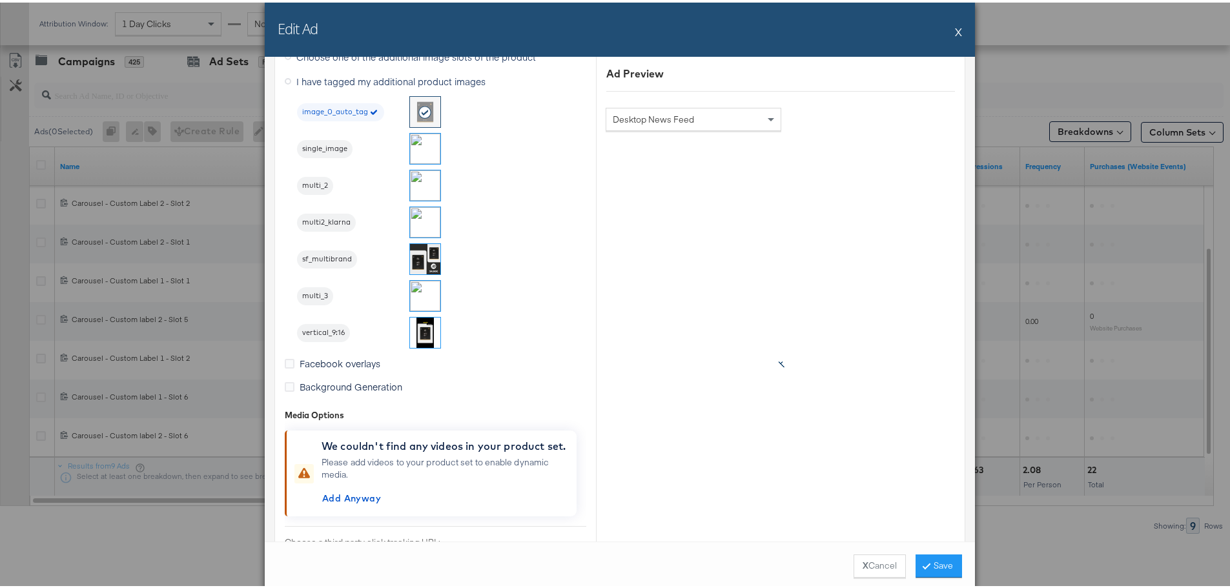
click at [419, 327] on img at bounding box center [425, 330] width 30 height 30
click at [924, 566] on button "Save" at bounding box center [939, 563] width 46 height 23
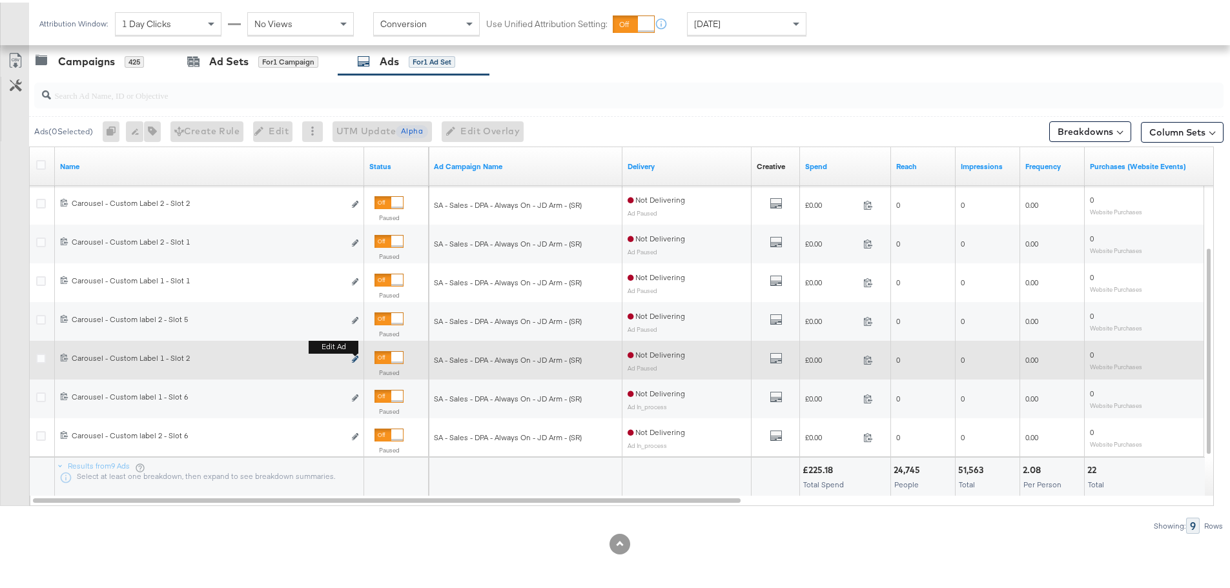
click at [354, 357] on icon "link" at bounding box center [355, 356] width 6 height 7
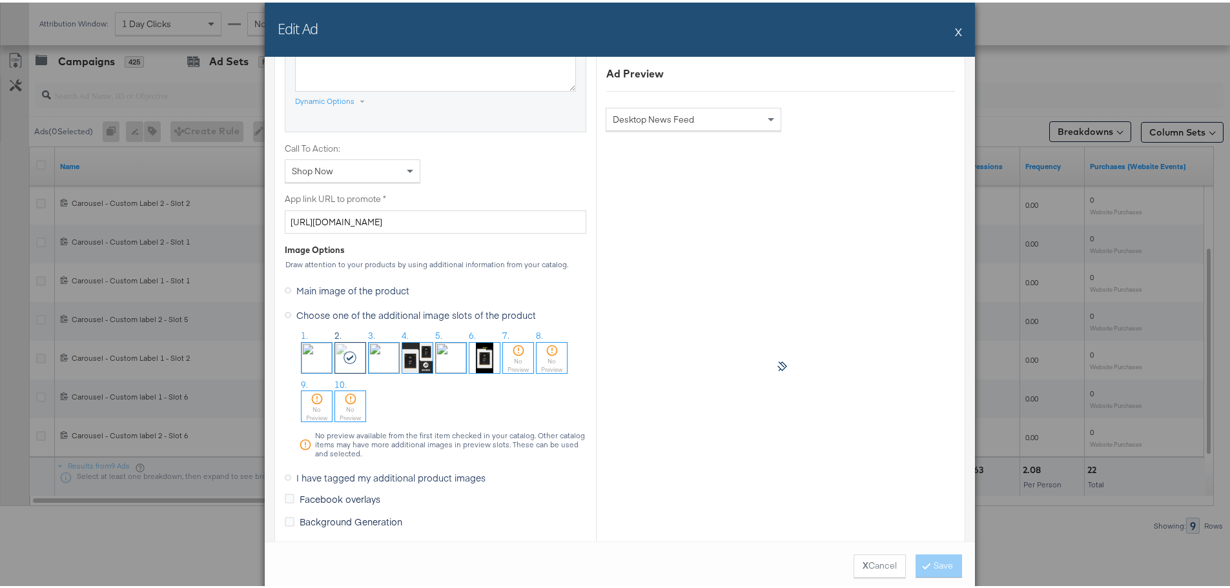
scroll to position [1033, 0]
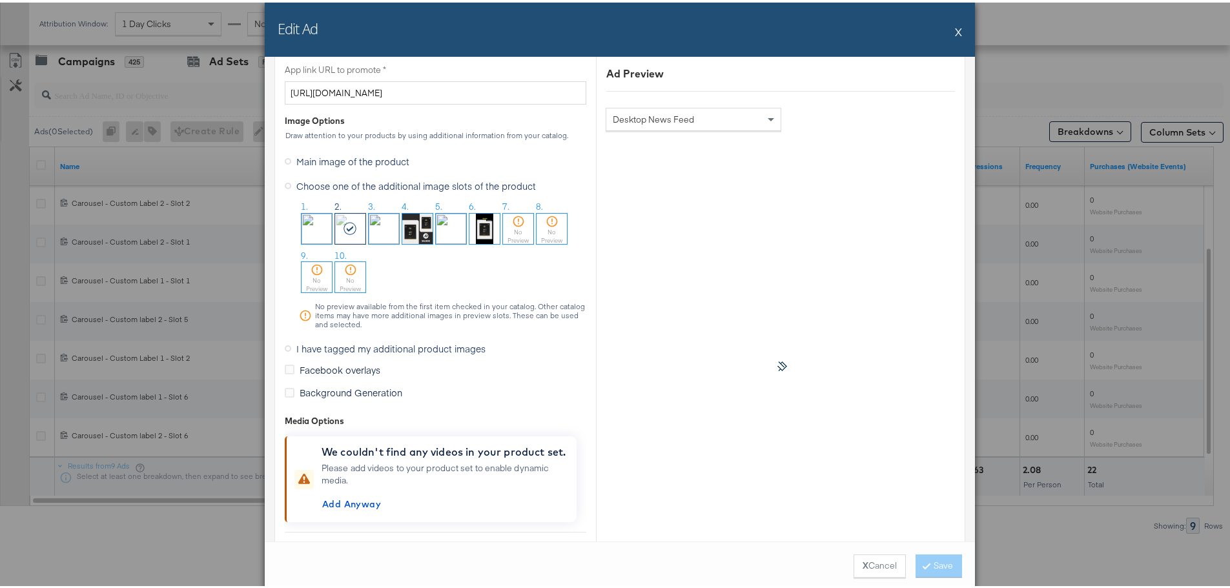
click at [372, 344] on span "I have tagged my additional product images" at bounding box center [390, 346] width 189 height 13
click at [0, 0] on input "I have tagged my additional product images" at bounding box center [0, 0] width 0 height 0
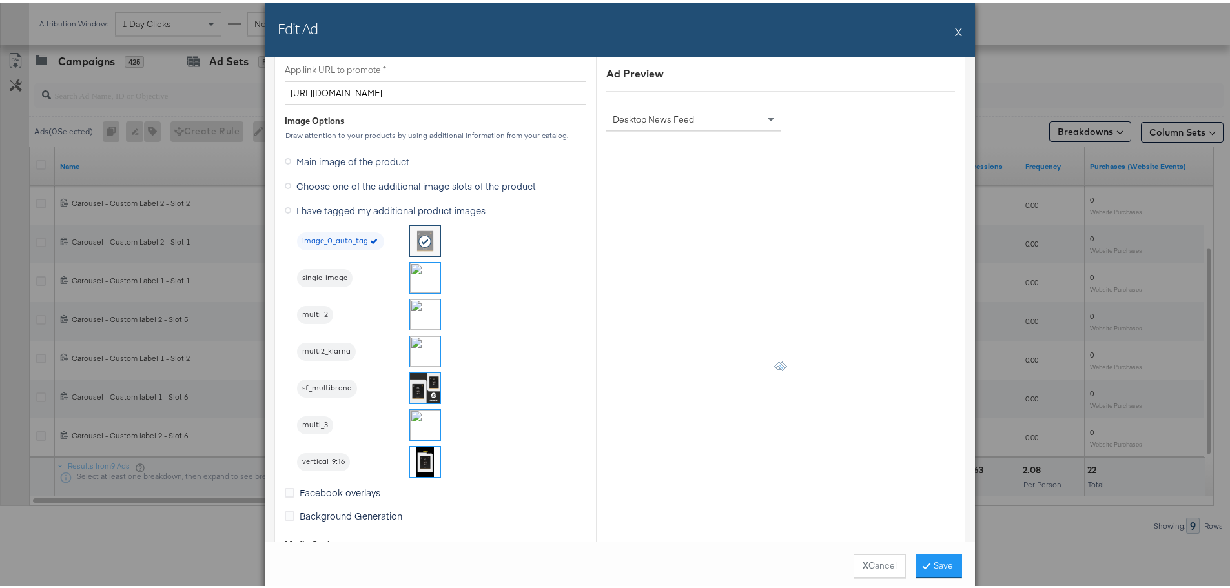
click at [430, 314] on img at bounding box center [425, 312] width 30 height 30
click at [935, 563] on button "Save" at bounding box center [939, 563] width 46 height 23
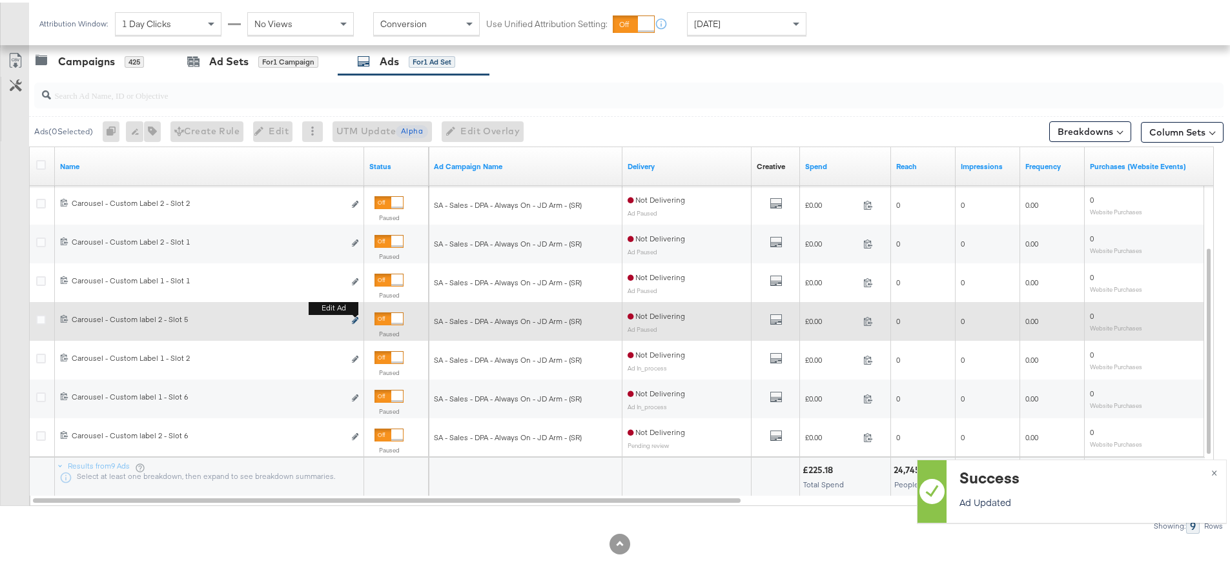
click at [356, 316] on icon "link" at bounding box center [355, 317] width 6 height 7
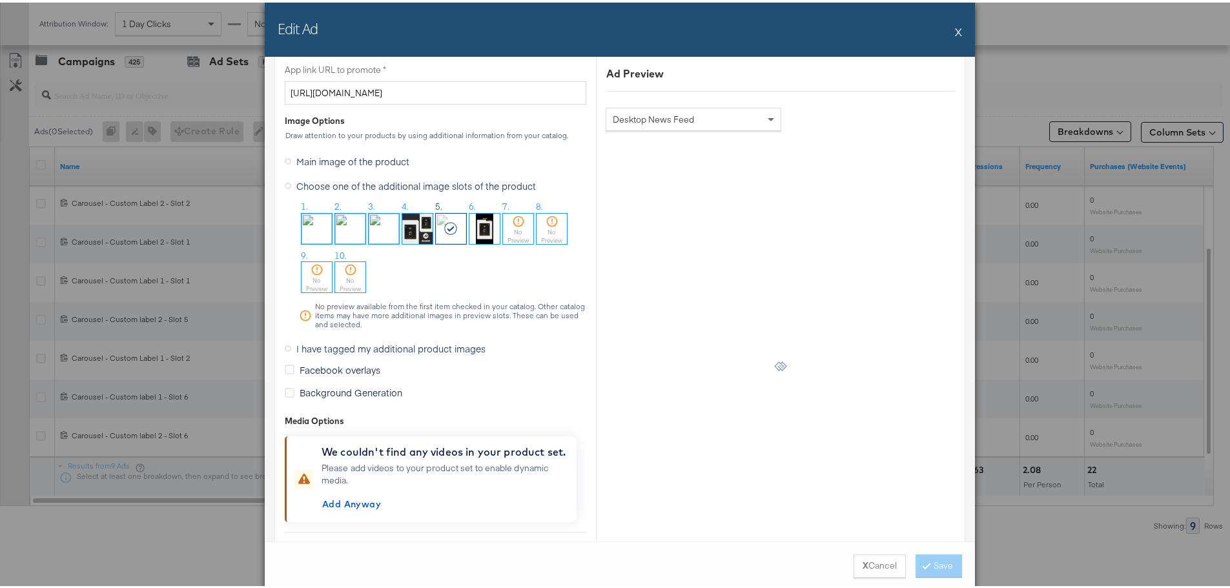
click at [344, 346] on span "I have tagged my additional product images" at bounding box center [390, 346] width 189 height 13
click at [0, 0] on input "I have tagged my additional product images" at bounding box center [0, 0] width 0 height 0
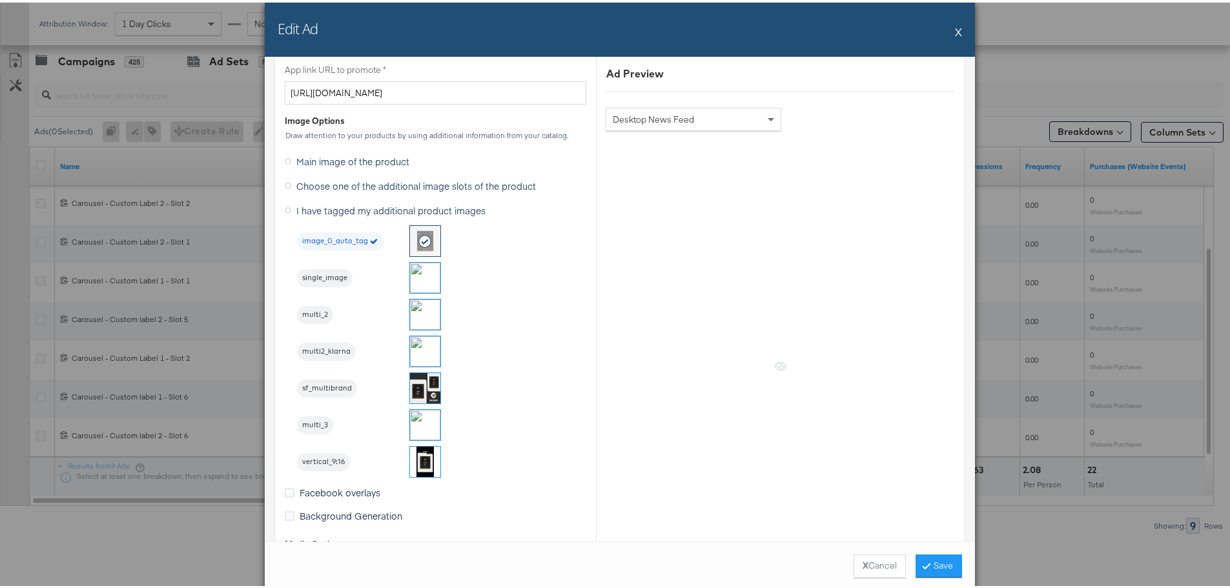
click at [416, 422] on img at bounding box center [425, 422] width 30 height 30
click at [936, 561] on button "Save" at bounding box center [939, 563] width 46 height 23
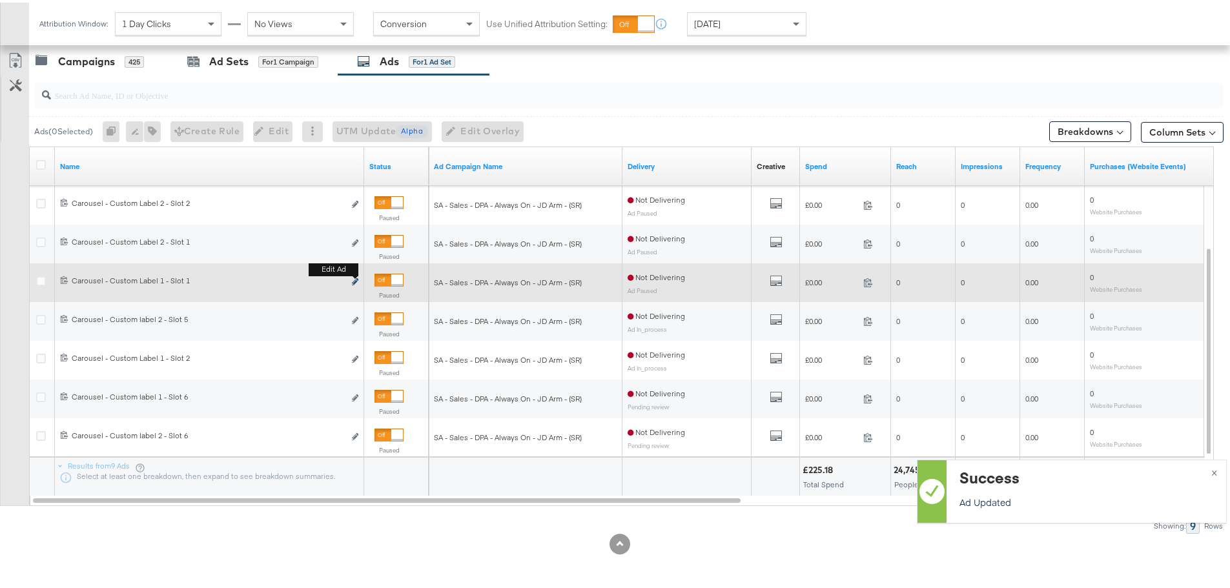
click at [356, 281] on icon "link" at bounding box center [355, 279] width 6 height 7
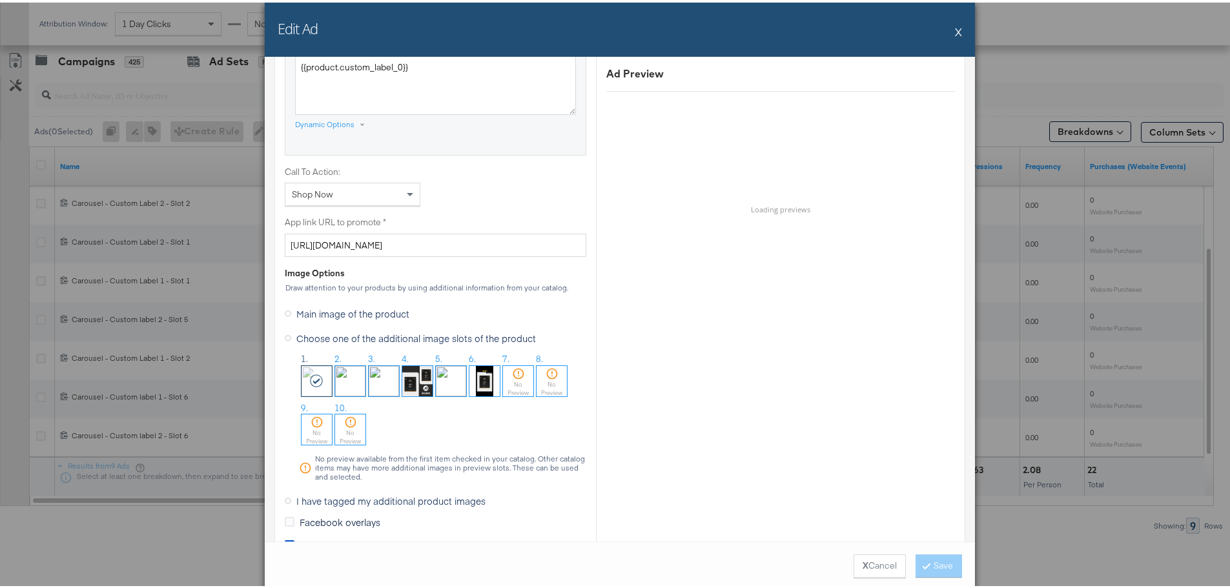
scroll to position [904, 0]
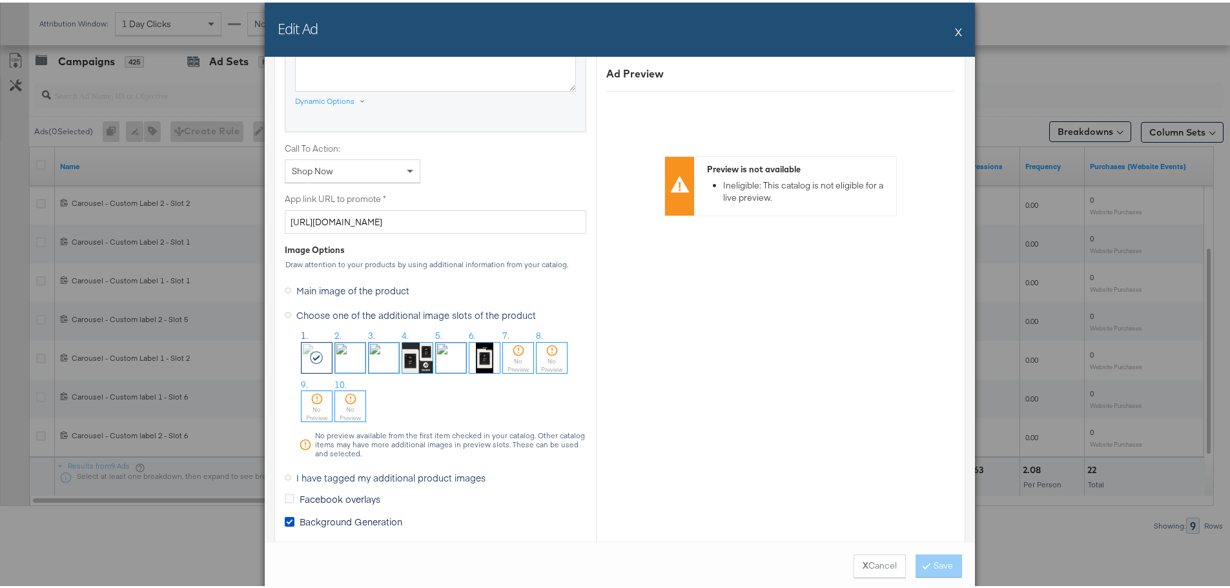
click at [346, 473] on span "I have tagged my additional product images" at bounding box center [390, 475] width 189 height 13
click at [0, 0] on input "I have tagged my additional product images" at bounding box center [0, 0] width 0 height 0
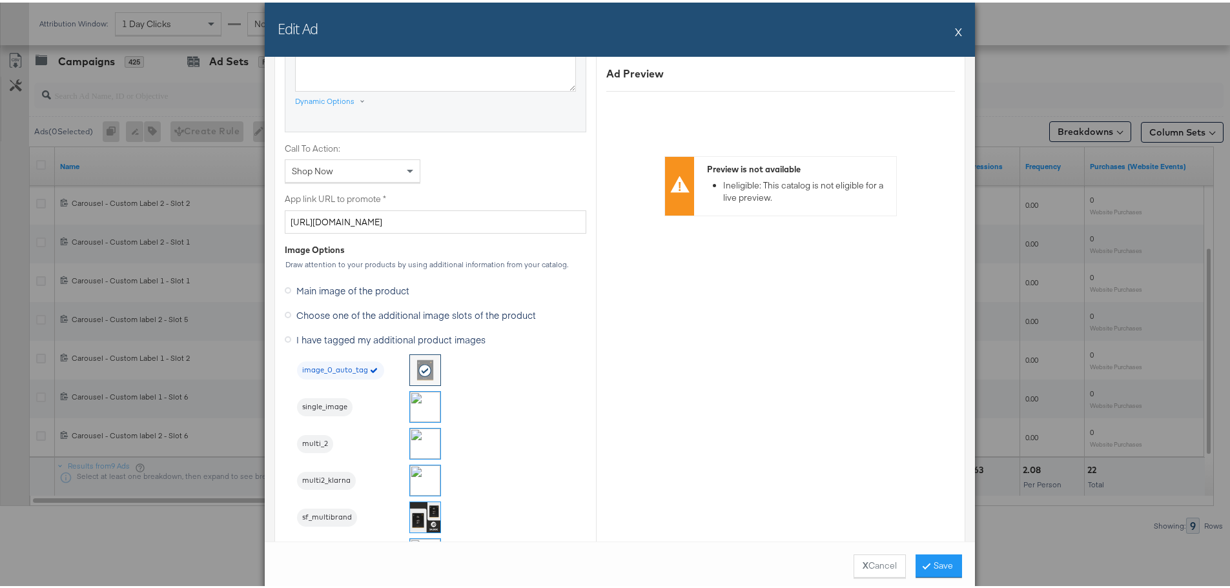
click at [425, 406] on img at bounding box center [425, 404] width 30 height 30
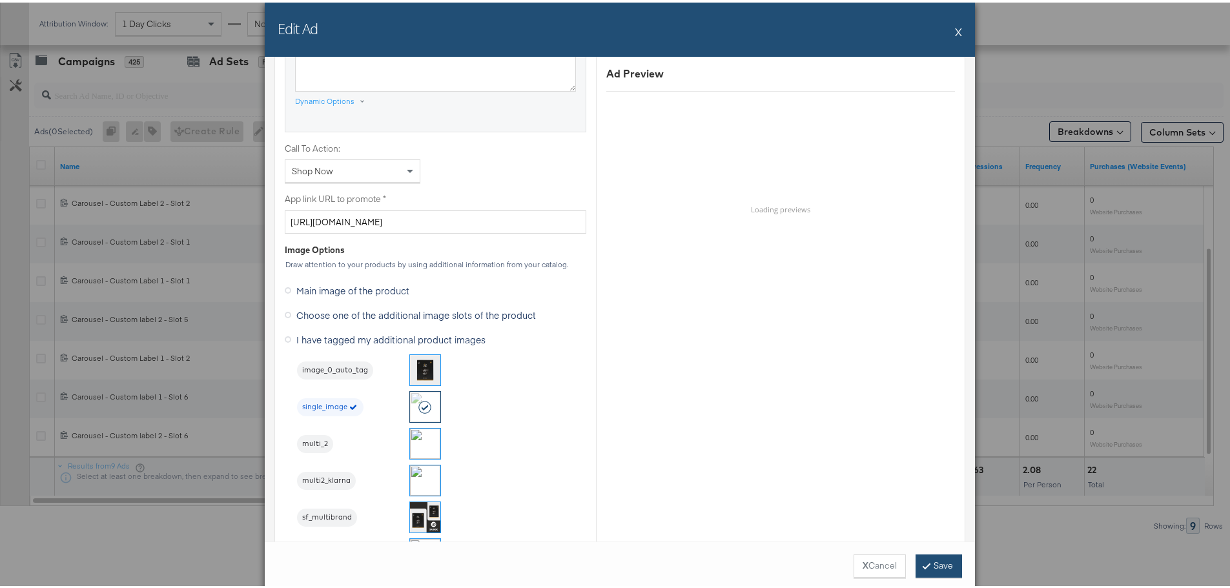
click at [925, 559] on button "Save" at bounding box center [939, 563] width 46 height 23
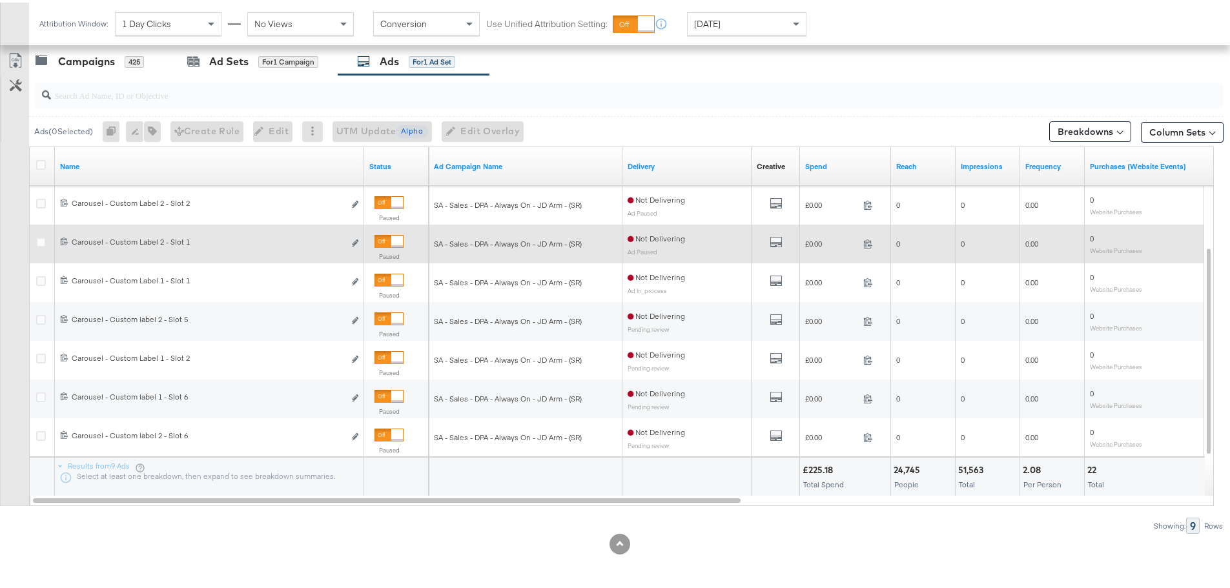
click at [360, 237] on div "6844598555108 Carousel - Custom Label 2 - Slot 1 Carousel - Custom Label 2 - Sl…" at bounding box center [209, 241] width 309 height 24
click at [355, 241] on icon "link" at bounding box center [355, 240] width 6 height 7
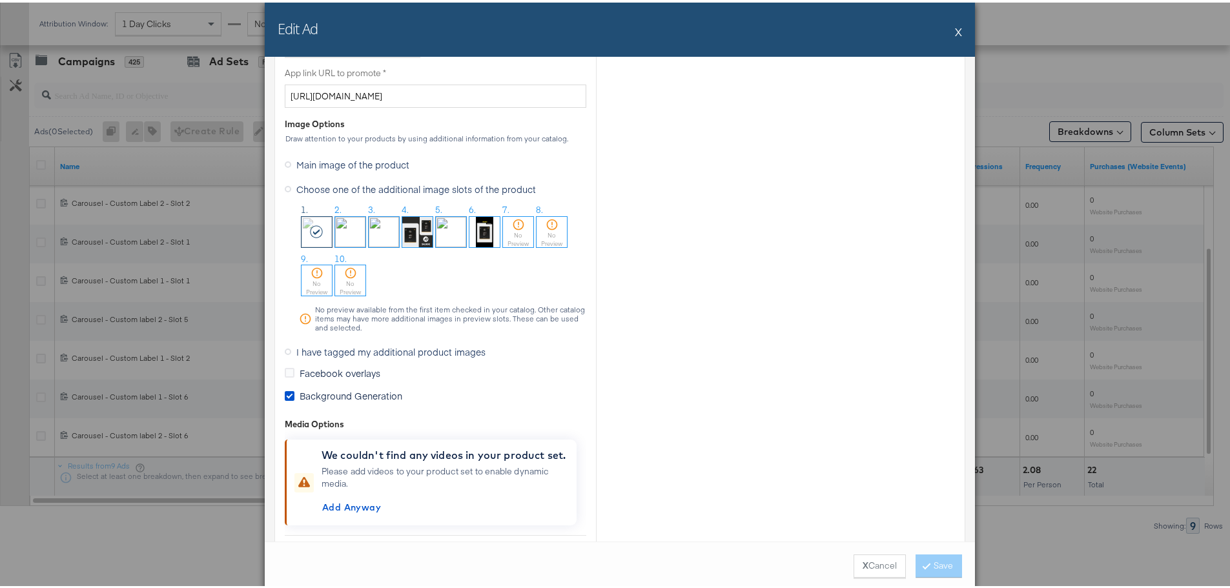
scroll to position [1033, 0]
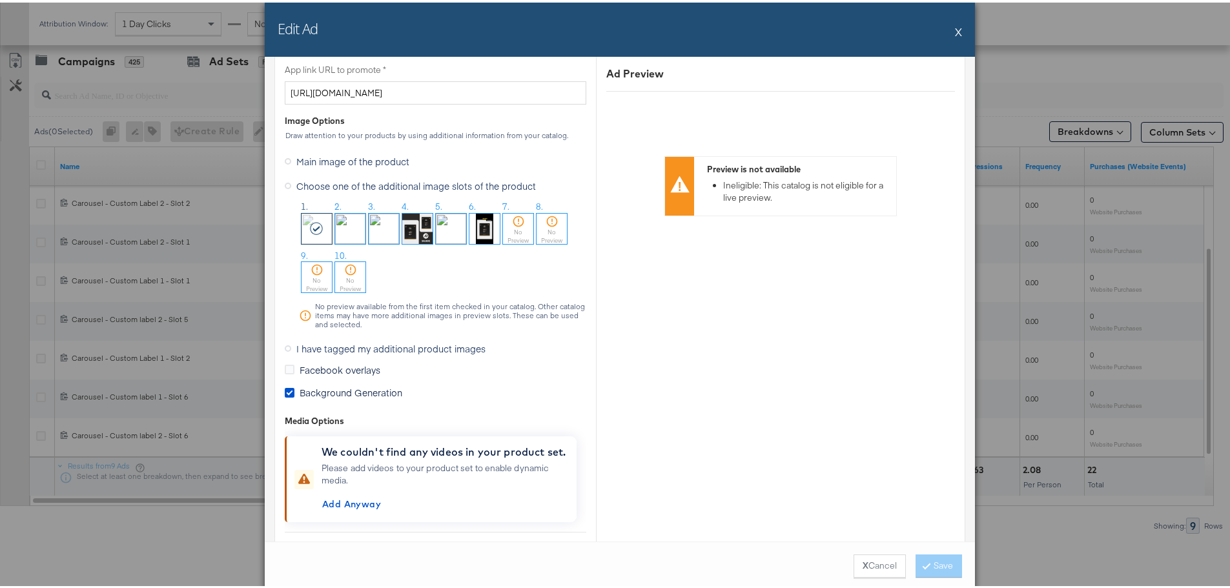
click at [316, 345] on span "I have tagged my additional product images" at bounding box center [390, 346] width 189 height 13
click at [0, 0] on input "I have tagged my additional product images" at bounding box center [0, 0] width 0 height 0
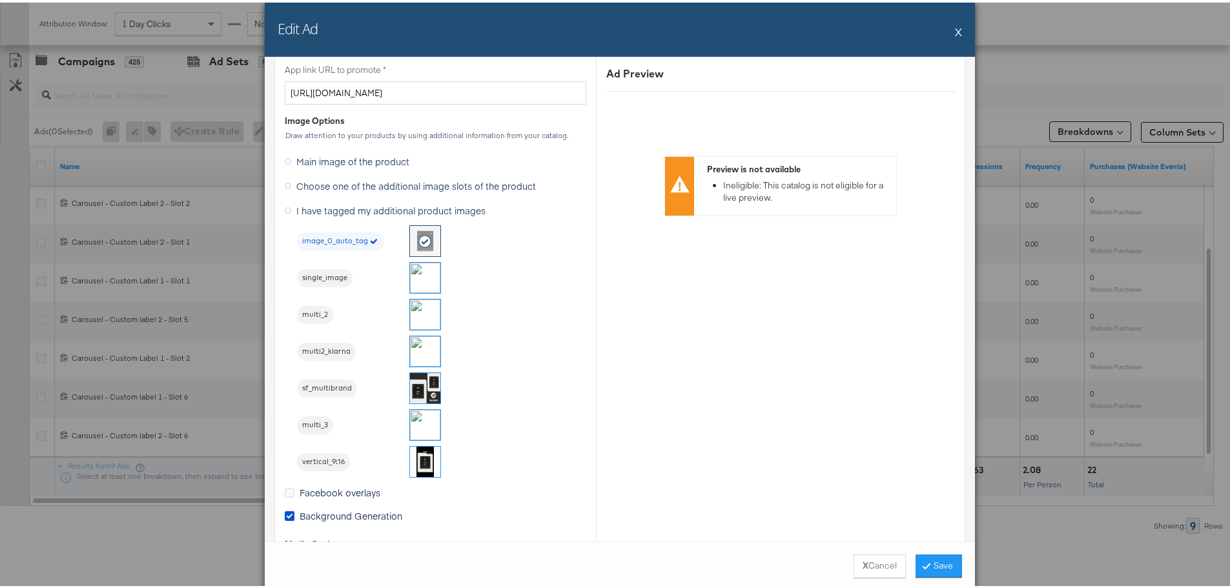
click at [415, 274] on img at bounding box center [425, 275] width 30 height 30
click at [947, 563] on button "Save" at bounding box center [939, 563] width 46 height 23
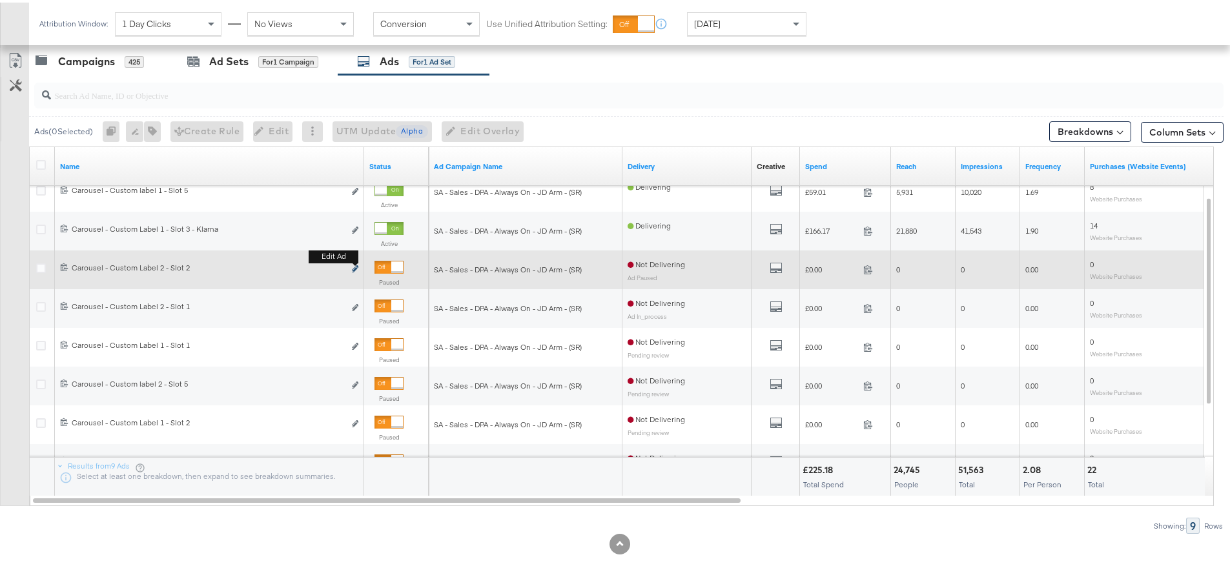
click at [353, 265] on icon "link" at bounding box center [355, 266] width 6 height 7
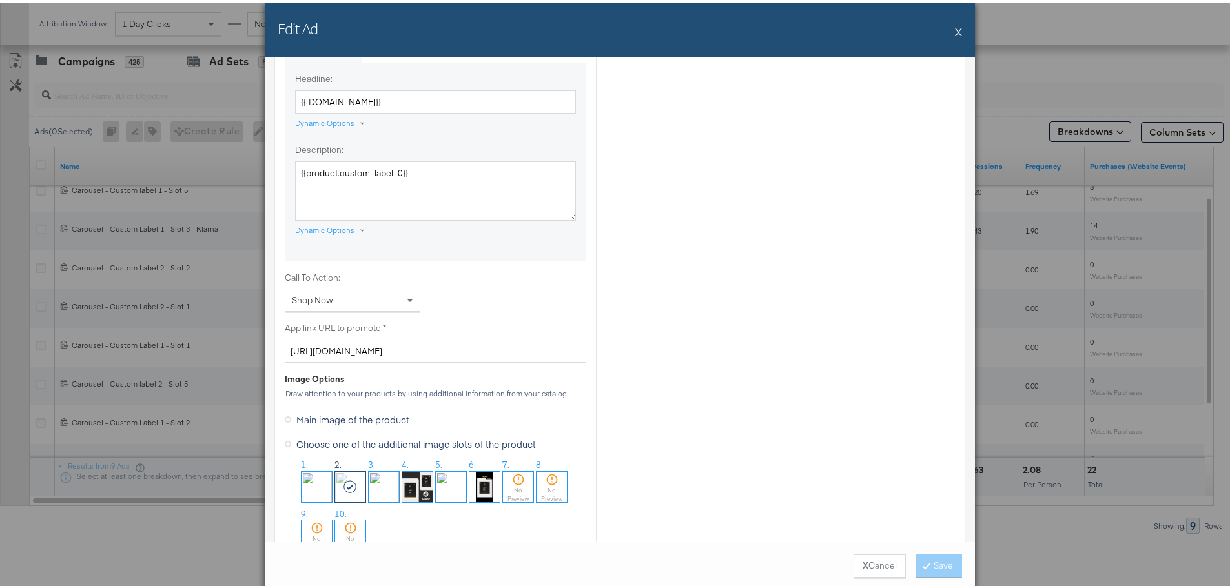
scroll to position [1098, 0]
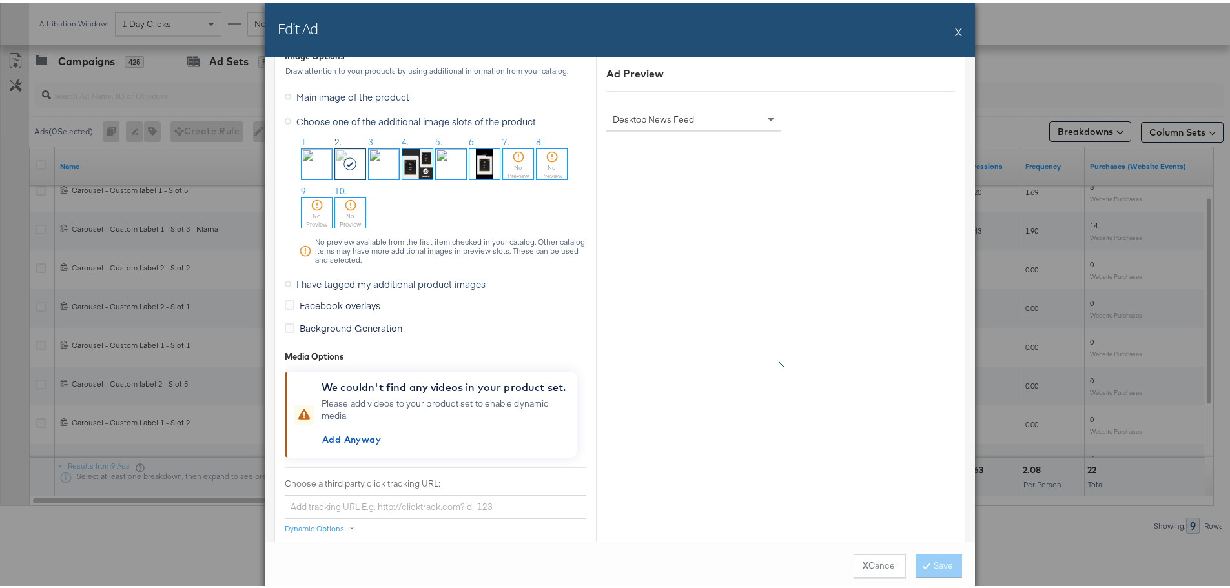
click at [318, 285] on span "I have tagged my additional product images" at bounding box center [390, 281] width 189 height 13
click at [0, 0] on input "I have tagged my additional product images" at bounding box center [0, 0] width 0 height 0
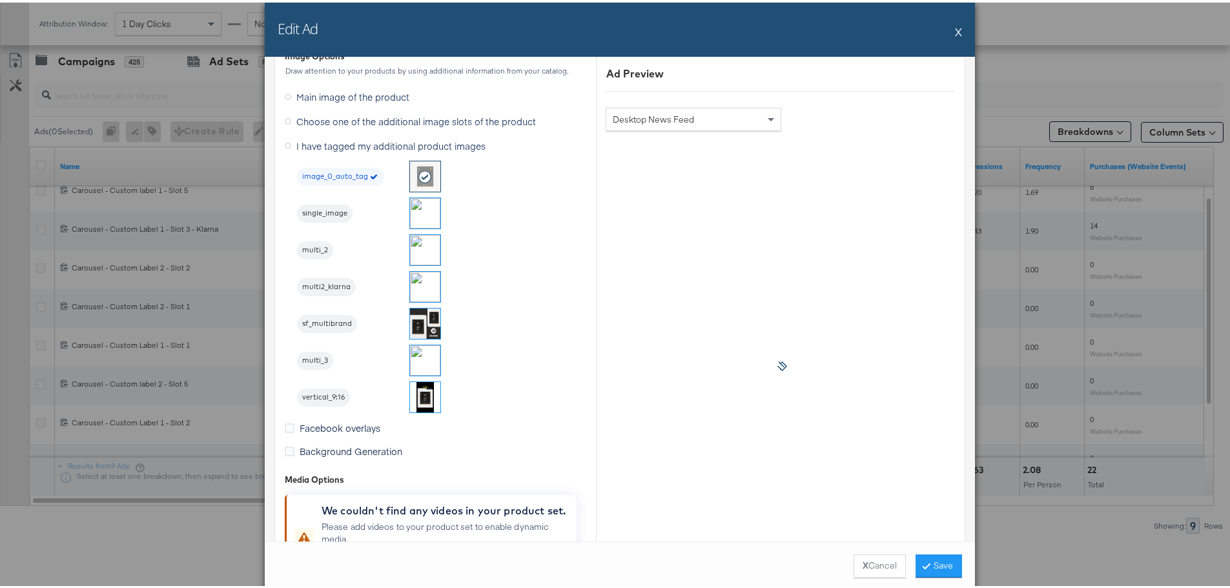
click at [402, 250] on li "multi_2" at bounding box center [369, 248] width 145 height 32
click at [415, 252] on img at bounding box center [425, 247] width 30 height 30
click at [934, 564] on button "Save" at bounding box center [939, 563] width 46 height 23
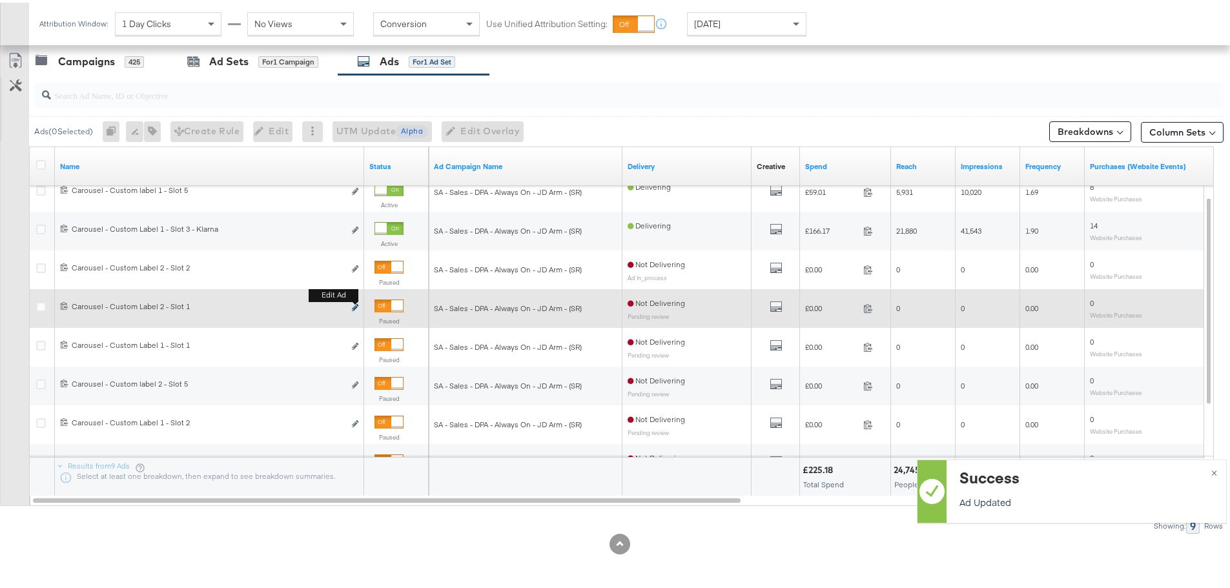
click at [353, 306] on icon "link" at bounding box center [355, 305] width 6 height 7
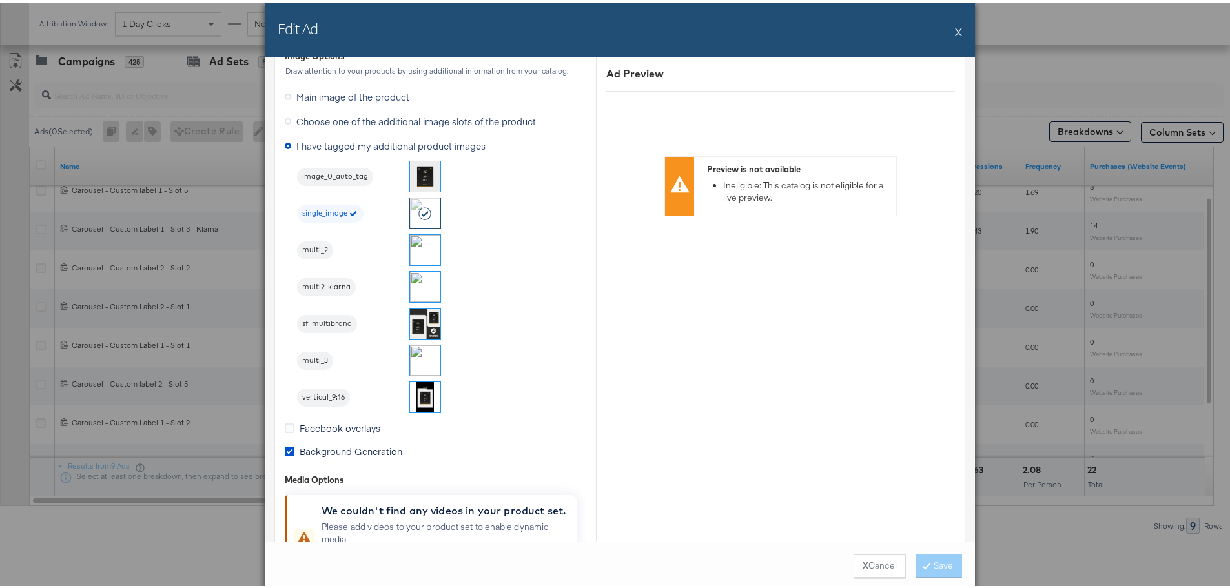
click at [955, 27] on button "X" at bounding box center [958, 29] width 7 height 26
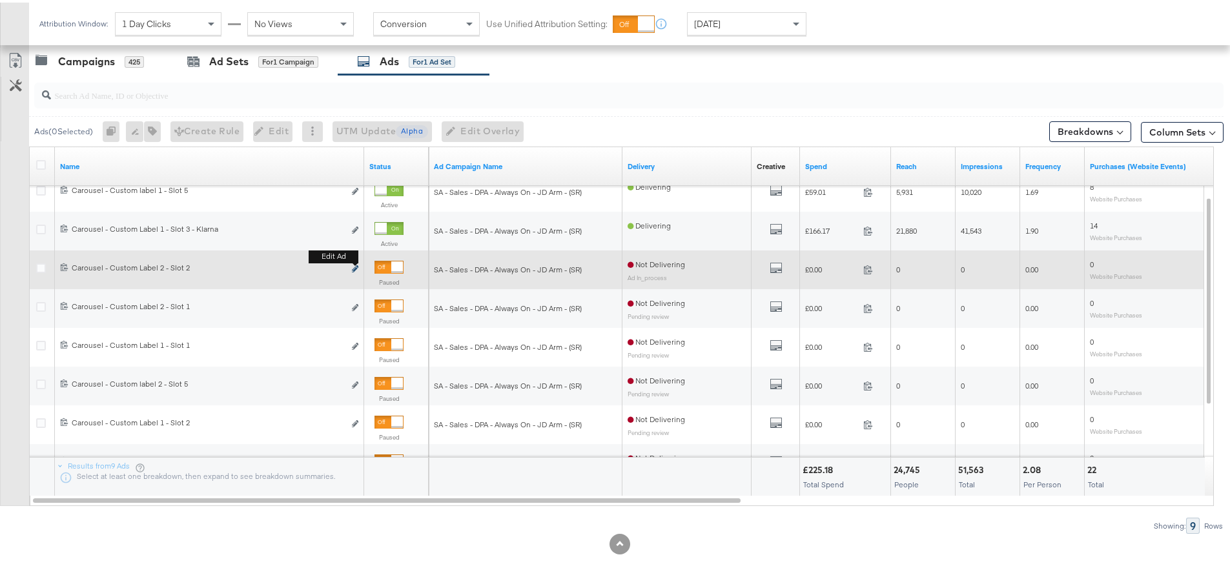
click at [355, 269] on icon "link" at bounding box center [355, 266] width 6 height 7
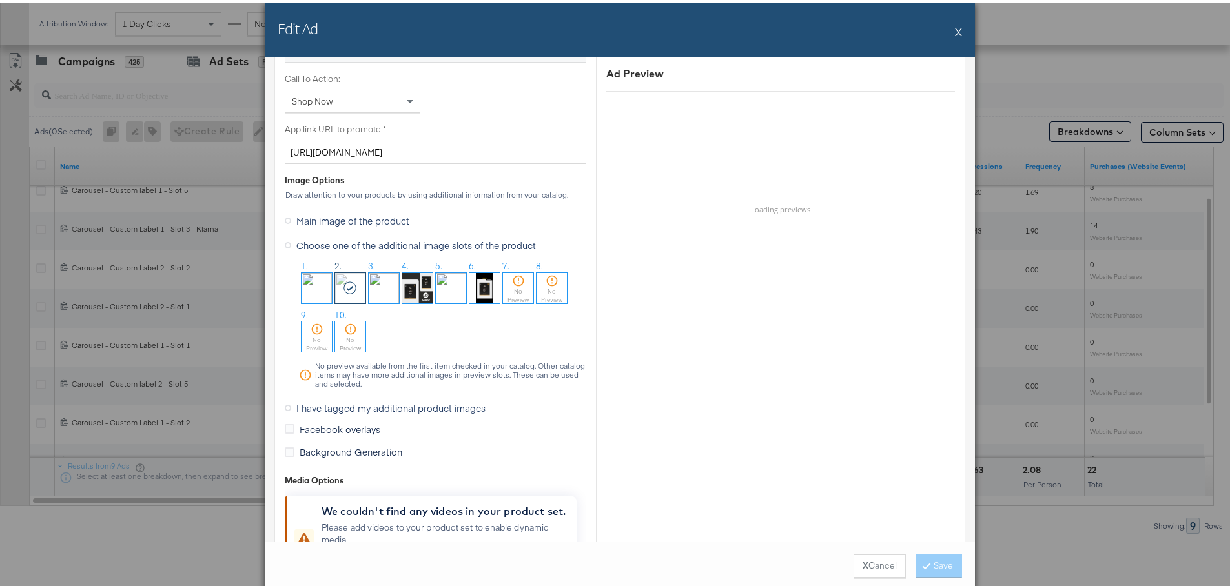
scroll to position [969, 0]
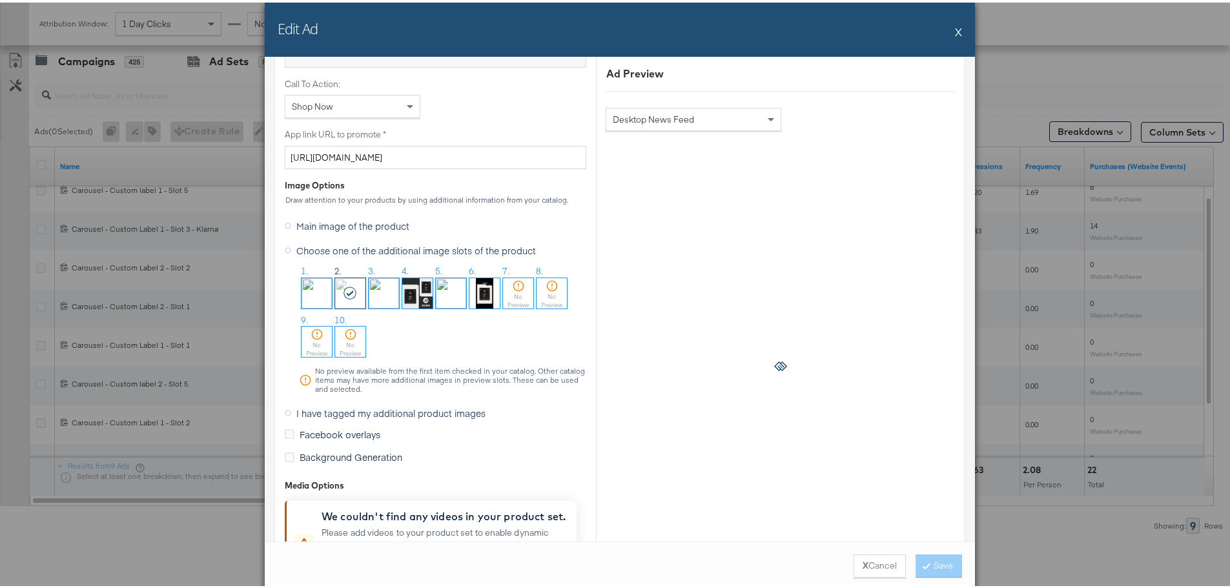
click at [957, 28] on button "X" at bounding box center [958, 29] width 7 height 26
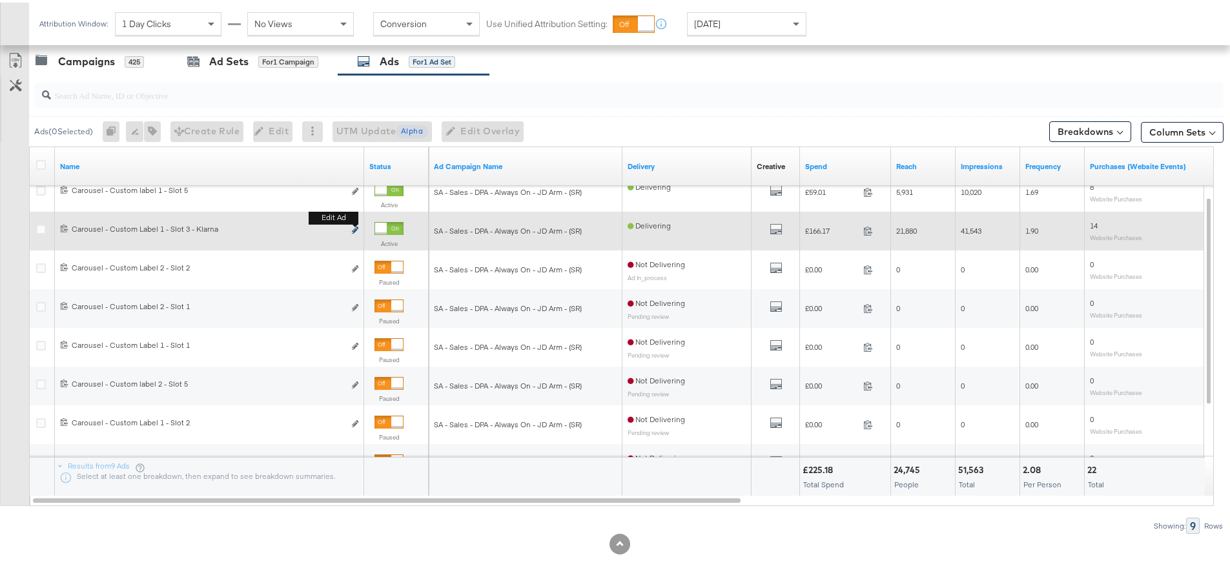
click at [356, 229] on icon "link" at bounding box center [355, 227] width 6 height 7
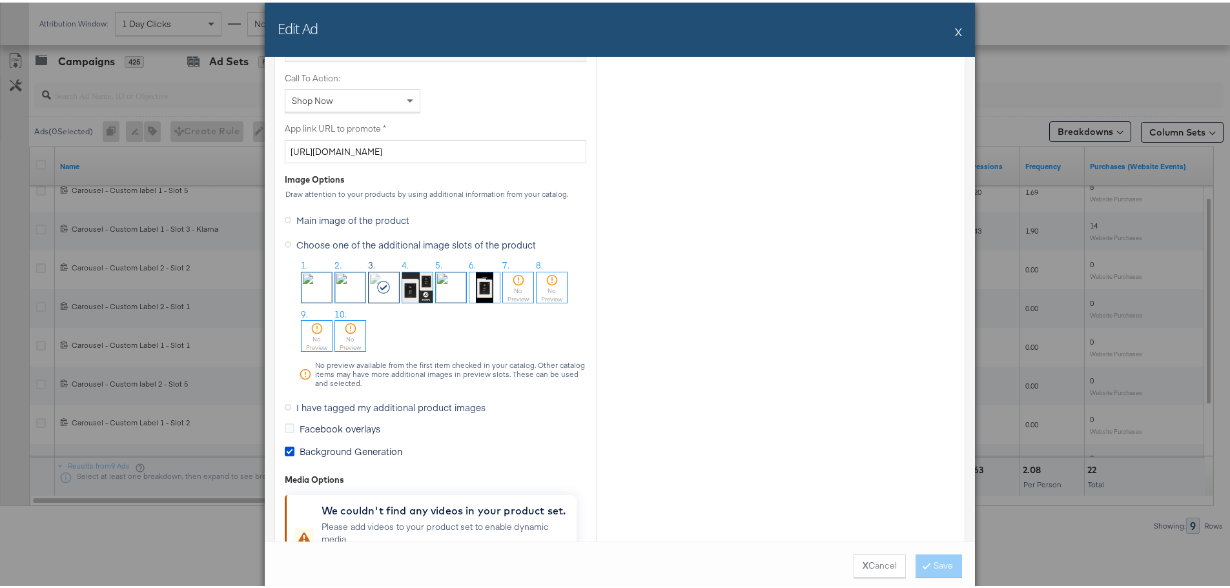
scroll to position [1098, 0]
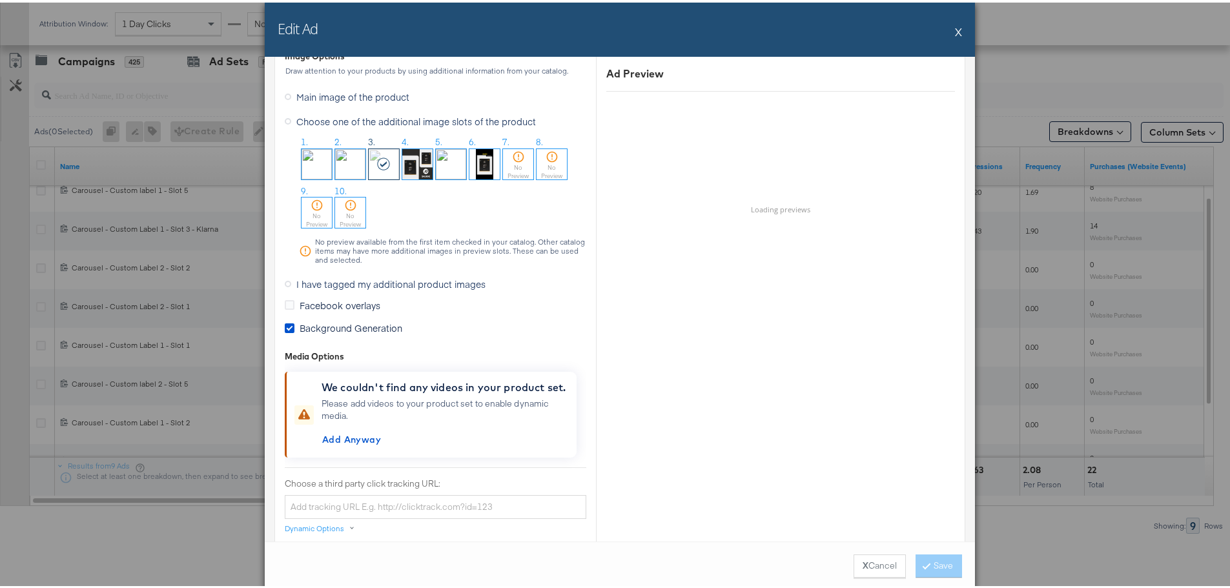
click at [325, 282] on span "I have tagged my additional product images" at bounding box center [390, 281] width 189 height 13
click at [0, 0] on input "I have tagged my additional product images" at bounding box center [0, 0] width 0 height 0
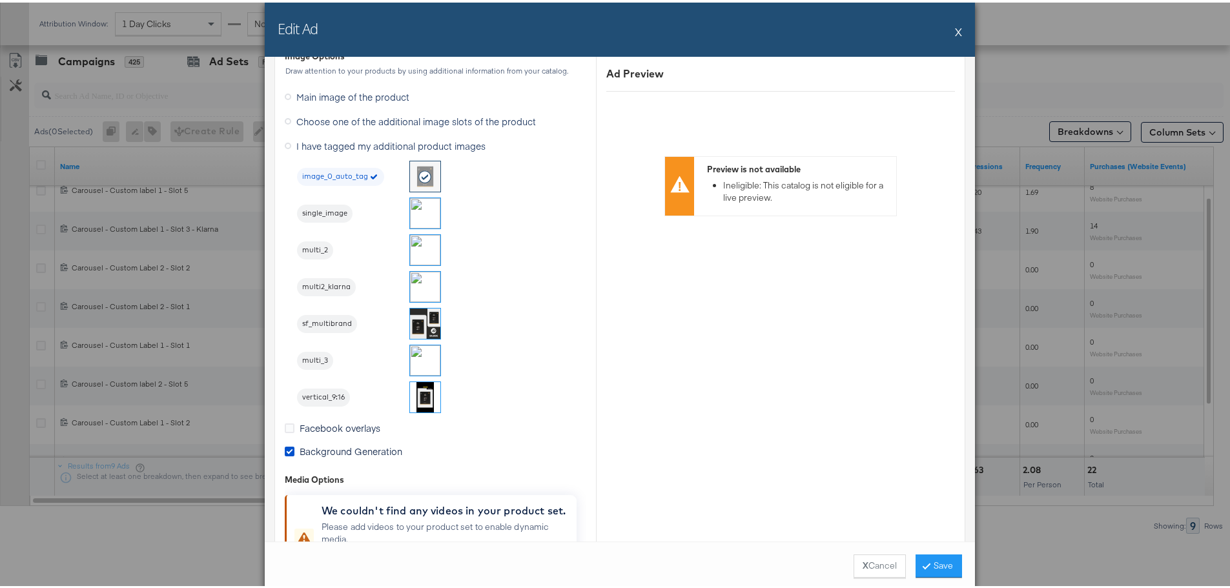
click at [429, 278] on img at bounding box center [425, 284] width 30 height 30
click at [935, 562] on button "Save" at bounding box center [939, 563] width 46 height 23
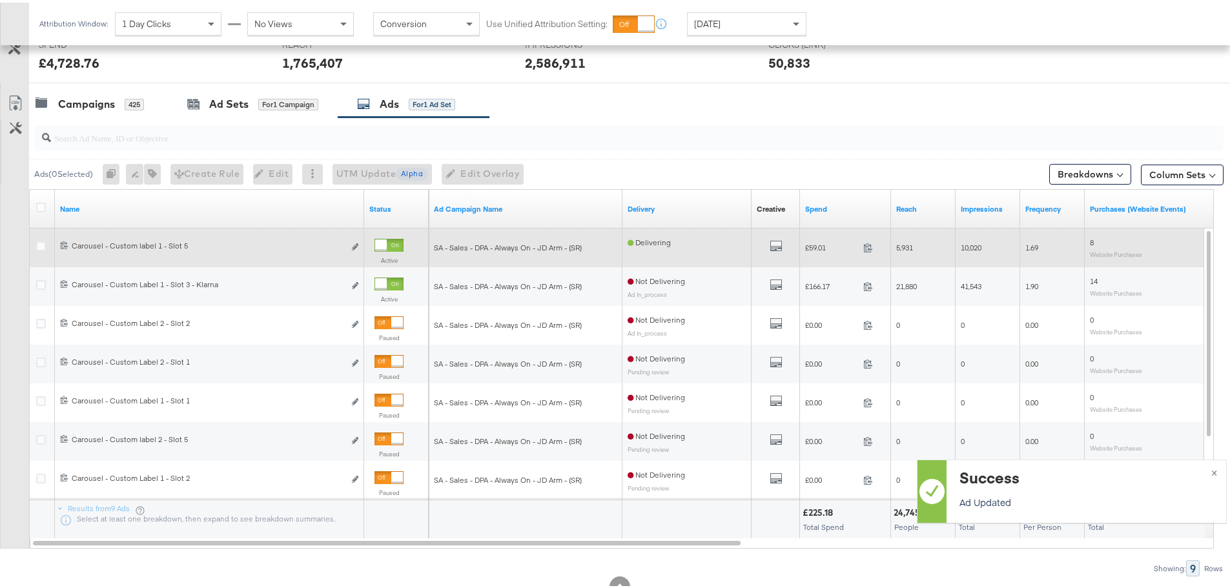
scroll to position [482, 0]
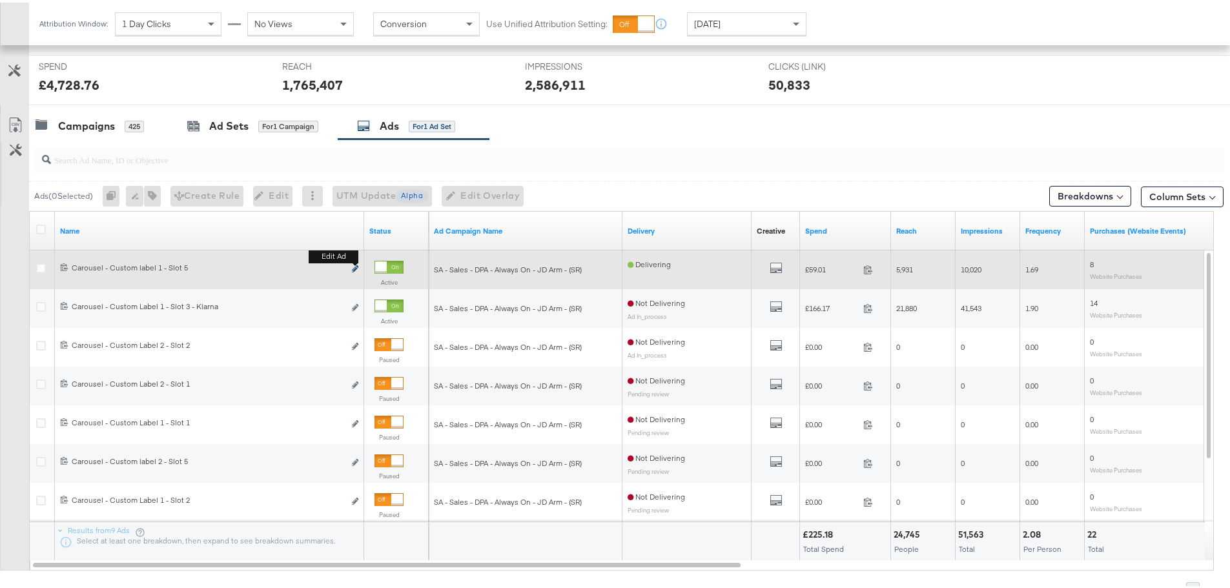
click at [355, 265] on icon "link" at bounding box center [355, 266] width 6 height 7
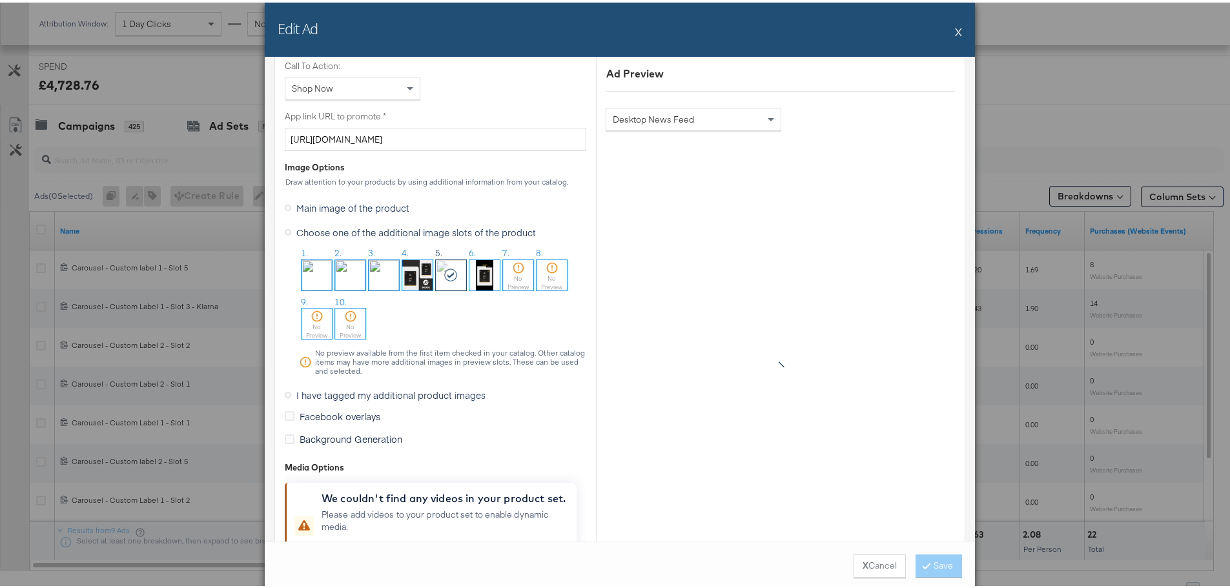
scroll to position [1098, 0]
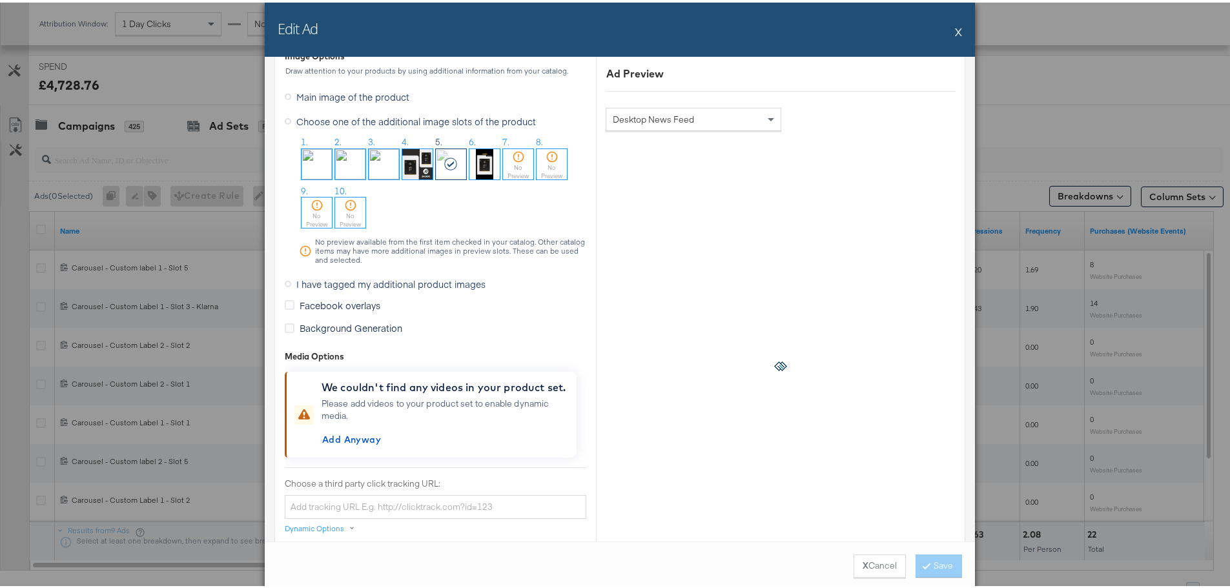
click at [347, 281] on span "I have tagged my additional product images" at bounding box center [390, 281] width 189 height 13
click at [0, 0] on input "I have tagged my additional product images" at bounding box center [0, 0] width 0 height 0
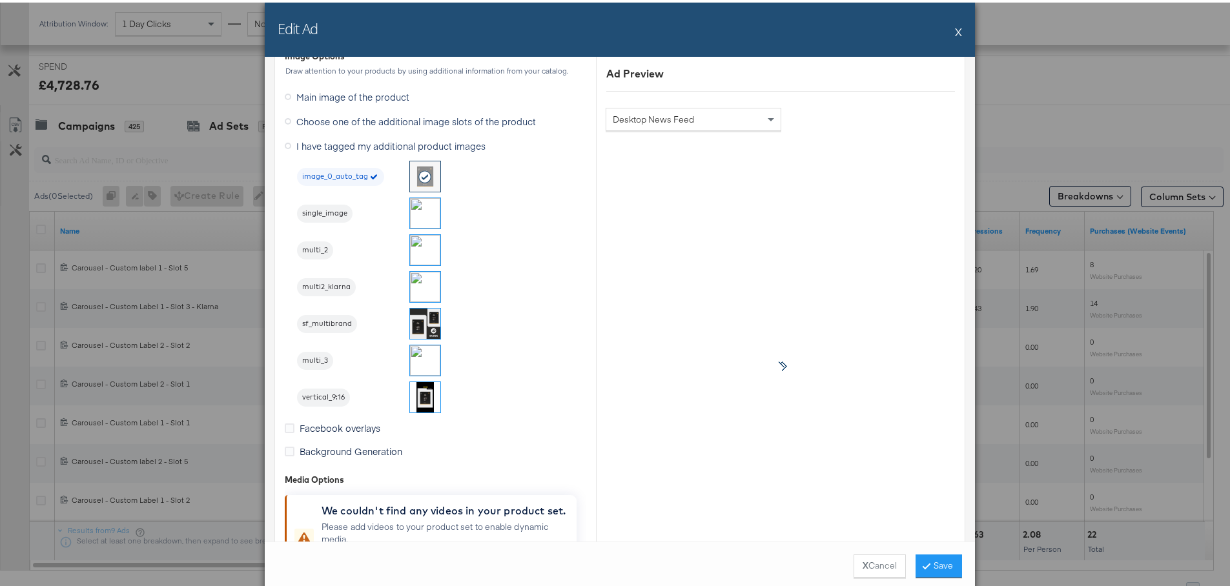
click at [414, 348] on img at bounding box center [425, 358] width 30 height 30
click at [926, 560] on button "Save" at bounding box center [939, 563] width 46 height 23
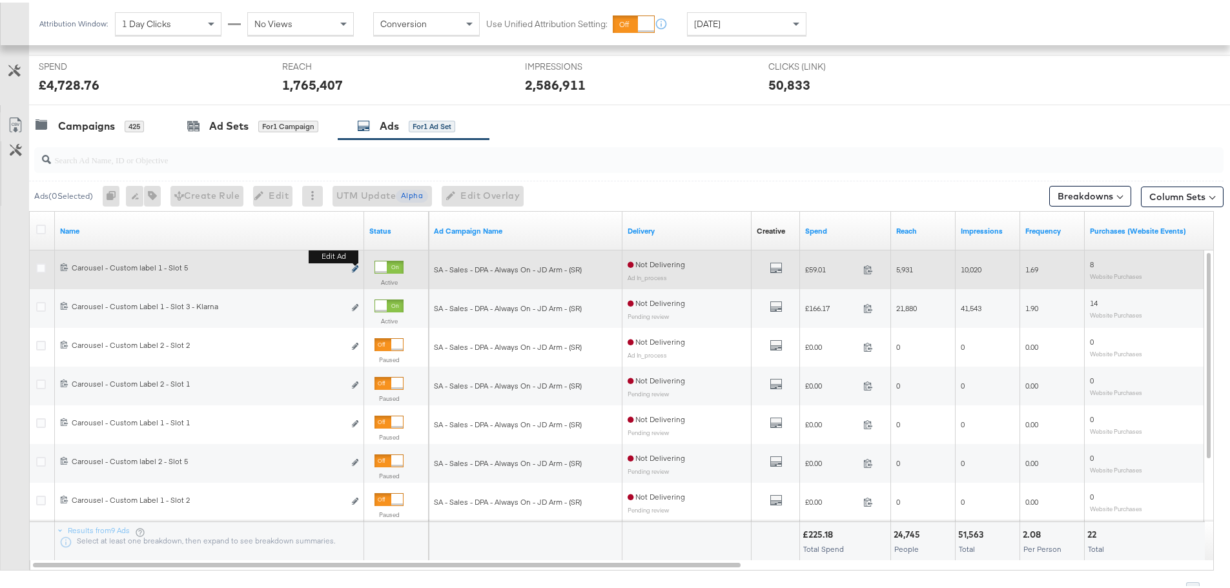
click at [352, 266] on button "Edit ad" at bounding box center [355, 267] width 8 height 14
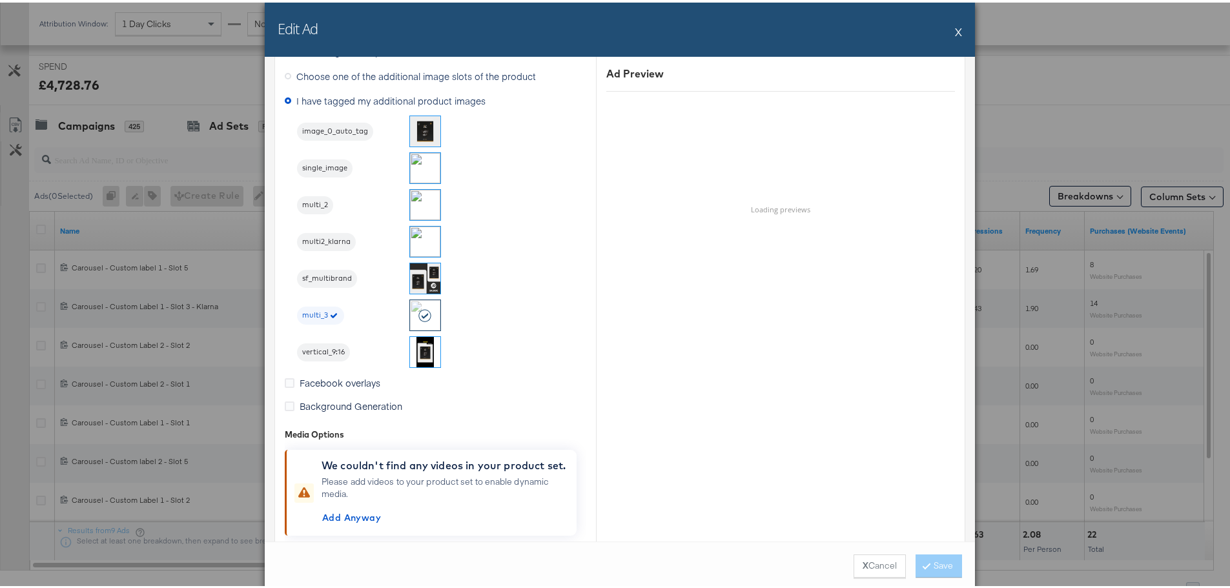
scroll to position [1162, 0]
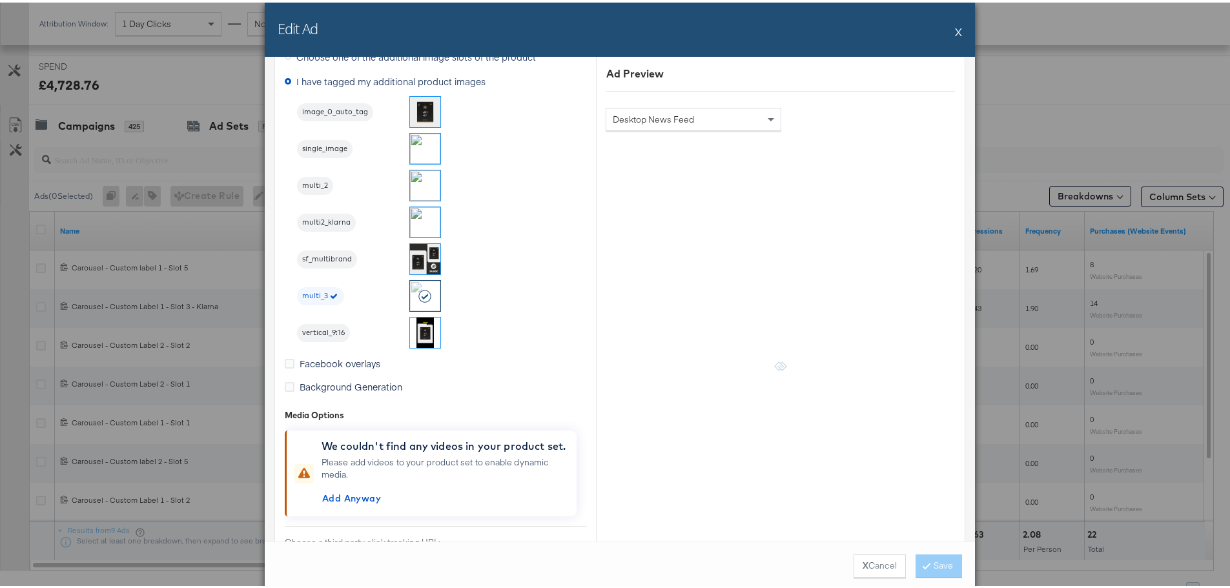
click at [955, 28] on button "X" at bounding box center [958, 29] width 7 height 26
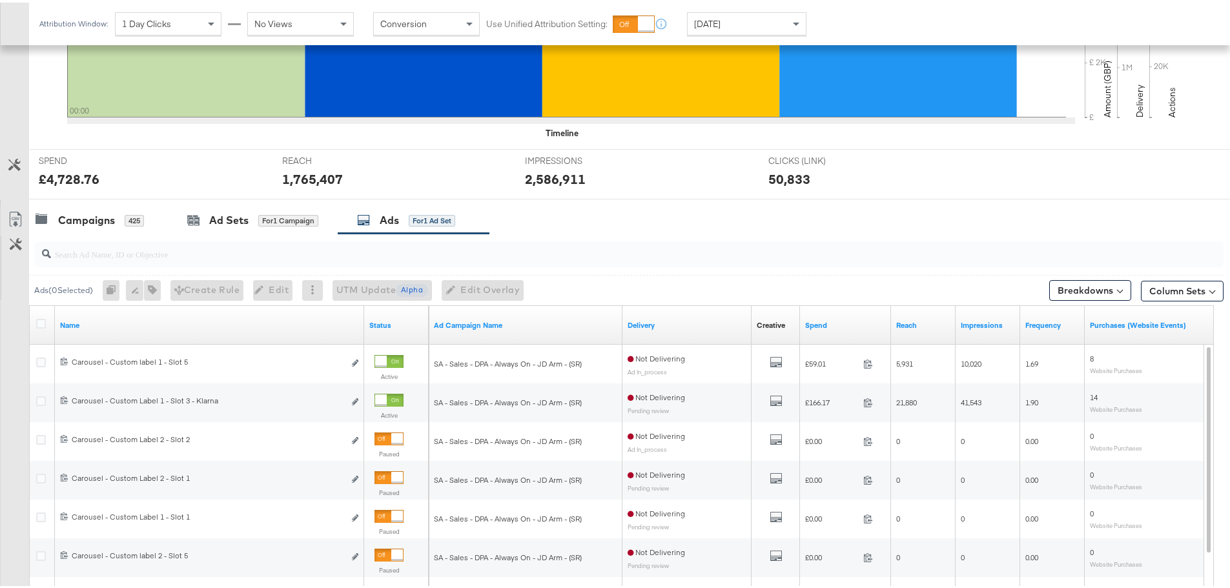
scroll to position [353, 0]
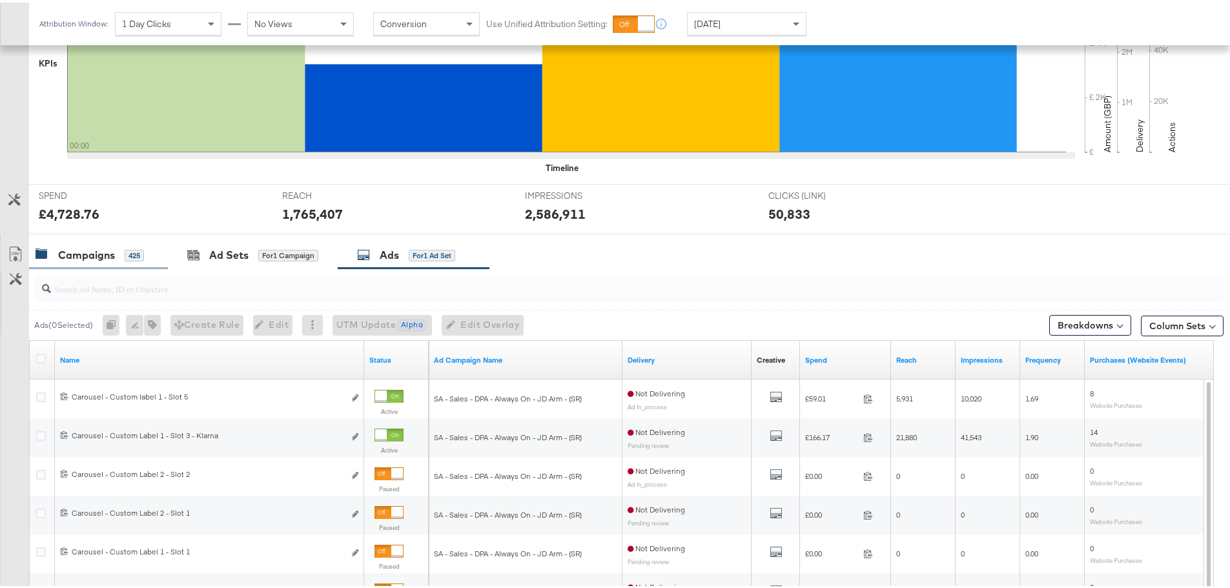
click at [97, 243] on div "Campaigns 425" at bounding box center [98, 253] width 139 height 28
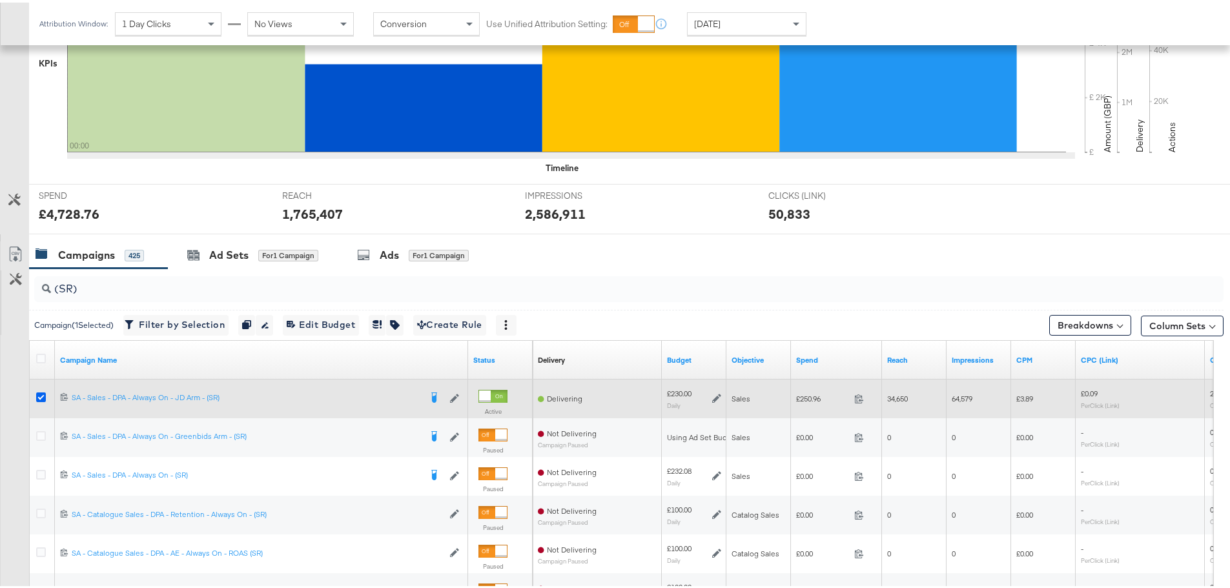
click at [40, 396] on icon at bounding box center [41, 395] width 10 height 10
click at [0, 0] on input "checkbox" at bounding box center [0, 0] width 0 height 0
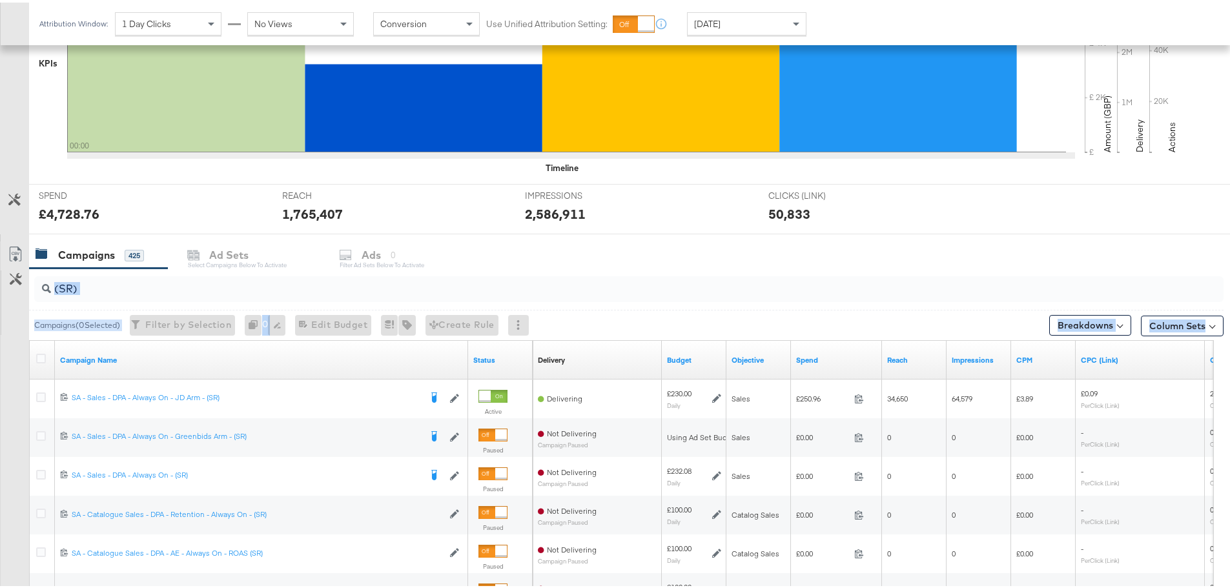
drag, startPoint x: 113, startPoint y: 297, endPoint x: -23, endPoint y: 298, distance: 136.3
click at [127, 287] on input "(SR)" at bounding box center [583, 281] width 1064 height 25
drag, startPoint x: 93, startPoint y: 284, endPoint x: 17, endPoint y: 282, distance: 76.2
click at [17, 282] on div "(SR) Campaigns ( 0 Selected) Filter by Selection Filter 0 campaigns 0 Rename 0 …" at bounding box center [612, 495] width 1224 height 459
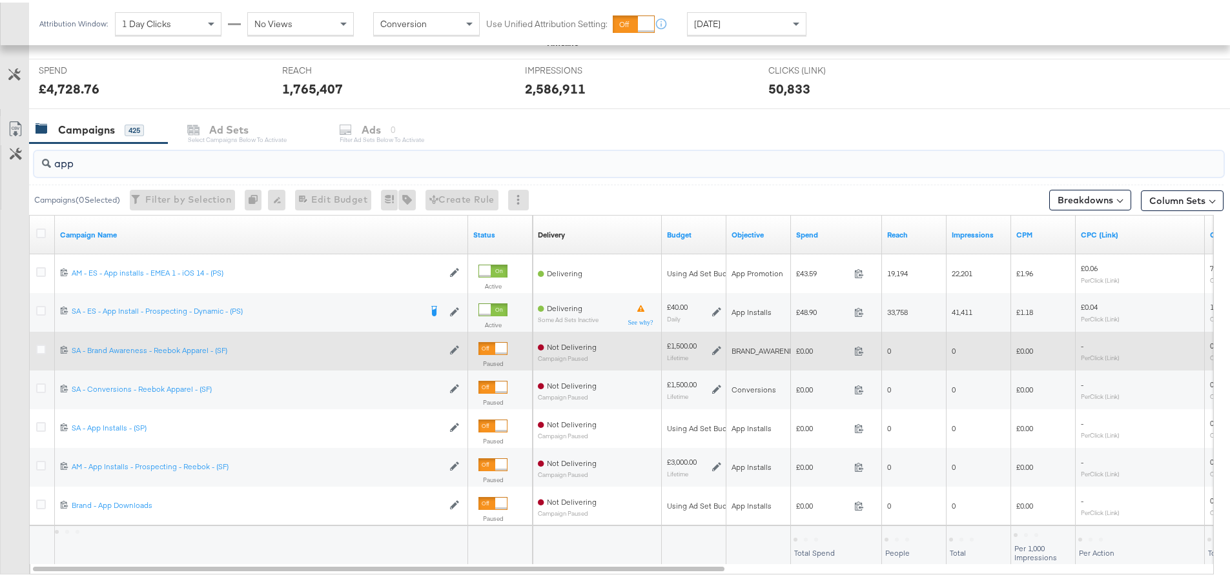
scroll to position [482, 0]
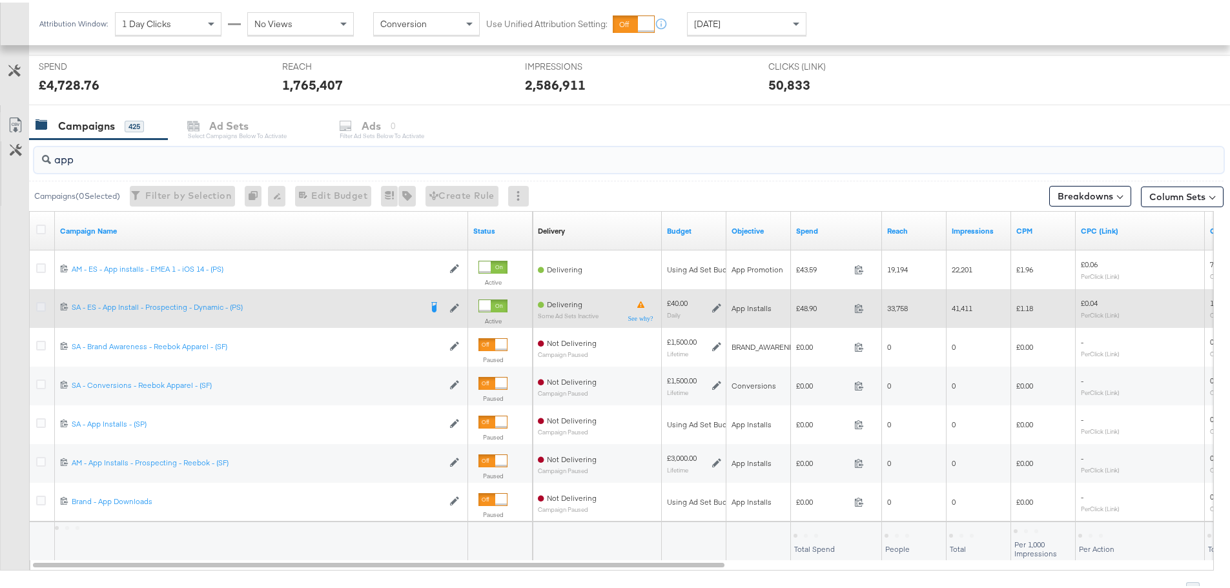
type input "app"
click at [41, 304] on icon at bounding box center [41, 305] width 10 height 10
click at [0, 0] on input "checkbox" at bounding box center [0, 0] width 0 height 0
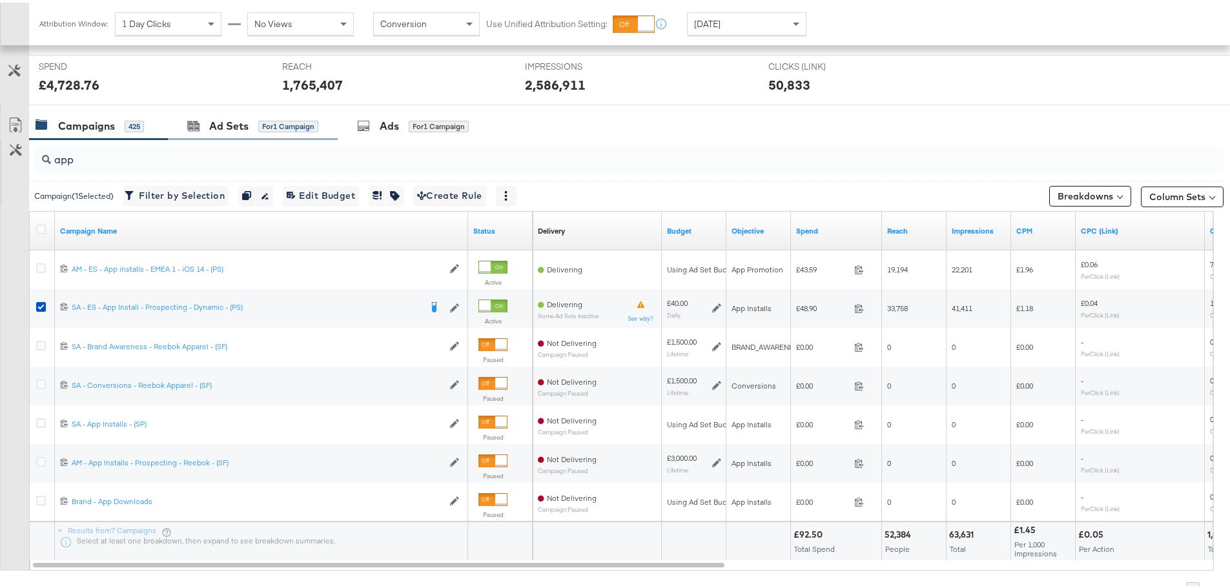
click at [205, 136] on div "Ad Sets for 1 Campaign" at bounding box center [253, 124] width 170 height 28
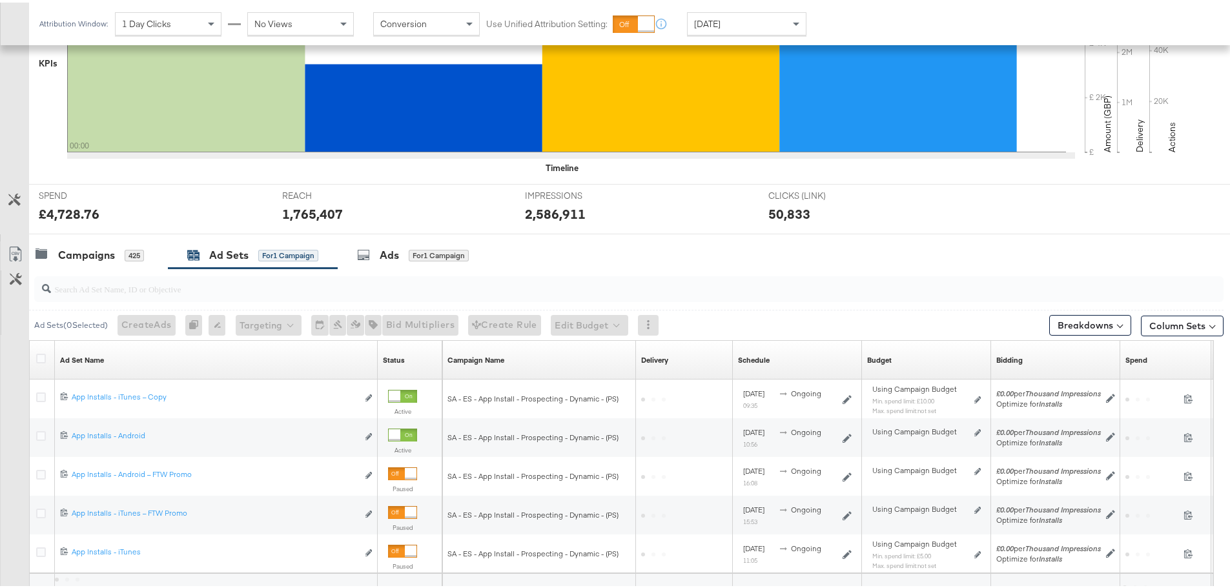
scroll to position [469, 0]
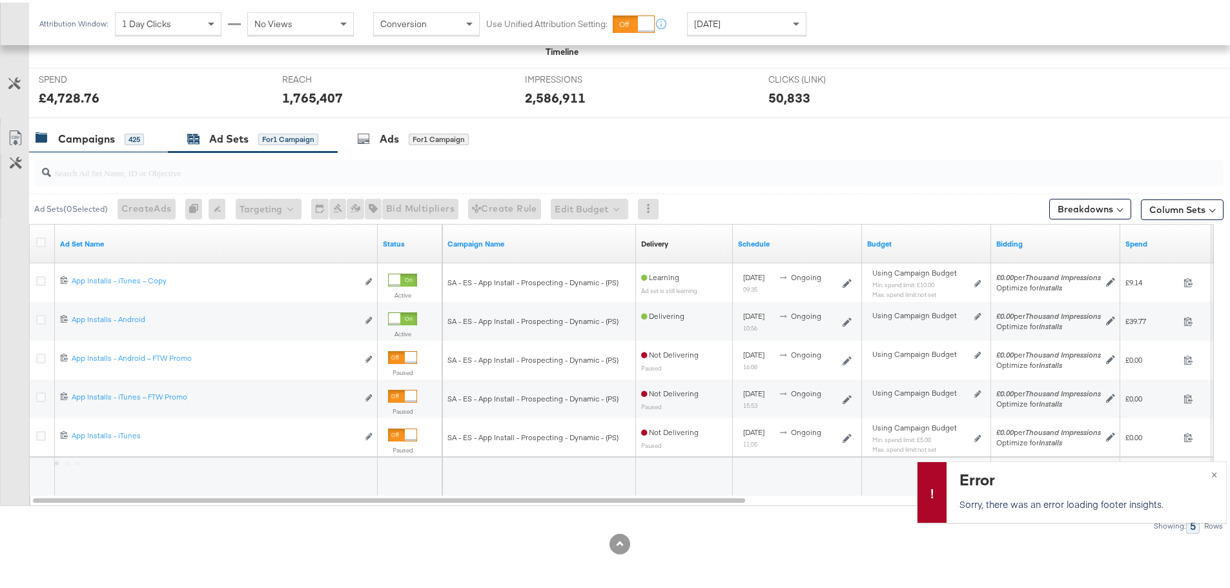
click at [123, 131] on div "Campaigns 425" at bounding box center [90, 136] width 108 height 15
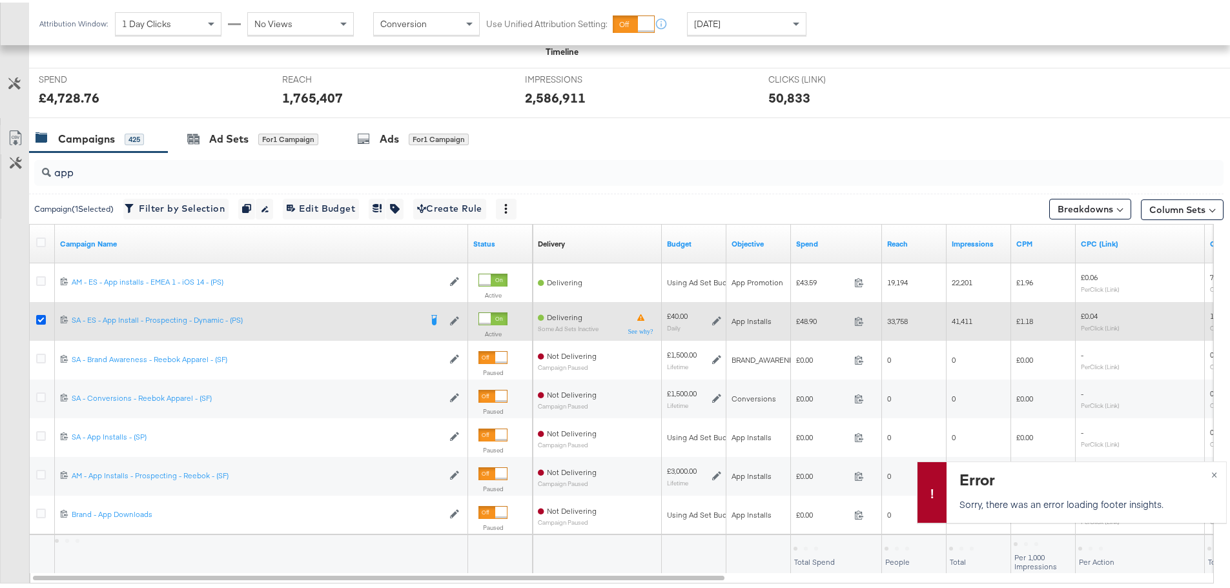
click at [39, 320] on icon at bounding box center [41, 318] width 10 height 10
click at [0, 0] on input "checkbox" at bounding box center [0, 0] width 0 height 0
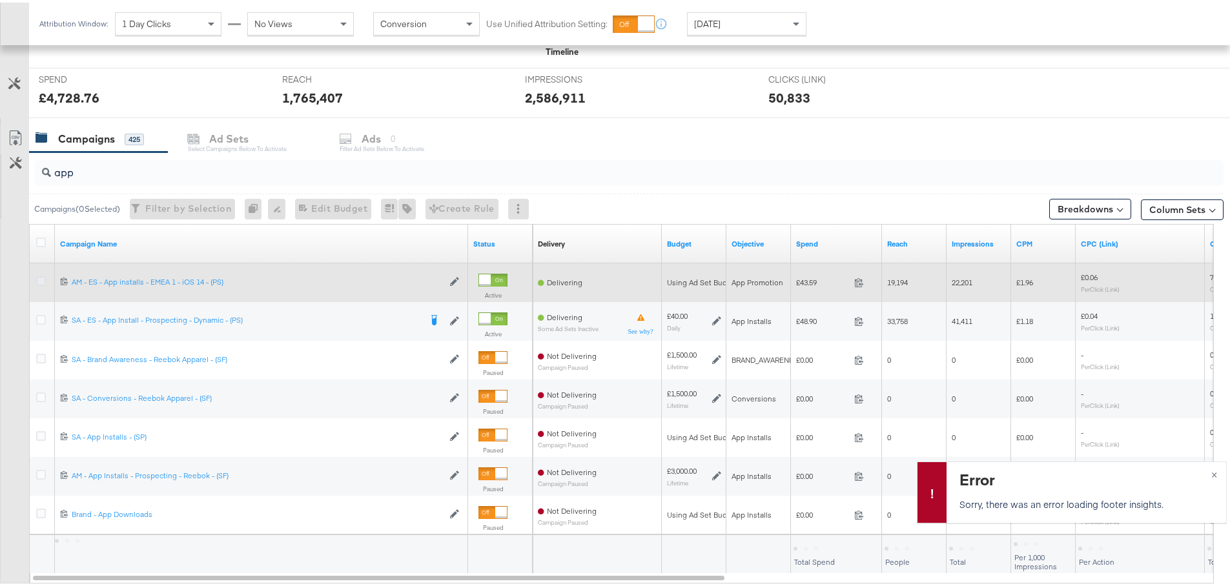
click at [40, 280] on icon at bounding box center [41, 279] width 10 height 10
click at [0, 0] on input "checkbox" at bounding box center [0, 0] width 0 height 0
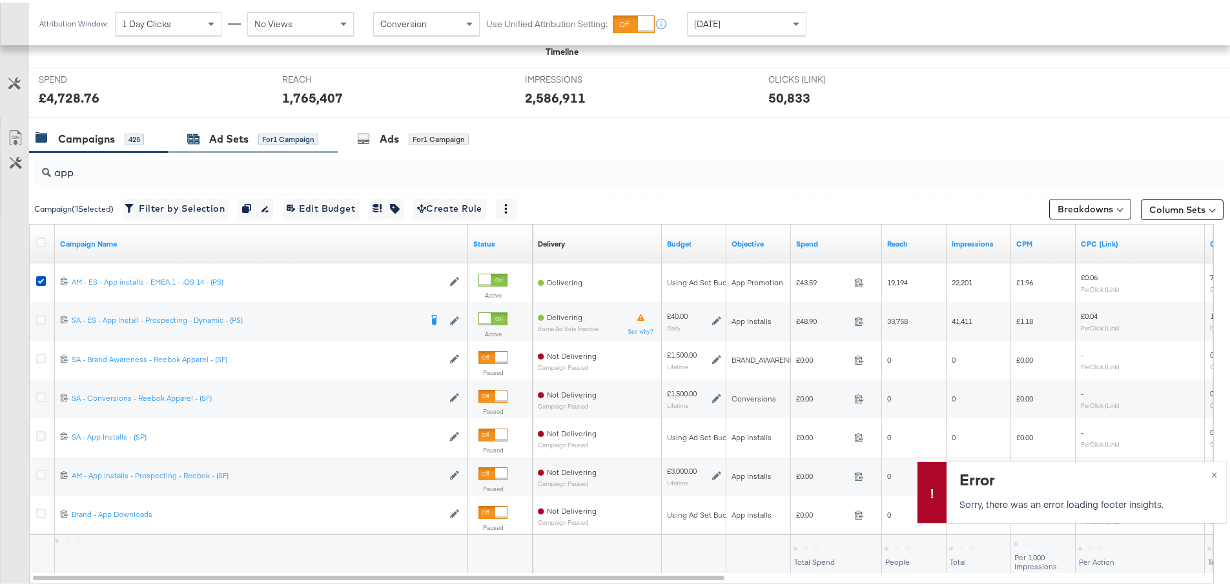
click at [242, 133] on div "Ad Sets" at bounding box center [228, 136] width 39 height 15
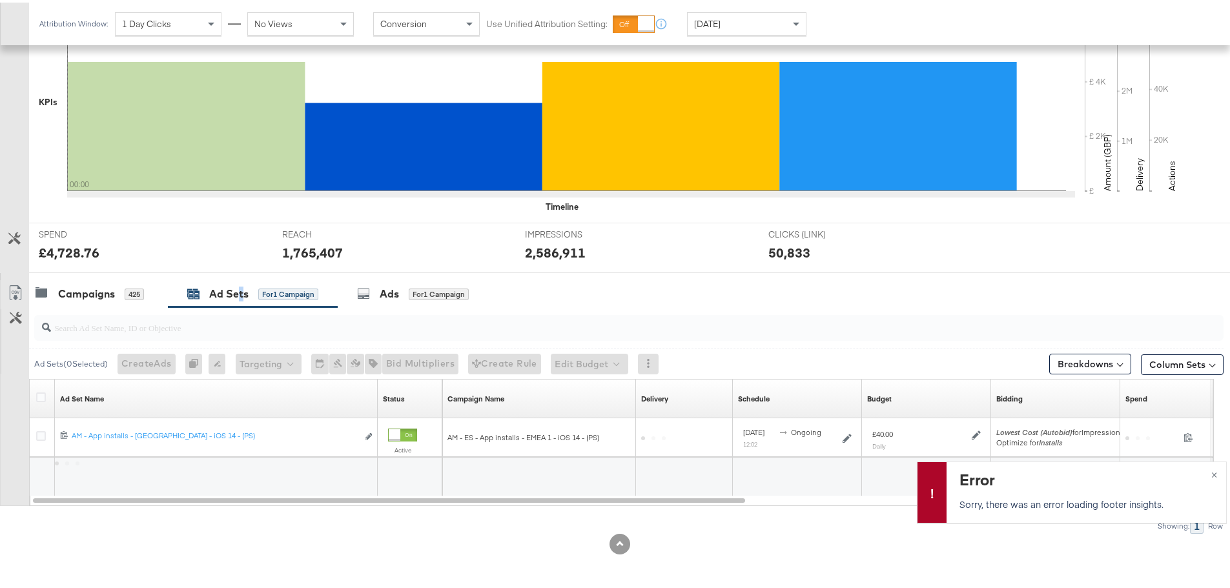
scroll to position [314, 0]
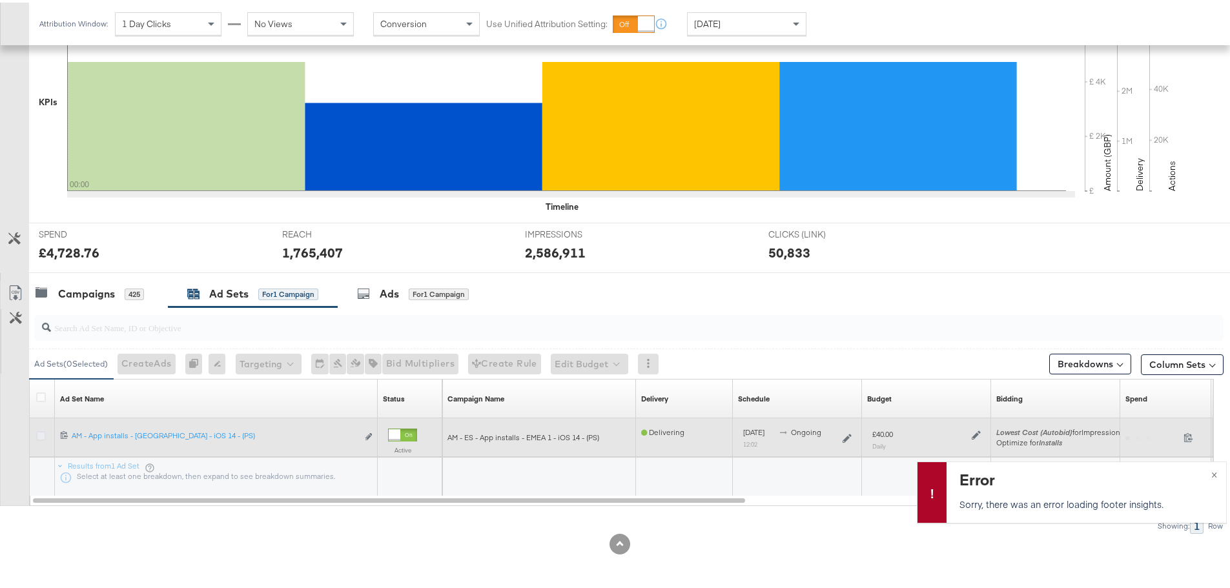
click at [38, 435] on icon at bounding box center [41, 434] width 10 height 10
click at [0, 0] on input "checkbox" at bounding box center [0, 0] width 0 height 0
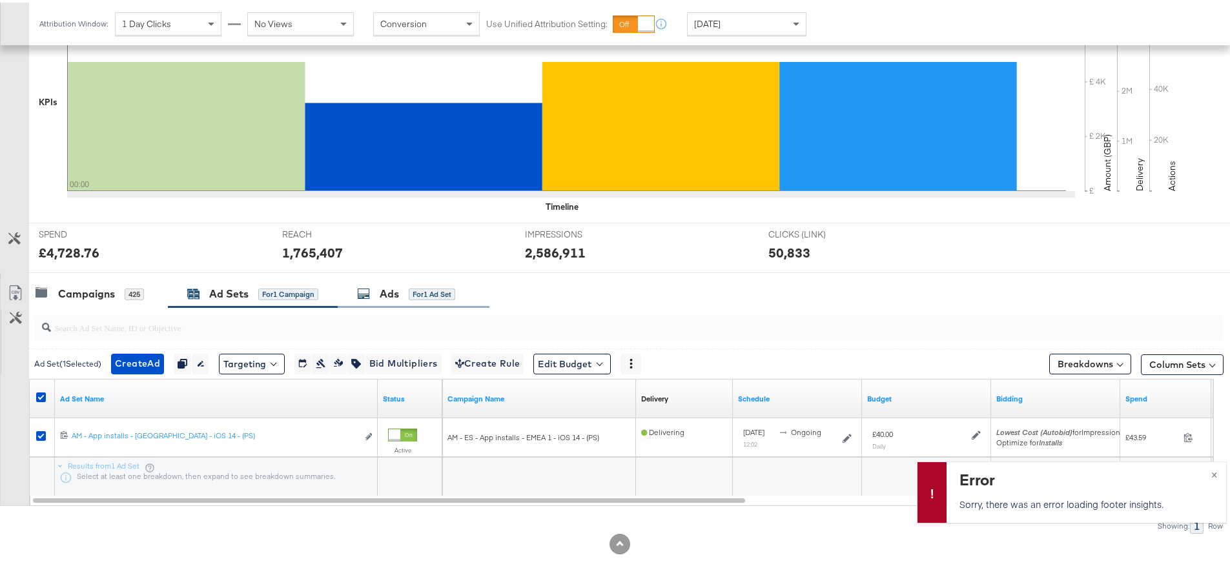
click at [376, 278] on div "Ads for 1 Ad Set" at bounding box center [414, 292] width 152 height 28
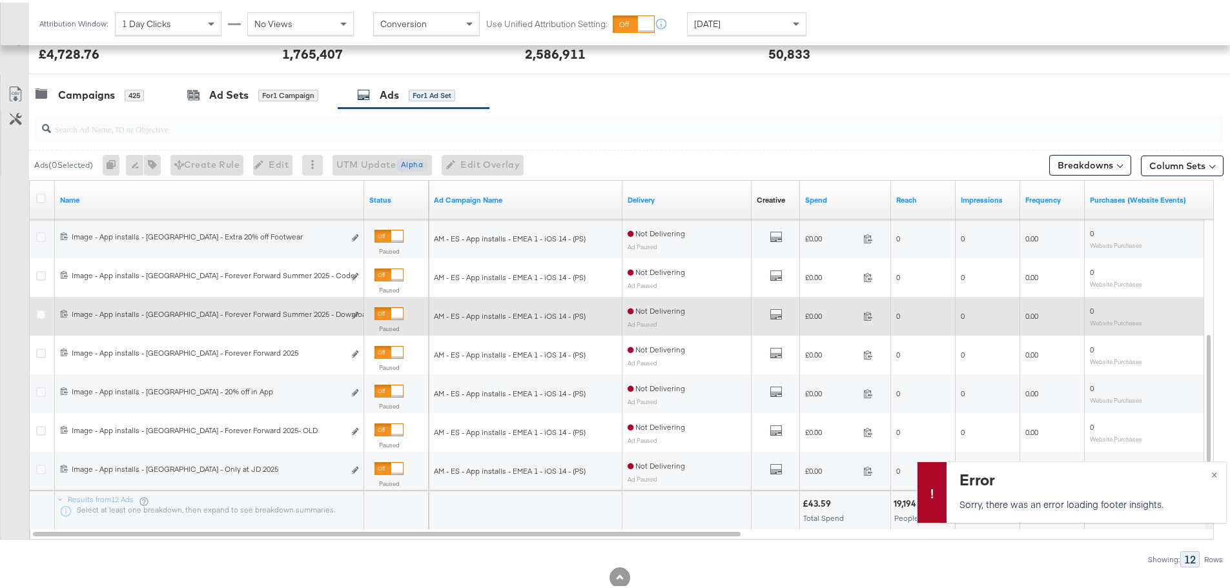
scroll to position [546, 0]
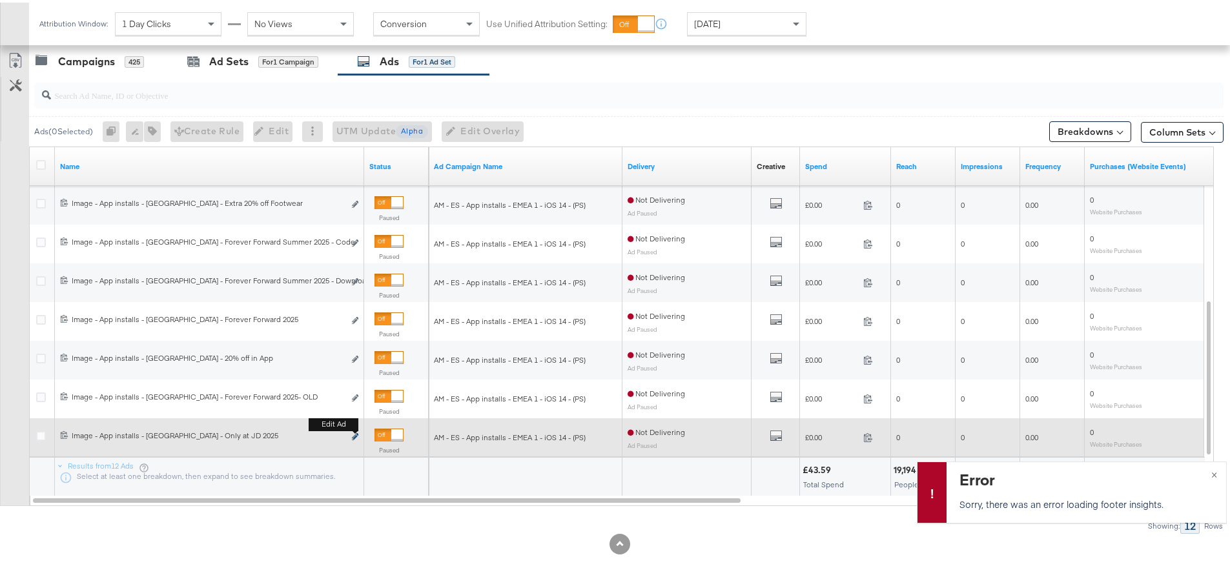
click at [355, 433] on icon "link" at bounding box center [355, 434] width 6 height 7
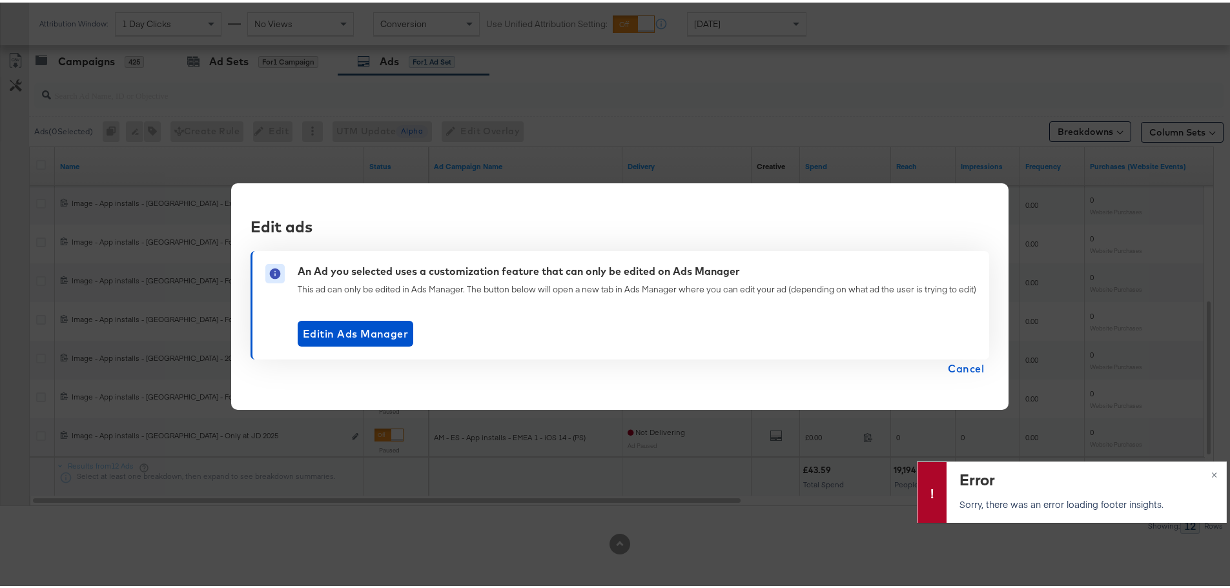
click at [969, 366] on span "Cancel" at bounding box center [966, 366] width 36 height 18
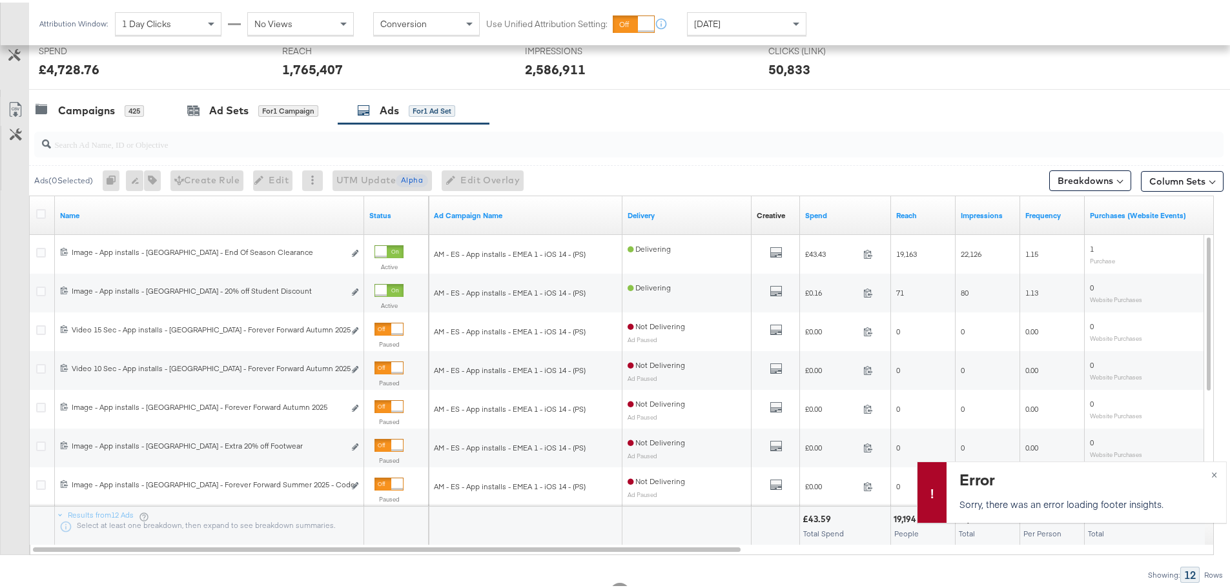
scroll to position [417, 0]
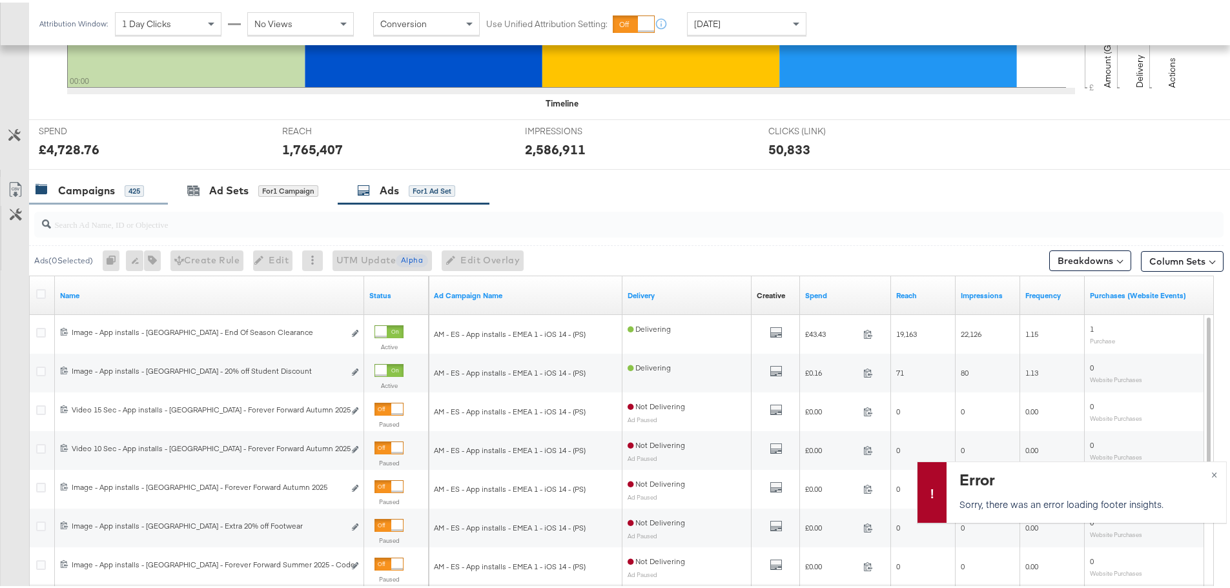
click at [80, 191] on div "Campaigns" at bounding box center [86, 188] width 57 height 15
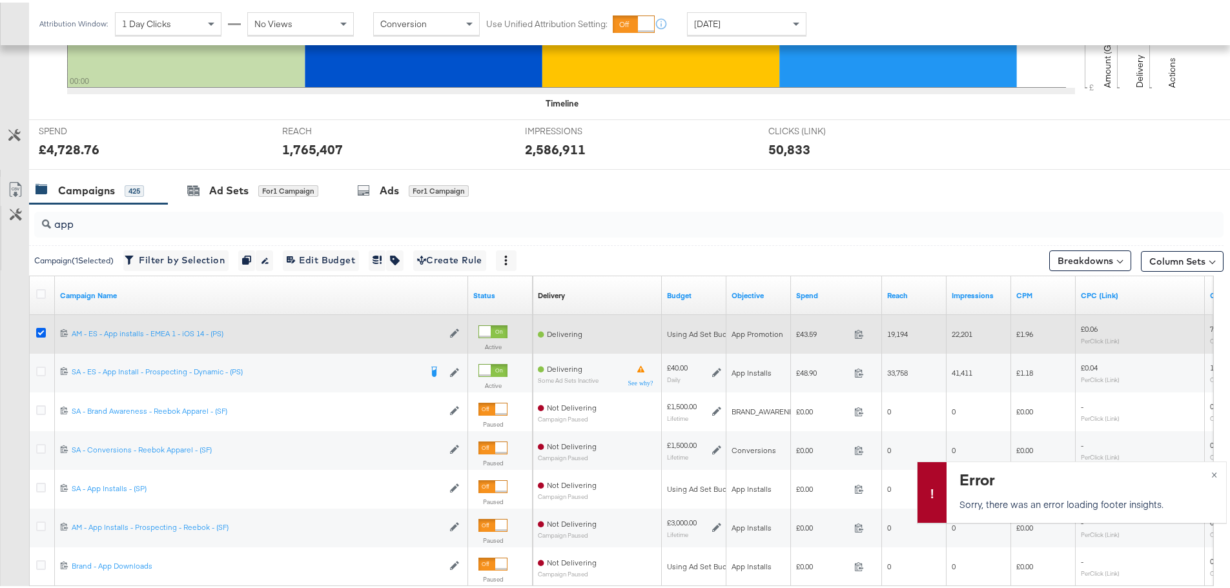
click at [39, 332] on icon at bounding box center [41, 330] width 10 height 10
click at [0, 0] on input "checkbox" at bounding box center [0, 0] width 0 height 0
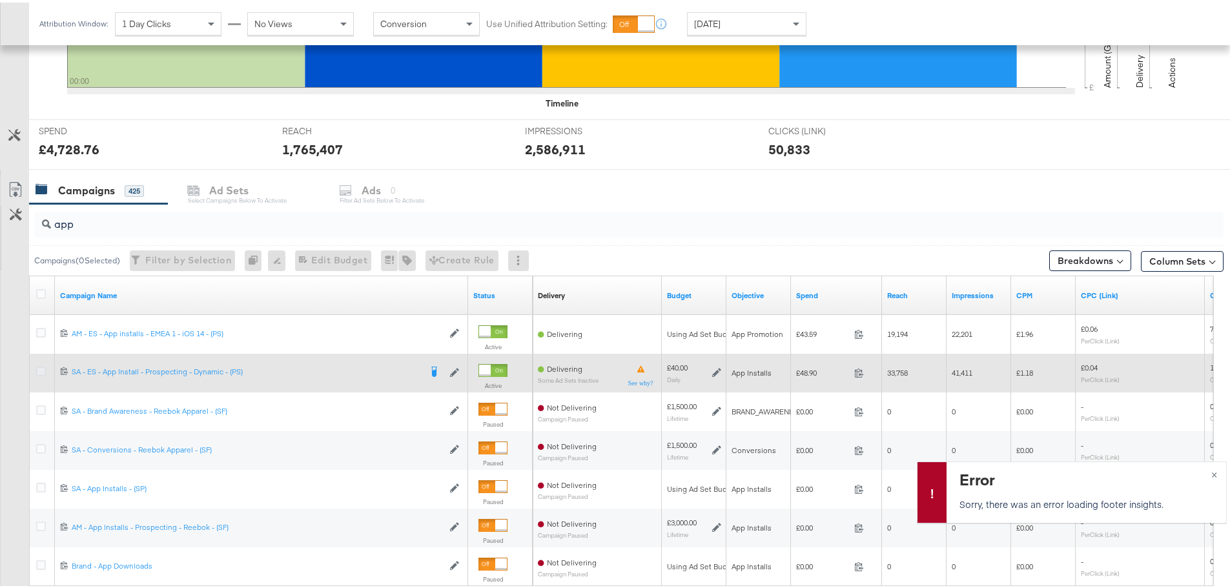
click at [45, 364] on icon at bounding box center [41, 369] width 10 height 10
click at [0, 0] on input "checkbox" at bounding box center [0, 0] width 0 height 0
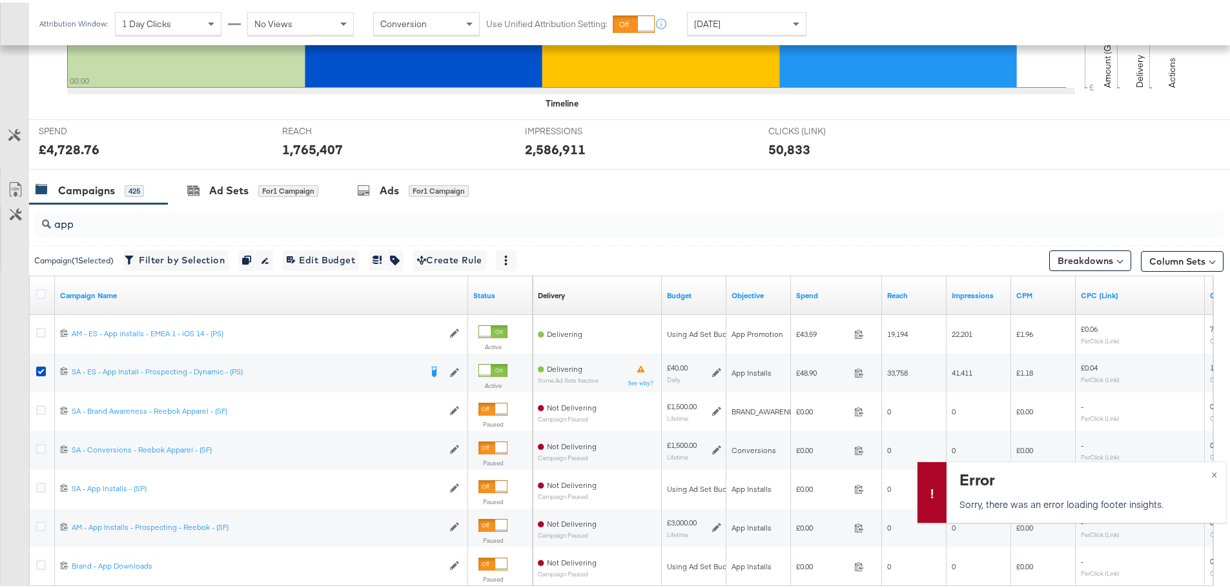
click at [206, 192] on div "Ad Sets for 1 Campaign" at bounding box center [252, 188] width 131 height 15
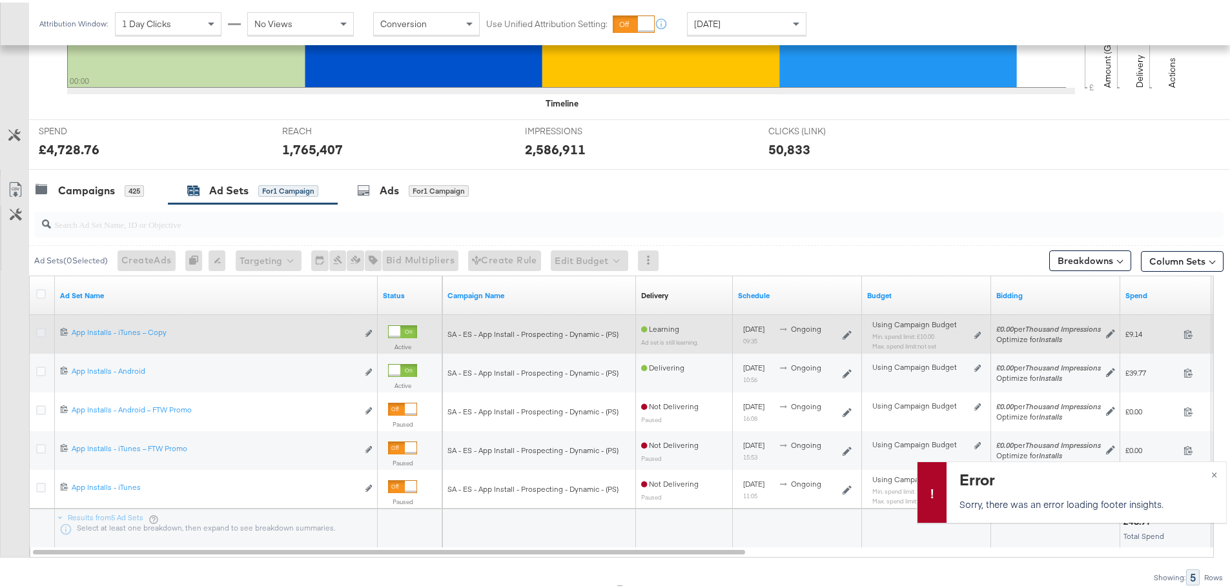
click at [39, 325] on icon at bounding box center [41, 330] width 10 height 10
click at [0, 0] on input "checkbox" at bounding box center [0, 0] width 0 height 0
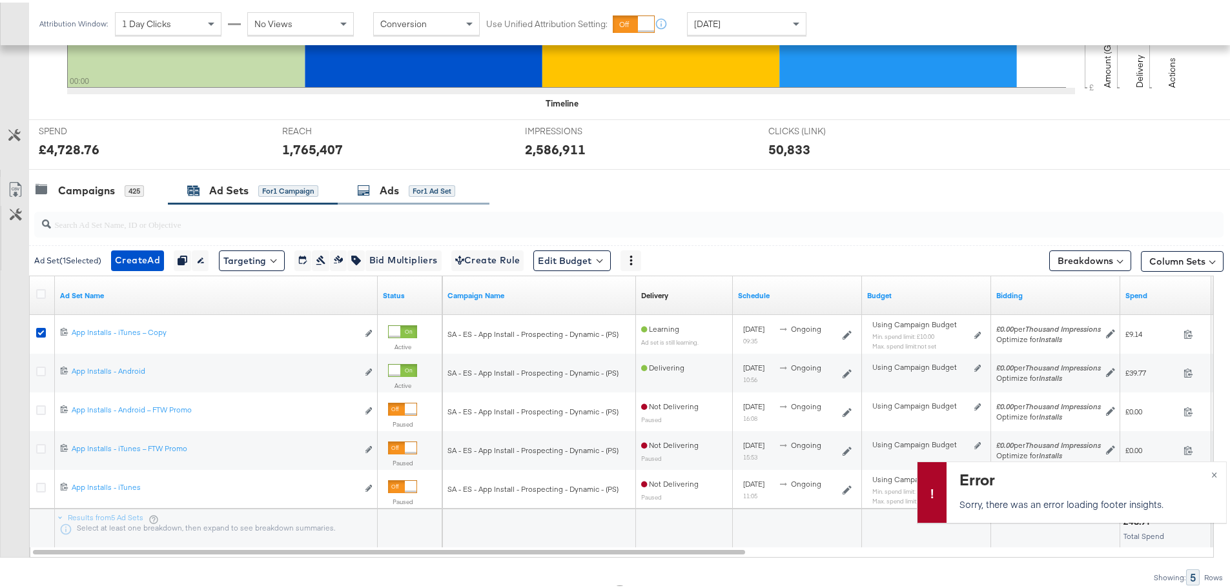
click at [406, 176] on div "Ads for 1 Ad Set" at bounding box center [414, 188] width 152 height 28
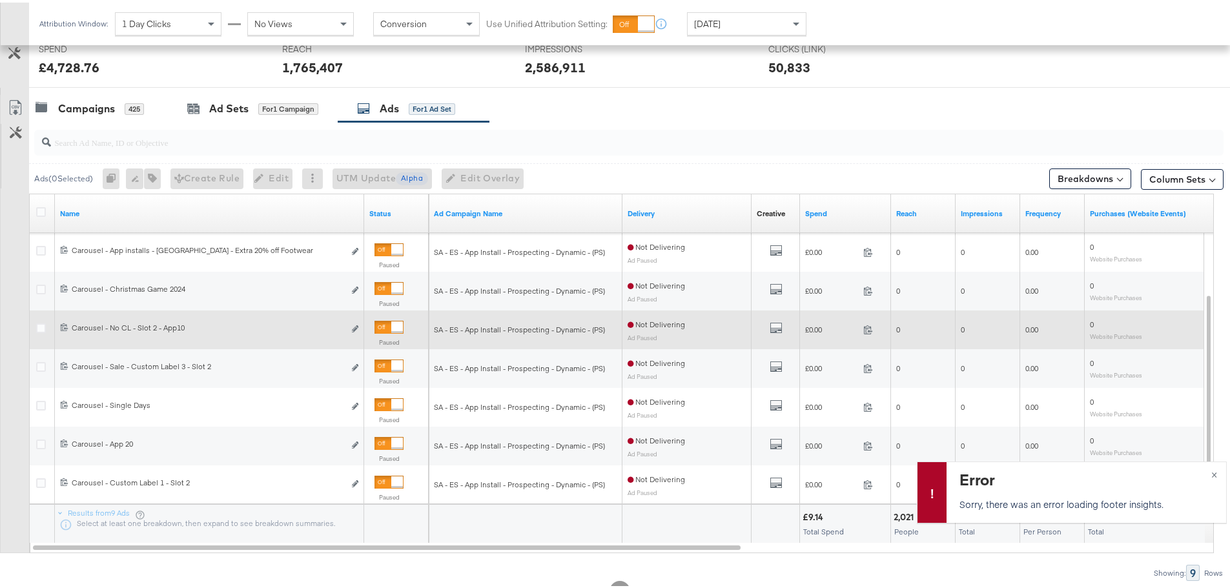
scroll to position [546, 0]
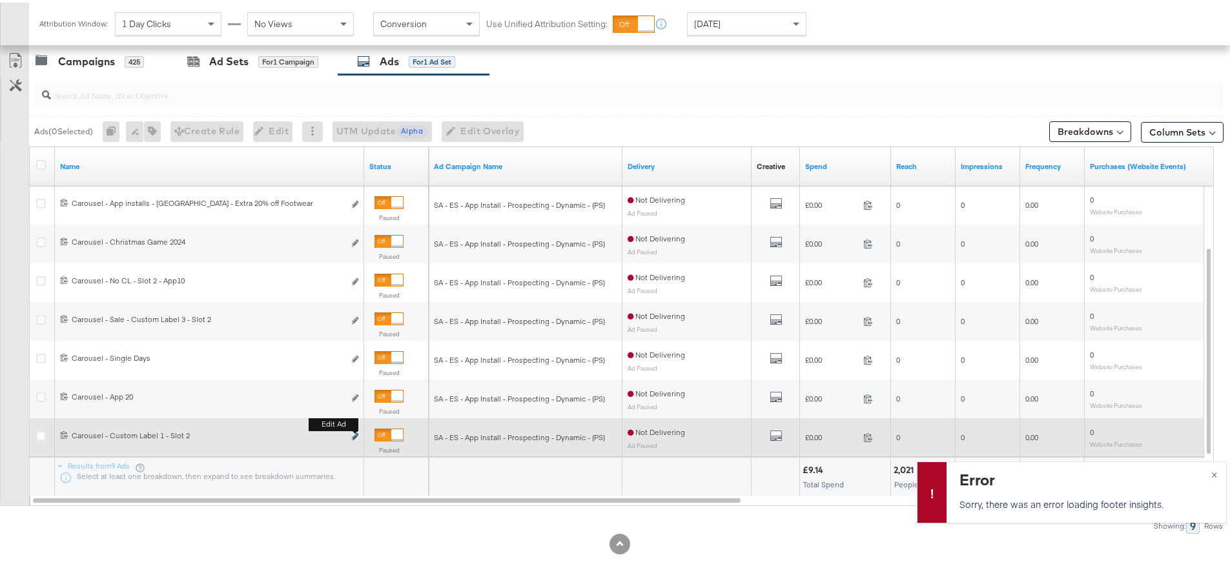
click at [355, 435] on icon "link" at bounding box center [355, 434] width 6 height 7
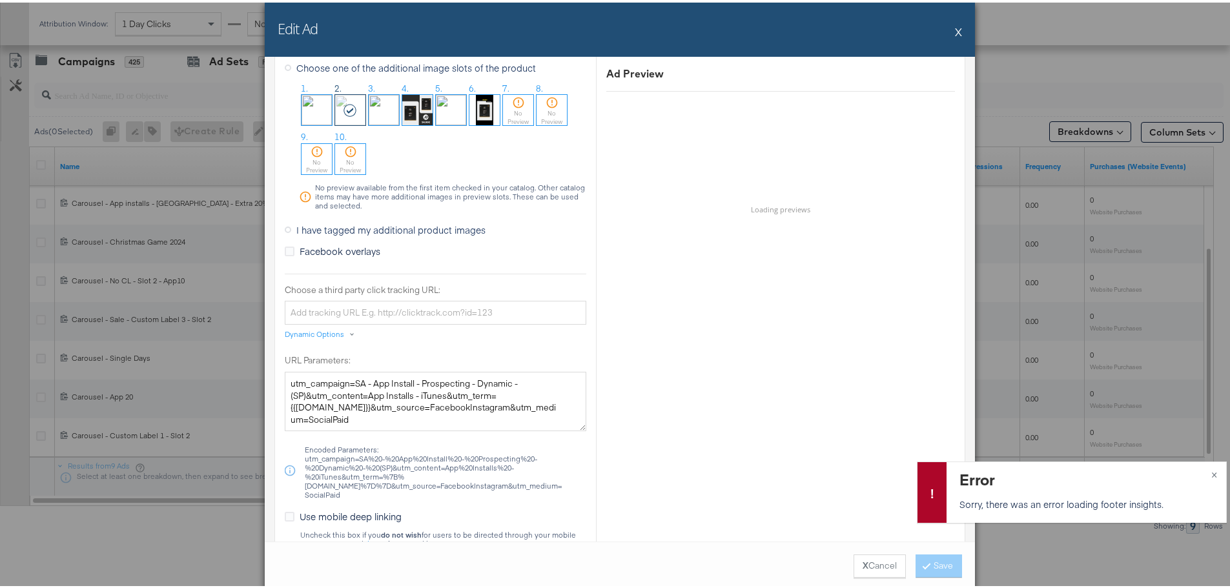
scroll to position [1098, 0]
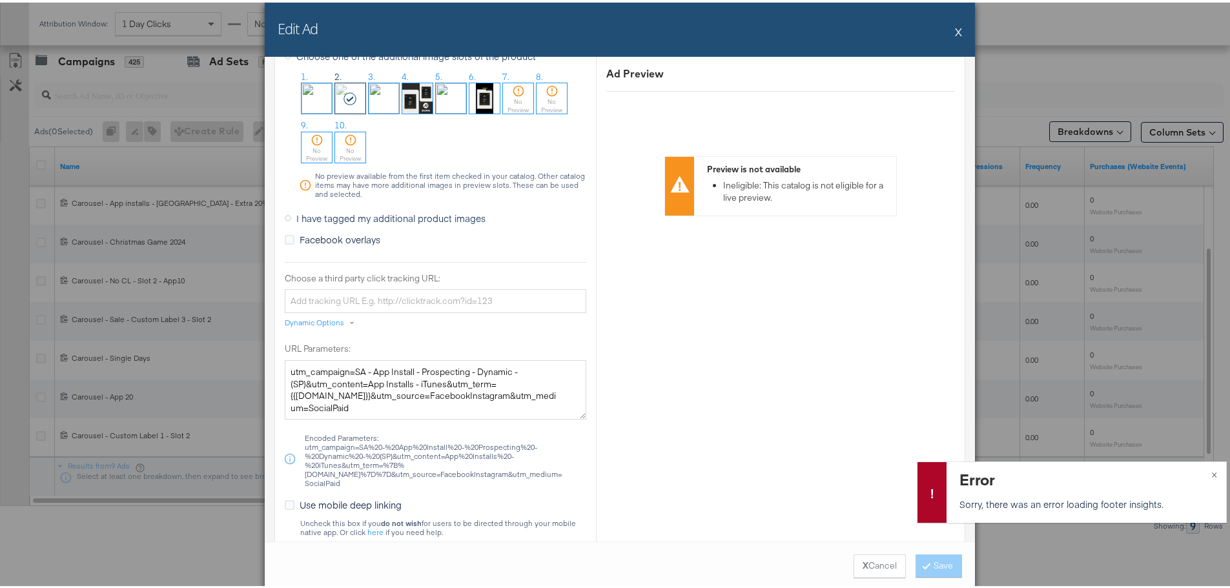
click at [316, 215] on span "I have tagged my additional product images" at bounding box center [390, 215] width 189 height 13
click at [0, 0] on input "I have tagged my additional product images" at bounding box center [0, 0] width 0 height 0
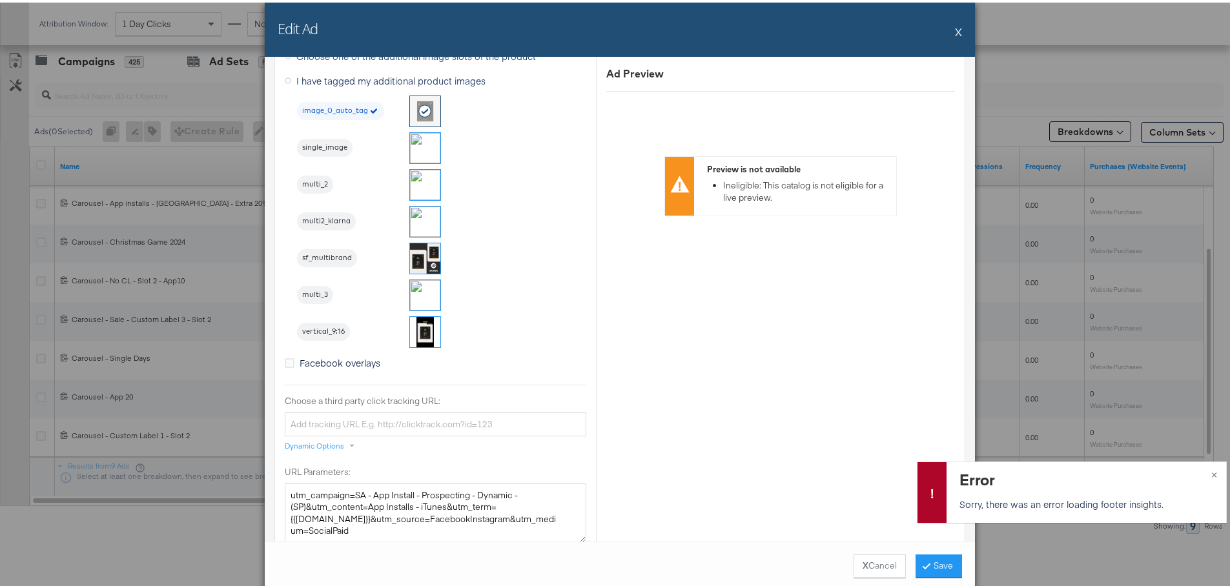
click at [422, 178] on img at bounding box center [425, 182] width 30 height 30
click at [930, 562] on button "Save" at bounding box center [939, 563] width 46 height 23
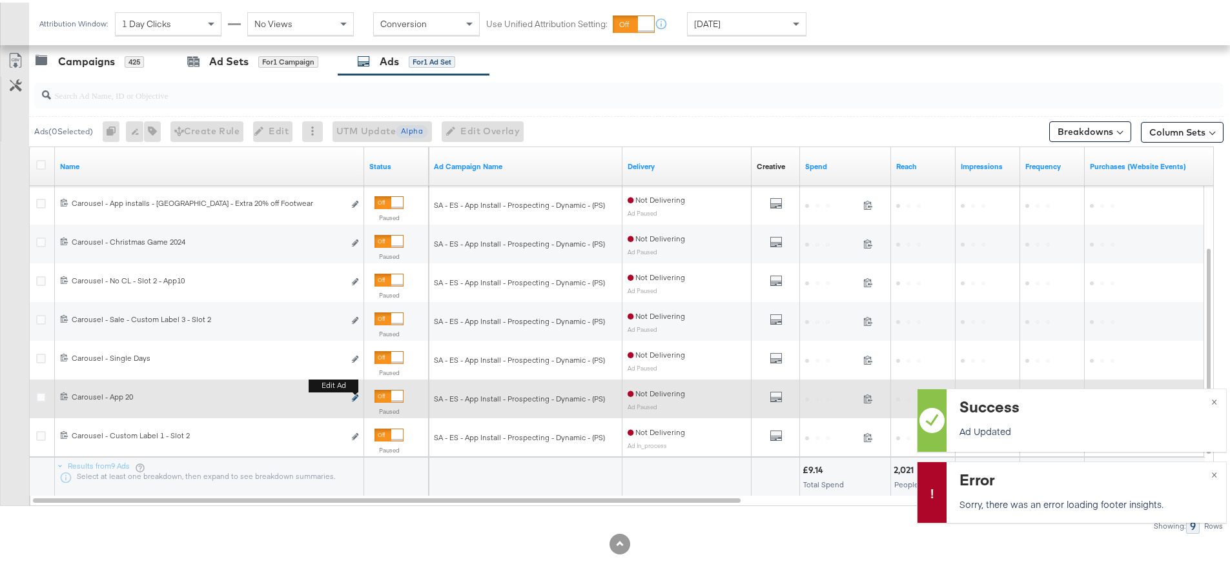
click at [353, 394] on icon "link" at bounding box center [355, 395] width 6 height 7
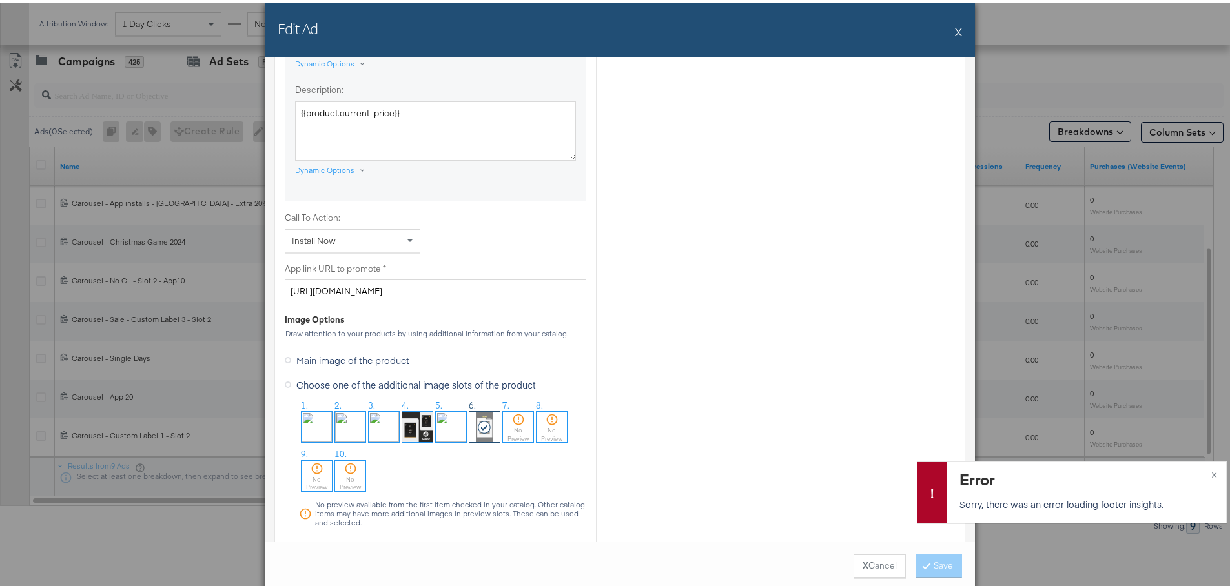
scroll to position [969, 0]
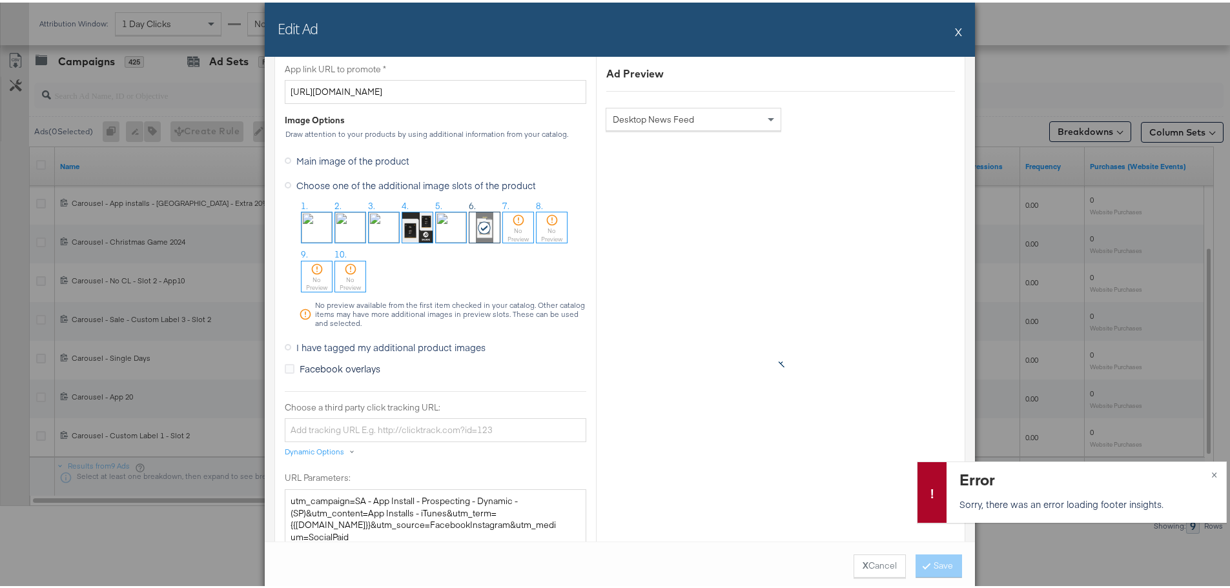
click at [319, 344] on span "I have tagged my additional product images" at bounding box center [390, 344] width 189 height 13
click at [0, 0] on input "I have tagged my additional product images" at bounding box center [0, 0] width 0 height 0
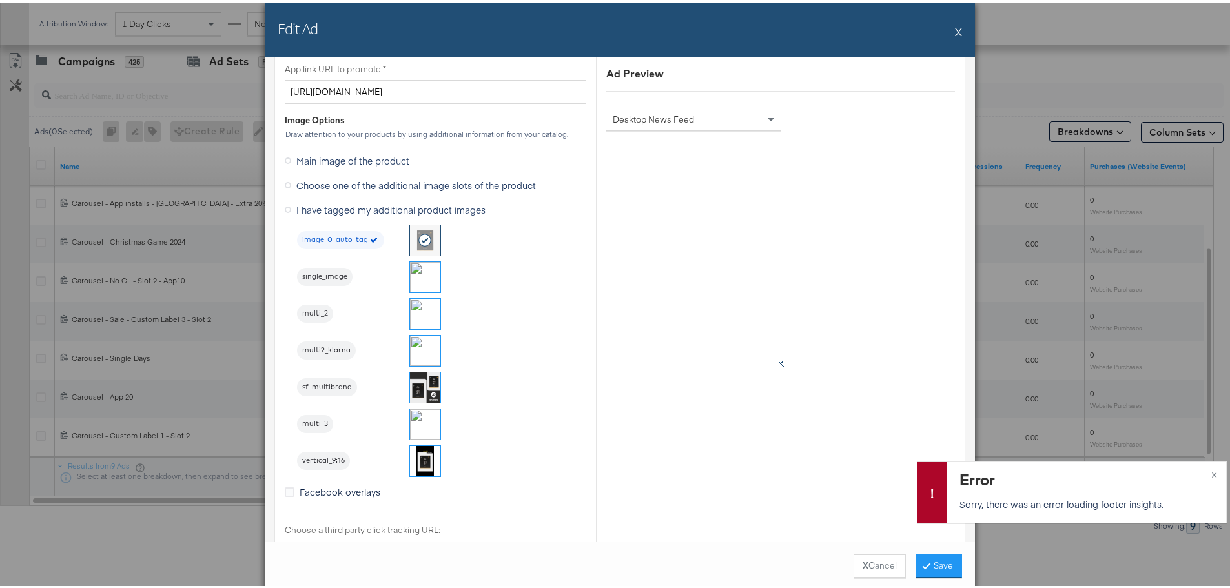
click at [421, 453] on img at bounding box center [425, 459] width 30 height 30
click at [946, 559] on button "Save" at bounding box center [939, 563] width 46 height 23
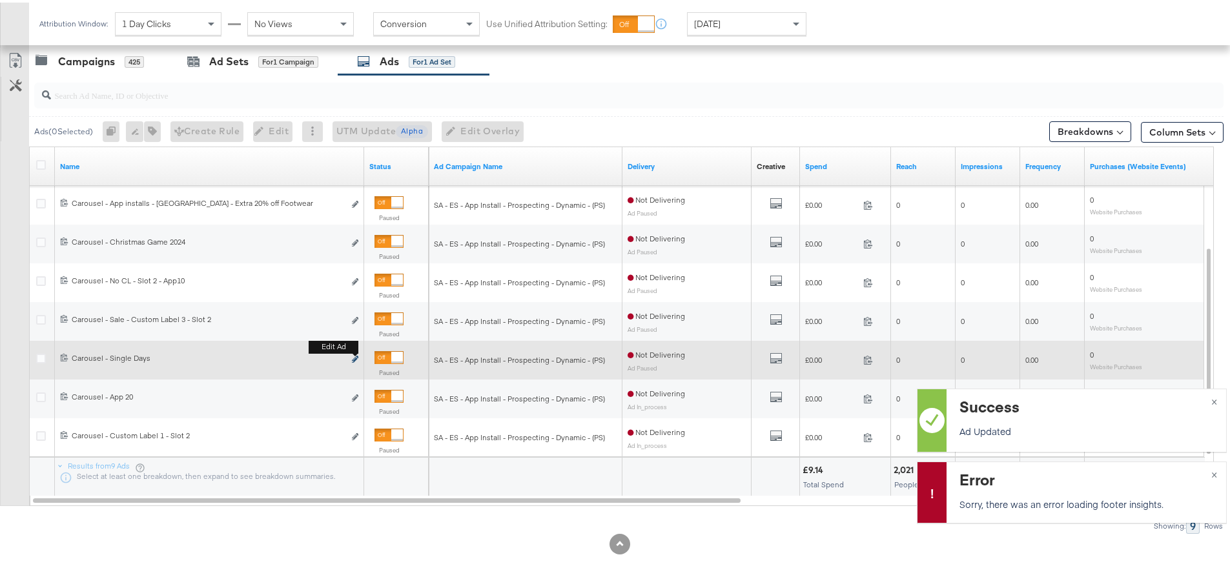
click at [355, 356] on icon "link" at bounding box center [355, 356] width 6 height 7
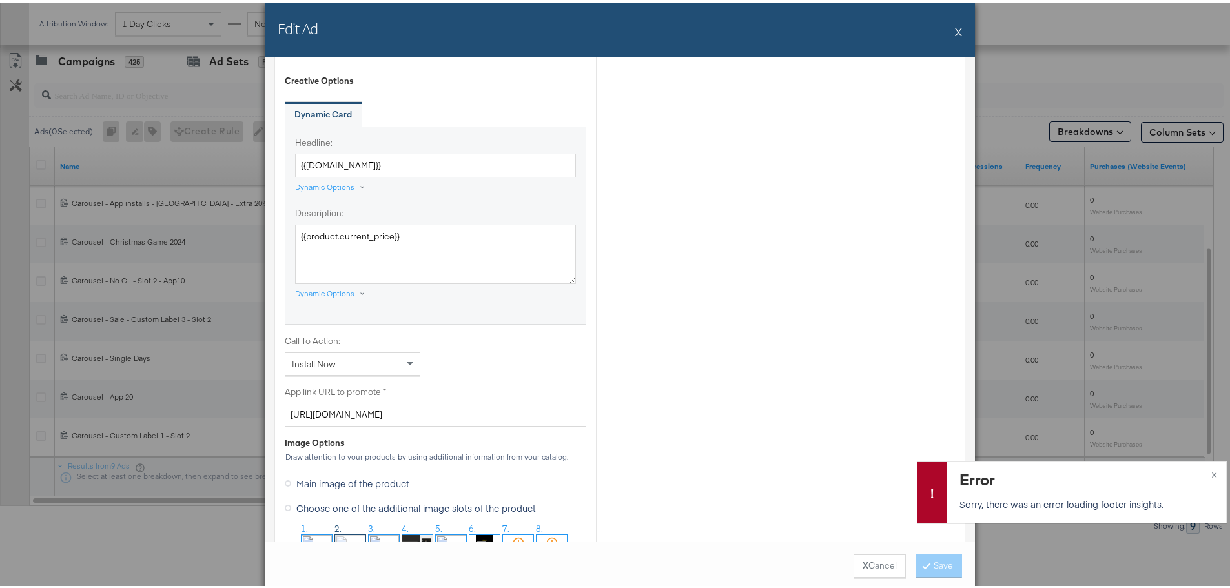
scroll to position [904, 0]
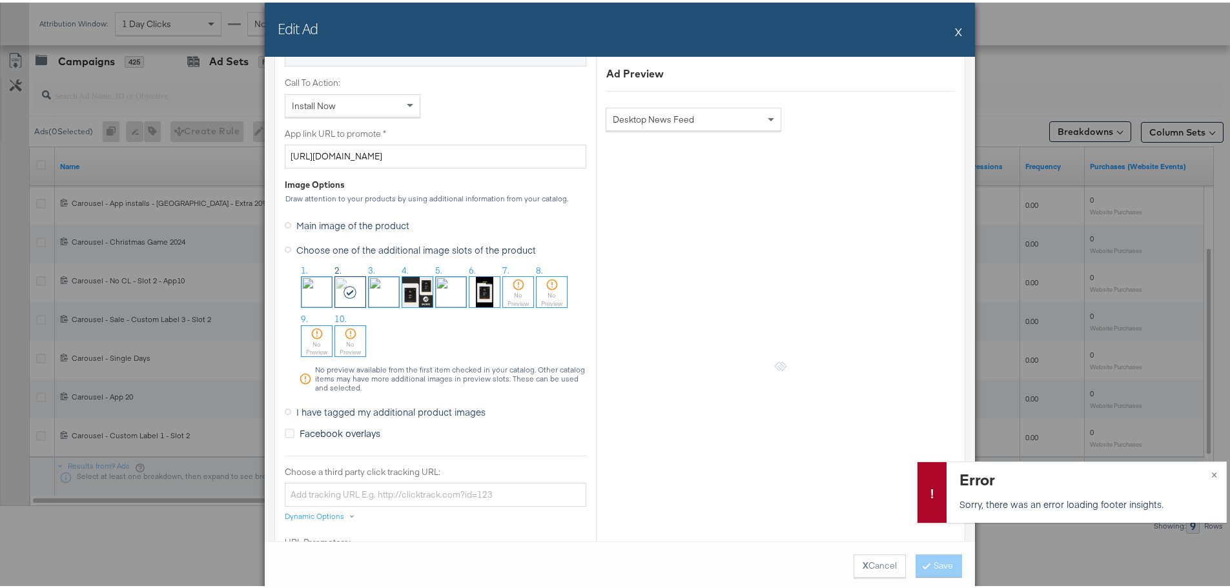
click at [310, 409] on span "I have tagged my additional product images" at bounding box center [390, 409] width 189 height 13
click at [0, 0] on input "I have tagged my additional product images" at bounding box center [0, 0] width 0 height 0
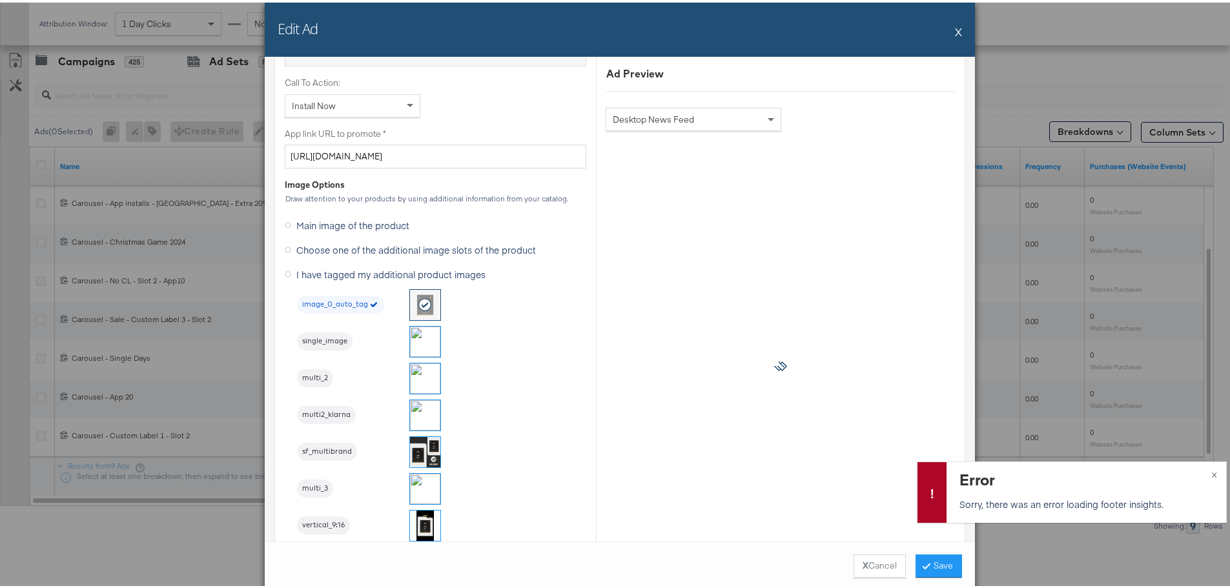
click at [422, 380] on img at bounding box center [425, 376] width 30 height 30
click at [925, 566] on icon at bounding box center [927, 563] width 4 height 8
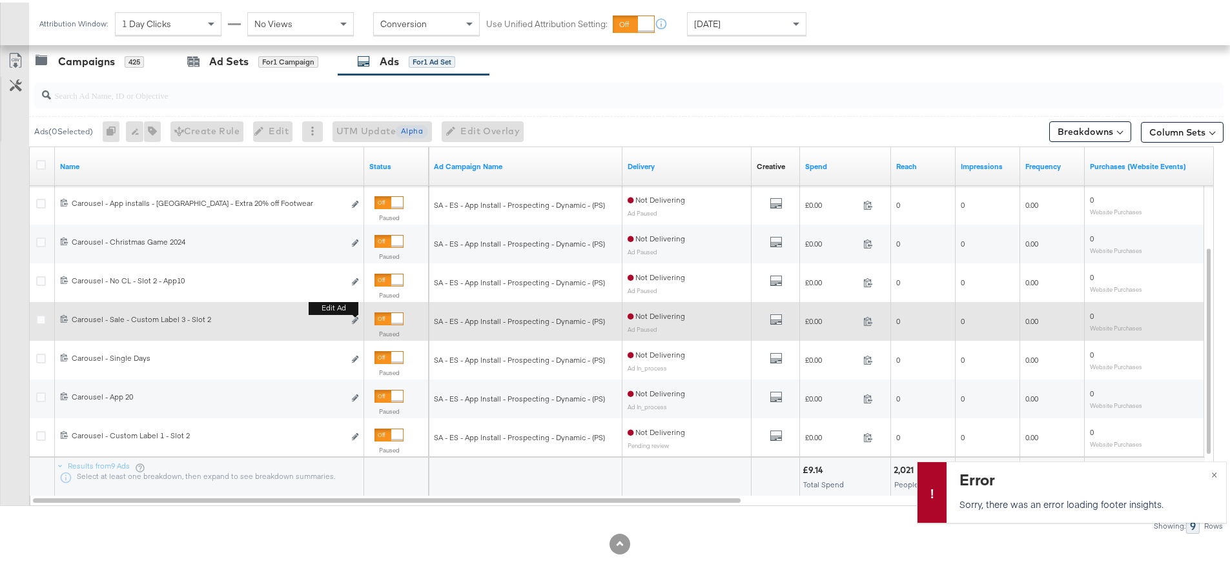
click at [351, 318] on div "Edit ad" at bounding box center [351, 319] width 15 height 14
click at [353, 313] on b "Edit ad" at bounding box center [334, 306] width 50 height 14
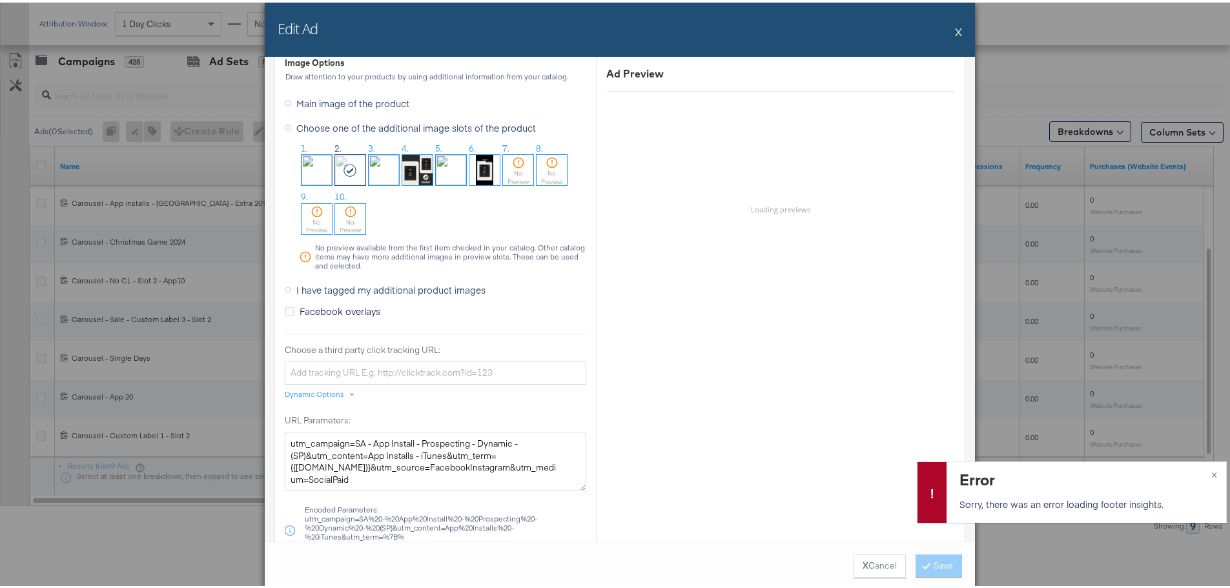
scroll to position [1033, 0]
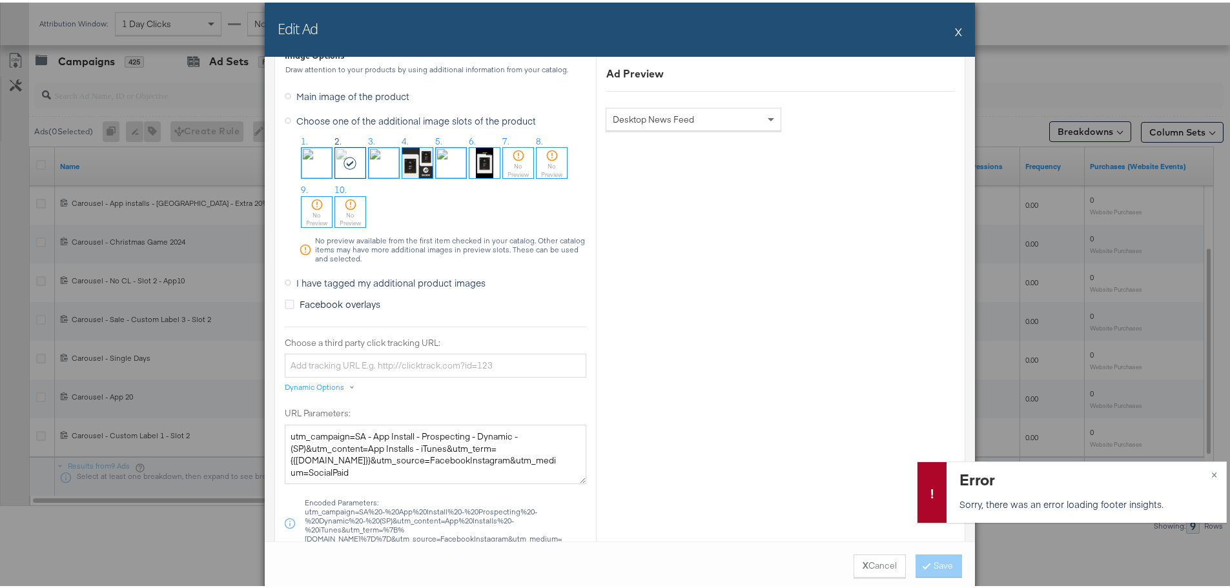
click at [323, 281] on span "I have tagged my additional product images" at bounding box center [390, 280] width 189 height 13
click at [0, 0] on input "I have tagged my additional product images" at bounding box center [0, 0] width 0 height 0
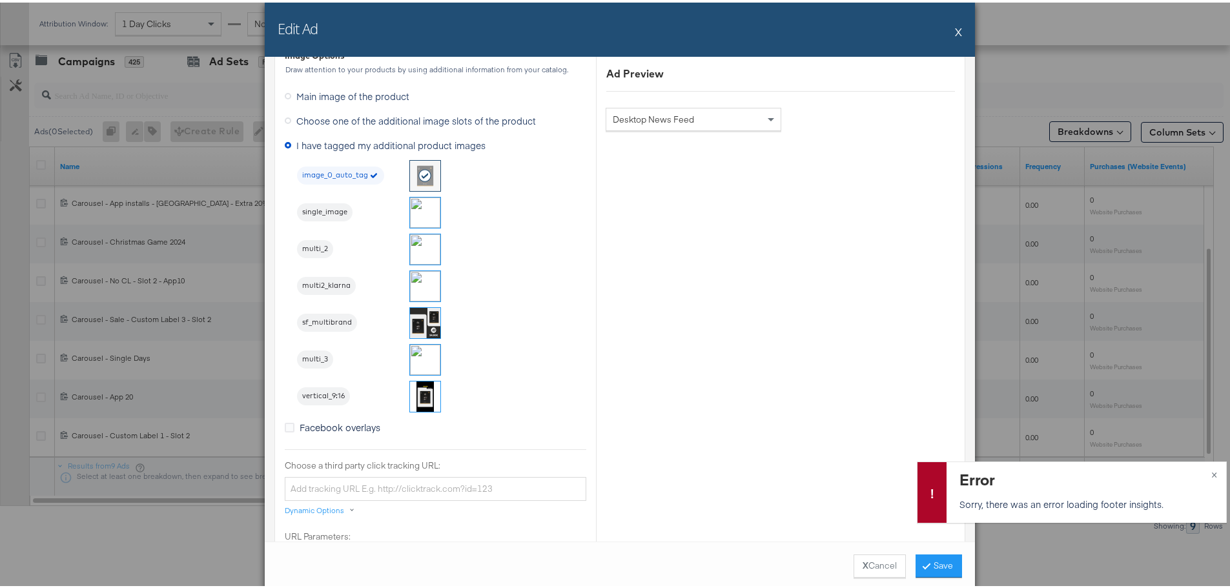
click at [417, 246] on img at bounding box center [425, 247] width 30 height 30
click at [925, 562] on icon at bounding box center [927, 563] width 4 height 8
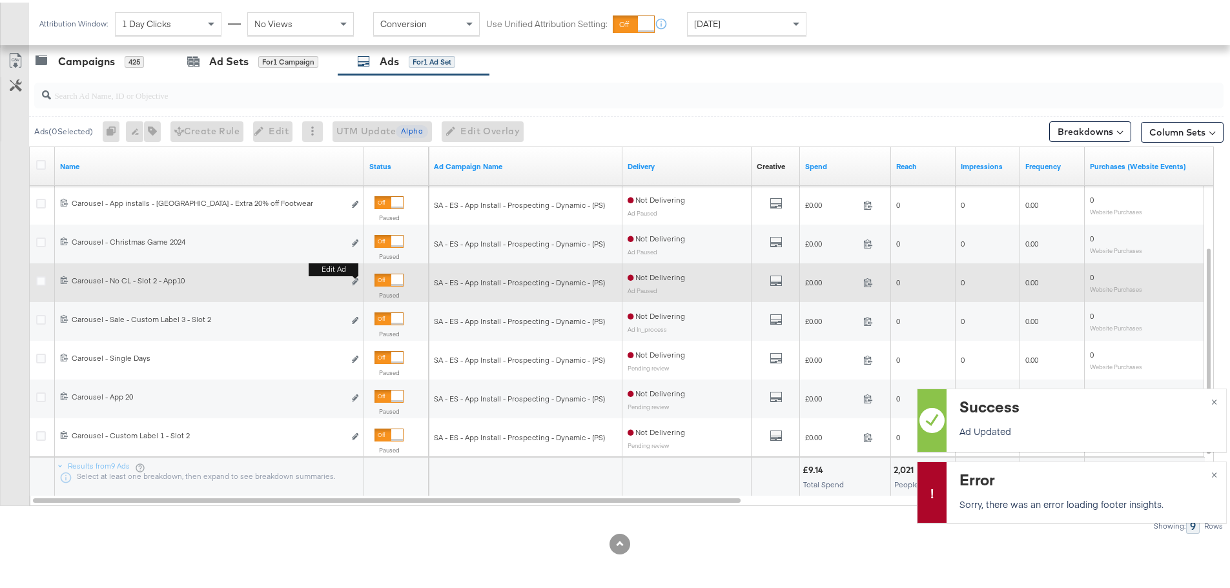
click at [356, 274] on b "Edit ad" at bounding box center [334, 267] width 50 height 14
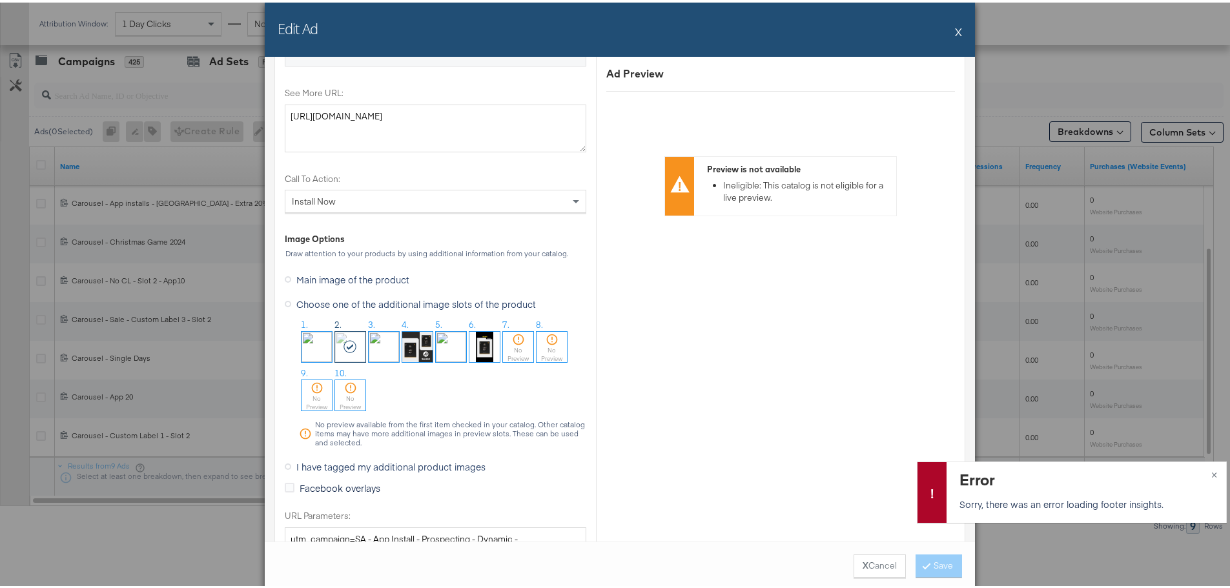
scroll to position [1162, 0]
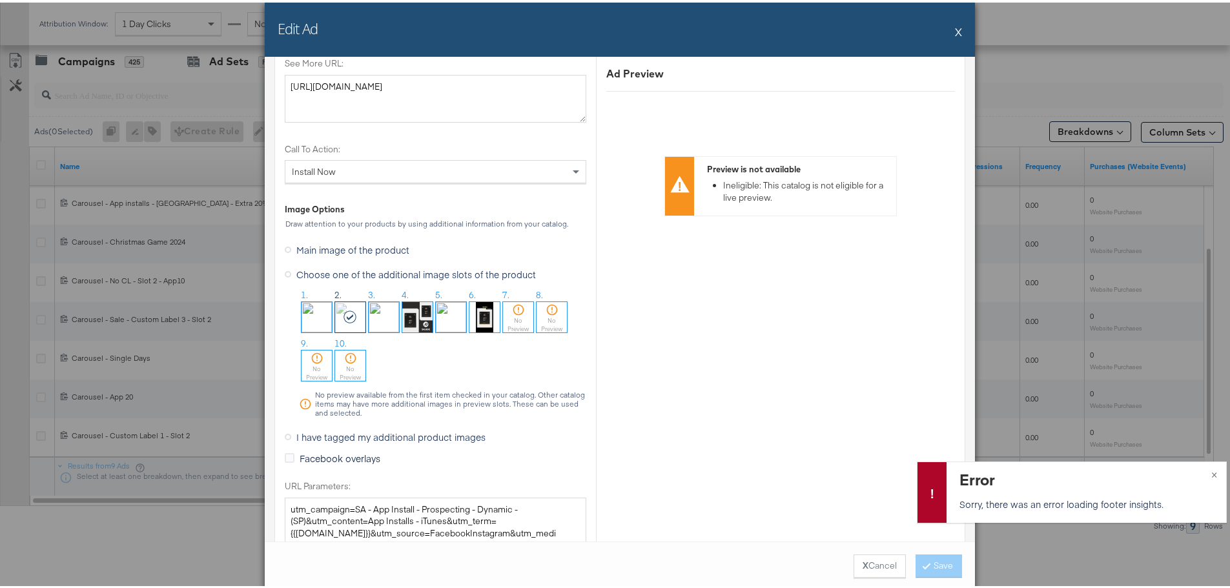
click at [348, 438] on span "I have tagged my additional product images" at bounding box center [390, 434] width 189 height 13
click at [0, 0] on input "I have tagged my additional product images" at bounding box center [0, 0] width 0 height 0
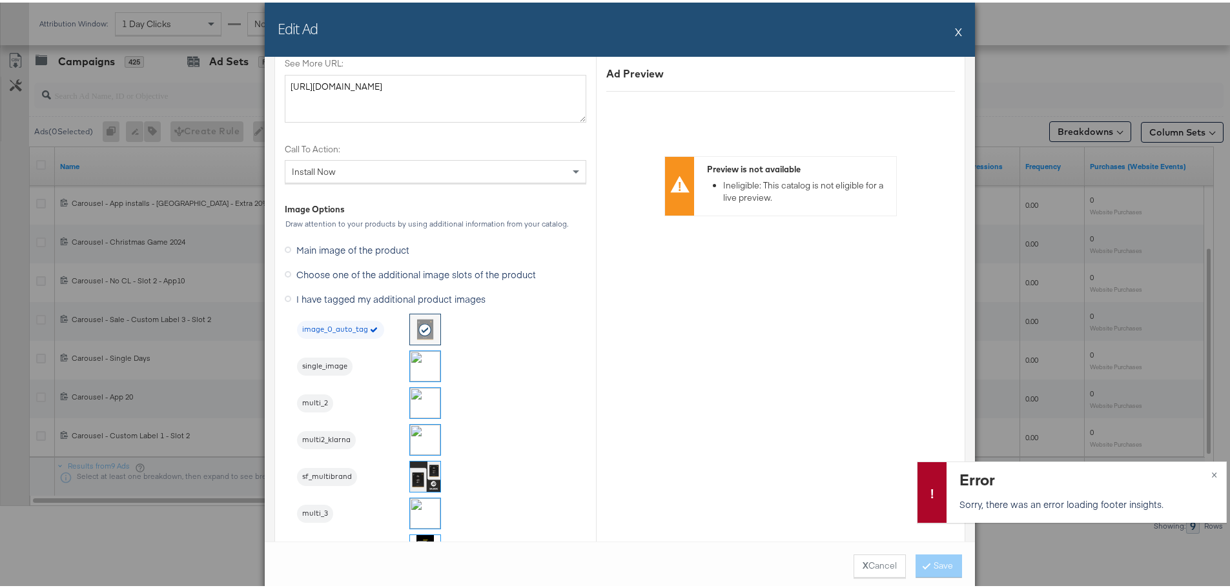
click at [420, 406] on img at bounding box center [425, 400] width 30 height 30
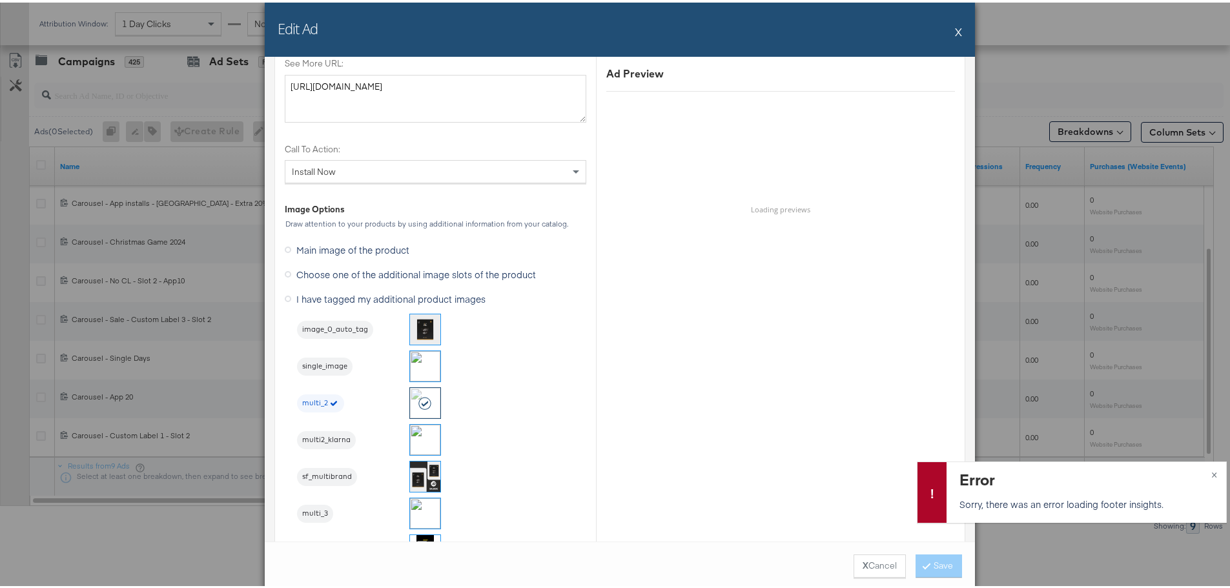
click at [951, 568] on div "X Cancel Save" at bounding box center [620, 563] width 710 height 49
click at [867, 561] on button "X Cancel" at bounding box center [880, 563] width 52 height 23
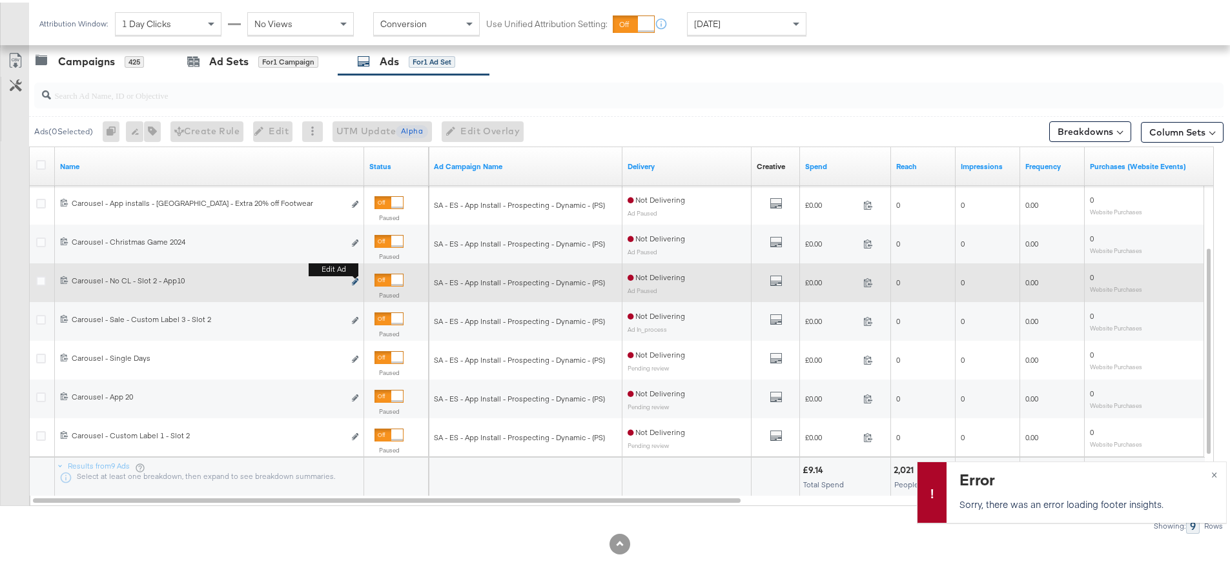
click at [355, 277] on button "Edit ad" at bounding box center [355, 280] width 8 height 14
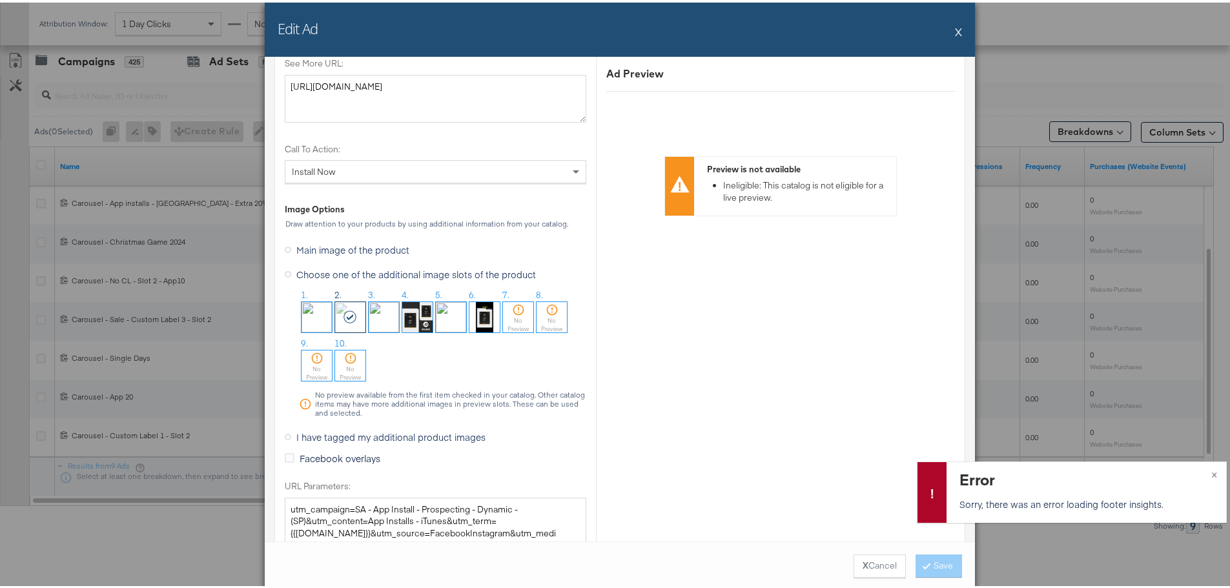
click at [955, 30] on button "X" at bounding box center [958, 29] width 7 height 26
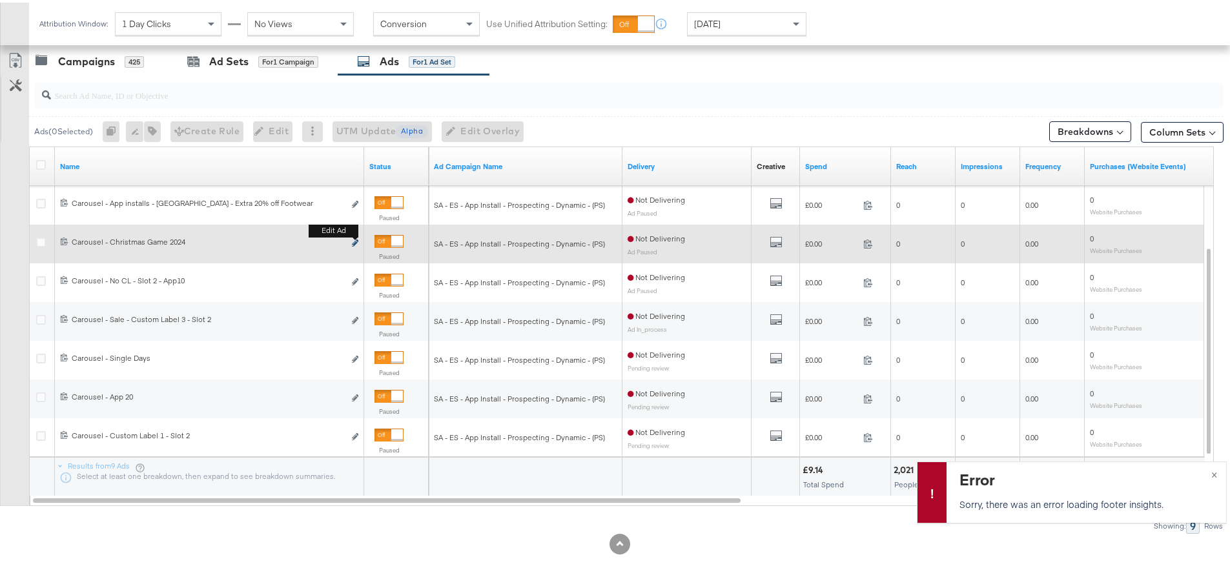
click at [356, 240] on icon "link" at bounding box center [355, 240] width 6 height 7
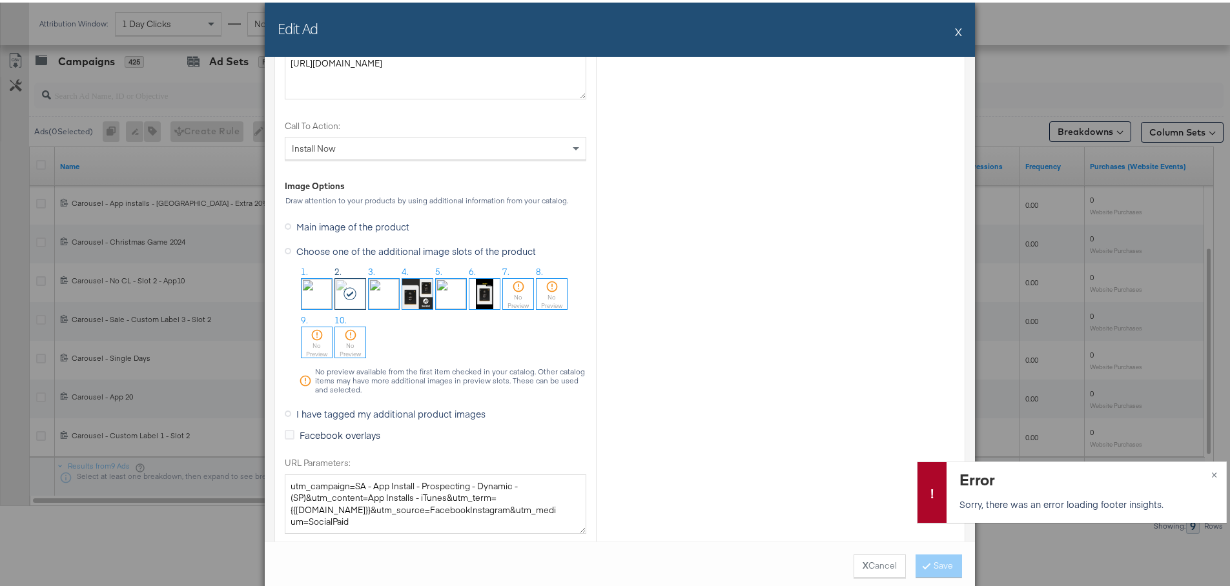
scroll to position [1291, 0]
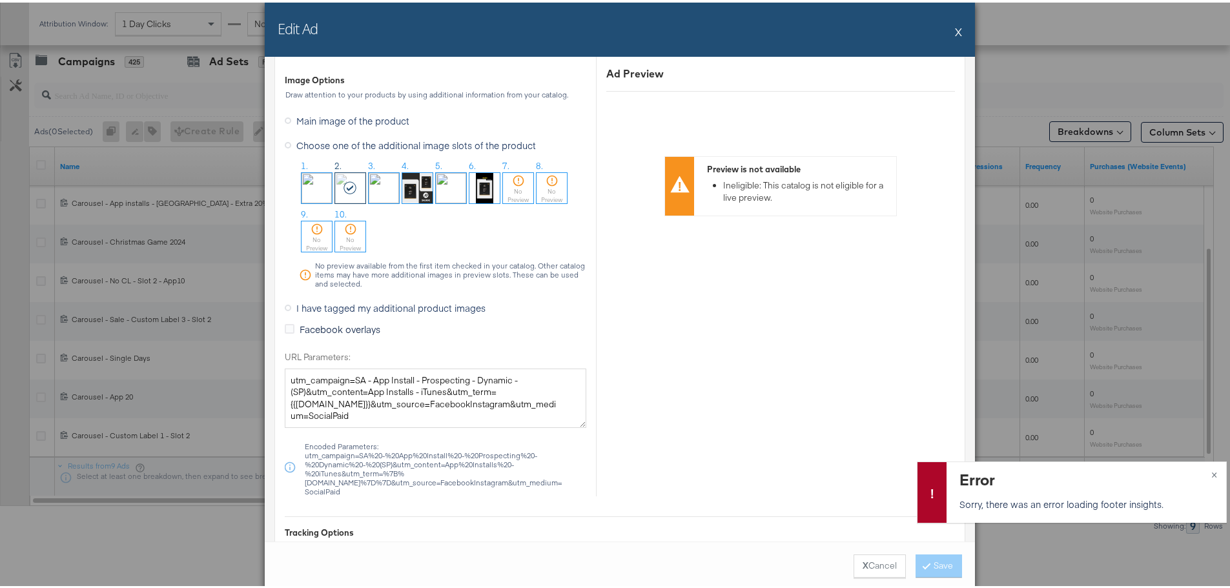
click at [344, 305] on span "I have tagged my additional product images" at bounding box center [390, 305] width 189 height 13
click at [0, 0] on input "I have tagged my additional product images" at bounding box center [0, 0] width 0 height 0
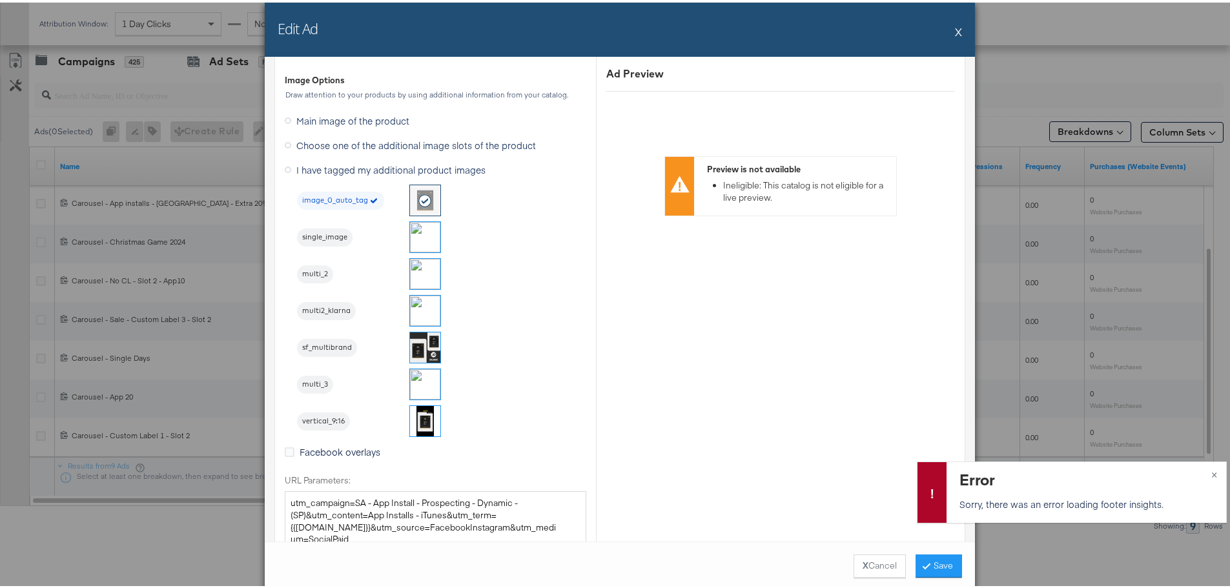
click at [421, 267] on img at bounding box center [425, 271] width 30 height 30
click at [929, 564] on button "Save" at bounding box center [939, 563] width 46 height 23
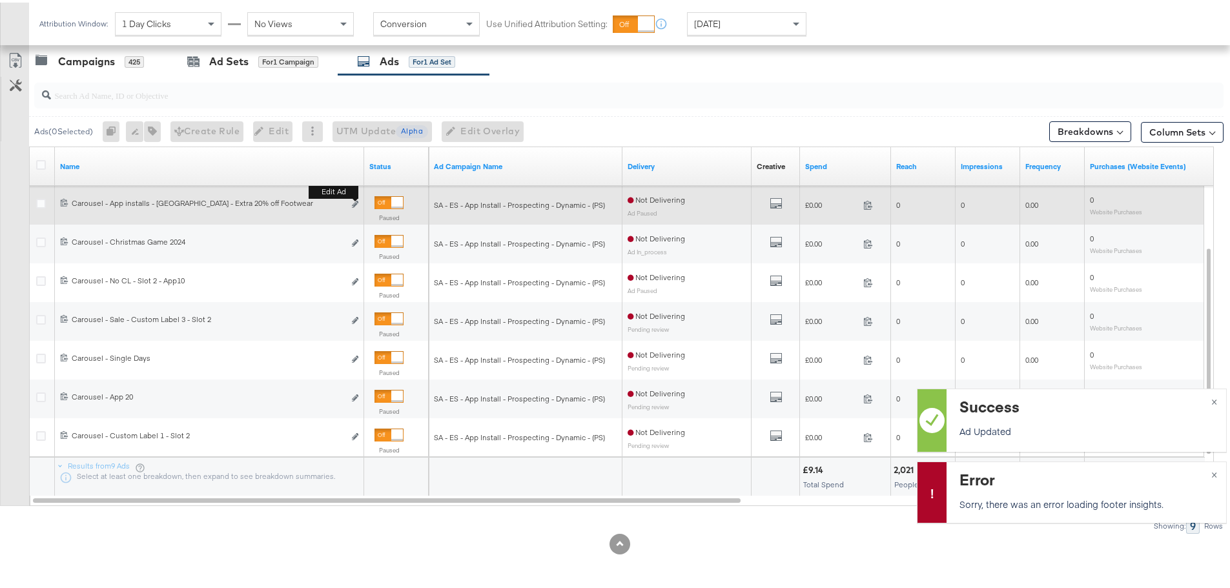
click at [355, 196] on b "Edit ad" at bounding box center [334, 190] width 50 height 14
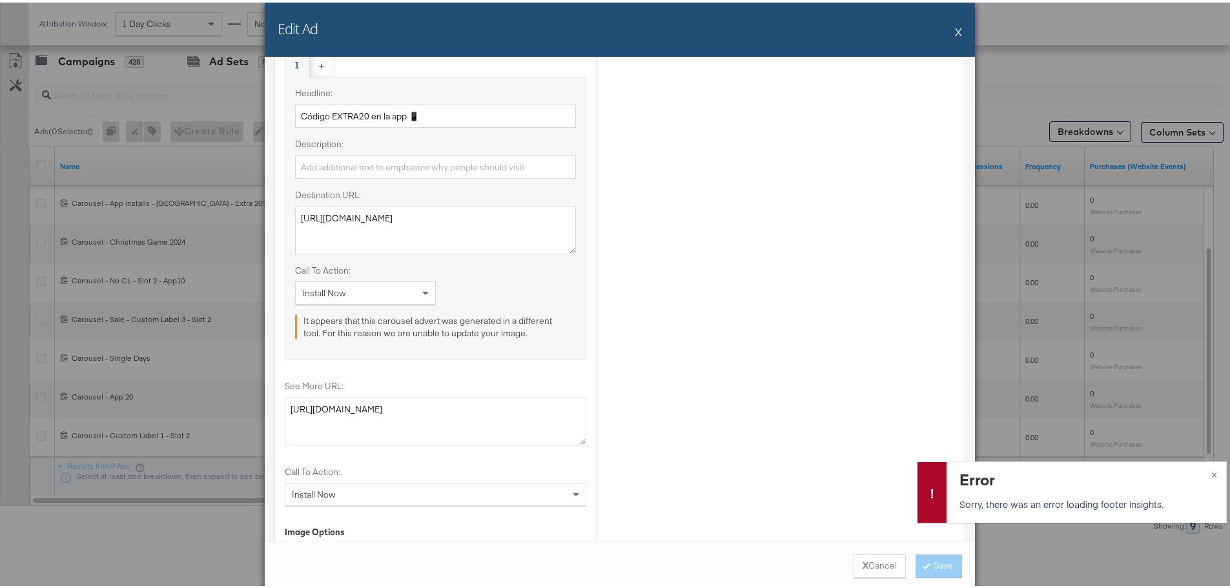
scroll to position [1227, 0]
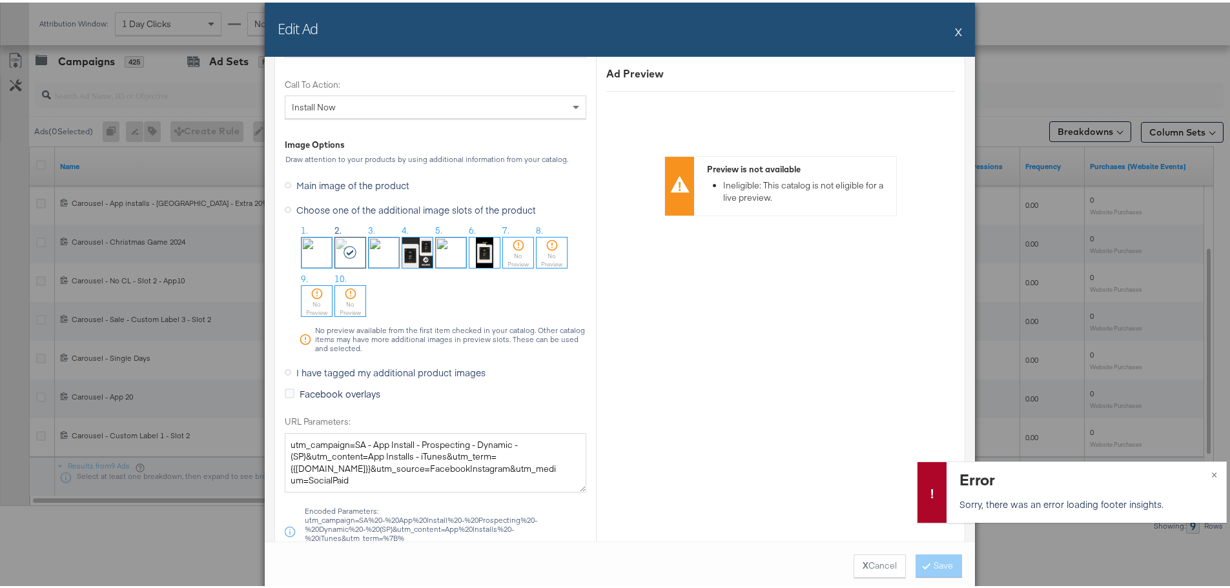
click at [318, 373] on span "I have tagged my additional product images" at bounding box center [390, 370] width 189 height 13
click at [0, 0] on input "I have tagged my additional product images" at bounding box center [0, 0] width 0 height 0
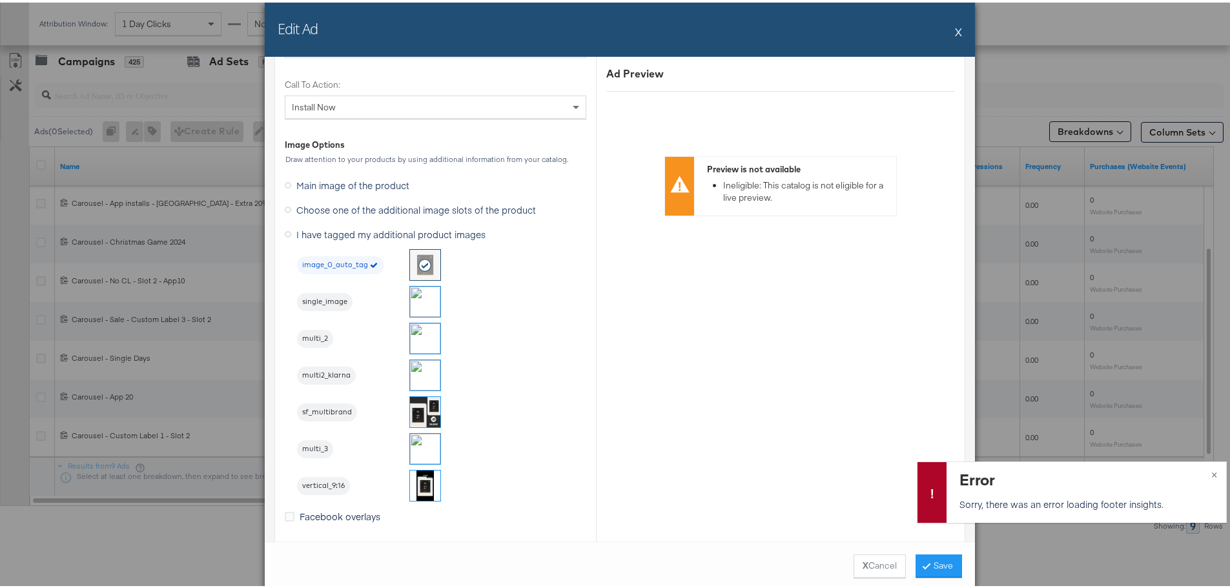
click at [410, 341] on img at bounding box center [425, 336] width 30 height 30
click at [931, 564] on button "Save" at bounding box center [939, 563] width 46 height 23
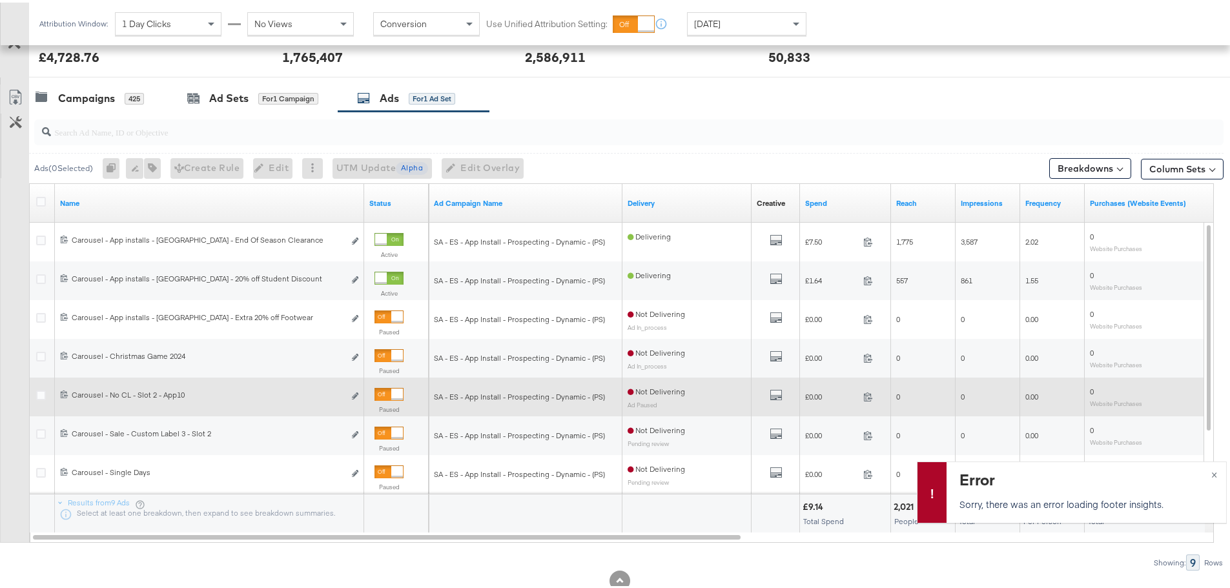
scroll to position [482, 0]
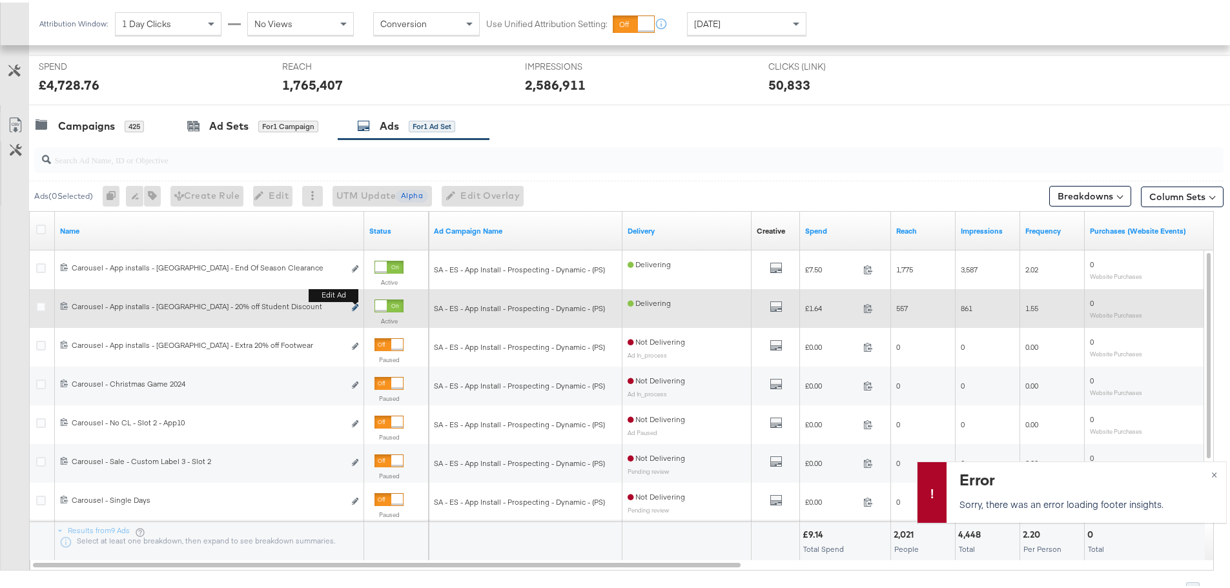
click at [354, 303] on icon "link" at bounding box center [355, 305] width 6 height 7
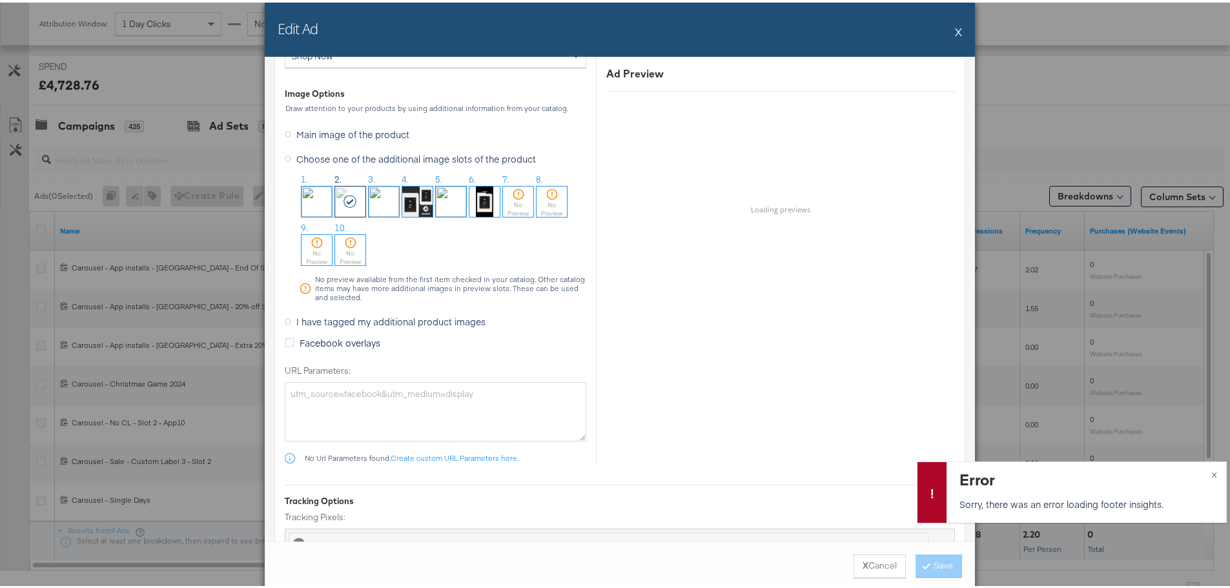
scroll to position [1291, 0]
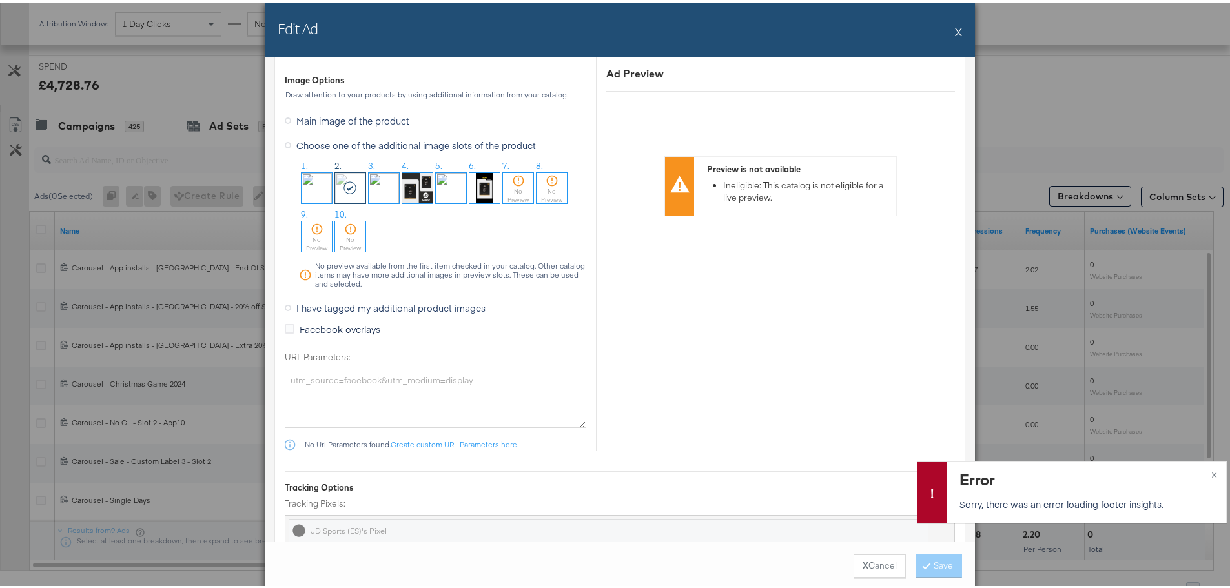
click at [331, 304] on span "I have tagged my additional product images" at bounding box center [390, 305] width 189 height 13
click at [0, 0] on input "I have tagged my additional product images" at bounding box center [0, 0] width 0 height 0
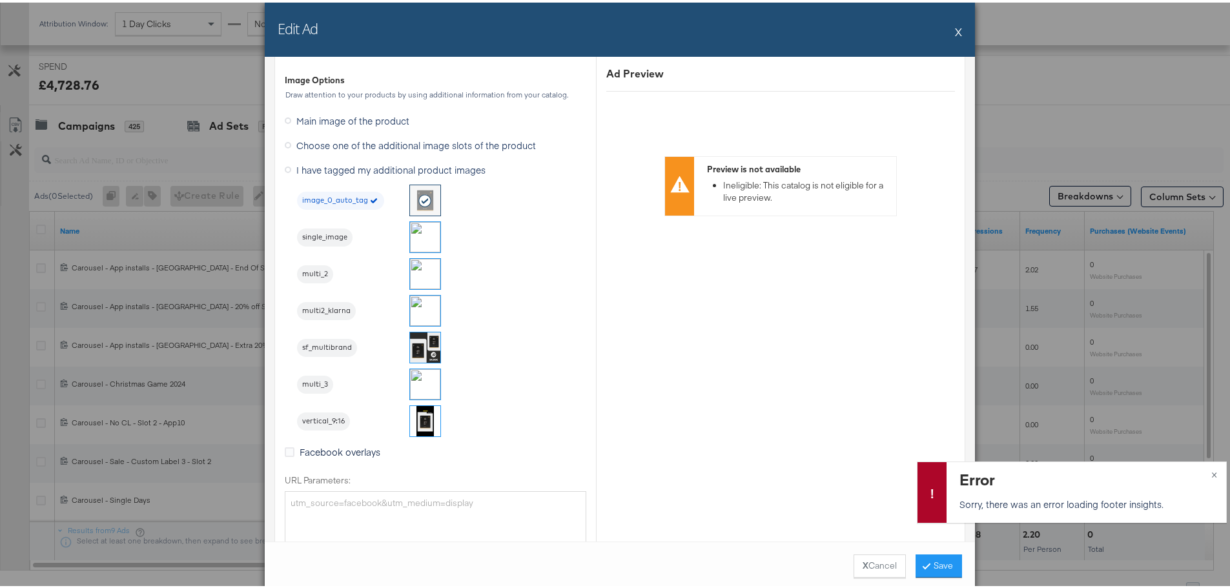
click at [417, 265] on img at bounding box center [425, 271] width 30 height 30
click at [941, 559] on button "Save" at bounding box center [939, 563] width 46 height 23
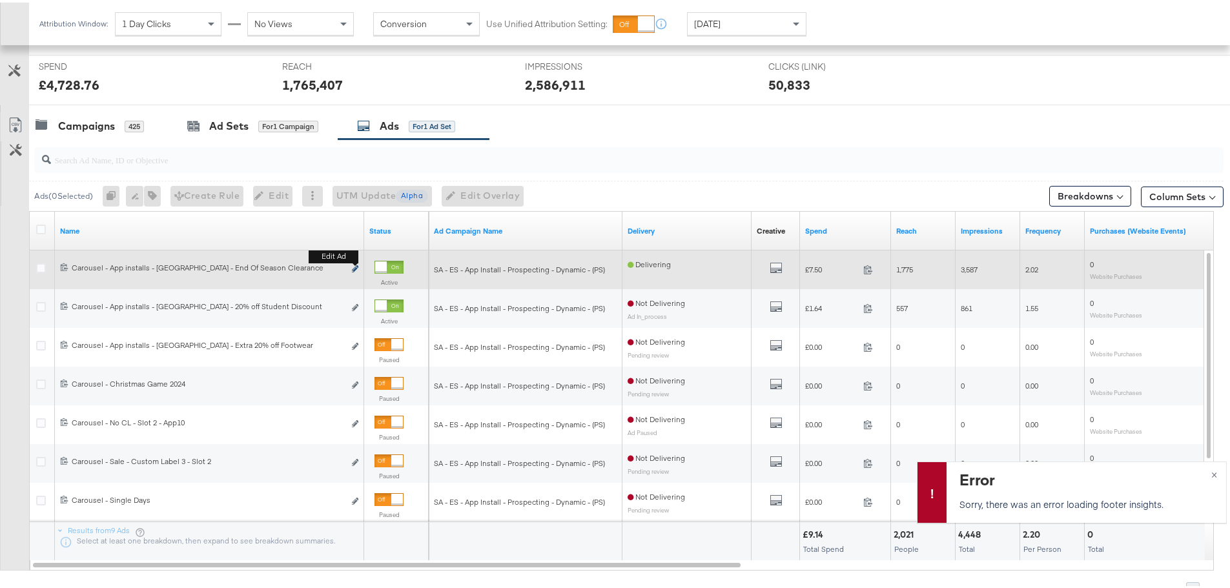
click at [357, 267] on icon "link" at bounding box center [355, 266] width 6 height 7
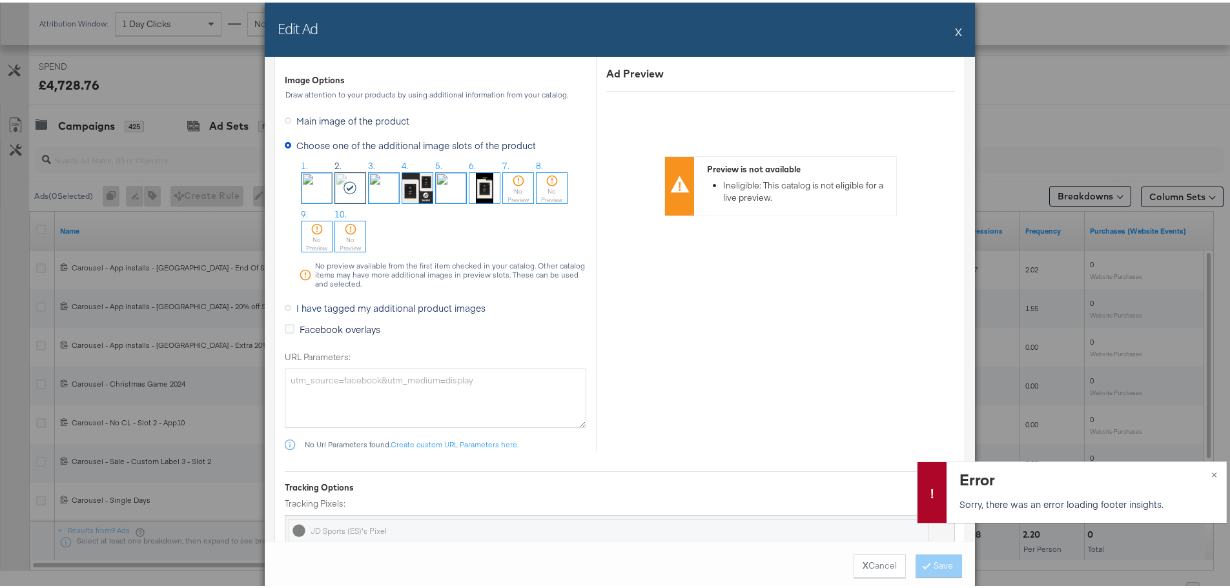
click at [354, 306] on span "I have tagged my additional product images" at bounding box center [390, 305] width 189 height 13
click at [0, 0] on input "I have tagged my additional product images" at bounding box center [0, 0] width 0 height 0
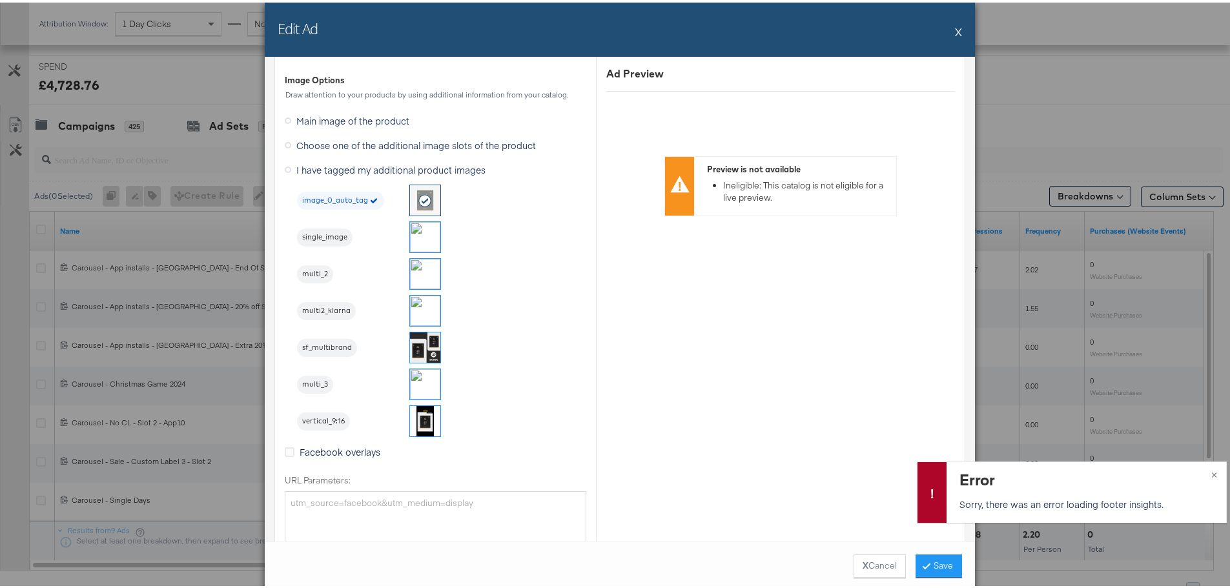
click at [418, 267] on img at bounding box center [425, 271] width 30 height 30
click at [927, 555] on button "Save" at bounding box center [939, 563] width 46 height 23
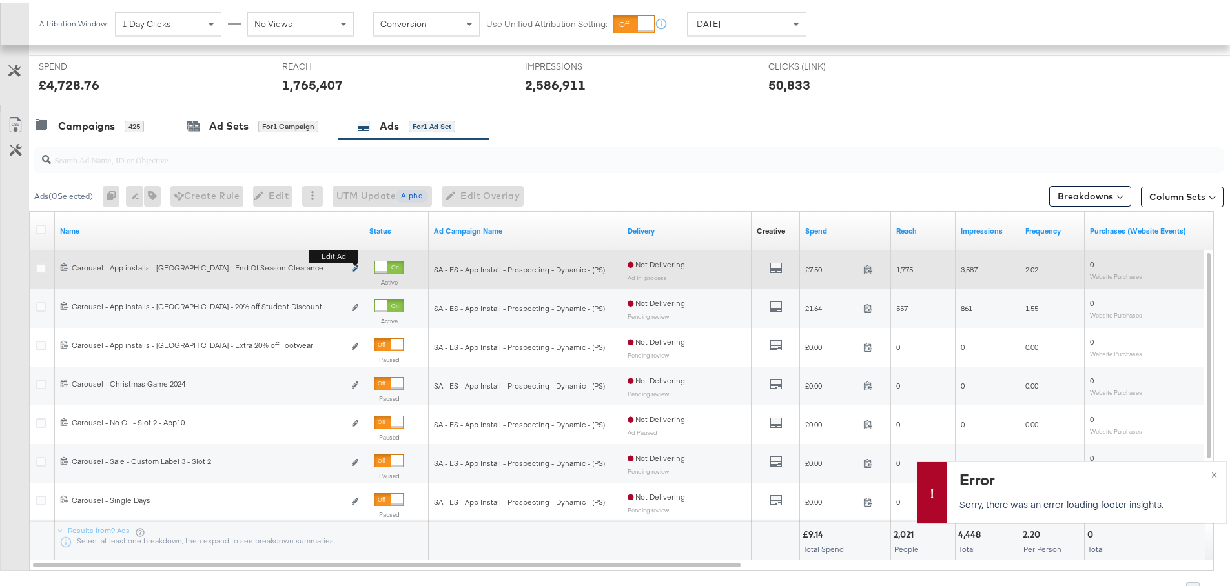
click at [352, 267] on button "Edit ad" at bounding box center [355, 267] width 8 height 14
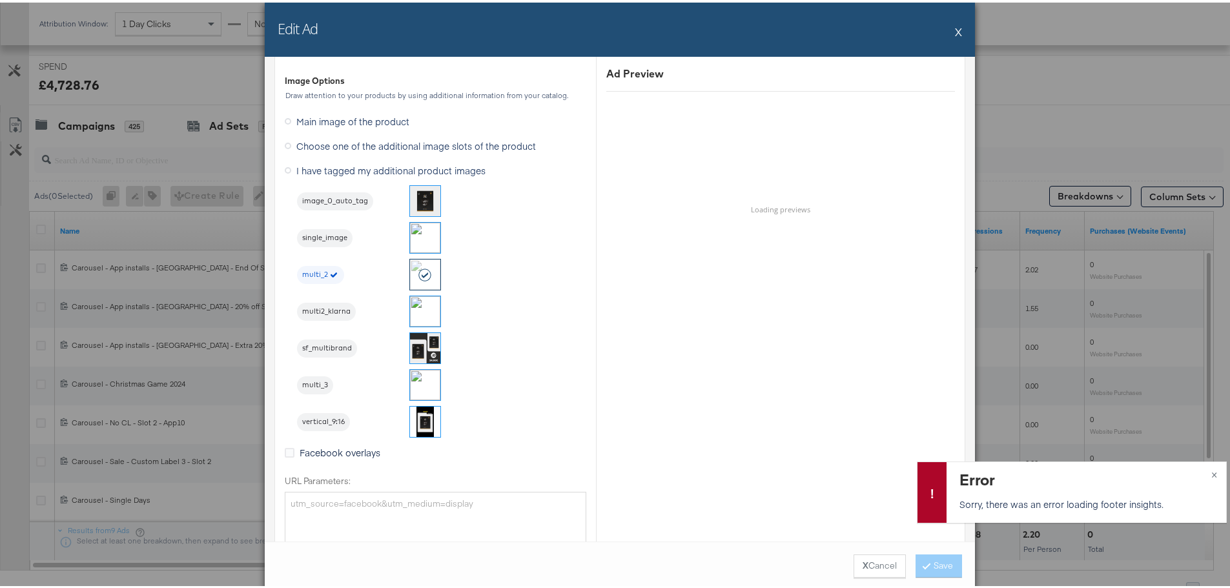
scroll to position [1290, 0]
click at [955, 31] on button "X" at bounding box center [958, 29] width 7 height 26
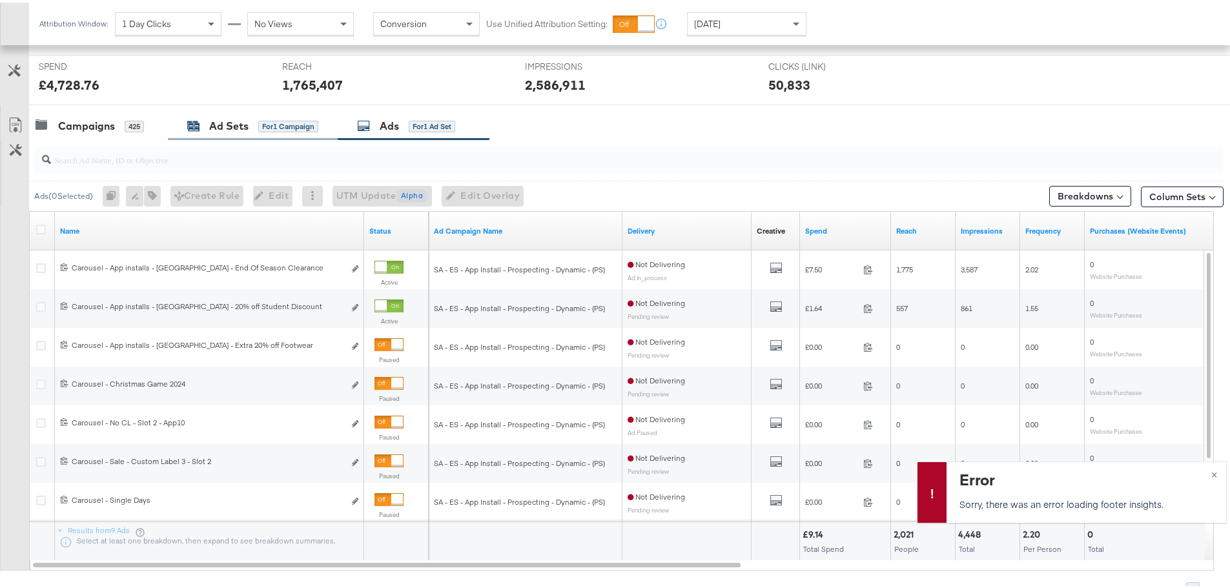
click at [256, 119] on div "Ad Sets for 1 Campaign" at bounding box center [252, 123] width 131 height 15
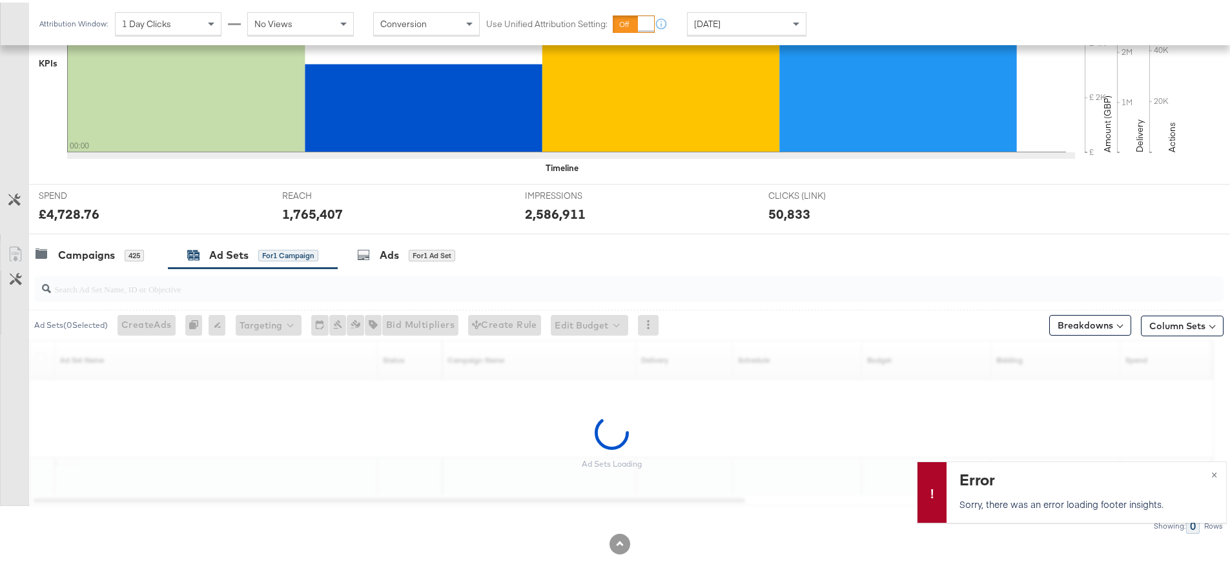
scroll to position [469, 0]
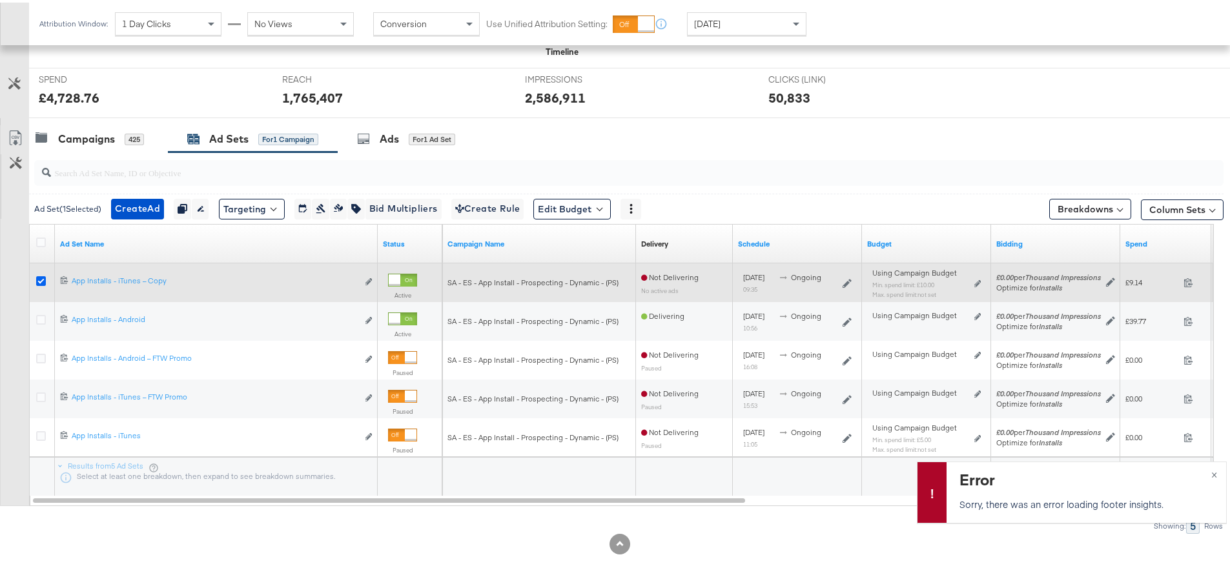
click at [40, 278] on icon at bounding box center [41, 279] width 10 height 10
click at [0, 0] on input "checkbox" at bounding box center [0, 0] width 0 height 0
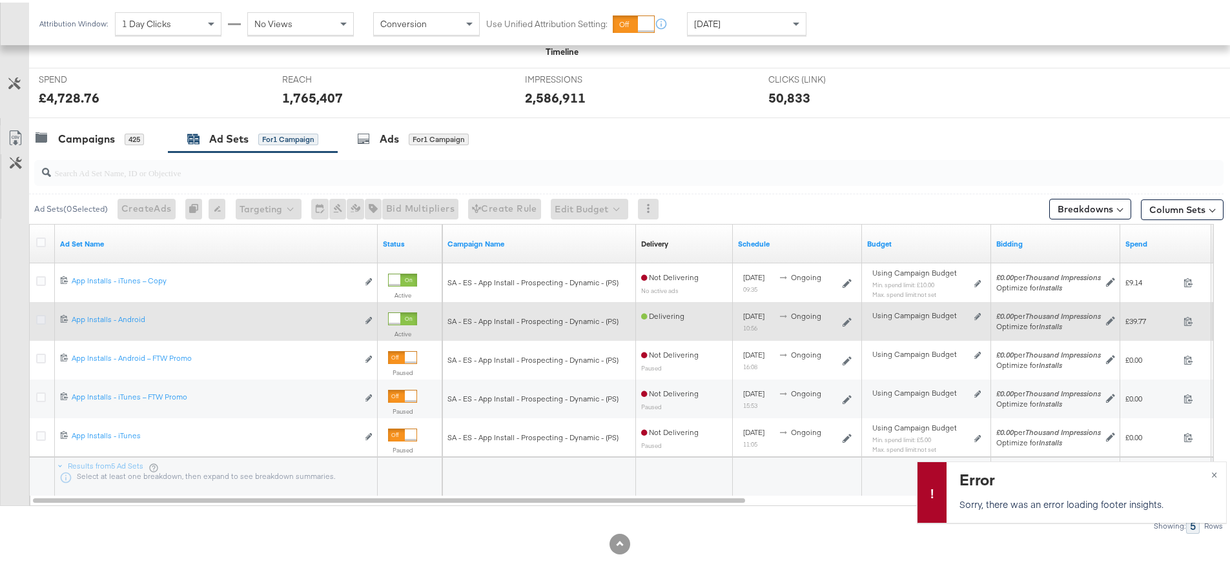
click at [42, 317] on icon at bounding box center [41, 318] width 10 height 10
click at [0, 0] on input "checkbox" at bounding box center [0, 0] width 0 height 0
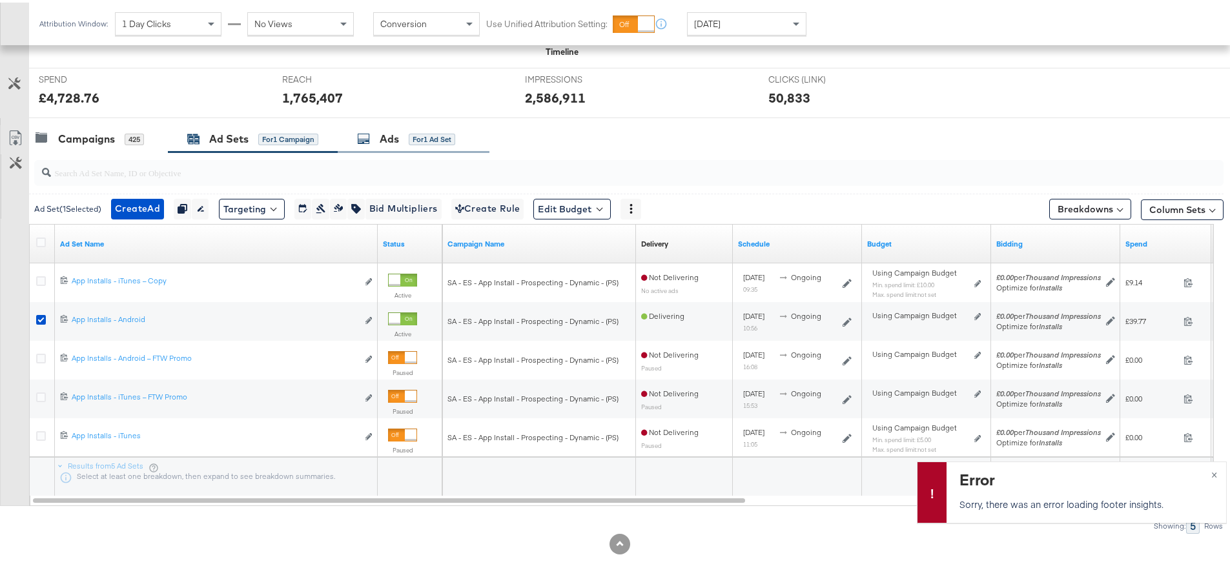
click at [426, 127] on div "Ads for 1 Ad Set" at bounding box center [414, 137] width 152 height 28
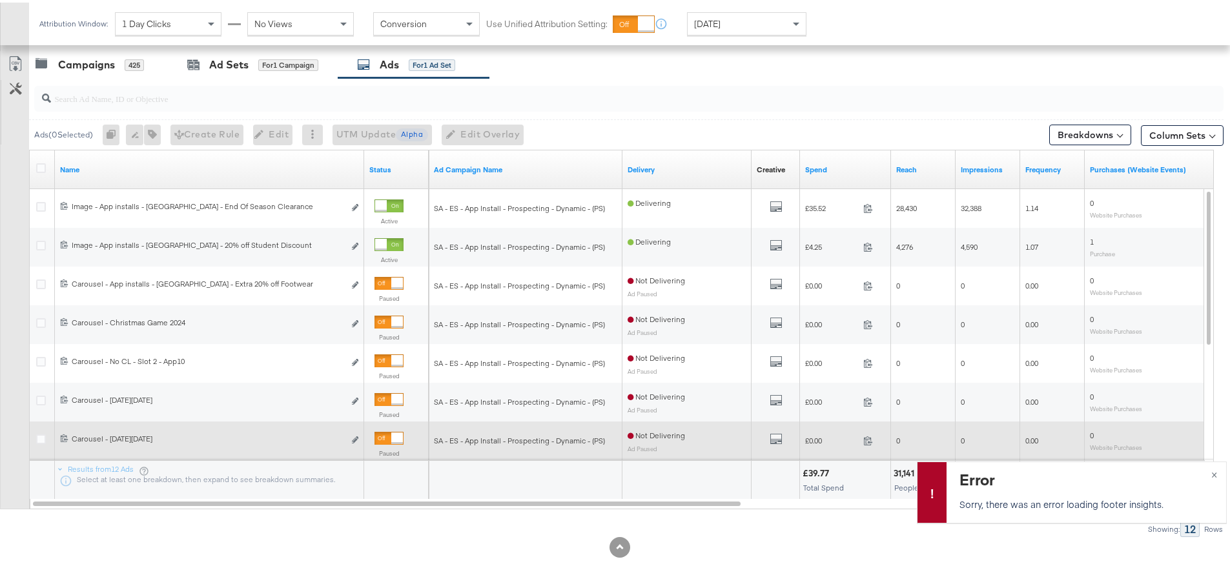
scroll to position [546, 0]
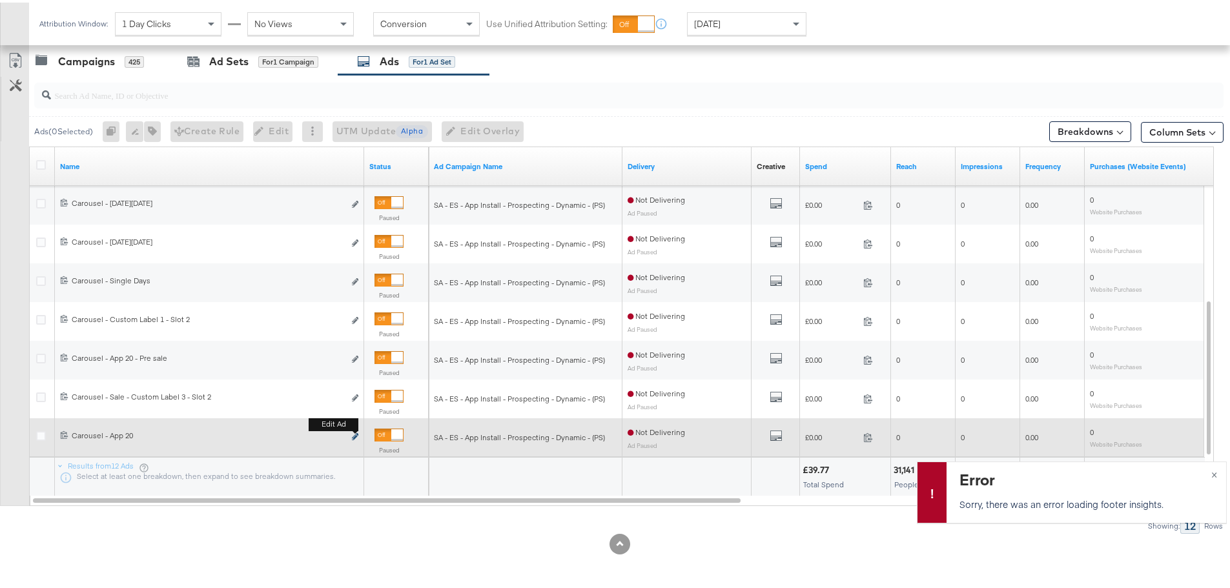
click at [355, 434] on icon "link" at bounding box center [355, 434] width 6 height 7
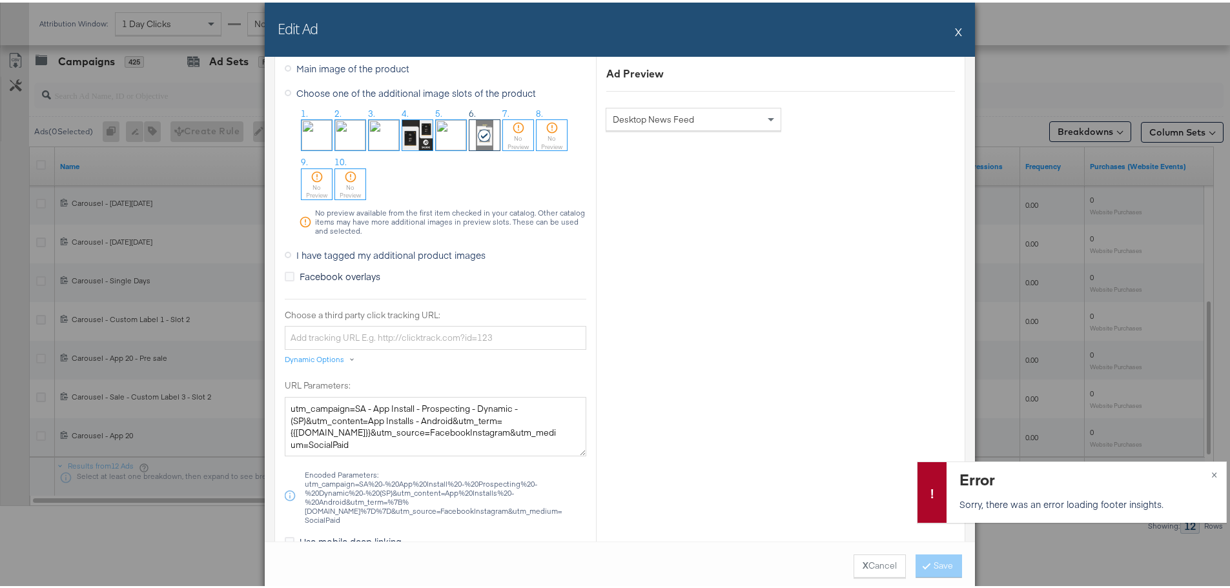
scroll to position [969, 0]
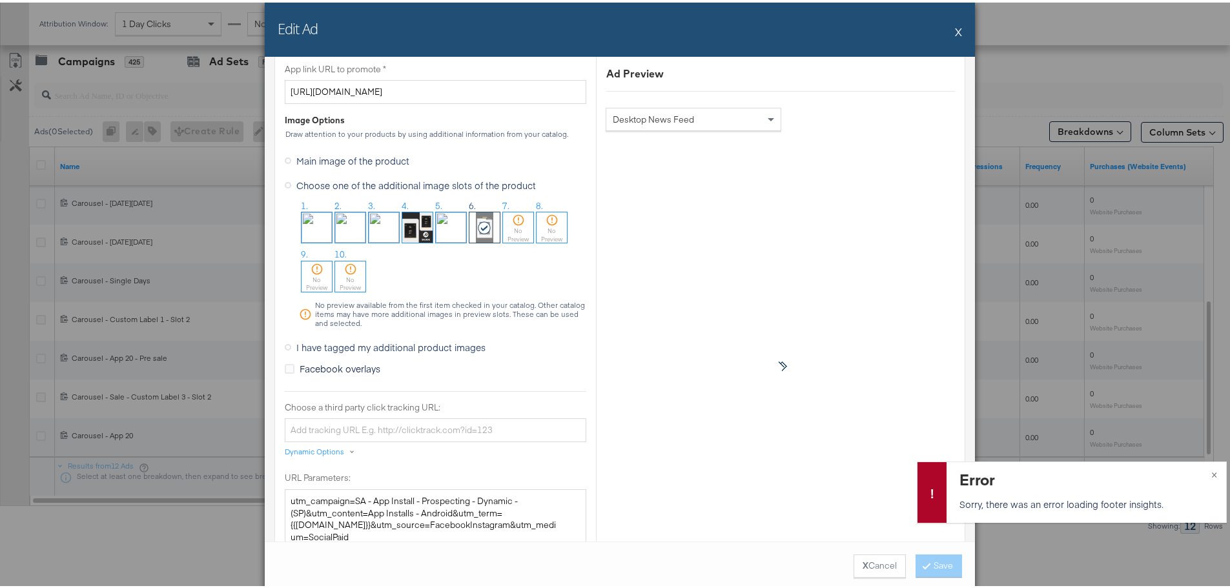
click at [332, 347] on span "I have tagged my additional product images" at bounding box center [390, 344] width 189 height 13
click at [0, 0] on input "I have tagged my additional product images" at bounding box center [0, 0] width 0 height 0
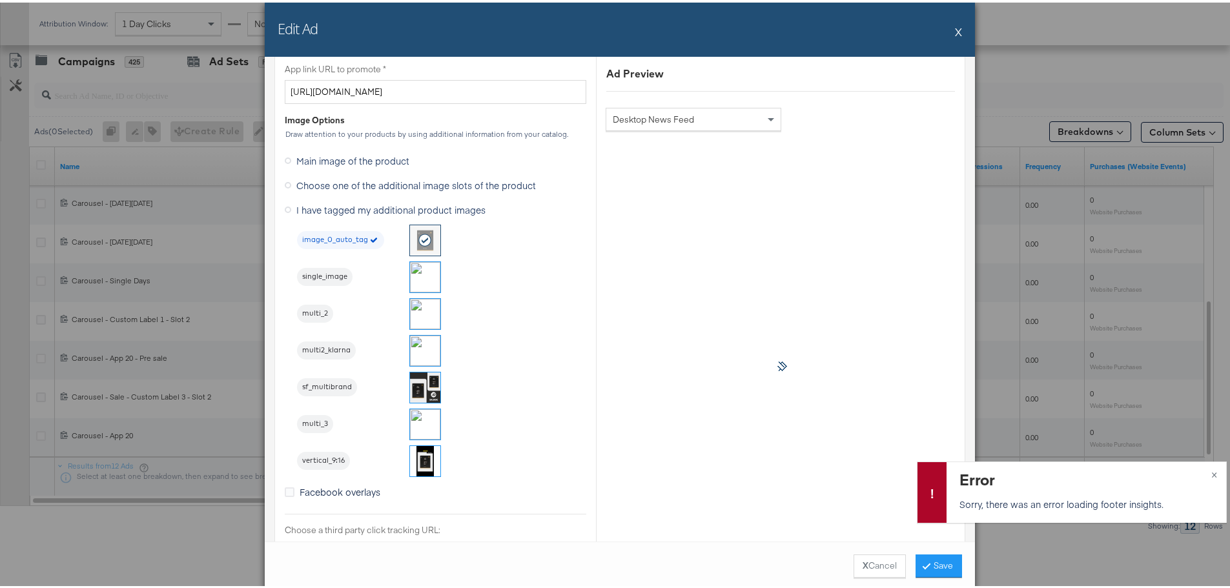
click at [411, 468] on img at bounding box center [425, 459] width 30 height 30
click at [952, 559] on button "Save" at bounding box center [939, 563] width 46 height 23
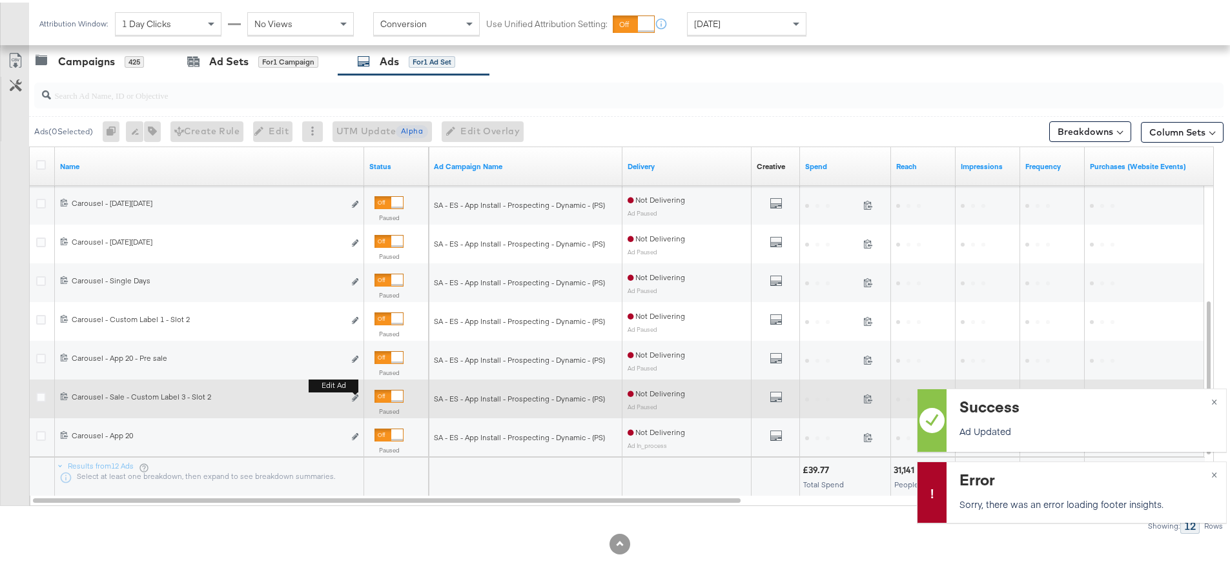
click at [355, 393] on button "Edit ad" at bounding box center [355, 396] width 8 height 14
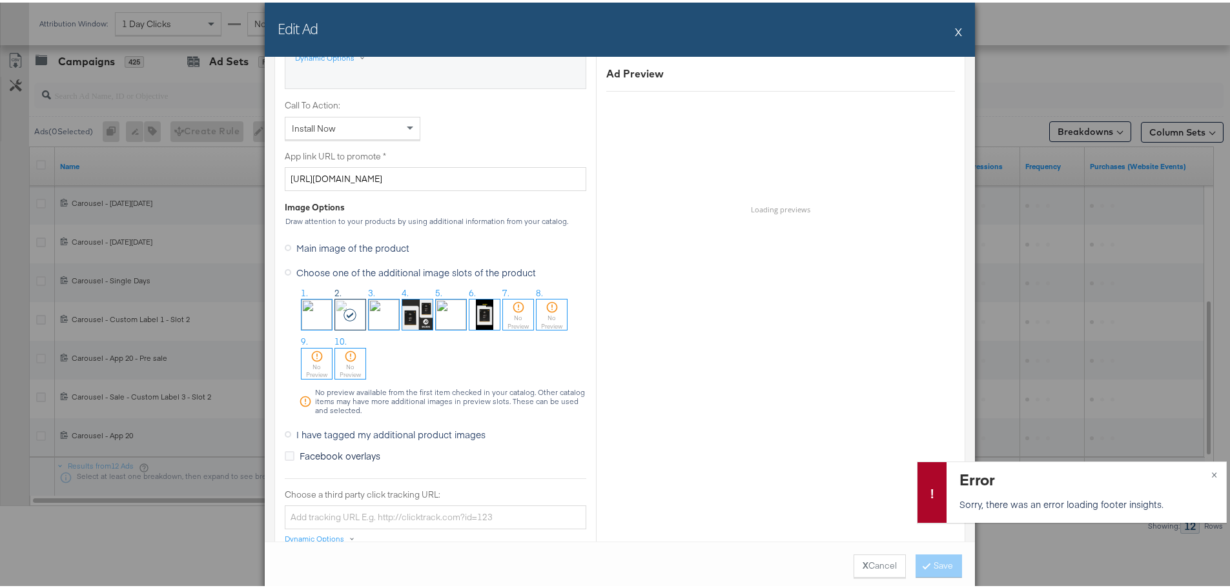
scroll to position [904, 0]
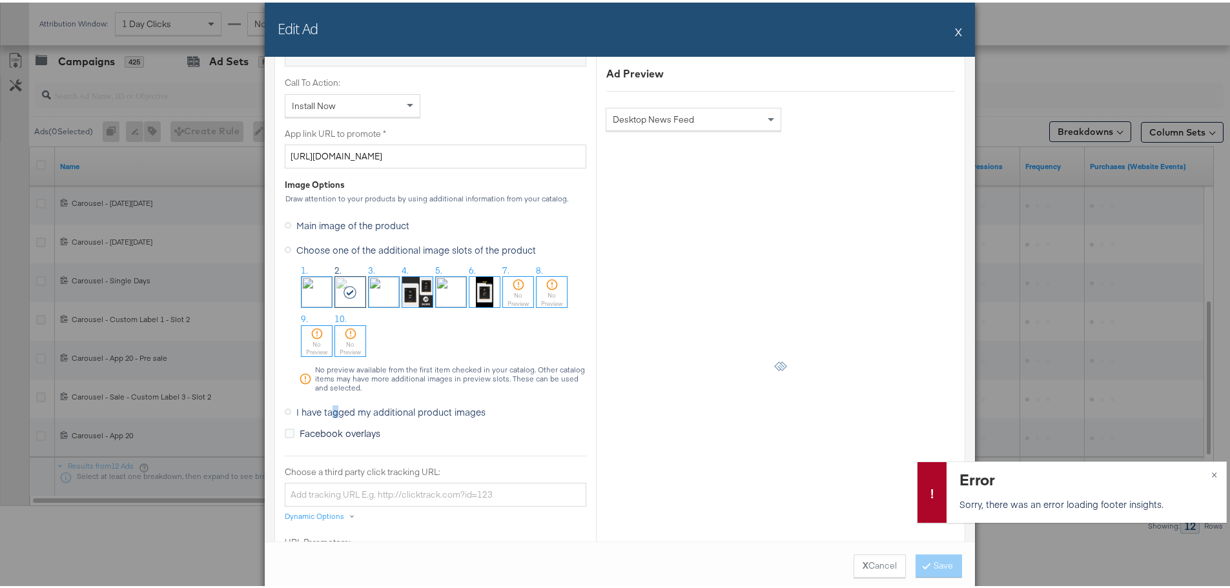
click at [331, 407] on span "I have tagged my additional product images" at bounding box center [390, 409] width 189 height 13
click at [341, 410] on span "I have tagged my additional product images" at bounding box center [390, 409] width 189 height 13
click at [0, 0] on input "I have tagged my additional product images" at bounding box center [0, 0] width 0 height 0
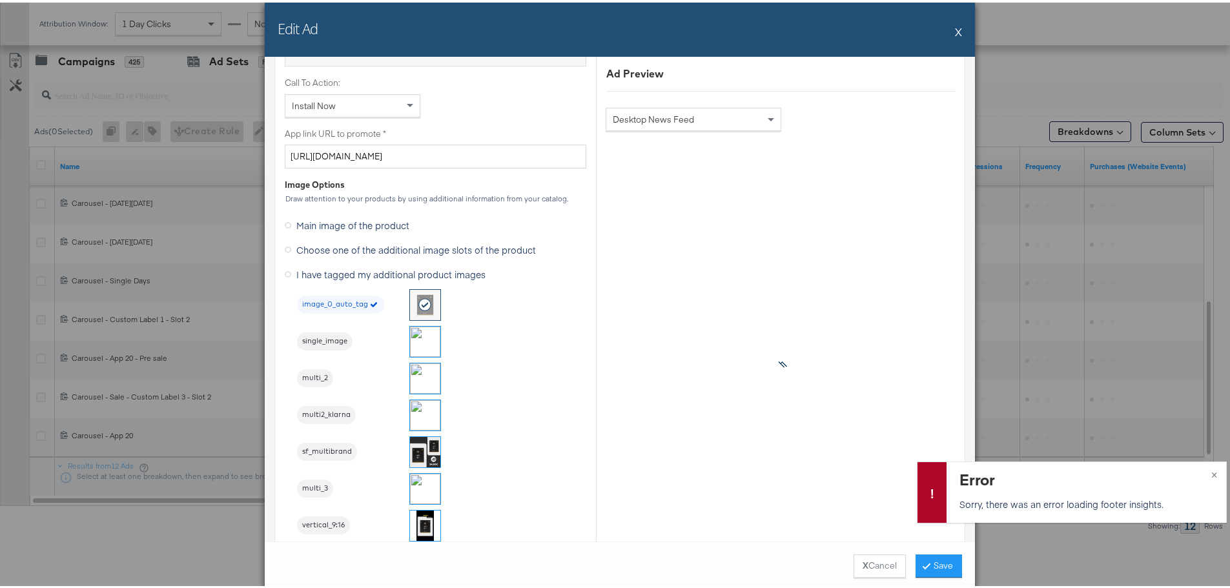
click at [420, 376] on img at bounding box center [425, 376] width 30 height 30
click at [932, 572] on button "Save" at bounding box center [939, 563] width 46 height 23
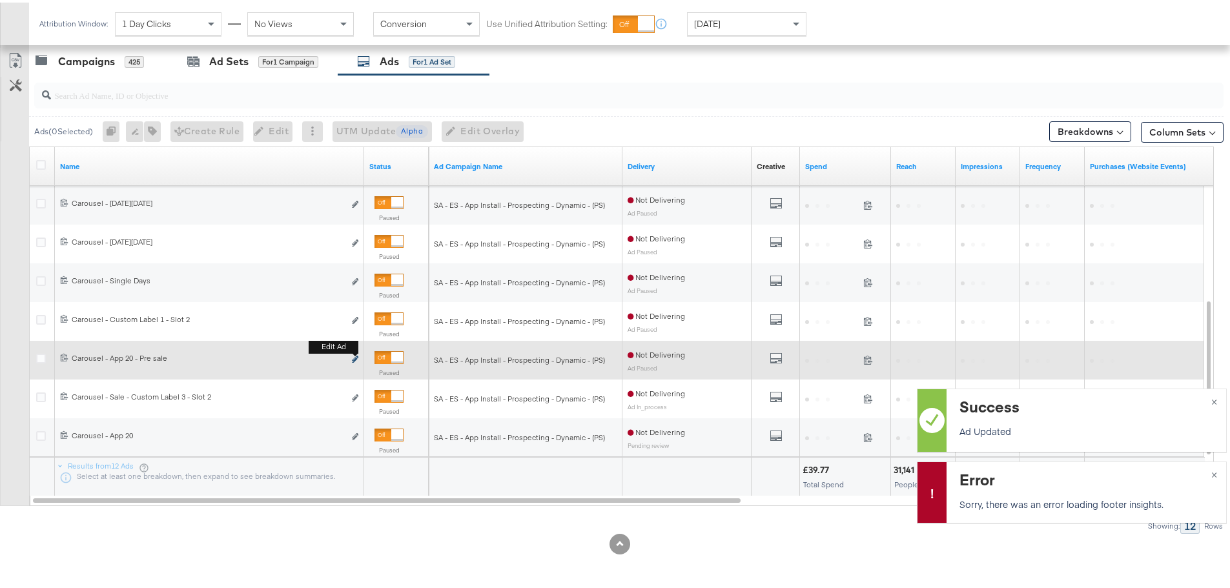
click at [353, 356] on icon "link" at bounding box center [355, 356] width 6 height 7
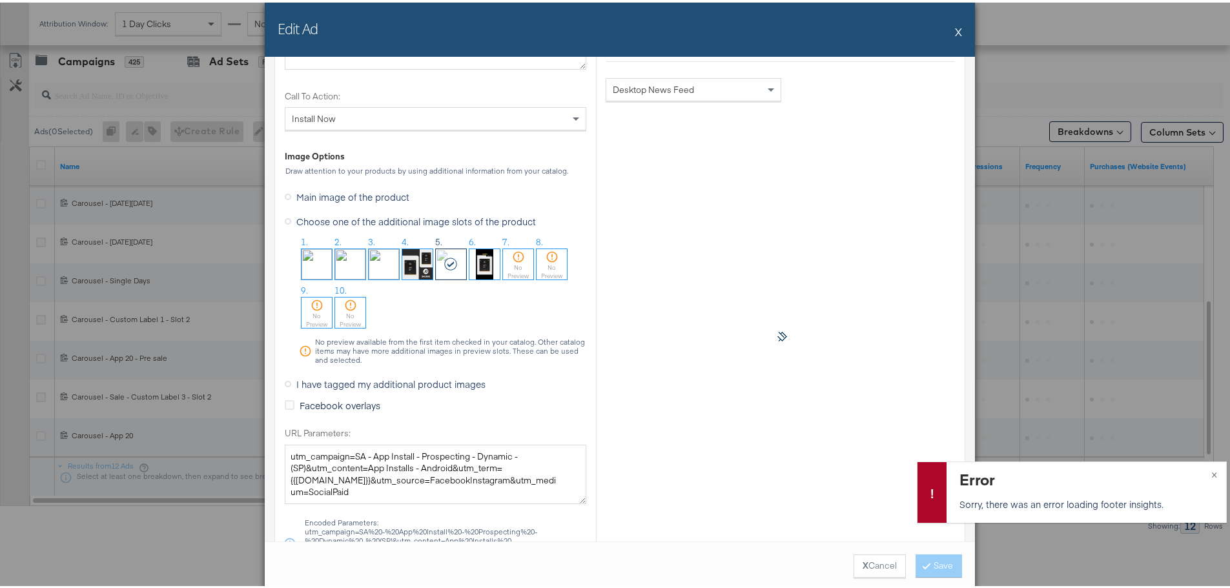
scroll to position [1227, 0]
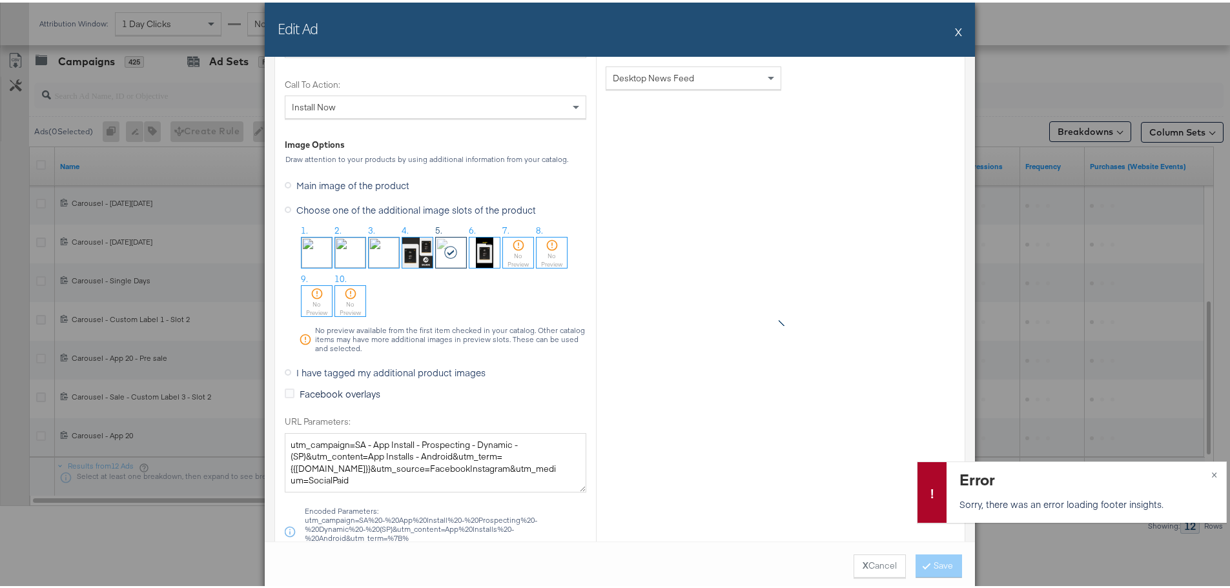
click at [319, 367] on span "I have tagged my additional product images" at bounding box center [390, 370] width 189 height 13
click at [0, 0] on input "I have tagged my additional product images" at bounding box center [0, 0] width 0 height 0
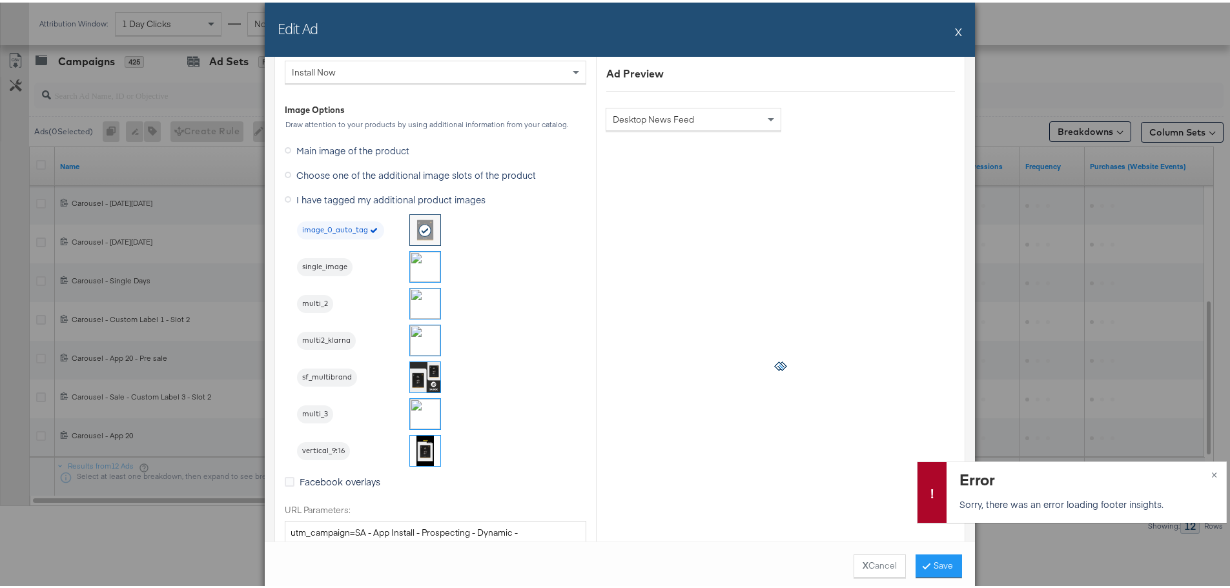
scroll to position [1291, 0]
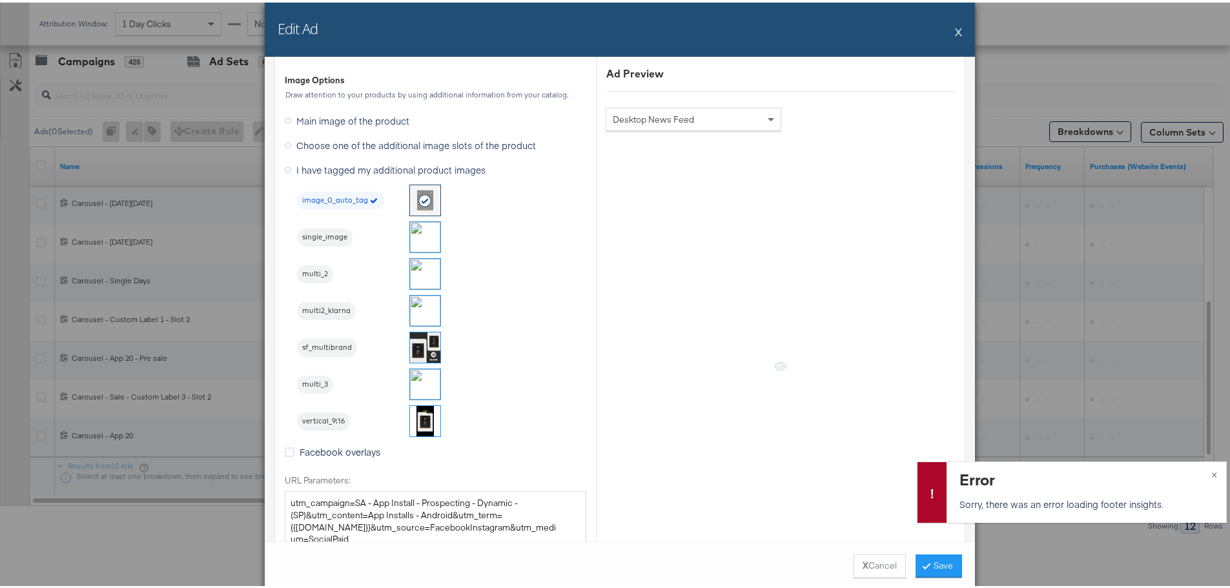
click at [420, 385] on img at bounding box center [425, 382] width 30 height 30
click at [947, 566] on button "Save" at bounding box center [939, 563] width 46 height 23
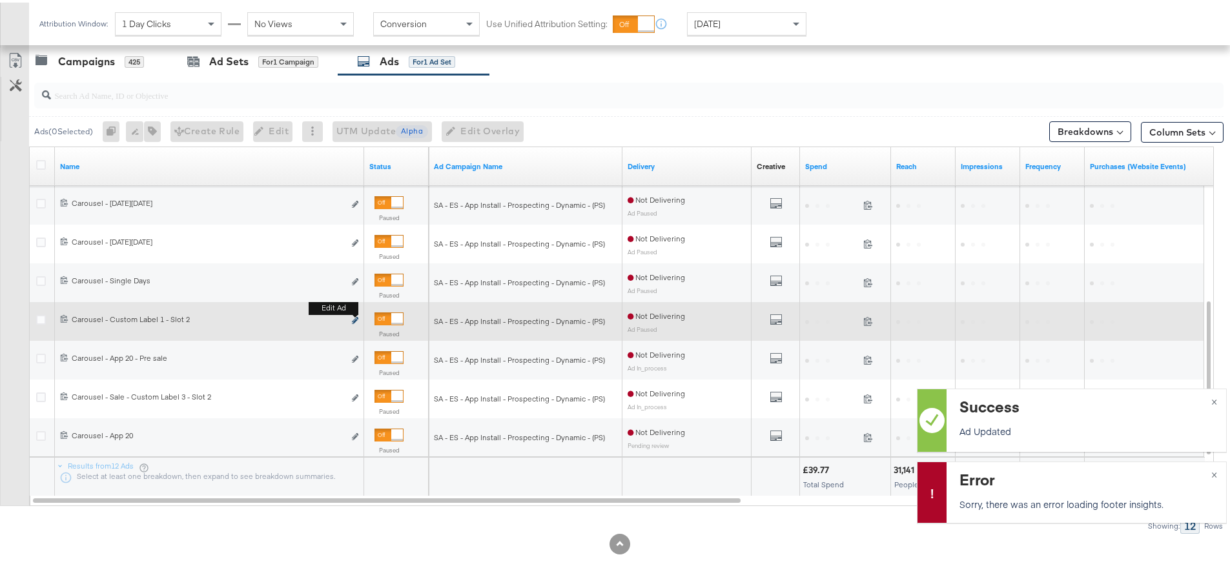
click at [354, 317] on icon "link" at bounding box center [355, 317] width 6 height 7
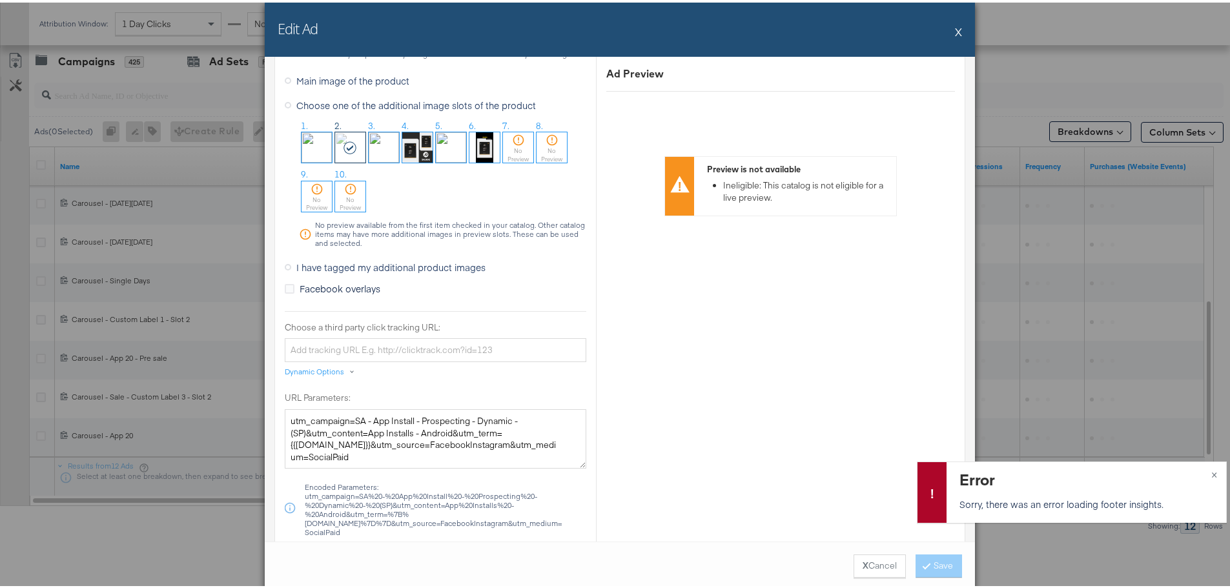
scroll to position [969, 0]
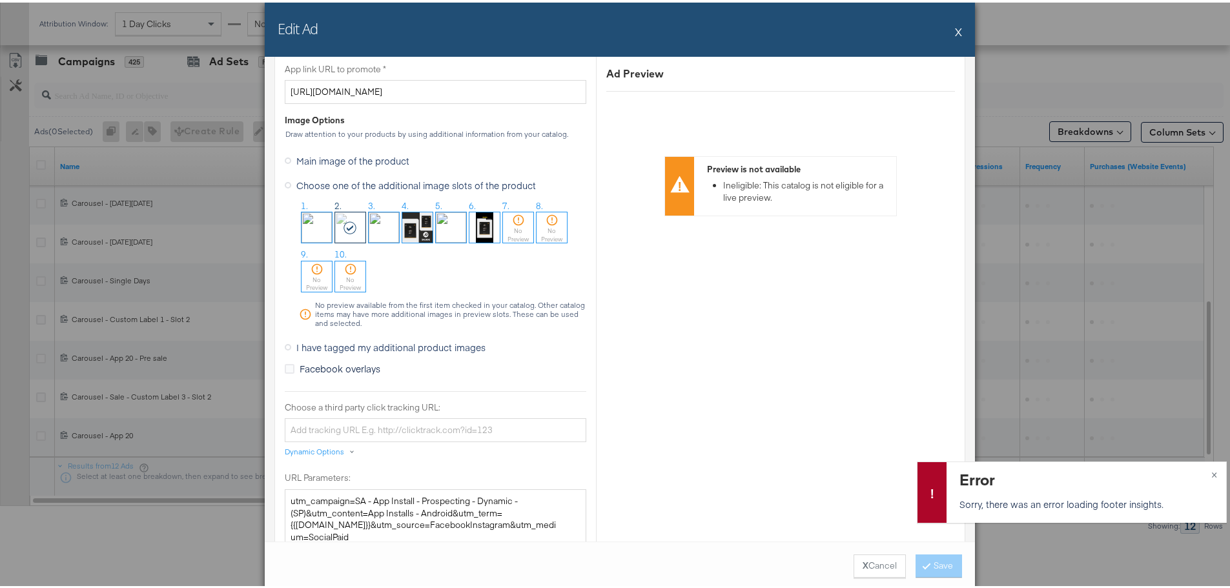
click at [324, 346] on span "I have tagged my additional product images" at bounding box center [390, 344] width 189 height 13
click at [0, 0] on input "I have tagged my additional product images" at bounding box center [0, 0] width 0 height 0
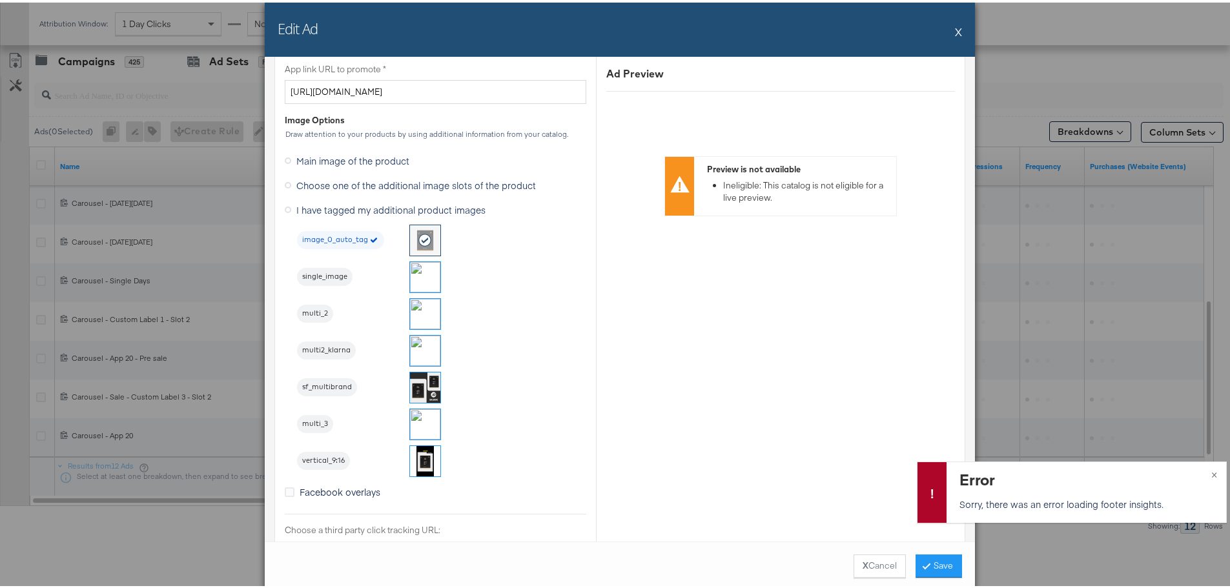
click at [413, 303] on img at bounding box center [425, 311] width 30 height 30
click at [942, 570] on button "Save" at bounding box center [939, 563] width 46 height 23
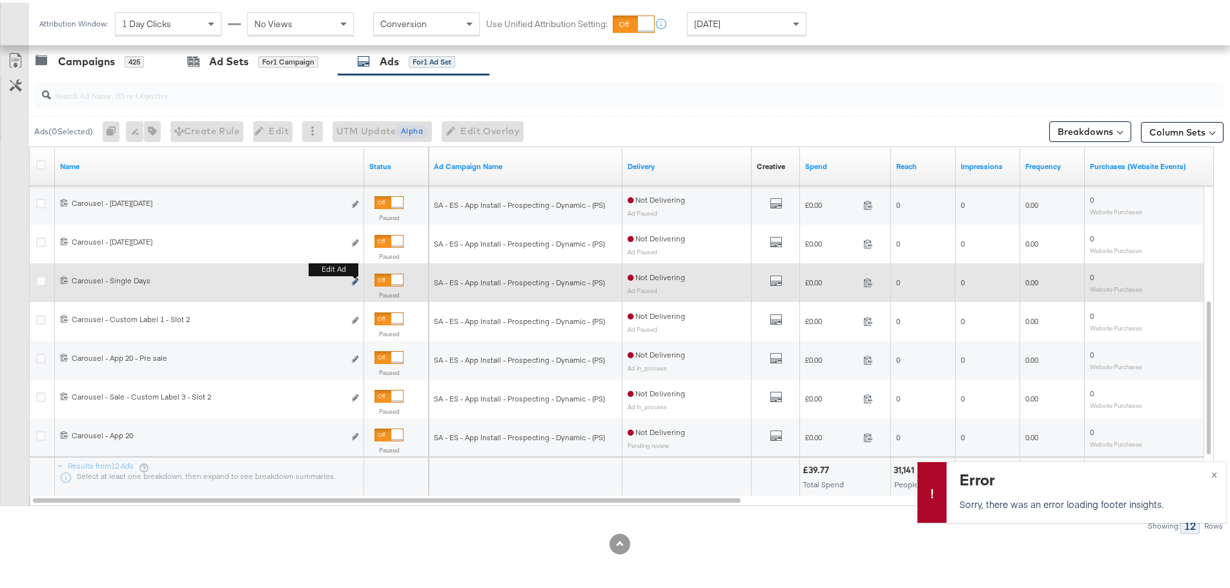
click at [353, 280] on icon "link" at bounding box center [355, 279] width 6 height 7
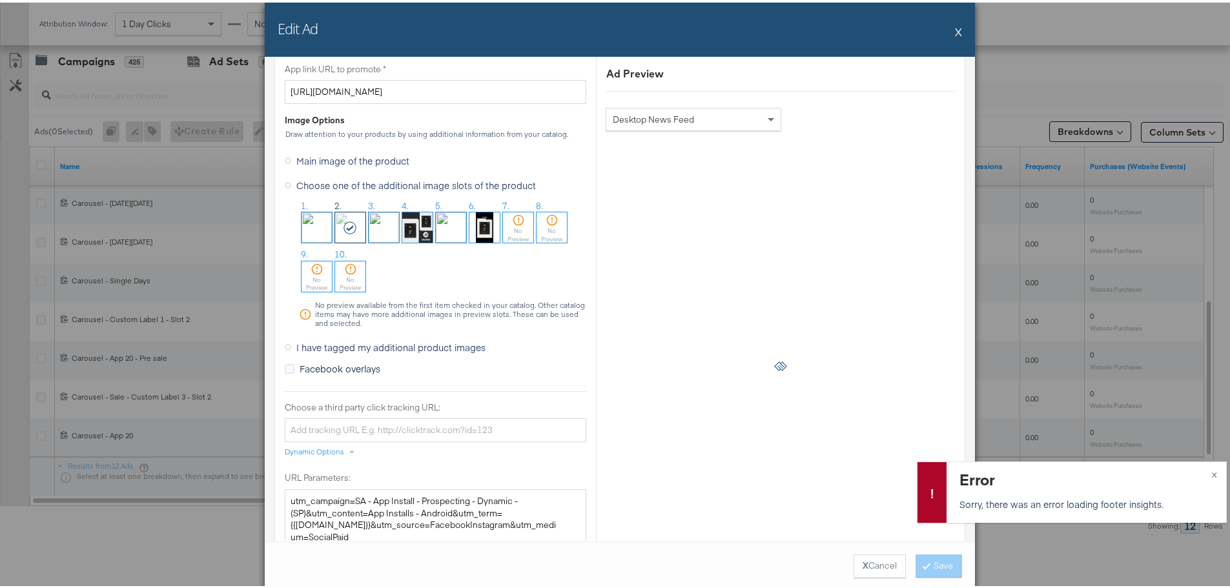
click at [307, 340] on span "I have tagged my additional product images" at bounding box center [390, 344] width 189 height 13
click at [0, 0] on input "I have tagged my additional product images" at bounding box center [0, 0] width 0 height 0
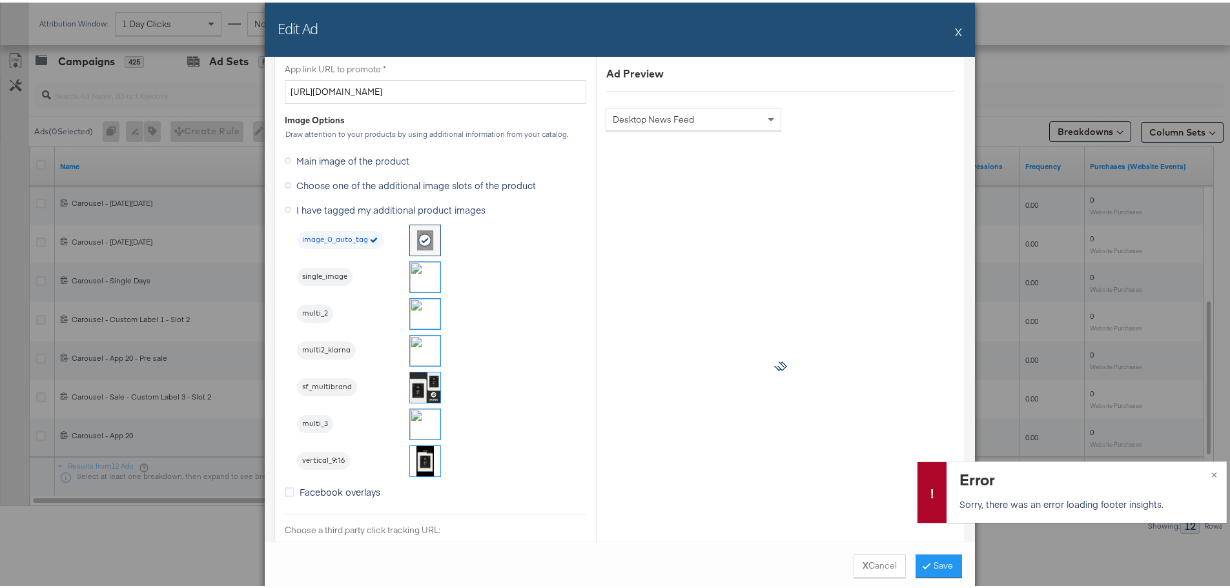
click at [427, 311] on img at bounding box center [425, 311] width 30 height 30
click at [938, 564] on button "Save" at bounding box center [939, 563] width 46 height 23
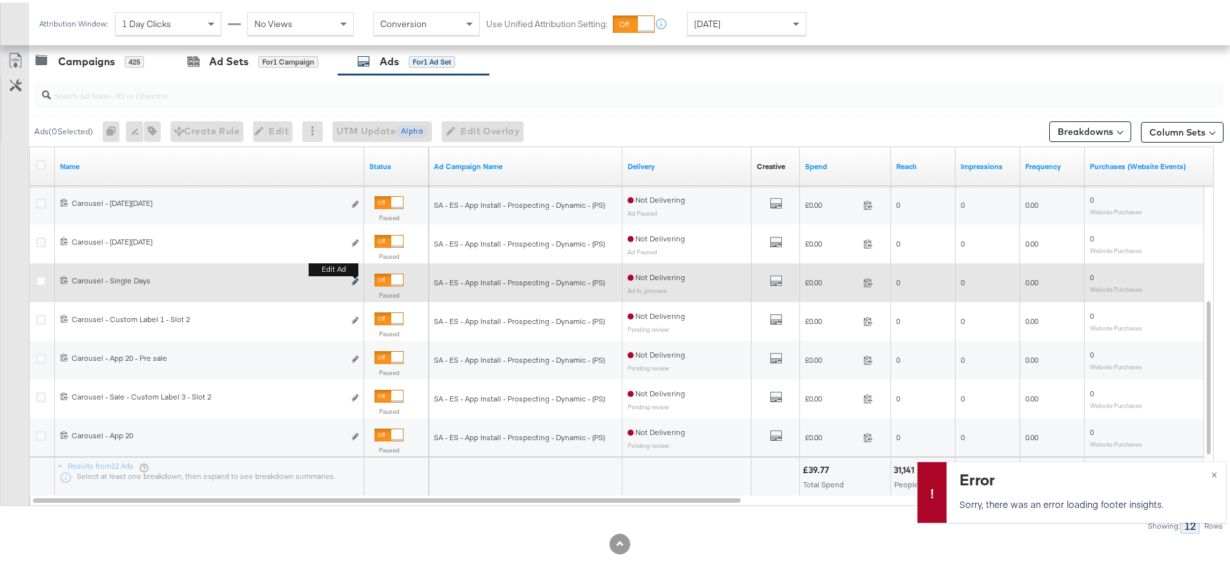
click at [356, 281] on icon "link" at bounding box center [355, 279] width 6 height 7
click at [358, 278] on button "Edit ad" at bounding box center [355, 280] width 8 height 14
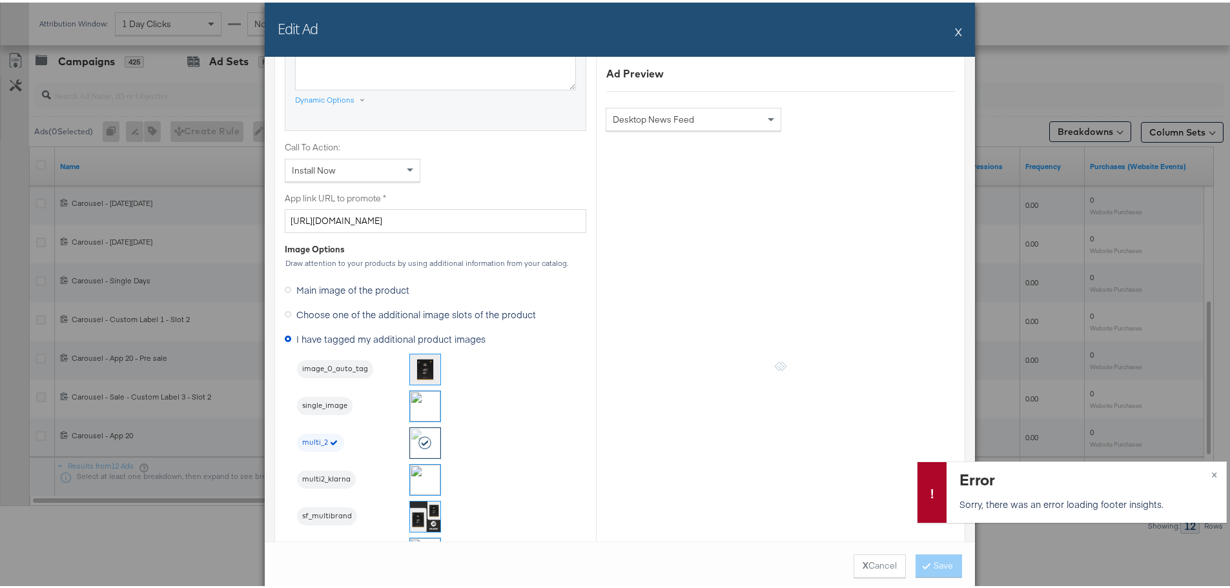
scroll to position [904, 0]
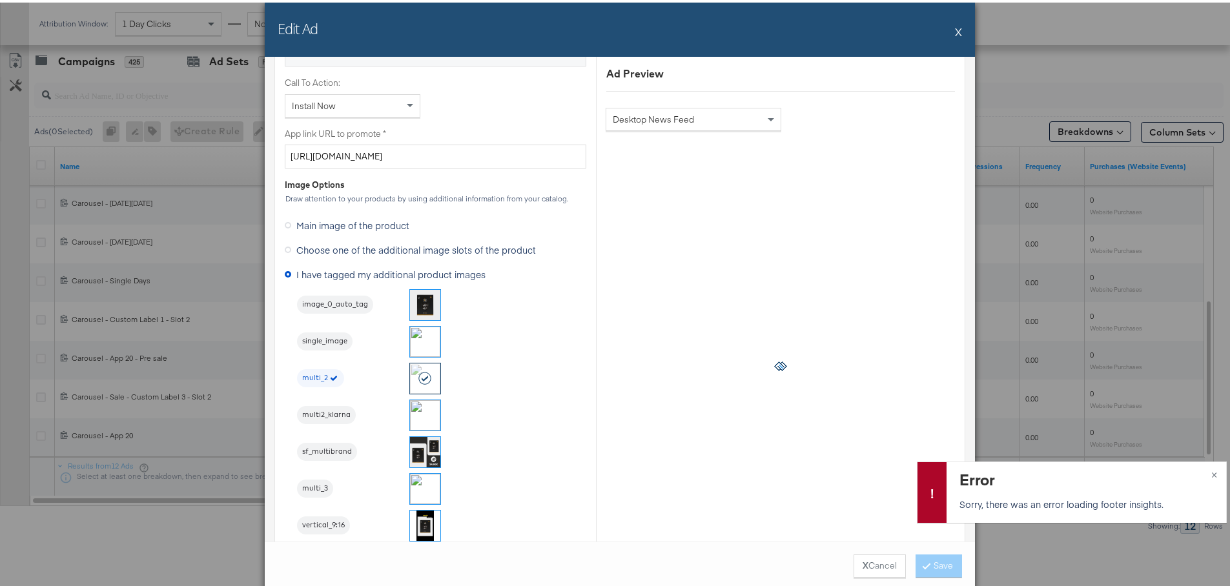
click at [955, 28] on button "X" at bounding box center [958, 29] width 7 height 26
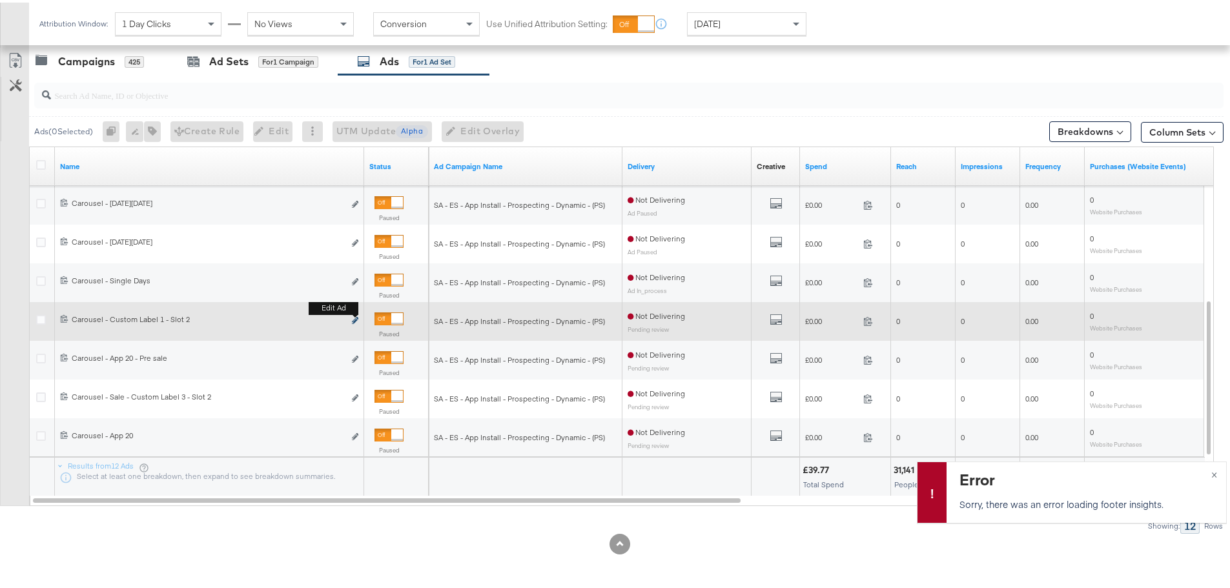
click at [356, 317] on icon "link" at bounding box center [355, 317] width 6 height 7
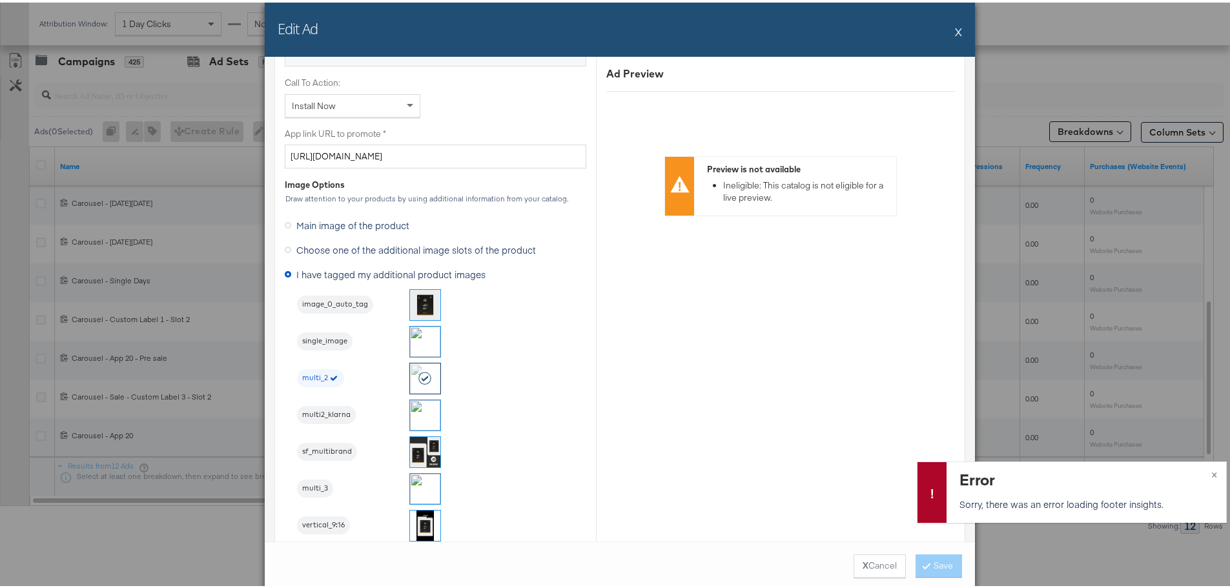
click at [955, 29] on button "X" at bounding box center [958, 29] width 7 height 26
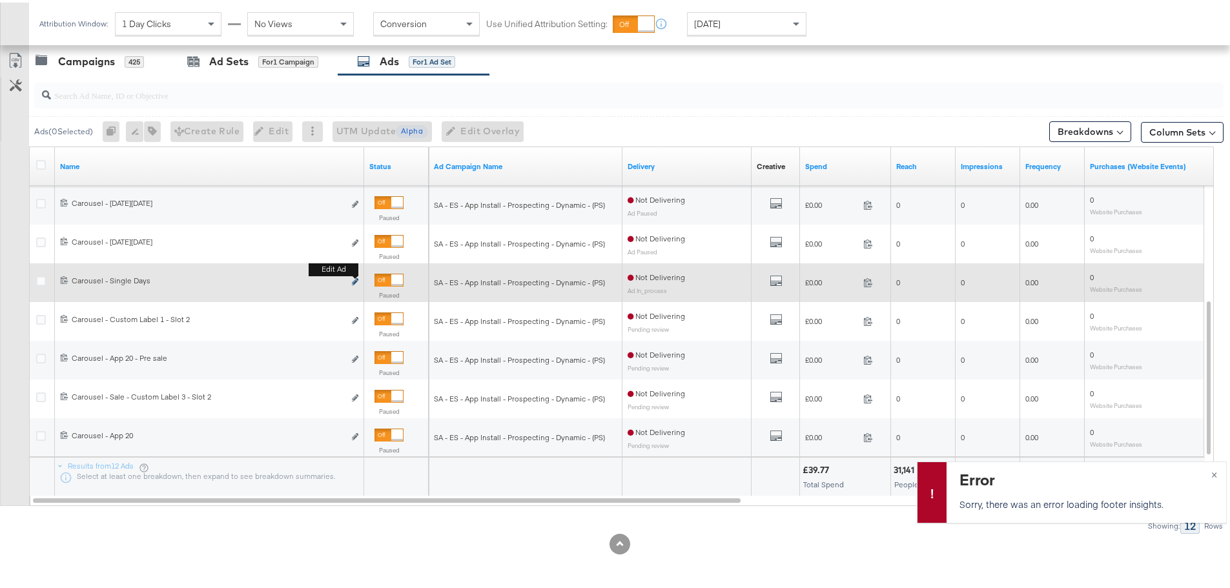
click at [356, 278] on icon "link" at bounding box center [355, 279] width 6 height 7
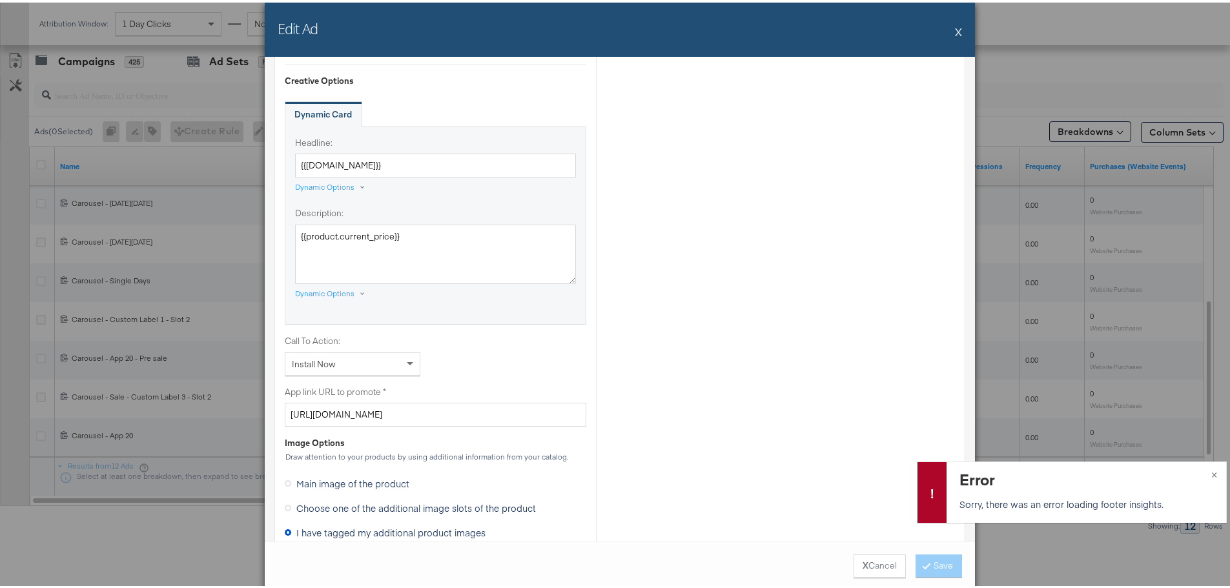
scroll to position [1033, 0]
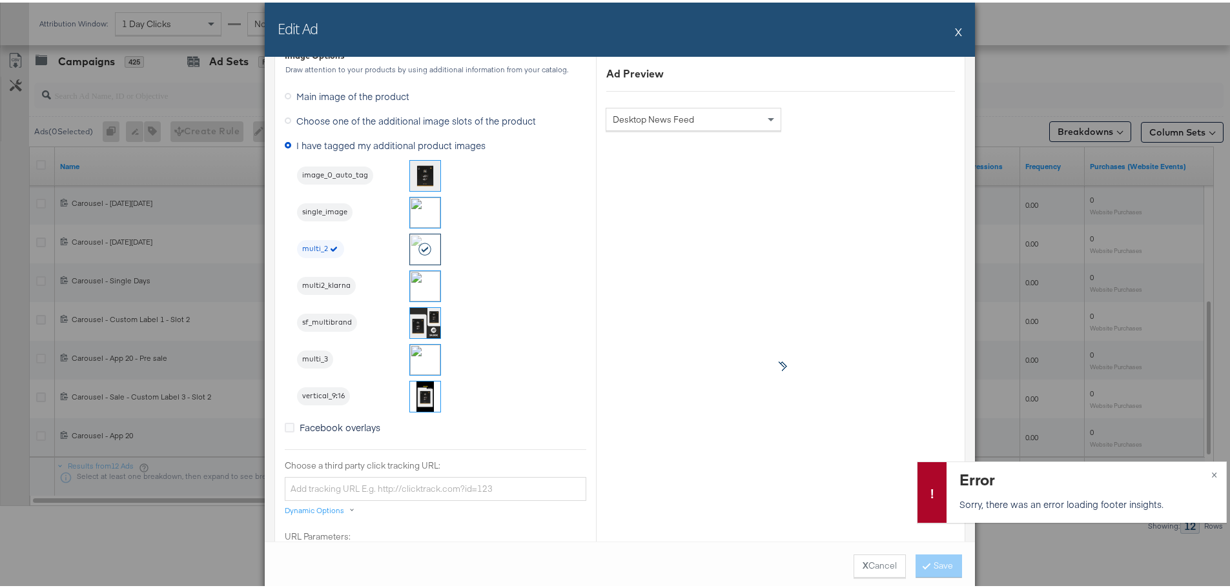
click at [955, 26] on button "X" at bounding box center [958, 29] width 7 height 26
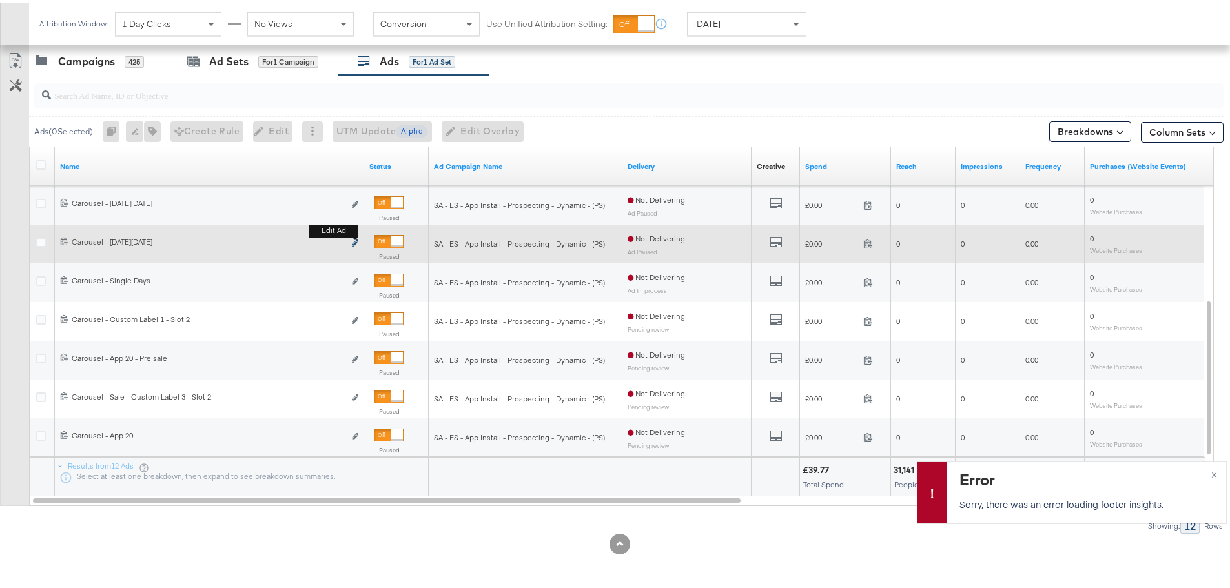
click at [356, 239] on icon "link" at bounding box center [355, 240] width 6 height 7
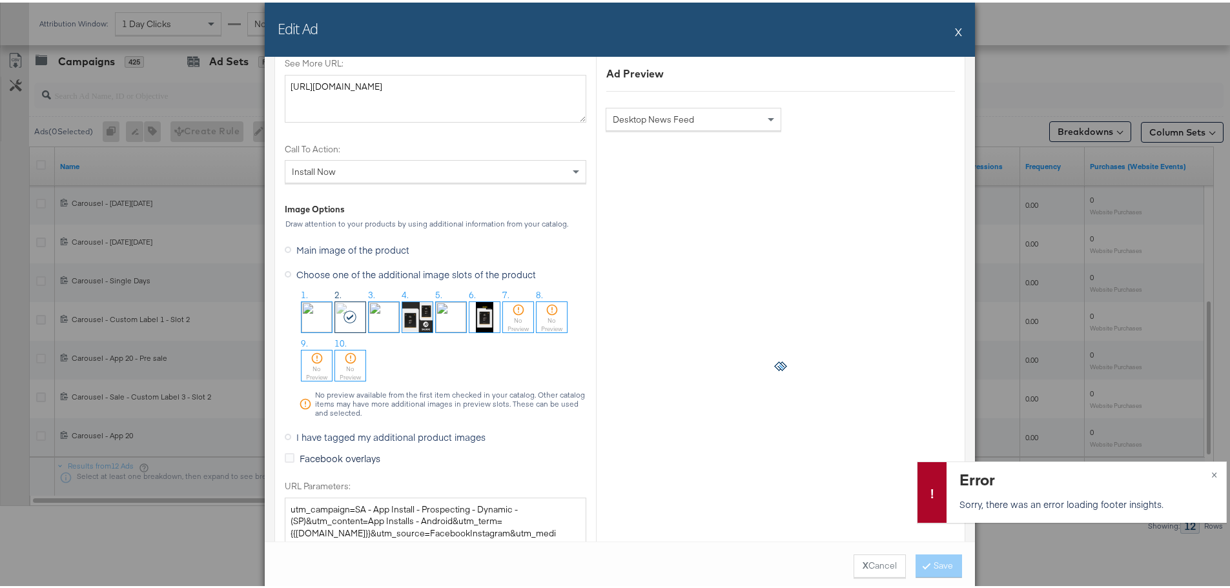
scroll to position [1356, 0]
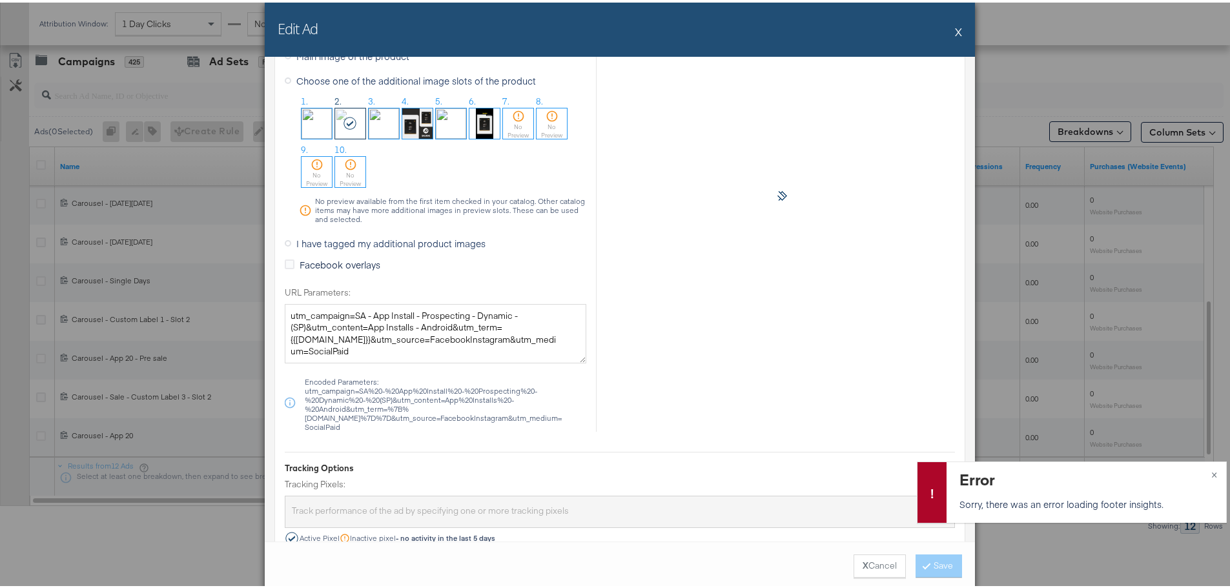
click at [308, 239] on span "I have tagged my additional product images" at bounding box center [390, 240] width 189 height 13
click at [0, 0] on input "I have tagged my additional product images" at bounding box center [0, 0] width 0 height 0
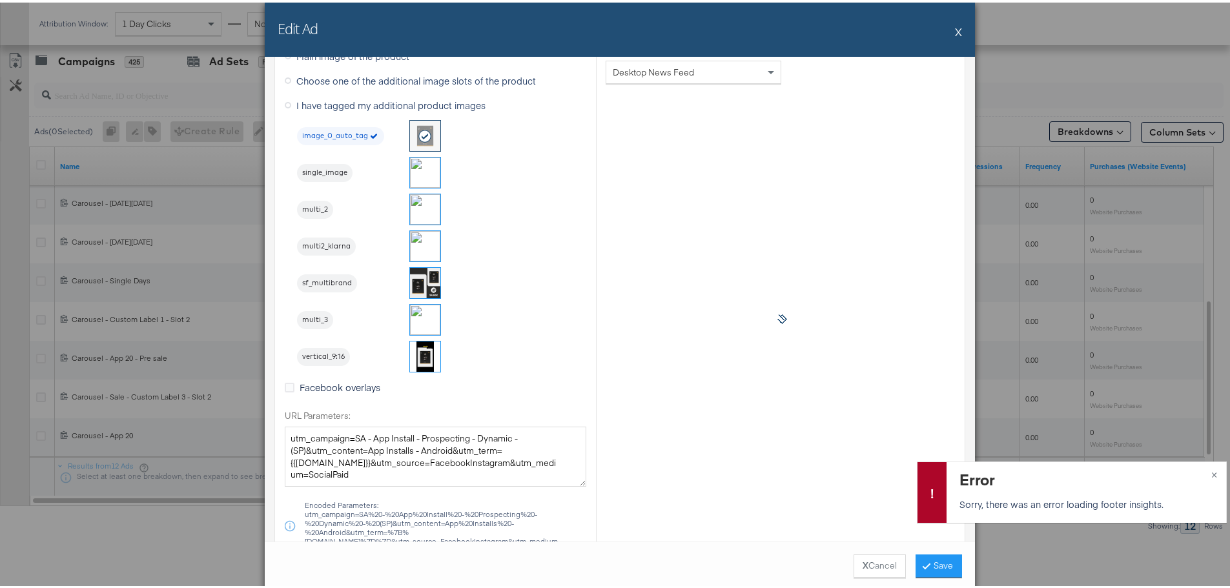
click at [426, 203] on img at bounding box center [425, 207] width 30 height 30
click at [929, 562] on button "Save" at bounding box center [939, 563] width 46 height 23
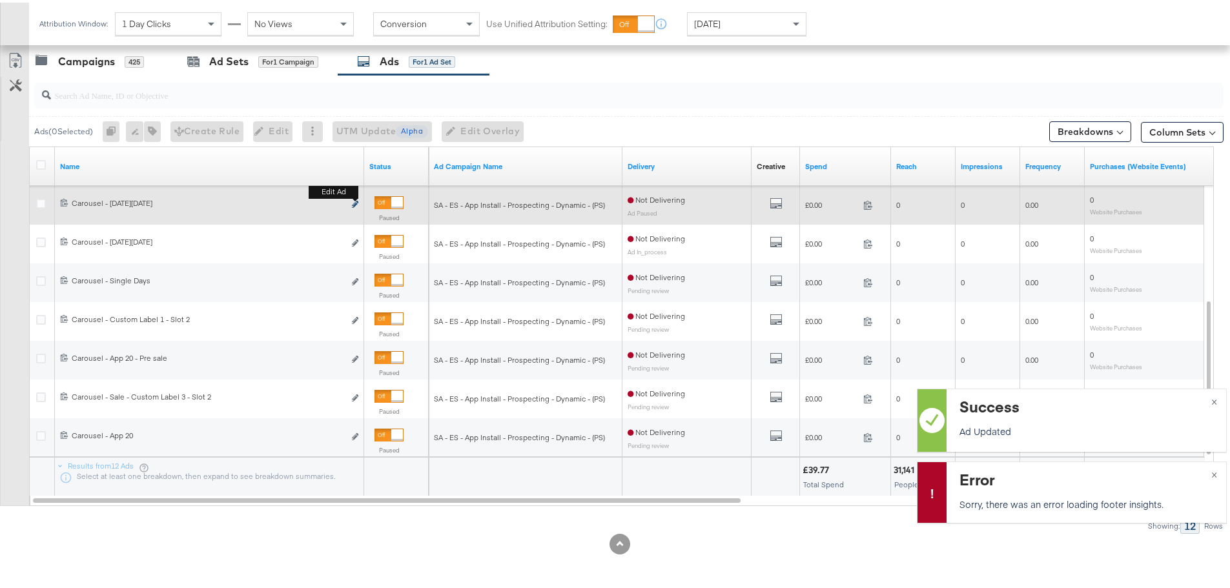
click at [355, 200] on button "Edit ad" at bounding box center [355, 203] width 8 height 14
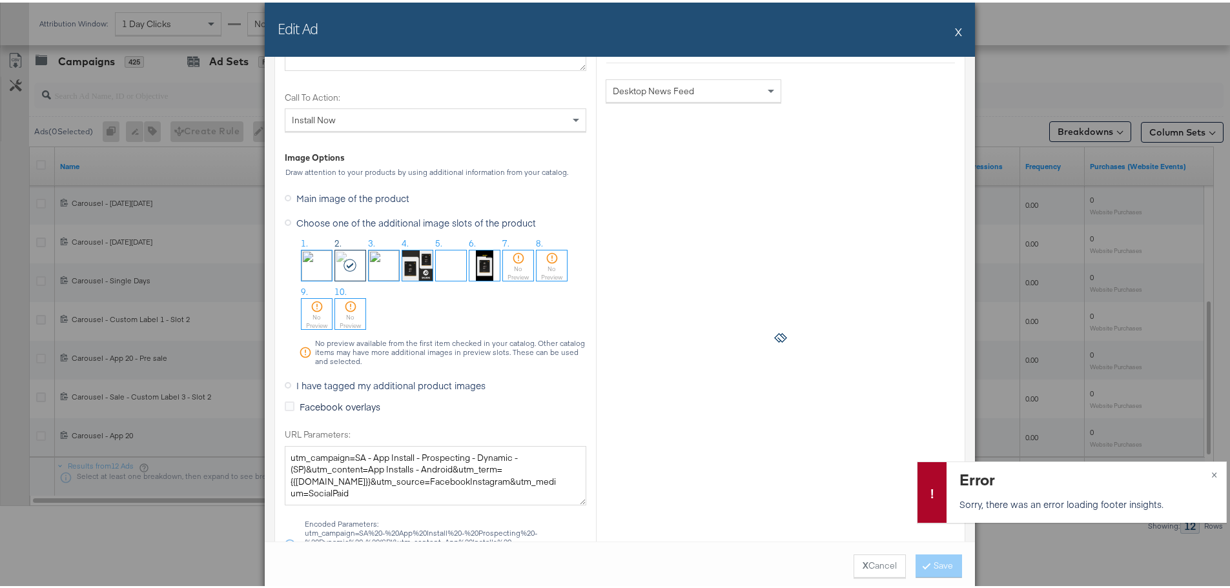
scroll to position [1227, 0]
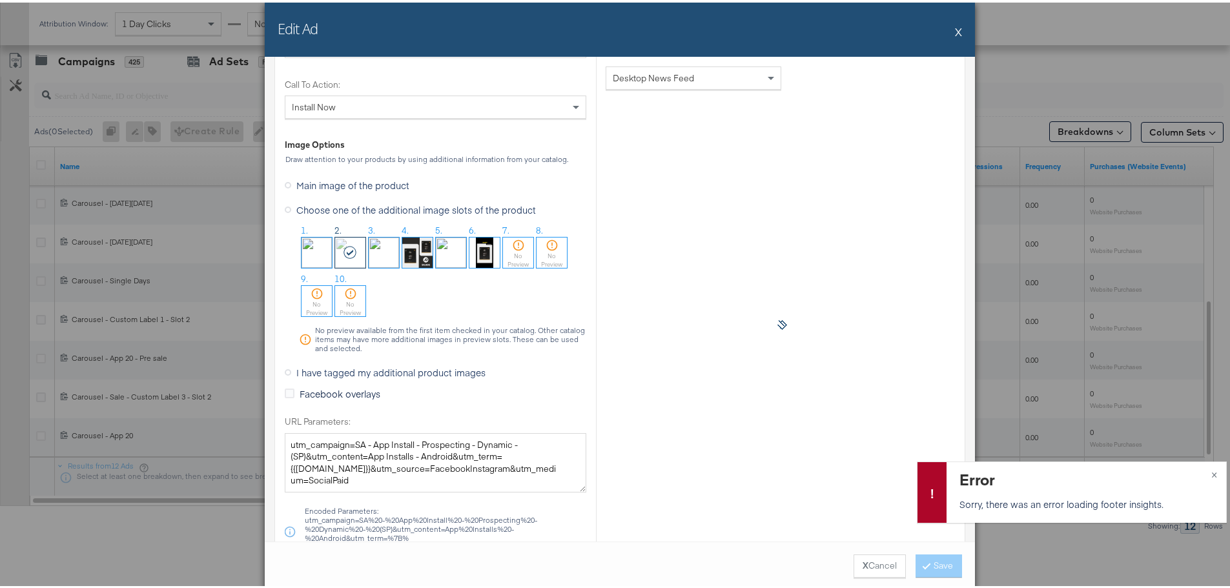
click at [336, 371] on span "I have tagged my additional product images" at bounding box center [390, 370] width 189 height 13
click at [0, 0] on input "I have tagged my additional product images" at bounding box center [0, 0] width 0 height 0
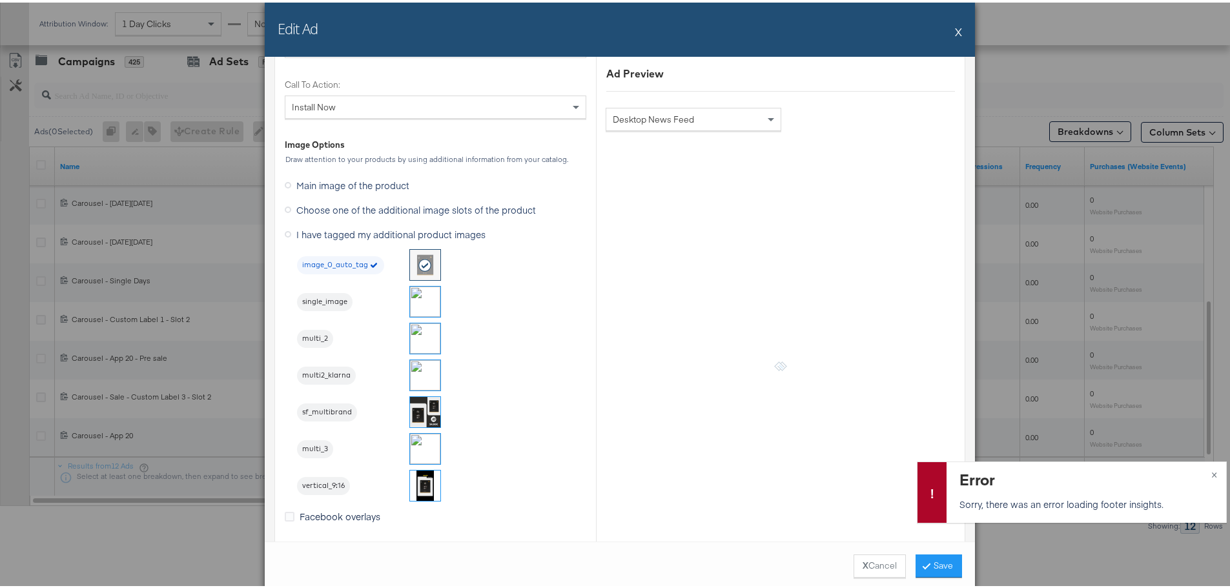
click at [426, 339] on img at bounding box center [425, 336] width 30 height 30
click at [941, 565] on button "Save" at bounding box center [939, 563] width 46 height 23
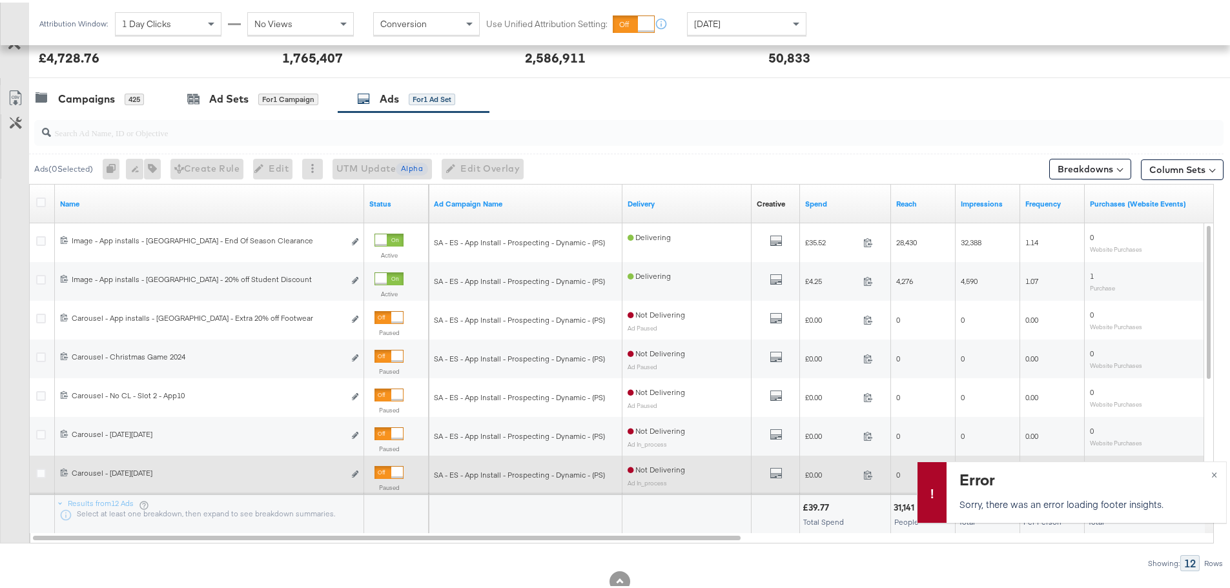
scroll to position [482, 0]
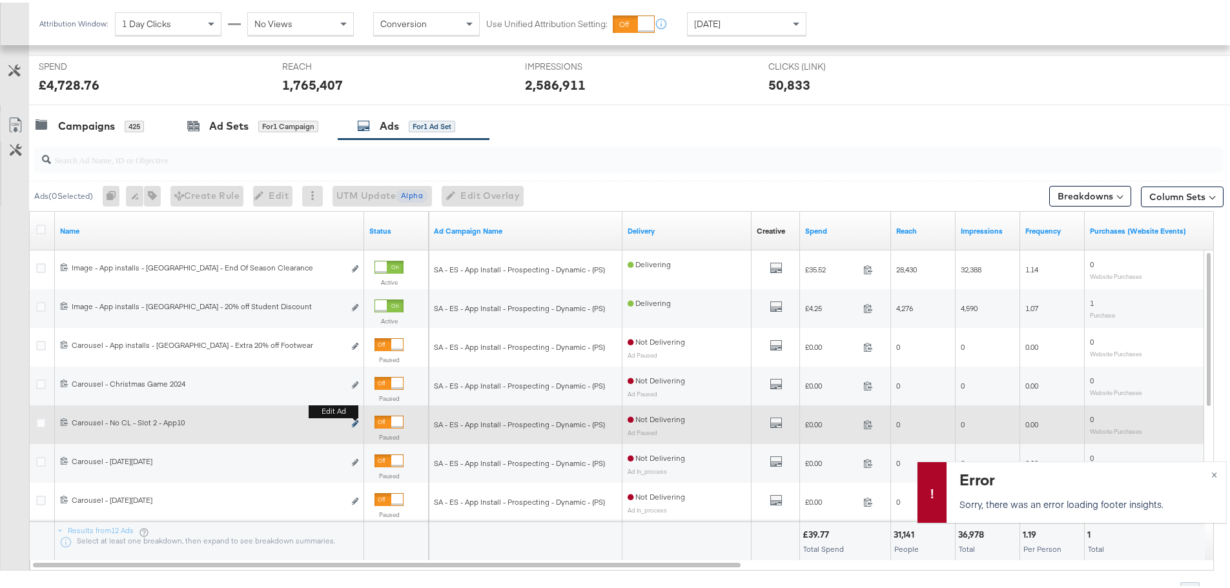
click at [356, 422] on icon "link" at bounding box center [355, 421] width 6 height 7
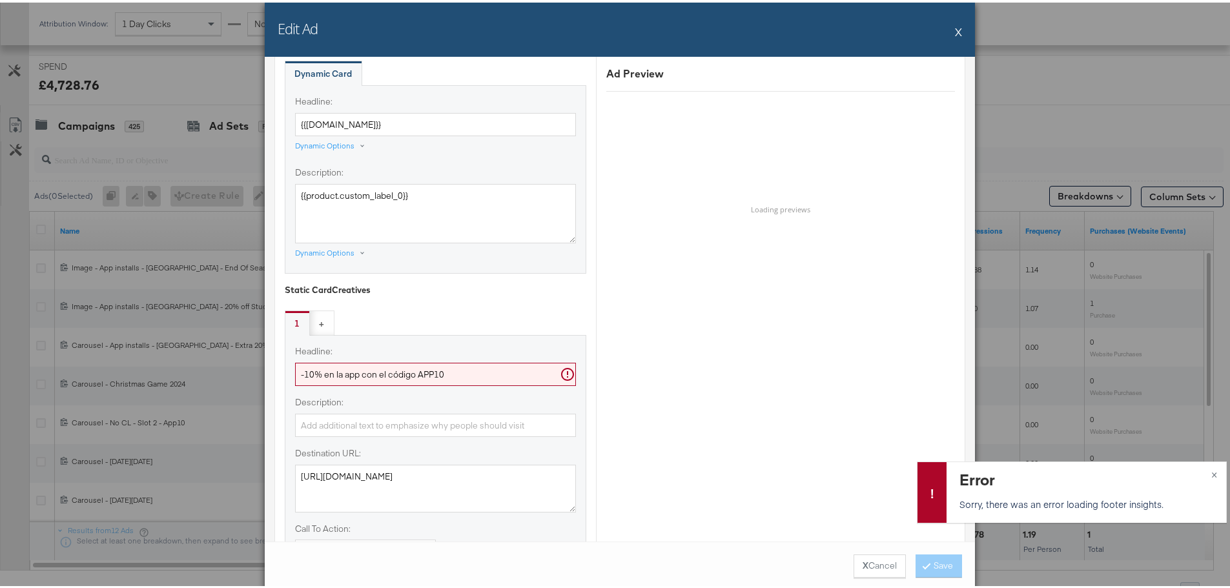
scroll to position [646, 0]
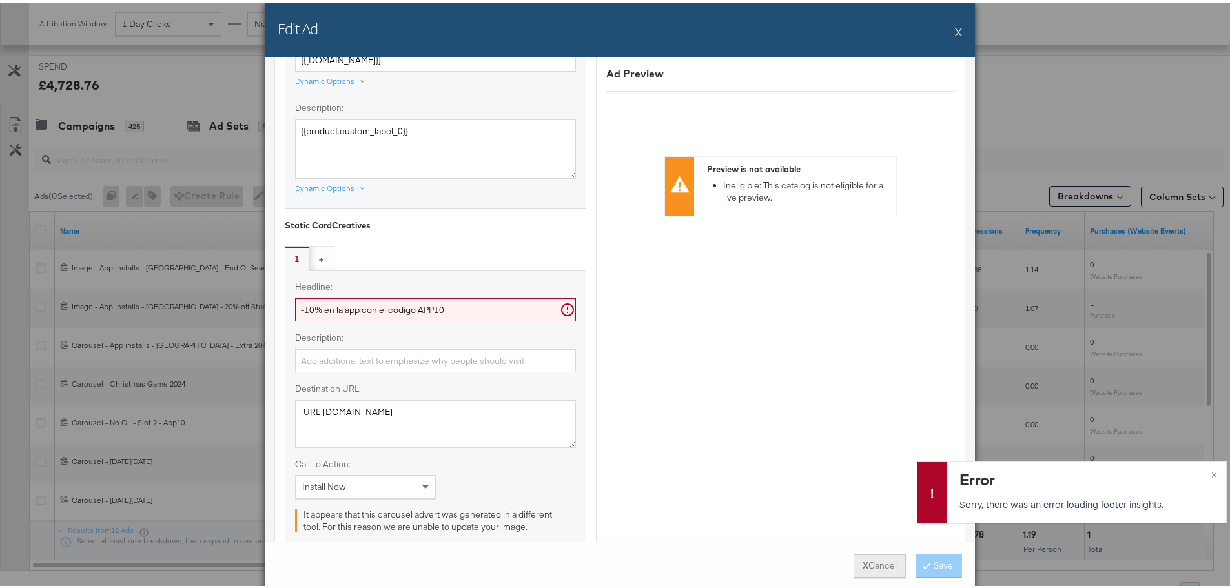
click at [870, 564] on button "X Cancel" at bounding box center [880, 563] width 52 height 23
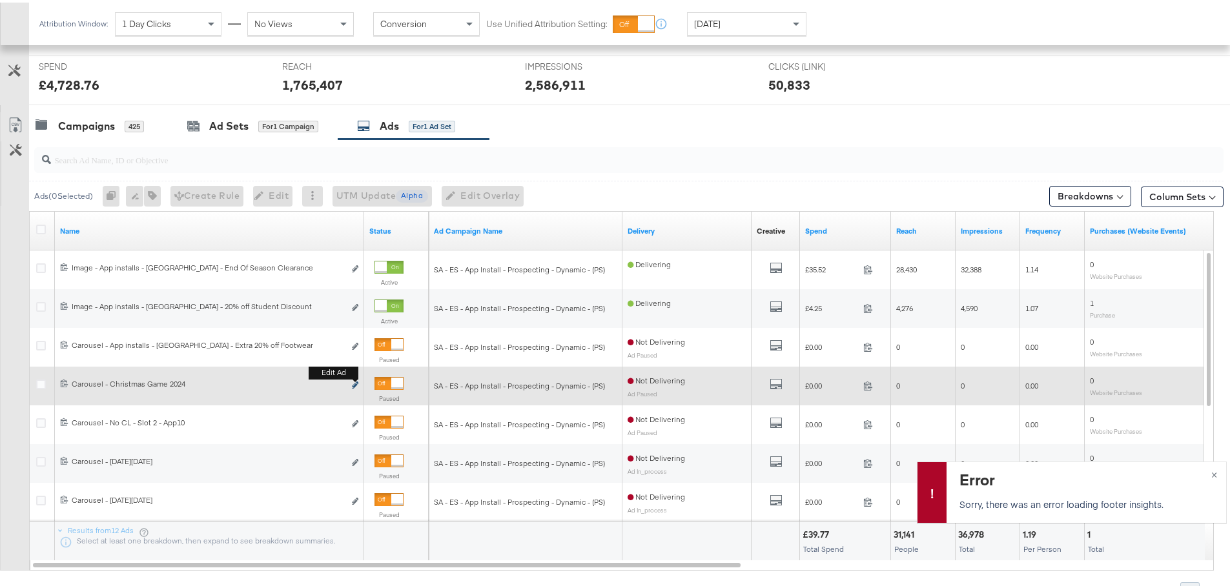
click at [356, 382] on icon "link" at bounding box center [355, 382] width 6 height 7
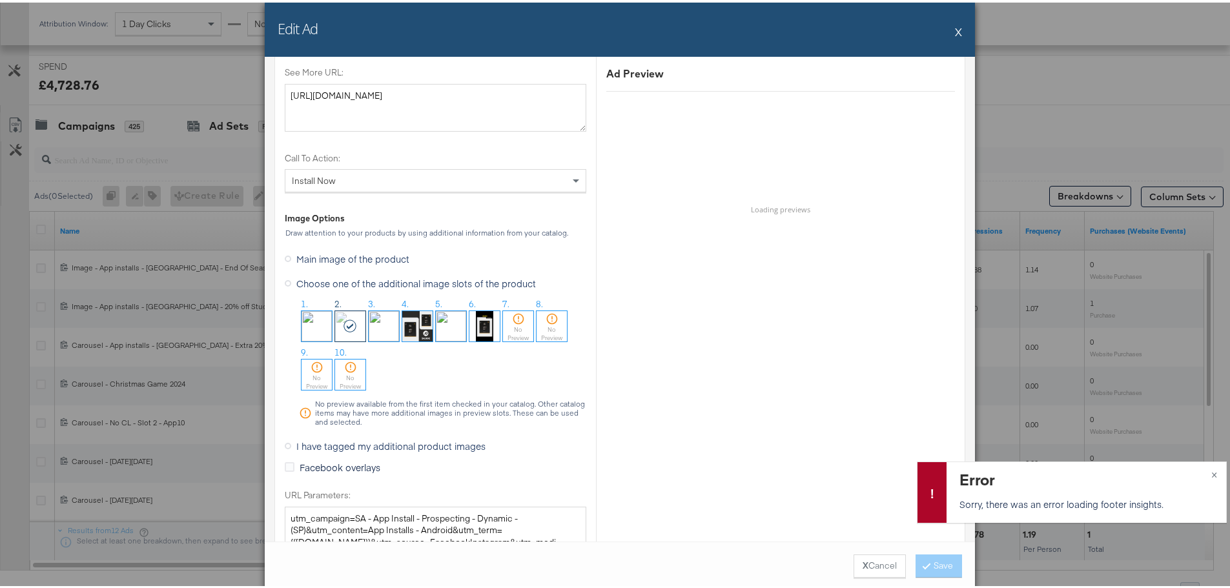
scroll to position [1227, 0]
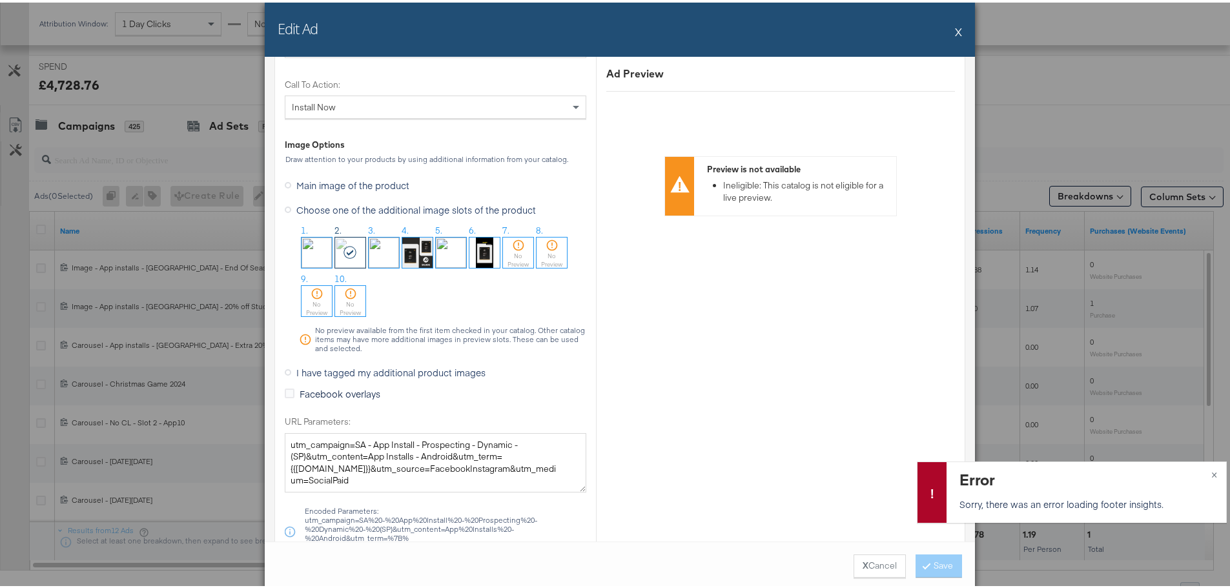
click at [302, 369] on span "I have tagged my additional product images" at bounding box center [390, 370] width 189 height 13
click at [0, 0] on input "I have tagged my additional product images" at bounding box center [0, 0] width 0 height 0
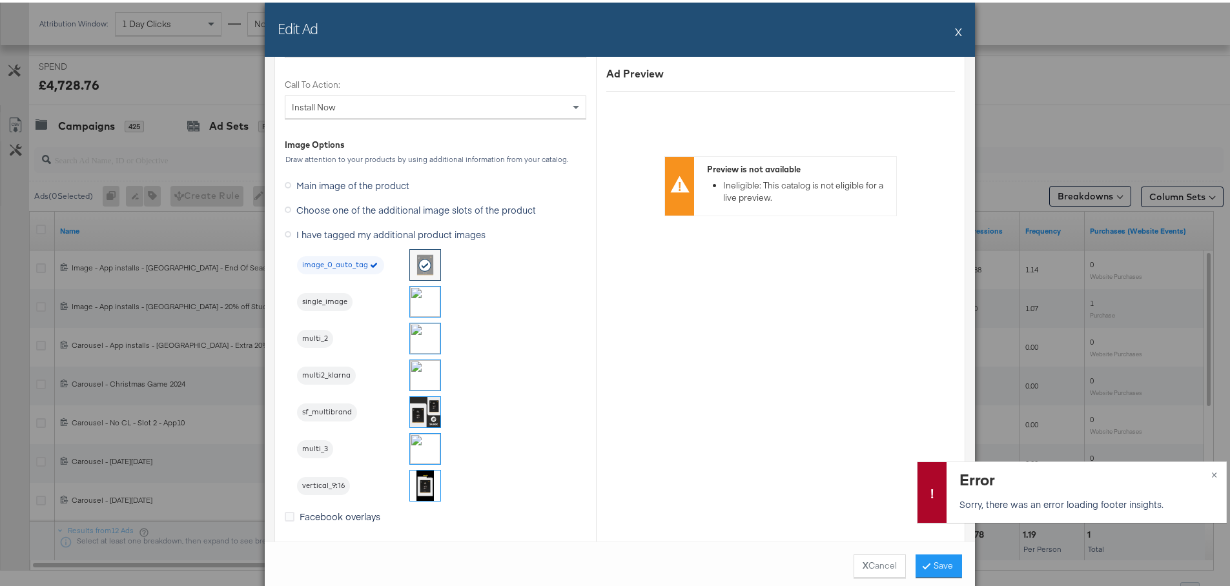
click at [420, 332] on img at bounding box center [425, 336] width 30 height 30
click at [929, 560] on button "Save" at bounding box center [939, 563] width 46 height 23
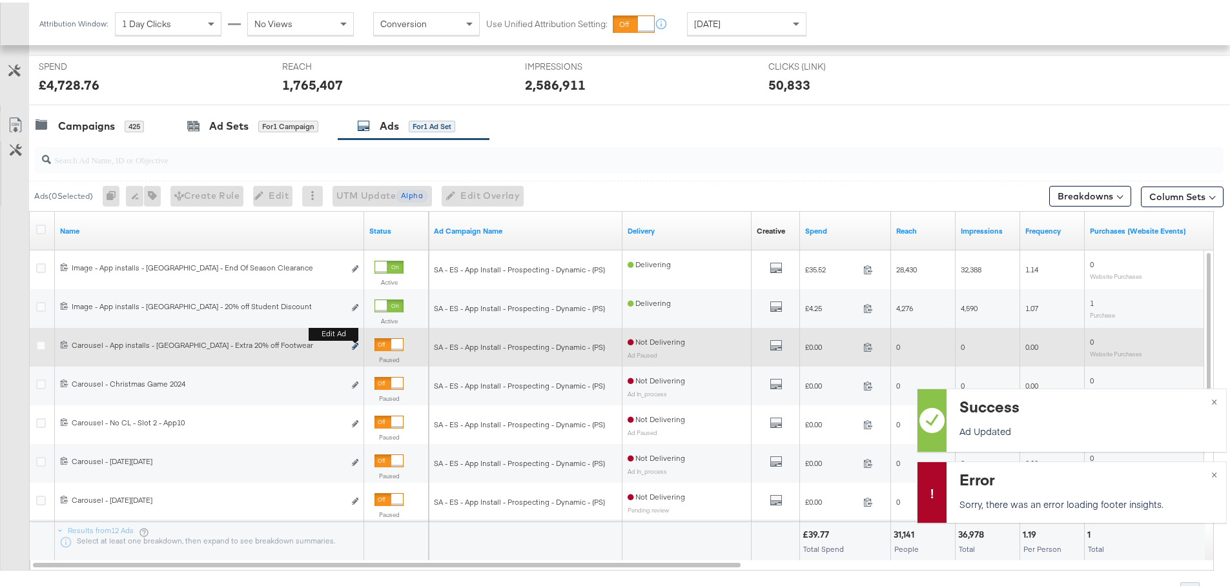
click at [355, 338] on b "Edit ad" at bounding box center [334, 332] width 50 height 14
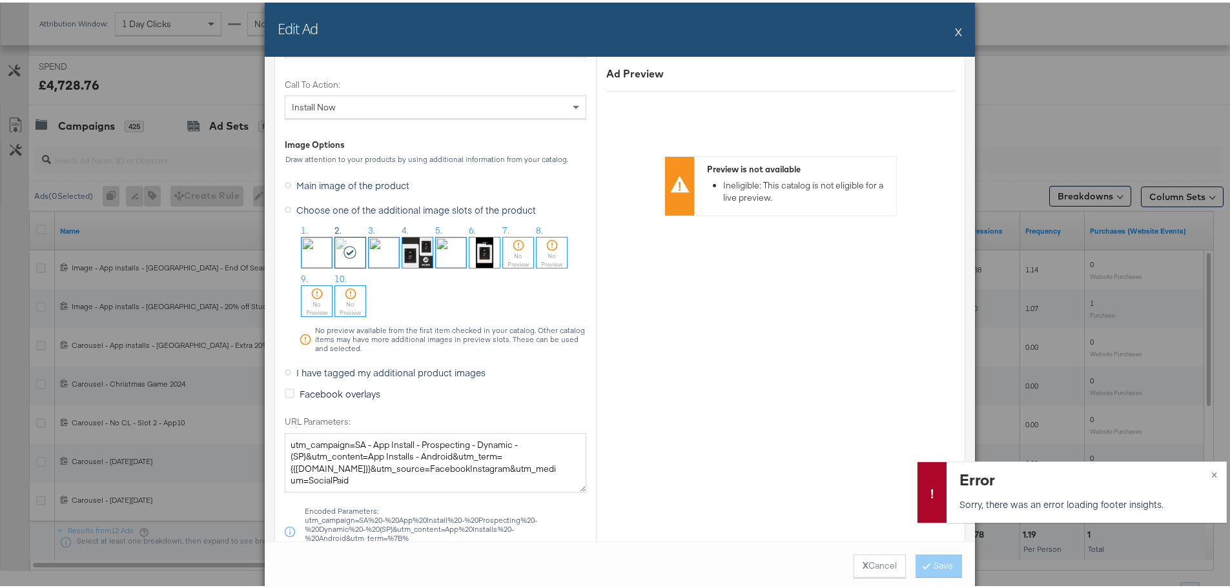
click at [387, 368] on span "I have tagged my additional product images" at bounding box center [390, 370] width 189 height 13
click at [0, 0] on input "I have tagged my additional product images" at bounding box center [0, 0] width 0 height 0
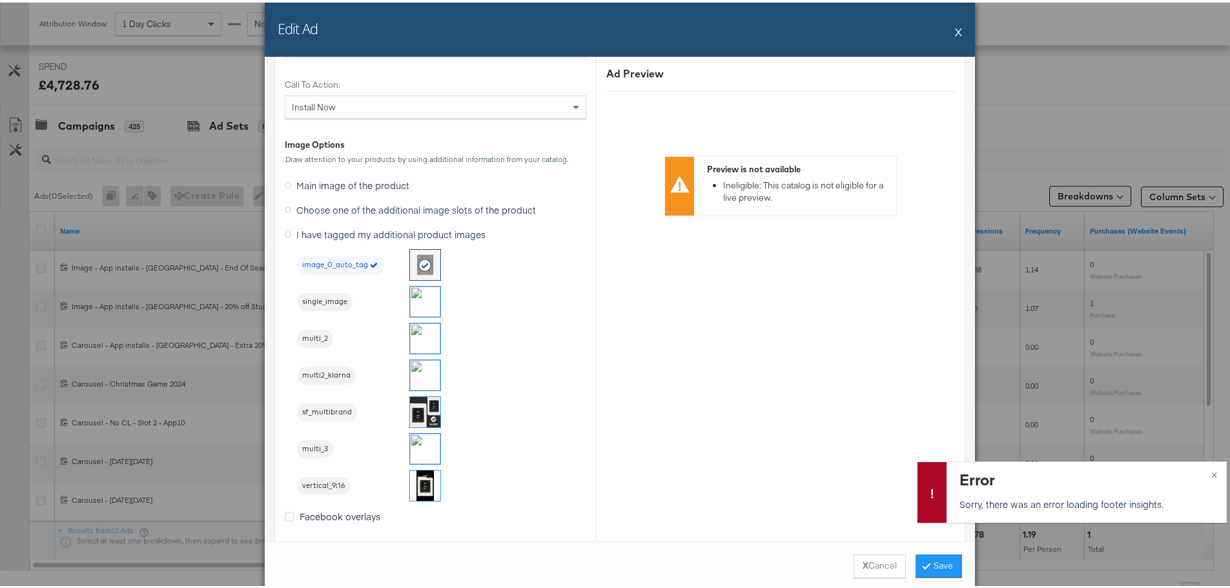
click at [417, 330] on img at bounding box center [425, 336] width 30 height 30
click at [932, 567] on button "Save" at bounding box center [939, 563] width 46 height 23
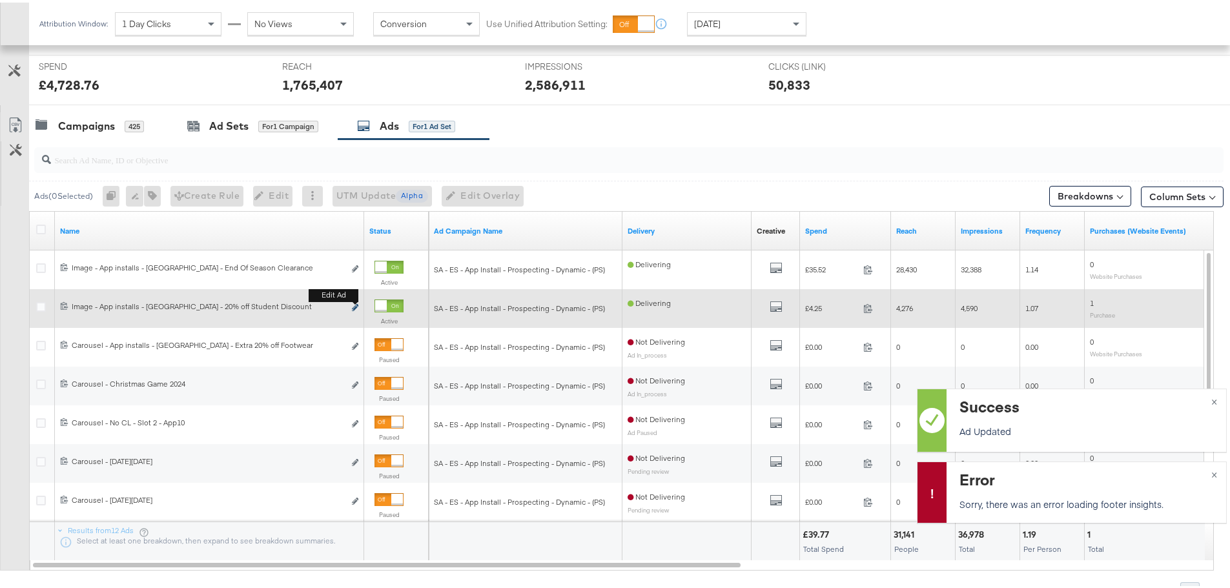
click at [355, 303] on icon "link" at bounding box center [355, 305] width 6 height 7
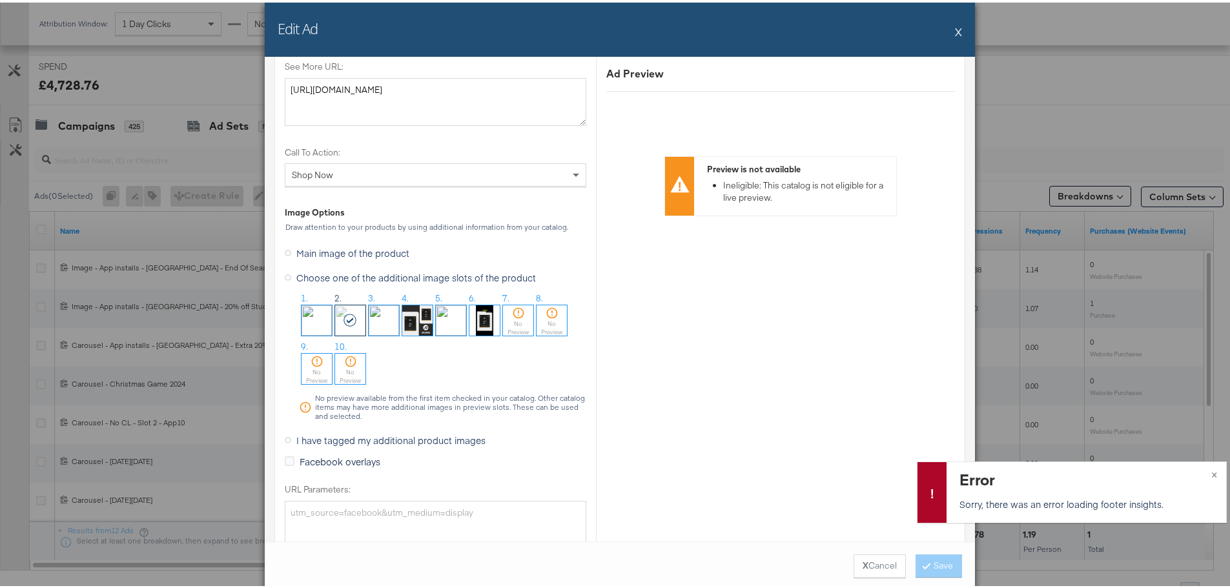
scroll to position [1162, 0]
click at [325, 435] on span "I have tagged my additional product images" at bounding box center [390, 434] width 189 height 13
click at [0, 0] on input "I have tagged my additional product images" at bounding box center [0, 0] width 0 height 0
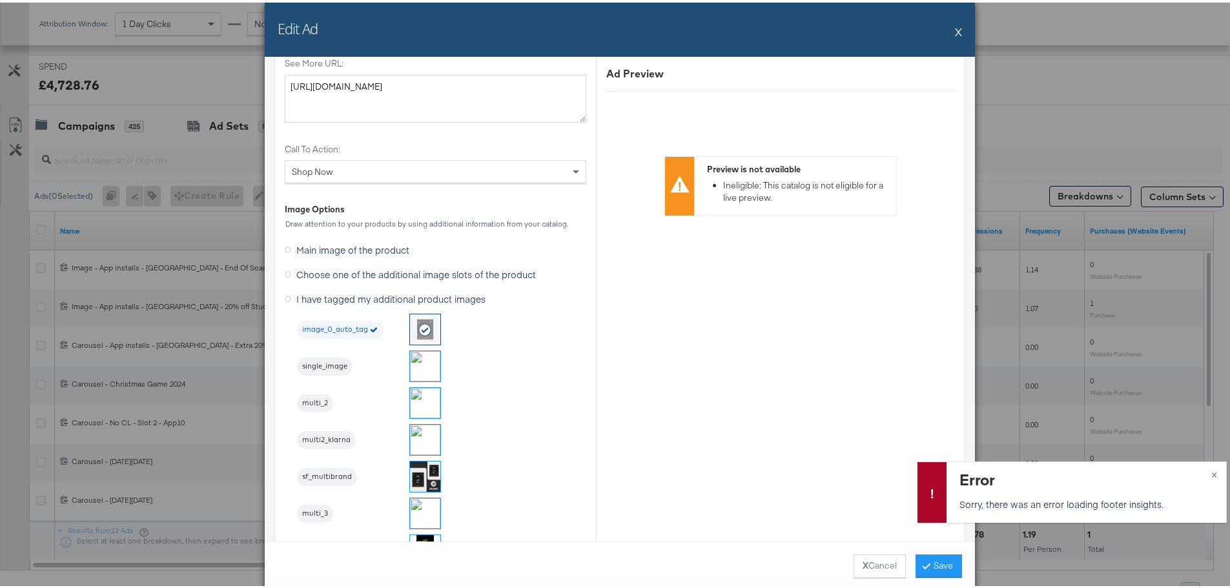
click at [422, 402] on img at bounding box center [425, 400] width 30 height 30
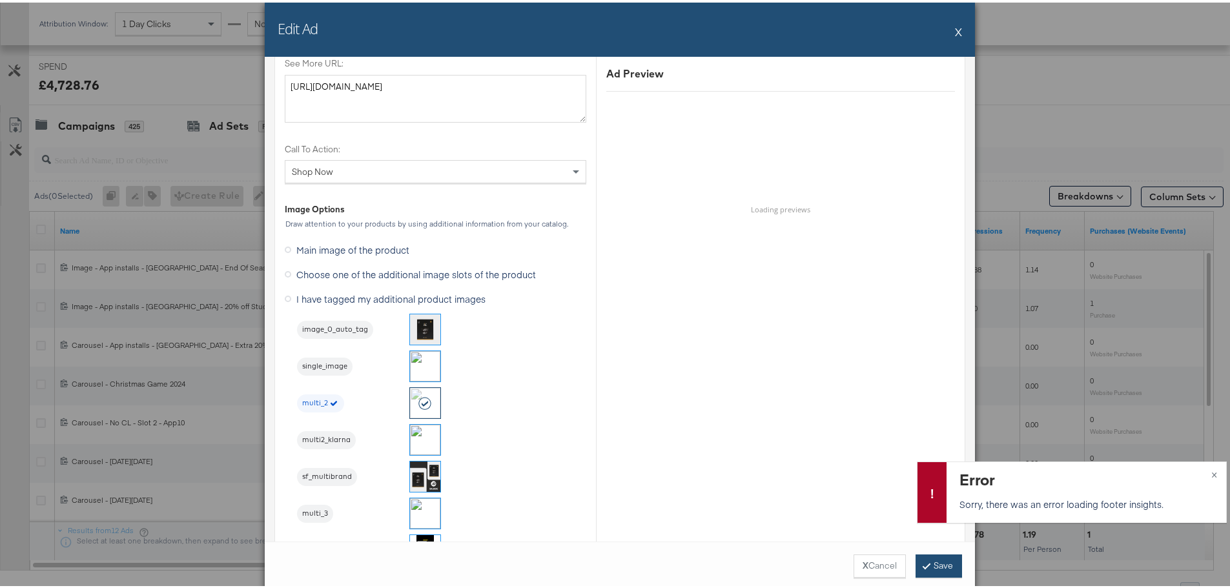
click at [934, 562] on button "Save" at bounding box center [939, 563] width 46 height 23
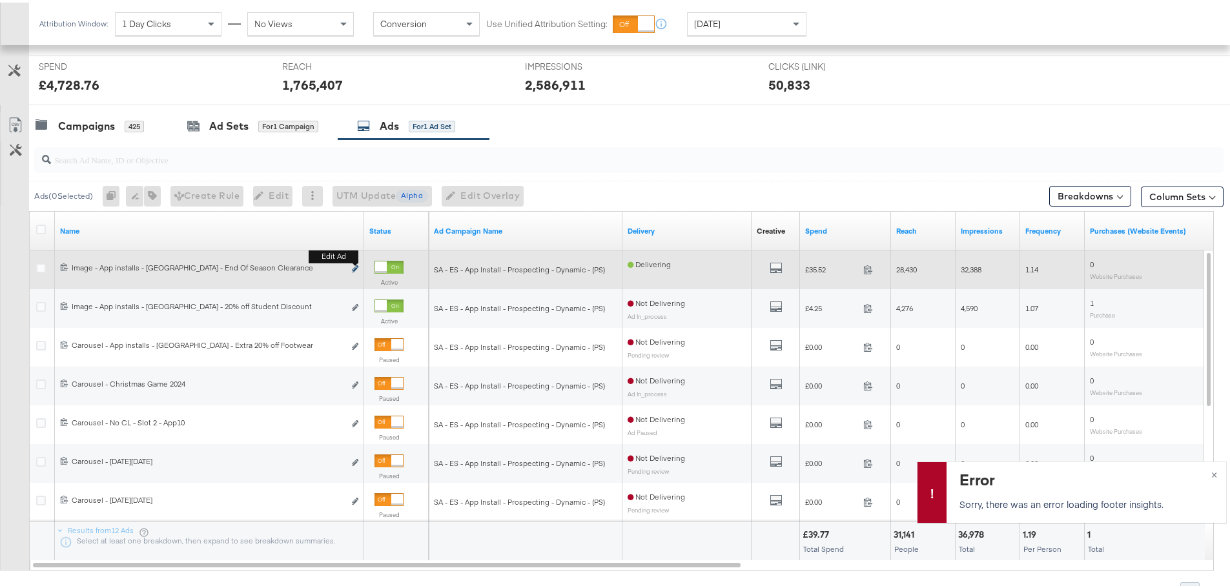
click at [354, 265] on icon "link" at bounding box center [355, 266] width 6 height 7
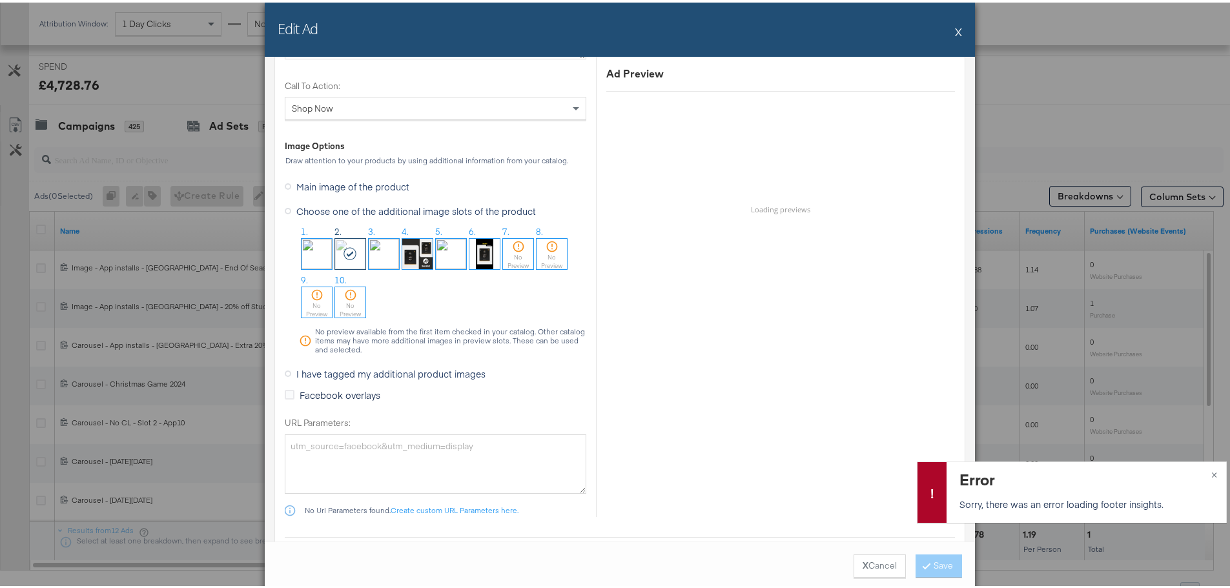
scroll to position [1227, 0]
click at [324, 369] on span "I have tagged my additional product images" at bounding box center [390, 370] width 189 height 13
click at [0, 0] on input "I have tagged my additional product images" at bounding box center [0, 0] width 0 height 0
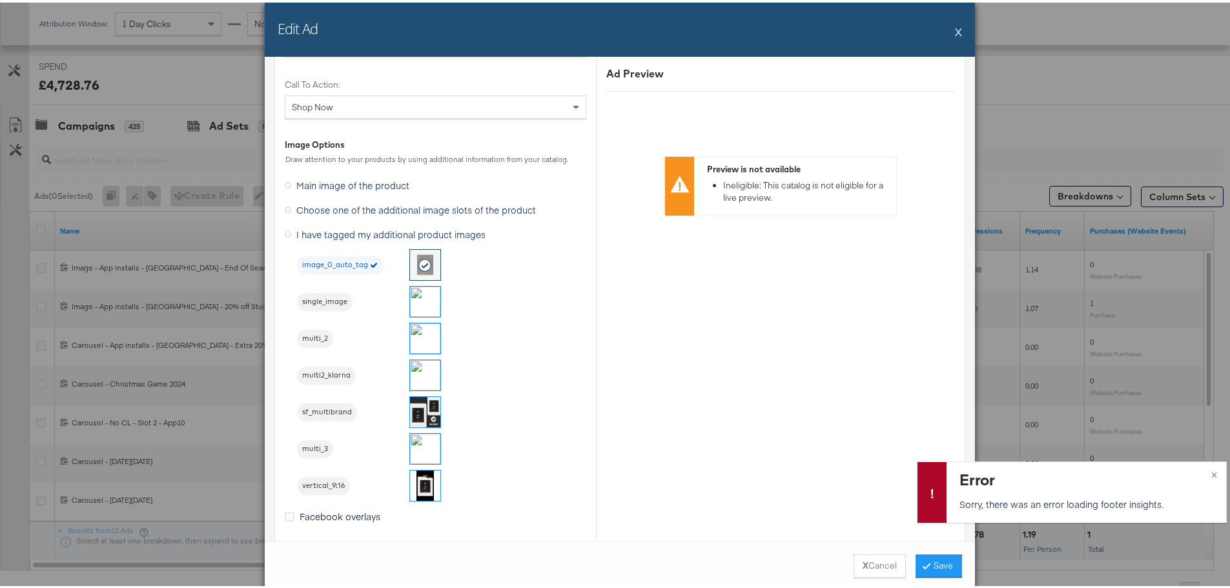
click at [417, 335] on img at bounding box center [425, 336] width 30 height 30
click at [931, 559] on button "Save" at bounding box center [939, 563] width 46 height 23
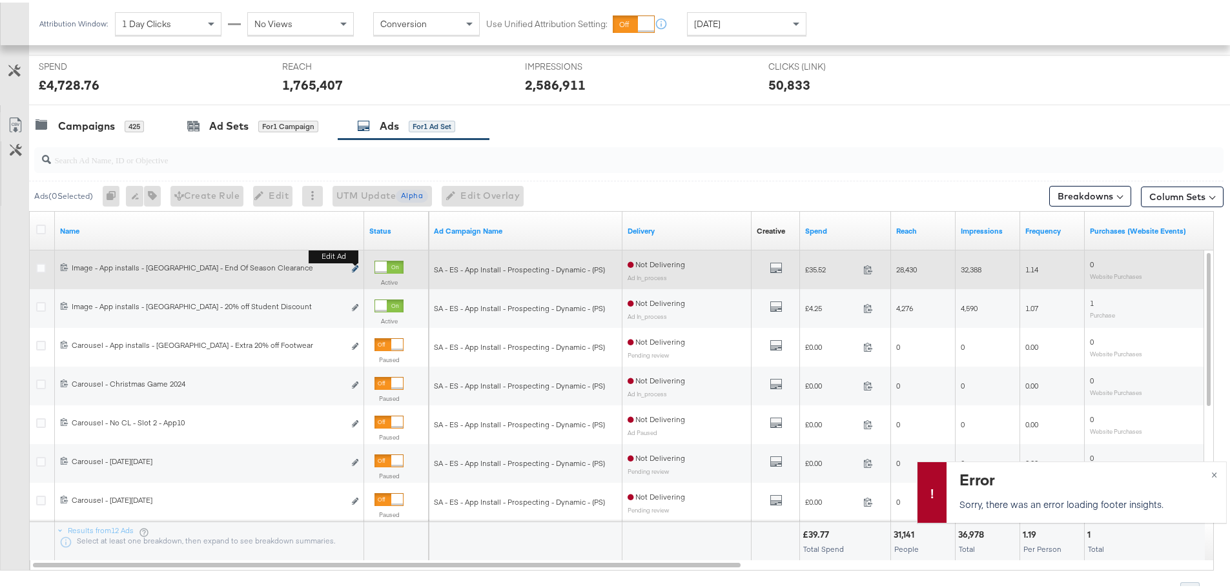
click at [357, 265] on icon "link" at bounding box center [355, 266] width 6 height 7
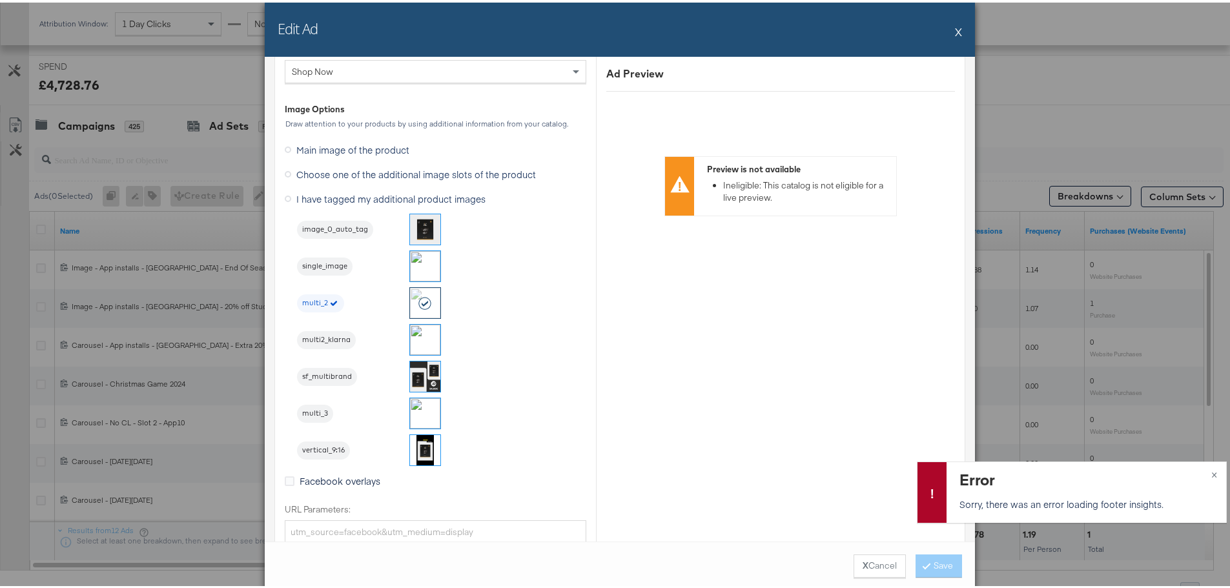
scroll to position [1291, 0]
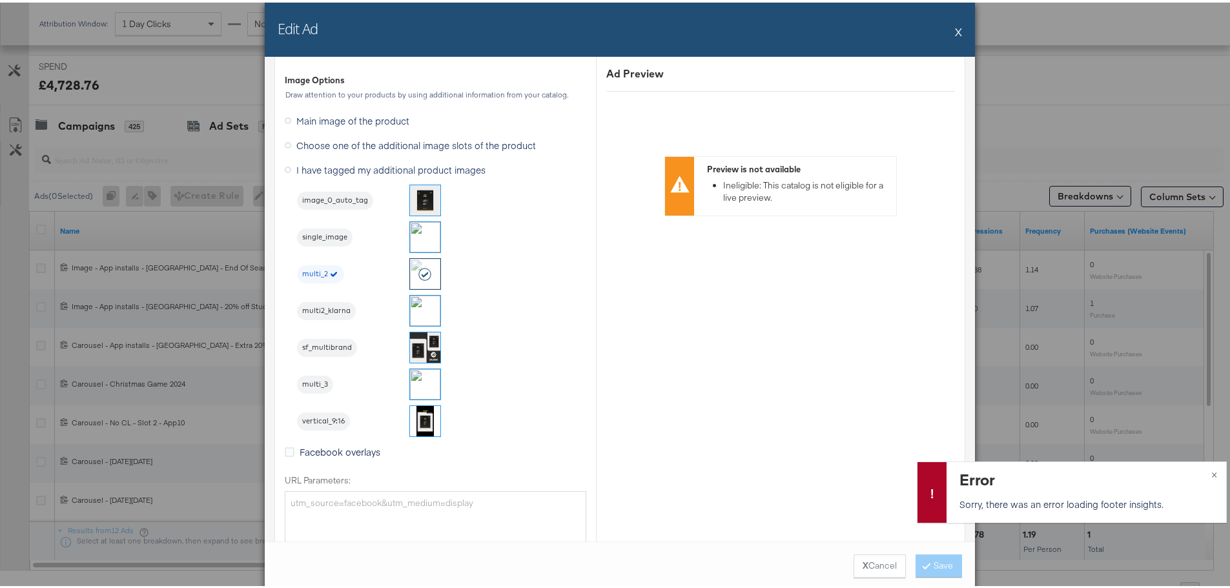
click at [955, 26] on button "X" at bounding box center [958, 29] width 7 height 26
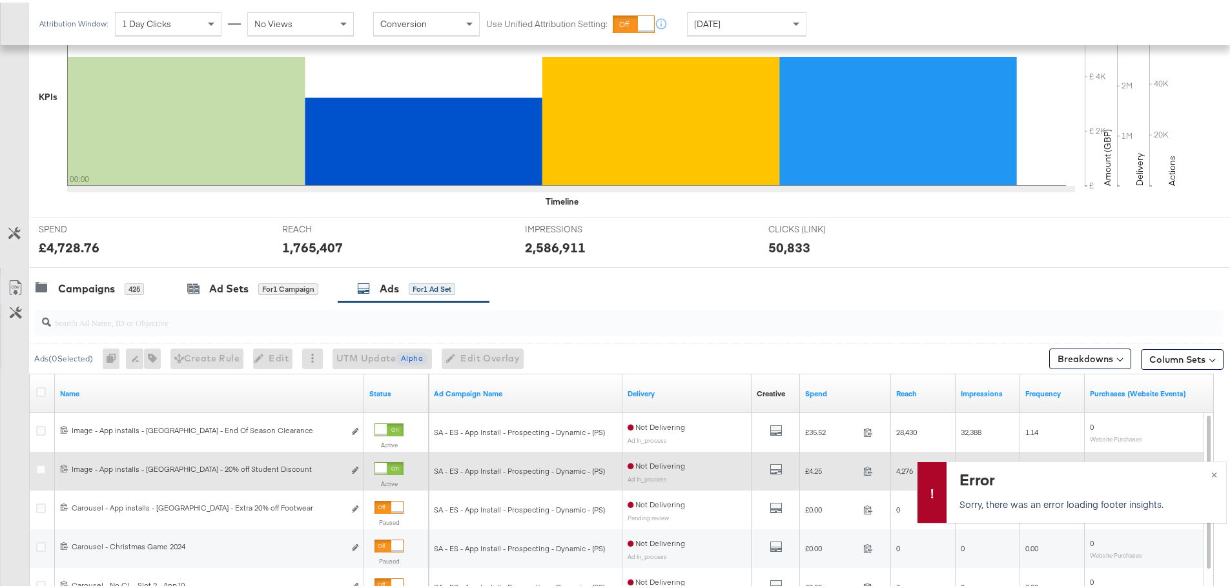
scroll to position [546, 0]
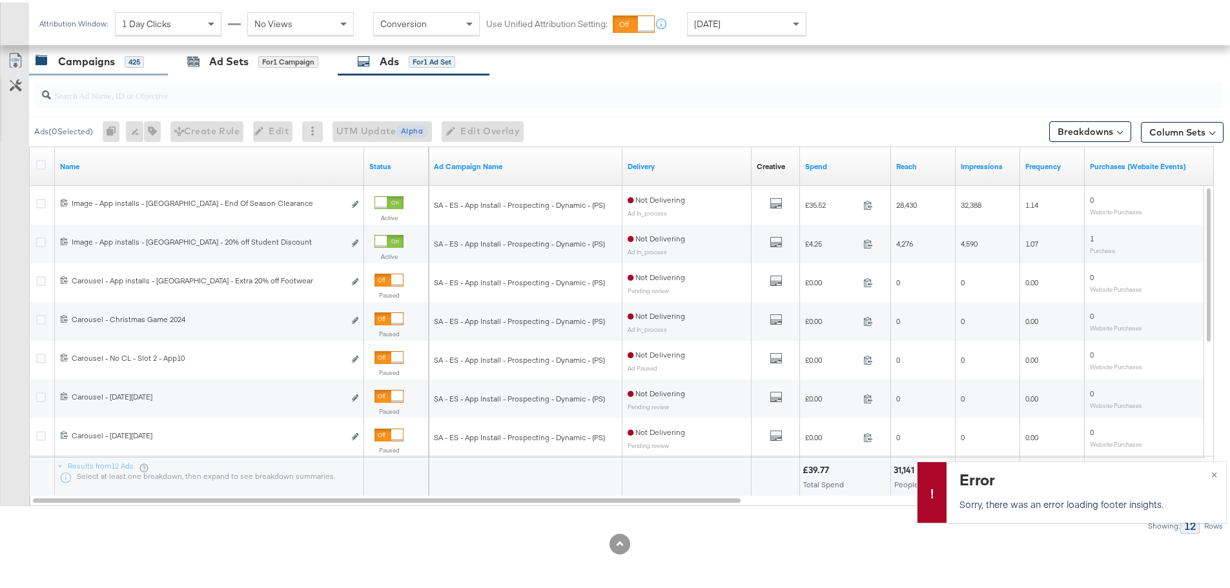
click at [68, 65] on div "Campaigns" at bounding box center [86, 59] width 57 height 15
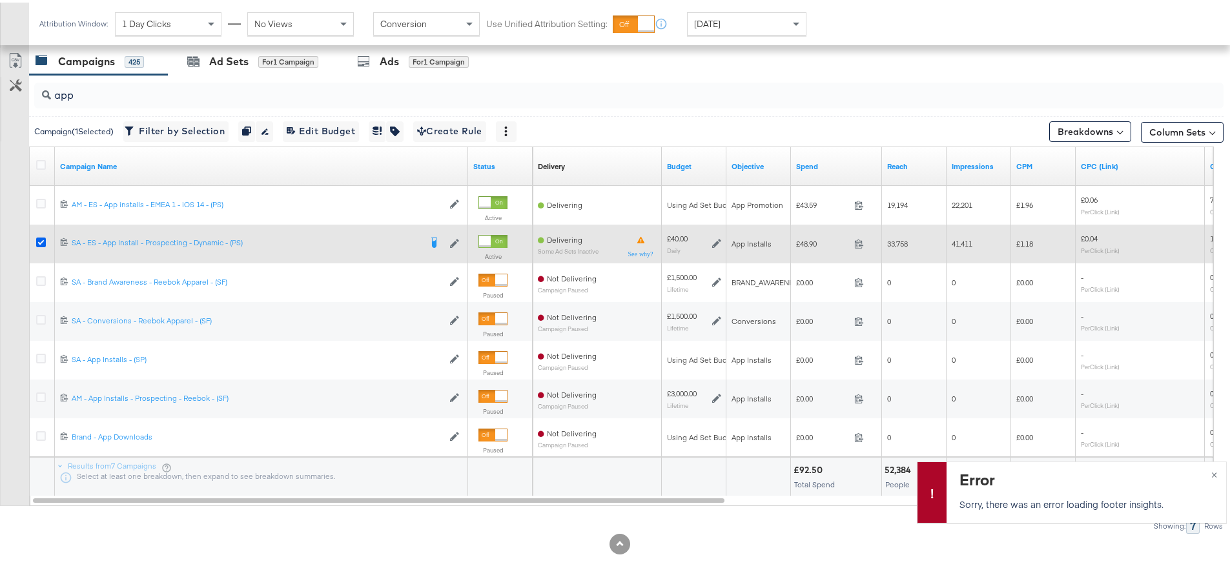
click at [42, 240] on icon at bounding box center [41, 240] width 10 height 10
click at [0, 0] on input "checkbox" at bounding box center [0, 0] width 0 height 0
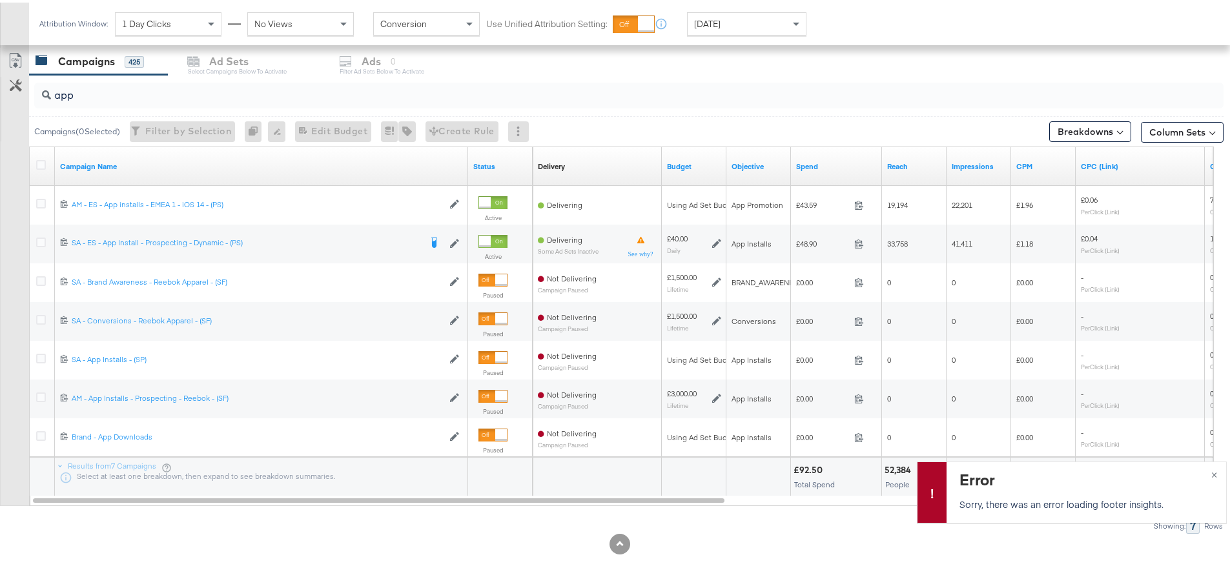
click at [91, 63] on div "Campaigns" at bounding box center [86, 59] width 57 height 15
drag, startPoint x: 92, startPoint y: 96, endPoint x: -36, endPoint y: 112, distance: 129.5
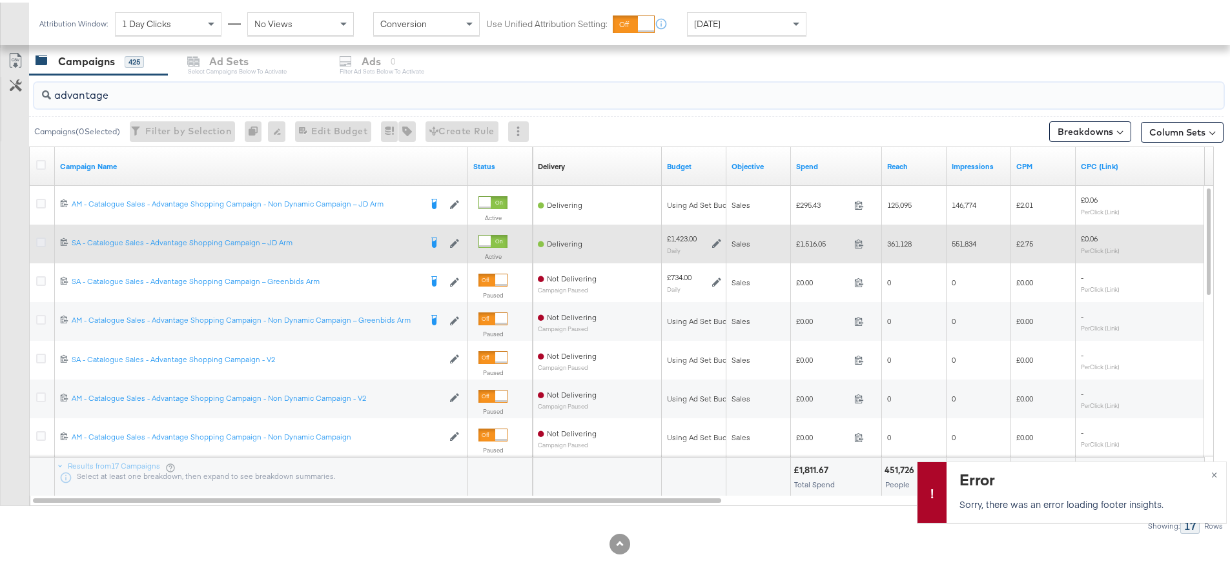
type input "advantage"
click at [40, 236] on icon at bounding box center [41, 240] width 10 height 10
click at [0, 0] on input "checkbox" at bounding box center [0, 0] width 0 height 0
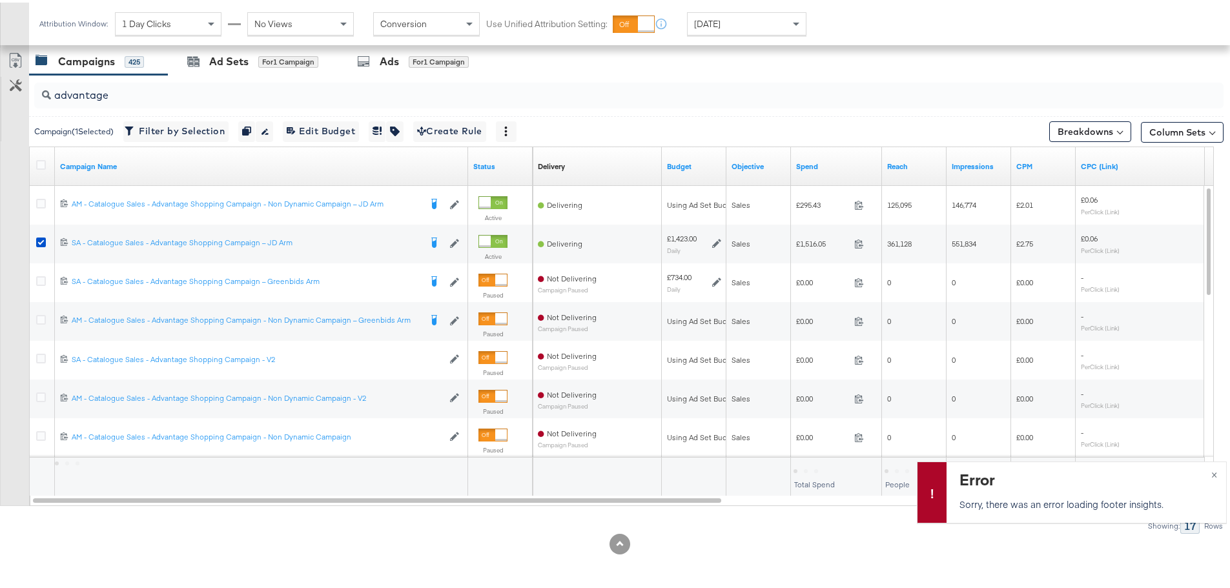
click at [263, 53] on div "for 1 Campaign" at bounding box center [288, 59] width 60 height 12
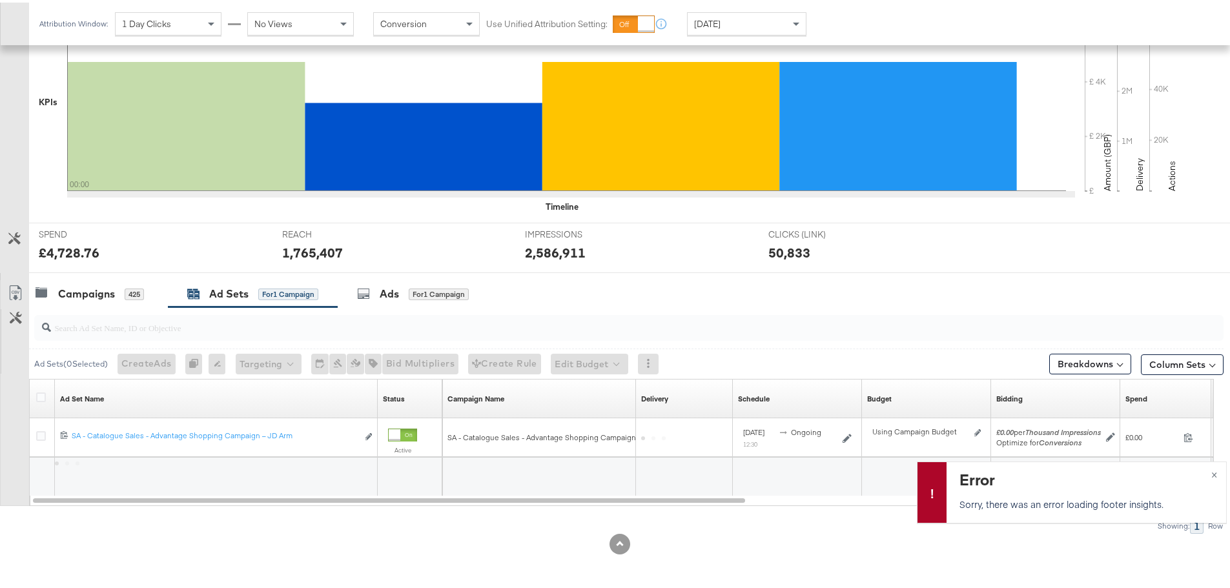
scroll to position [314, 0]
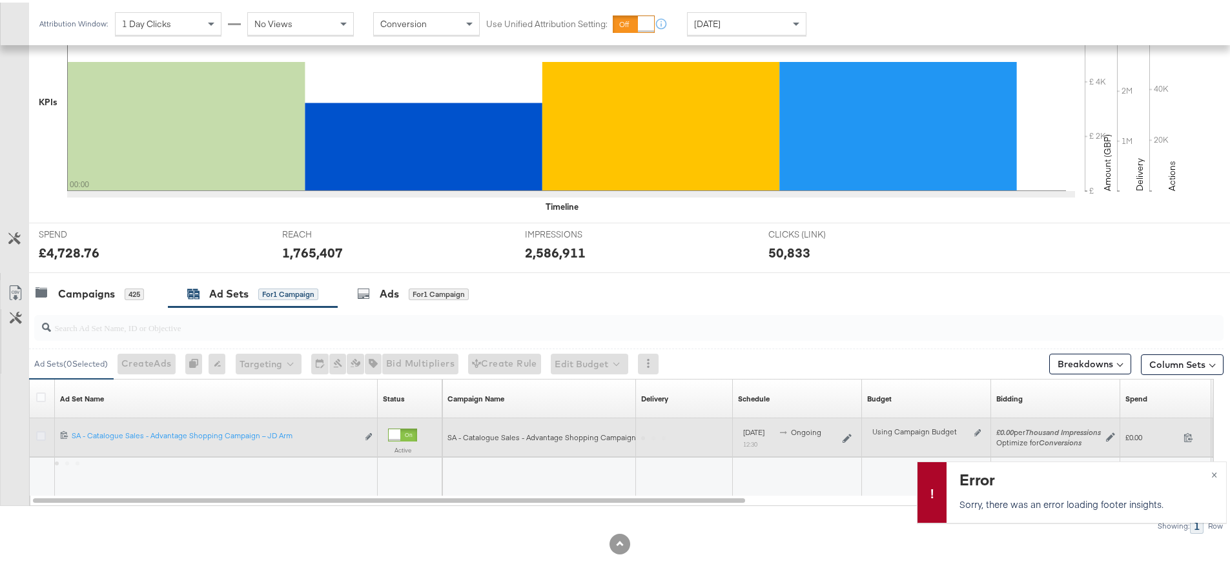
click at [39, 431] on icon at bounding box center [41, 434] width 10 height 10
click at [0, 0] on input "checkbox" at bounding box center [0, 0] width 0 height 0
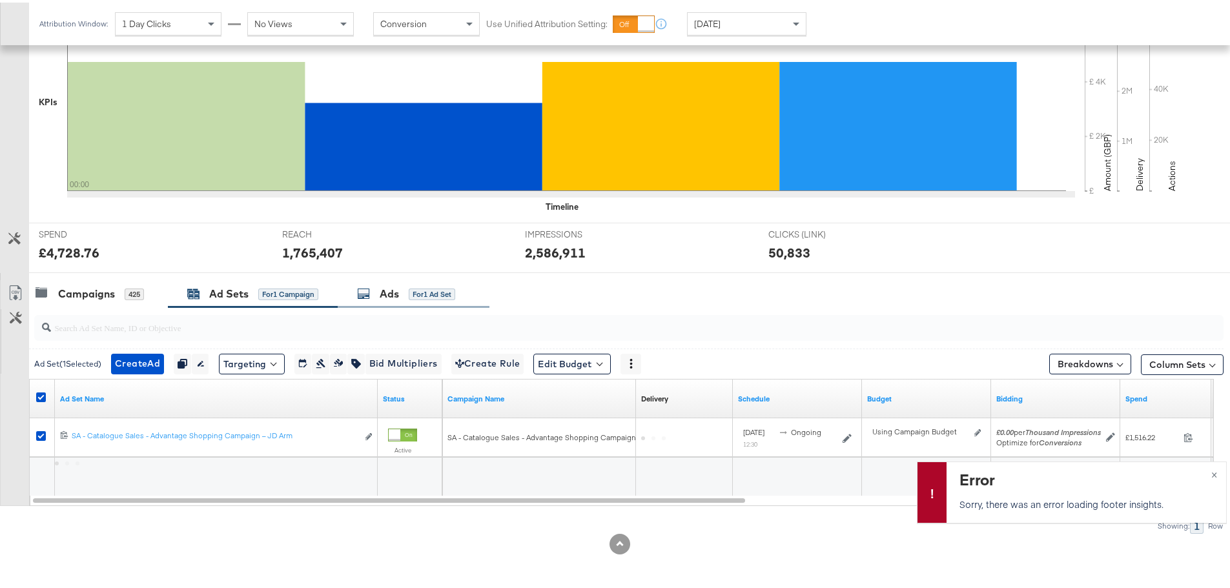
click at [378, 291] on div "Ads for 1 Ad Set" at bounding box center [406, 291] width 98 height 15
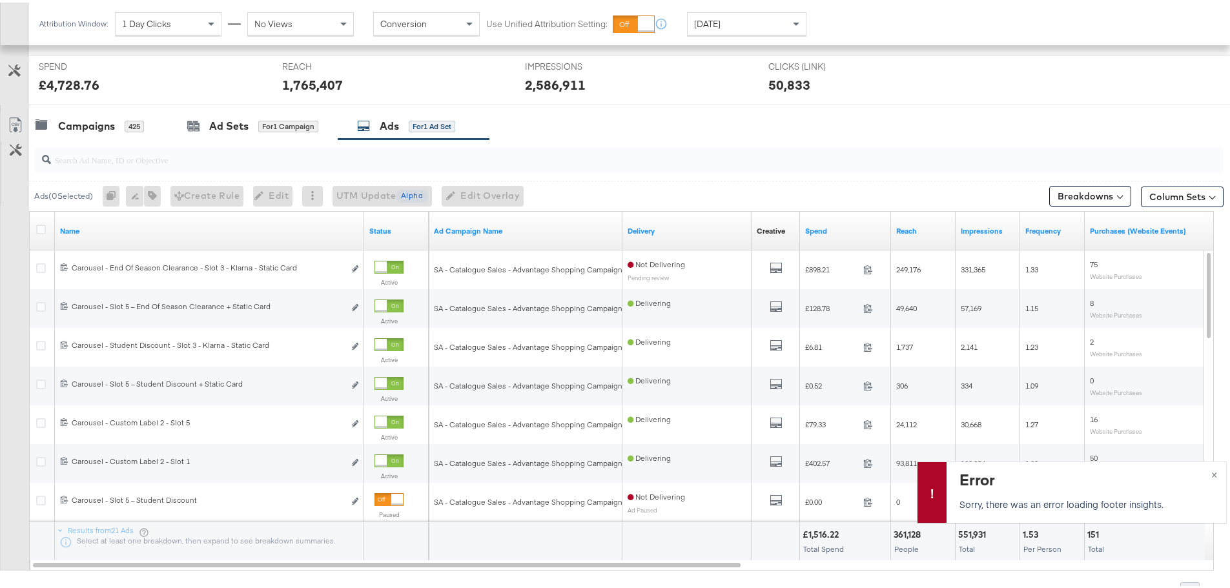
scroll to position [546, 0]
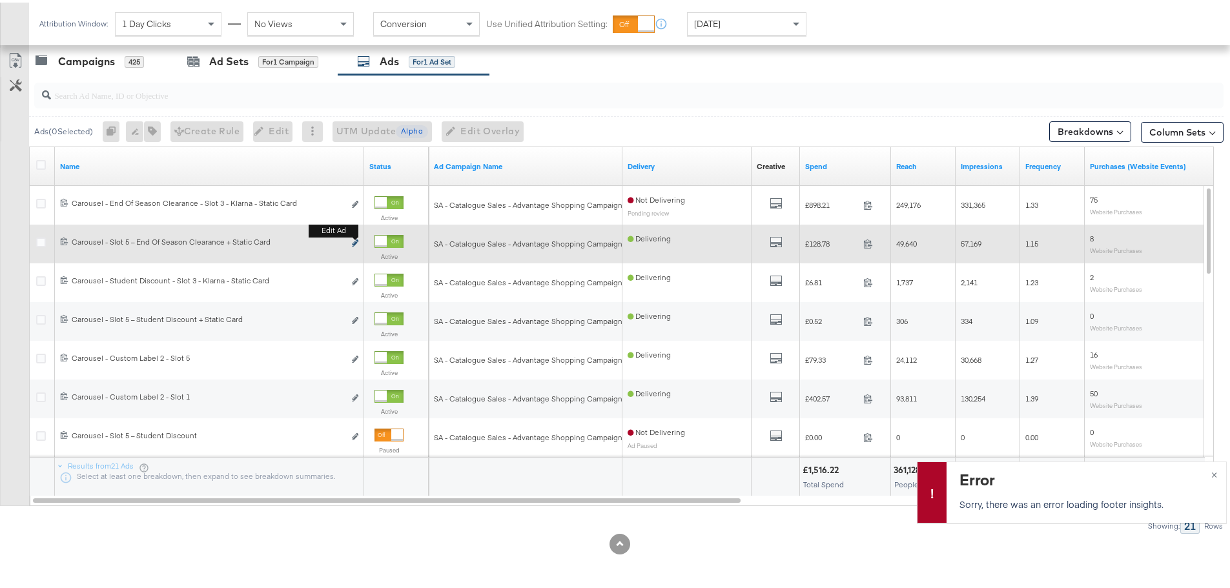
click at [356, 239] on icon "link" at bounding box center [355, 240] width 6 height 7
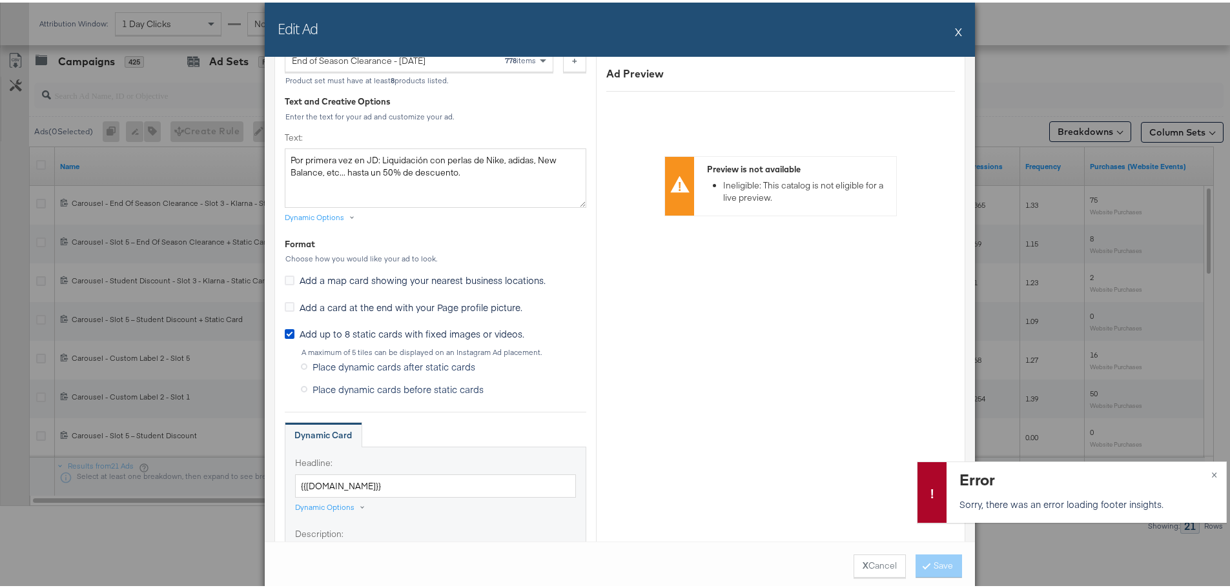
scroll to position [581, 0]
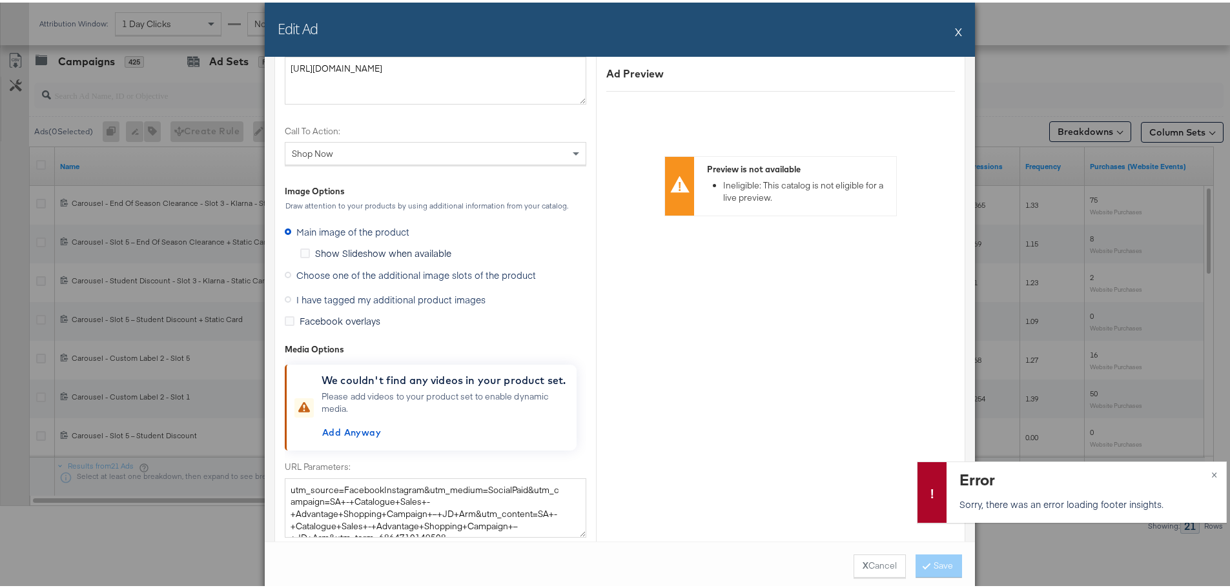
scroll to position [1550, 0]
click at [286, 298] on icon at bounding box center [288, 296] width 6 height 6
click at [0, 0] on input "I have tagged my additional product images" at bounding box center [0, 0] width 0 height 0
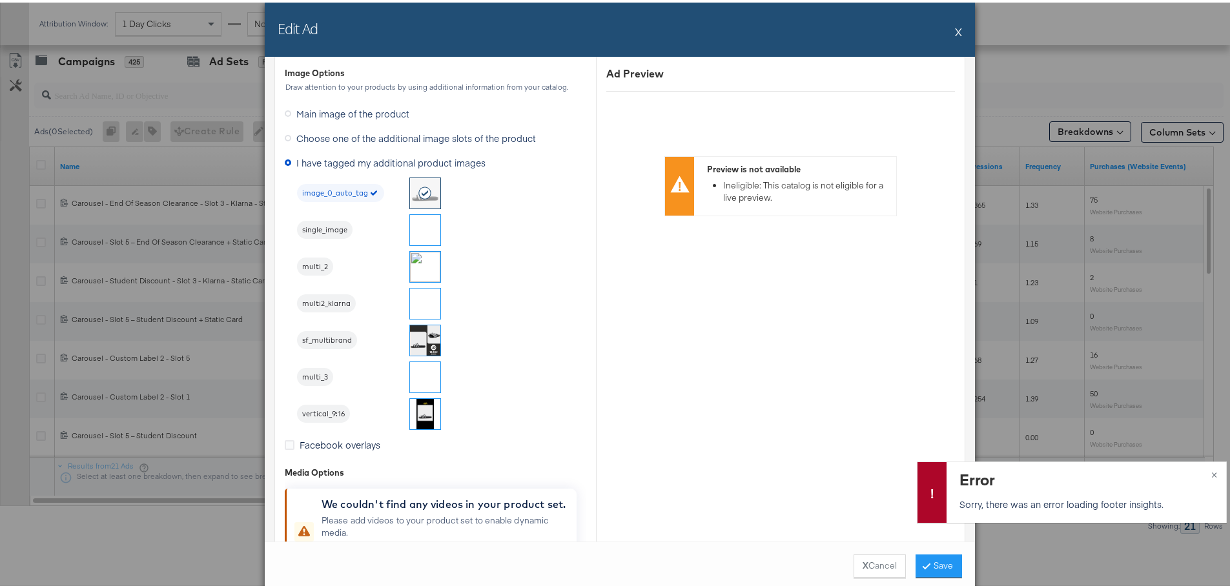
scroll to position [1495, 0]
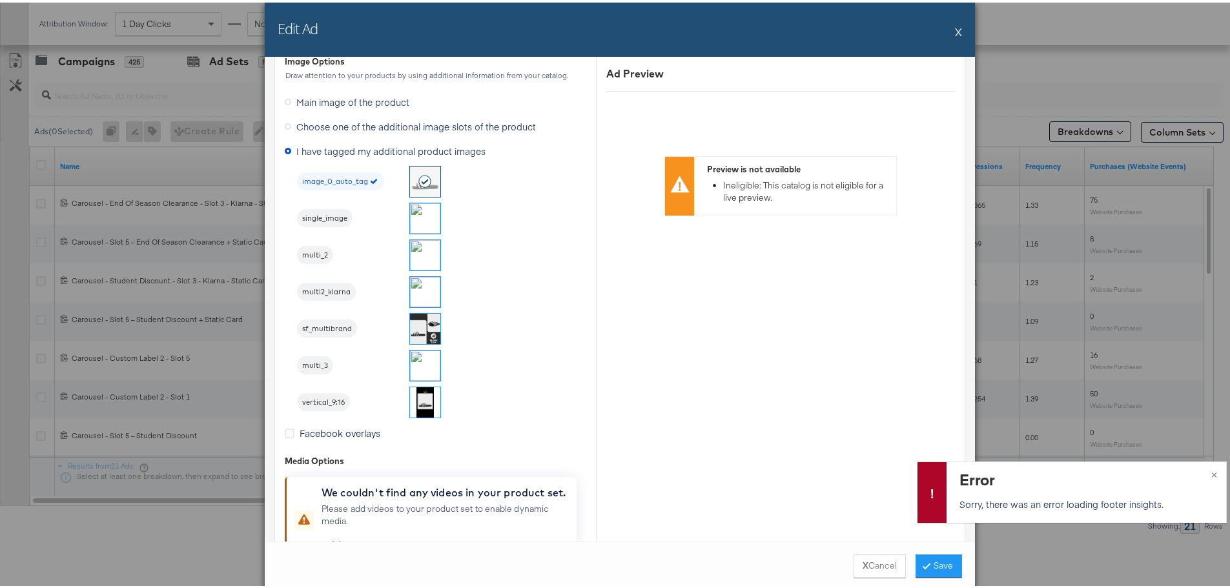
click at [413, 362] on img at bounding box center [425, 363] width 30 height 30
click at [945, 566] on button "Save" at bounding box center [939, 563] width 46 height 23
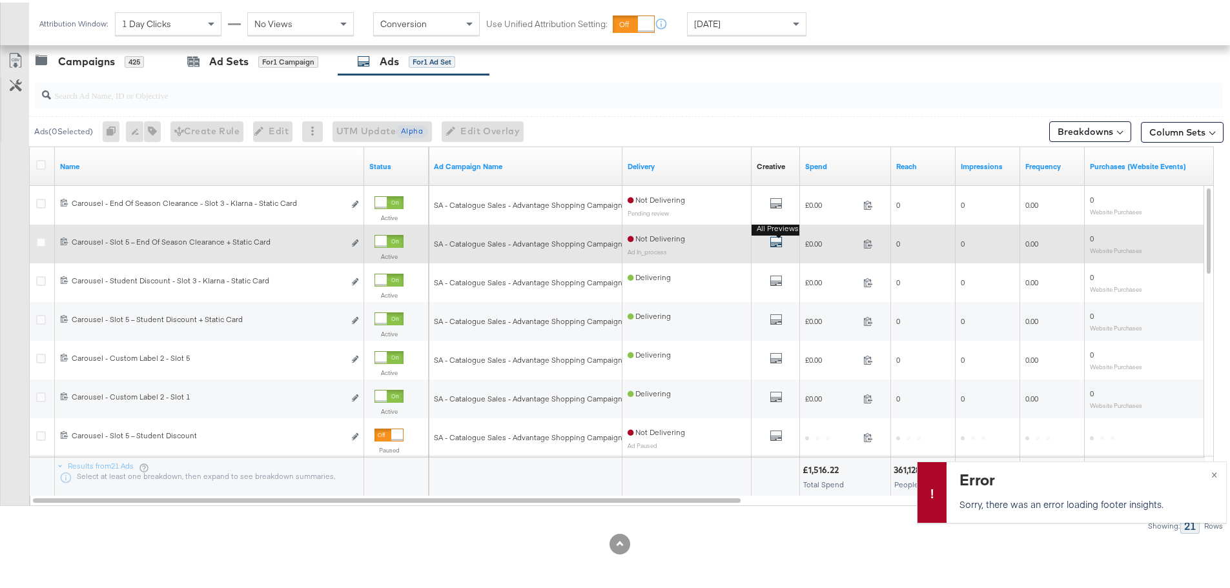
click at [779, 242] on icon "default" at bounding box center [776, 239] width 13 height 13
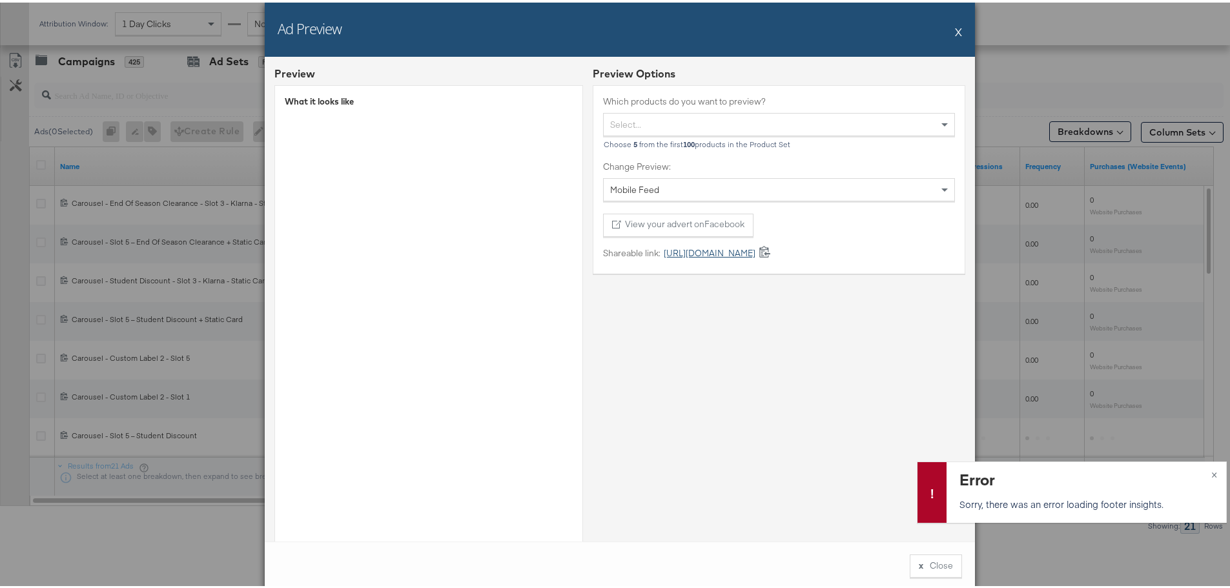
click at [755, 253] on link "https://fb.me/1T9yW0ggWuHDrdp" at bounding box center [708, 251] width 95 height 12
click at [955, 32] on button "X" at bounding box center [958, 29] width 7 height 26
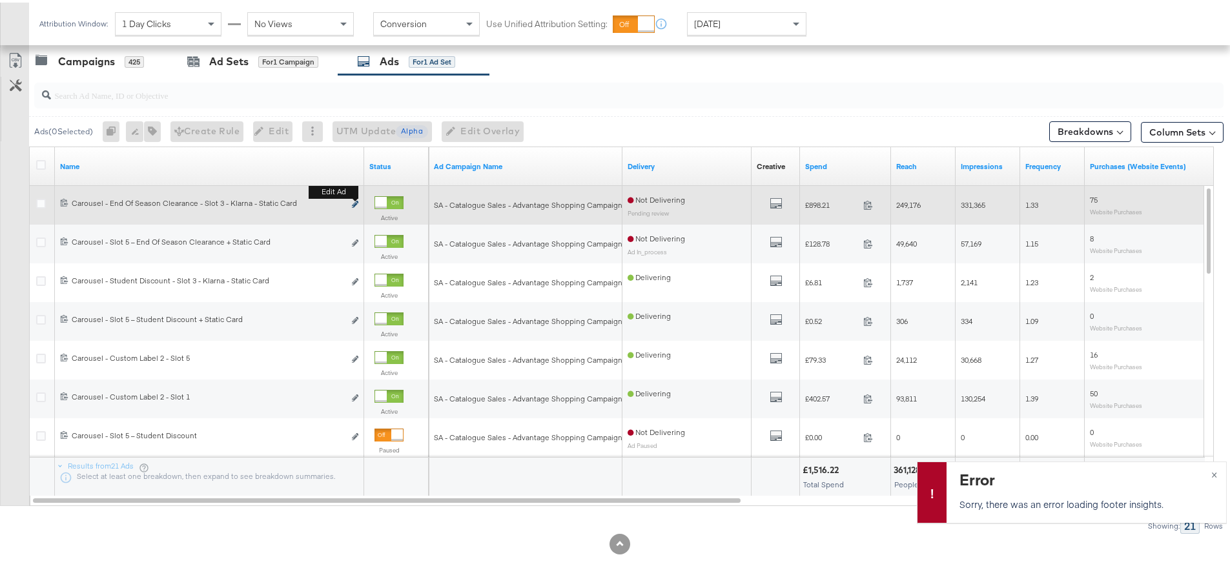
click at [355, 203] on icon "link" at bounding box center [355, 201] width 6 height 7
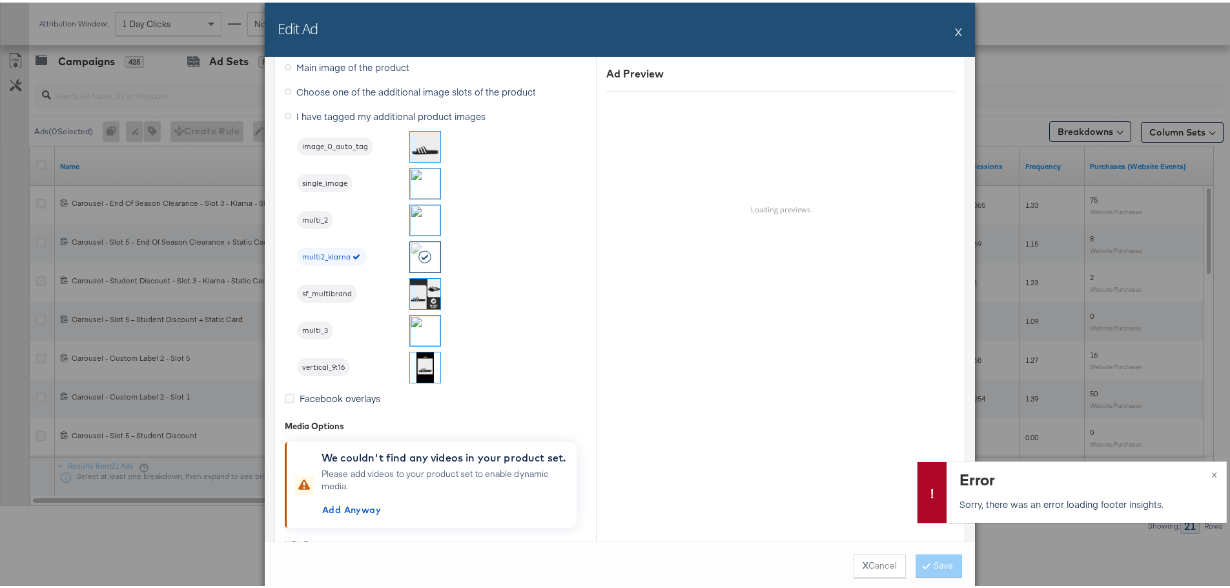
scroll to position [1550, 0]
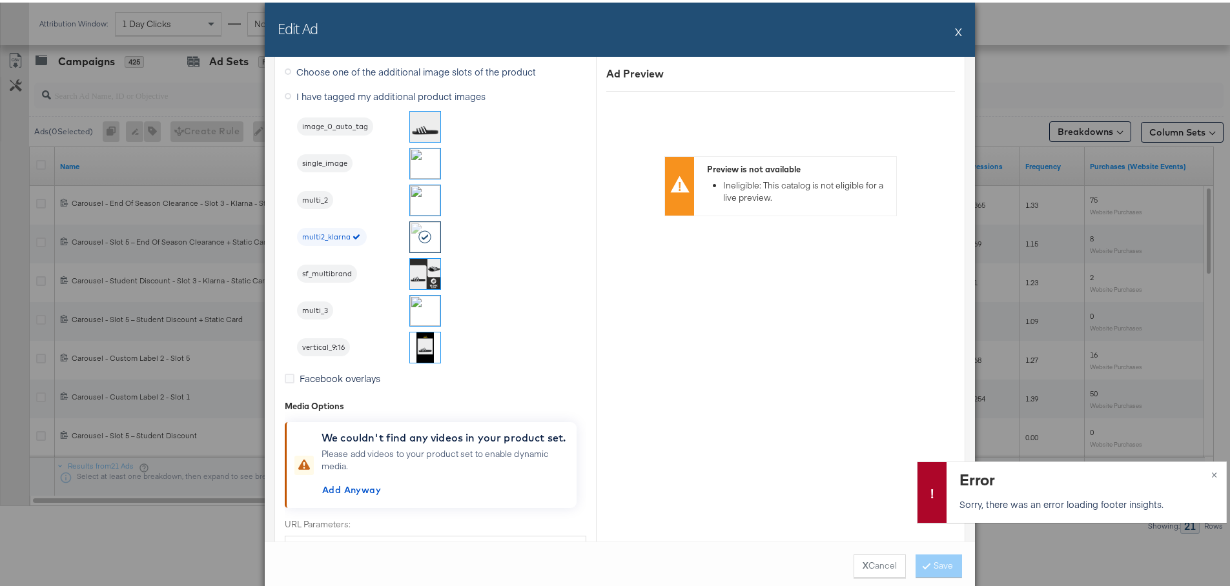
click at [955, 28] on button "X" at bounding box center [958, 29] width 7 height 26
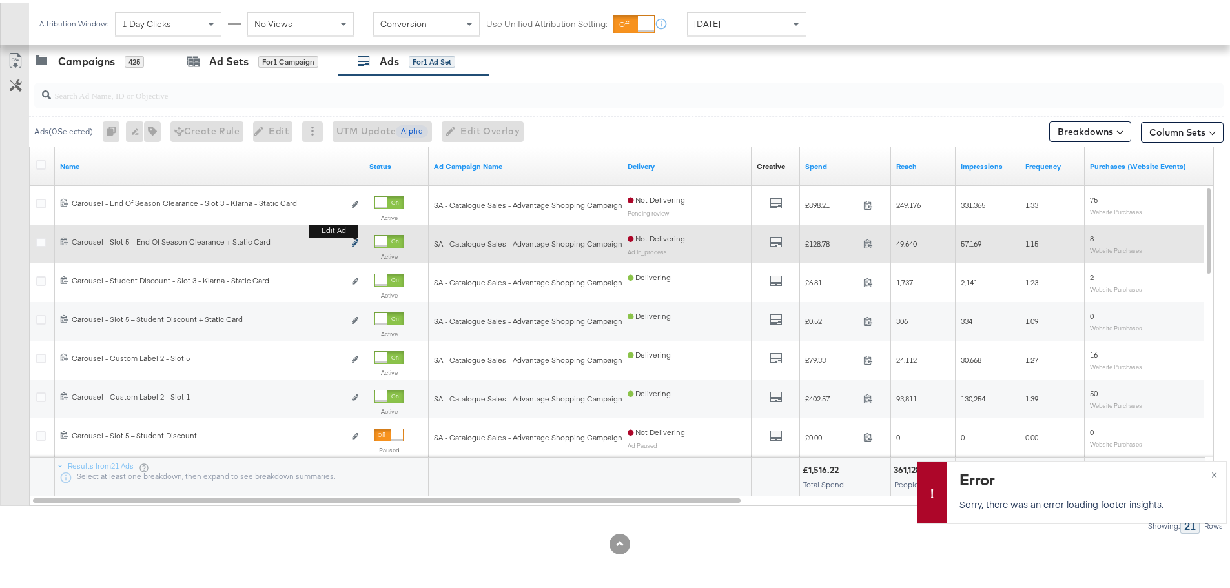
click at [357, 242] on icon "link" at bounding box center [355, 240] width 6 height 7
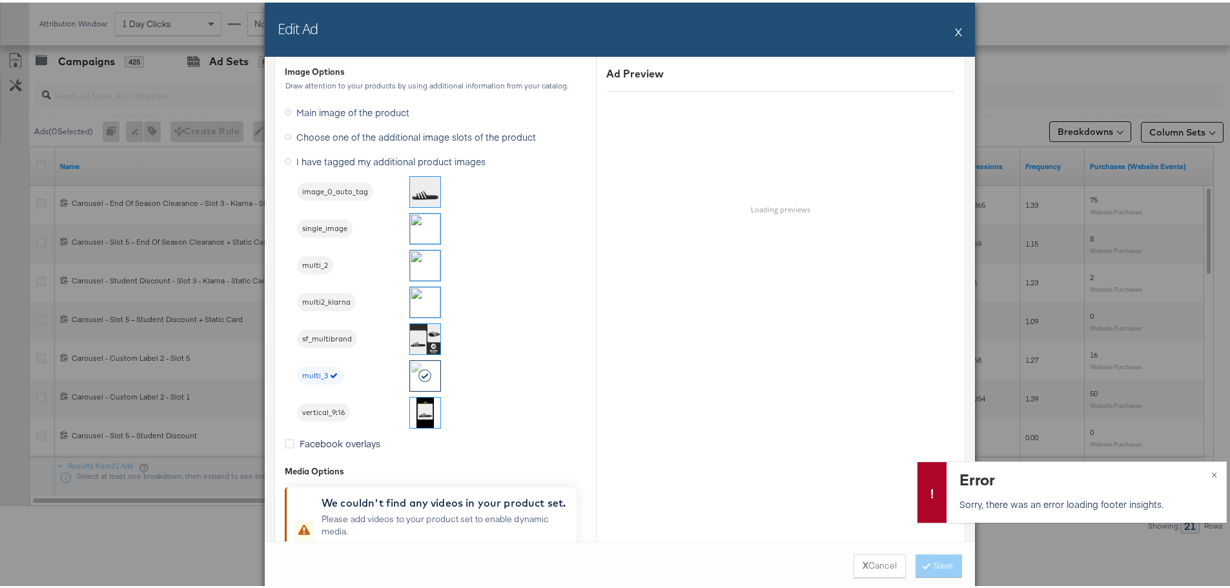
scroll to position [1485, 0]
click at [955, 27] on button "X" at bounding box center [958, 29] width 7 height 26
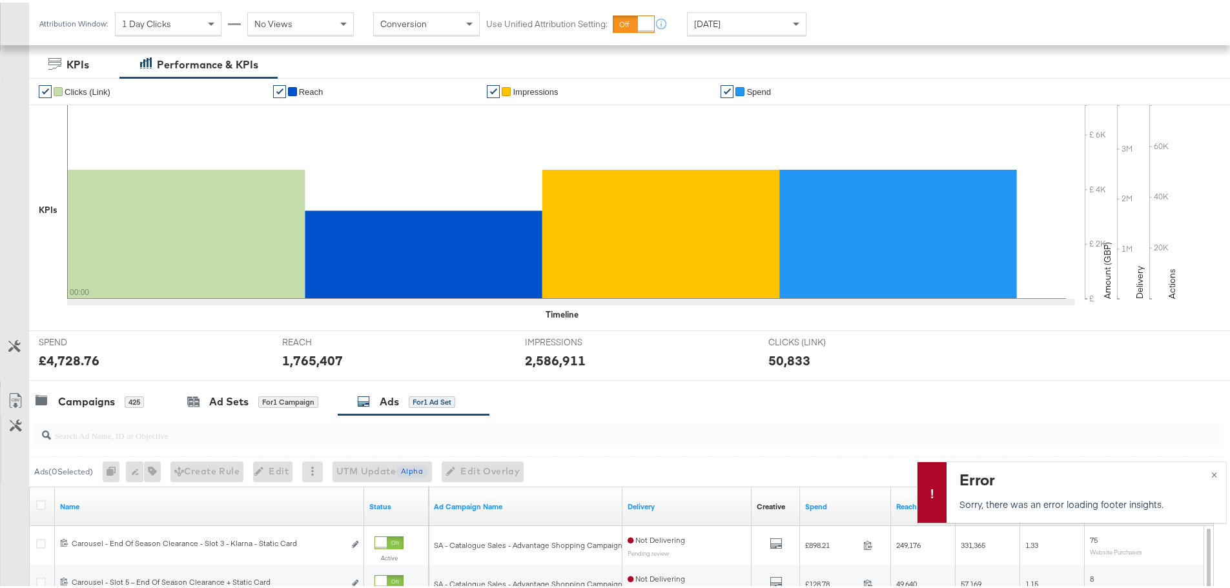
scroll to position [387, 0]
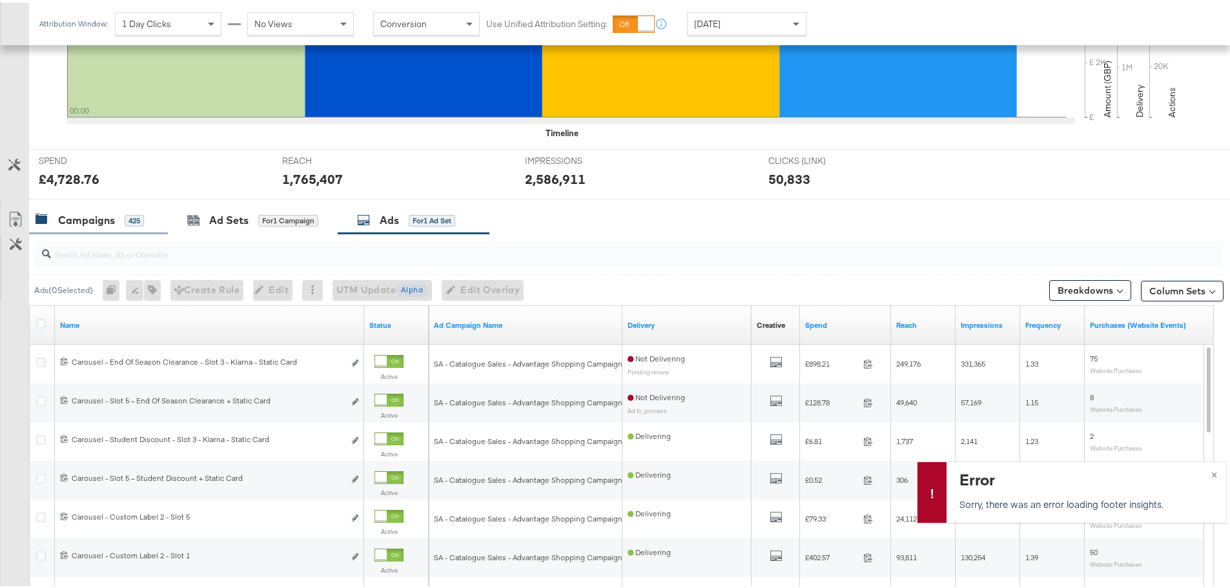
click at [104, 206] on div "Campaigns 425" at bounding box center [98, 218] width 139 height 28
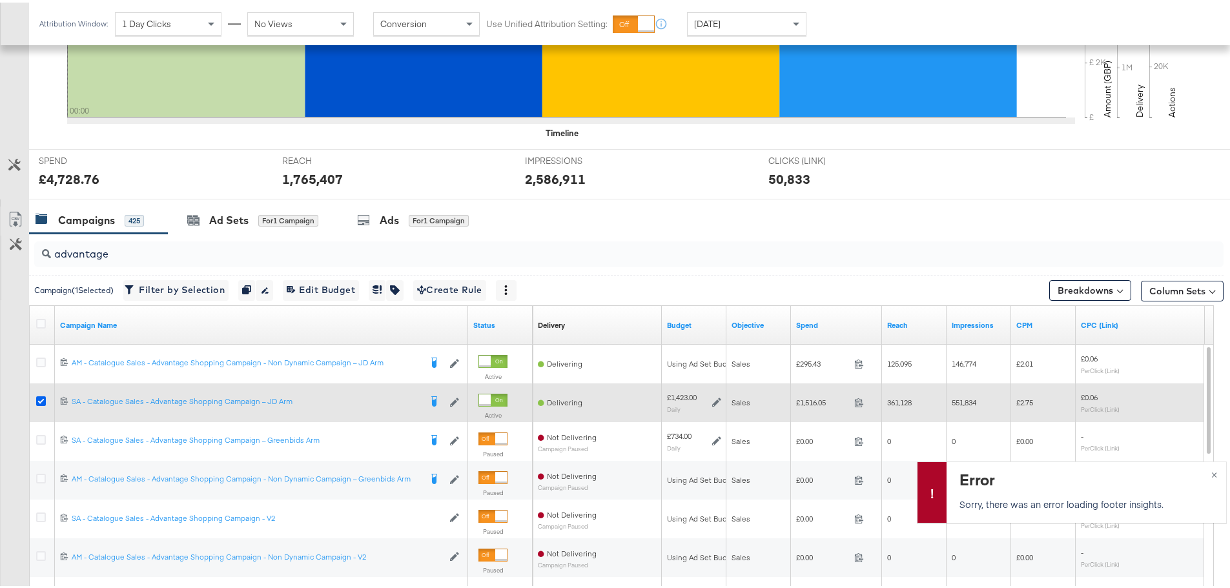
click at [39, 400] on icon at bounding box center [41, 399] width 10 height 10
click at [0, 0] on input "checkbox" at bounding box center [0, 0] width 0 height 0
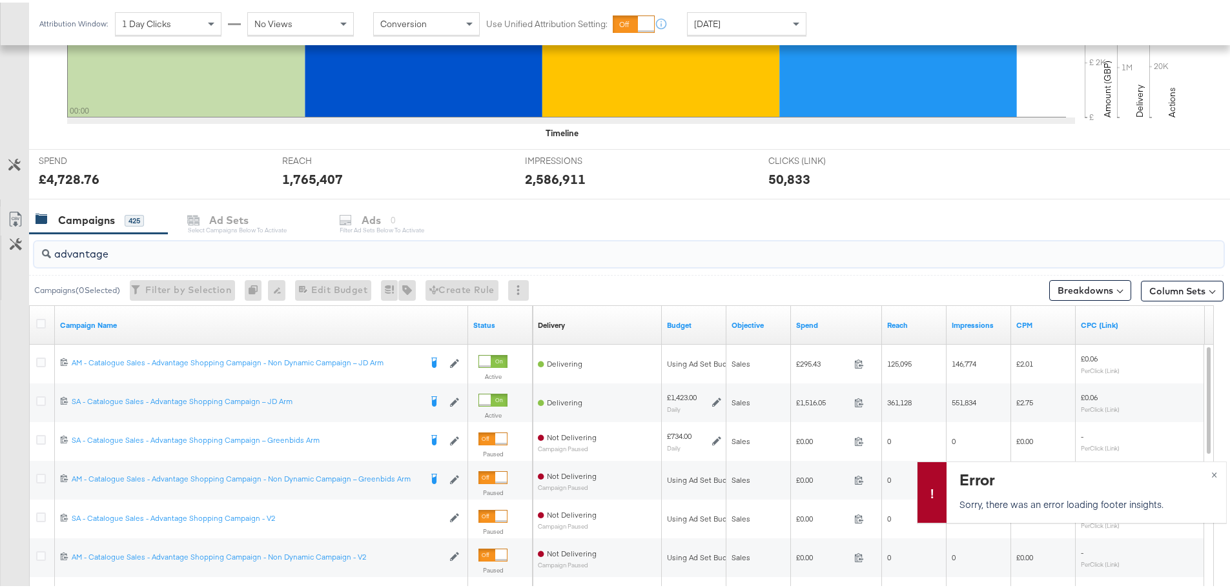
drag, startPoint x: 136, startPoint y: 245, endPoint x: 122, endPoint y: 249, distance: 14.7
click at [122, 249] on input "advantage" at bounding box center [583, 246] width 1064 height 25
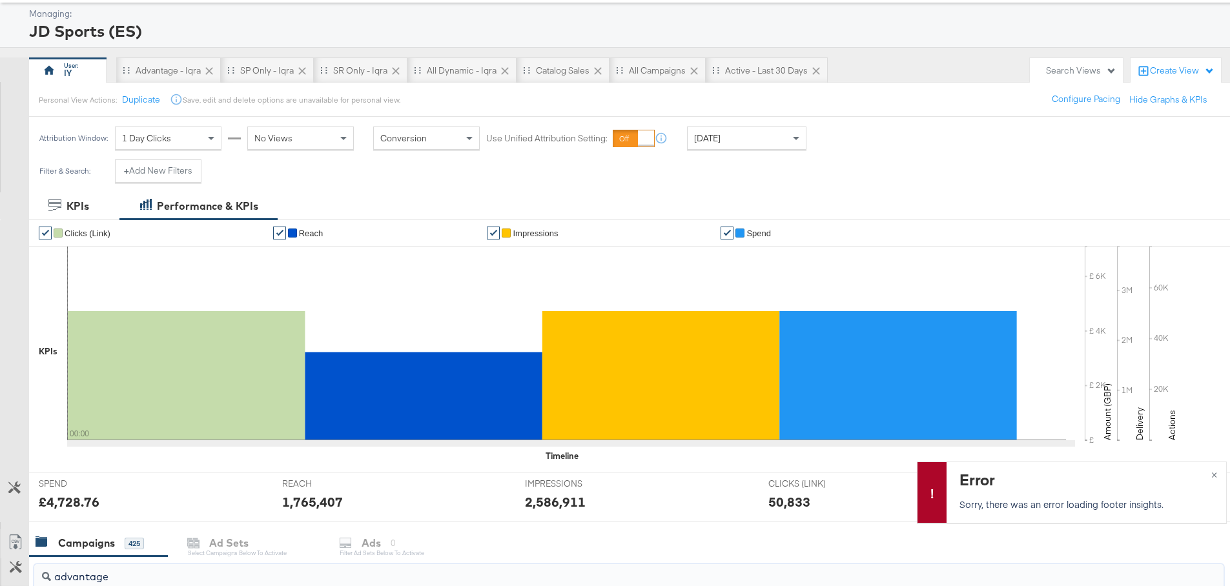
scroll to position [0, 0]
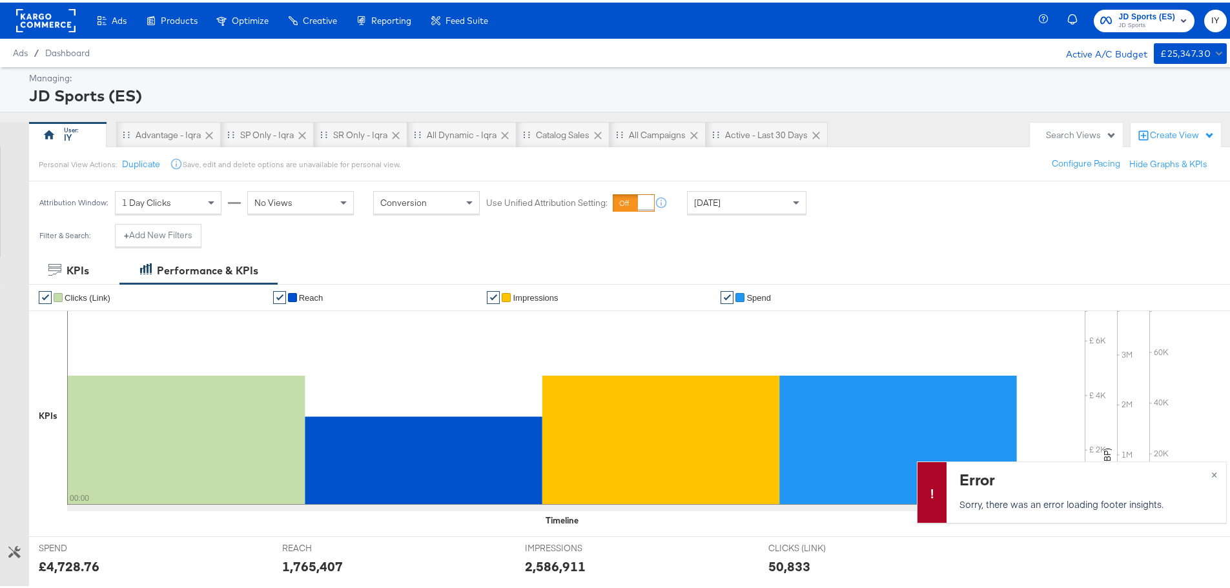
click at [1146, 21] on span "JD Sports" at bounding box center [1146, 23] width 57 height 10
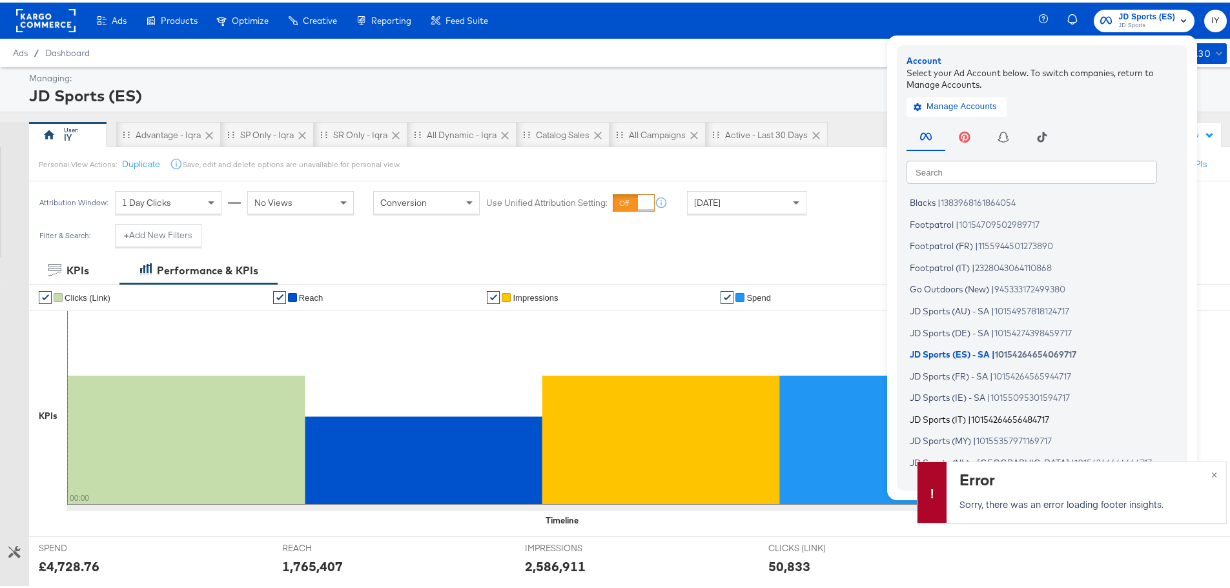
click at [952, 414] on span "JD Sports (IT)" at bounding box center [938, 416] width 56 height 10
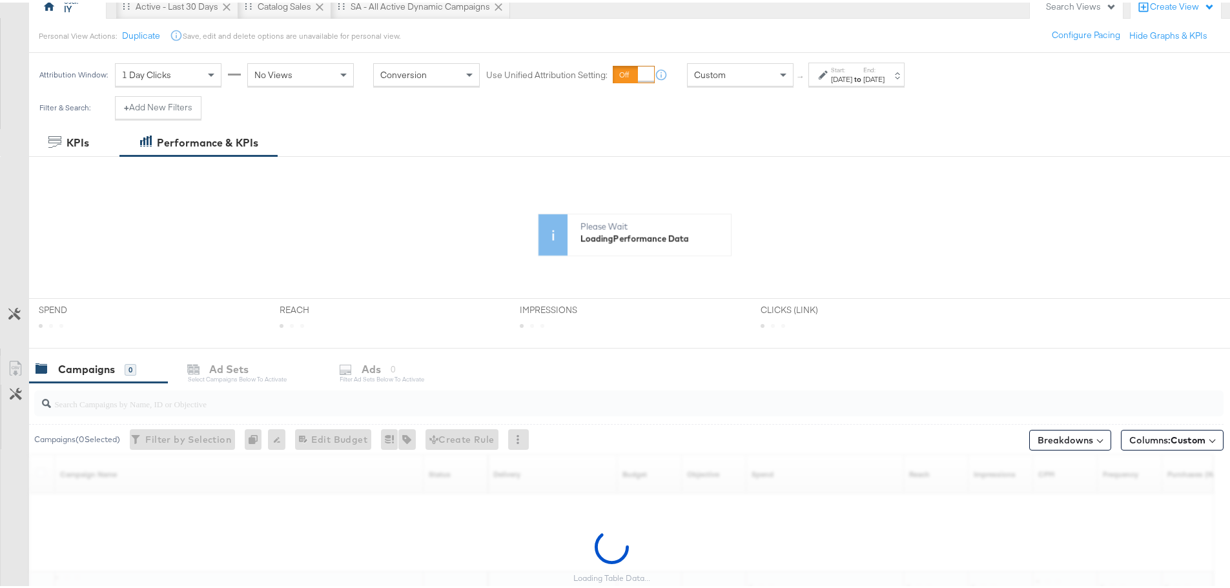
scroll to position [129, 0]
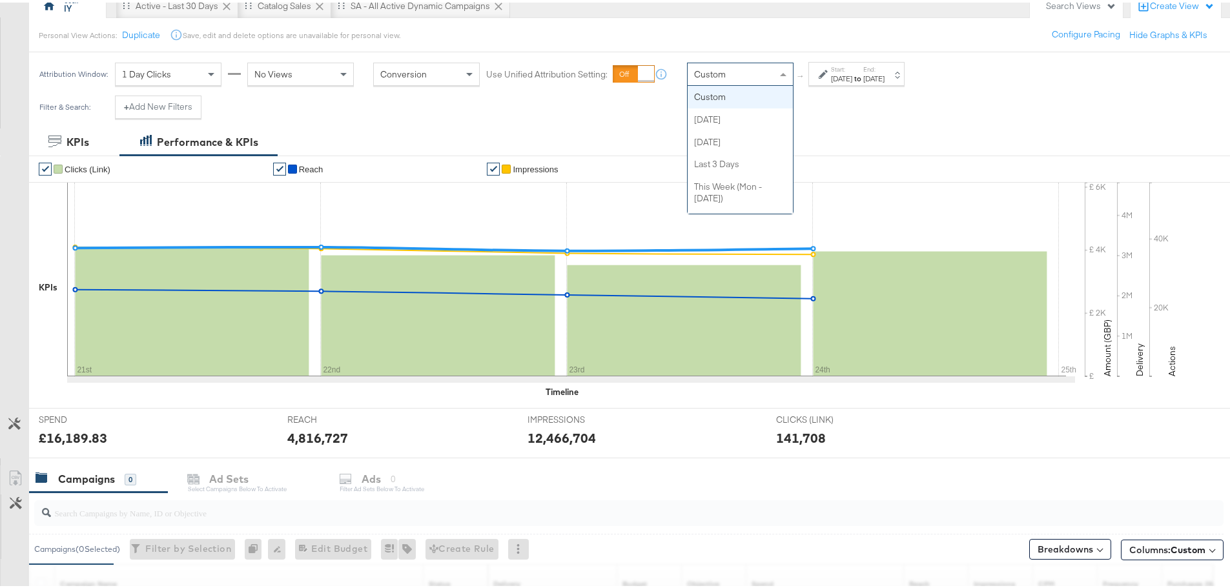
click at [750, 70] on div "Custom" at bounding box center [740, 72] width 105 height 22
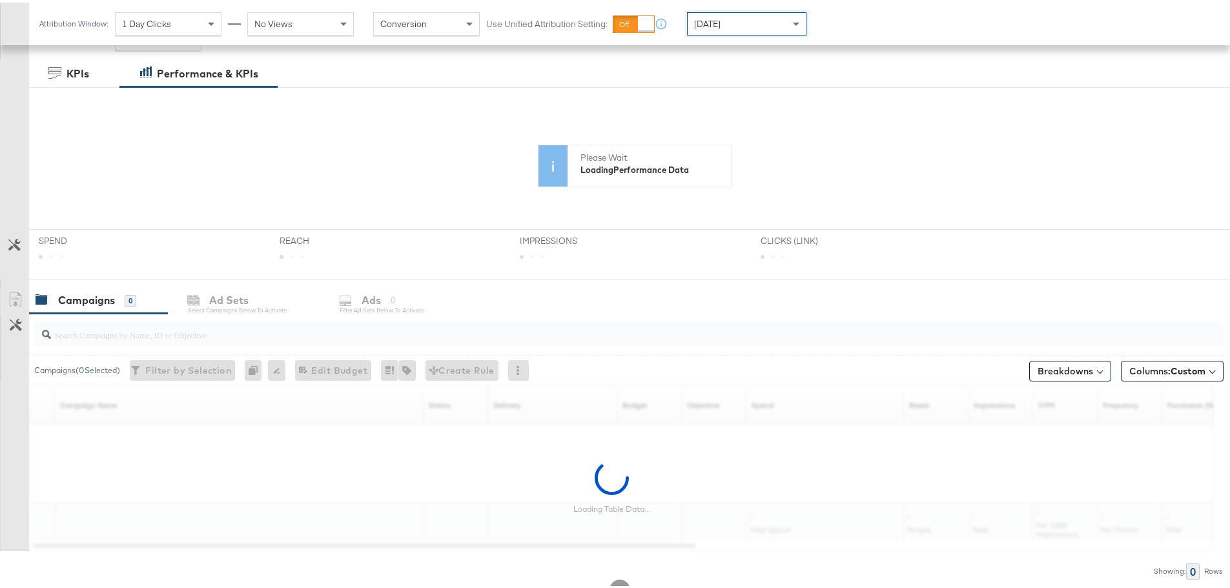
scroll to position [242, 0]
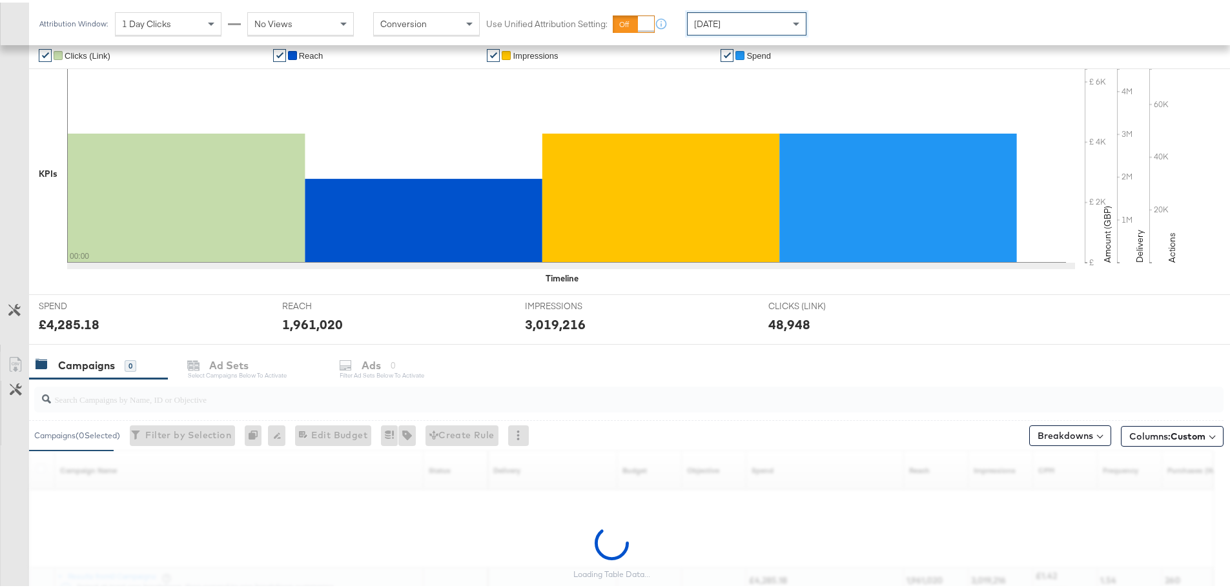
click at [114, 395] on input "search" at bounding box center [583, 391] width 1064 height 25
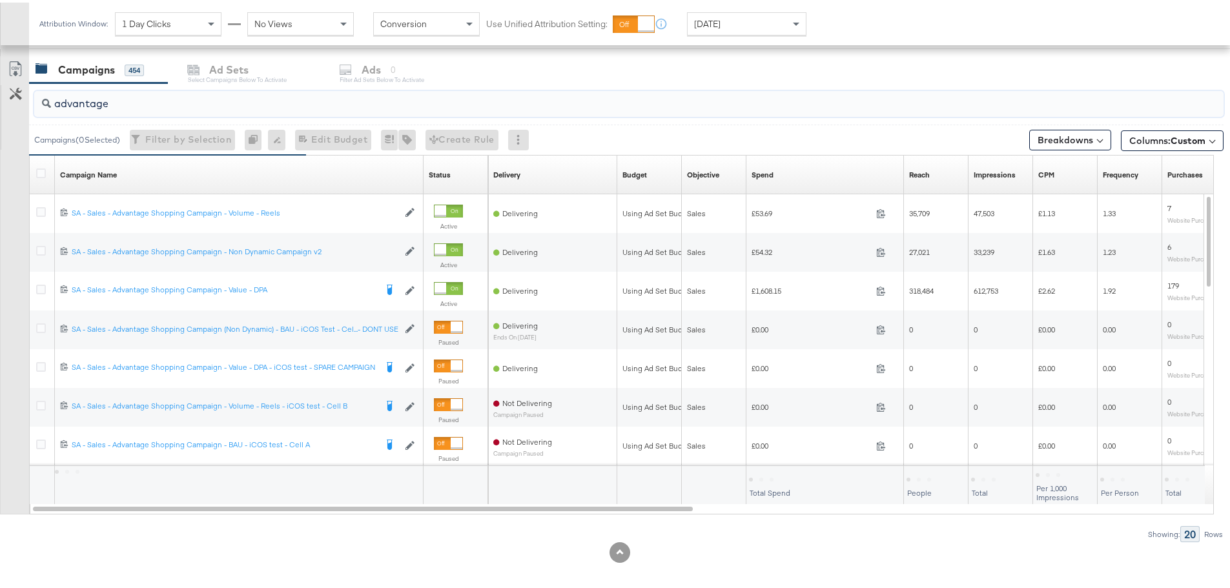
scroll to position [546, 0]
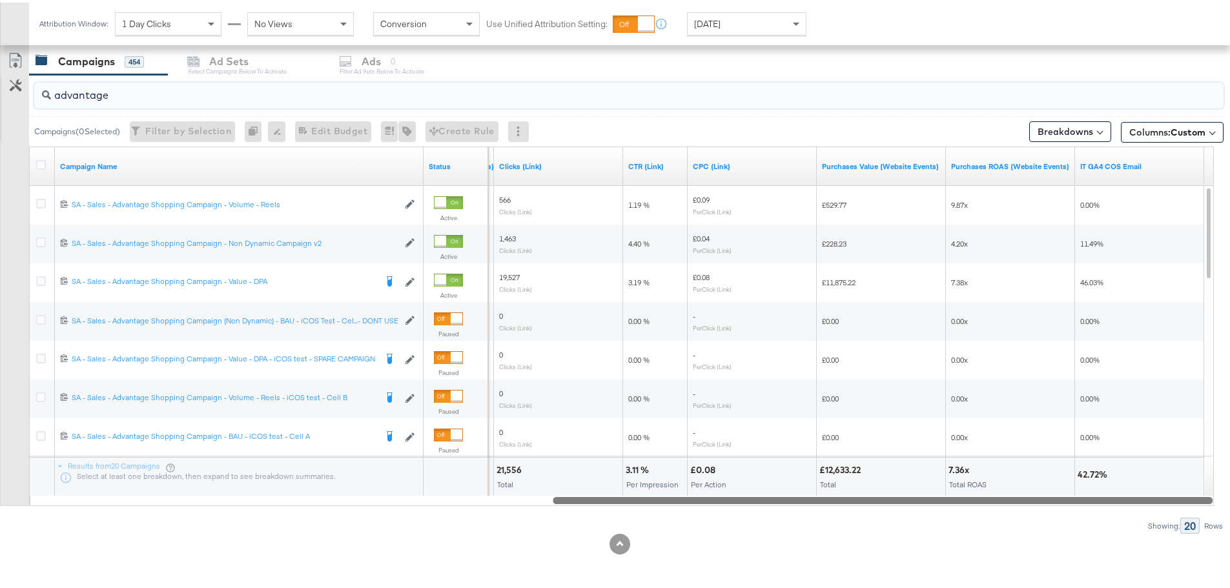
drag, startPoint x: 568, startPoint y: 494, endPoint x: 1239, endPoint y: 500, distance: 671.6
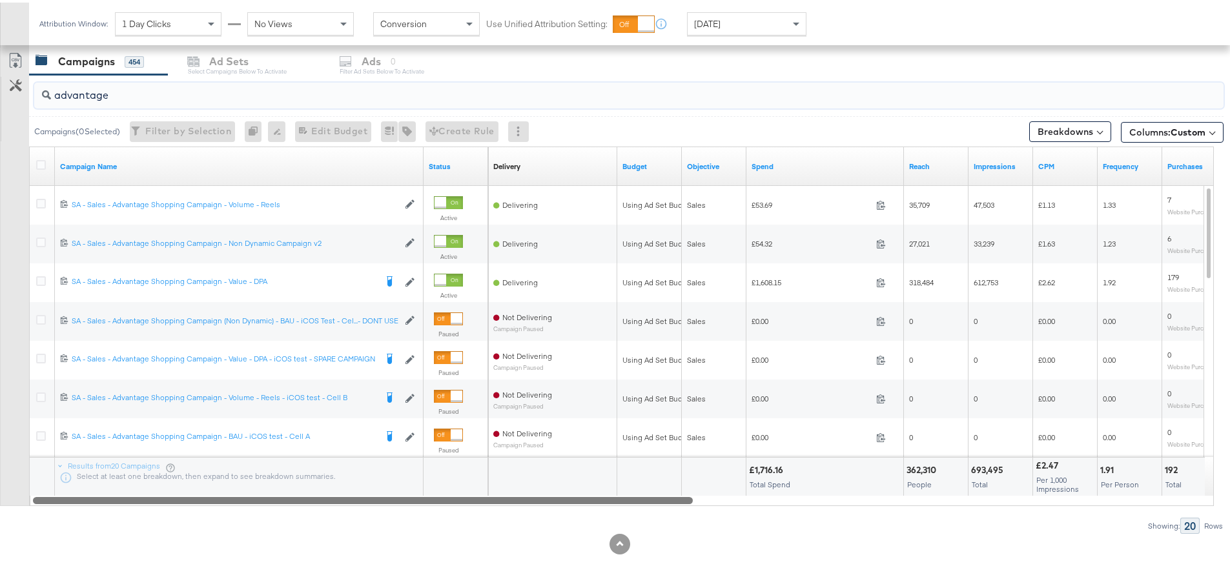
drag, startPoint x: 809, startPoint y: 501, endPoint x: 112, endPoint y: 506, distance: 696.8
click at [115, 509] on div "advantage Campaigns ( 0 Selected) Filter by Selection Filter 0 campaigns 0 Rena…" at bounding box center [612, 301] width 1224 height 459
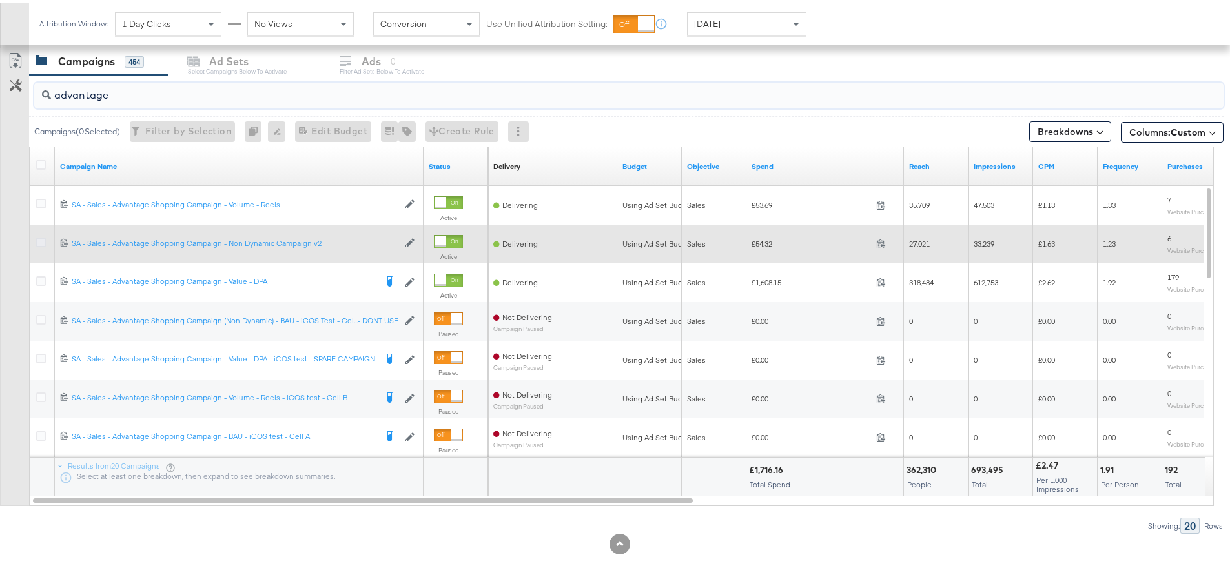
type input "advantage"
click at [42, 238] on icon at bounding box center [41, 240] width 10 height 10
click at [0, 0] on input "checkbox" at bounding box center [0, 0] width 0 height 0
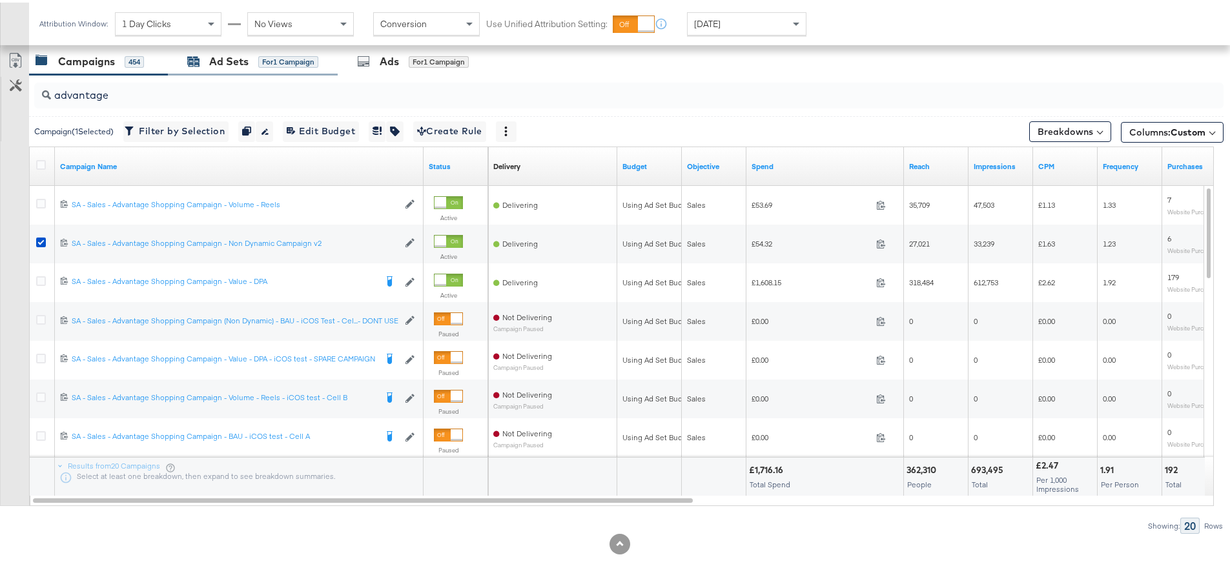
click at [256, 56] on div "Ad Sets for 1 Campaign" at bounding box center [252, 59] width 131 height 15
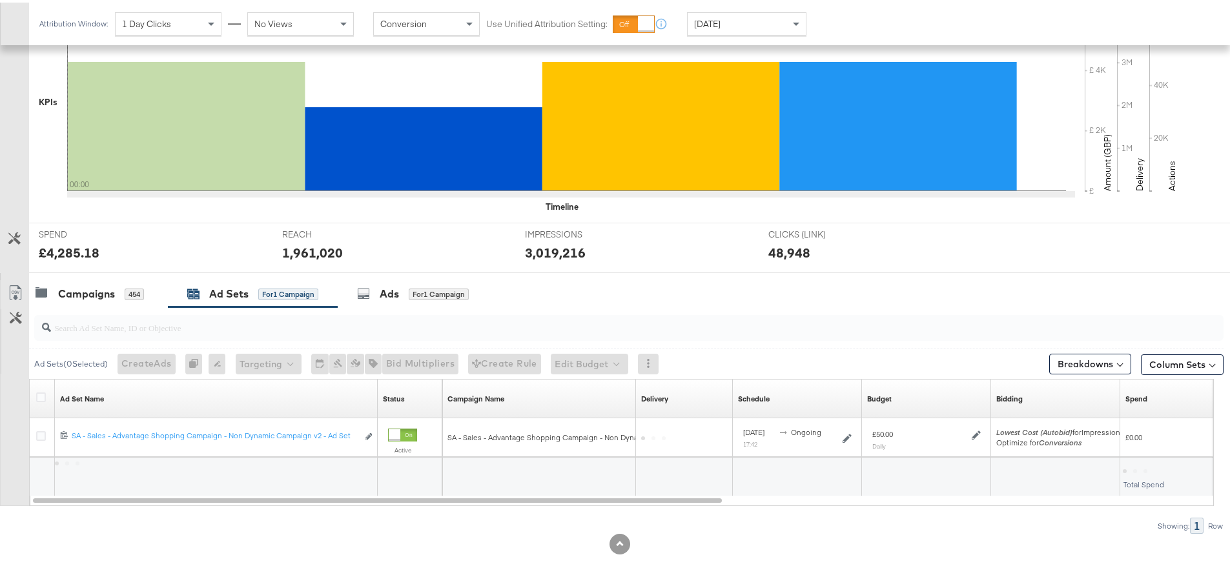
scroll to position [314, 0]
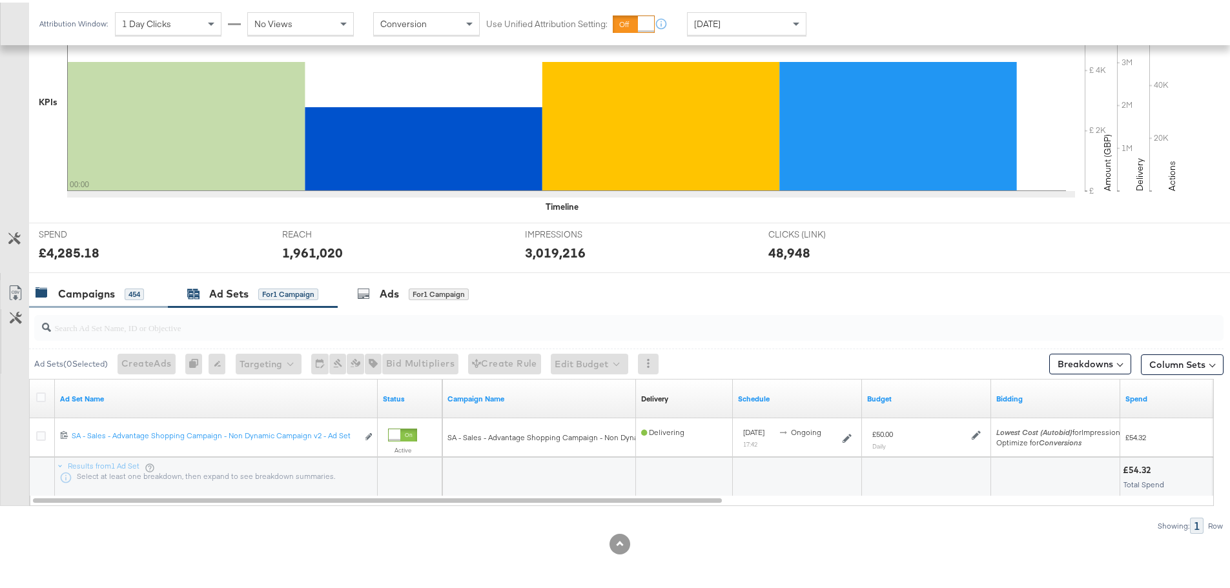
click at [86, 294] on div "Campaigns" at bounding box center [86, 291] width 57 height 15
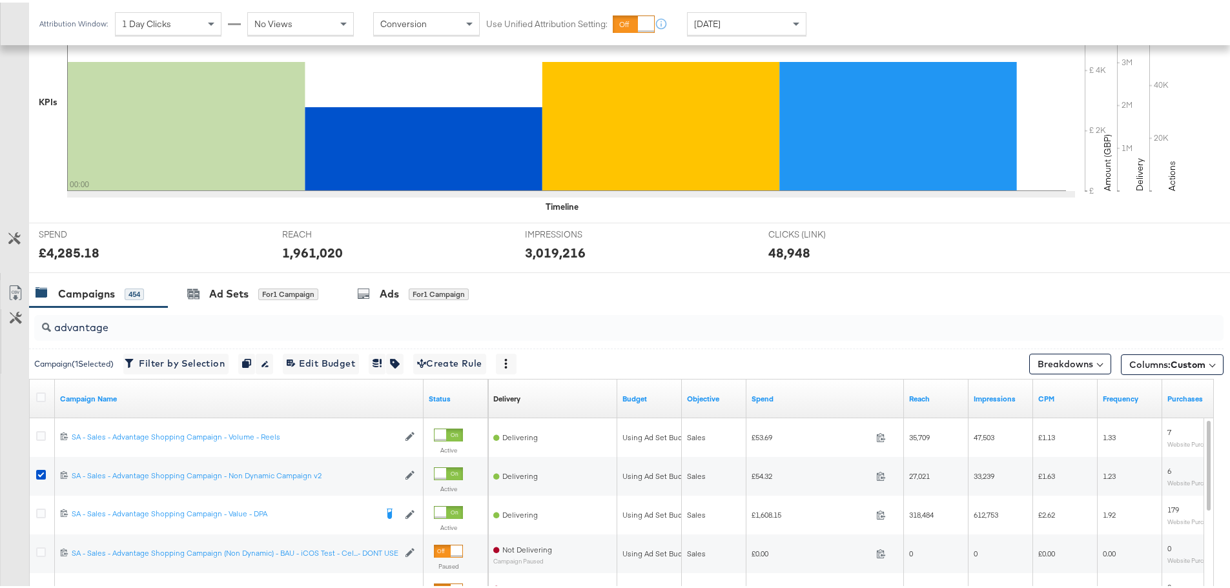
scroll to position [546, 0]
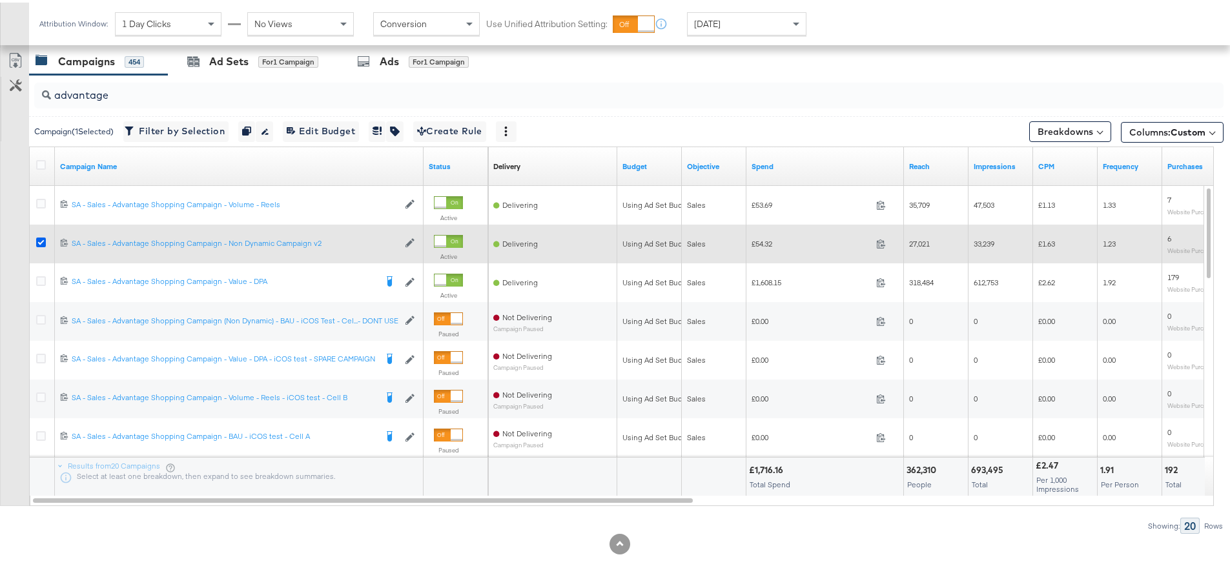
click at [41, 238] on icon at bounding box center [41, 240] width 10 height 10
click at [0, 0] on input "checkbox" at bounding box center [0, 0] width 0 height 0
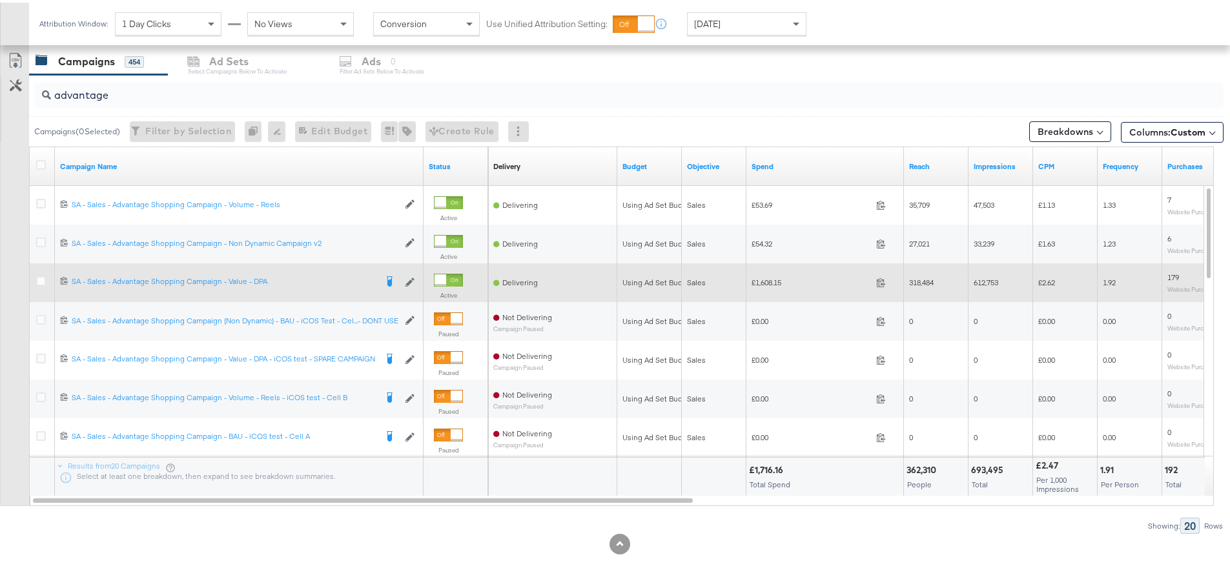
click at [41, 274] on icon at bounding box center [41, 279] width 10 height 10
click at [0, 0] on input "checkbox" at bounding box center [0, 0] width 0 height 0
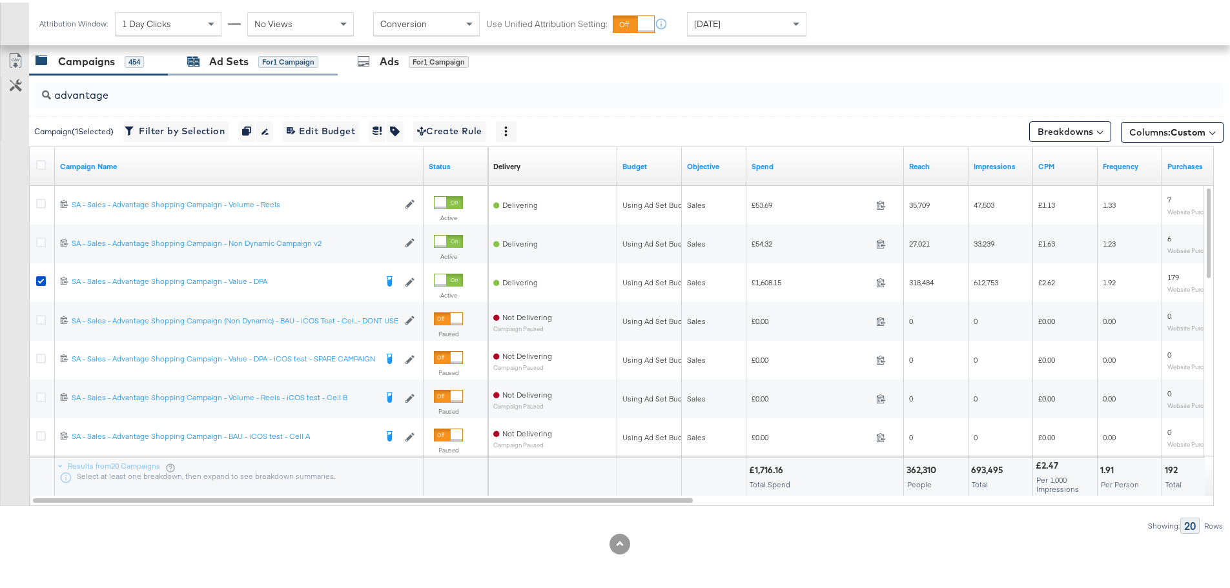
click at [235, 57] on div "Ad Sets" at bounding box center [228, 59] width 39 height 15
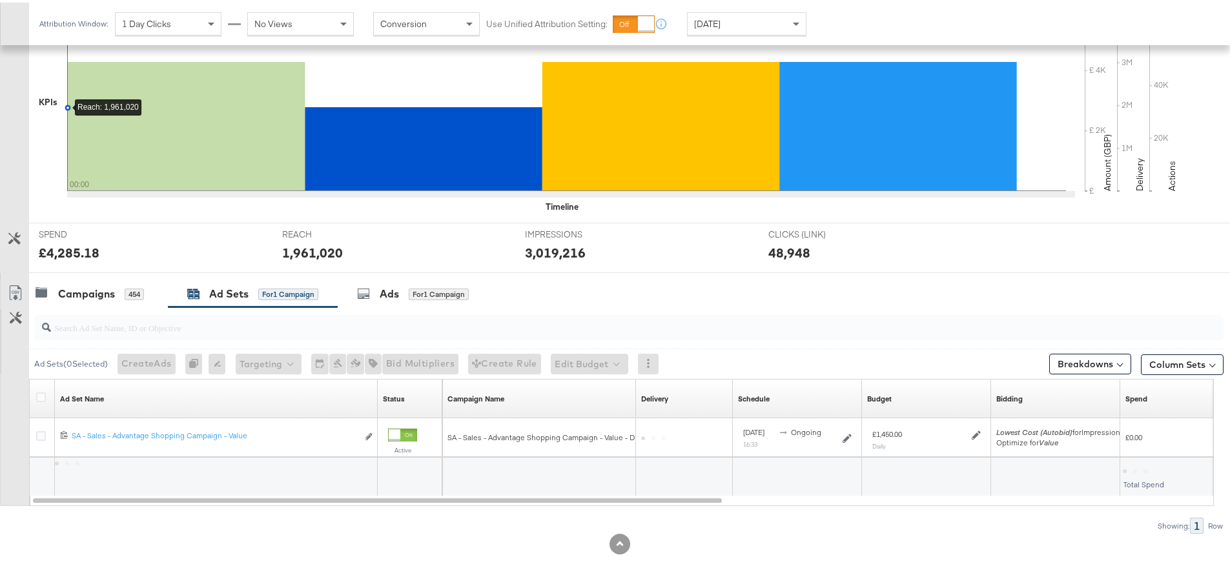
scroll to position [314, 0]
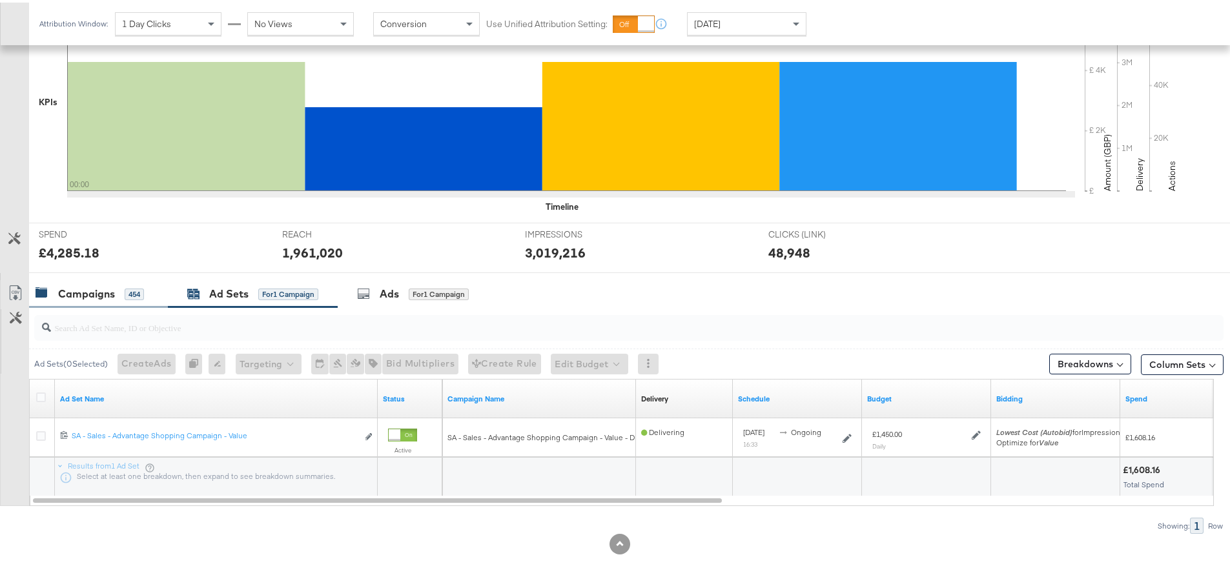
click at [86, 288] on div "Campaigns" at bounding box center [86, 291] width 57 height 15
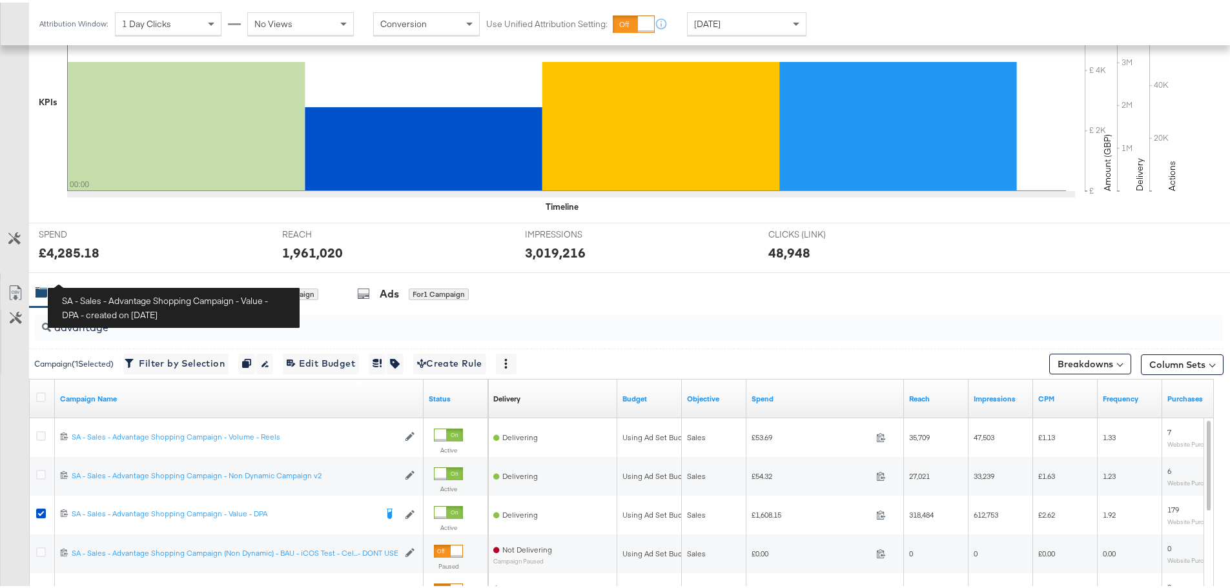
scroll to position [546, 0]
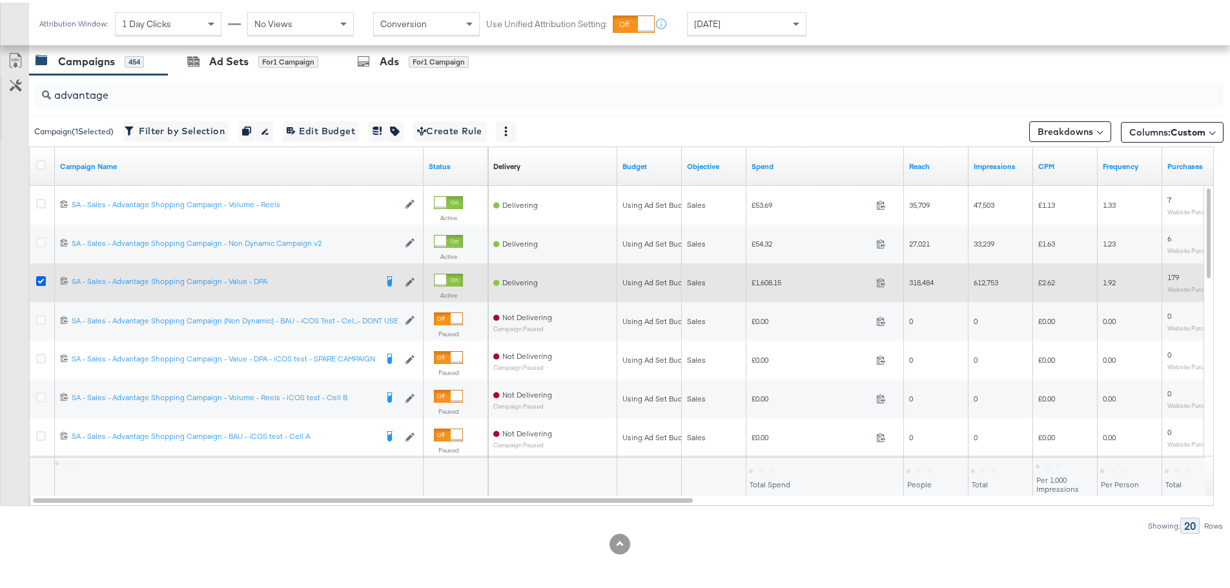
click at [37, 282] on icon at bounding box center [41, 279] width 10 height 10
click at [0, 0] on input "checkbox" at bounding box center [0, 0] width 0 height 0
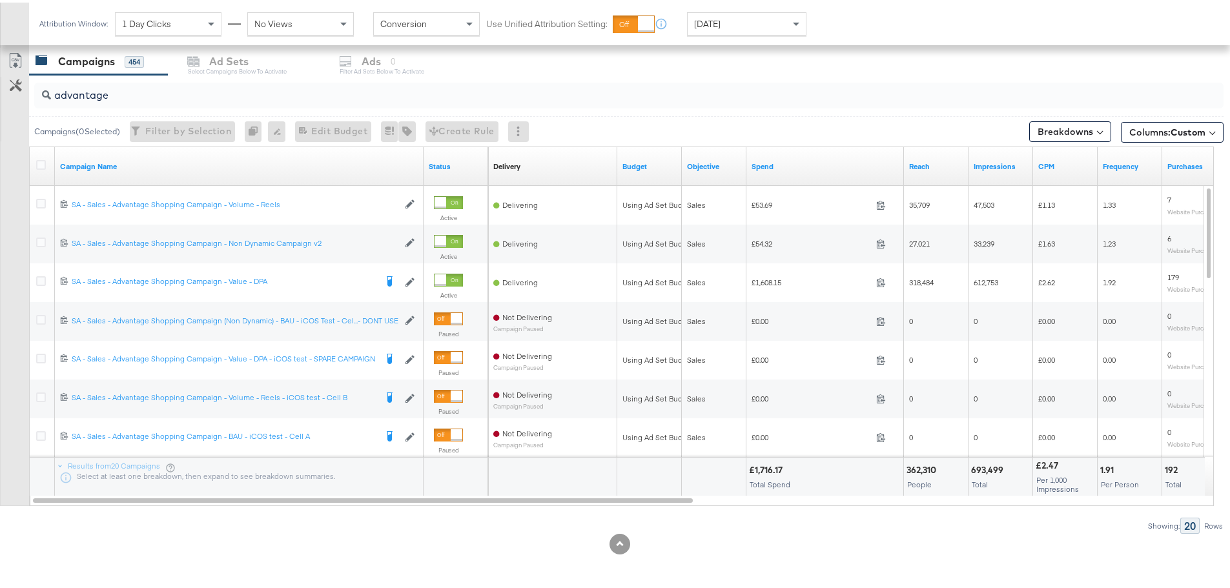
click at [10, 264] on div "Customize KPIs Export as CSV" at bounding box center [14, 274] width 29 height 458
